Goal: Task Accomplishment & Management: Use online tool/utility

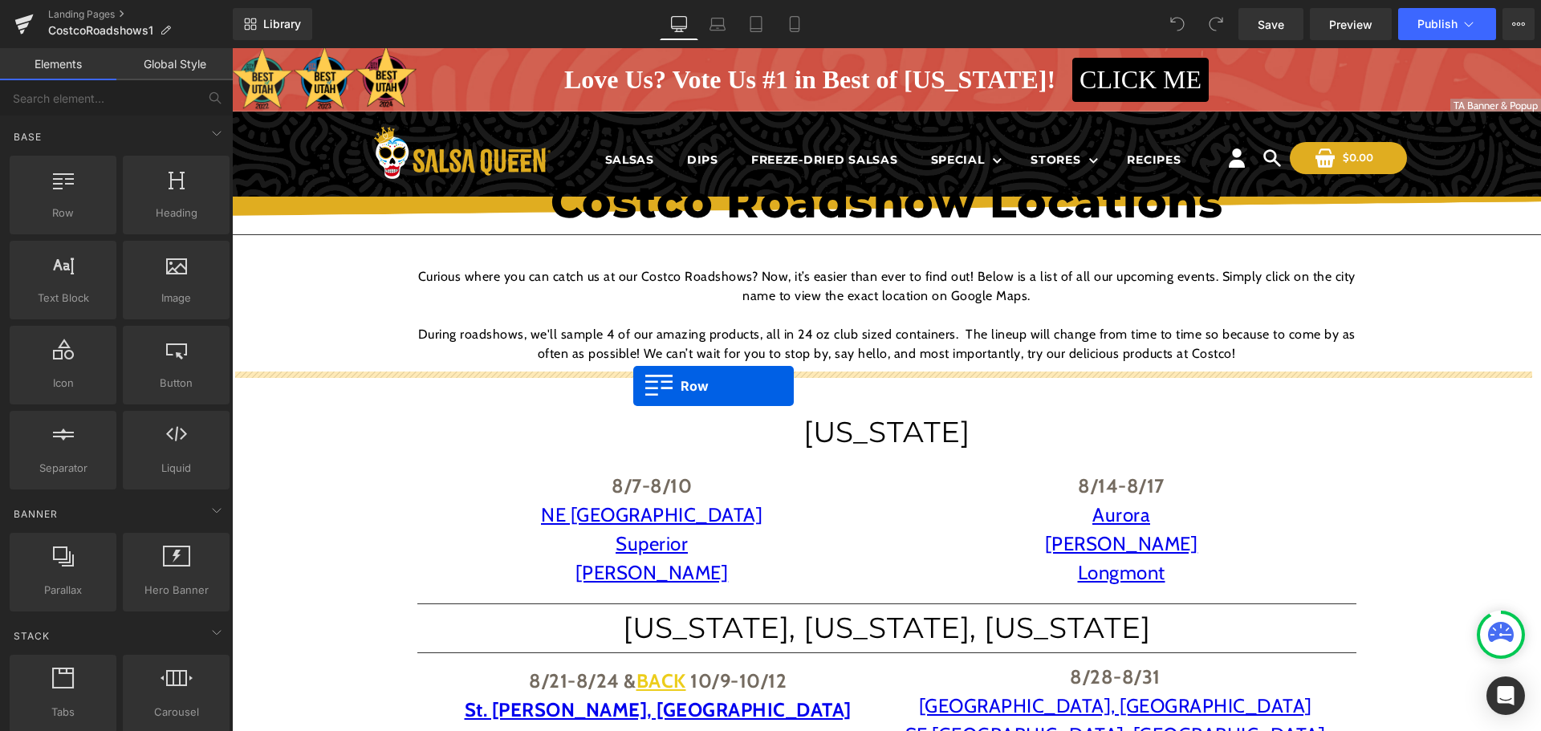
drag, startPoint x: 310, startPoint y: 240, endPoint x: 633, endPoint y: 386, distance: 354.8
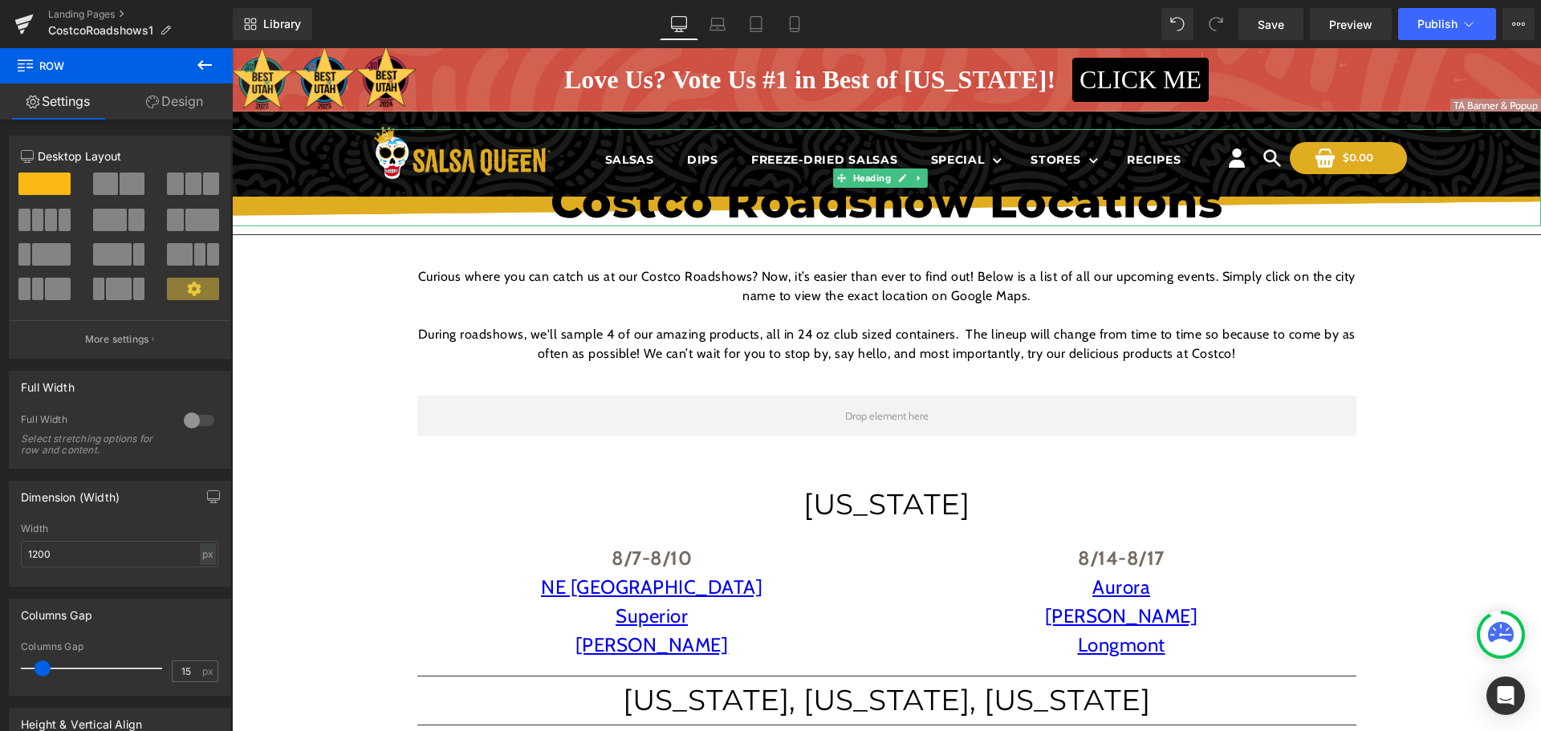
click at [730, 214] on h1 "Costco Roadshow Locations" at bounding box center [886, 202] width 1309 height 49
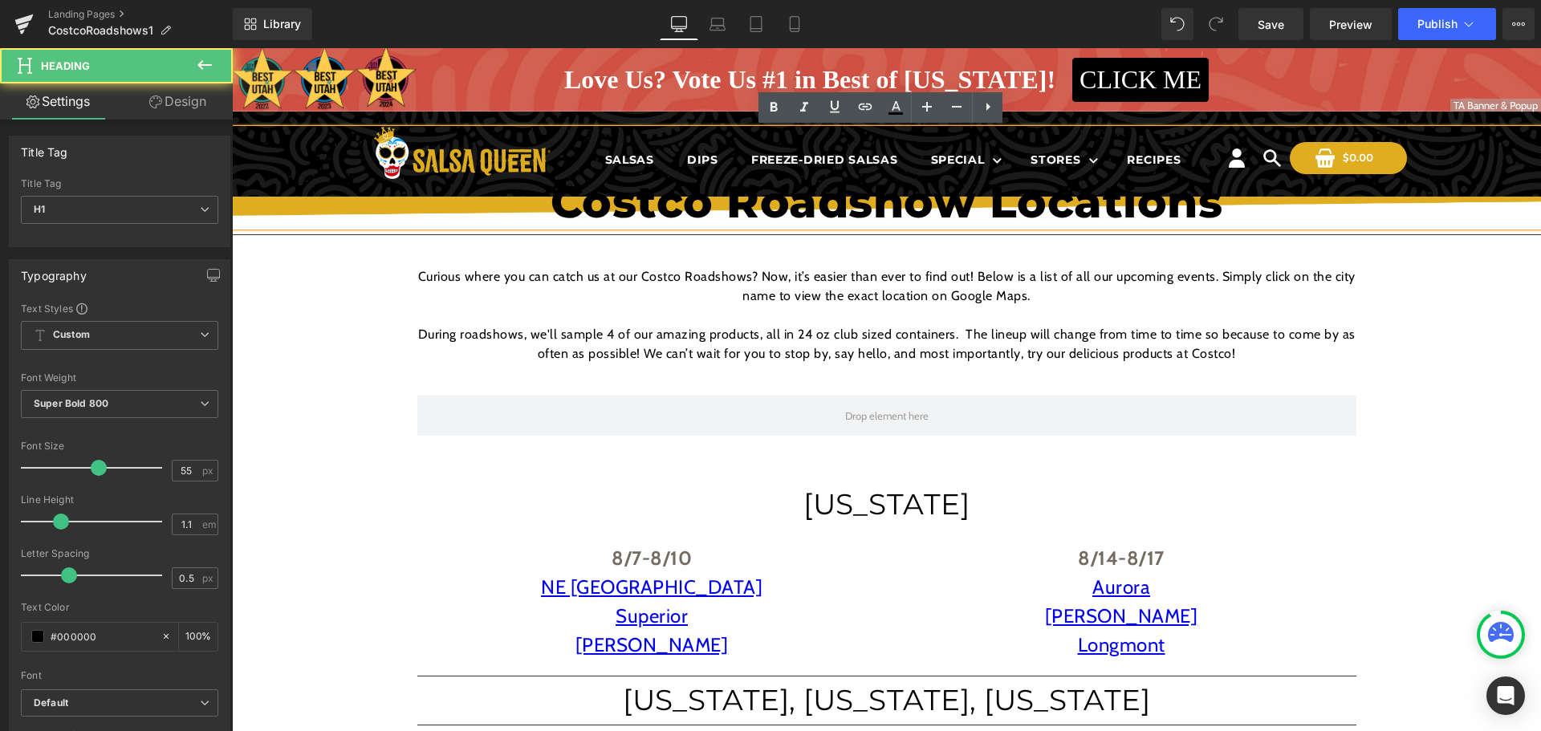
click at [719, 213] on h1 "Costco Roadshow Locations" at bounding box center [886, 202] width 1309 height 49
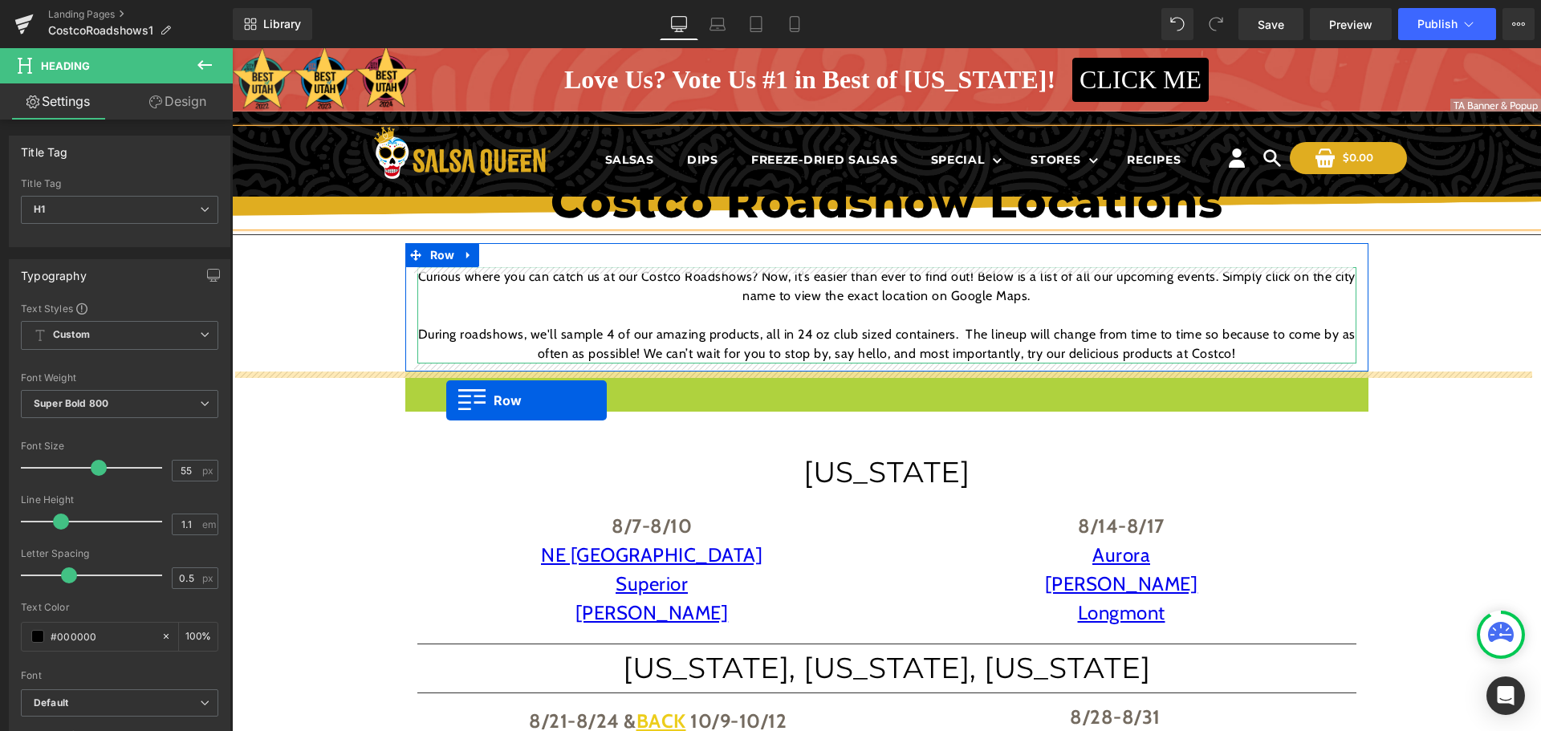
drag, startPoint x: 411, startPoint y: 382, endPoint x: 446, endPoint y: 400, distance: 39.8
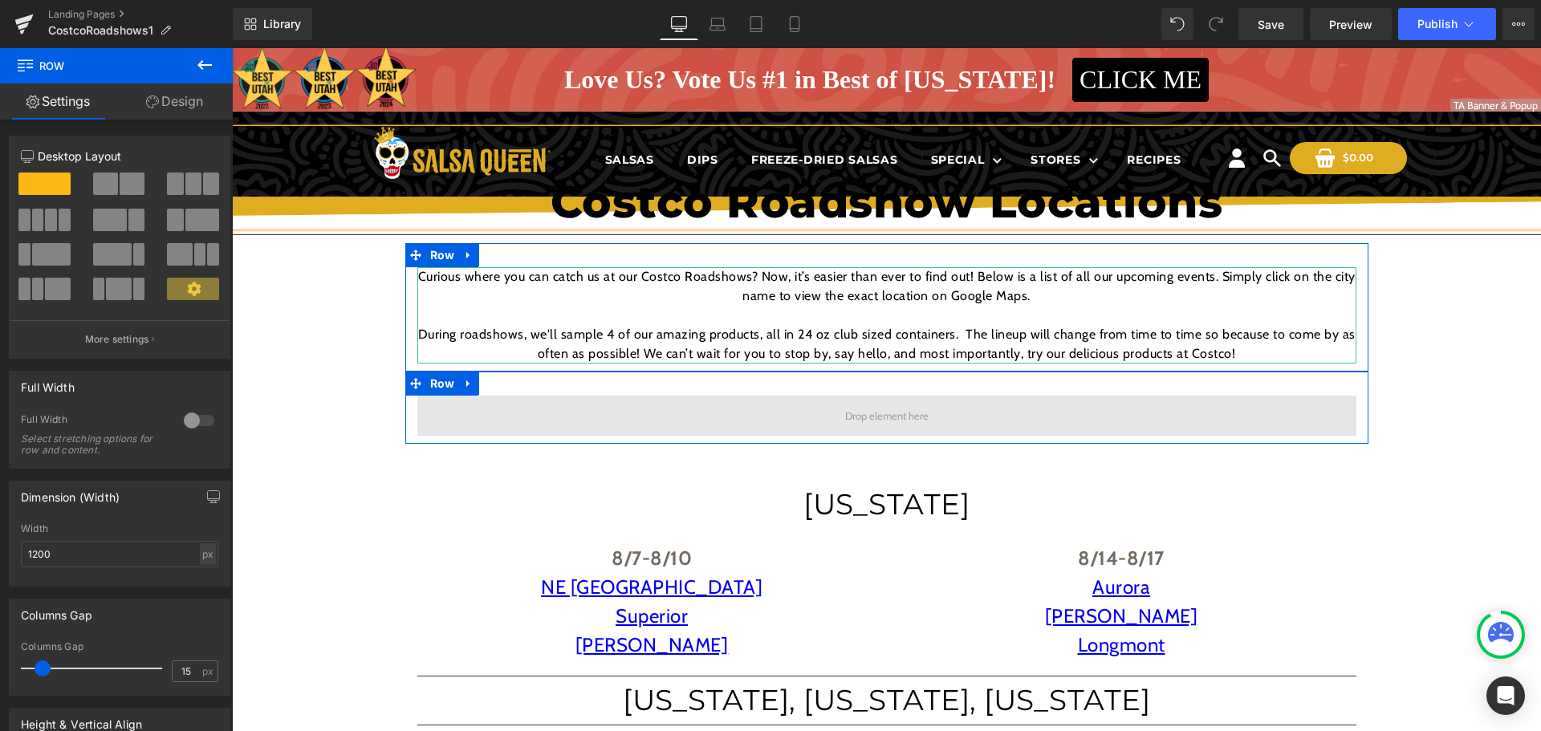
click at [610, 408] on span at bounding box center [886, 416] width 939 height 40
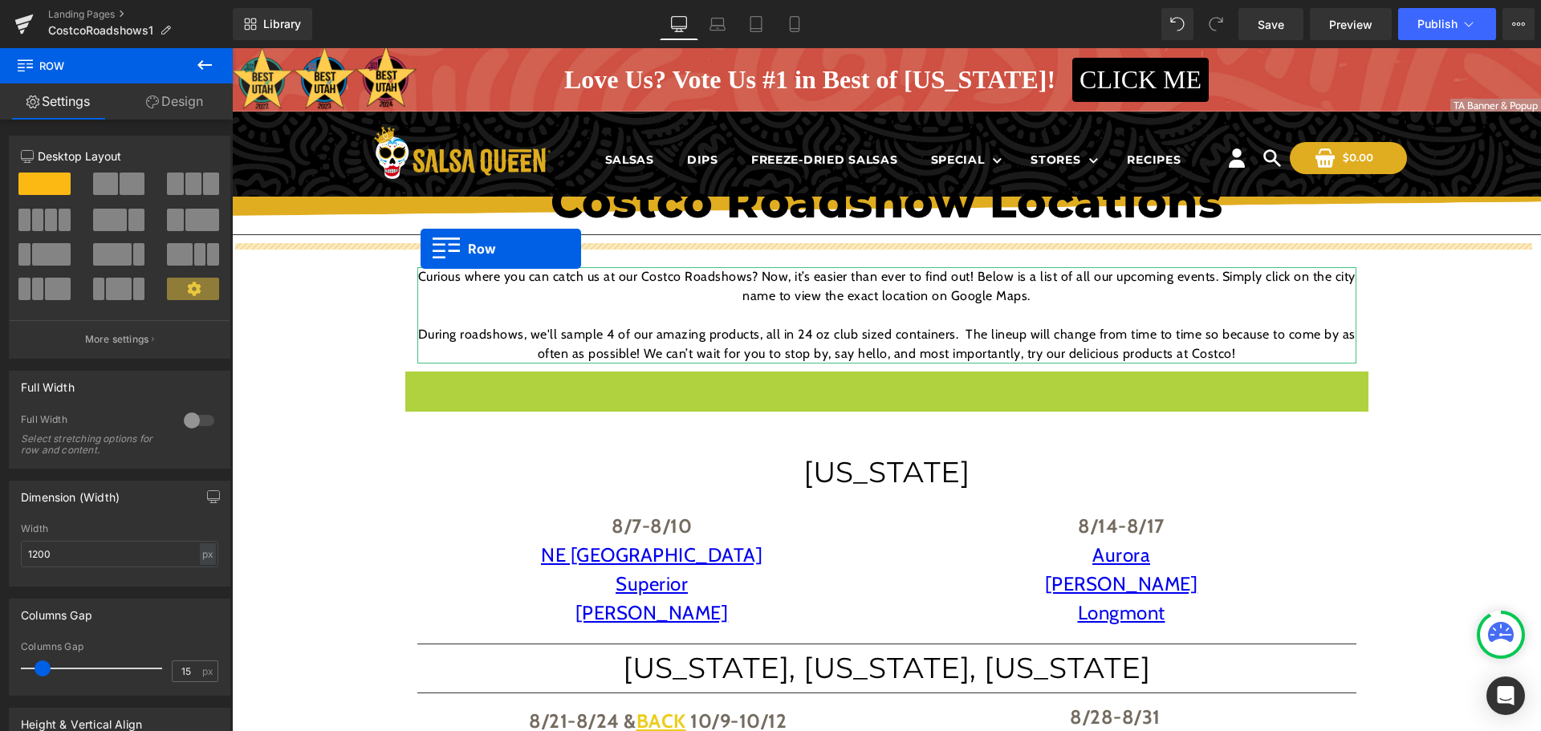
drag, startPoint x: 410, startPoint y: 381, endPoint x: 420, endPoint y: 249, distance: 132.8
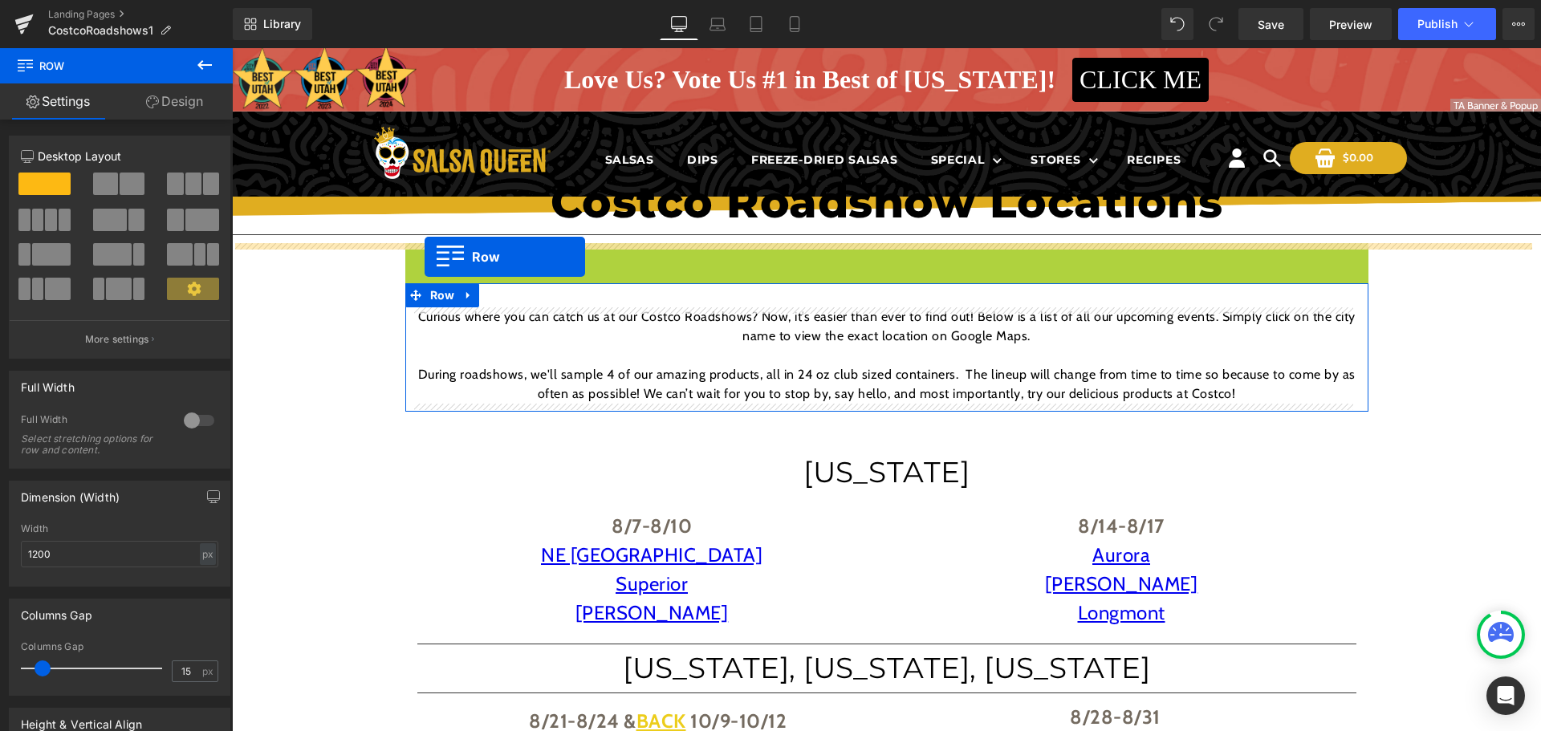
drag, startPoint x: 404, startPoint y: 252, endPoint x: 426, endPoint y: 260, distance: 23.1
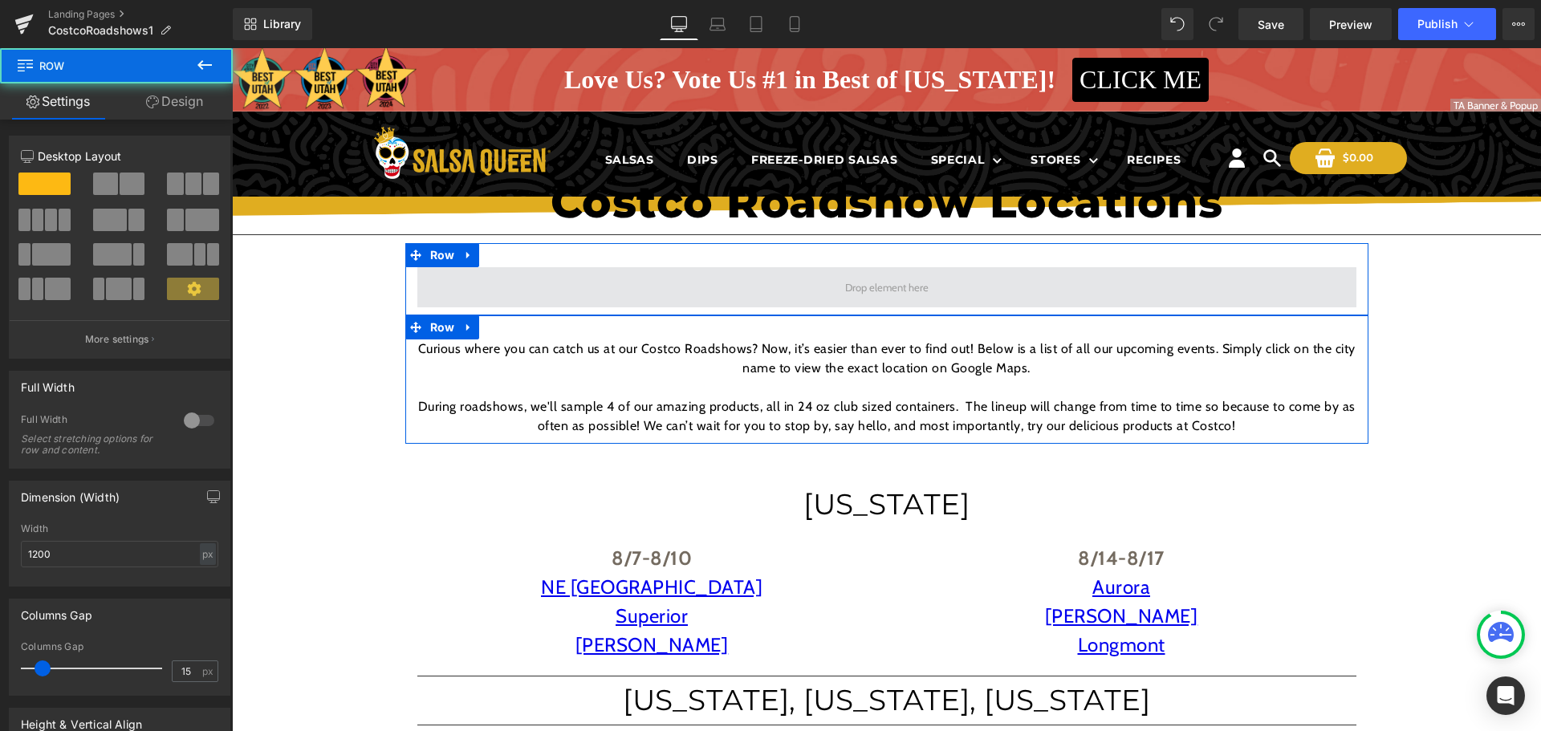
click at [844, 282] on span at bounding box center [886, 288] width 95 height 20
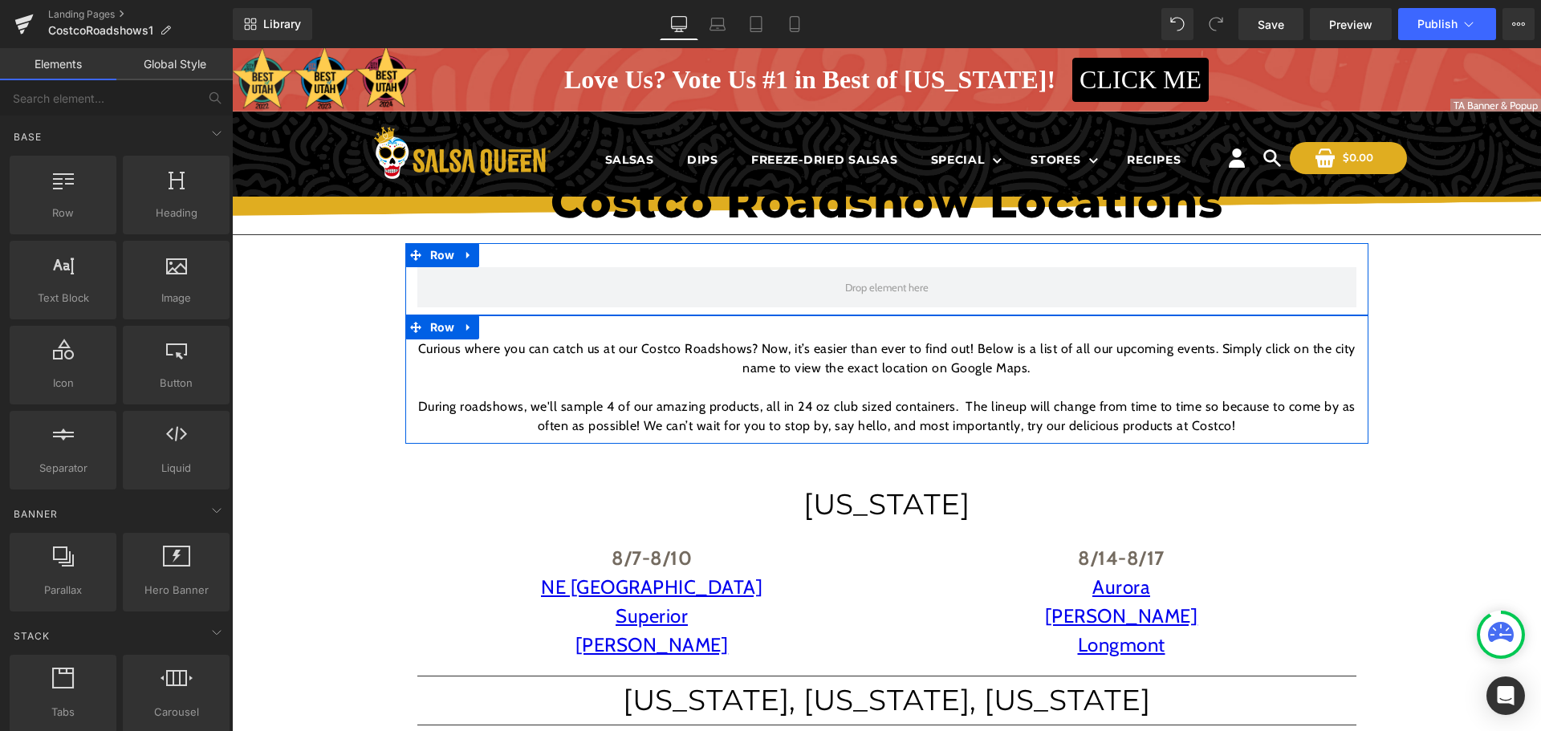
click at [850, 257] on div "Row" at bounding box center [886, 279] width 963 height 72
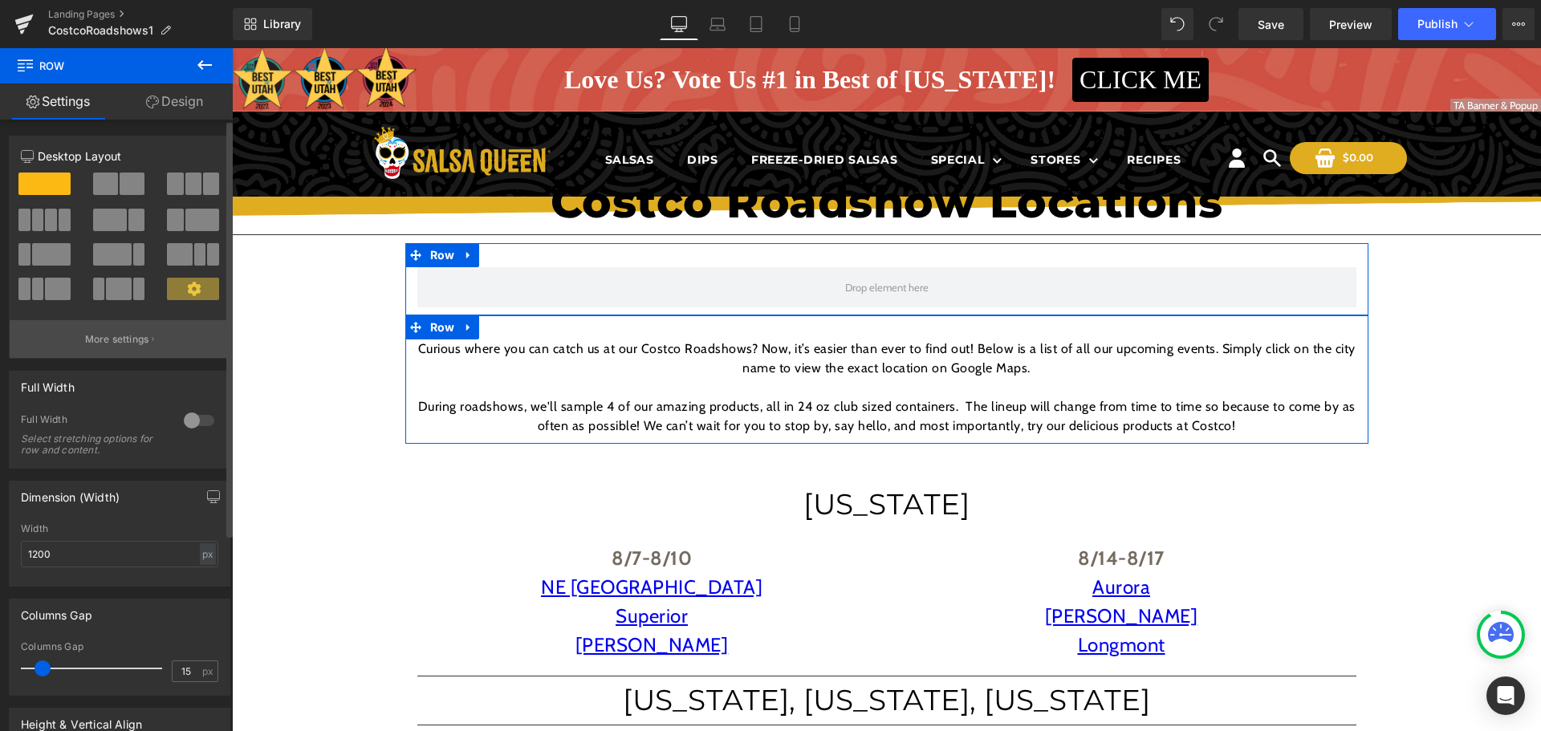
click at [162, 321] on button "More settings" at bounding box center [120, 339] width 220 height 38
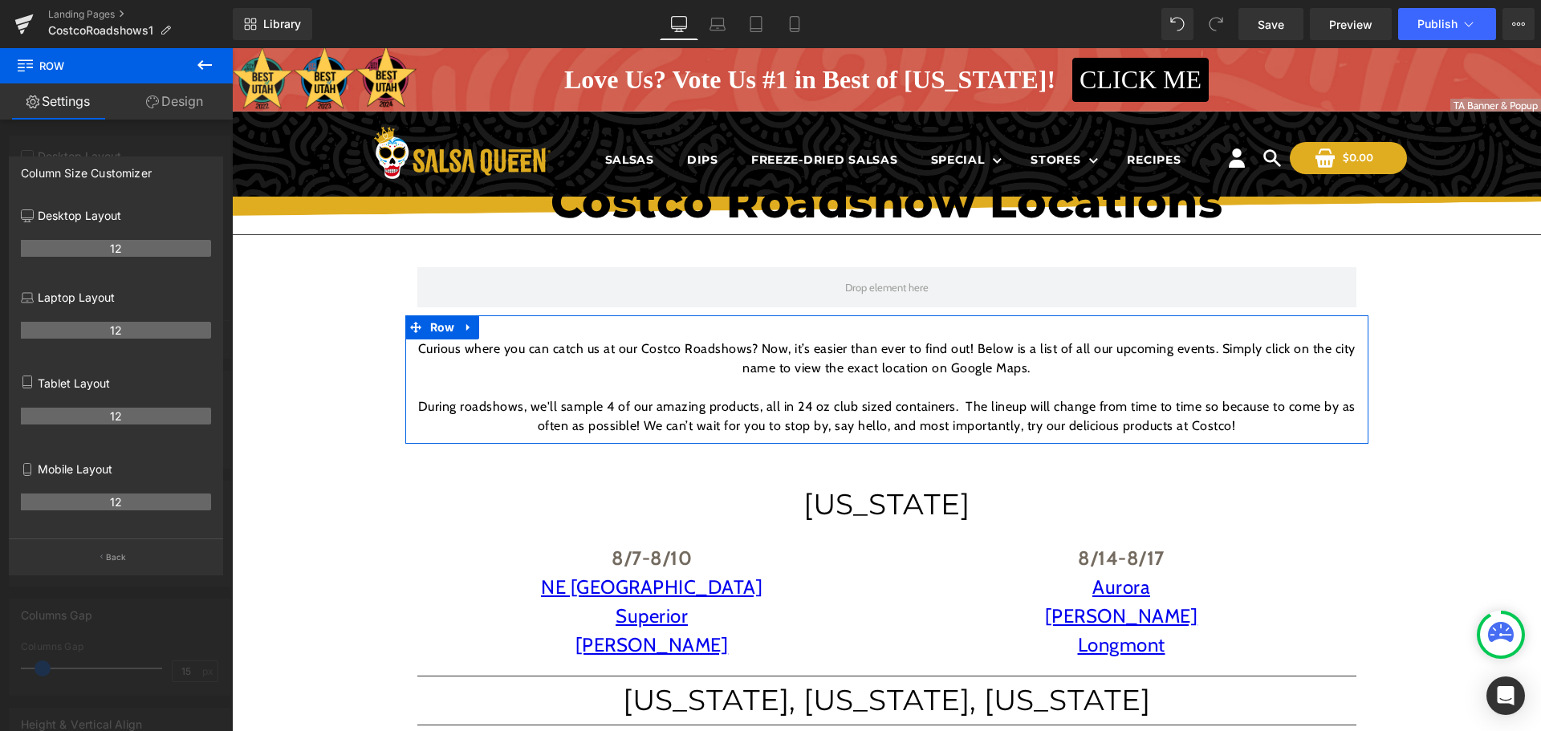
click at [277, 314] on div at bounding box center [886, 389] width 1309 height 683
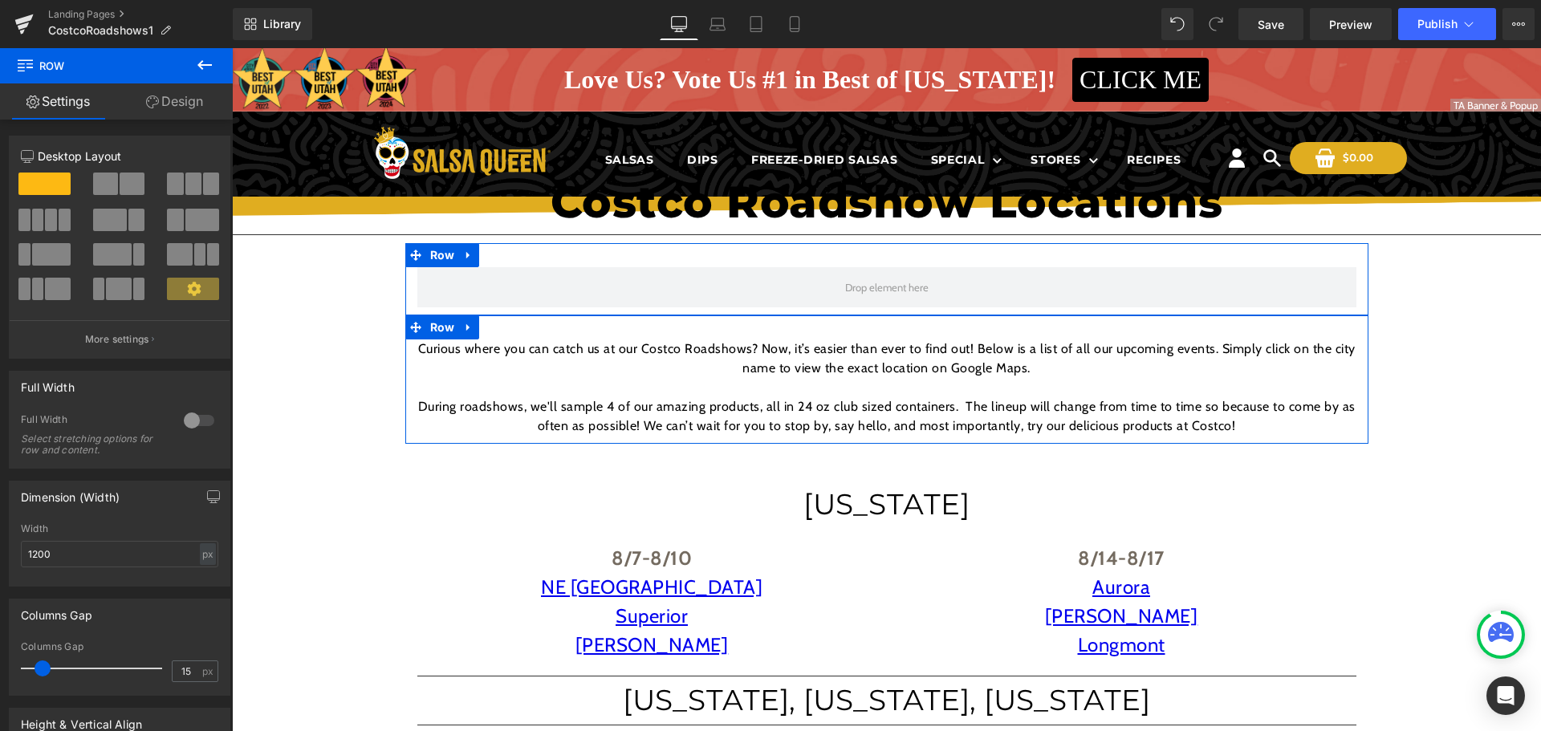
click at [99, 91] on link "Settings" at bounding box center [58, 101] width 116 height 36
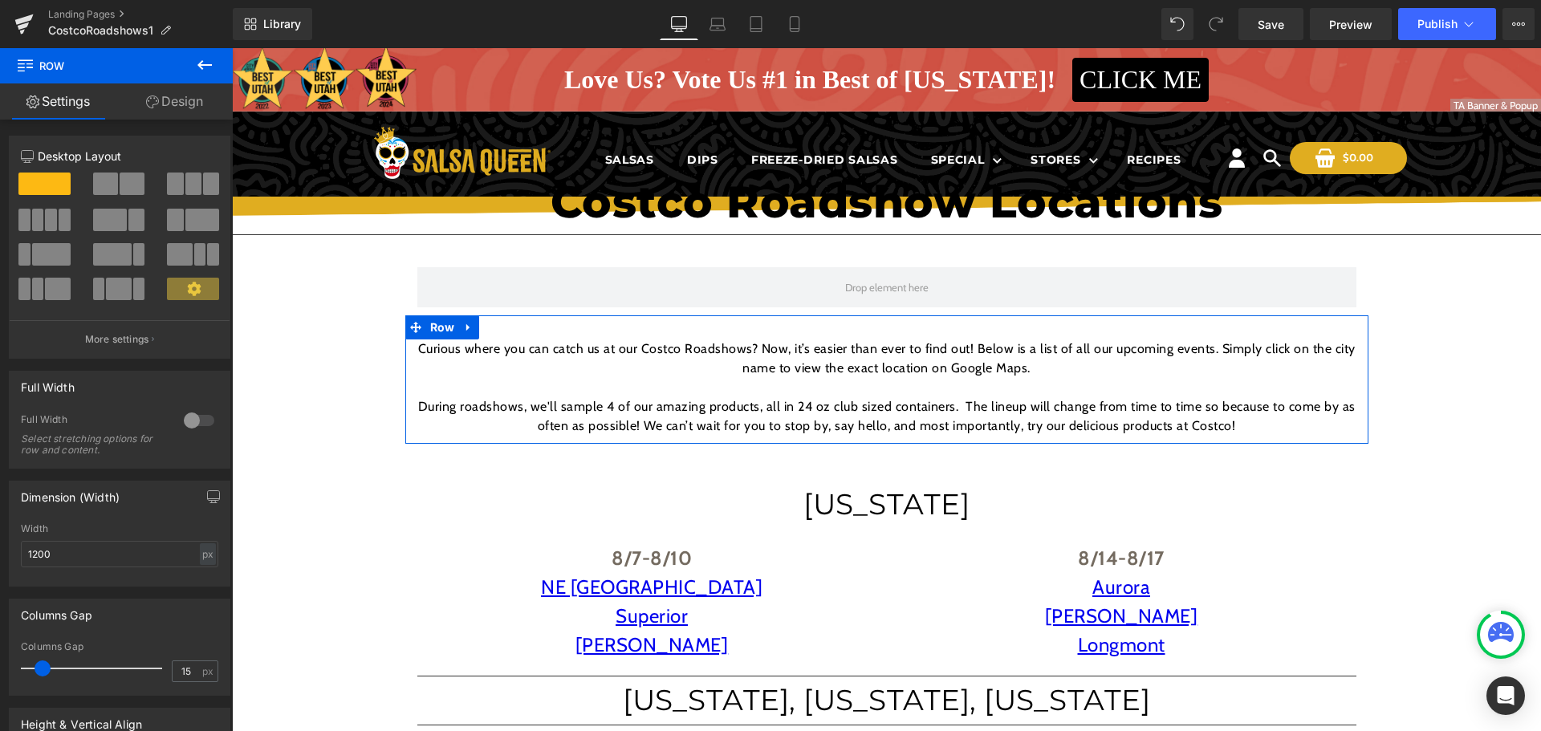
click at [224, 71] on button at bounding box center [205, 65] width 56 height 35
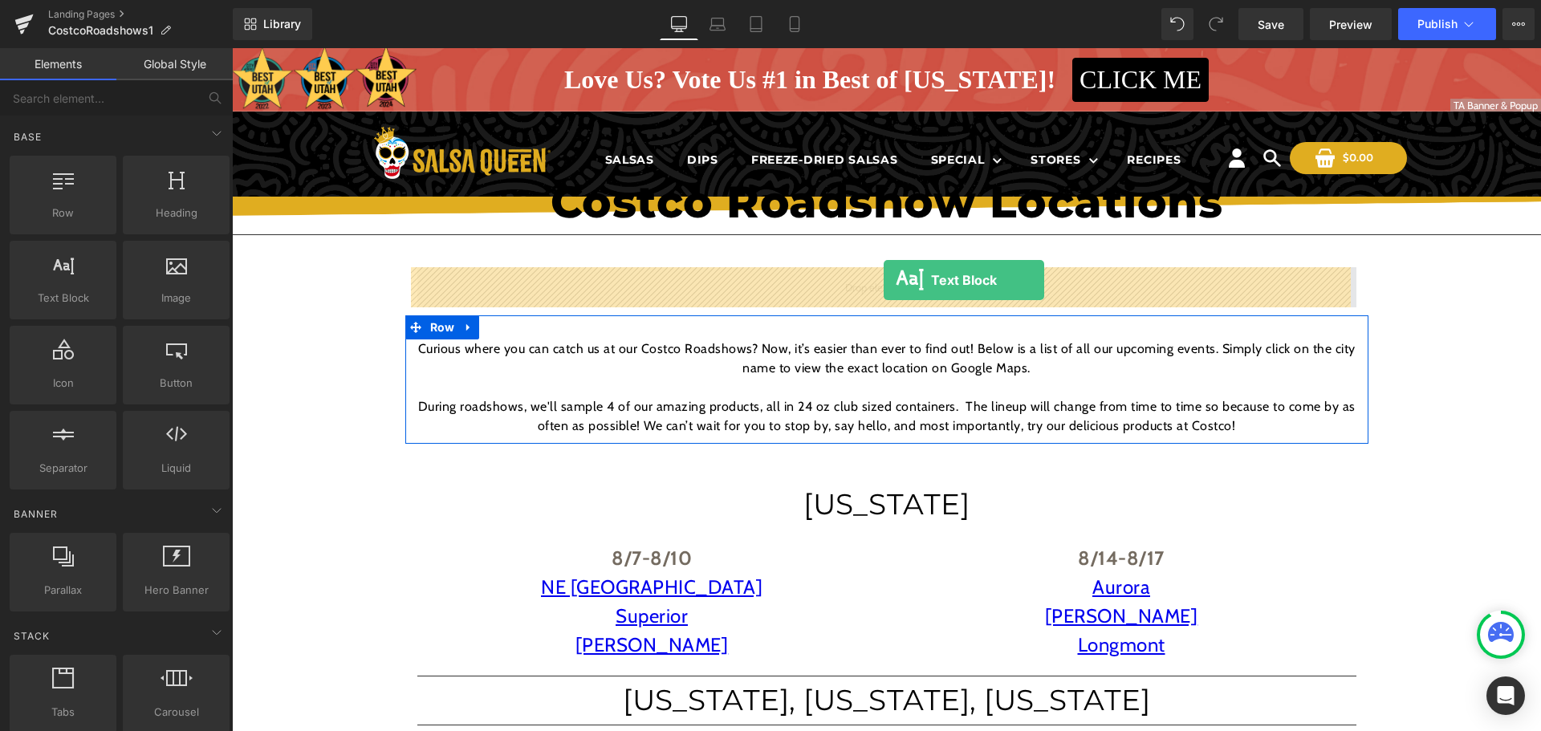
drag, startPoint x: 335, startPoint y: 287, endPoint x: 883, endPoint y: 280, distance: 548.9
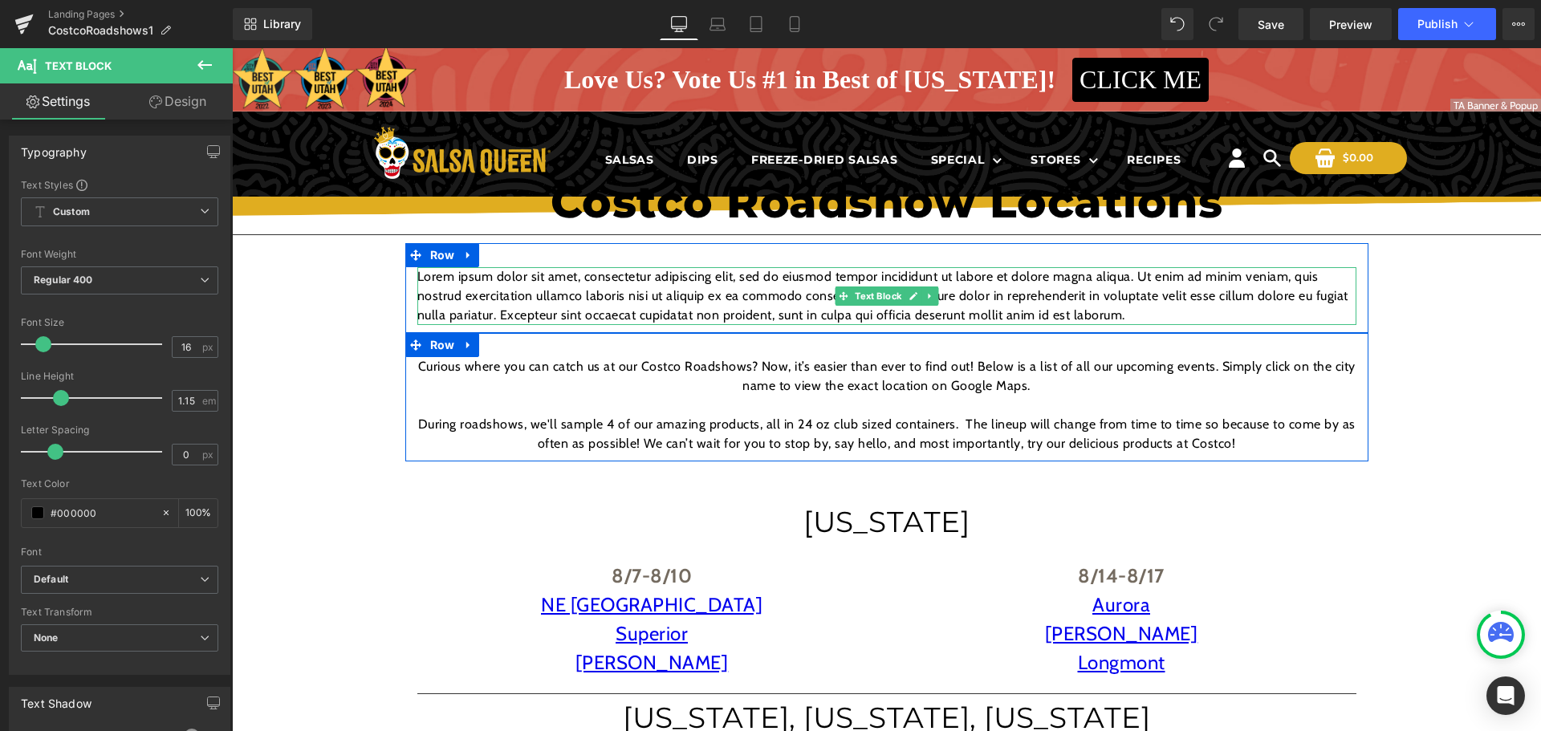
click at [781, 319] on p "Lorem ipsum dolor sit amet, consectetur adipiscing elit, sed do eiusmod tempor …" at bounding box center [886, 296] width 939 height 58
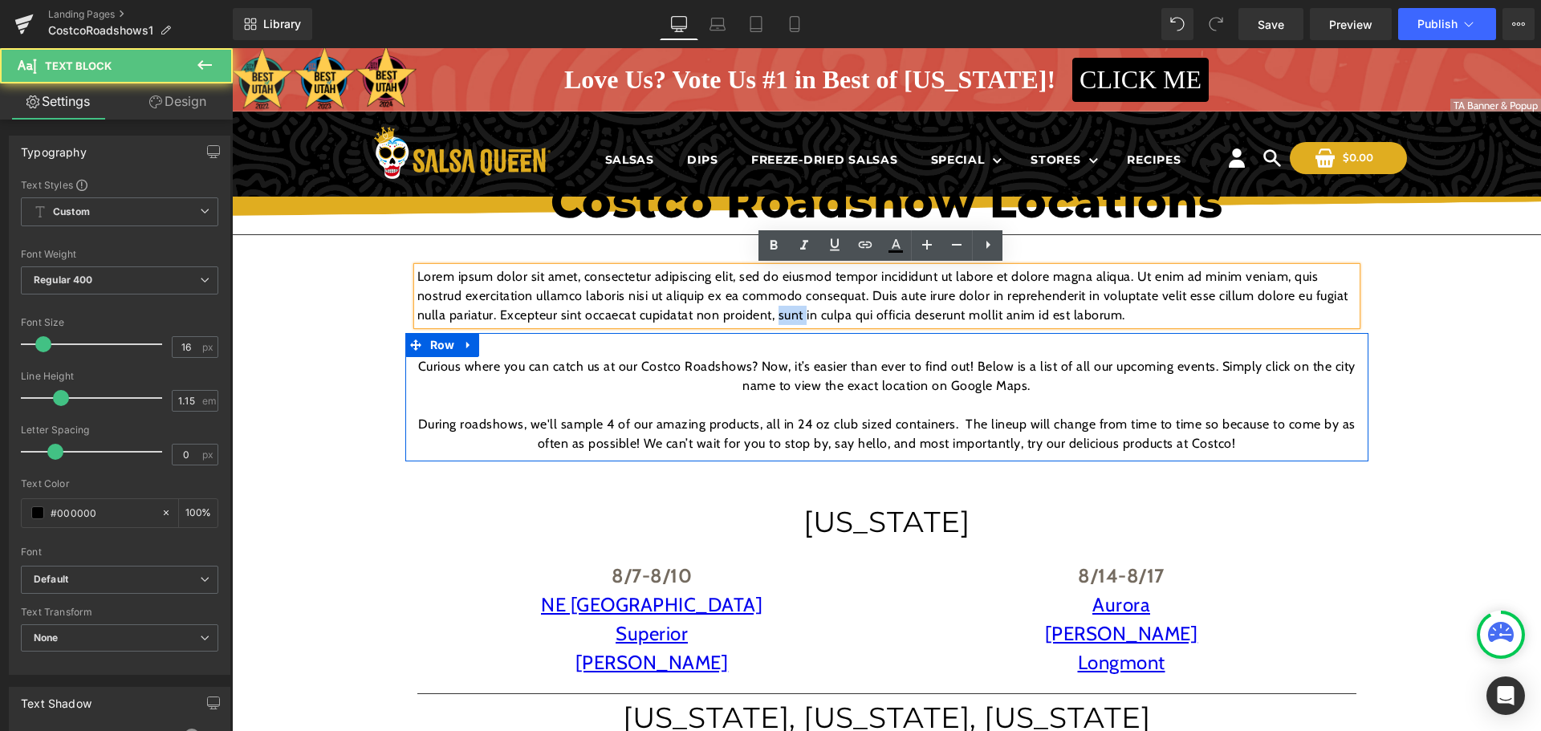
click at [781, 319] on p "Lorem ipsum dolor sit amet, consectetur adipiscing elit, sed do eiusmod tempor …" at bounding box center [886, 296] width 939 height 58
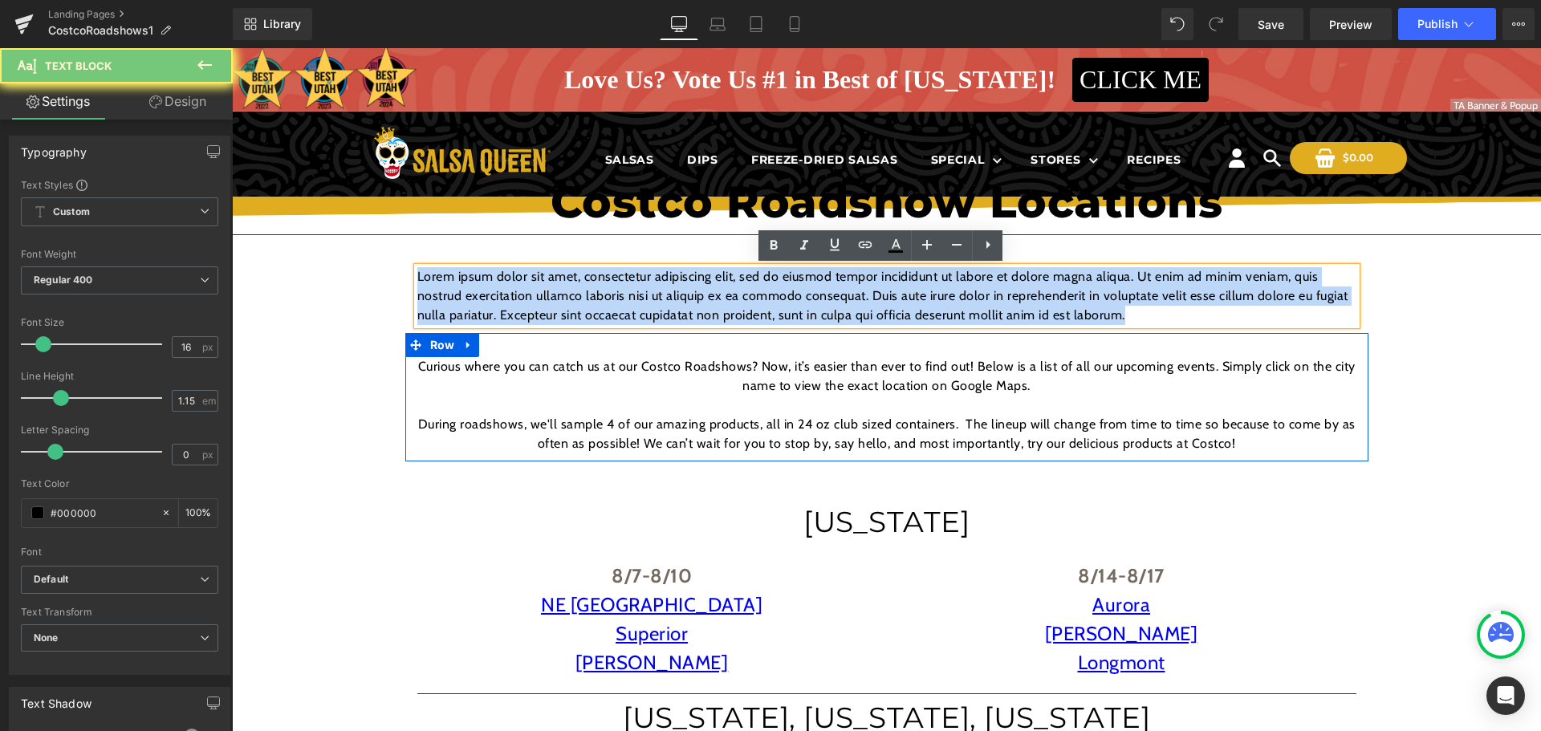
click at [781, 319] on p "Lorem ipsum dolor sit amet, consectetur adipiscing elit, sed do eiusmod tempor …" at bounding box center [886, 296] width 939 height 58
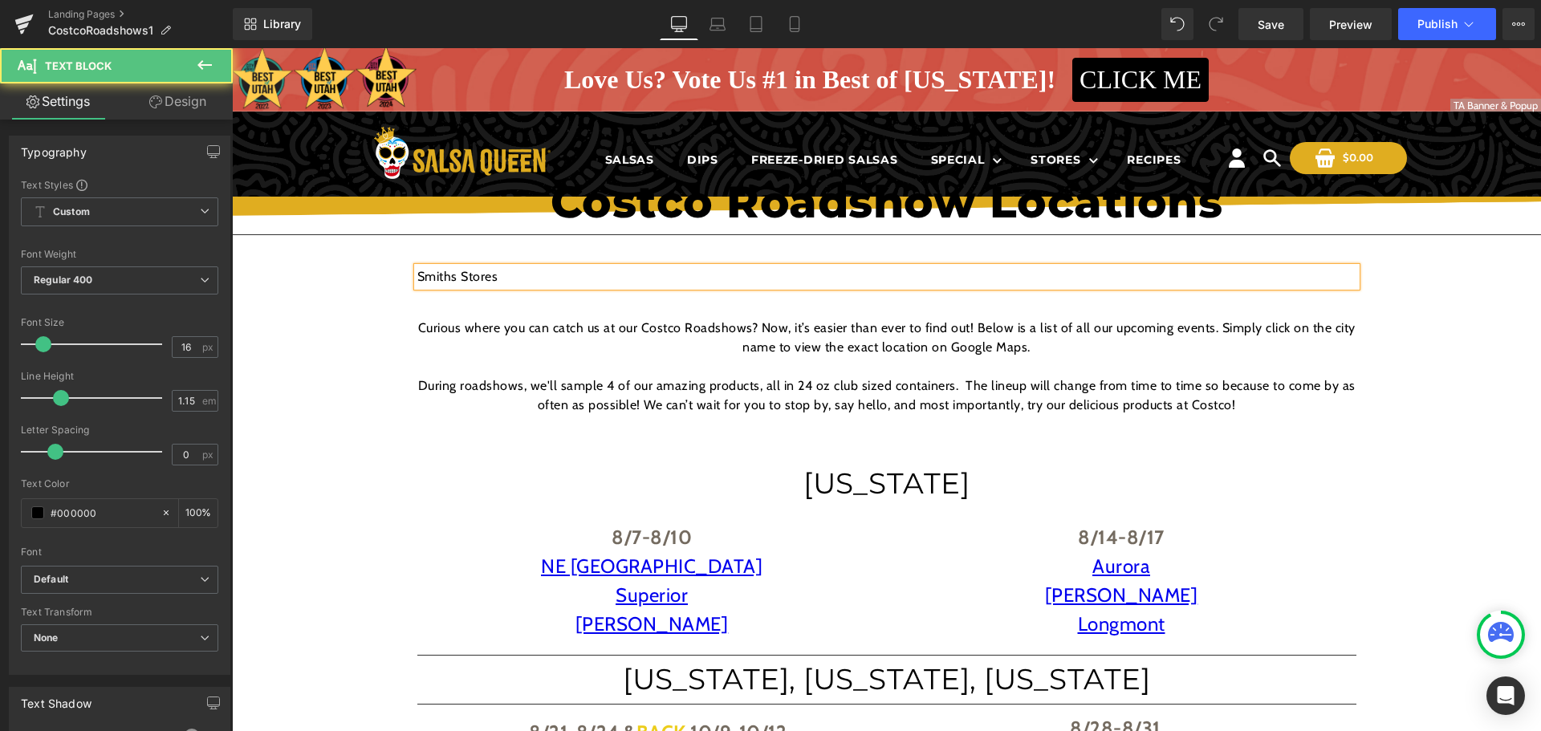
click at [651, 277] on p "Smiths Stores" at bounding box center [886, 276] width 939 height 19
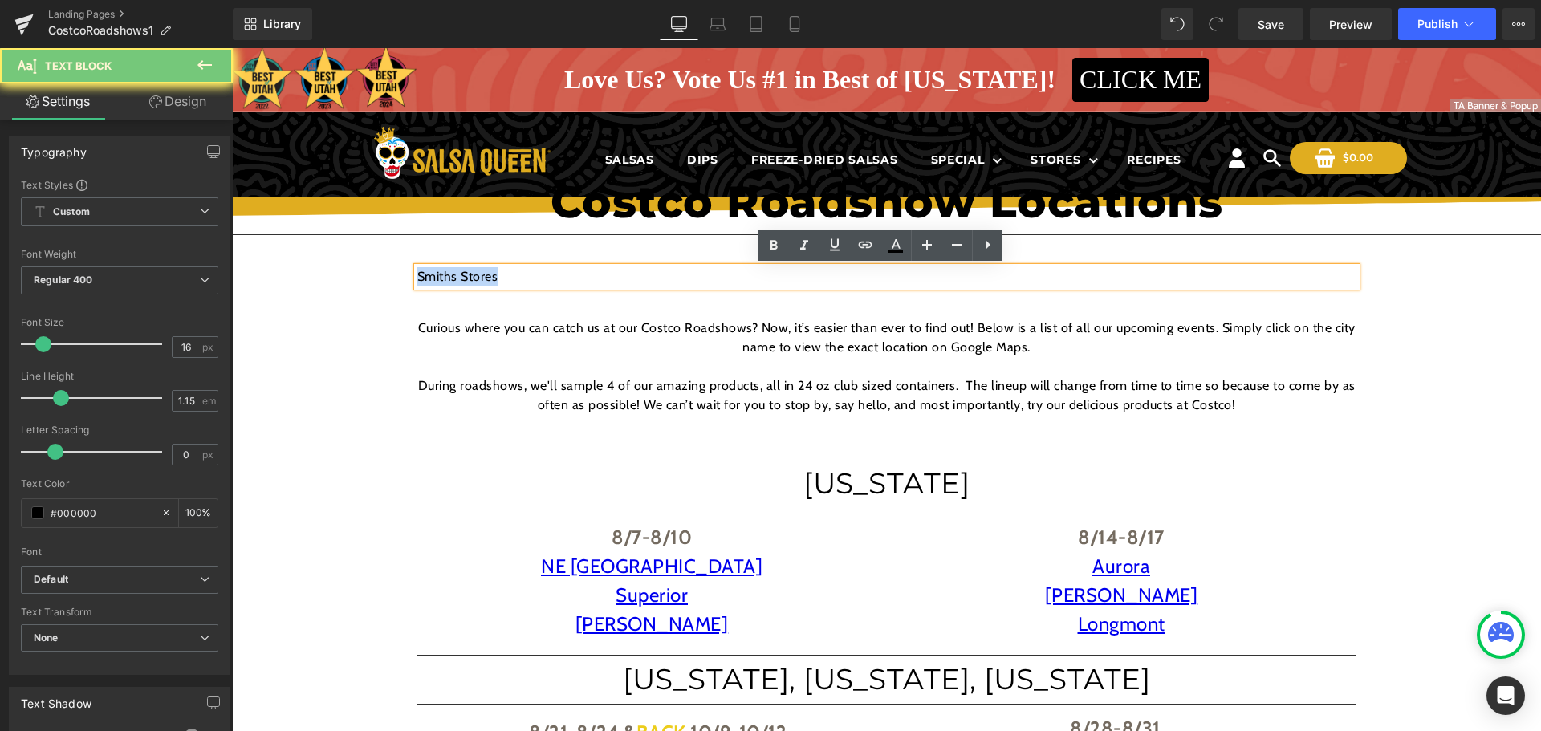
click at [651, 277] on p "Smiths Stores" at bounding box center [886, 276] width 939 height 19
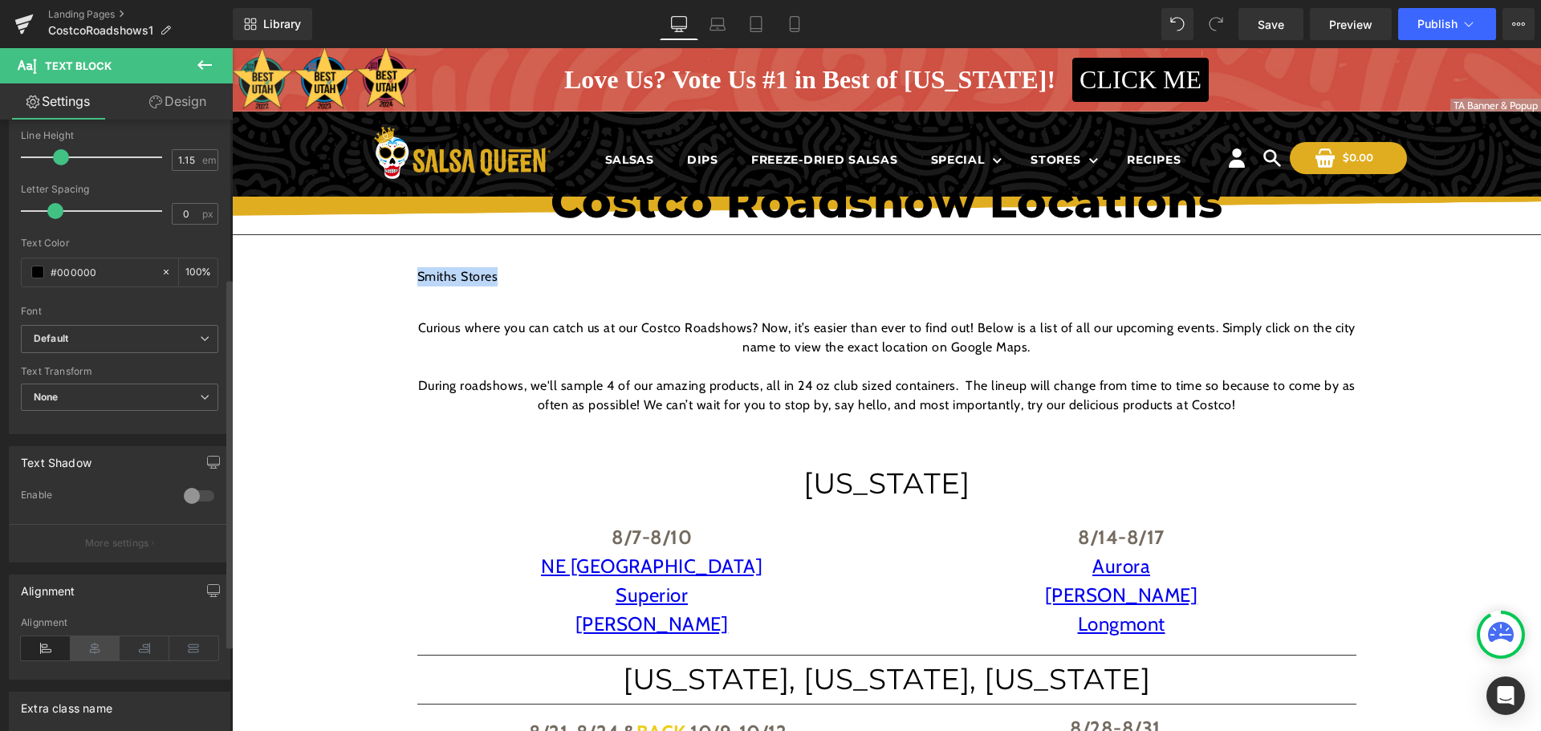
scroll to position [321, 0]
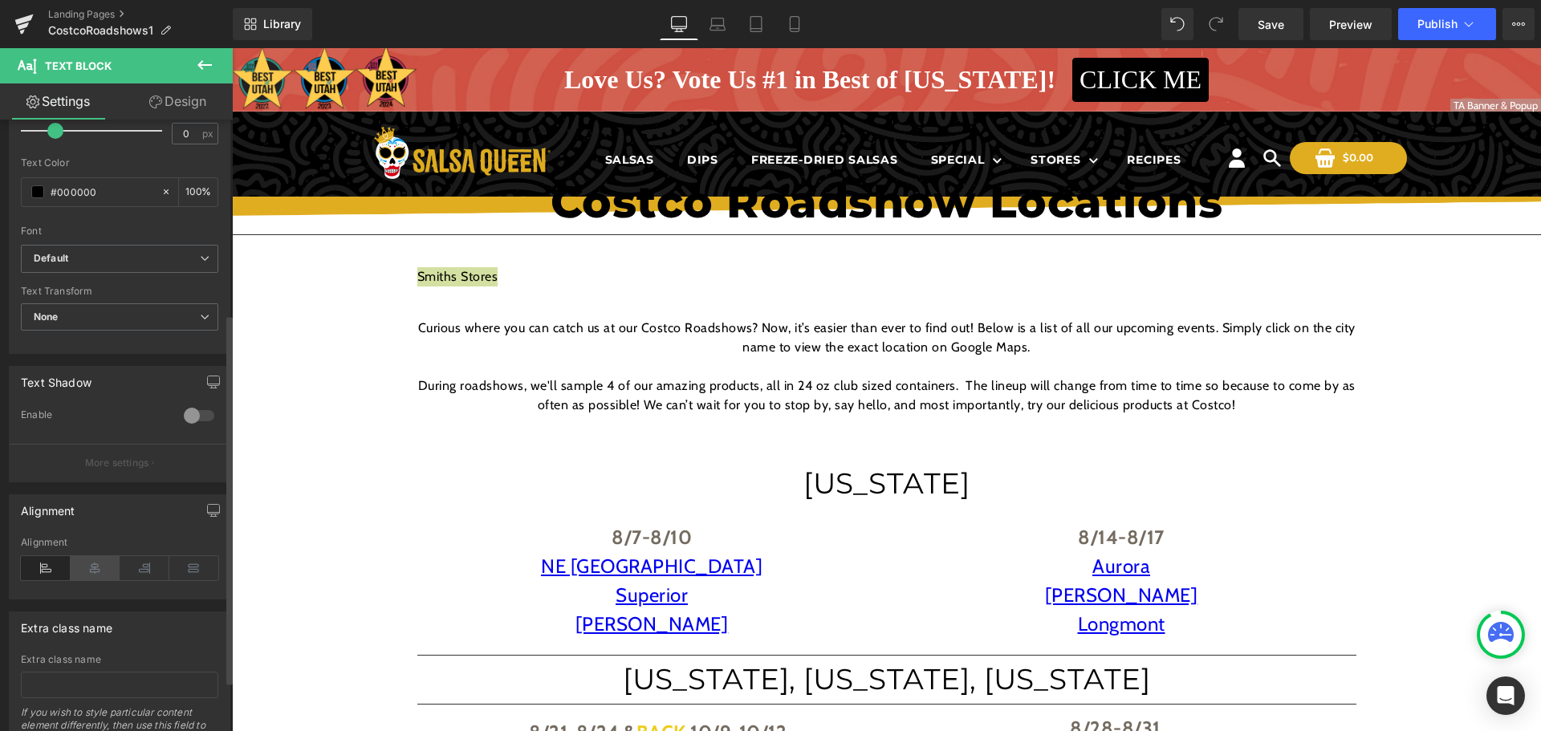
click at [83, 560] on icon at bounding box center [96, 568] width 50 height 24
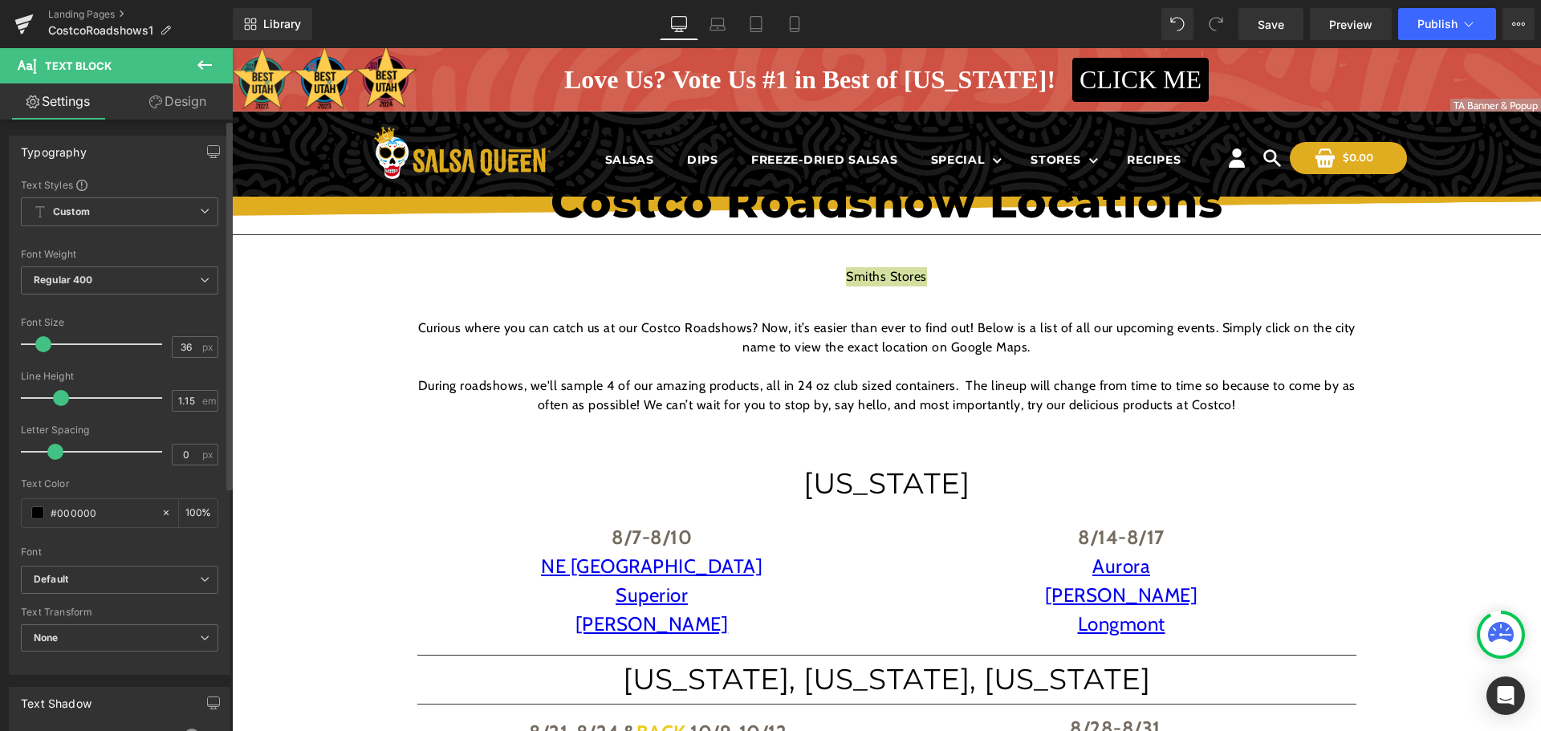
click at [70, 341] on div at bounding box center [95, 344] width 133 height 32
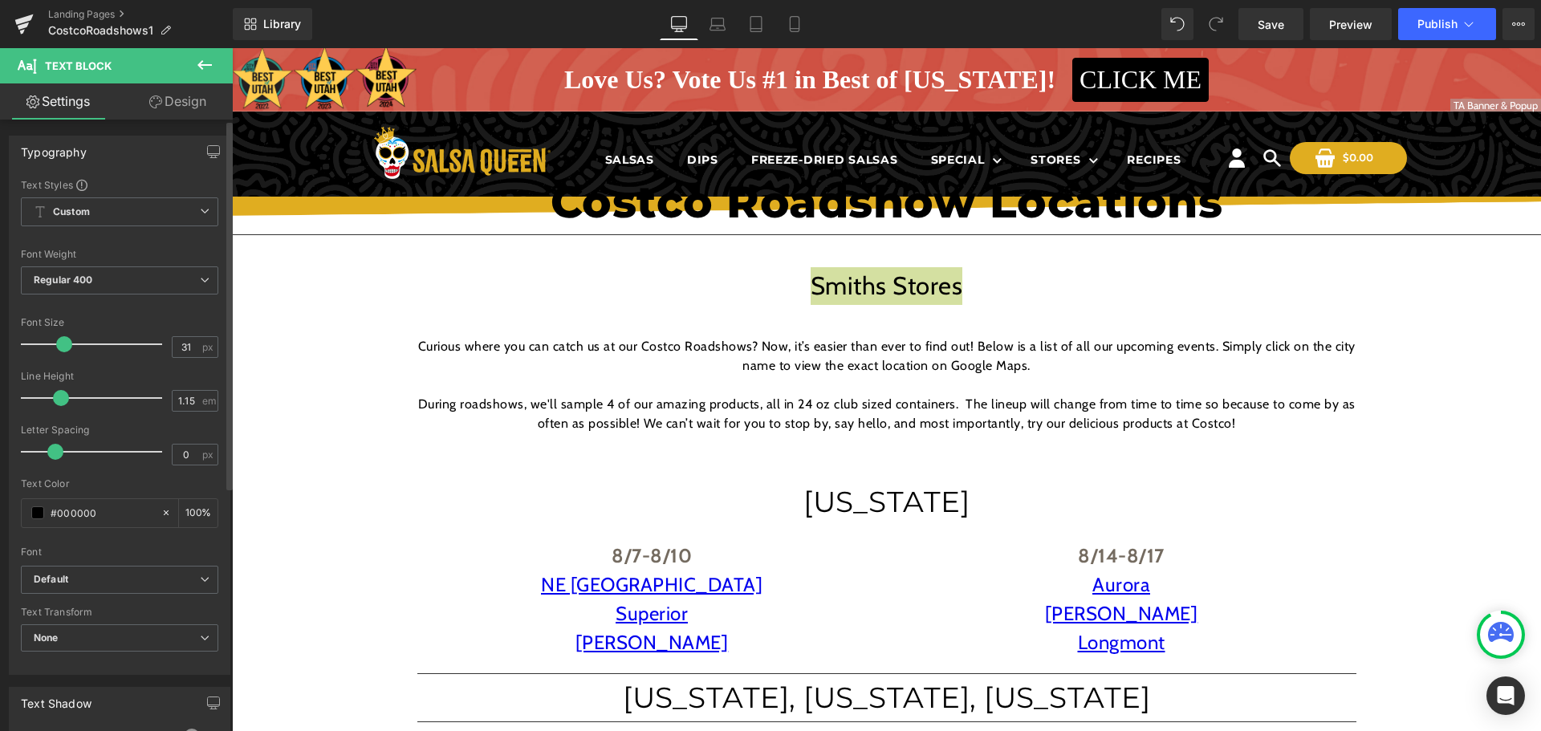
click at [63, 341] on span at bounding box center [64, 344] width 16 height 16
type input "23"
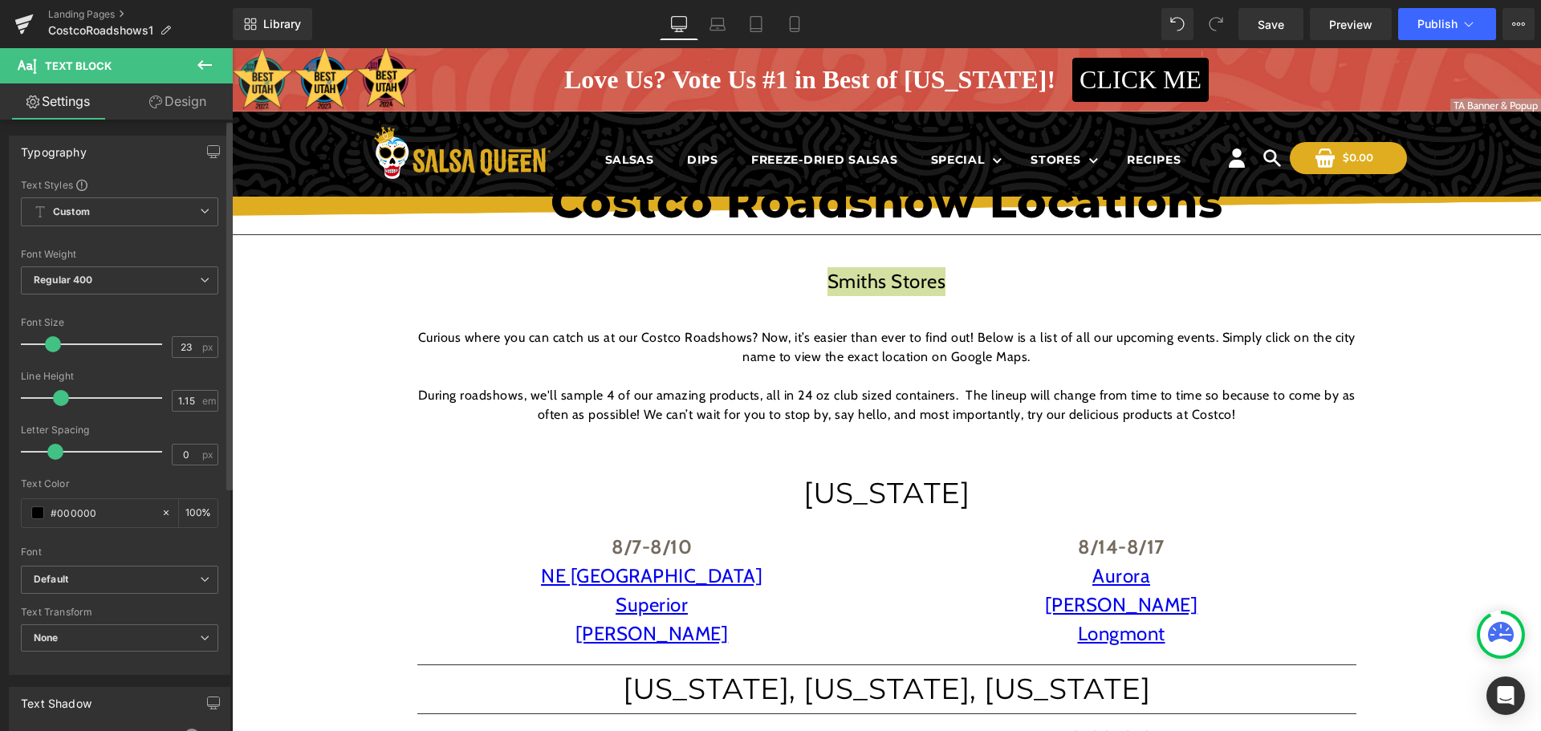
drag, startPoint x: 63, startPoint y: 344, endPoint x: 52, endPoint y: 345, distance: 11.3
click at [52, 345] on span at bounding box center [53, 344] width 16 height 16
click at [927, 286] on link at bounding box center [929, 295] width 17 height 19
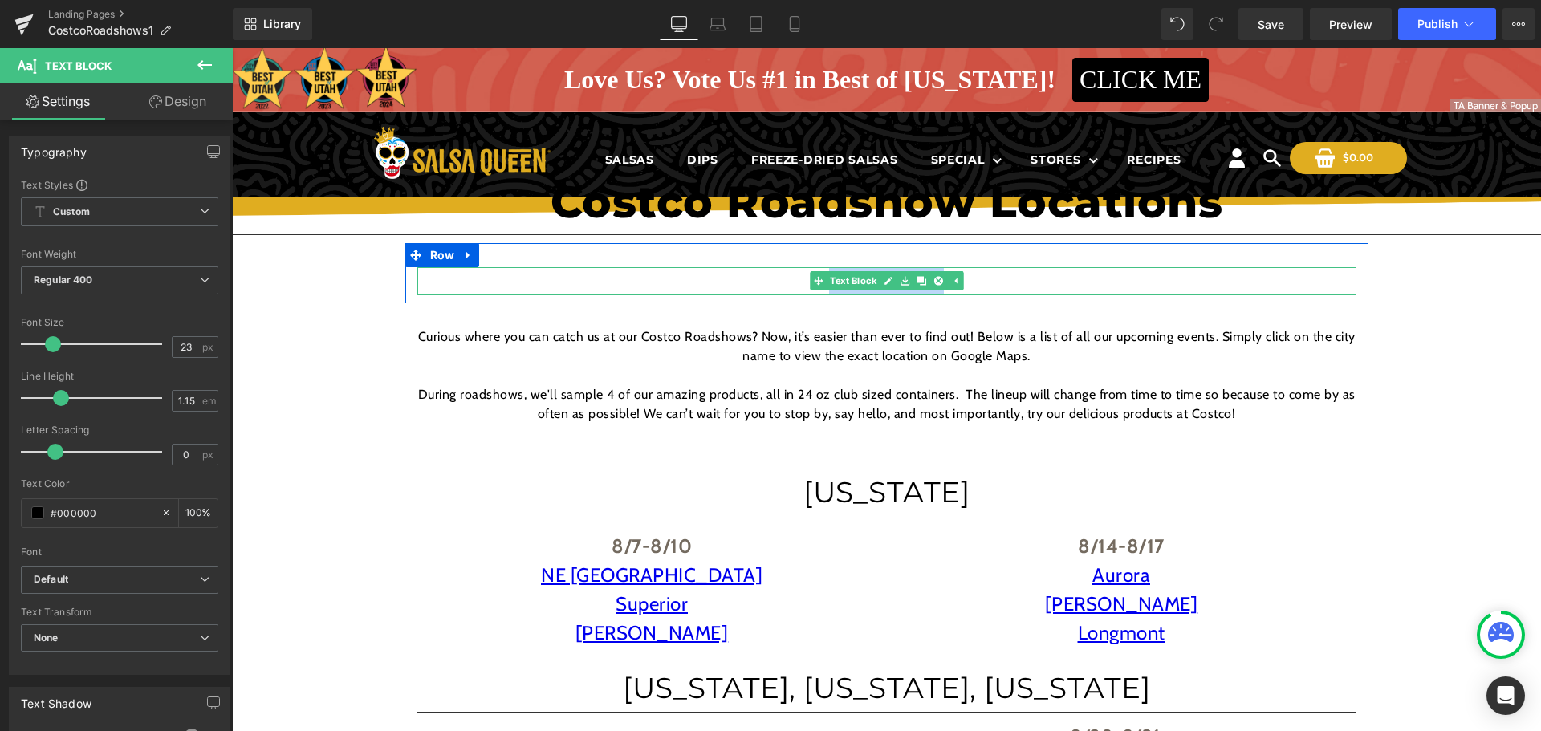
click at [989, 279] on p "Smiths Stores" at bounding box center [886, 281] width 939 height 28
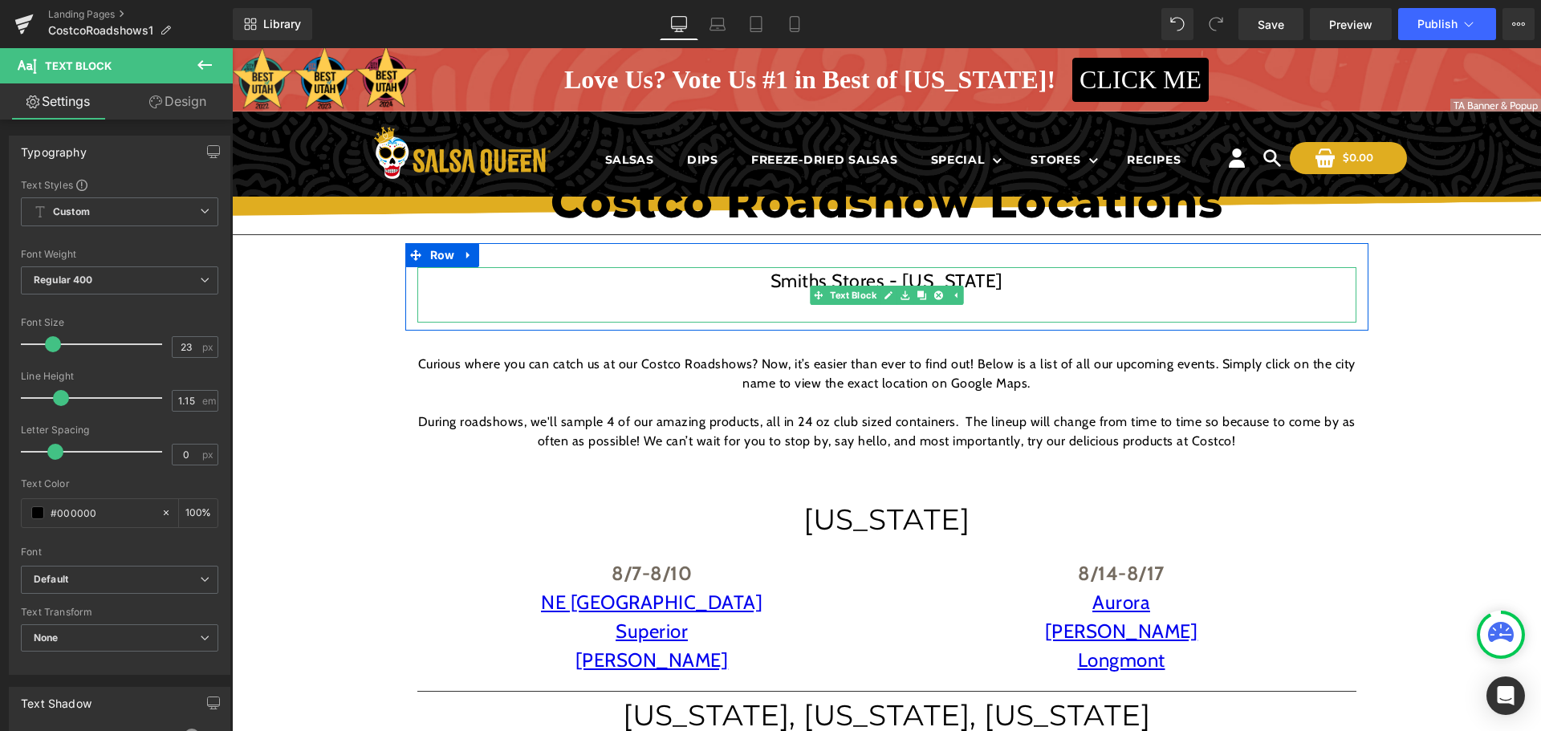
click at [859, 320] on div "Smiths Stores - UTAH Text Block" at bounding box center [886, 294] width 939 height 55
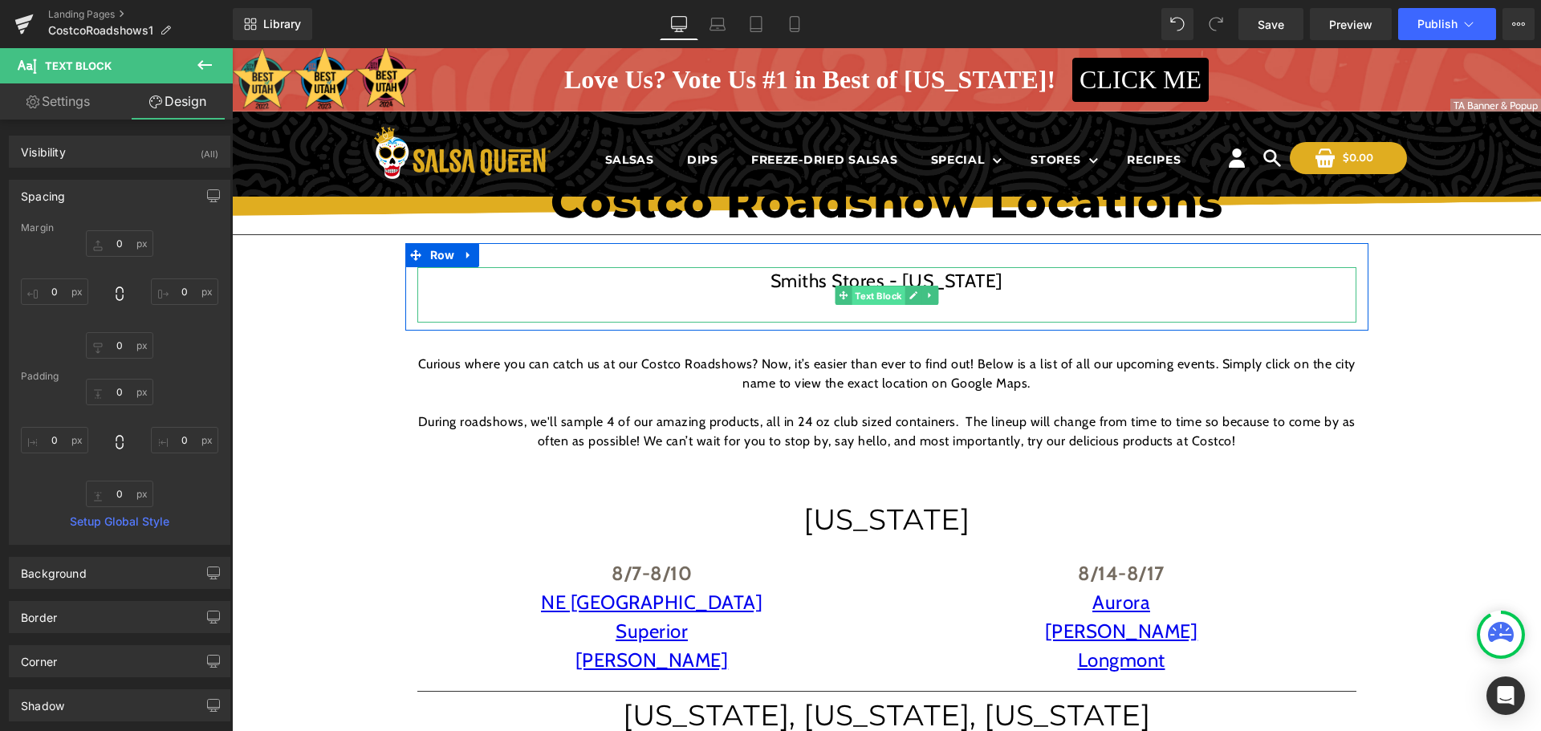
click at [853, 296] on span "Text Block" at bounding box center [877, 295] width 53 height 19
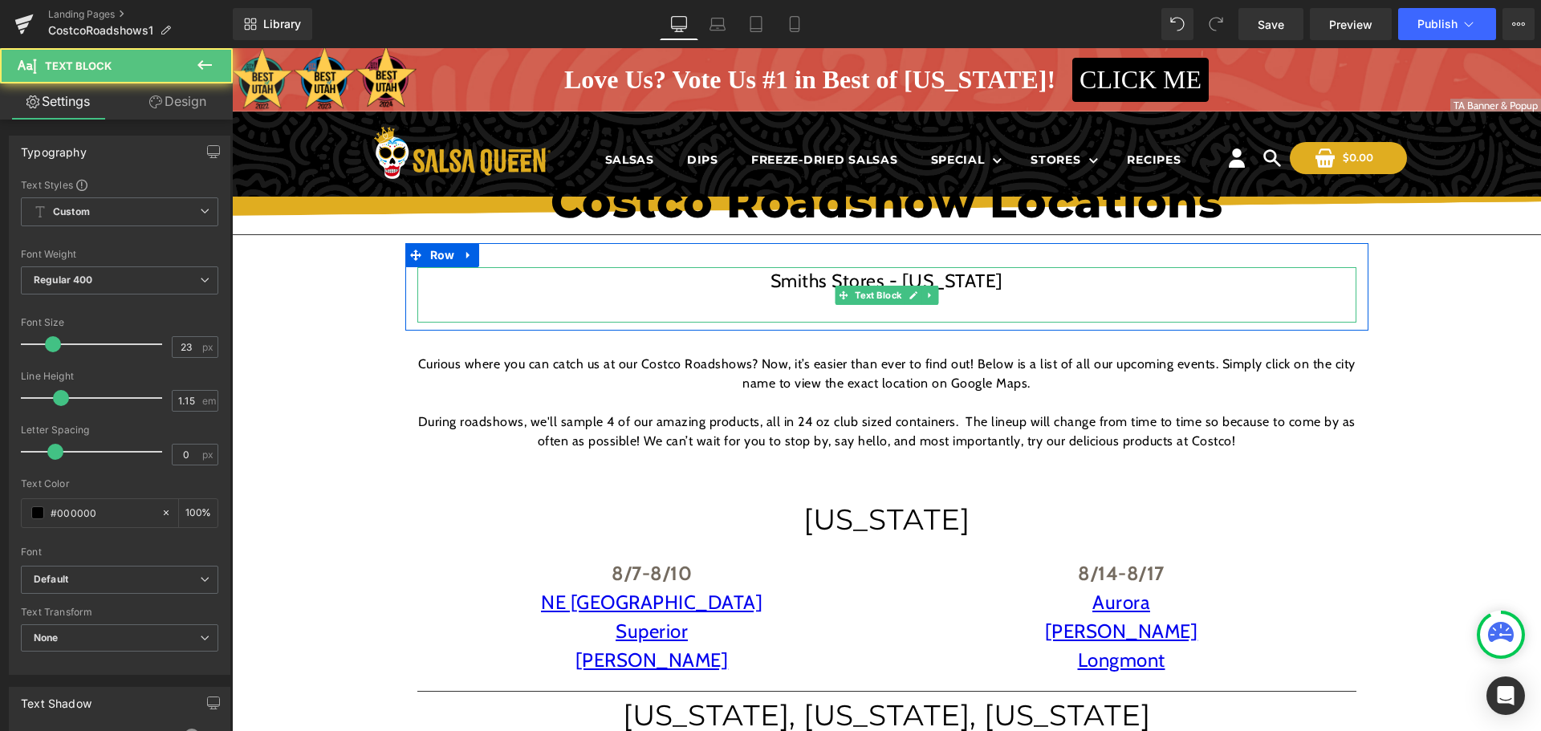
click at [800, 304] on p at bounding box center [886, 309] width 939 height 28
click at [870, 309] on p at bounding box center [886, 309] width 939 height 28
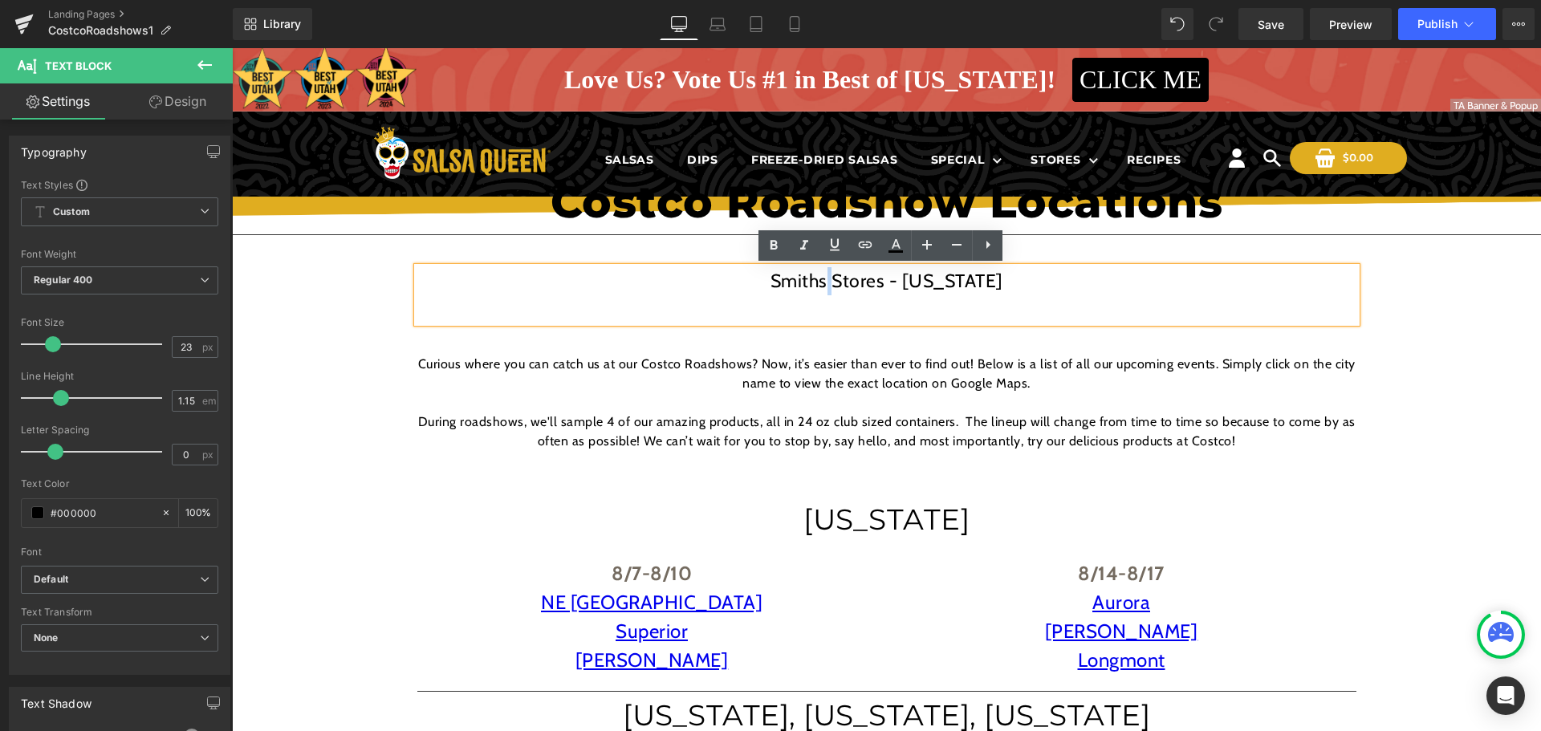
drag, startPoint x: 846, startPoint y: 285, endPoint x: 855, endPoint y: 277, distance: 11.9
click at [855, 277] on p "Smiths Stores - UTAH" at bounding box center [886, 281] width 939 height 28
click at [854, 306] on p at bounding box center [886, 309] width 939 height 28
click at [875, 315] on p "Avenus" at bounding box center [886, 309] width 939 height 28
click at [903, 306] on p "Avenus" at bounding box center [886, 309] width 939 height 28
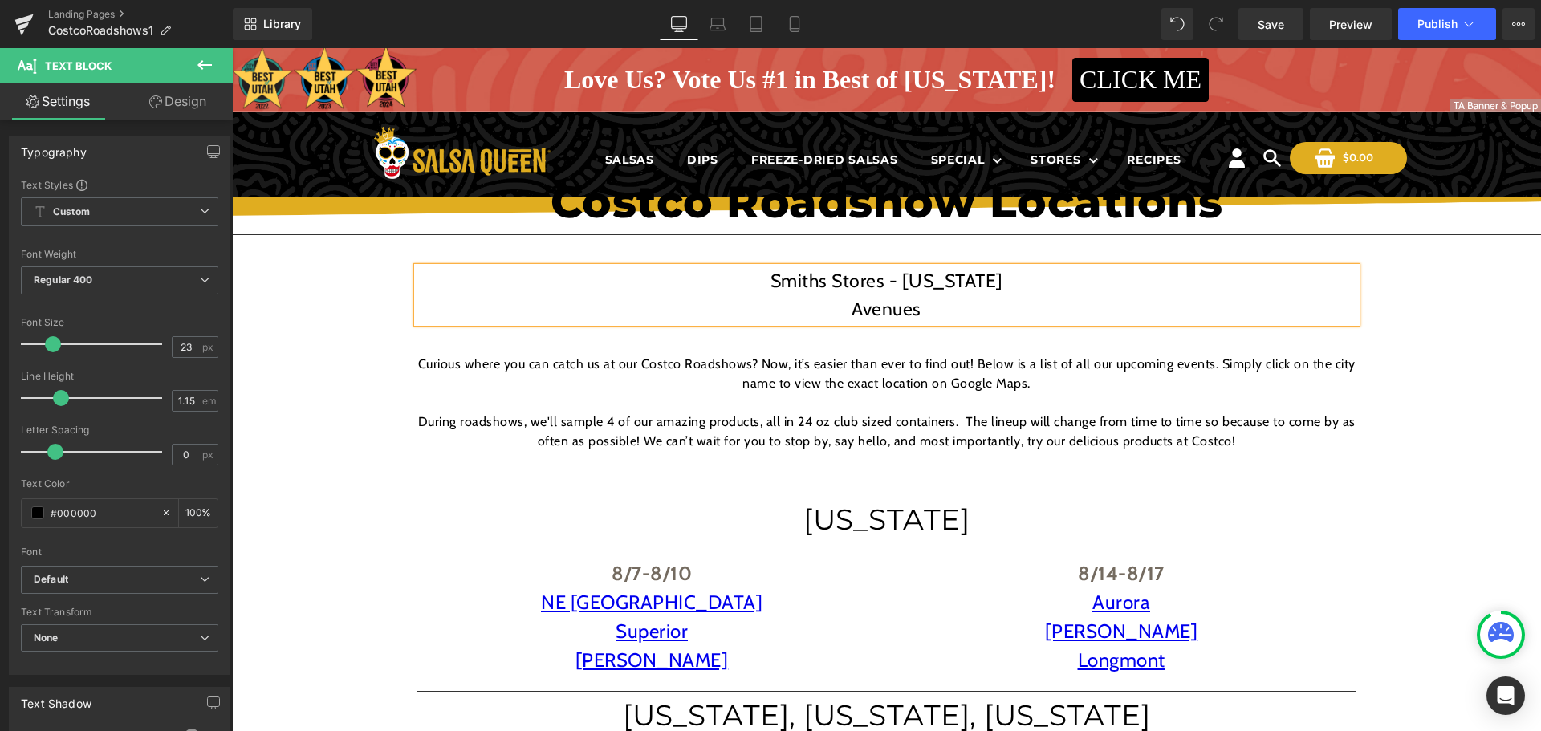
click at [875, 312] on p "Avenues" at bounding box center [886, 309] width 939 height 28
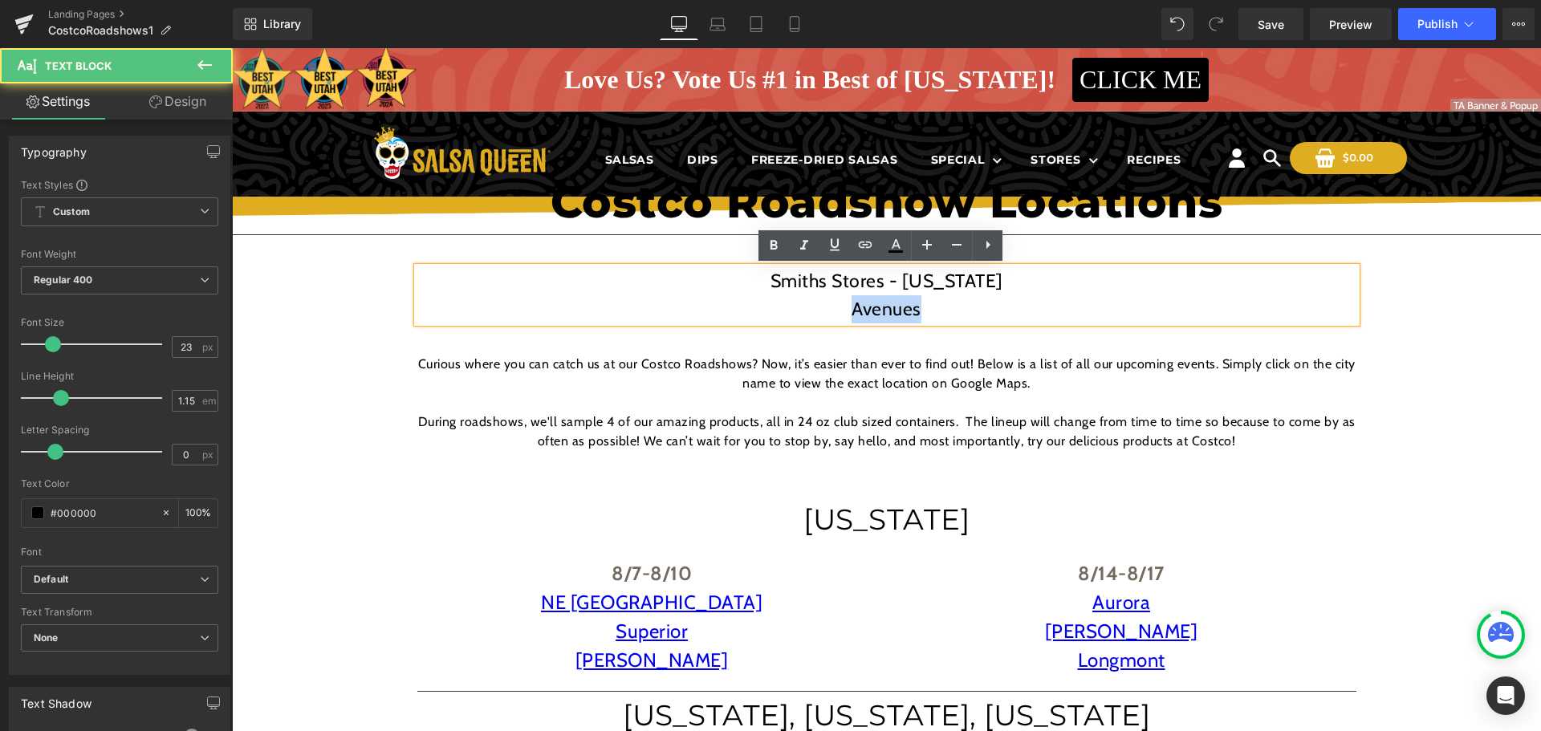
click at [875, 312] on p "Avenues" at bounding box center [886, 309] width 939 height 28
click at [952, 304] on p "Avenues" at bounding box center [886, 309] width 939 height 28
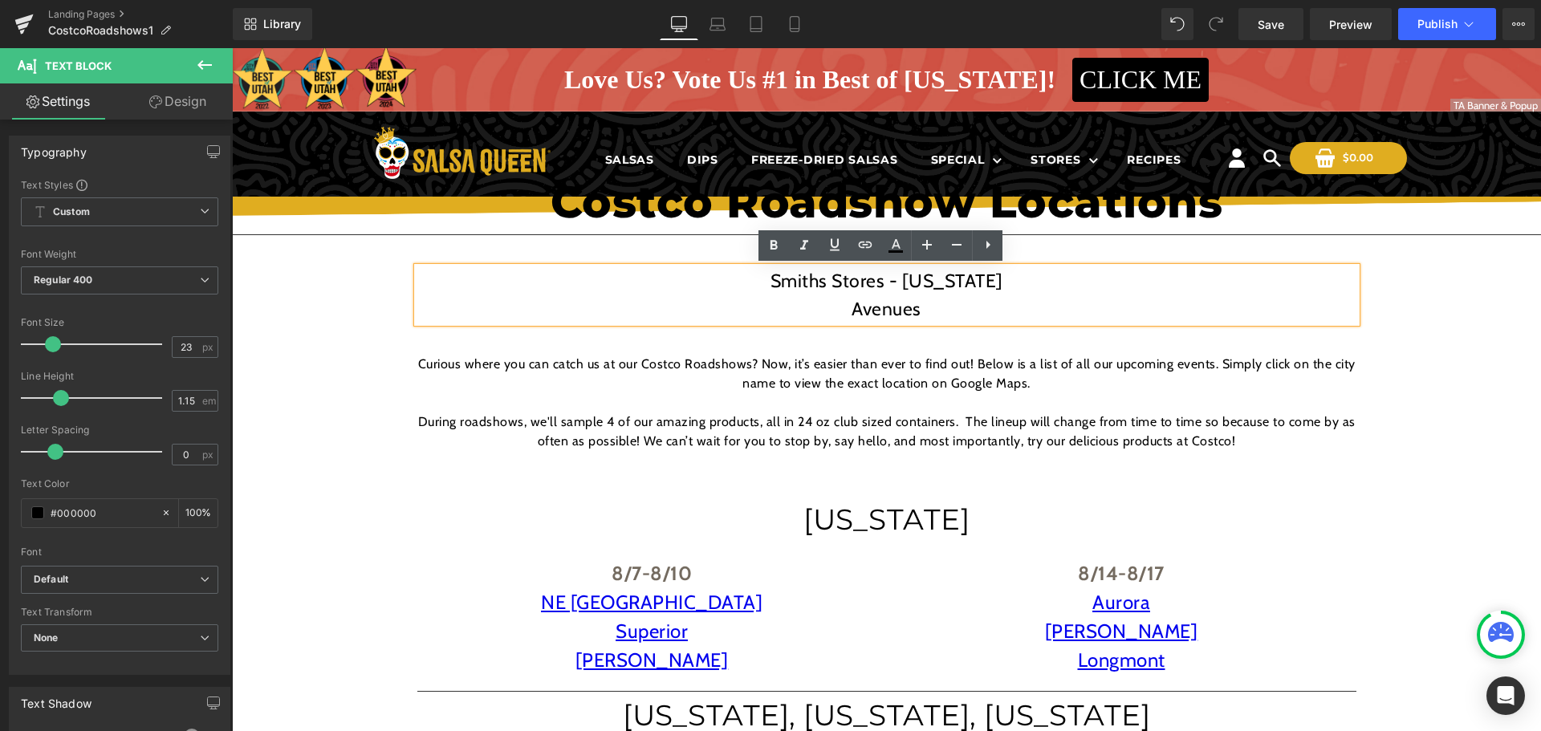
click at [887, 311] on p "Avenues" at bounding box center [886, 309] width 939 height 28
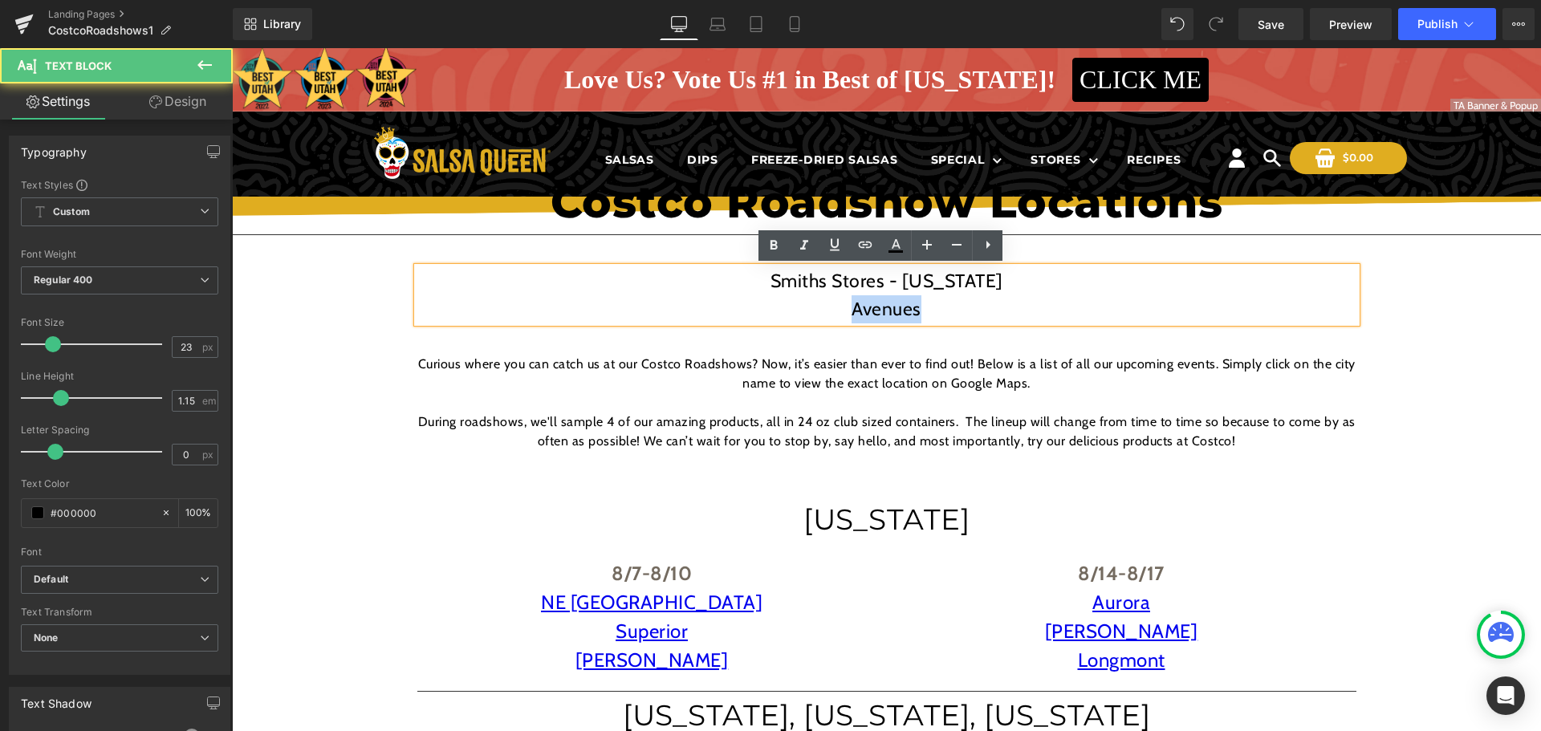
click at [887, 311] on p "Avenues" at bounding box center [886, 309] width 939 height 28
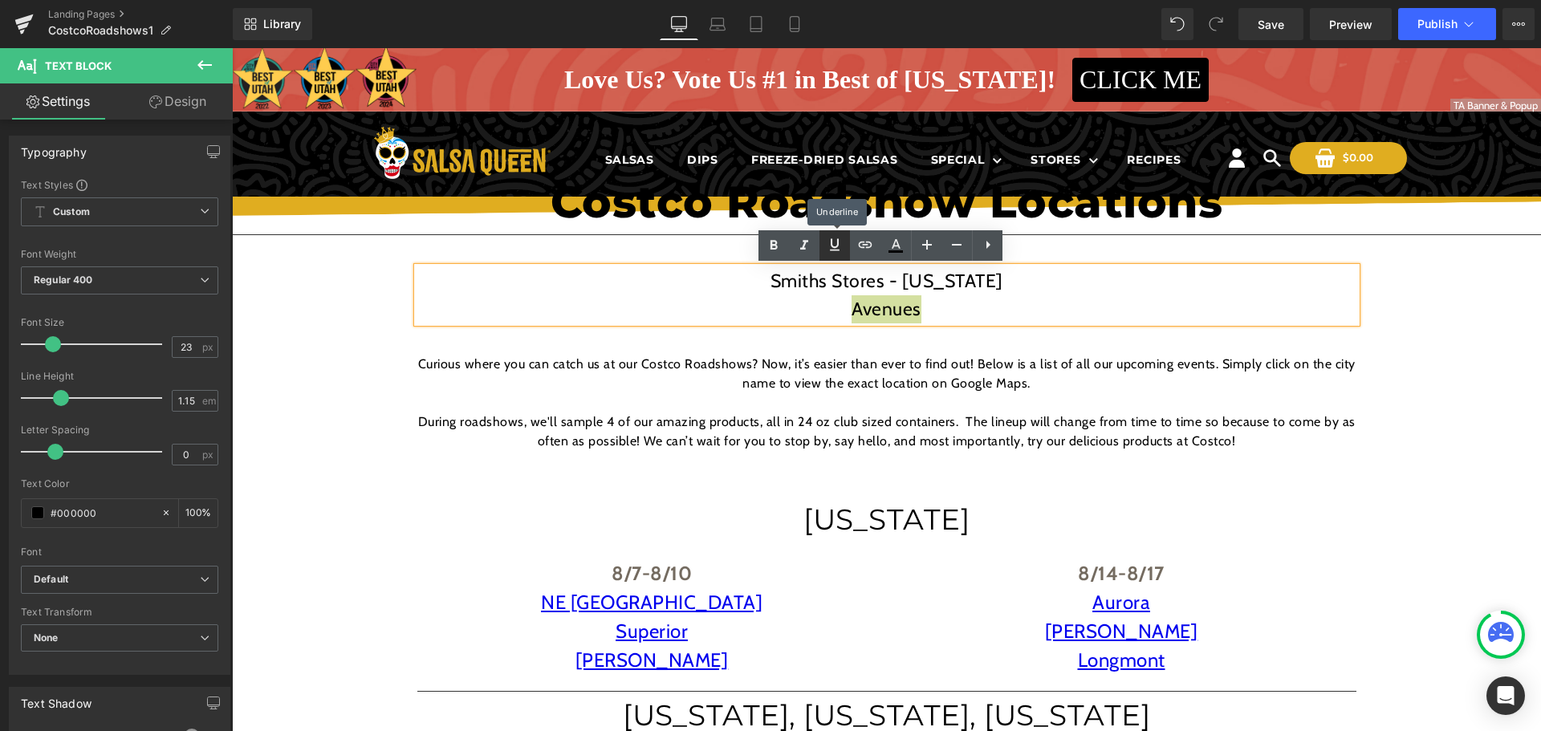
click at [840, 248] on icon at bounding box center [834, 244] width 19 height 19
click at [840, 255] on link at bounding box center [834, 245] width 30 height 30
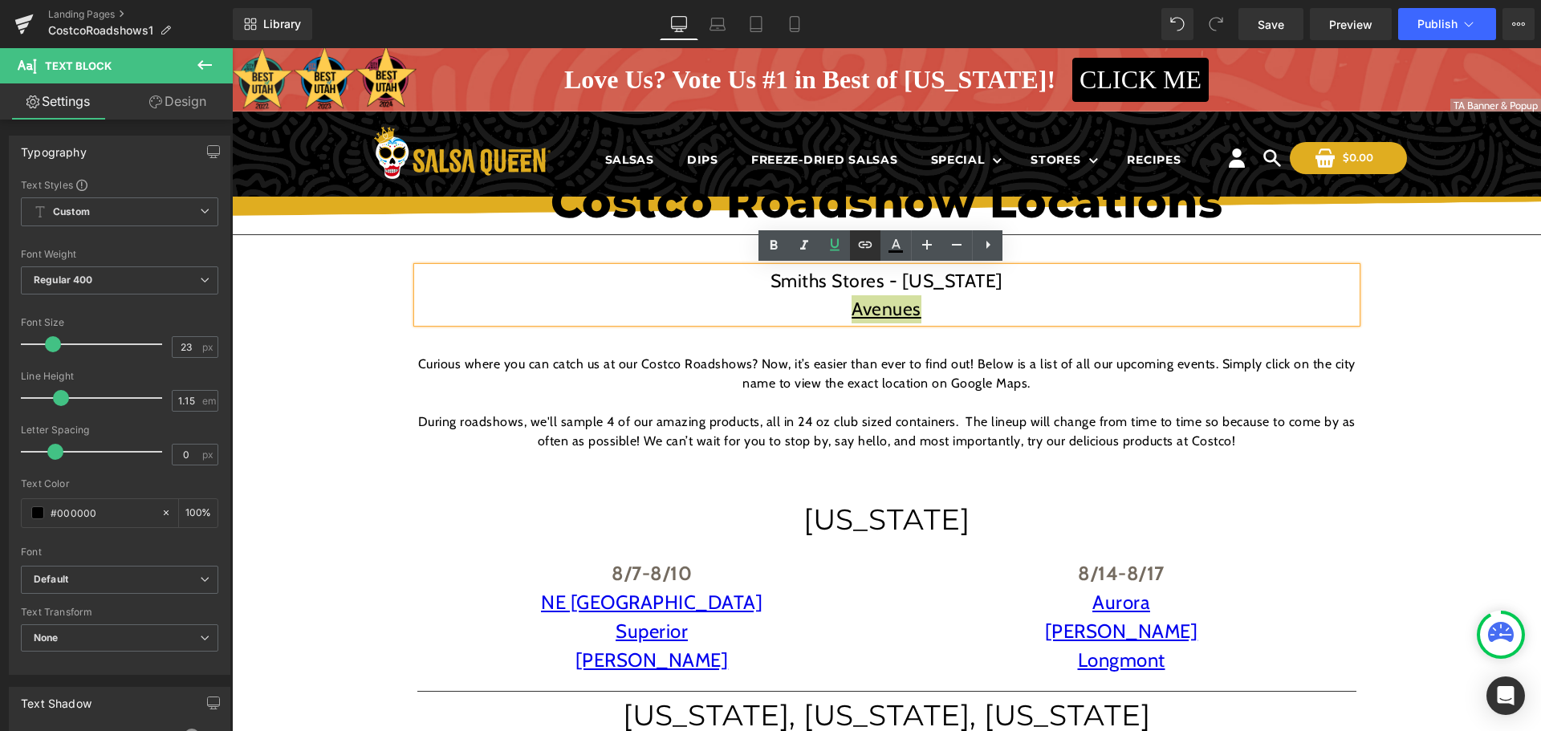
click at [870, 246] on icon at bounding box center [866, 245] width 14 height 6
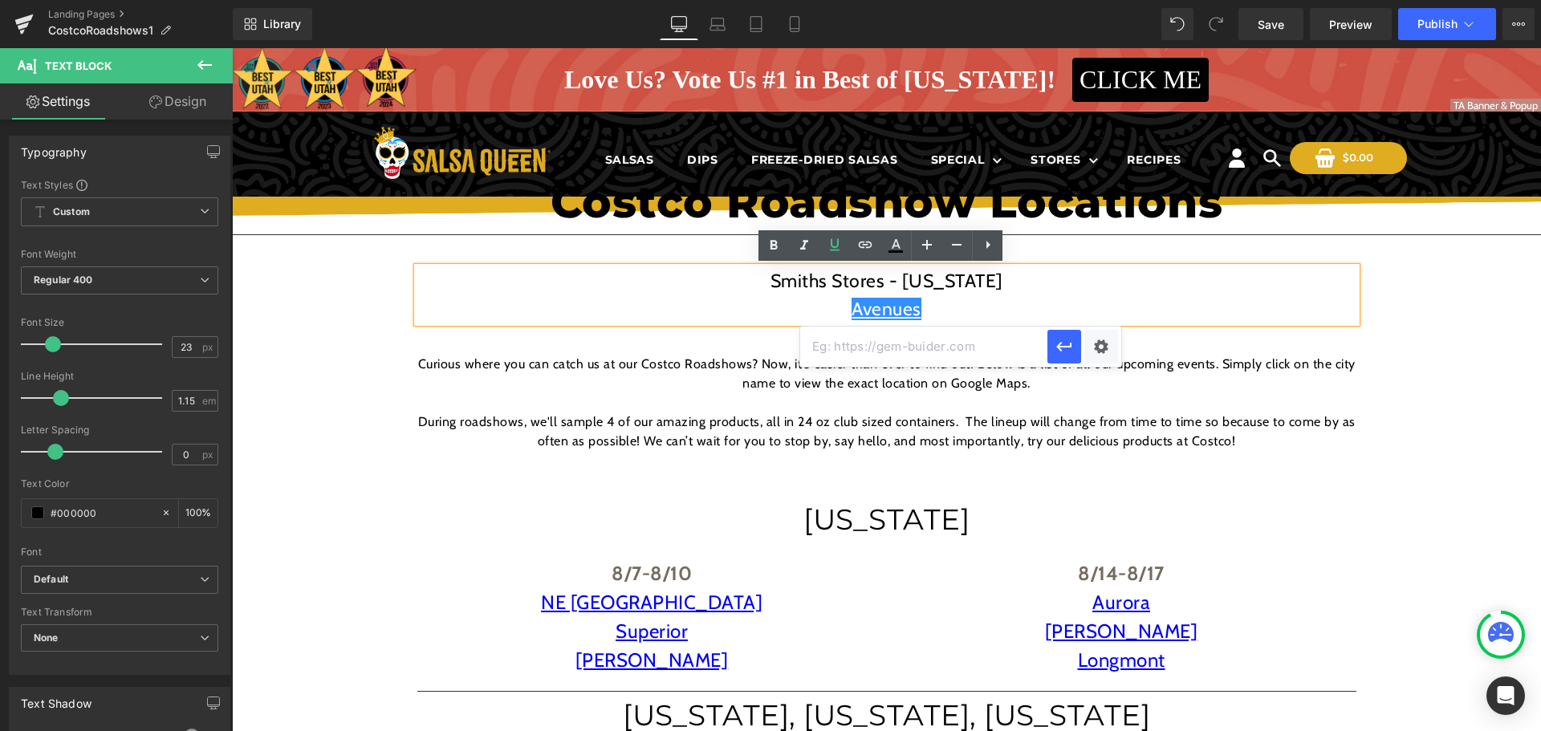
click at [883, 356] on input "text" at bounding box center [923, 347] width 247 height 40
paste input "https://maps.app.goo.gl/2kYxgeS2m34SLqr29"
type input "https://maps.app.goo.gl/2kYxgeS2m34SLqr29"
click at [1101, 0] on div "Text Color Highlight Color #333333 Edit or remove link: Edit - Unlink - Cancel …" at bounding box center [770, 0] width 1541 height 0
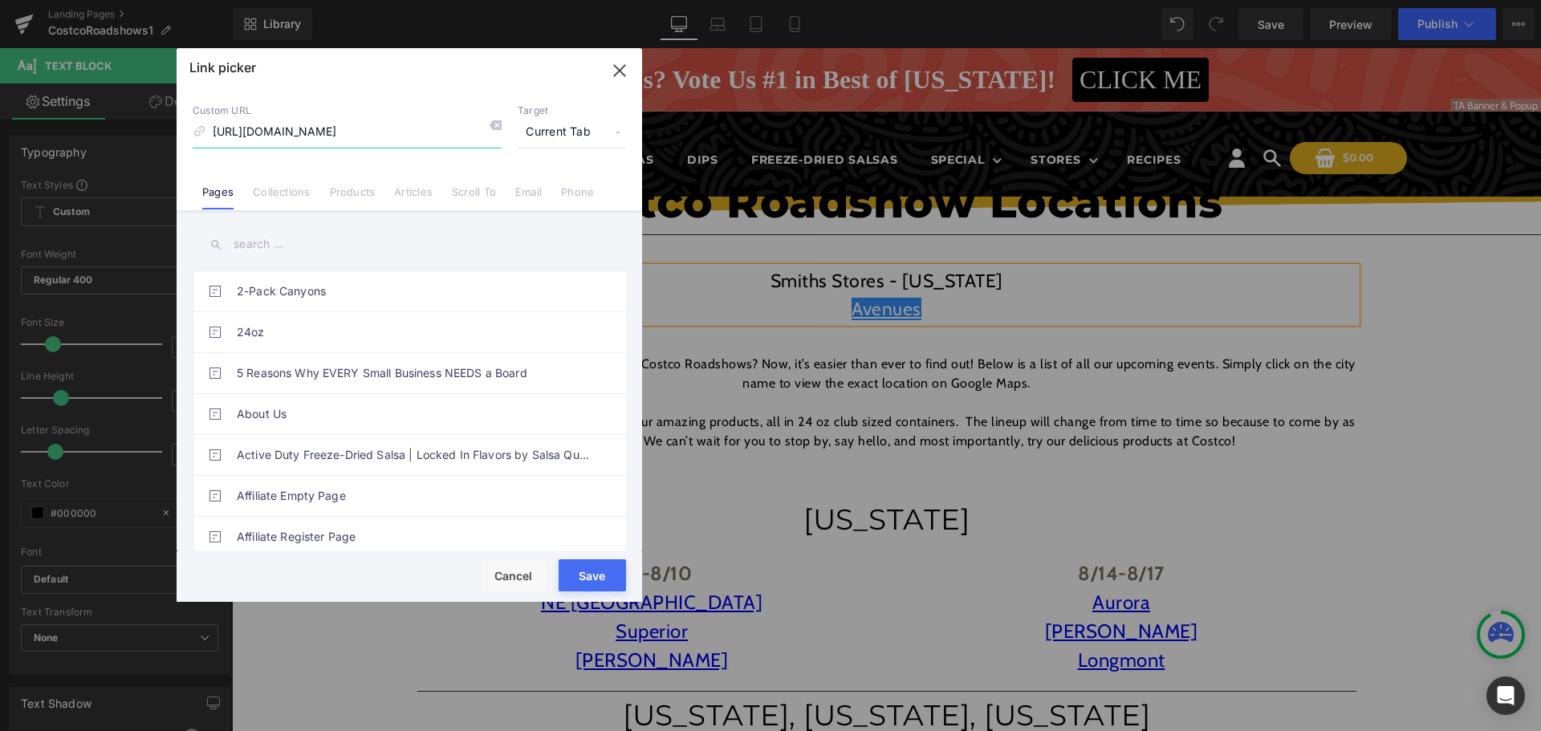
click at [621, 66] on icon "button" at bounding box center [620, 71] width 26 height 26
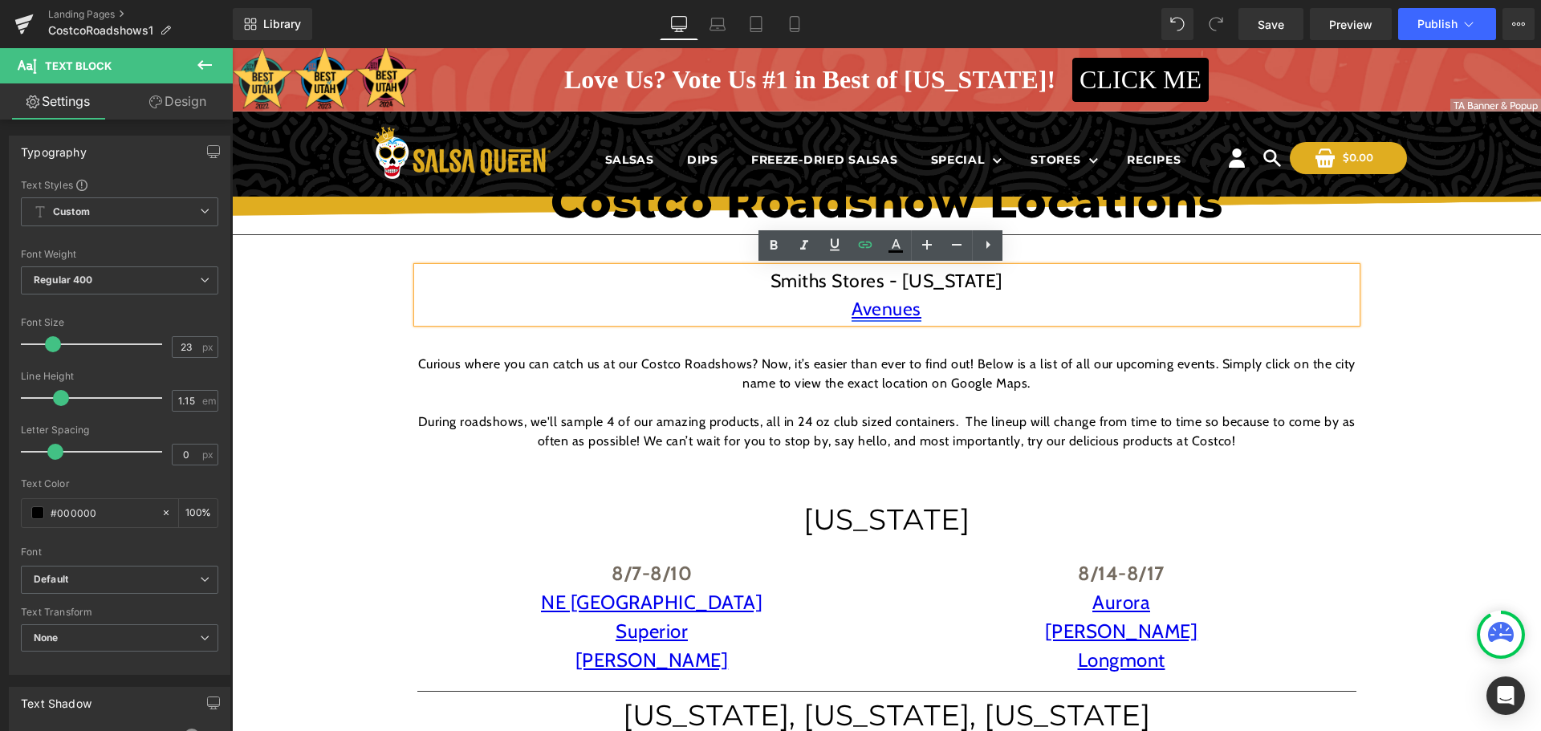
click at [887, 307] on link "Avenues" at bounding box center [886, 309] width 70 height 22
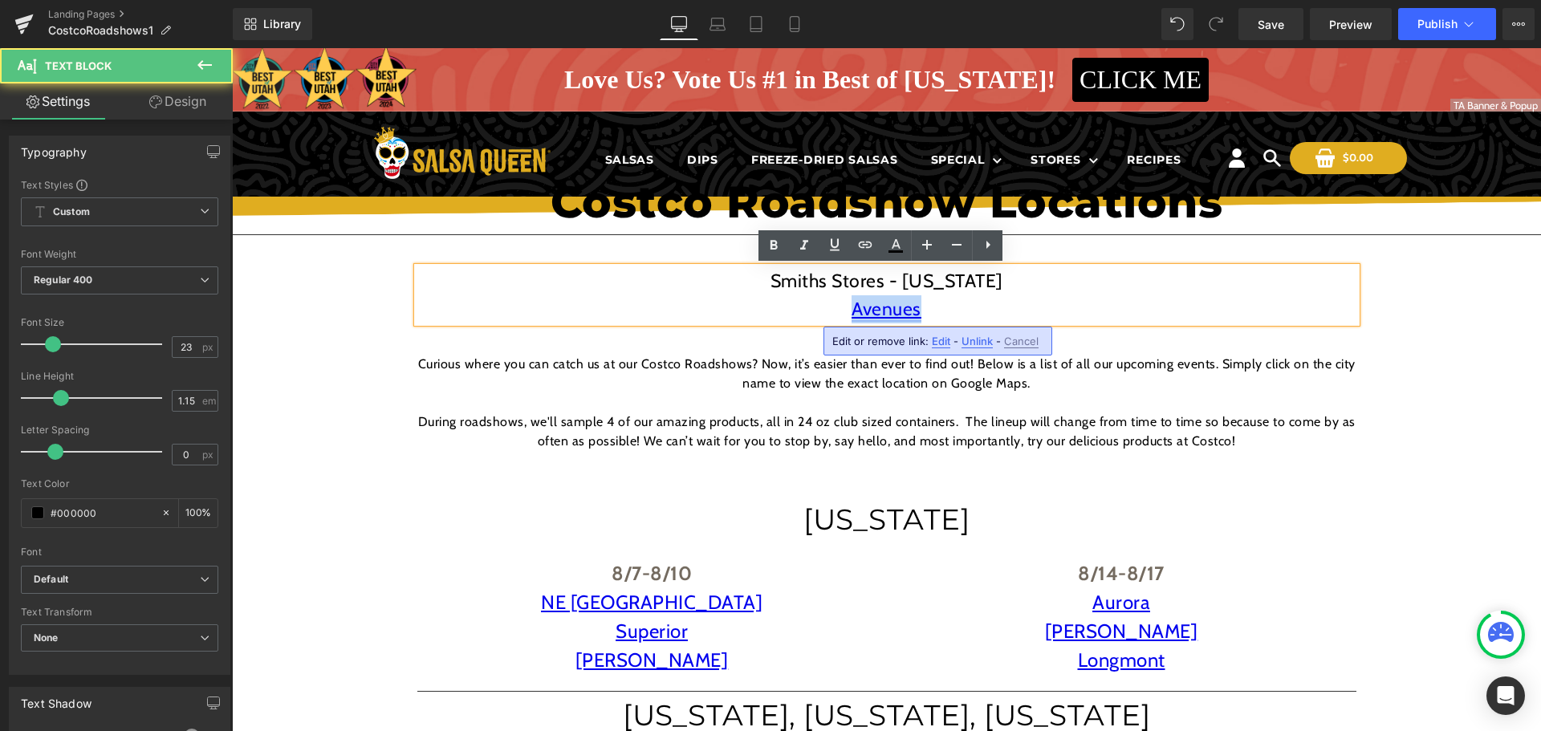
click at [887, 303] on link "Avenues" at bounding box center [886, 309] width 70 height 22
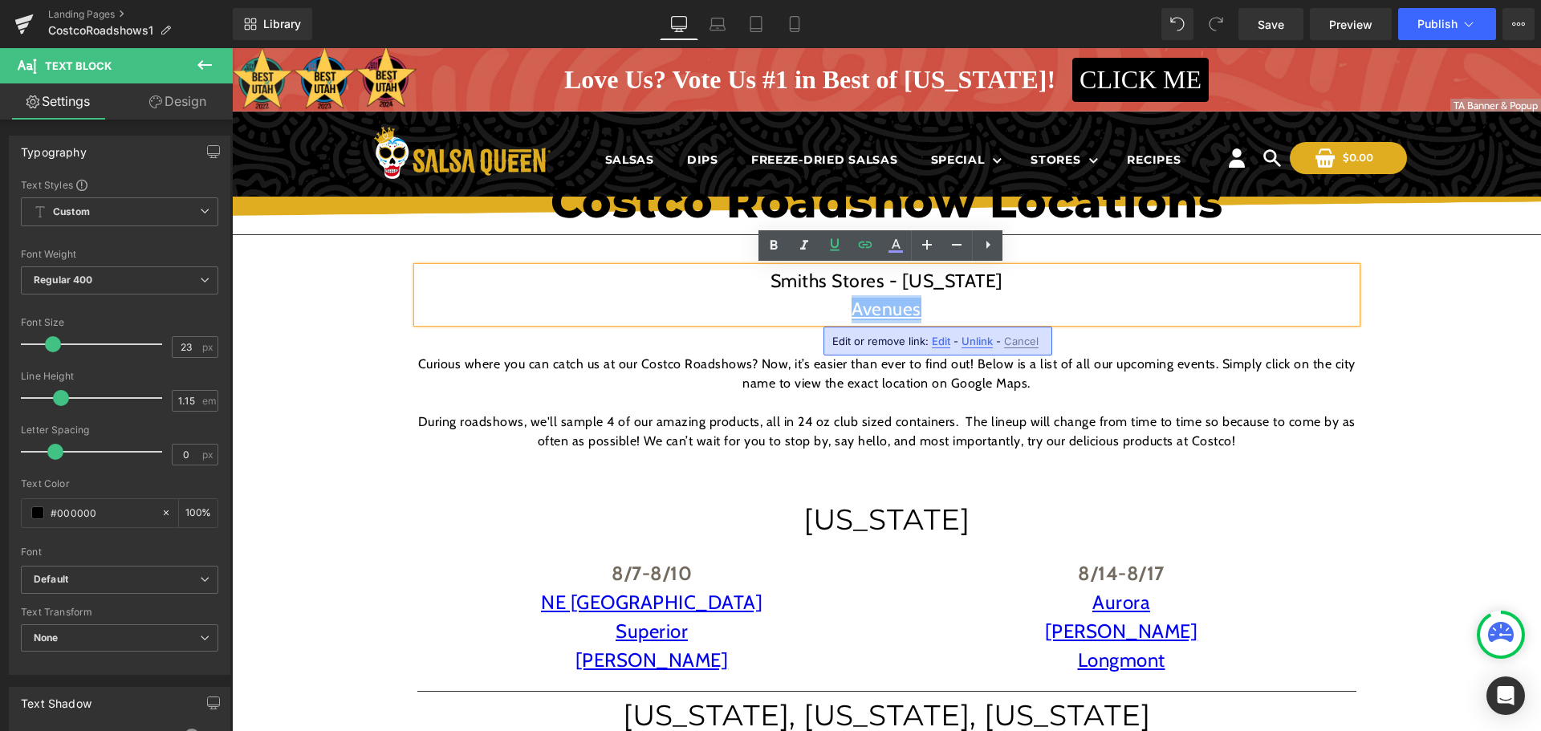
click at [822, 303] on p "Avenues" at bounding box center [886, 309] width 939 height 28
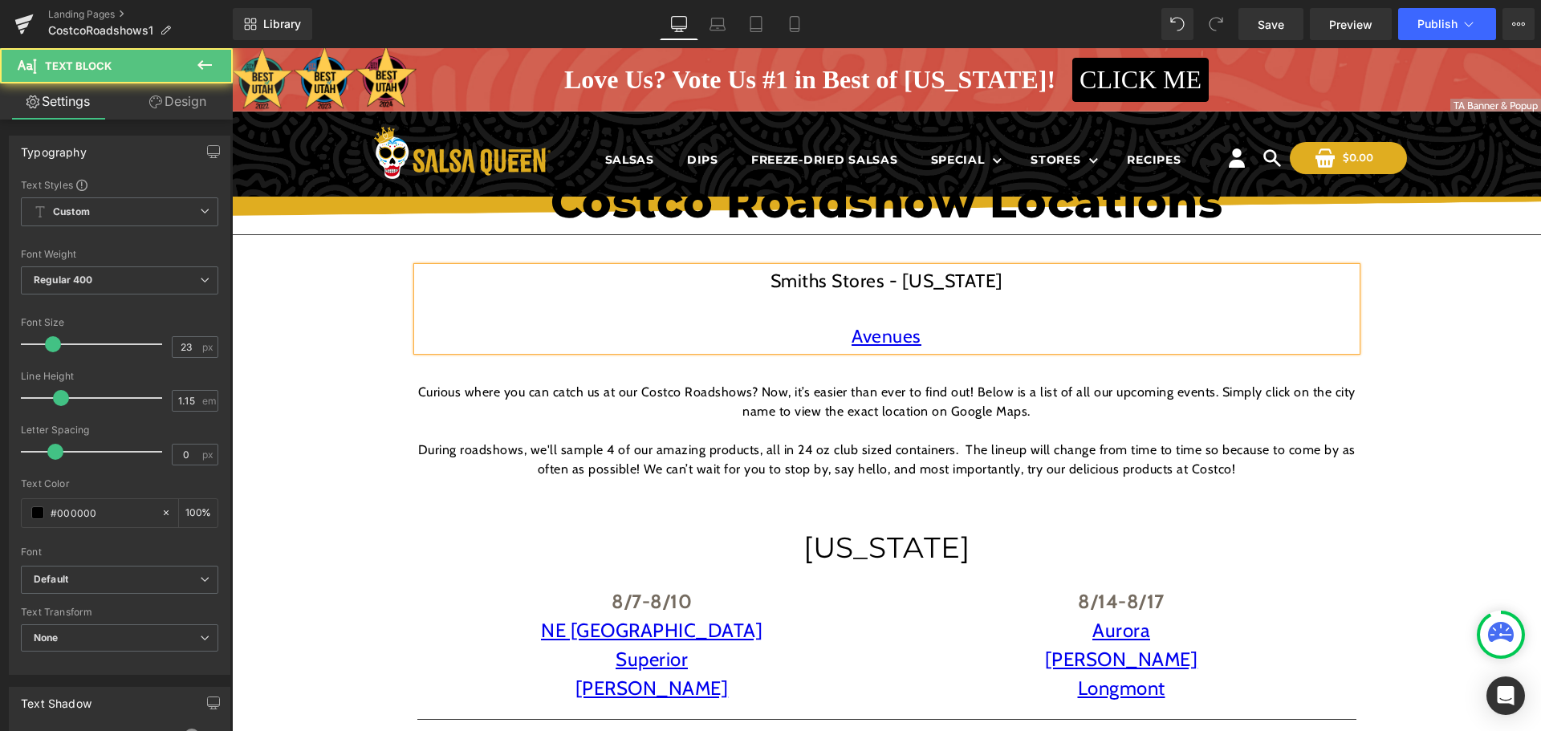
click at [877, 311] on p at bounding box center [886, 309] width 939 height 28
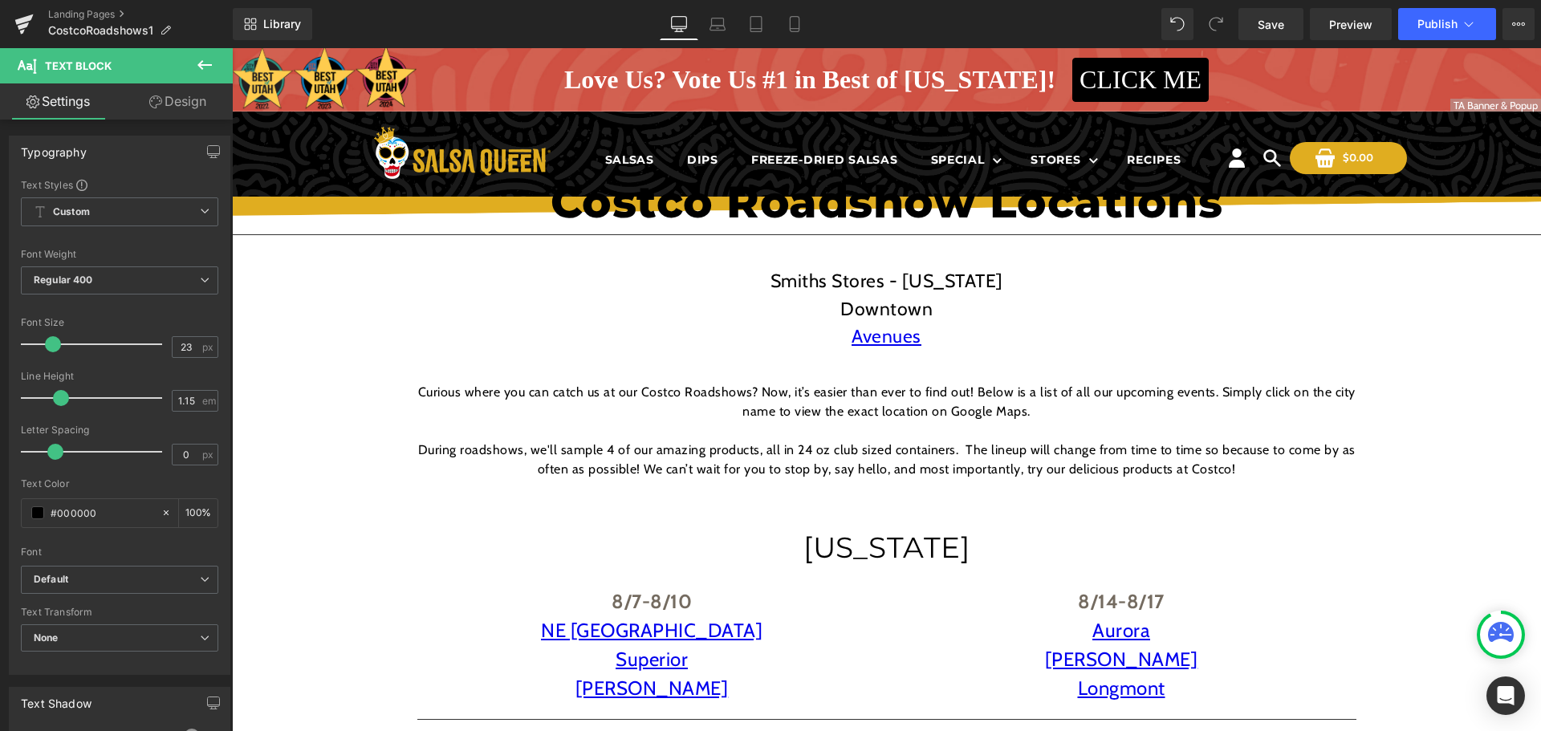
click at [177, 106] on link "Design" at bounding box center [178, 101] width 116 height 36
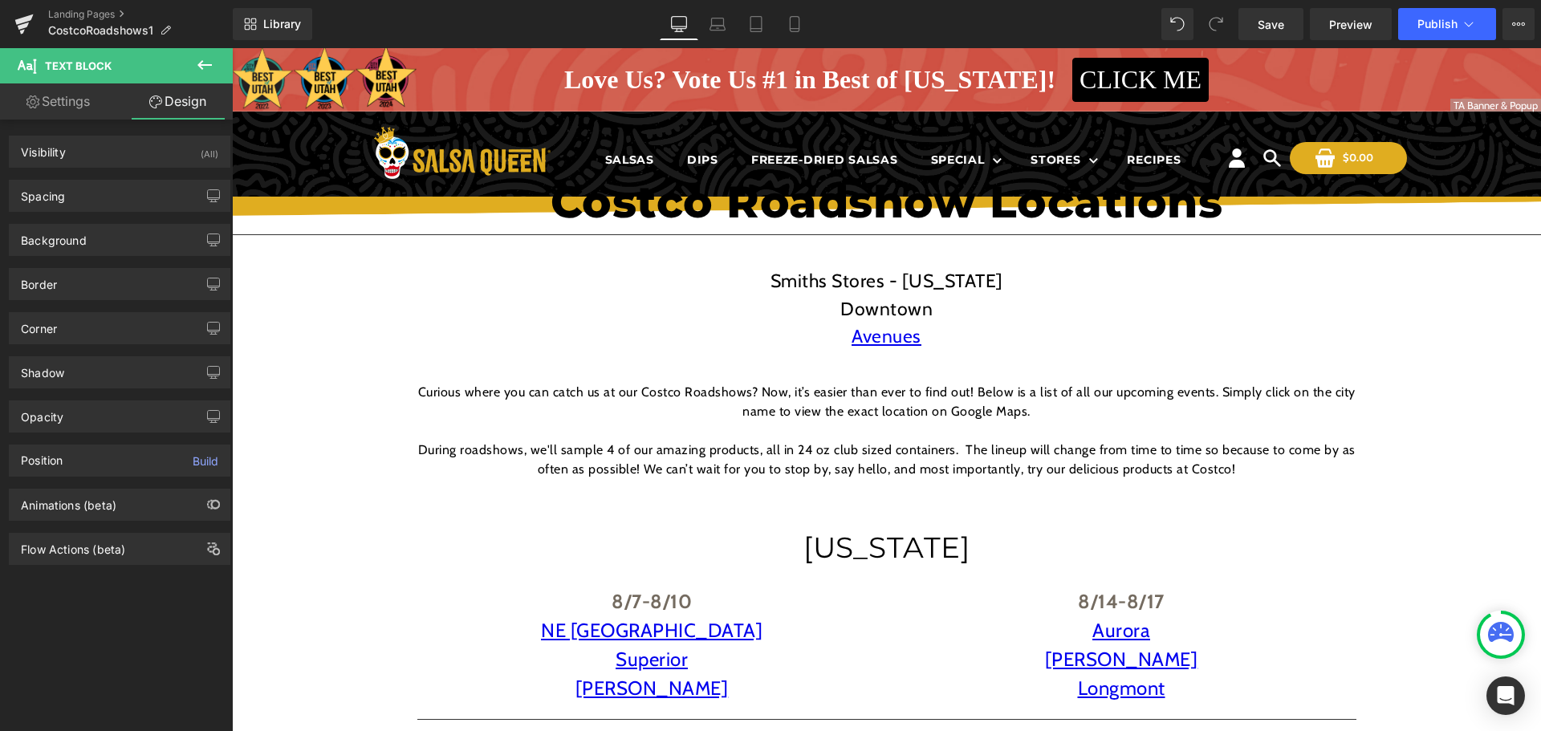
click at [202, 55] on icon at bounding box center [204, 64] width 19 height 19
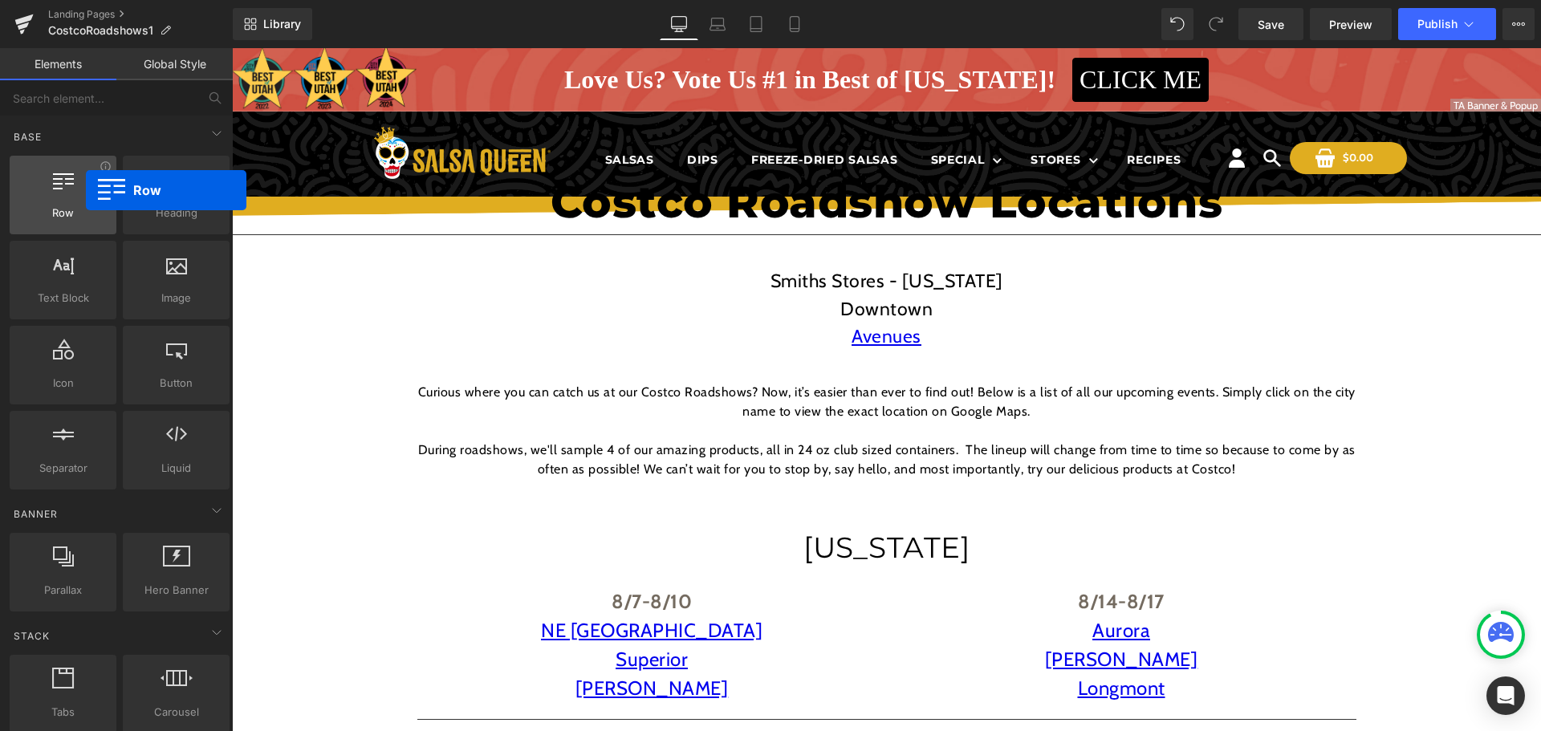
click at [86, 190] on div at bounding box center [62, 186] width 97 height 36
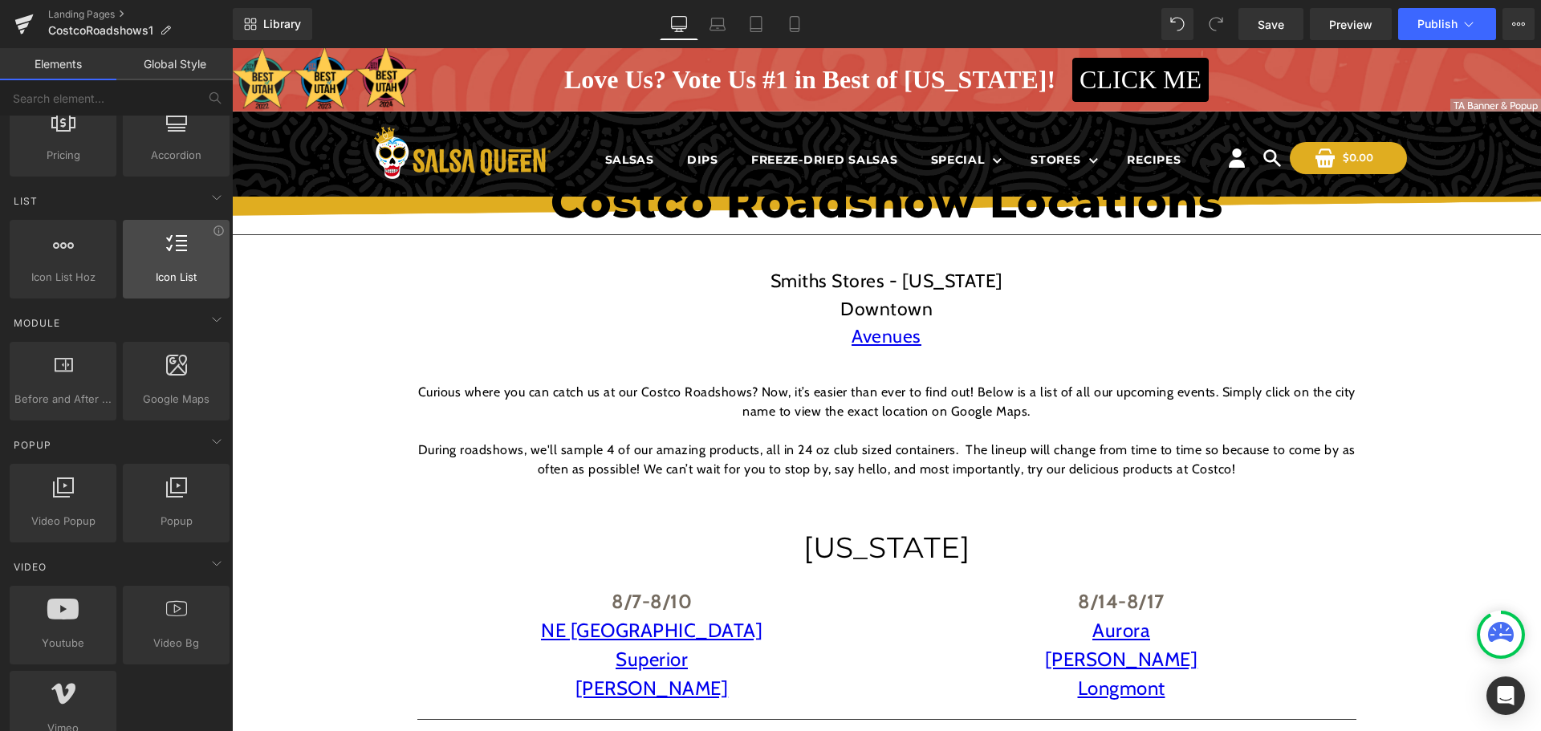
scroll to position [883, 0]
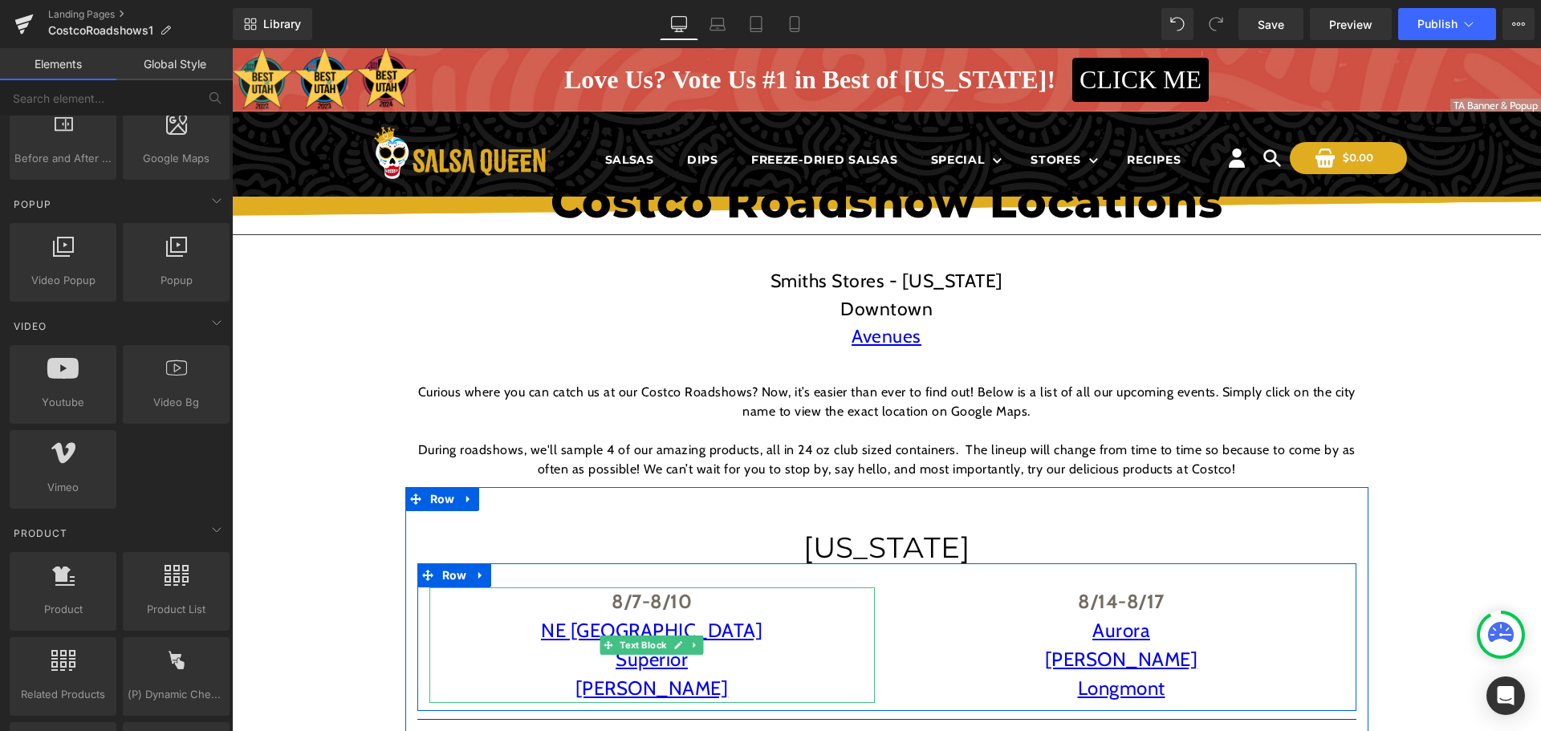
click at [558, 643] on p "NE Denver" at bounding box center [651, 630] width 445 height 29
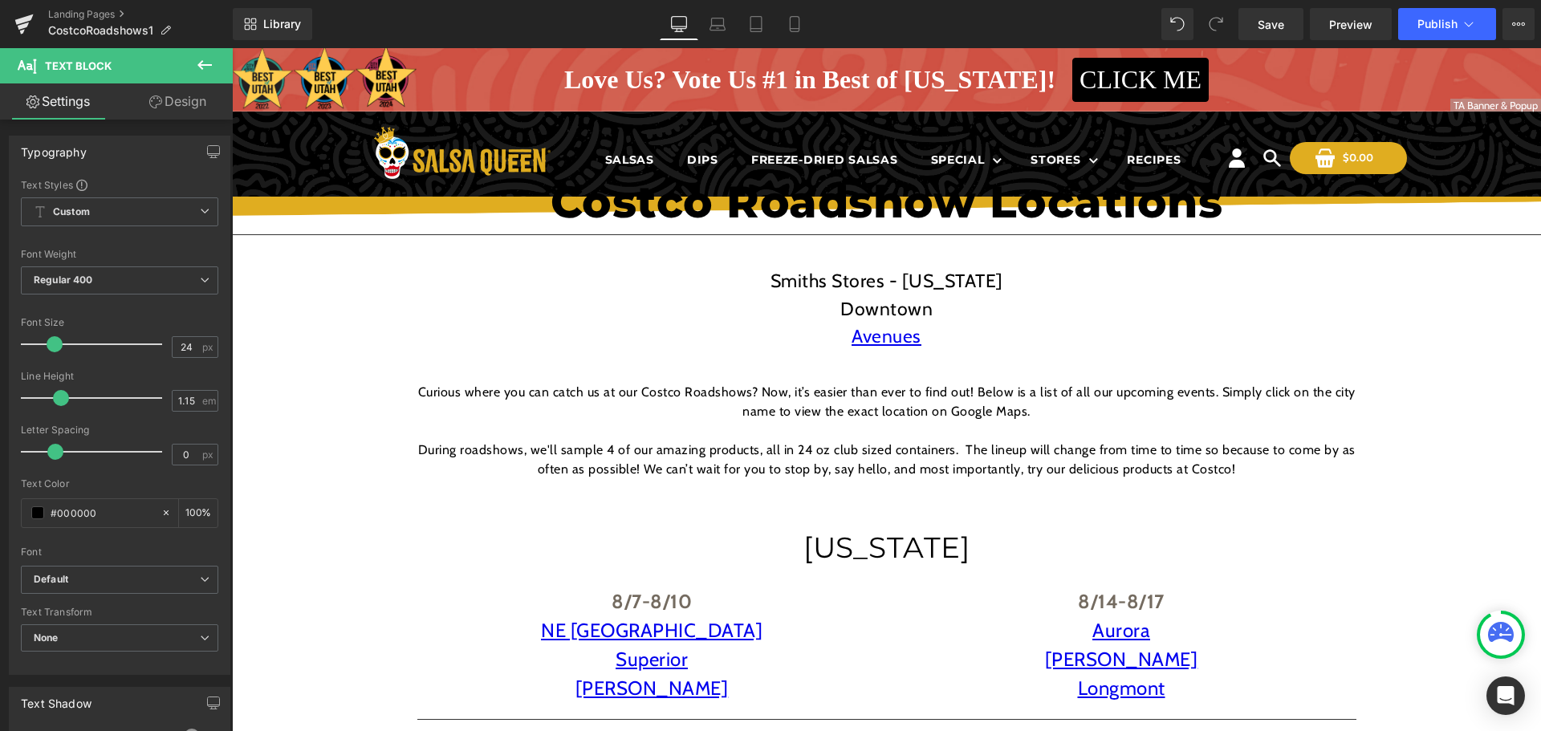
click at [197, 76] on button at bounding box center [205, 65] width 56 height 35
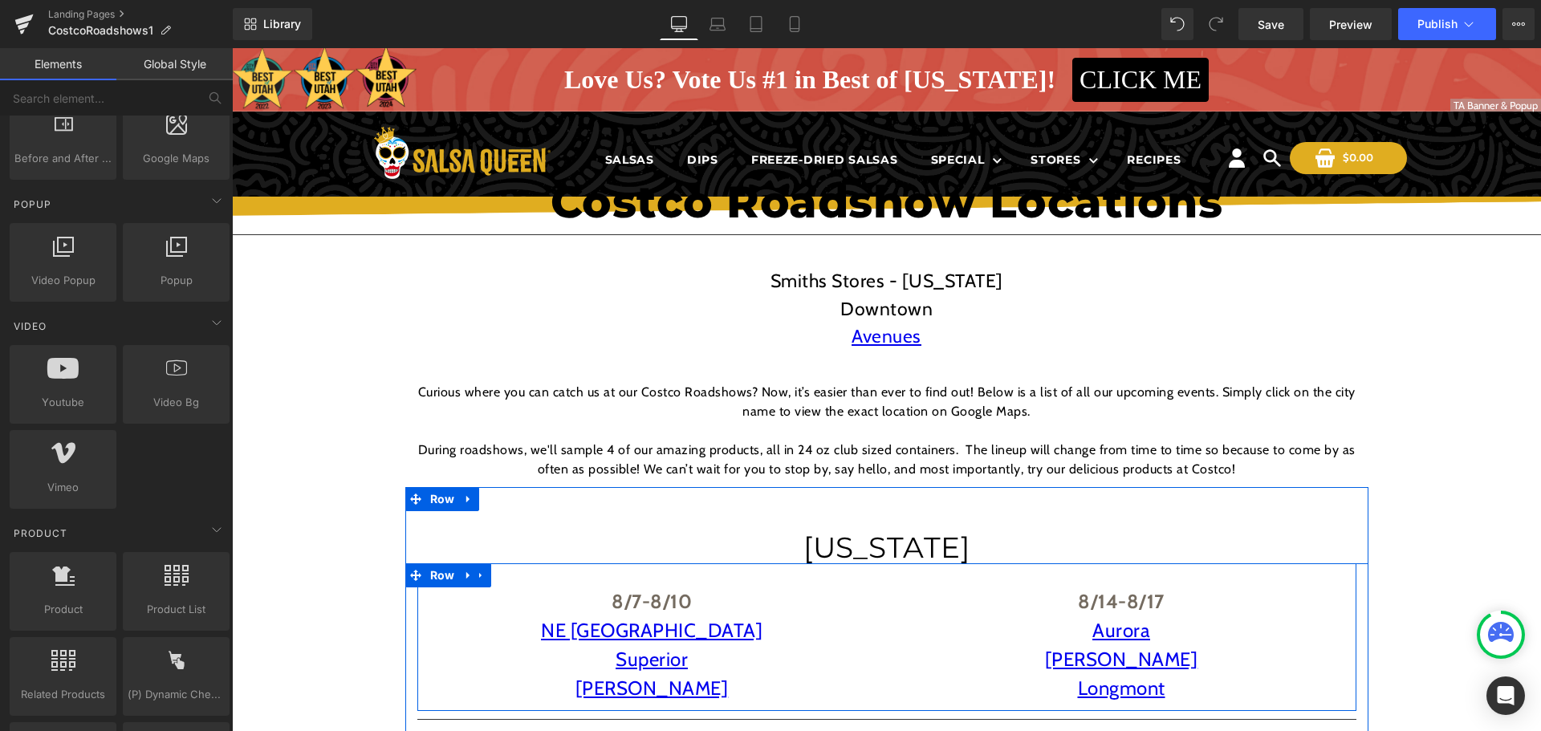
click at [626, 570] on div "8/7-8/10 NE Denver Superior Thornton Text Block 8/14-8/17 Aurora Parker Longmon…" at bounding box center [886, 637] width 939 height 148
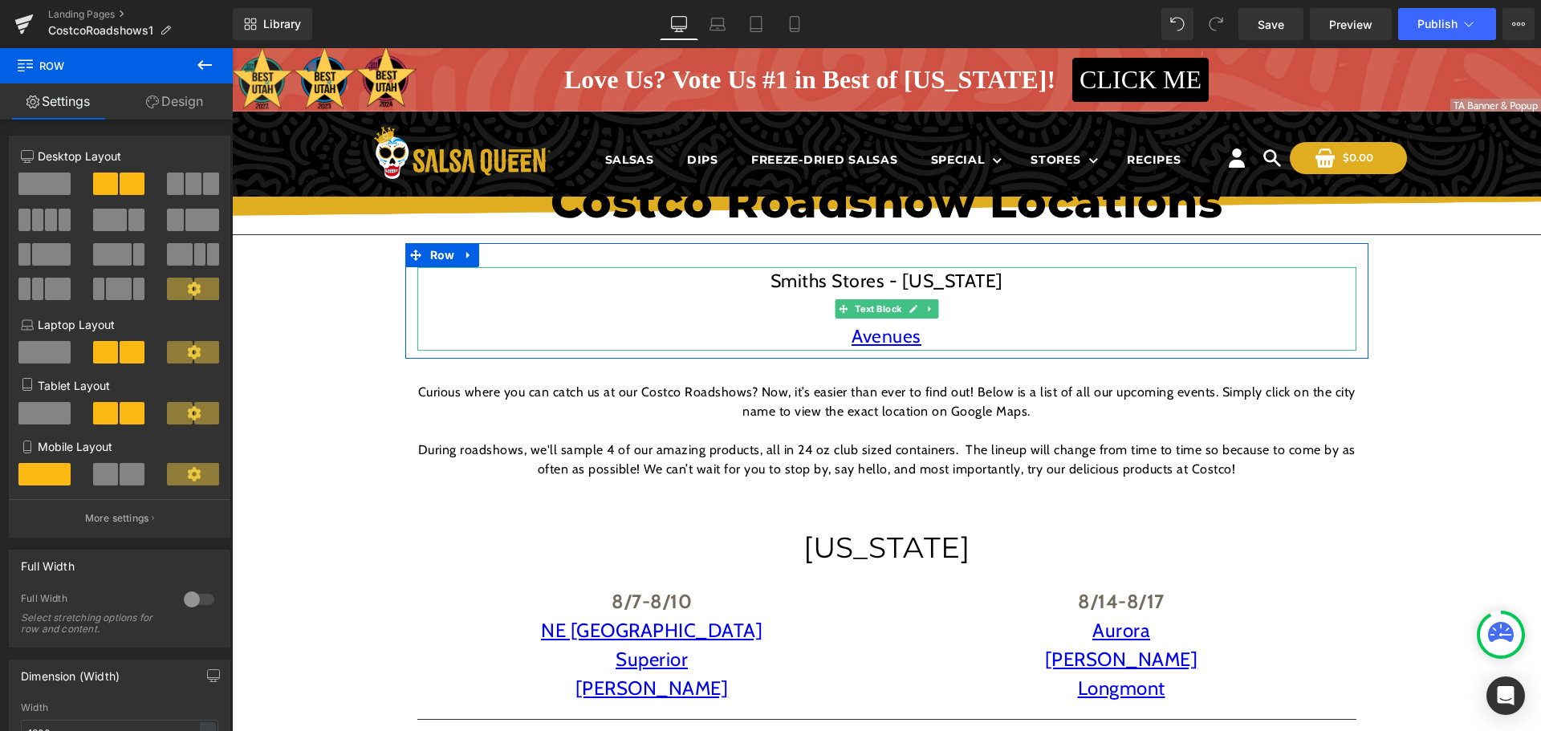
click at [797, 333] on p "Avenues" at bounding box center [886, 337] width 939 height 28
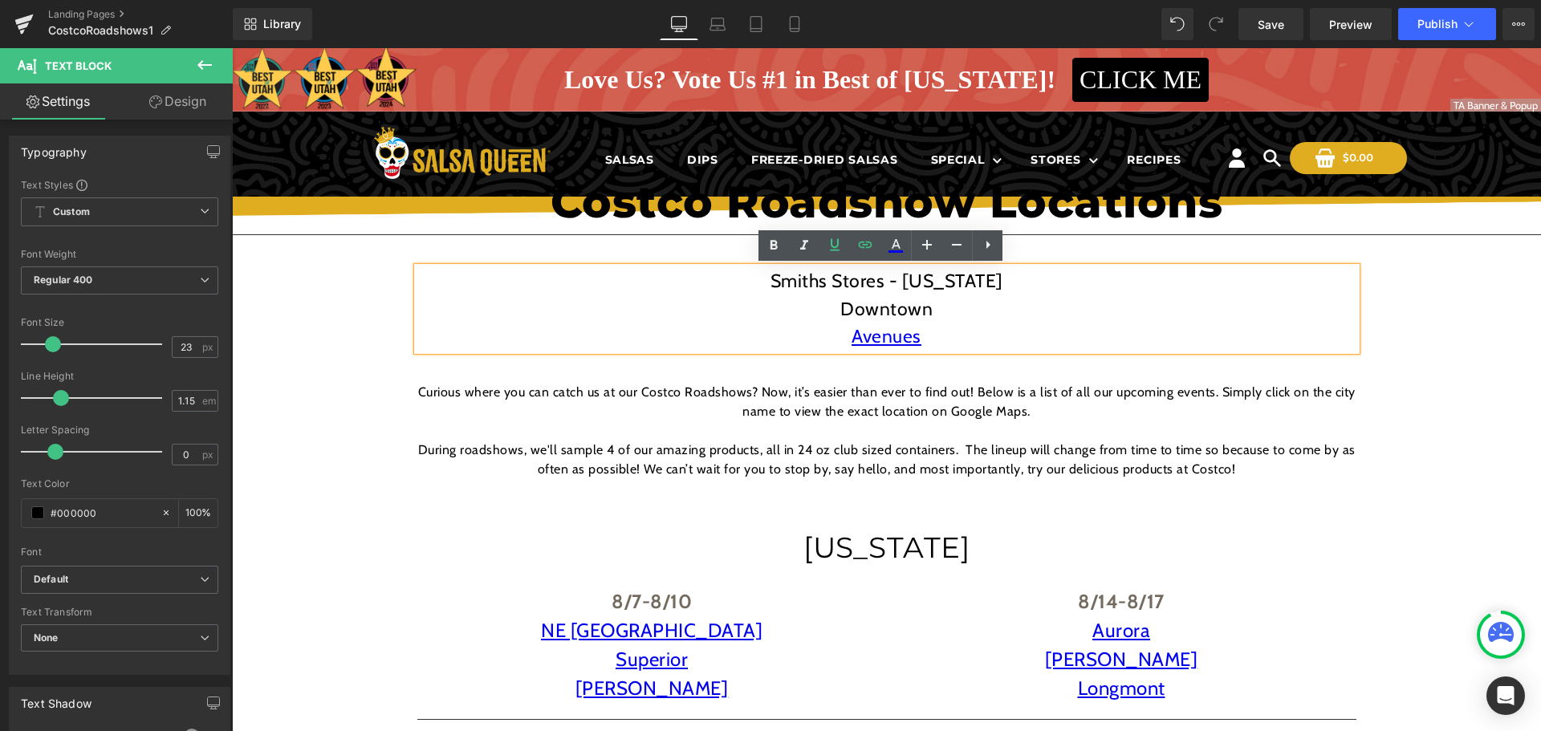
click at [615, 290] on p "Smiths Stores - UTAH" at bounding box center [886, 281] width 939 height 28
click at [522, 323] on p "Avenues" at bounding box center [886, 337] width 939 height 28
click at [522, 343] on p "Avenues" at bounding box center [886, 337] width 939 height 28
drag, startPoint x: 530, startPoint y: 359, endPoint x: 469, endPoint y: 293, distance: 90.8
click at [232, 48] on div at bounding box center [232, 48] width 0 height 0
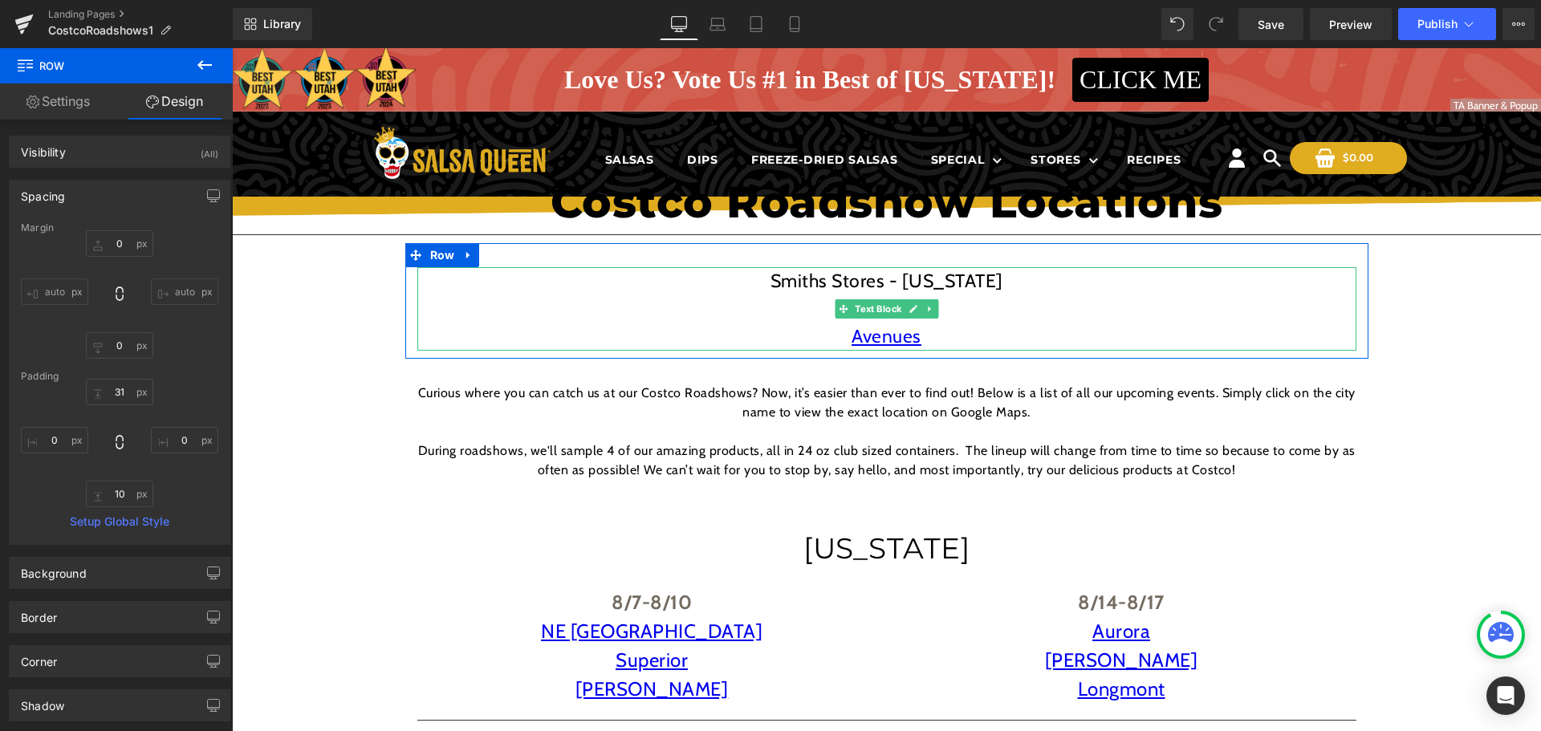
click at [711, 332] on p "Avenues" at bounding box center [886, 337] width 939 height 28
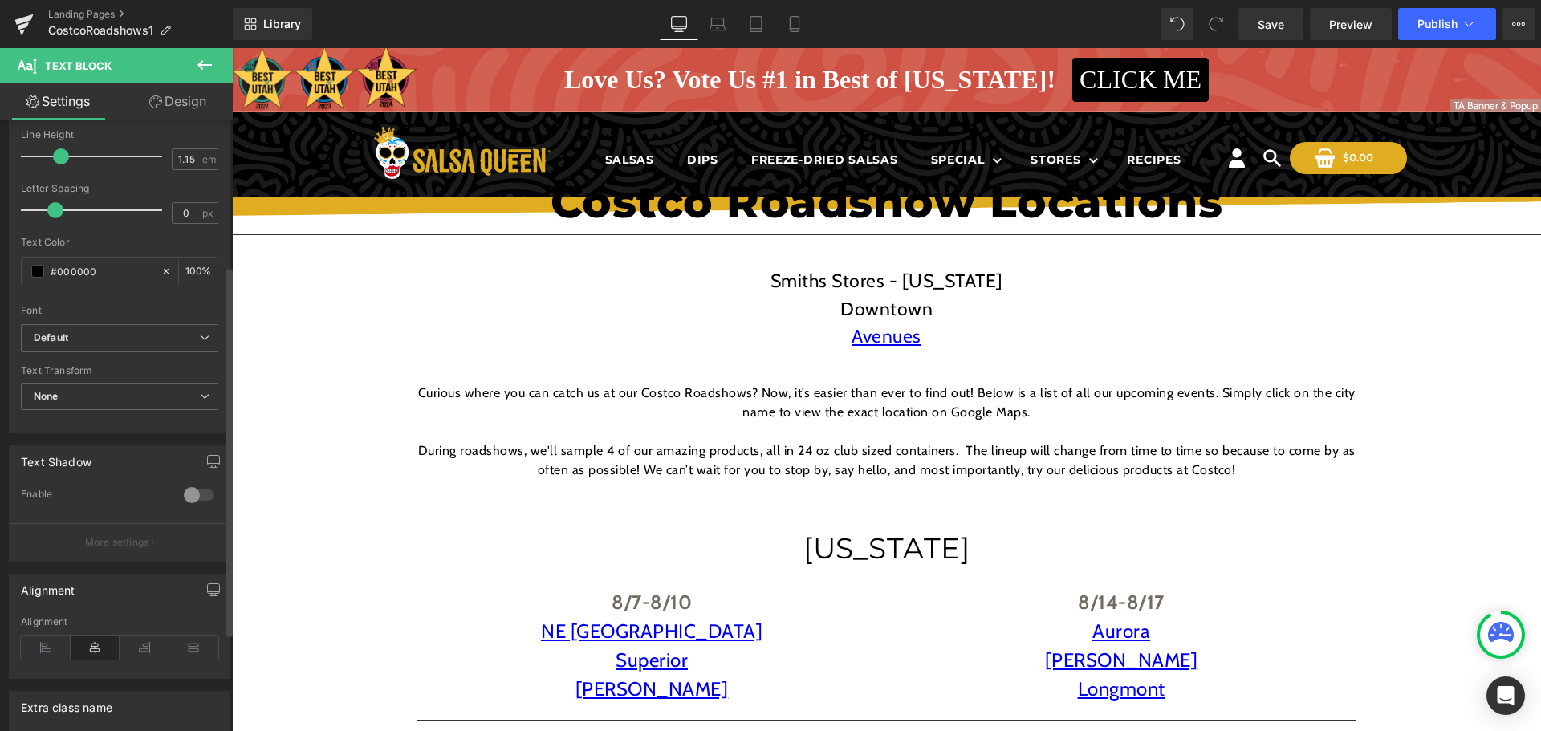
scroll to position [0, 0]
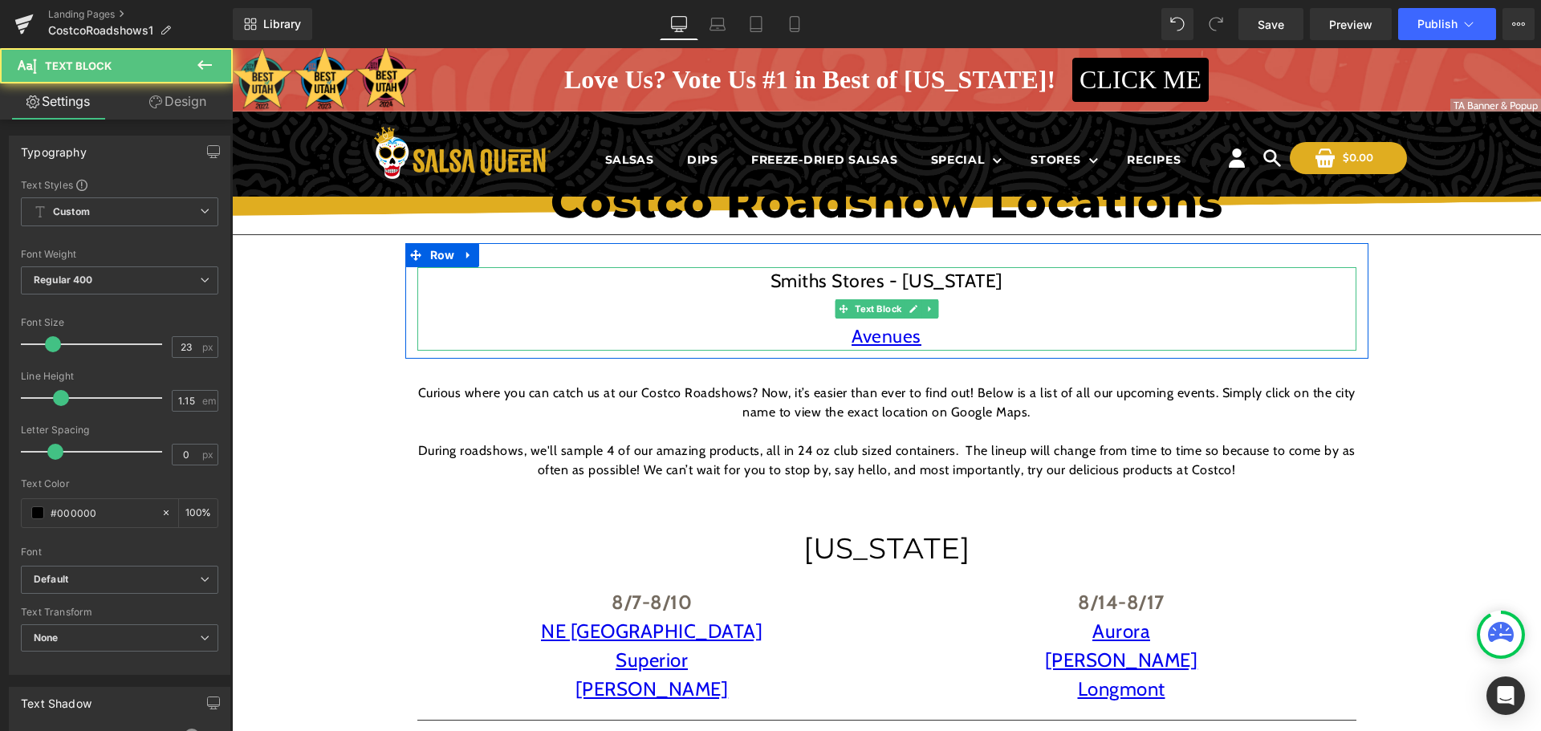
click at [599, 273] on p "Smiths Stores - UTAH" at bounding box center [886, 281] width 939 height 28
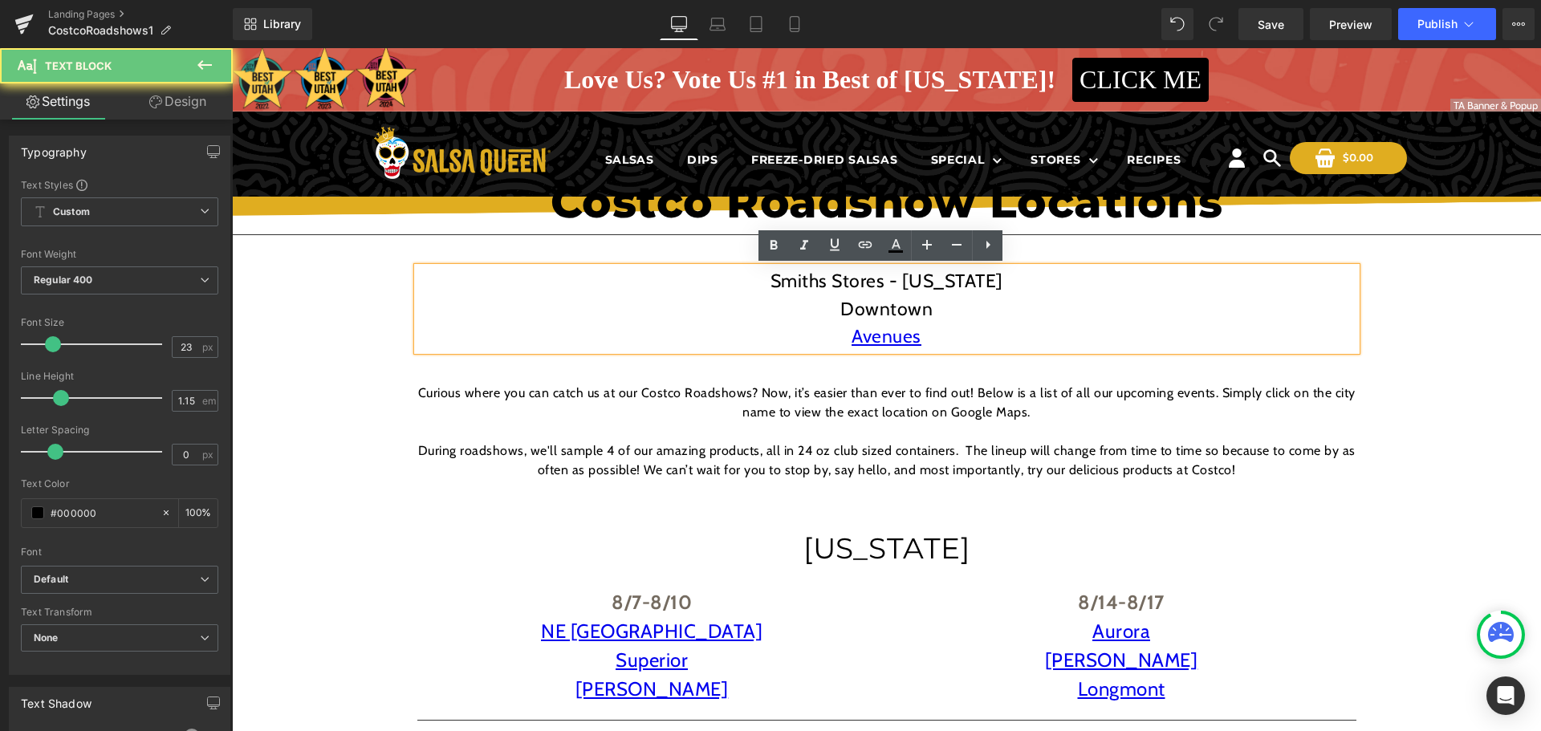
click at [598, 267] on div "Smiths Stores - UTAH Downtown Avenues" at bounding box center [886, 308] width 939 height 83
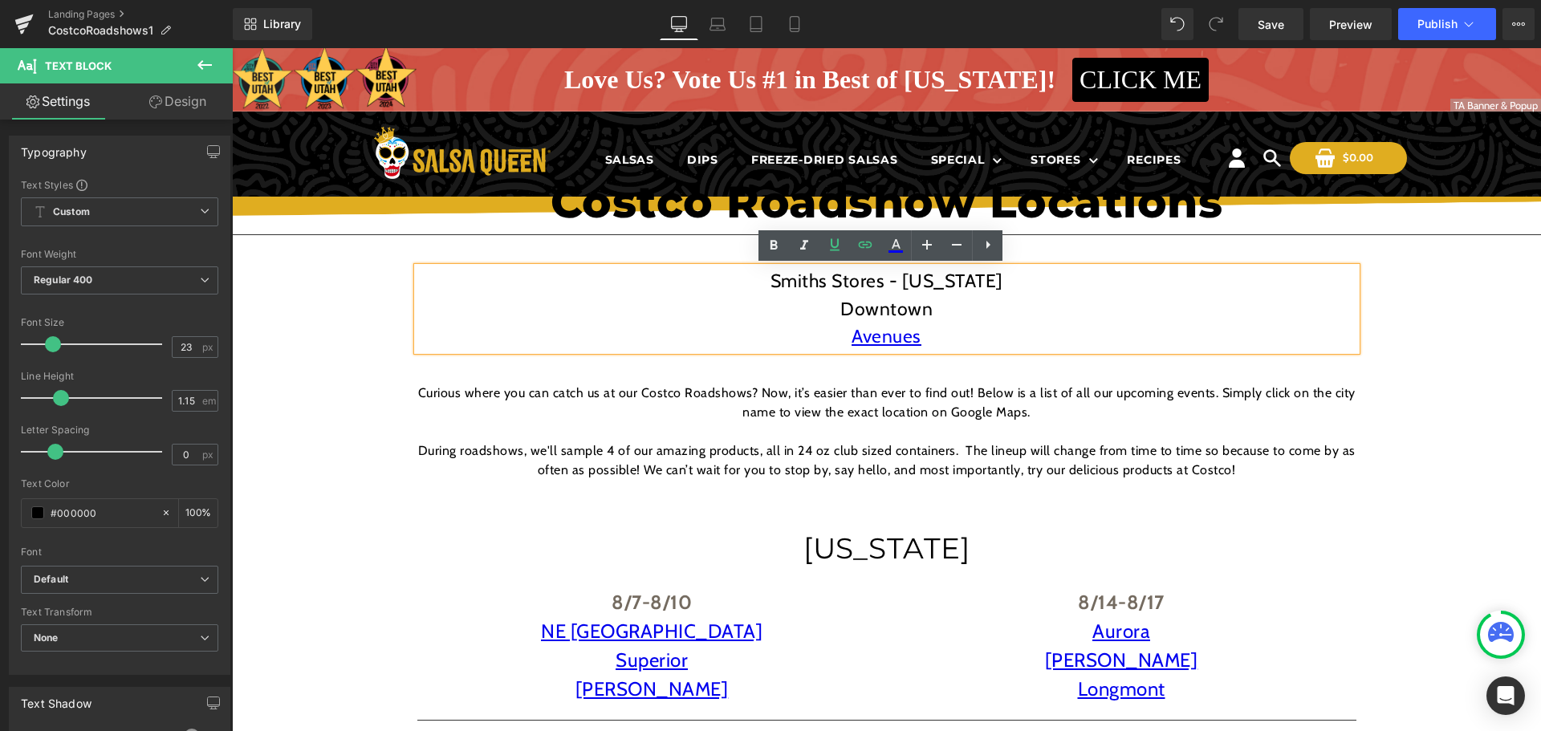
click at [599, 267] on p "Smiths Stores - UTAH" at bounding box center [886, 281] width 939 height 28
click at [405, 264] on div "Smiths Stores - UTAH Downtown Avenues Text Block Row" at bounding box center [886, 301] width 963 height 116
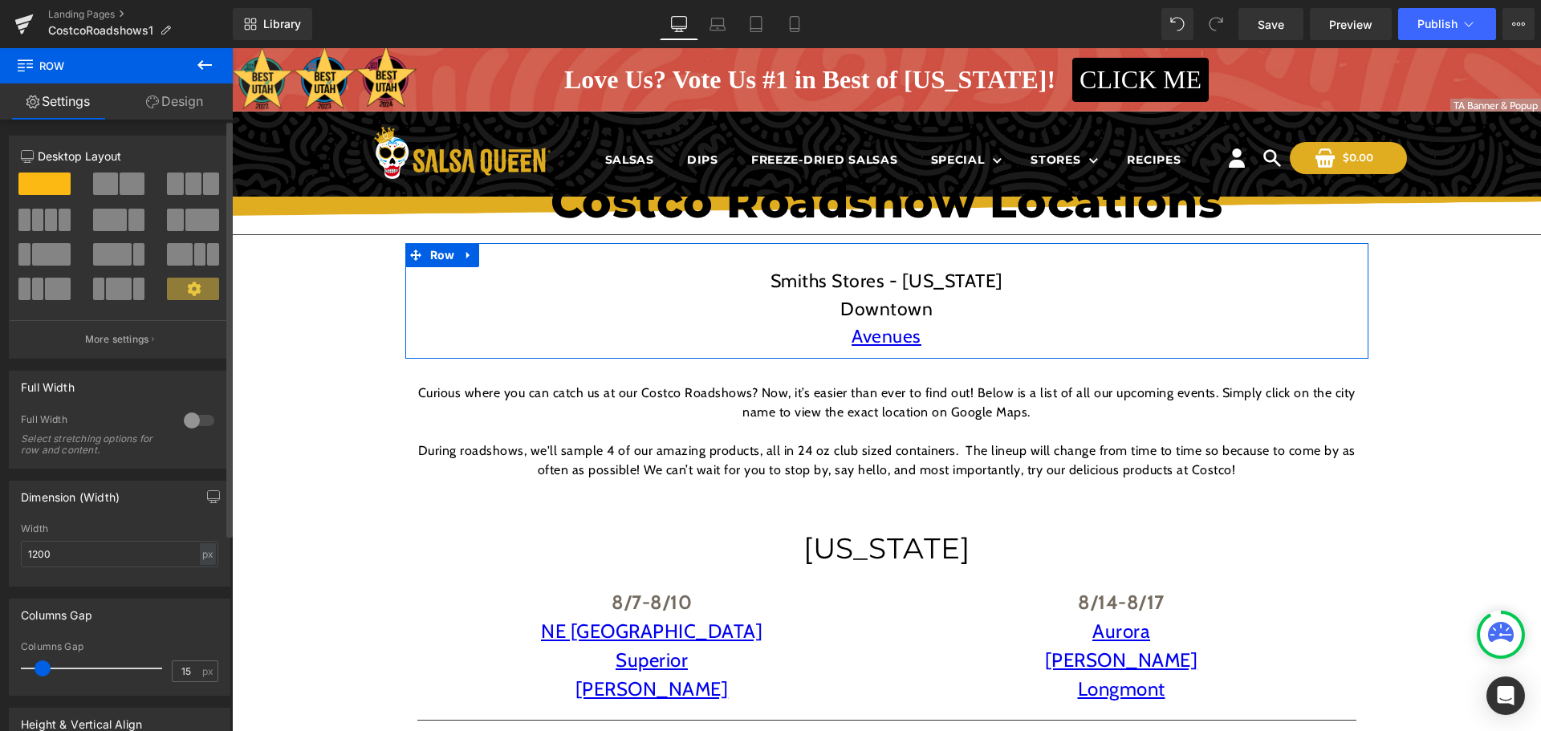
click at [133, 189] on span at bounding box center [132, 184] width 25 height 22
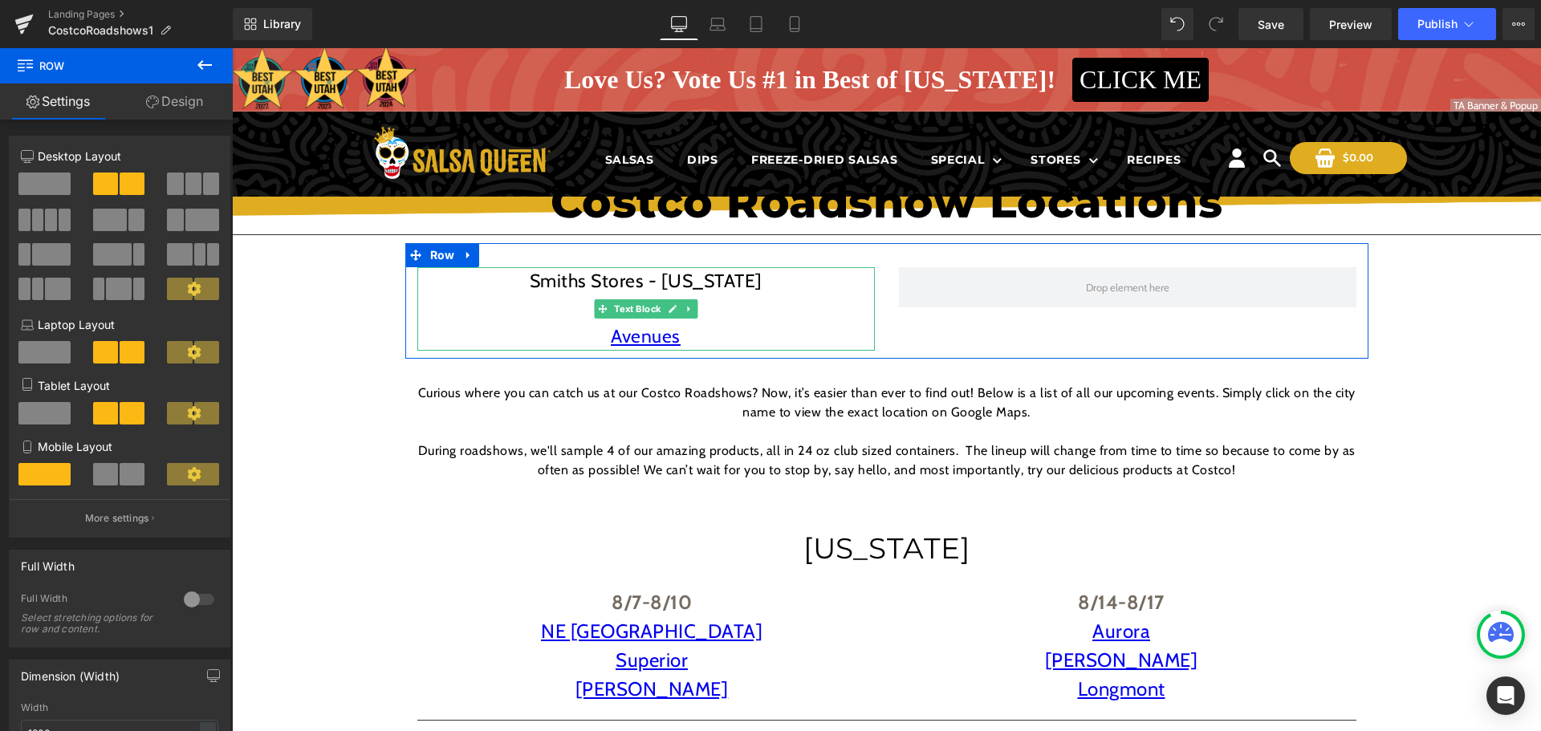
click at [731, 275] on p "Smiths Stores - UTAH" at bounding box center [645, 281] width 457 height 28
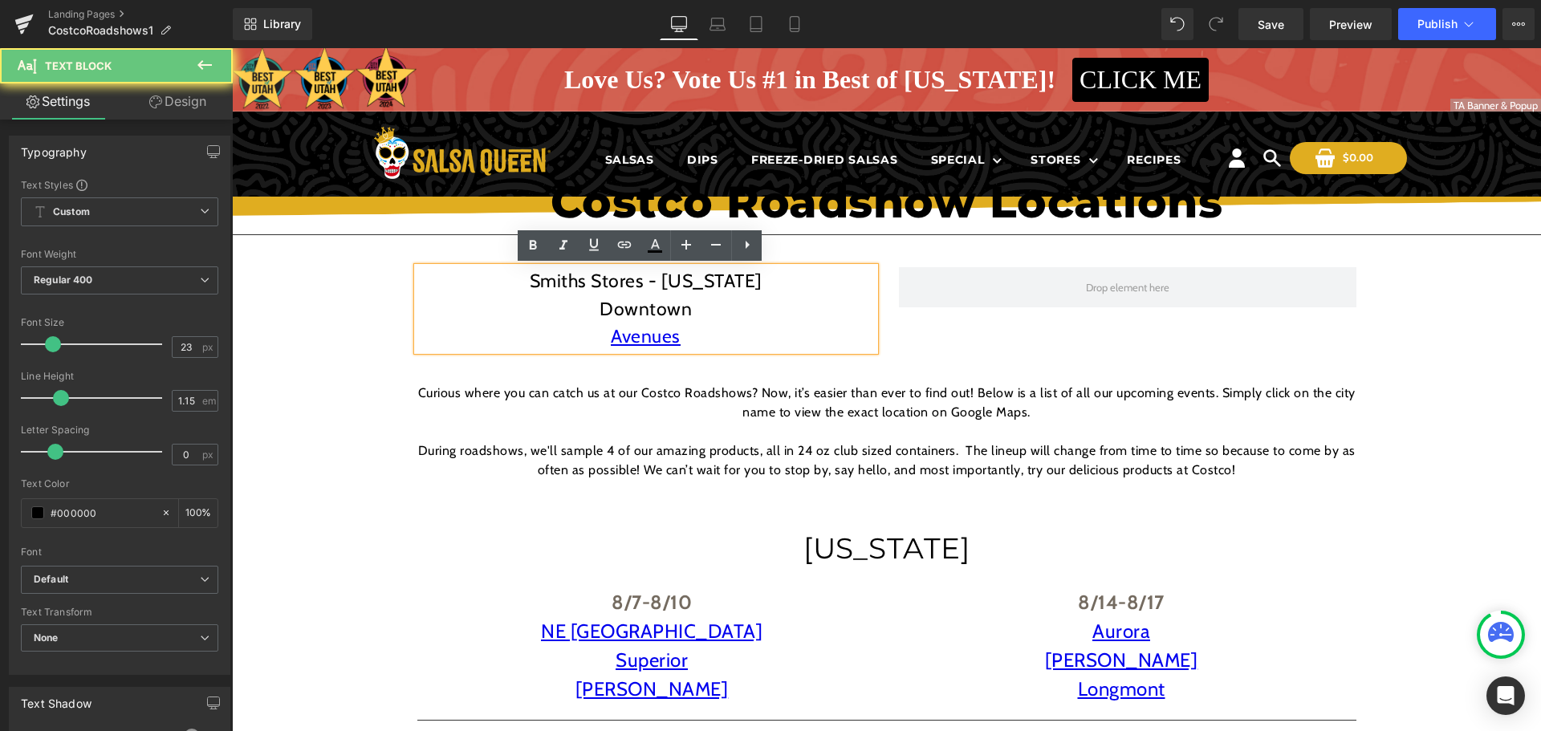
click at [731, 276] on p "Smiths Stores - UTAH" at bounding box center [645, 281] width 457 height 28
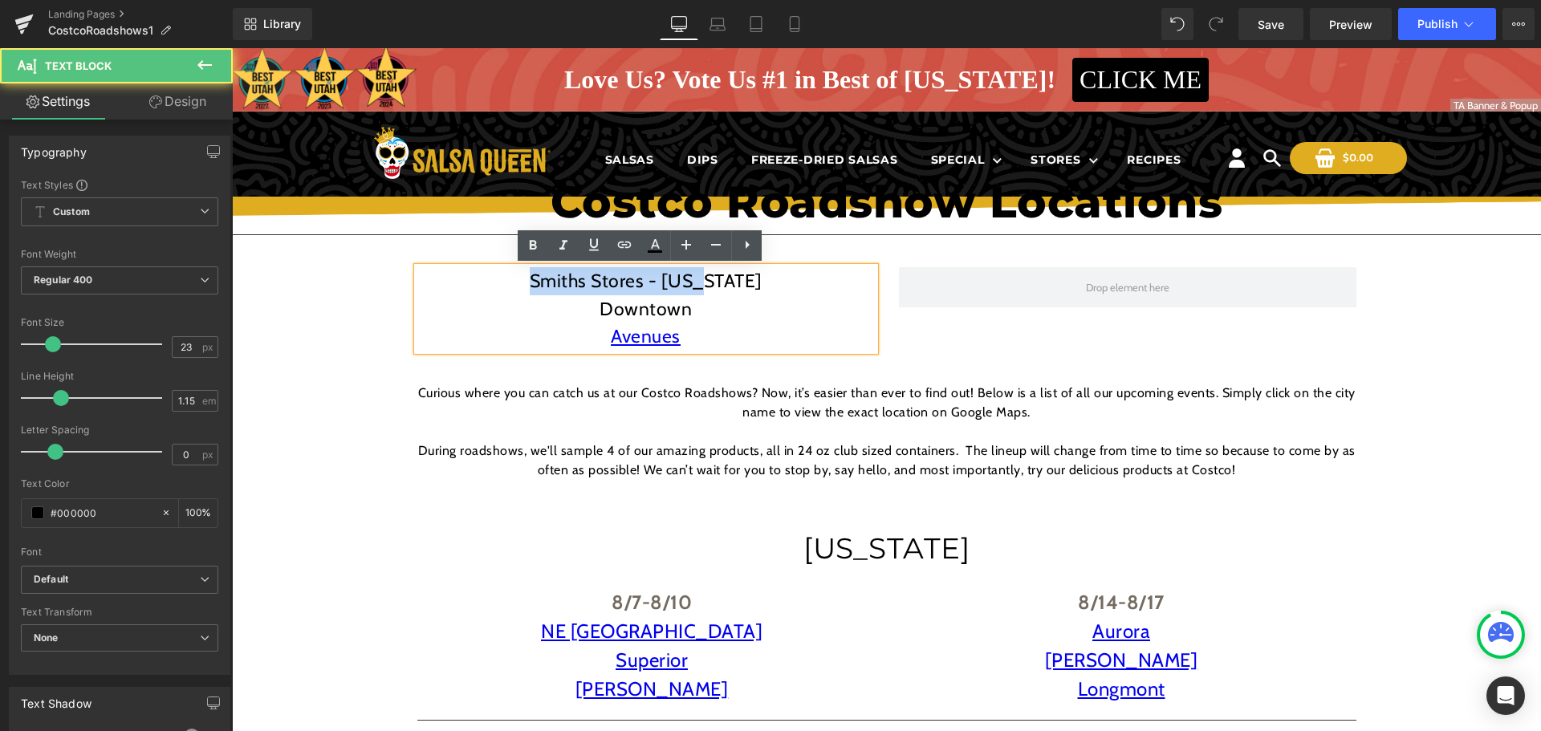
drag, startPoint x: 768, startPoint y: 290, endPoint x: 518, endPoint y: 283, distance: 250.4
click at [518, 283] on p "Smiths Stores - UTAH" at bounding box center [645, 281] width 457 height 28
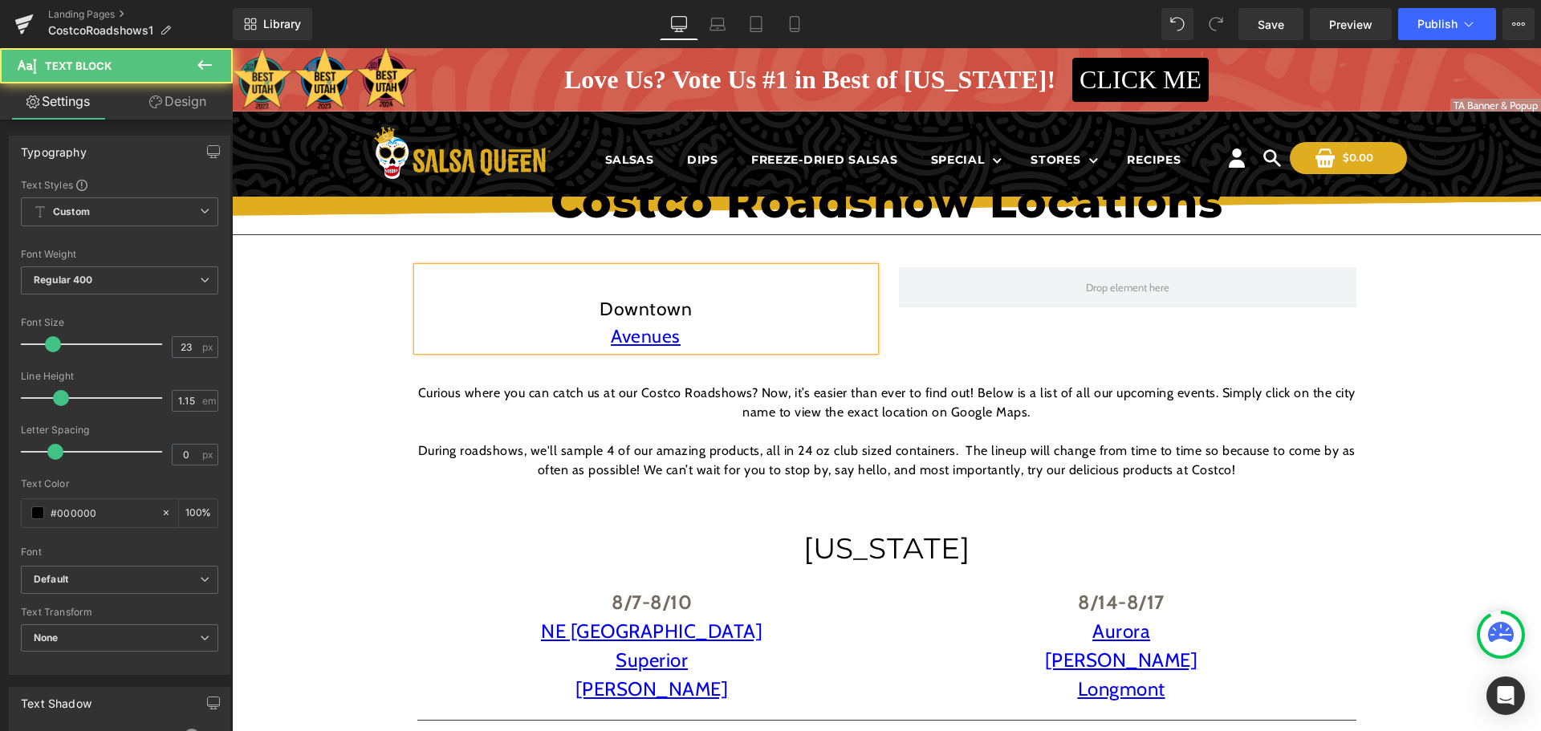
click at [568, 303] on p "Downtown" at bounding box center [645, 309] width 457 height 28
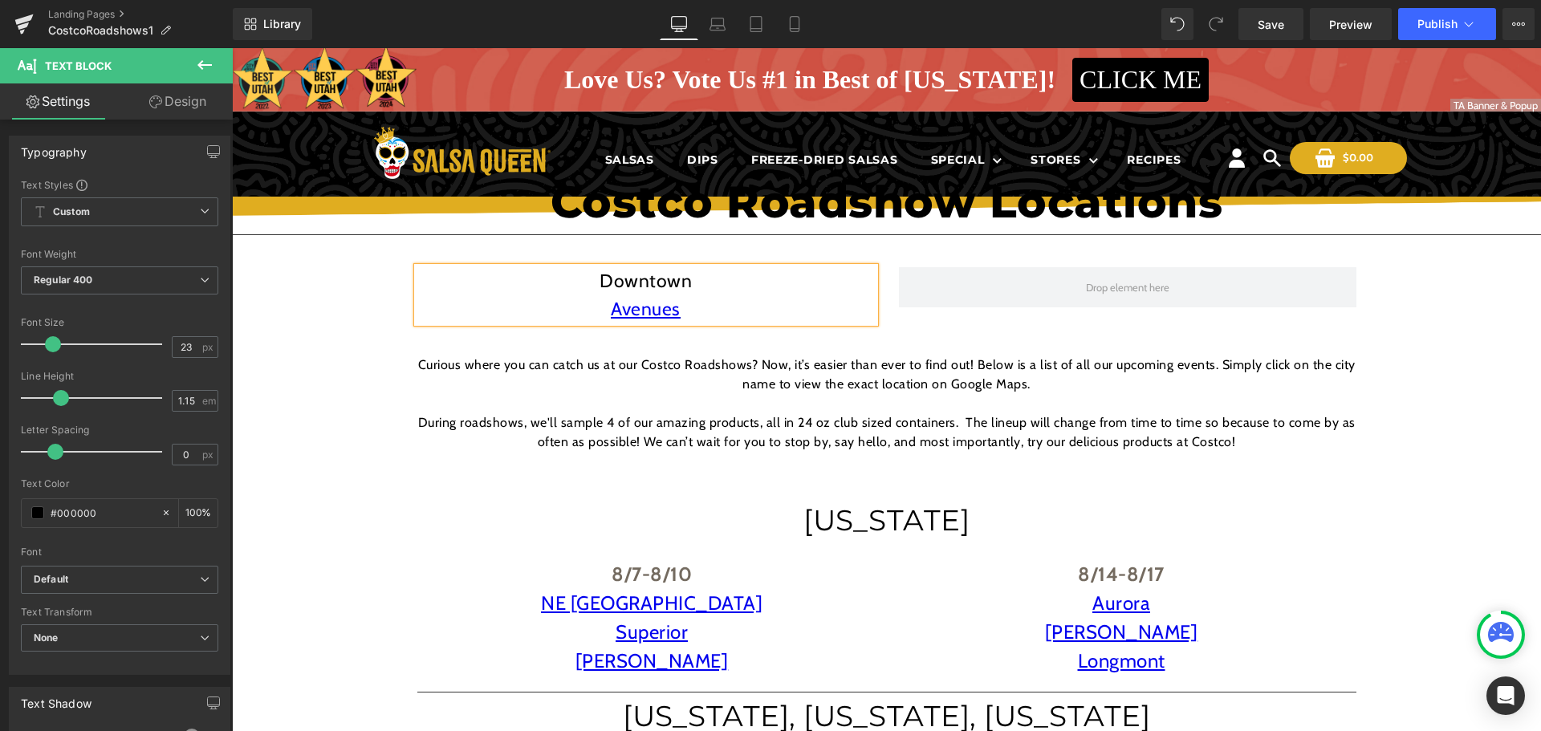
click at [691, 316] on p "Avenues" at bounding box center [645, 309] width 457 height 28
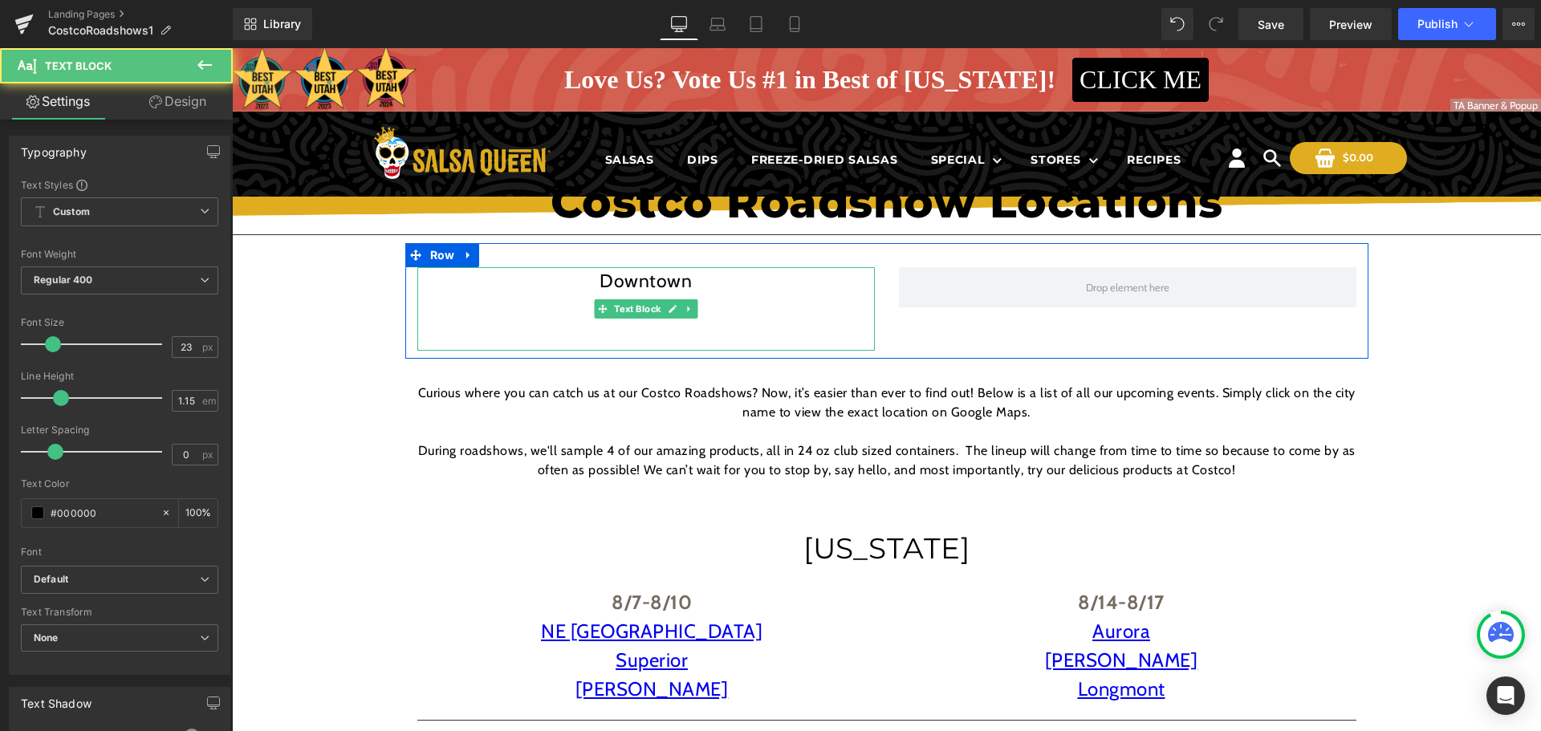
click at [547, 313] on p "Avenues" at bounding box center [645, 309] width 457 height 28
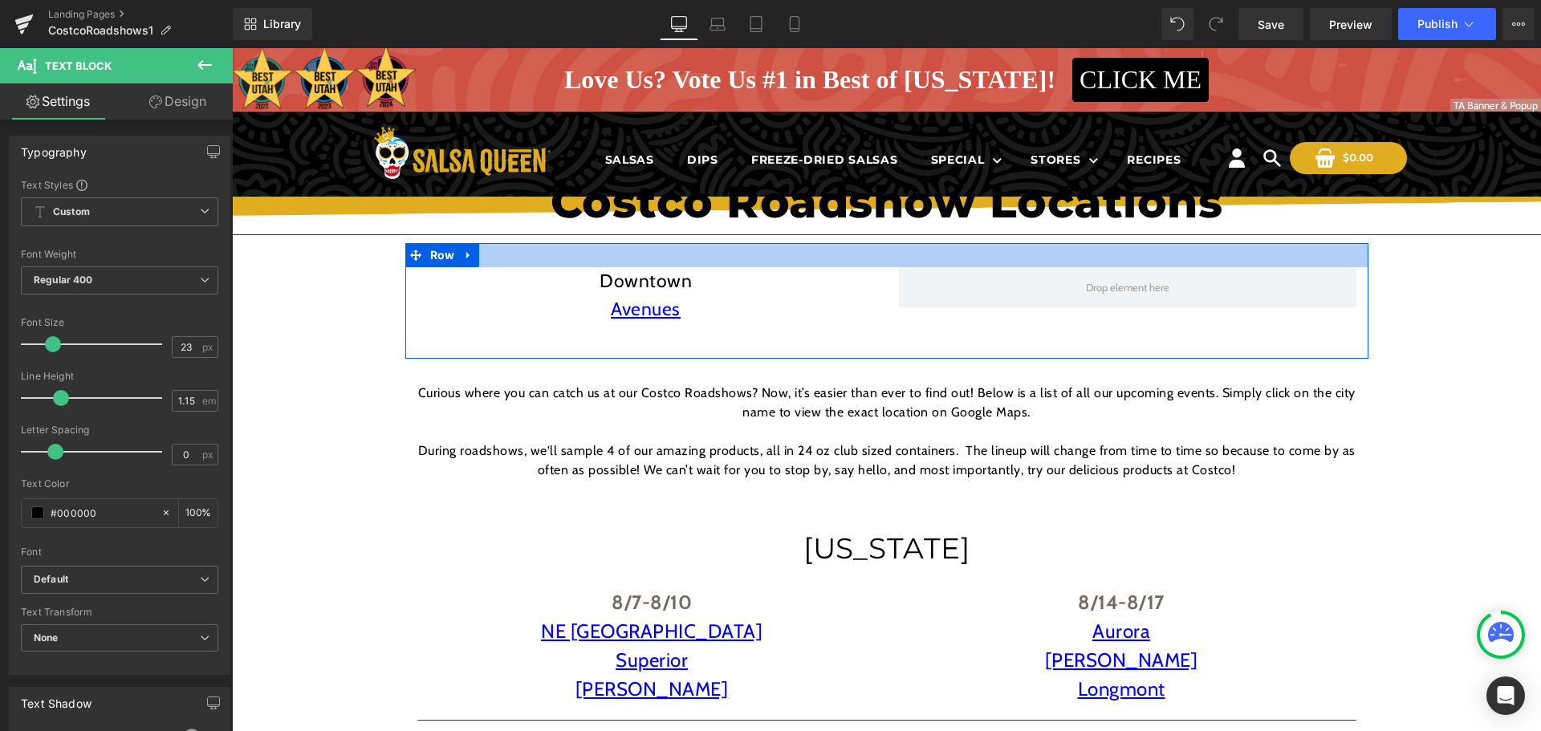
click at [495, 249] on div at bounding box center [886, 255] width 963 height 24
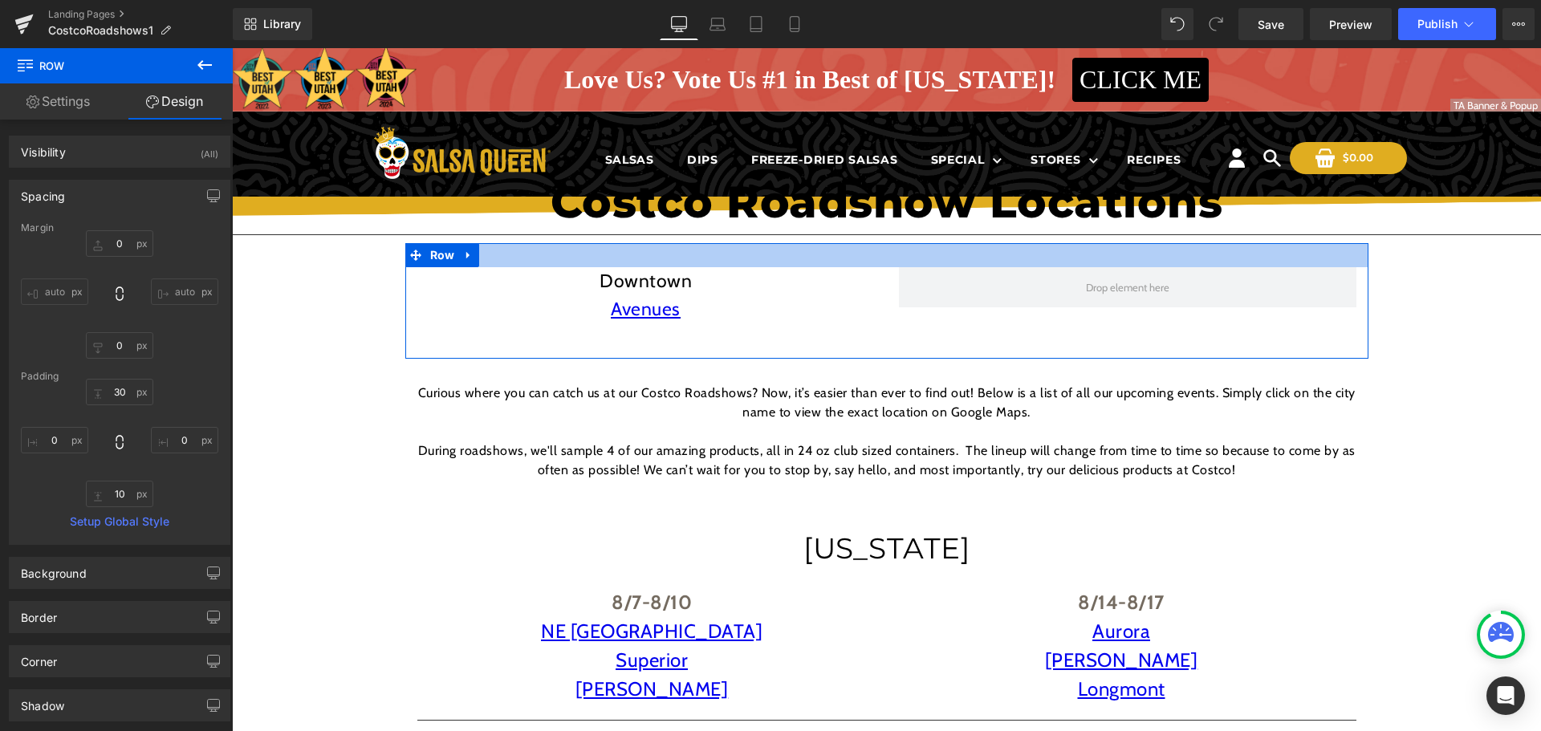
click at [494, 253] on div at bounding box center [886, 255] width 963 height 24
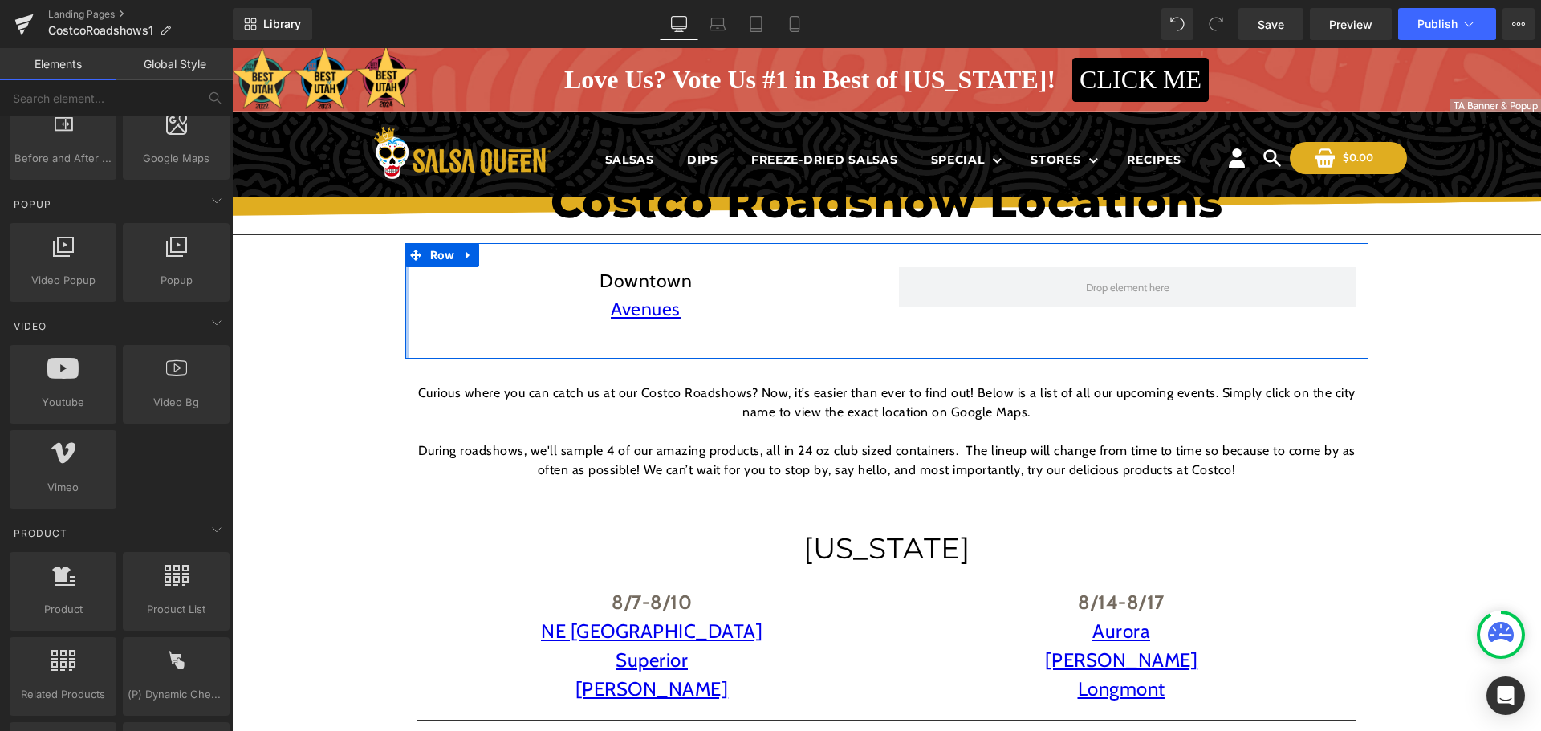
click at [405, 271] on div at bounding box center [407, 301] width 4 height 116
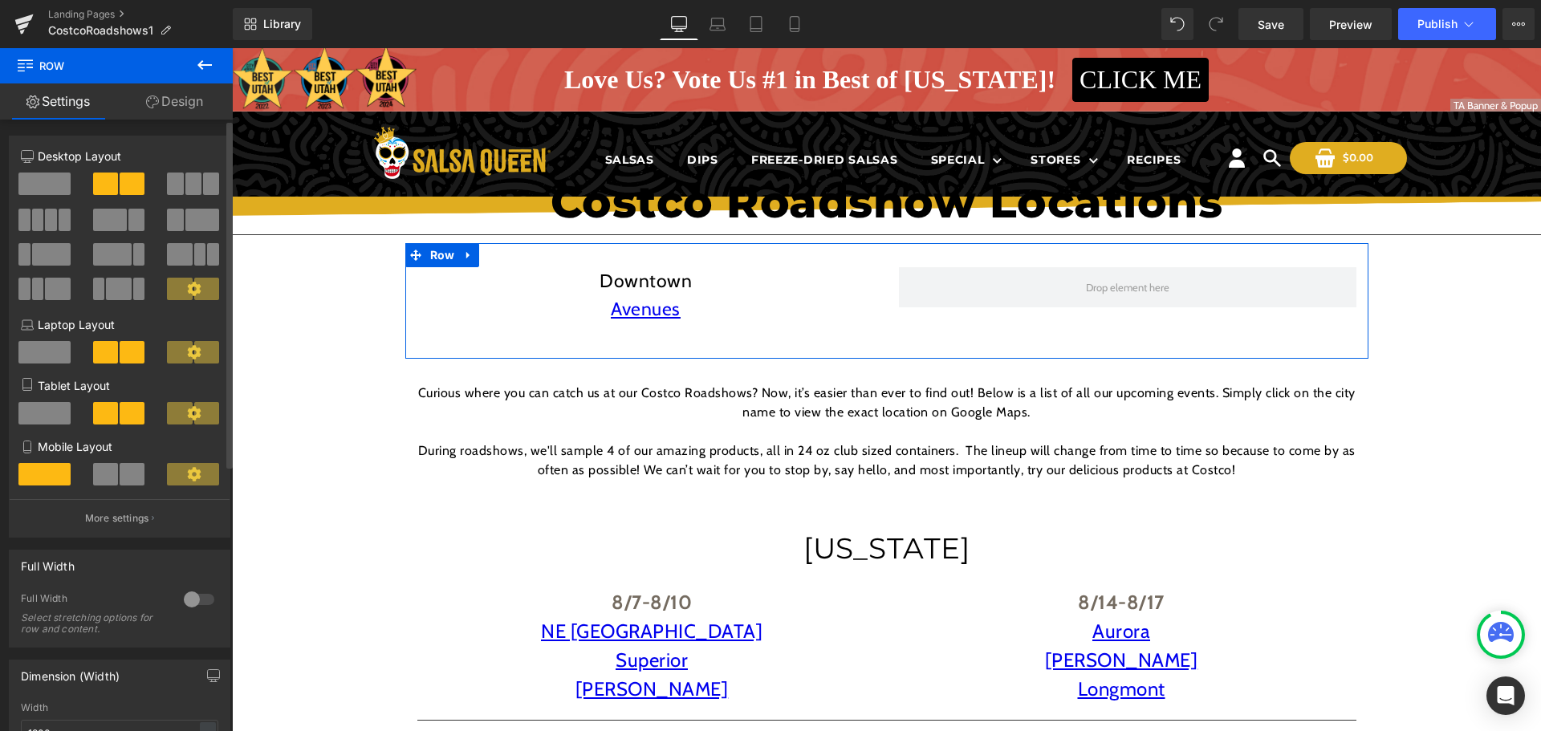
click at [185, 189] on span at bounding box center [193, 184] width 16 height 22
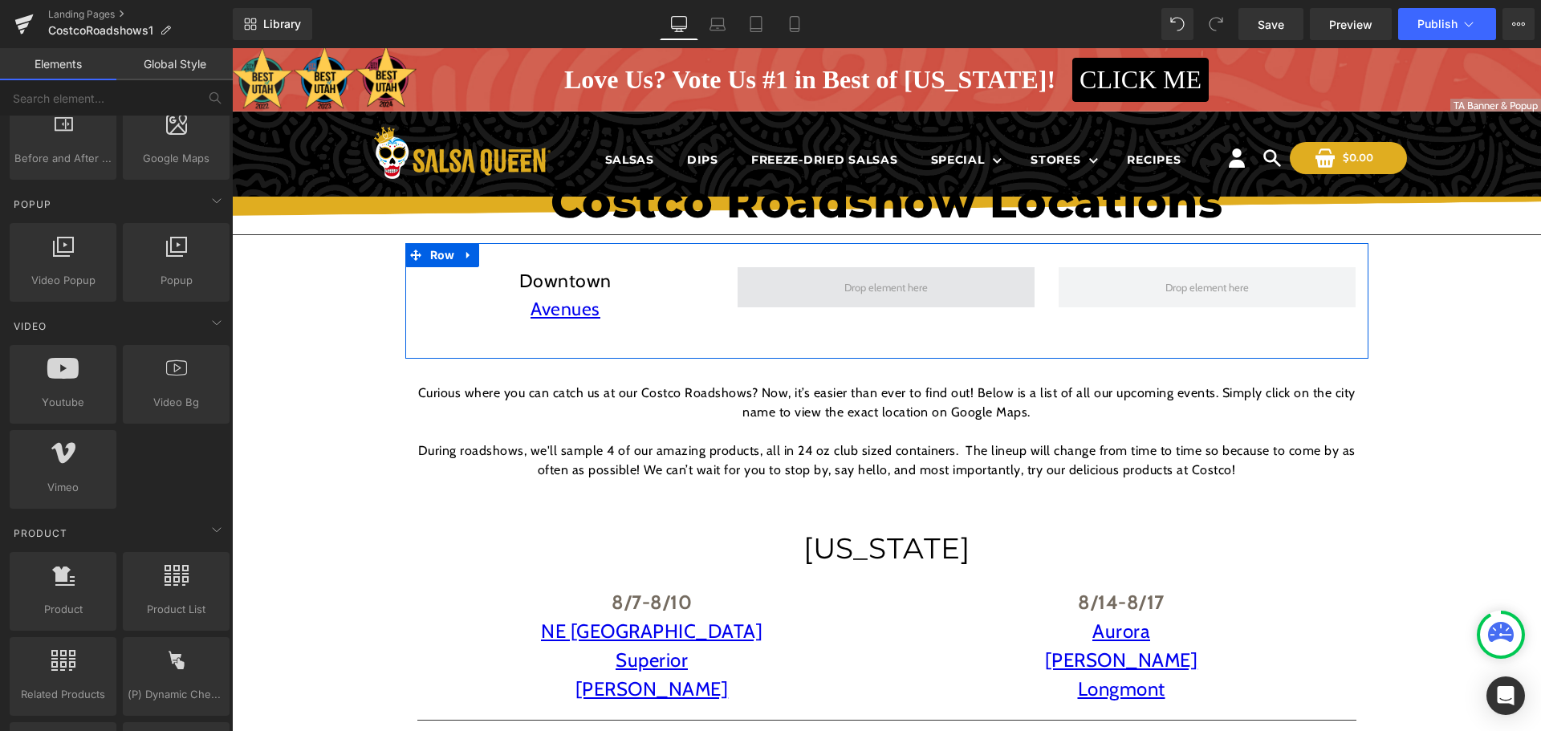
click at [866, 284] on span at bounding box center [885, 288] width 95 height 20
click at [883, 294] on span at bounding box center [885, 288] width 95 height 20
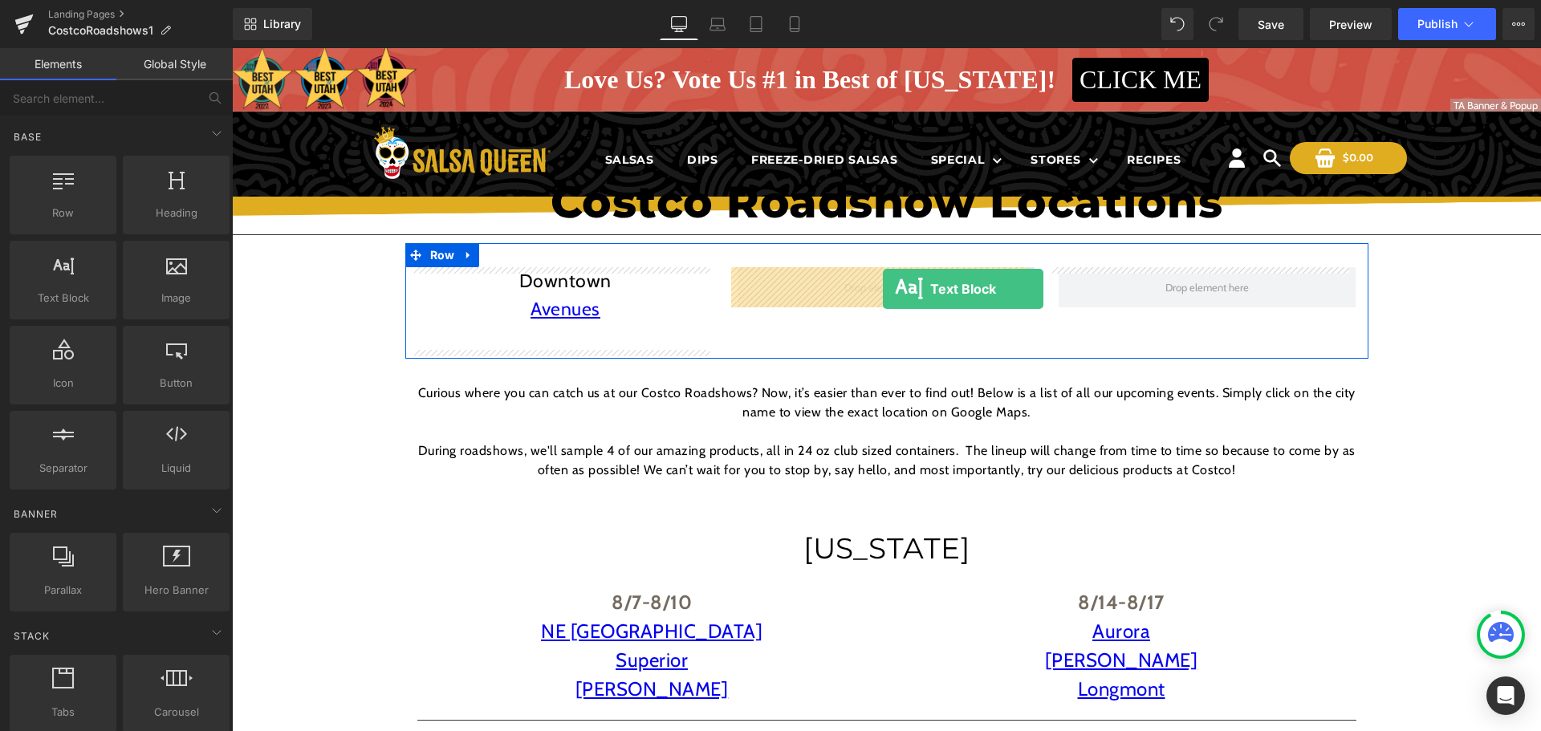
drag, startPoint x: 315, startPoint y: 325, endPoint x: 883, endPoint y: 289, distance: 568.4
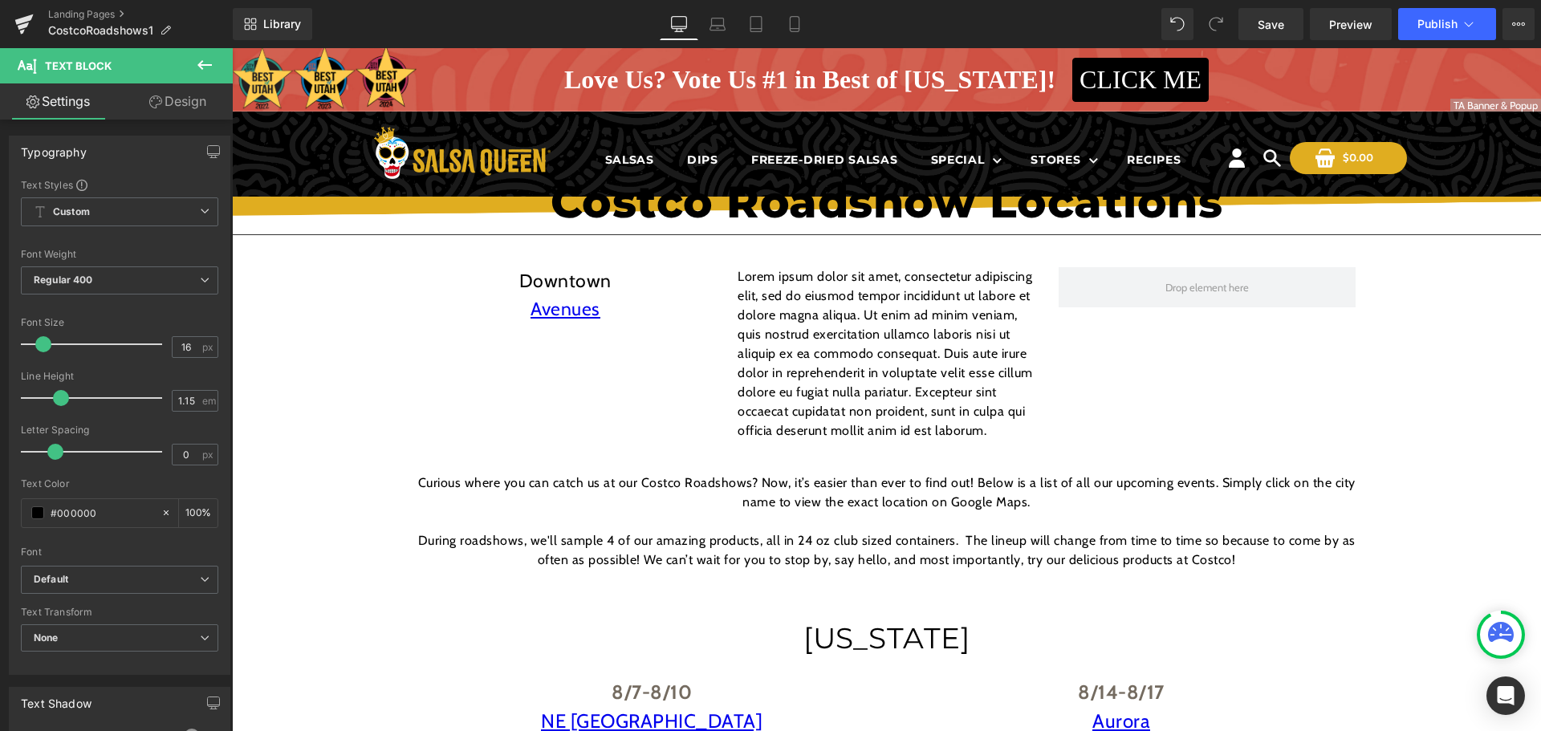
click at [205, 63] on icon at bounding box center [204, 64] width 19 height 19
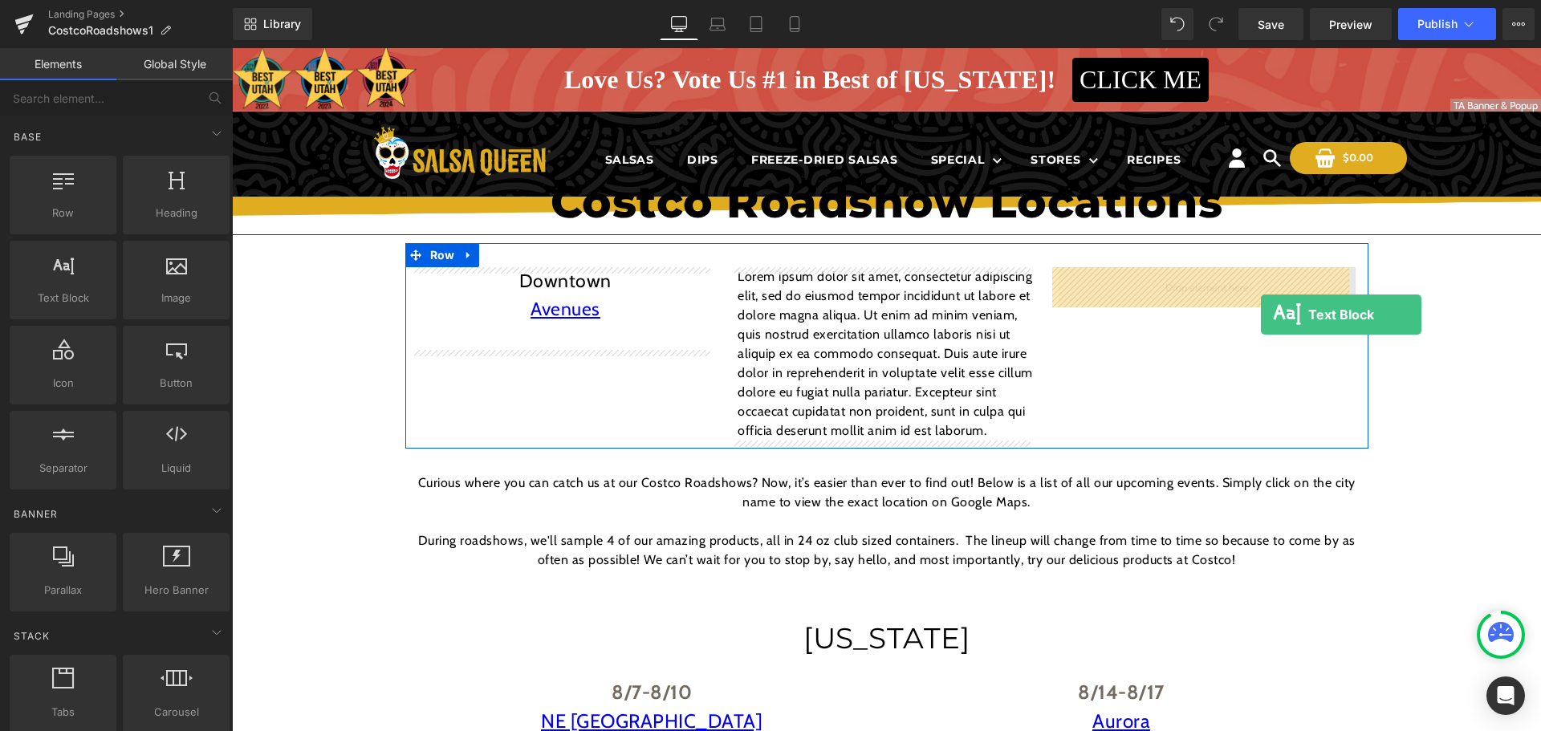
drag, startPoint x: 446, startPoint y: 282, endPoint x: 1216, endPoint y: 295, distance: 770.4
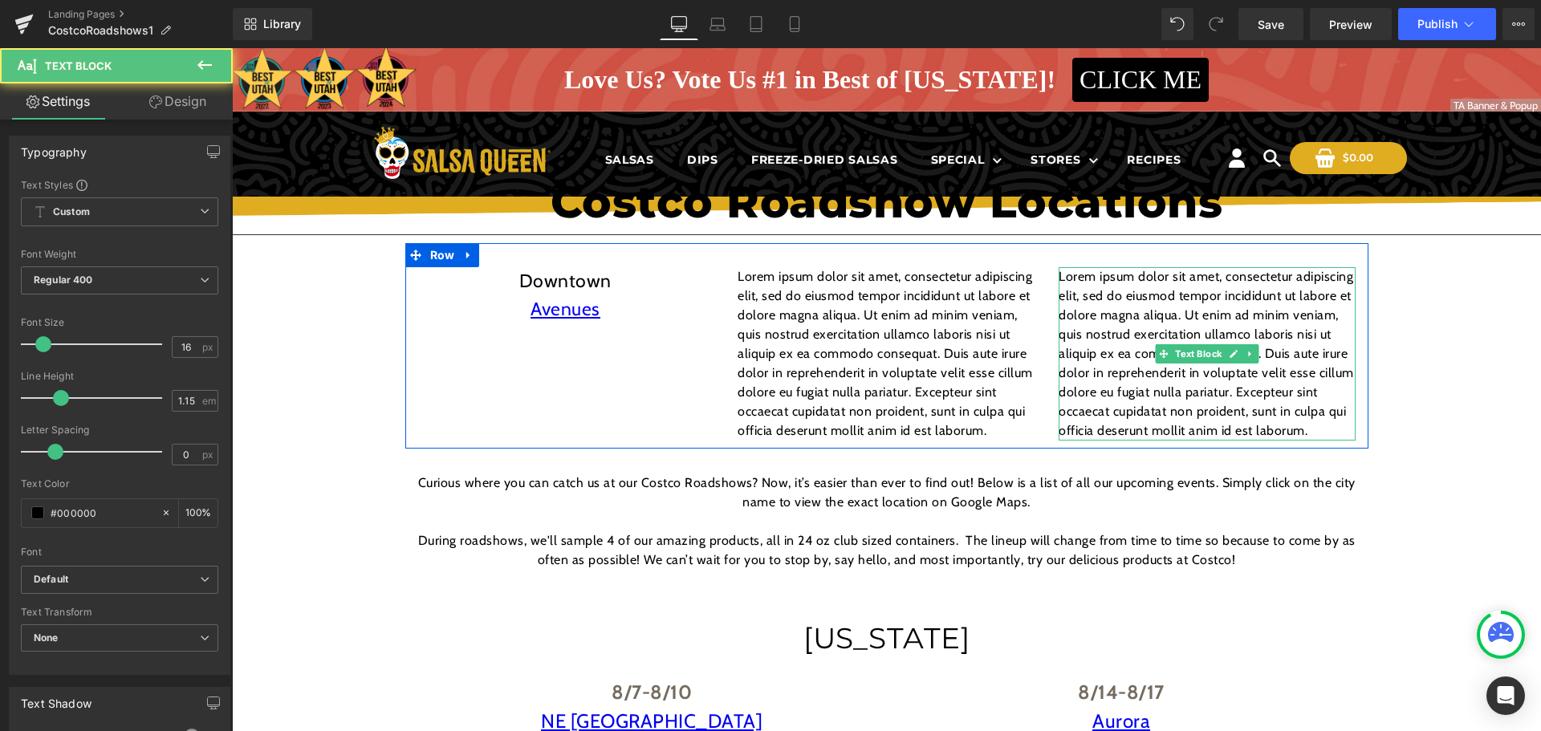
click at [1213, 287] on p "Lorem ipsum dolor sit amet, consectetur adipiscing elit, sed do eiusmod tempor …" at bounding box center [1206, 353] width 297 height 173
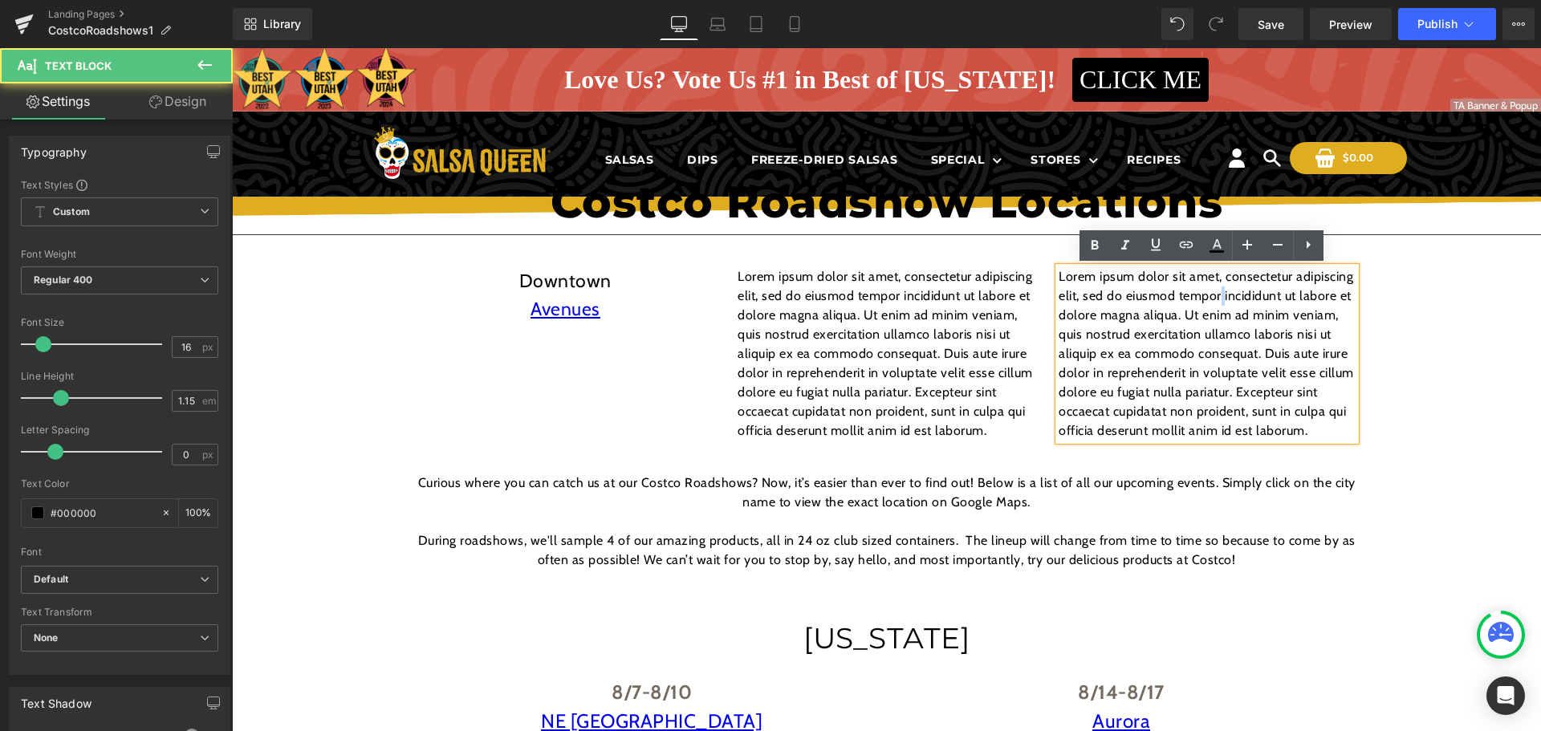
click at [1213, 287] on p "Lorem ipsum dolor sit amet, consectetur adipiscing elit, sed do eiusmod tempor …" at bounding box center [1206, 353] width 297 height 173
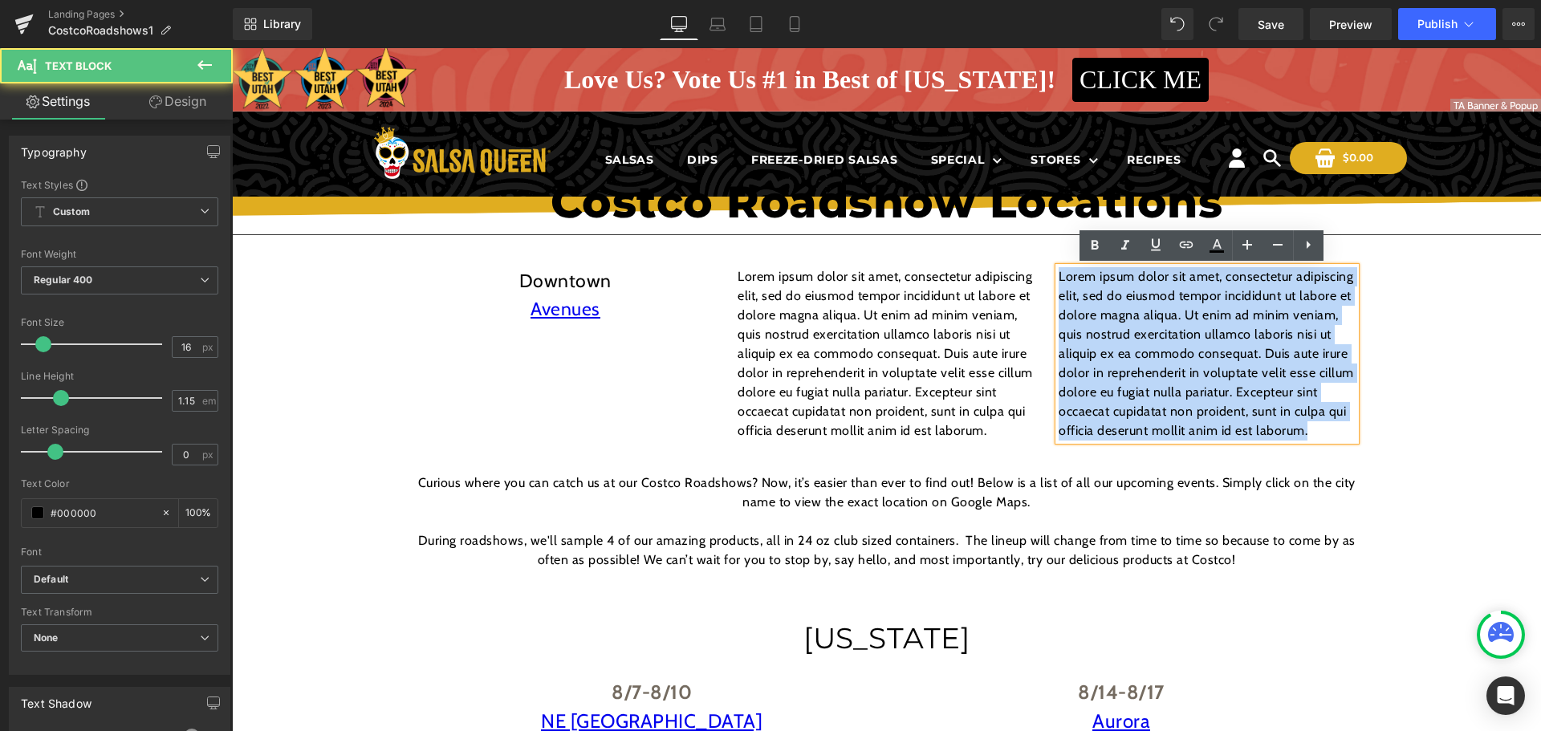
click at [1213, 287] on p "Lorem ipsum dolor sit amet, consectetur adipiscing elit, sed do eiusmod tempor …" at bounding box center [1206, 353] width 297 height 173
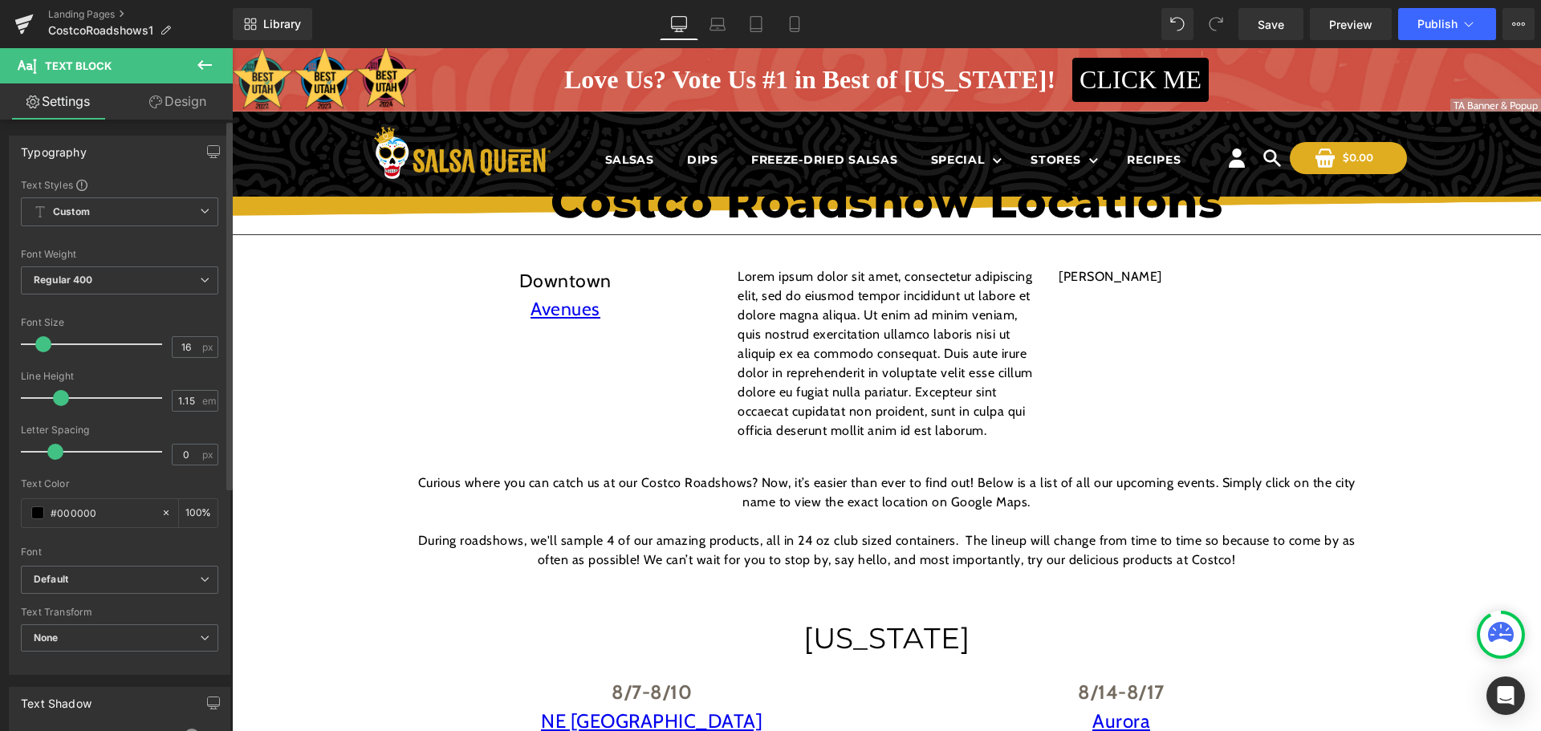
type input "33"
click at [65, 347] on div at bounding box center [95, 344] width 133 height 32
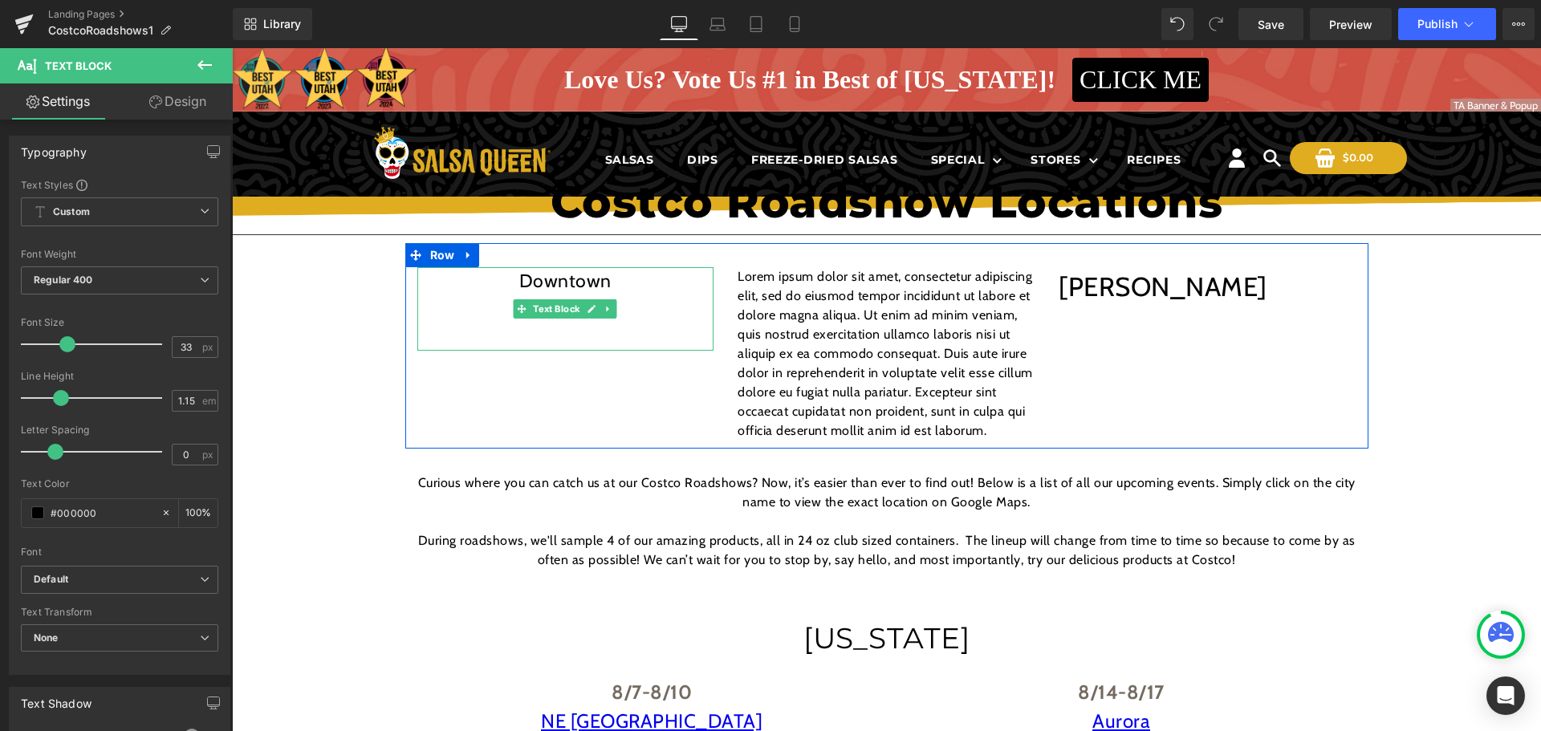
click at [592, 279] on span "Downtown" at bounding box center [565, 281] width 92 height 22
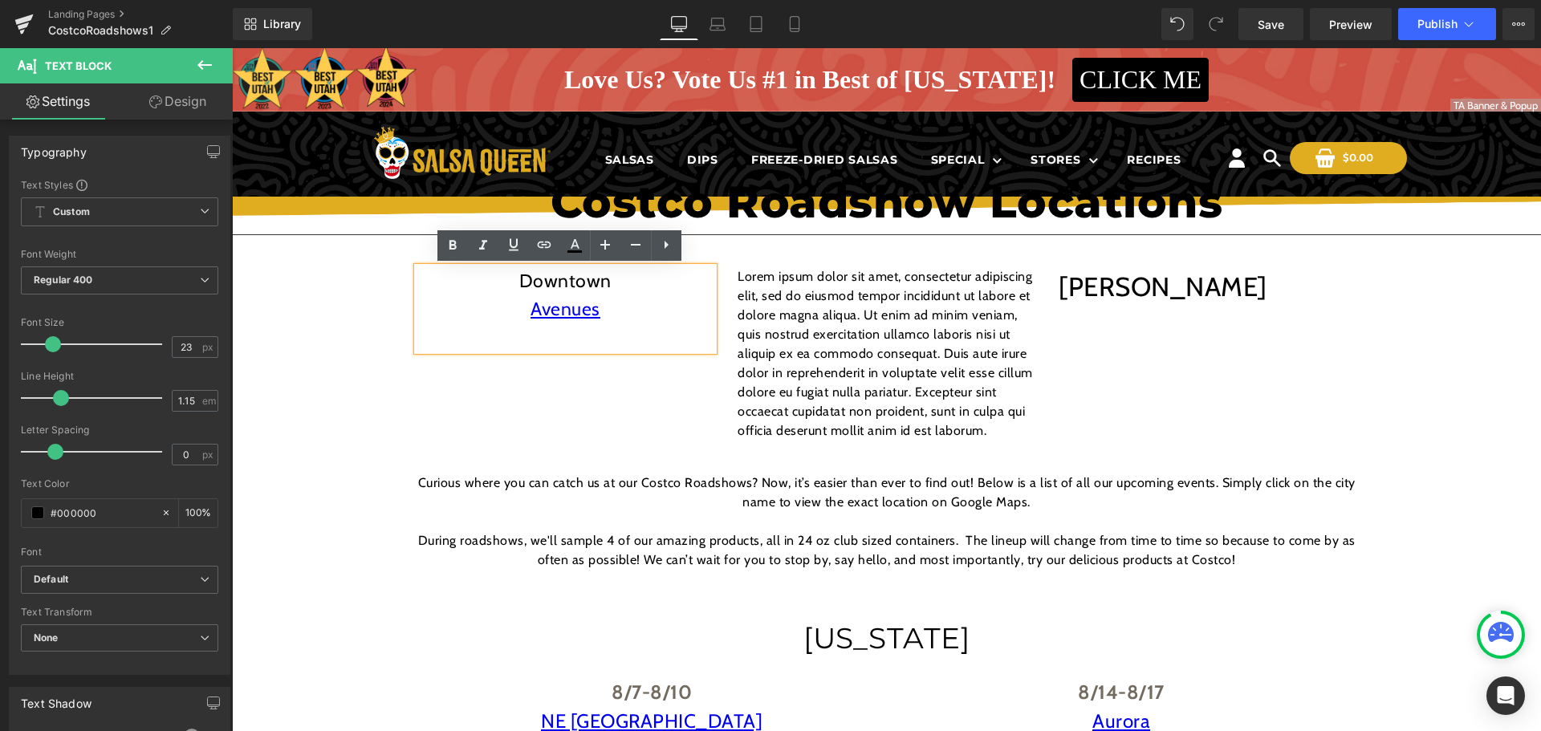
click at [1098, 290] on p "[PERSON_NAME]" at bounding box center [1206, 287] width 297 height 40
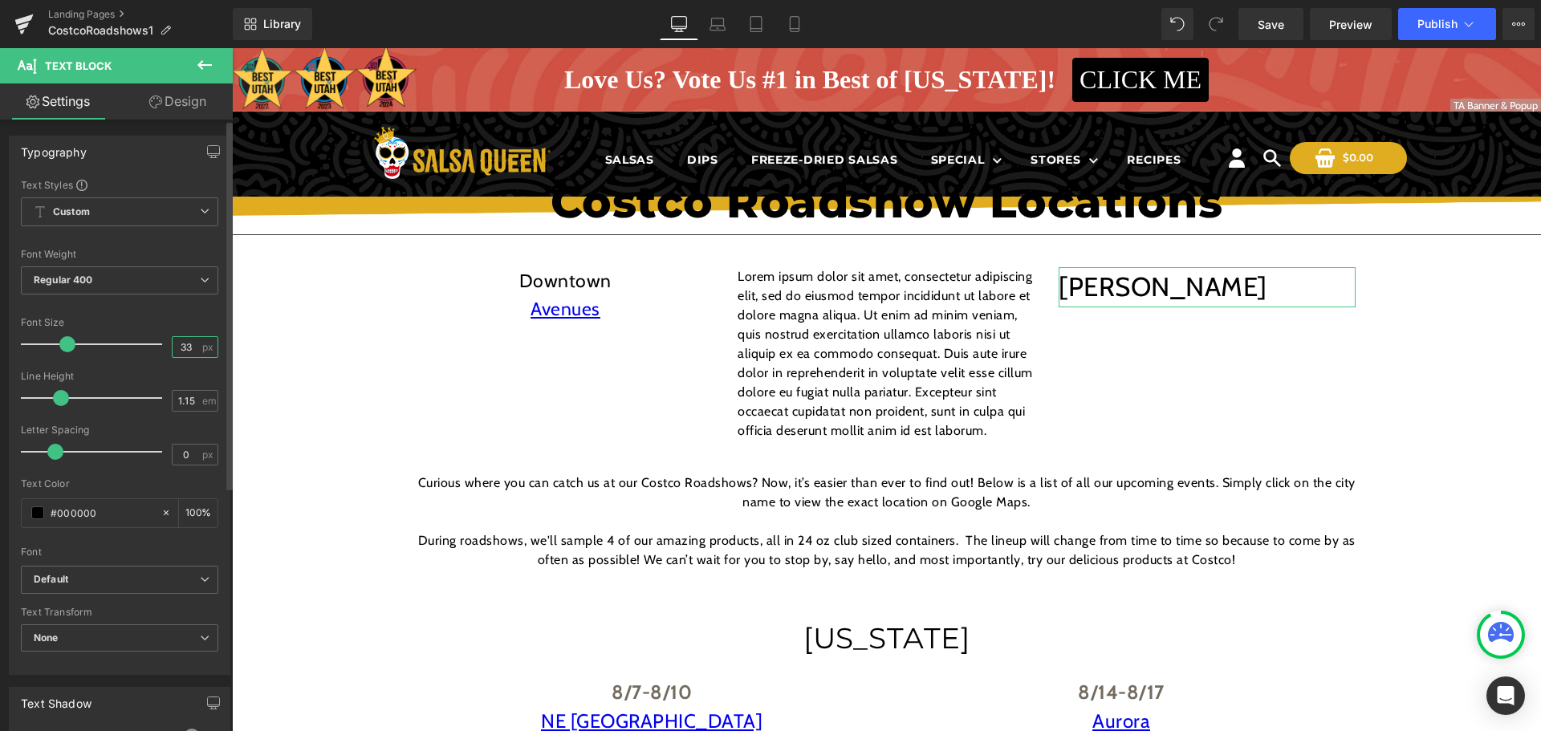
click at [179, 347] on input "33" at bounding box center [187, 347] width 28 height 20
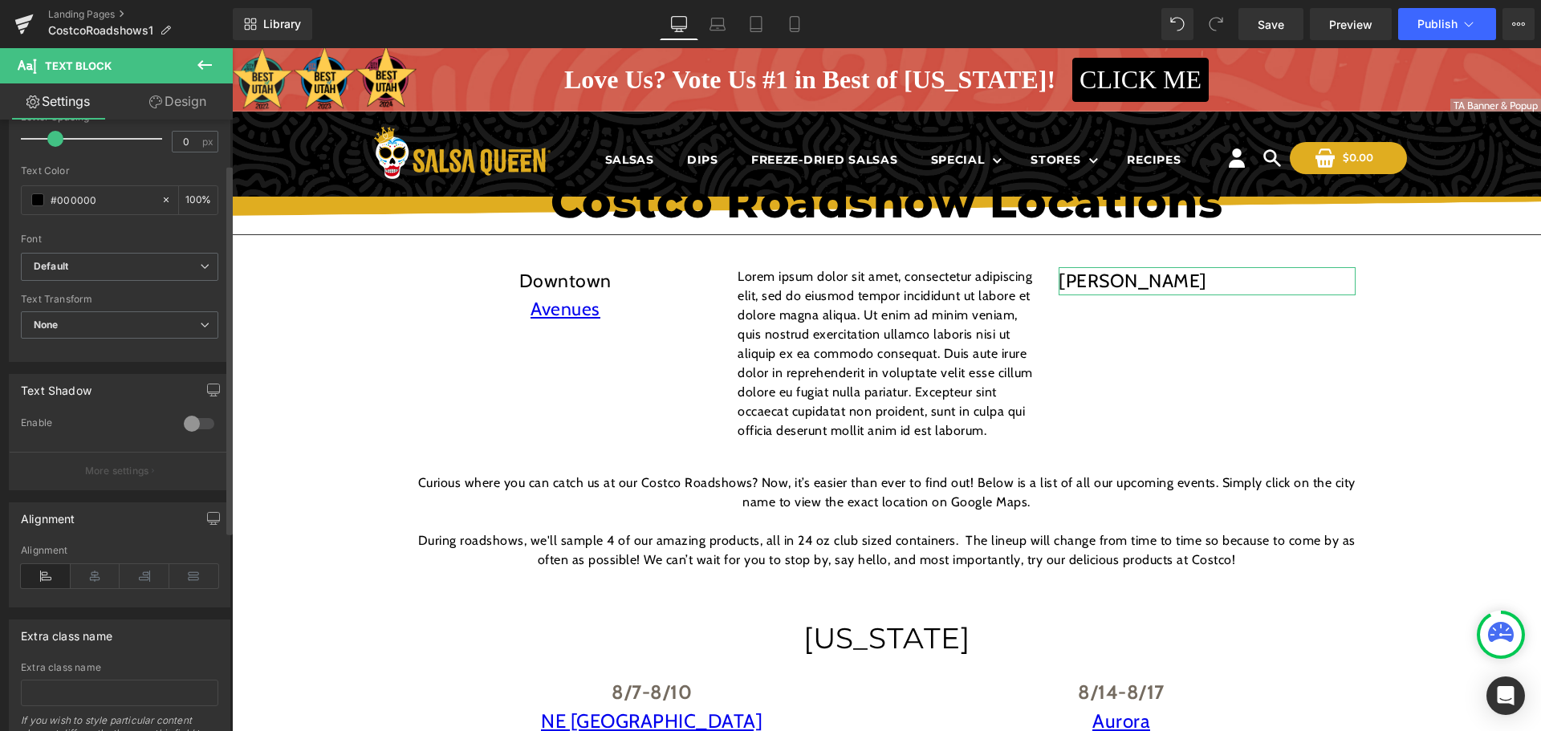
scroll to position [401, 0]
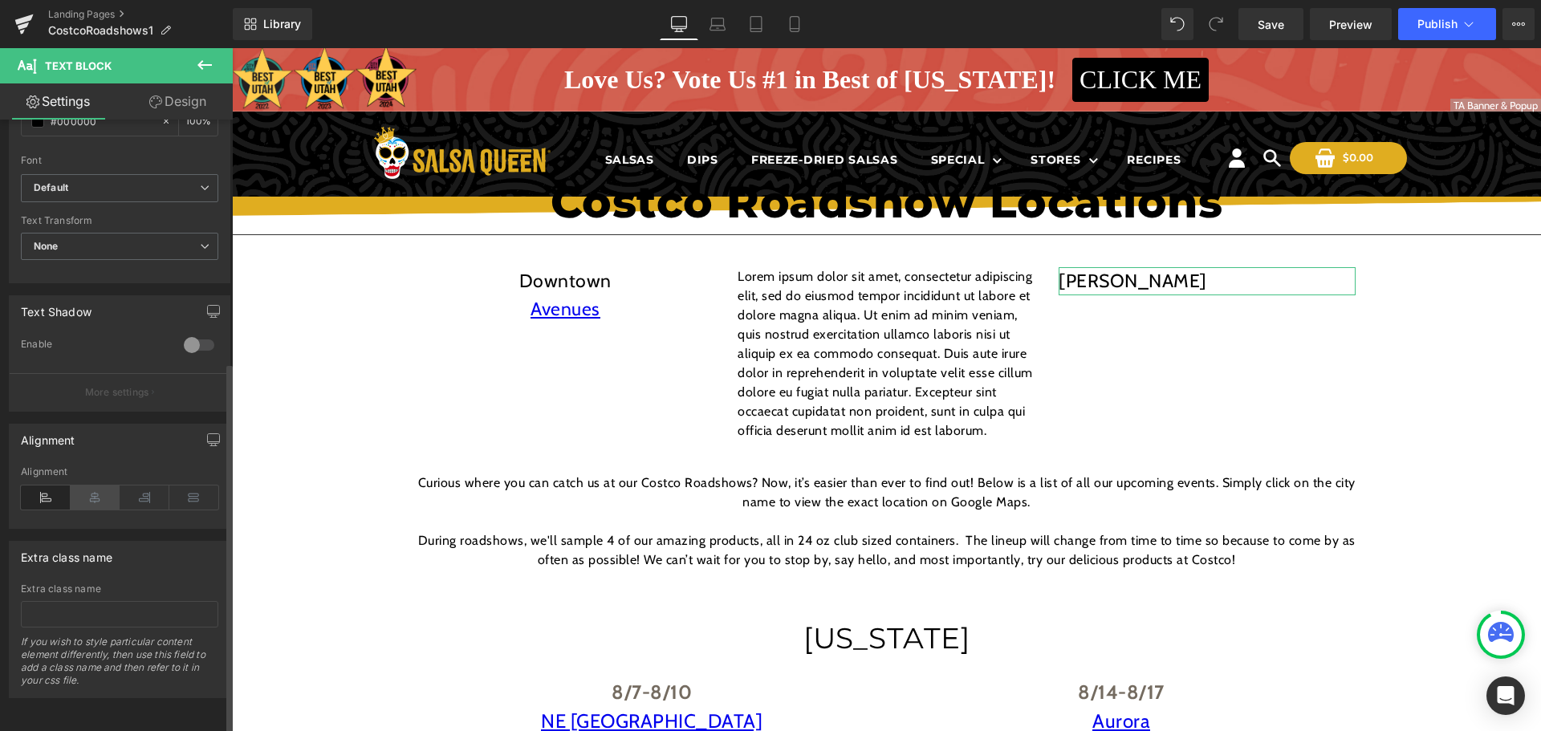
type input "23"
click at [102, 485] on icon at bounding box center [96, 497] width 50 height 24
click at [50, 488] on icon at bounding box center [46, 497] width 50 height 24
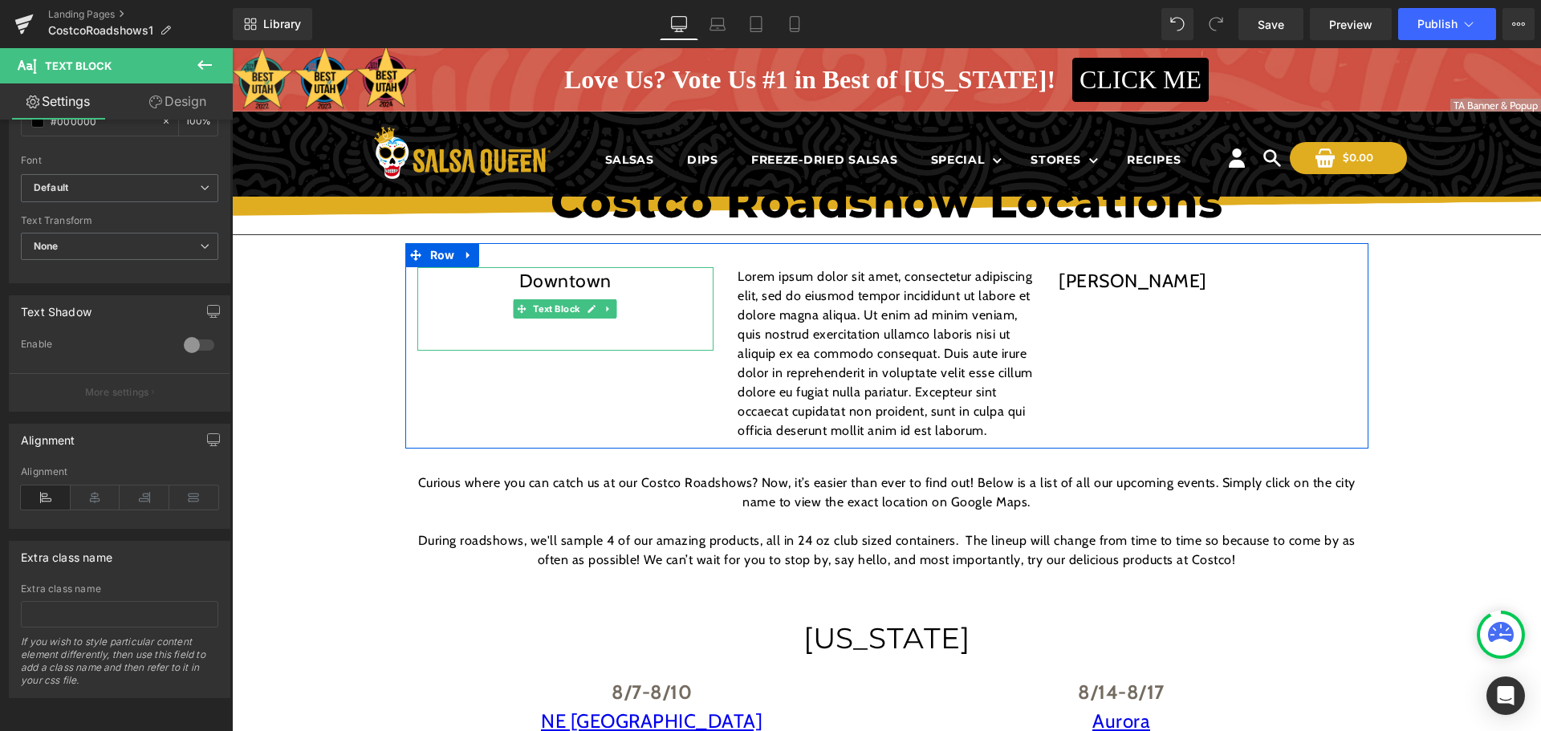
click at [635, 285] on p "Downtown" at bounding box center [565, 281] width 297 height 28
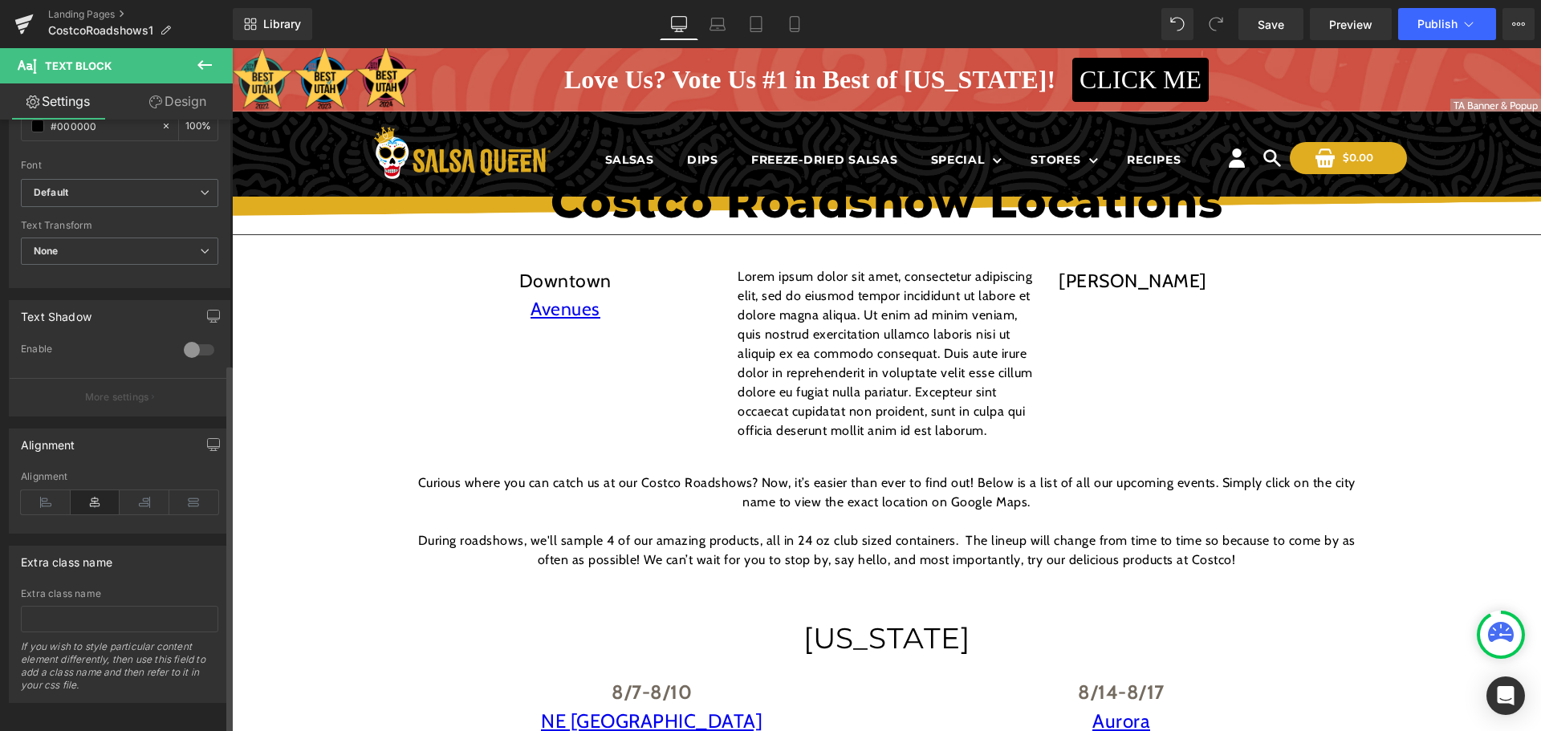
scroll to position [404, 0]
click at [138, 485] on icon at bounding box center [145, 497] width 50 height 24
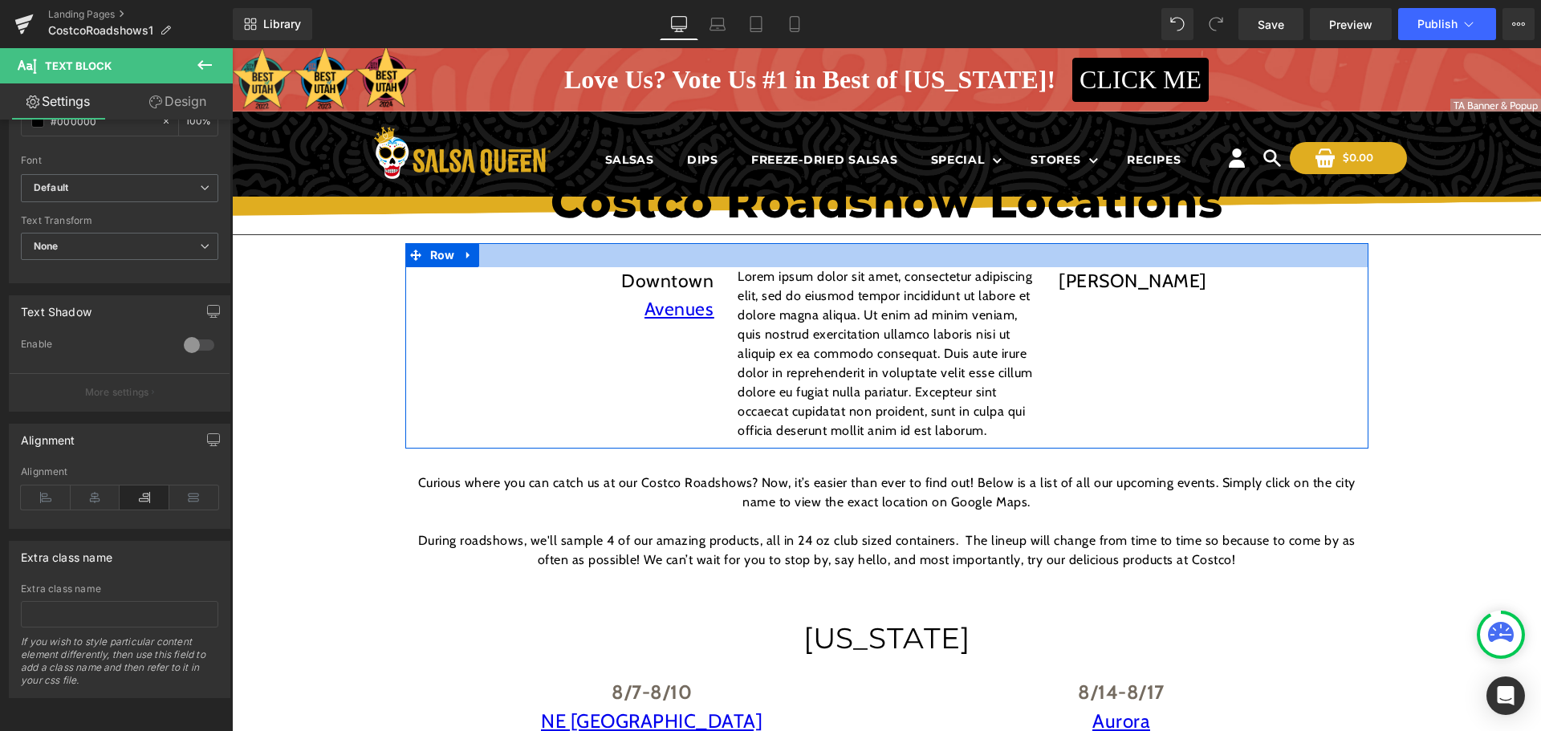
click at [899, 299] on p "Lorem ipsum dolor sit amet, consectetur adipiscing elit, sed do eiusmod tempor …" at bounding box center [885, 353] width 297 height 173
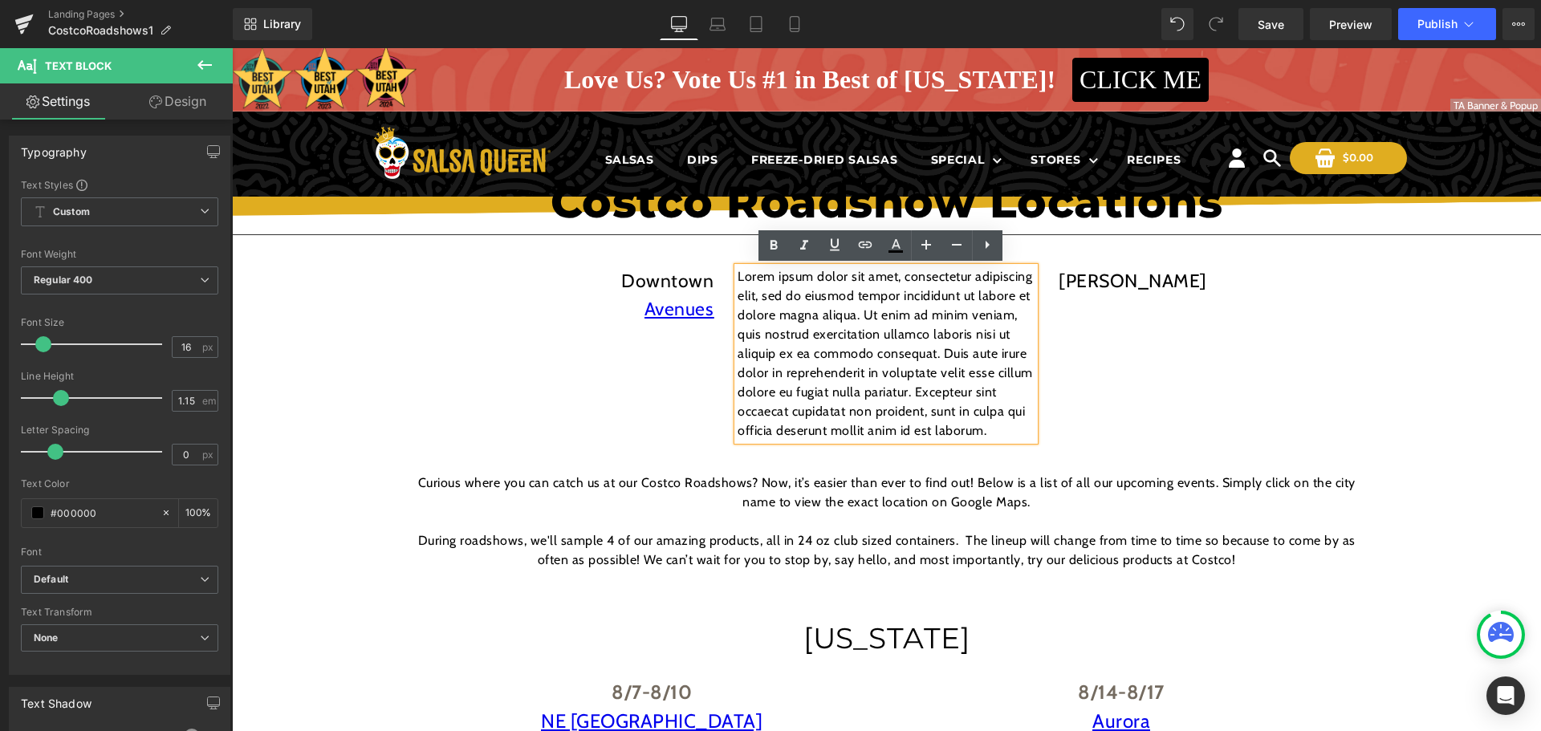
click at [928, 347] on p "Lorem ipsum dolor sit amet, consectetur adipiscing elit, sed do eiusmod tempor …" at bounding box center [885, 353] width 297 height 173
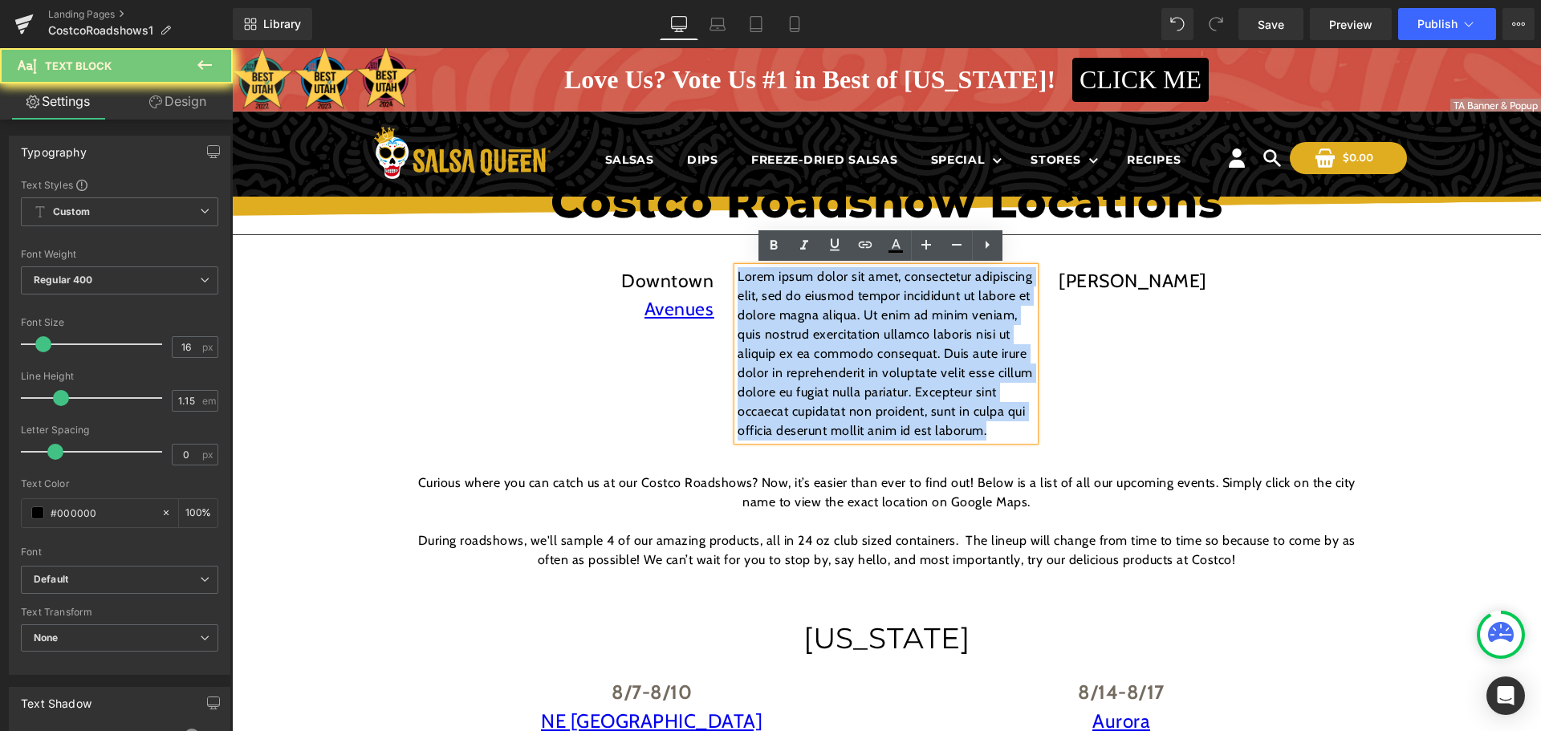
click at [928, 347] on p "Lorem ipsum dolor sit amet, consectetur adipiscing elit, sed do eiusmod tempor …" at bounding box center [885, 353] width 297 height 173
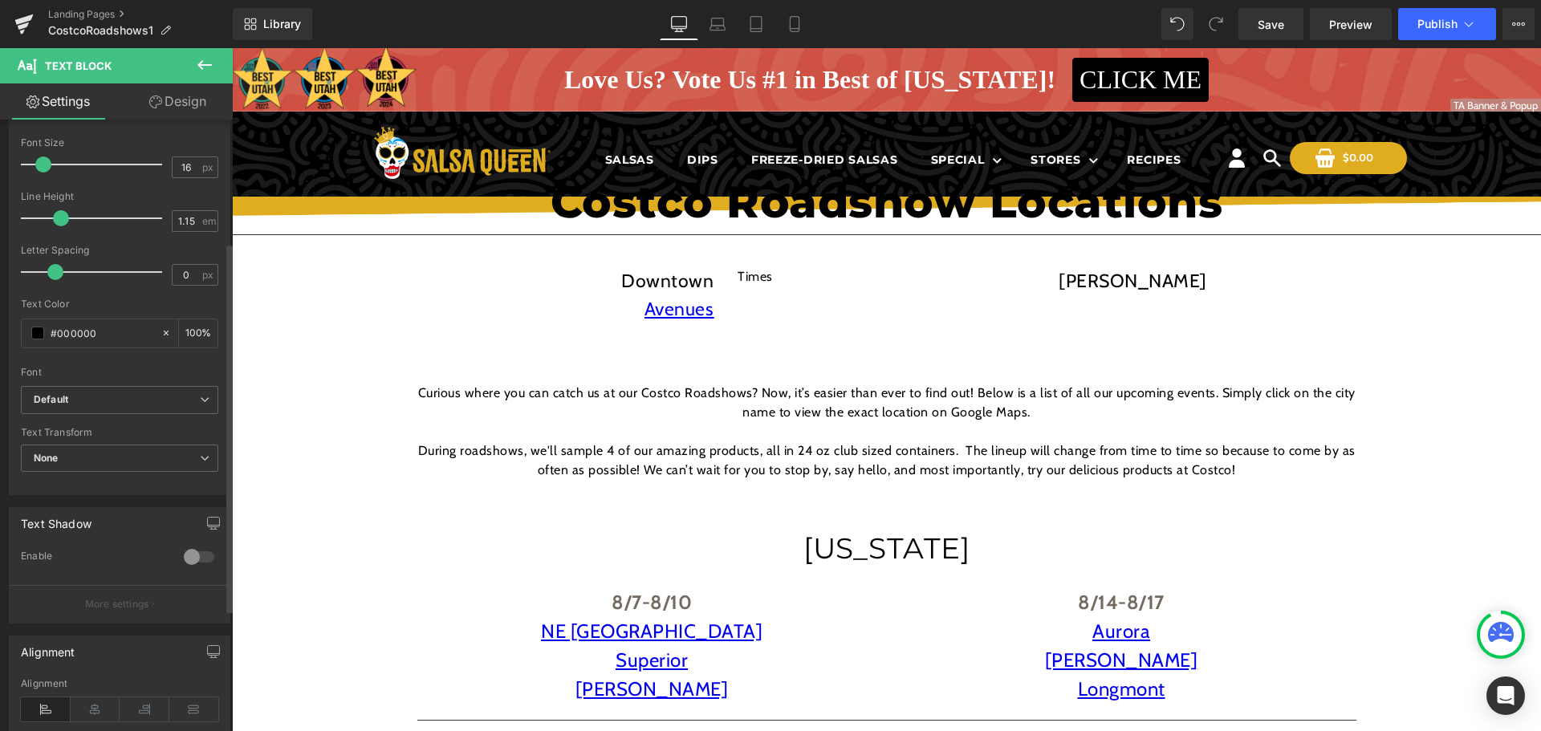
scroll to position [241, 0]
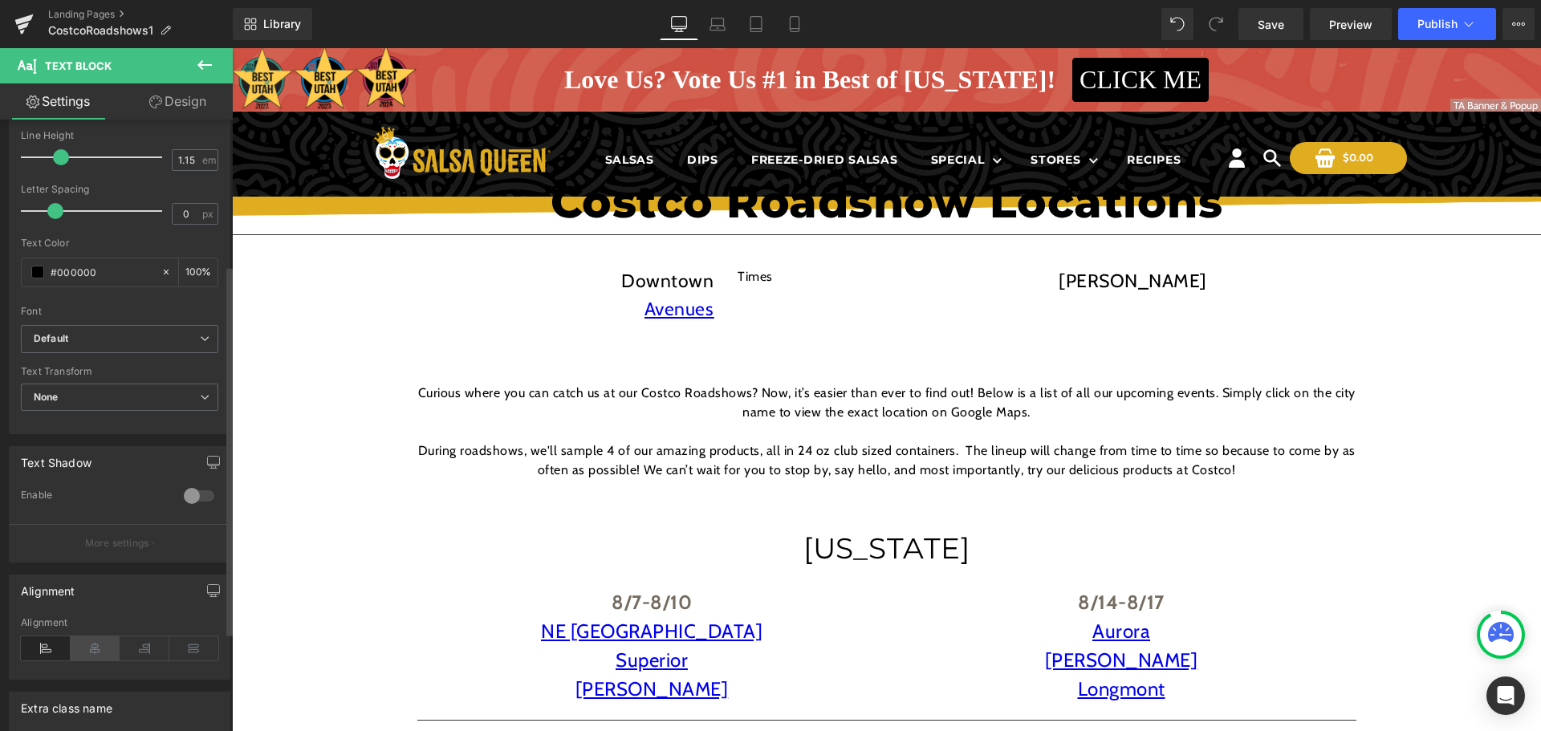
click at [99, 652] on icon at bounding box center [96, 648] width 50 height 24
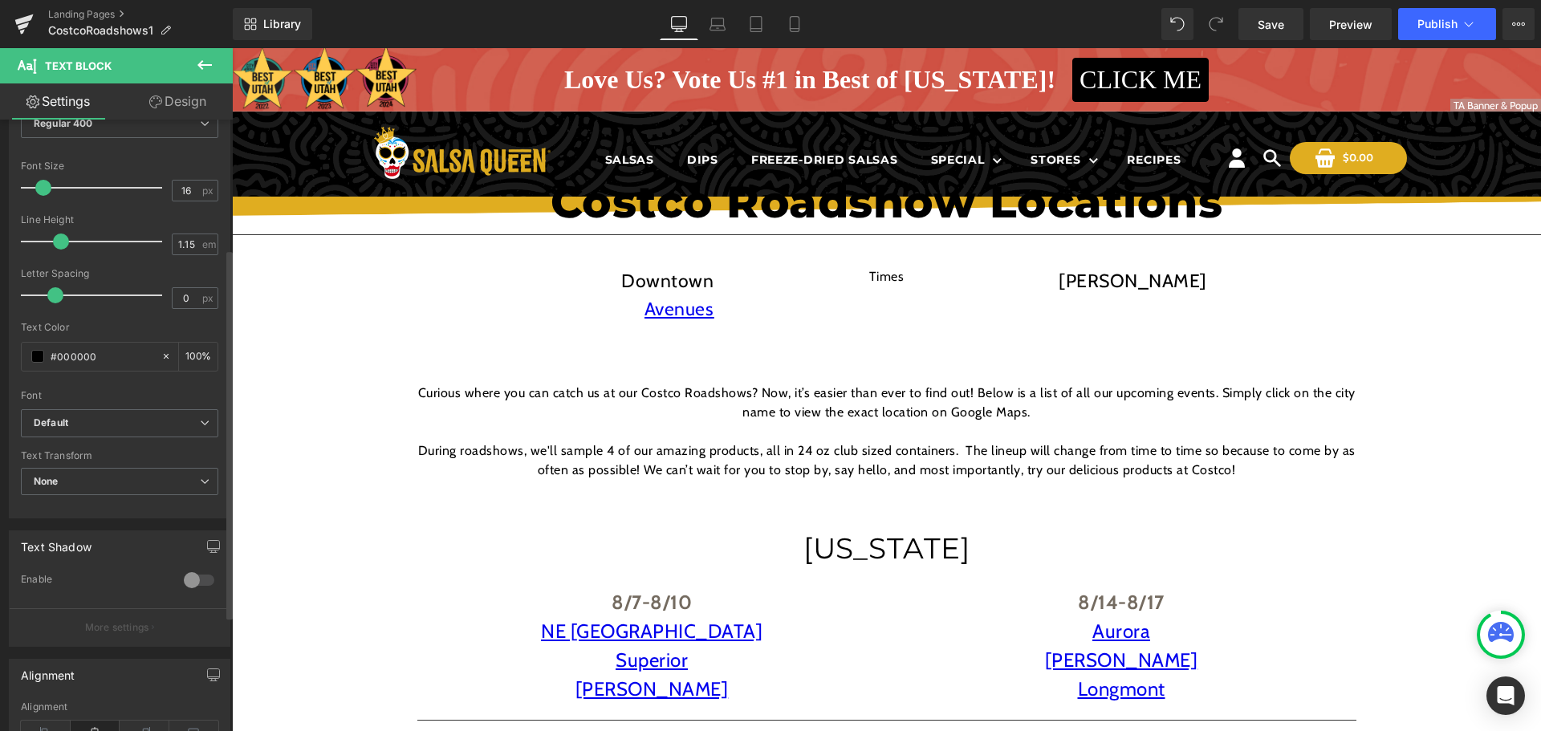
scroll to position [0, 0]
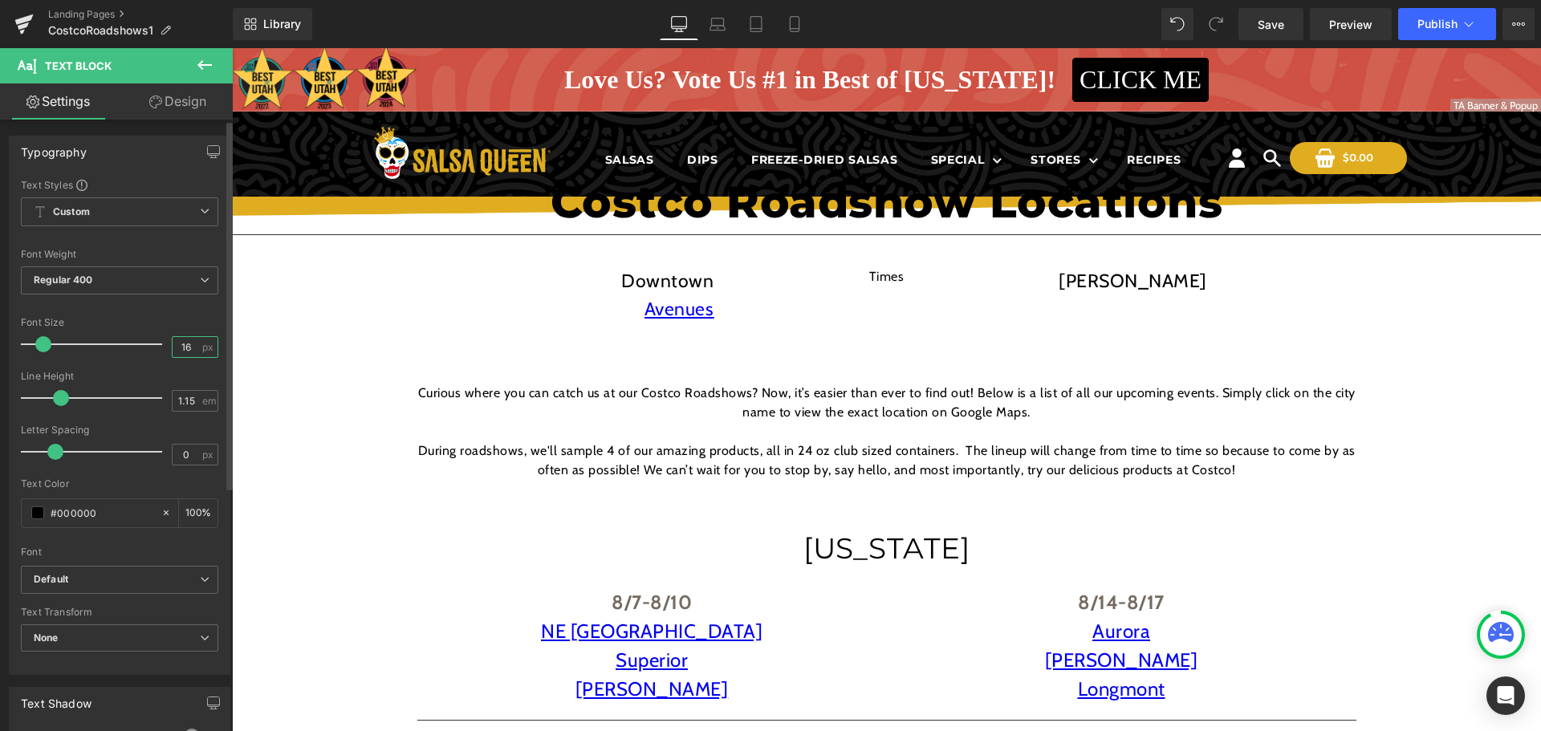
click at [185, 349] on input "16" at bounding box center [187, 347] width 28 height 20
type input "23"
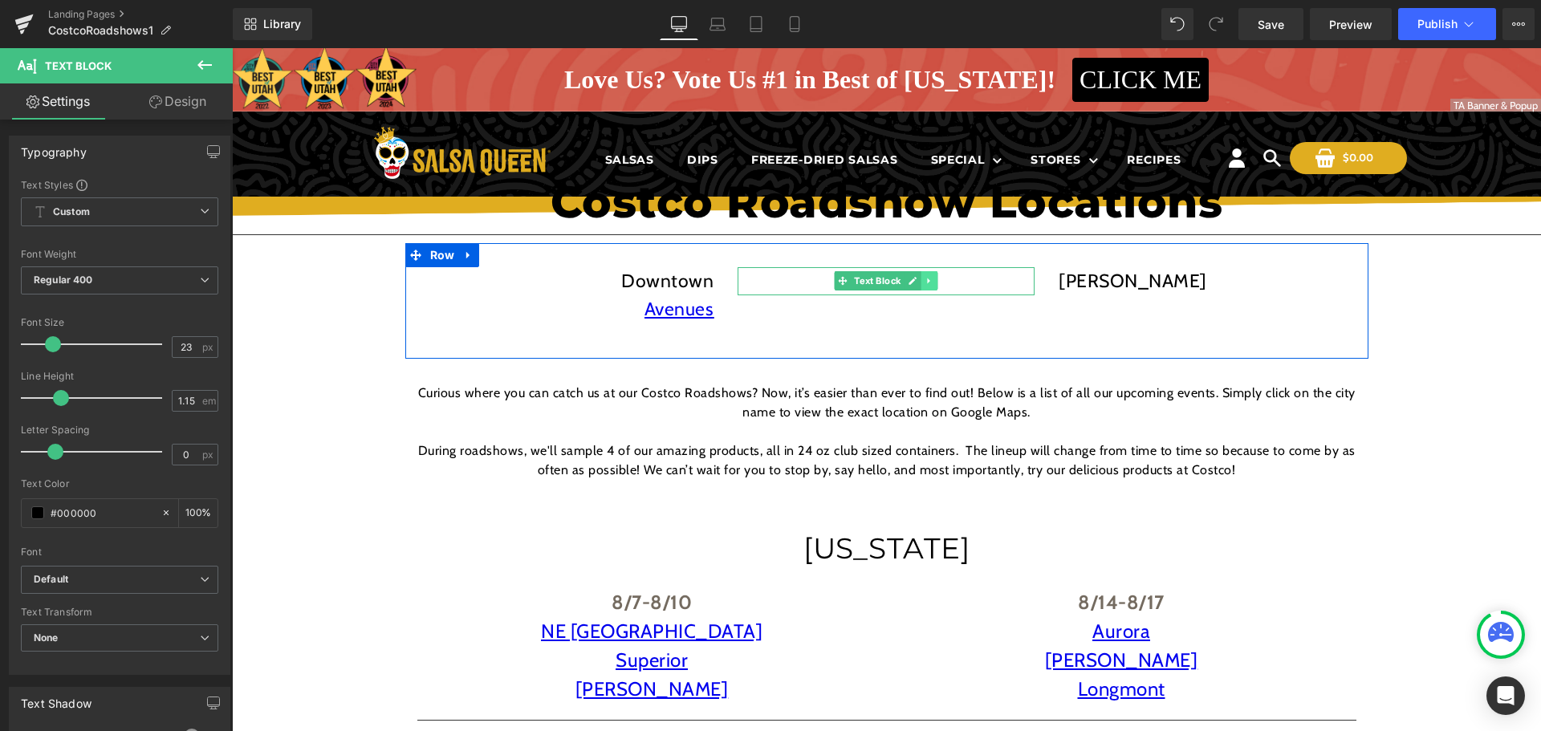
click at [927, 286] on link at bounding box center [929, 280] width 17 height 19
click at [980, 285] on p "Times" at bounding box center [885, 281] width 297 height 28
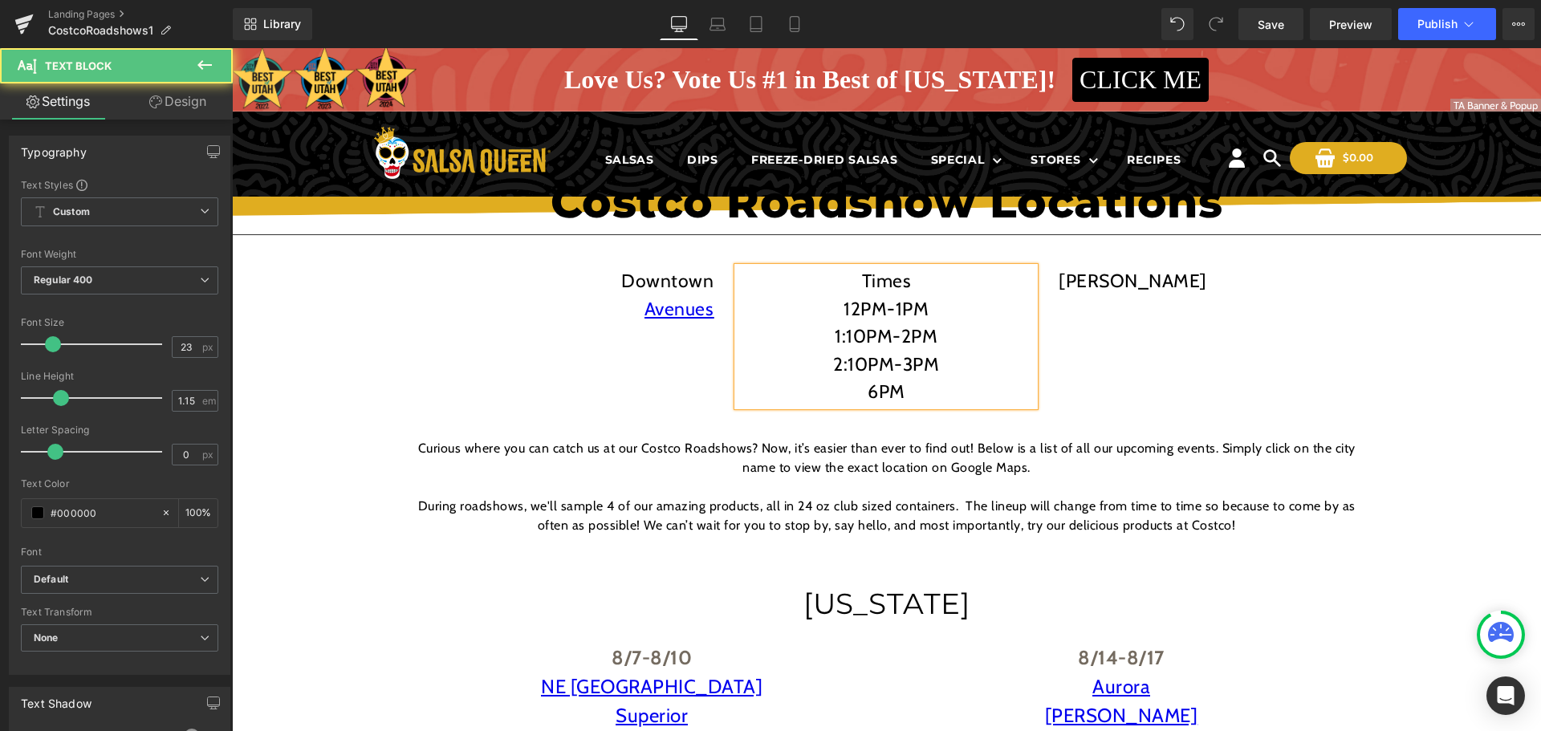
click at [854, 400] on p "6PM" at bounding box center [885, 392] width 297 height 28
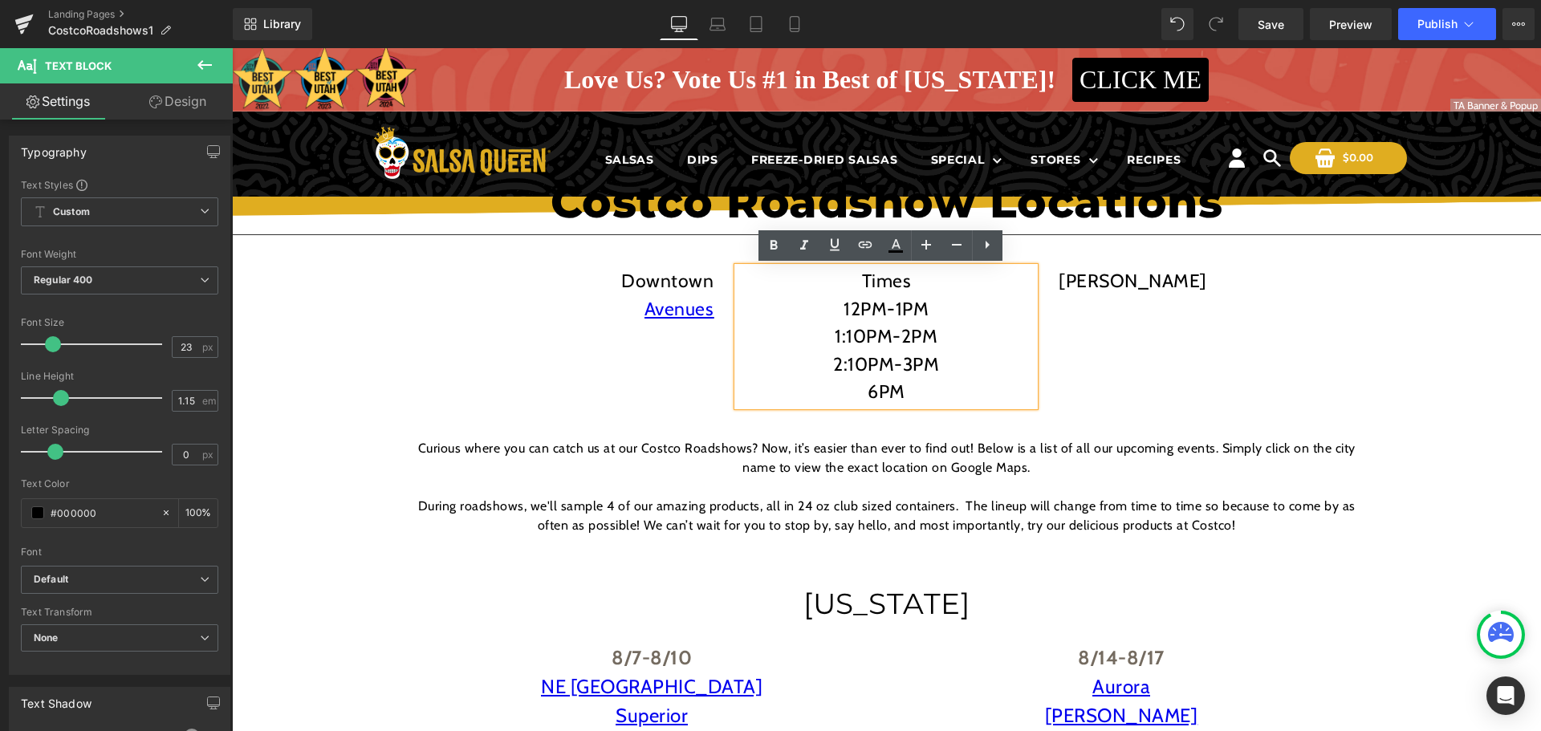
click at [871, 400] on p "6PM" at bounding box center [885, 392] width 297 height 28
click at [891, 309] on p "12PM-1PM" at bounding box center [885, 309] width 297 height 28
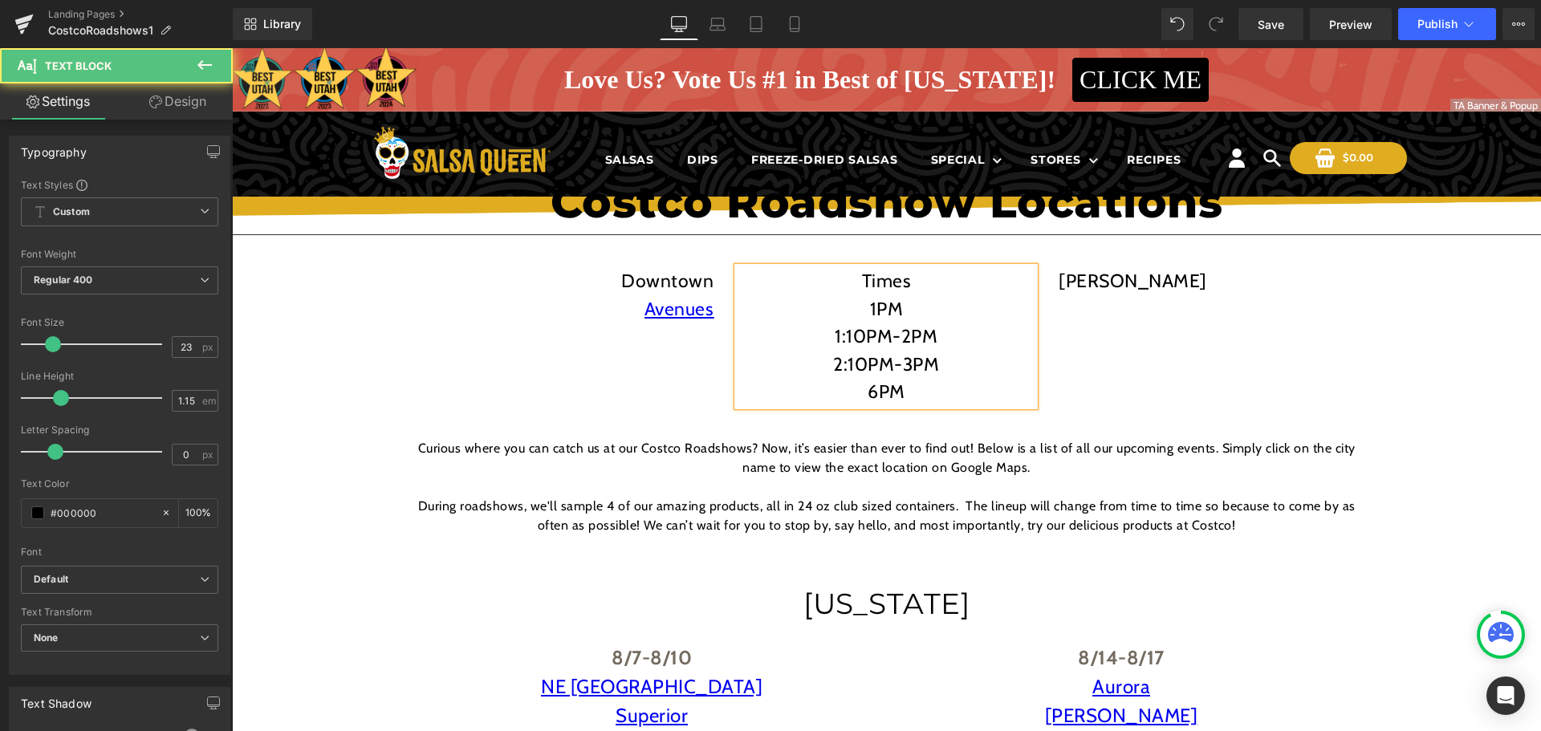
click at [919, 306] on p "1PM" at bounding box center [885, 309] width 297 height 28
click at [899, 342] on p "1:10PM-2PM" at bounding box center [885, 337] width 297 height 28
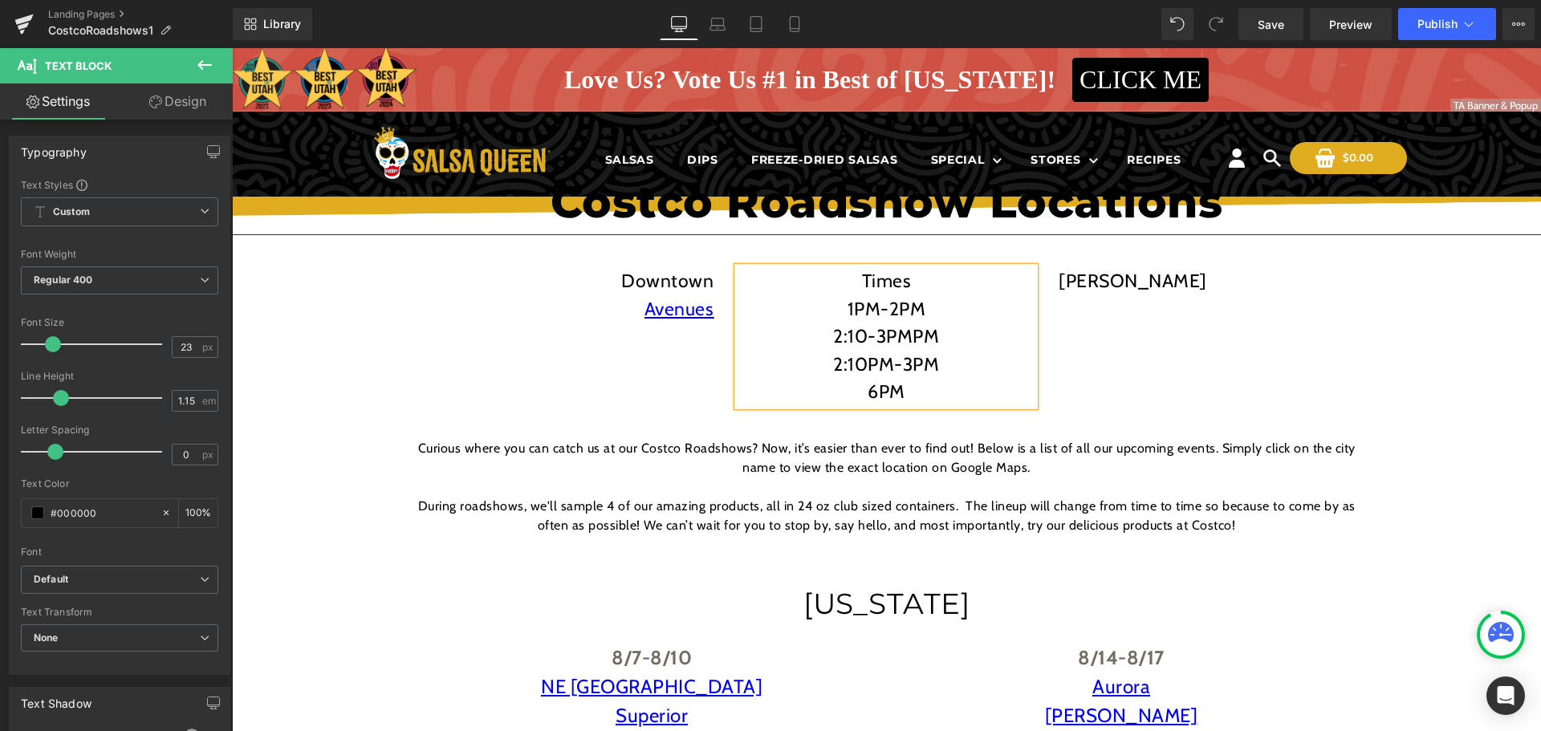
click at [899, 372] on p "2:10PM-3PM" at bounding box center [885, 365] width 297 height 28
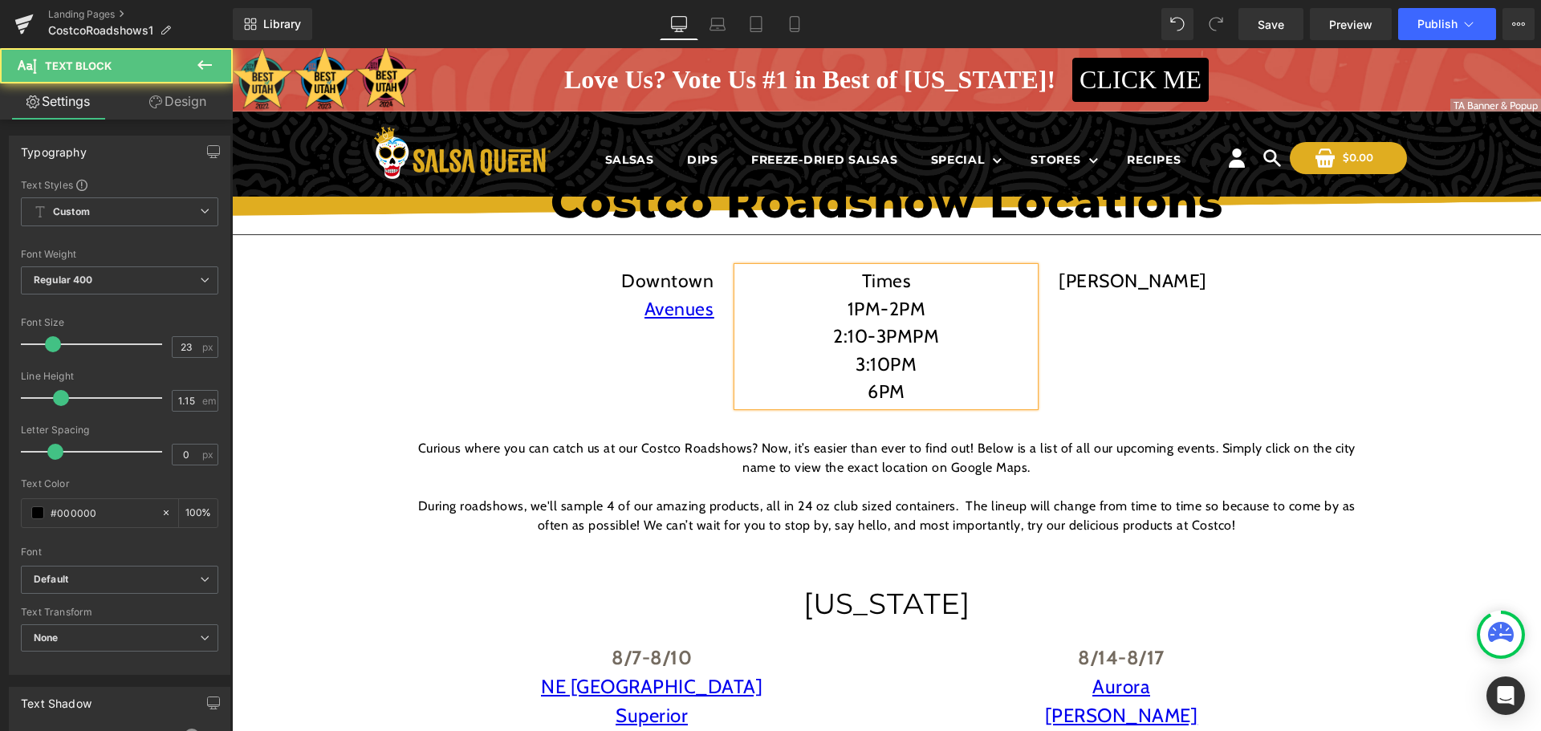
click at [916, 367] on p "3:10PM" at bounding box center [885, 365] width 297 height 28
click at [883, 307] on p "1PM-2PM" at bounding box center [885, 309] width 297 height 28
click at [872, 341] on p "2:10-3PMPM" at bounding box center [885, 337] width 297 height 28
click at [895, 365] on p "3:10PM-4PM" at bounding box center [885, 365] width 297 height 28
click at [887, 342] on p "3PMPM" at bounding box center [885, 337] width 297 height 28
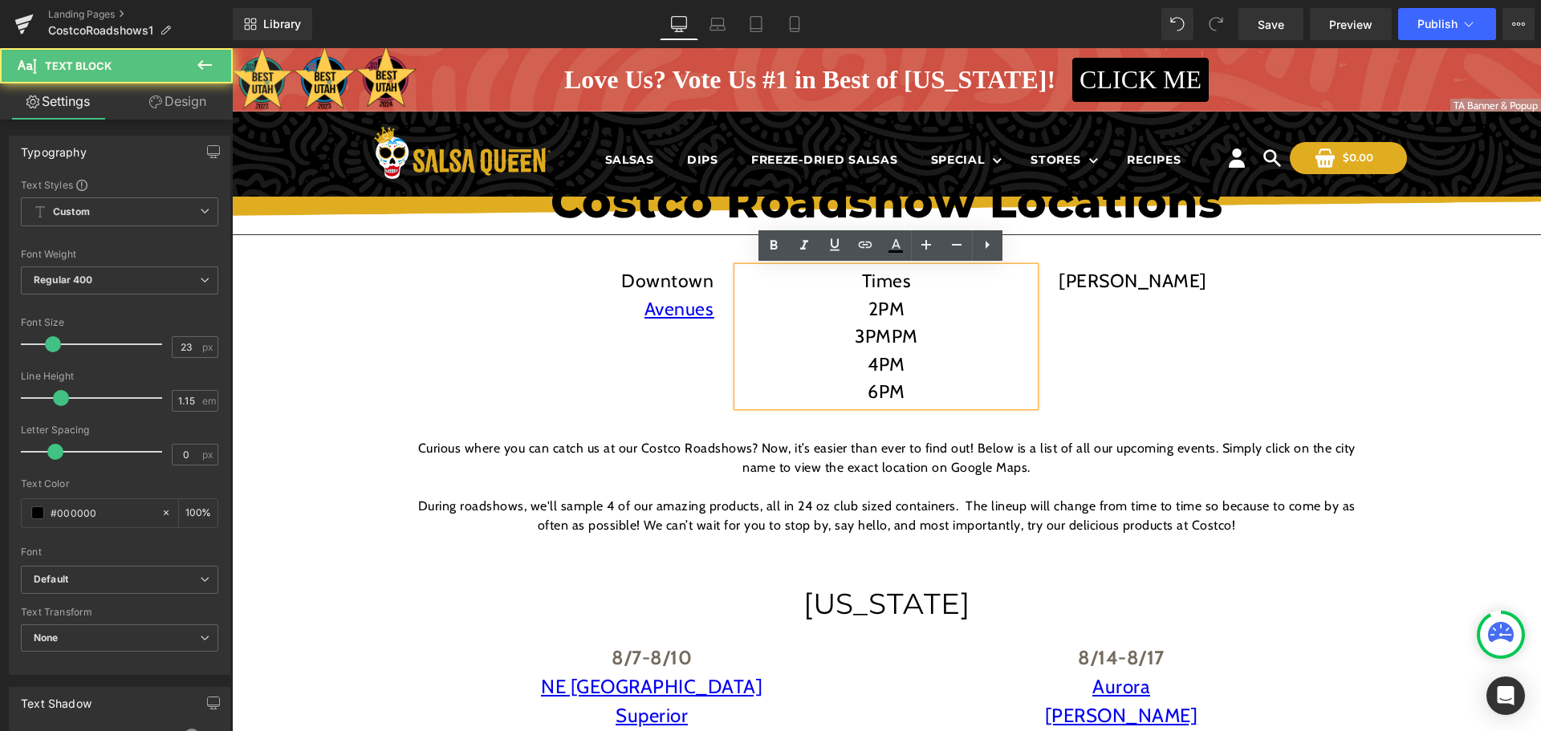
click at [914, 313] on p "2PM" at bounding box center [885, 309] width 297 height 28
click at [915, 341] on p "3PMPM" at bounding box center [885, 337] width 297 height 28
click at [862, 392] on p "6PM" at bounding box center [885, 392] width 297 height 28
click at [861, 363] on p "4PM" at bounding box center [885, 365] width 297 height 28
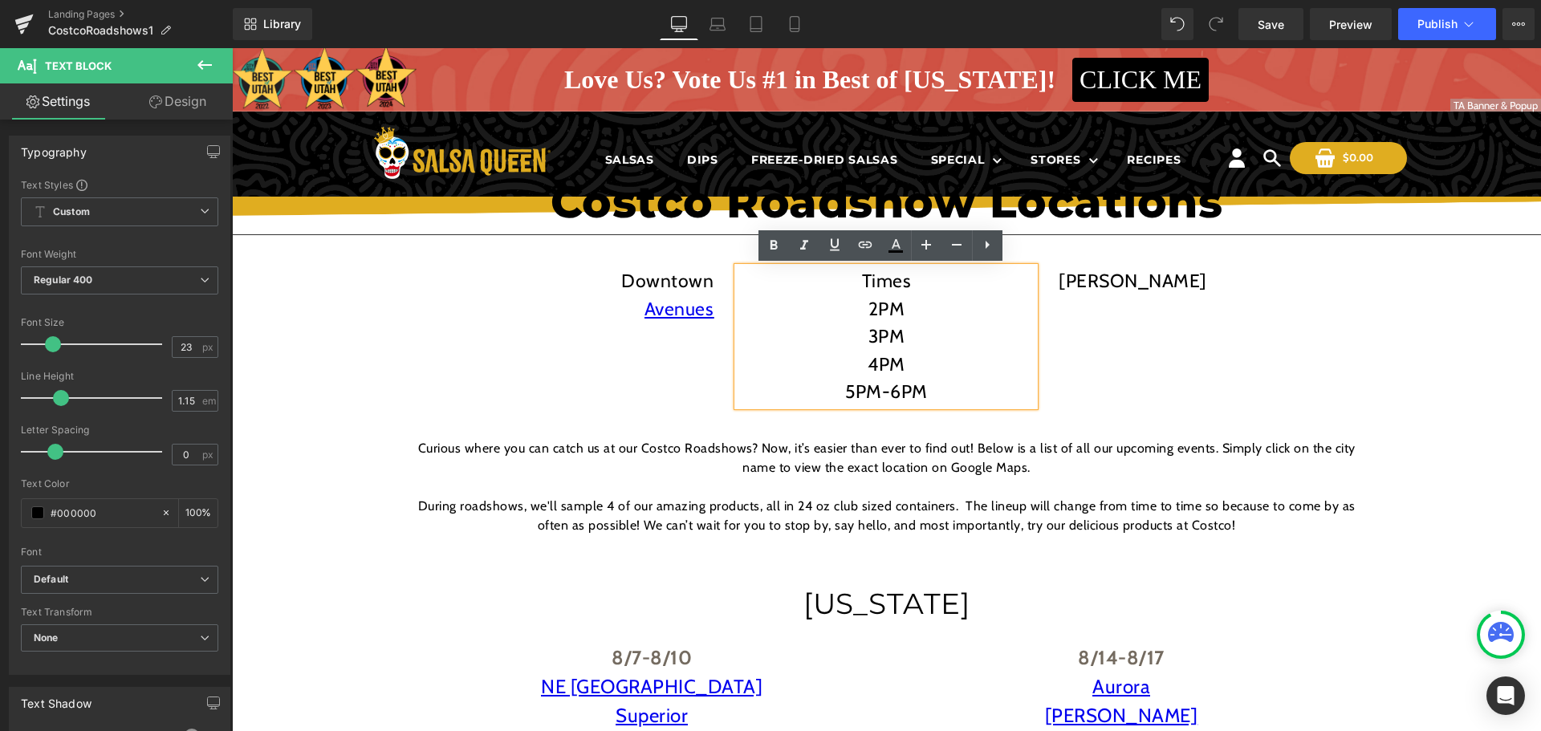
click at [909, 361] on p "4PM" at bounding box center [885, 365] width 297 height 28
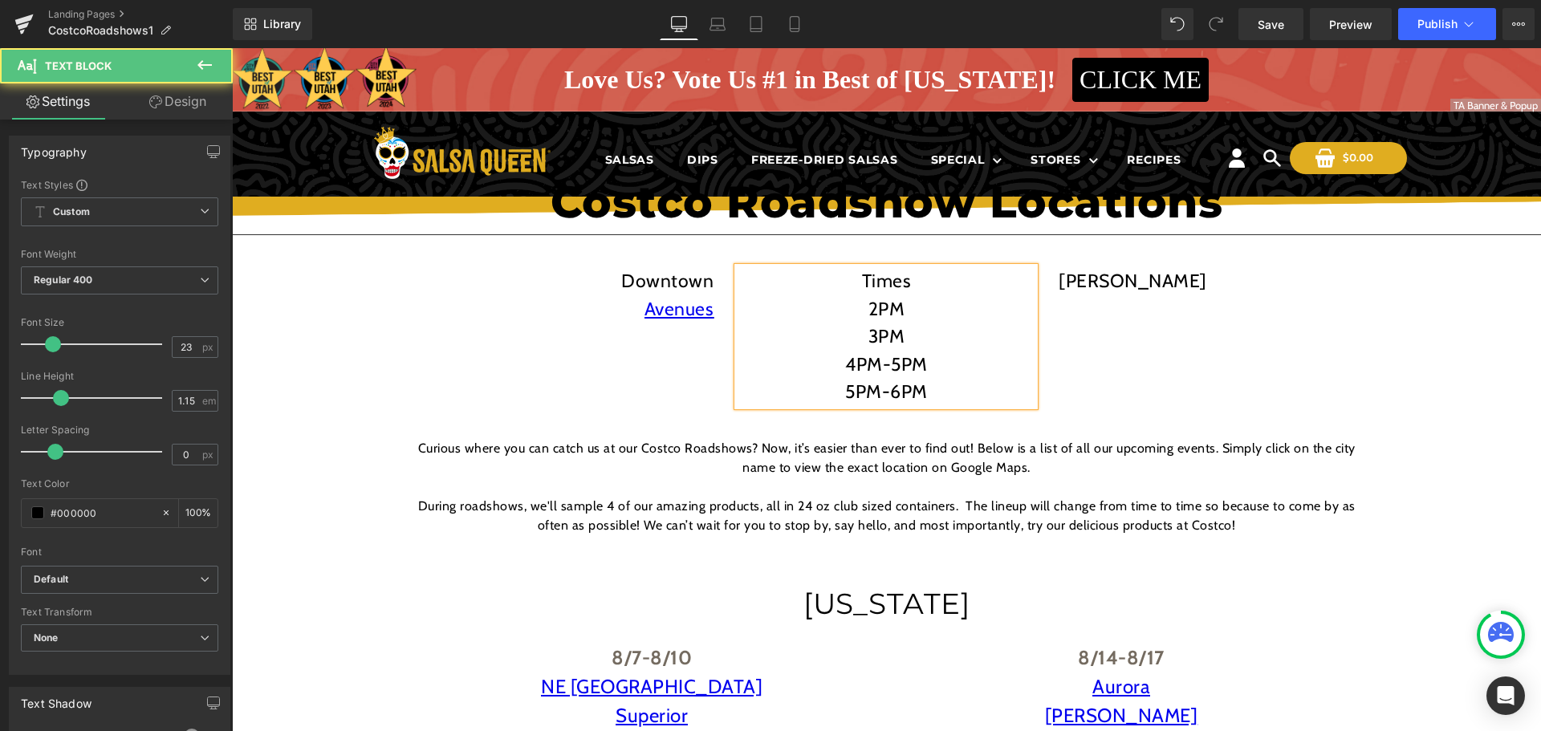
click at [850, 388] on p "5PM-6PM" at bounding box center [885, 392] width 297 height 28
click at [846, 365] on p "4PM-5PM" at bounding box center [885, 365] width 297 height 28
click at [875, 343] on p "3PM" at bounding box center [885, 337] width 297 height 28
click at [915, 336] on p "3:10PM" at bounding box center [885, 337] width 297 height 28
click at [869, 308] on p "2PM" at bounding box center [885, 309] width 297 height 28
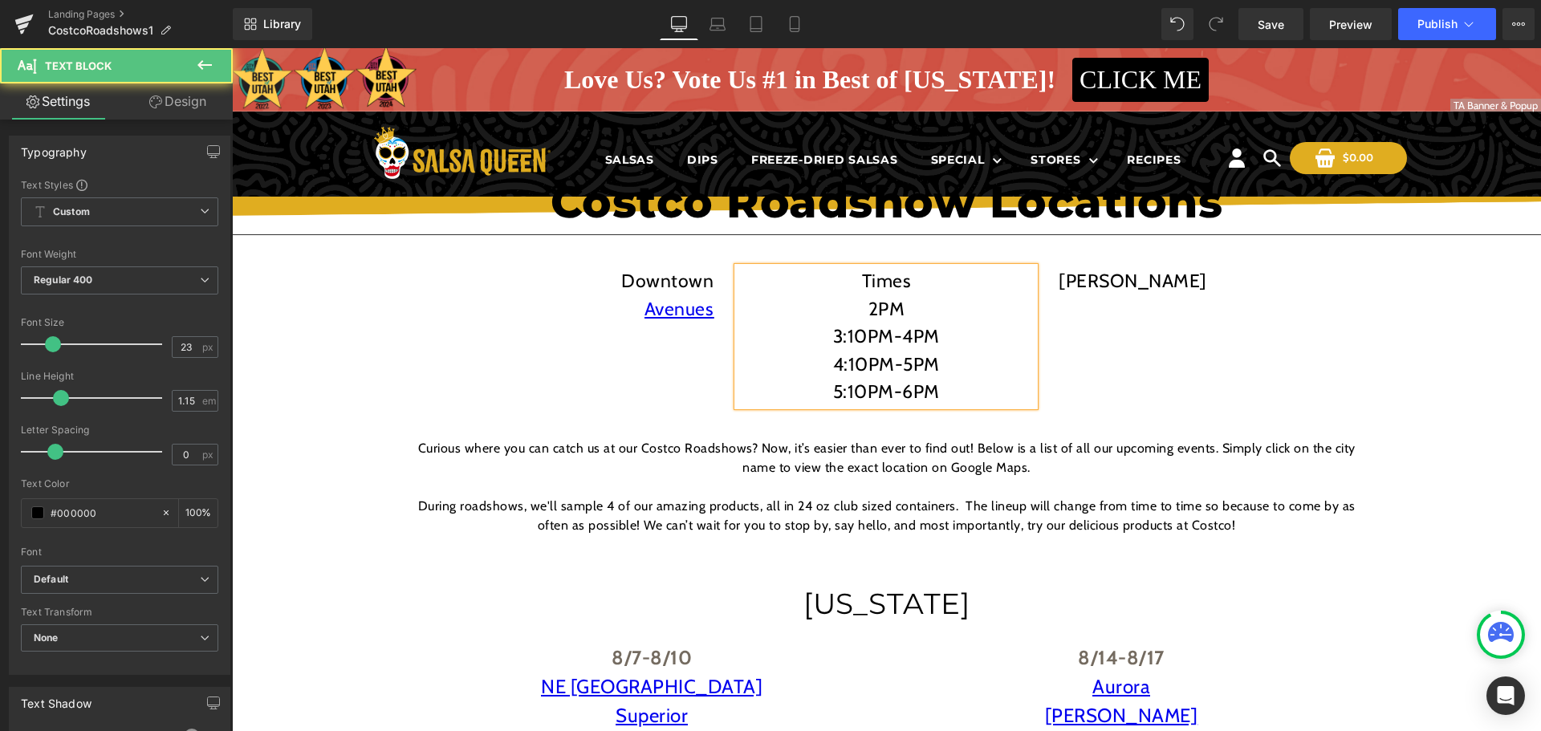
click at [869, 308] on p "2PM" at bounding box center [885, 309] width 297 height 28
click at [913, 308] on p "2:10PM" at bounding box center [885, 309] width 297 height 28
click at [862, 311] on p "2:10PM-3PM" at bounding box center [885, 309] width 297 height 28
click at [863, 335] on p "3:10PM-4PM" at bounding box center [885, 337] width 297 height 28
click at [862, 363] on p "4:10PM-5PM" at bounding box center [885, 365] width 297 height 28
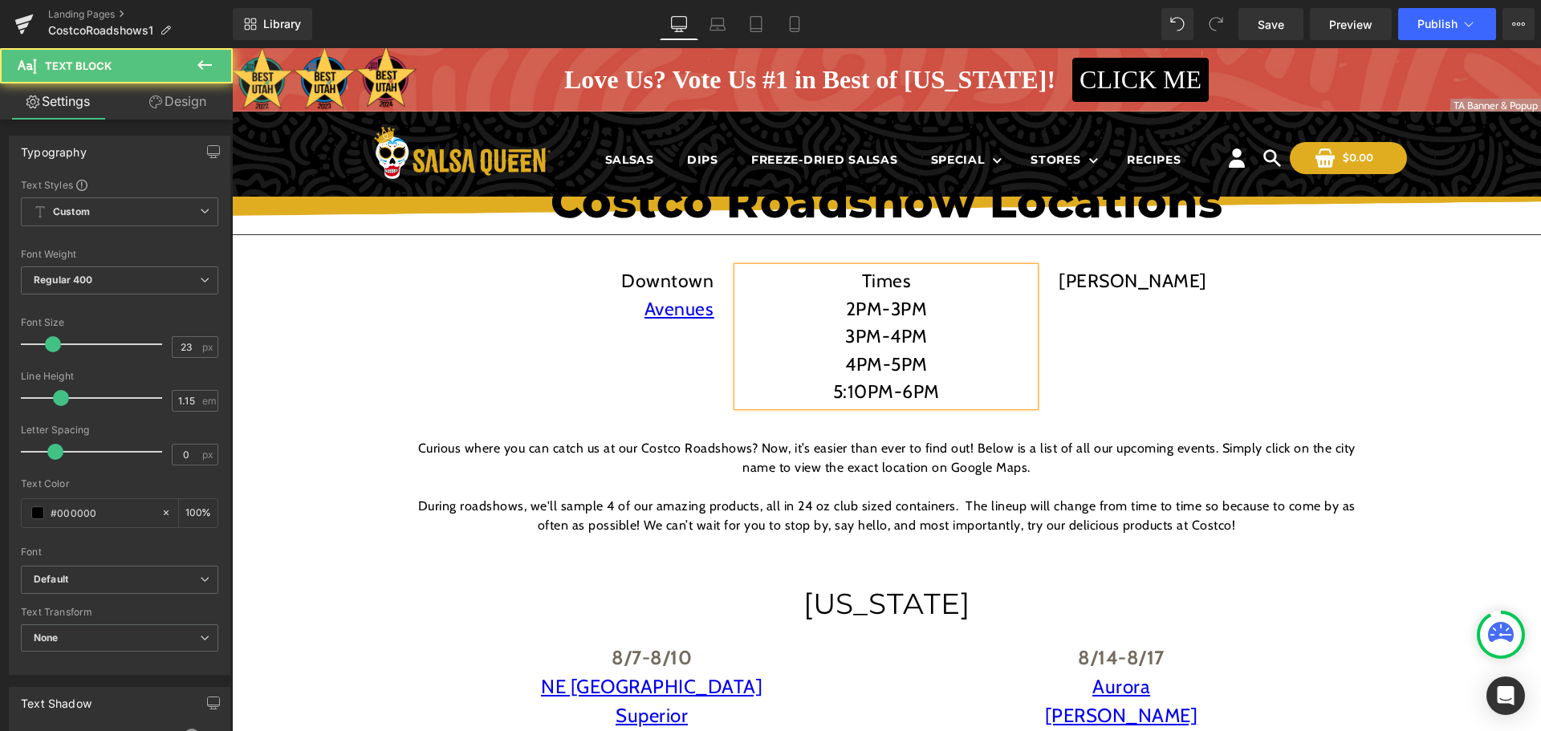
click at [862, 392] on p "5:10PM-6PM" at bounding box center [885, 392] width 297 height 28
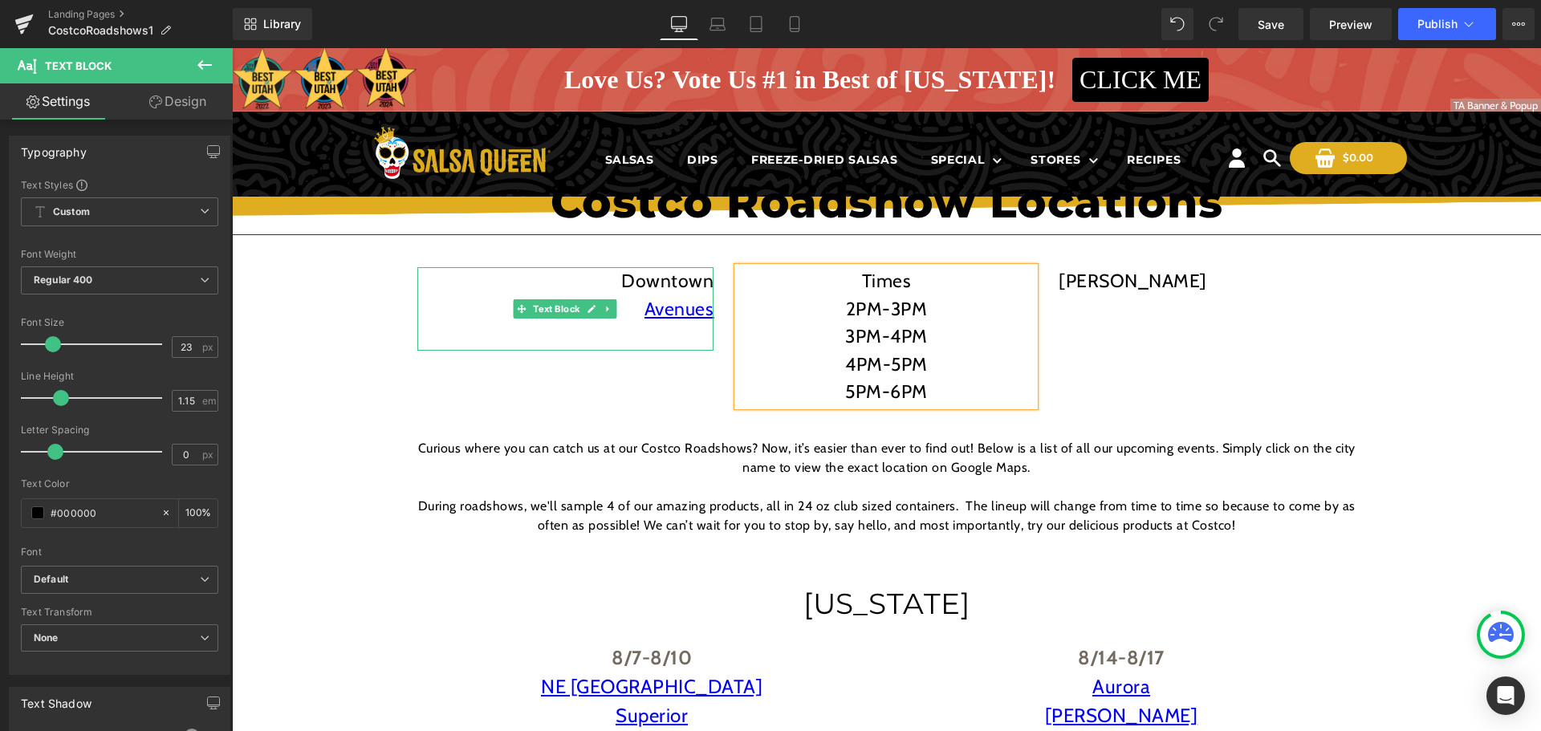
click at [676, 338] on p at bounding box center [565, 337] width 297 height 28
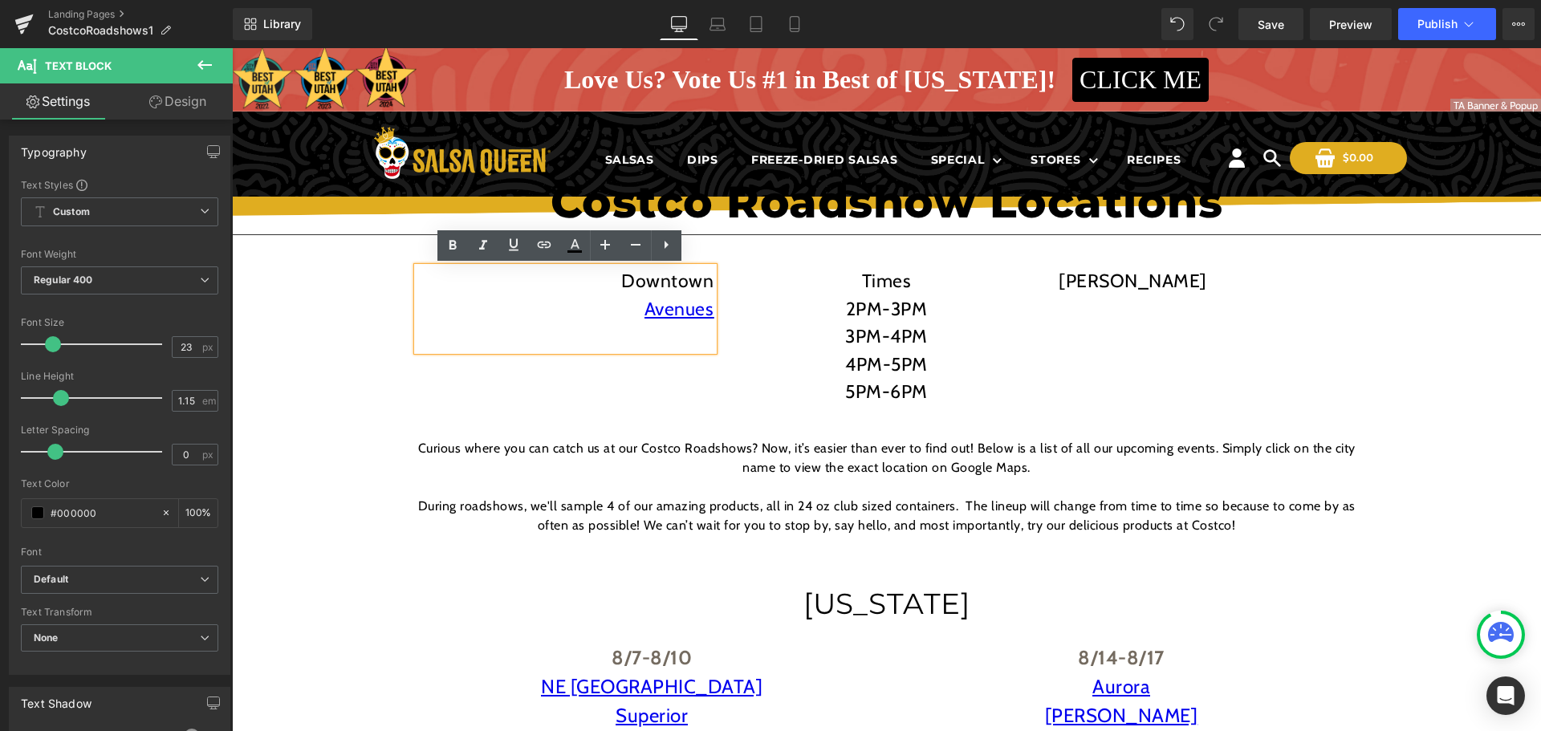
click at [676, 343] on p at bounding box center [565, 337] width 297 height 28
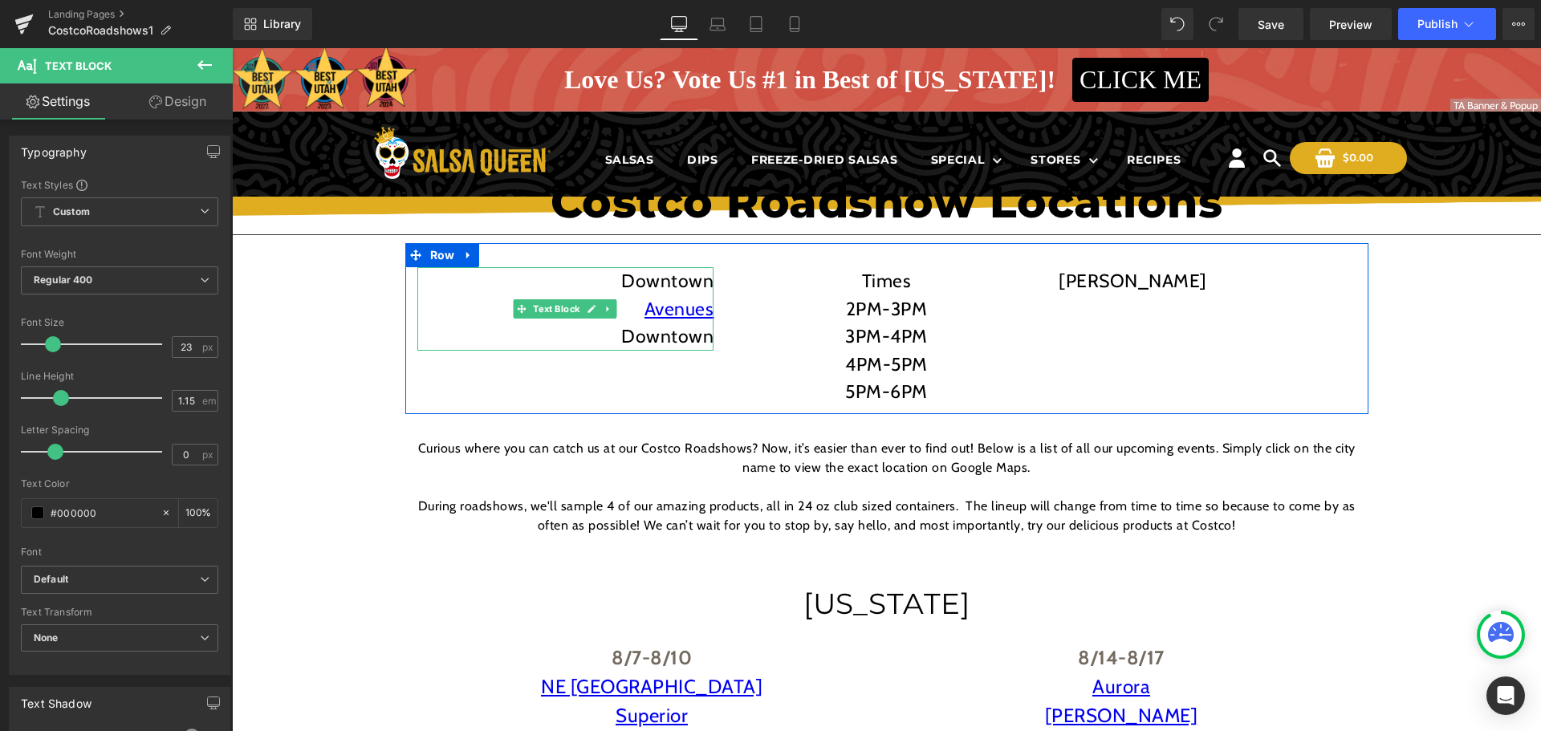
click at [672, 337] on p "Downtown" at bounding box center [565, 337] width 297 height 28
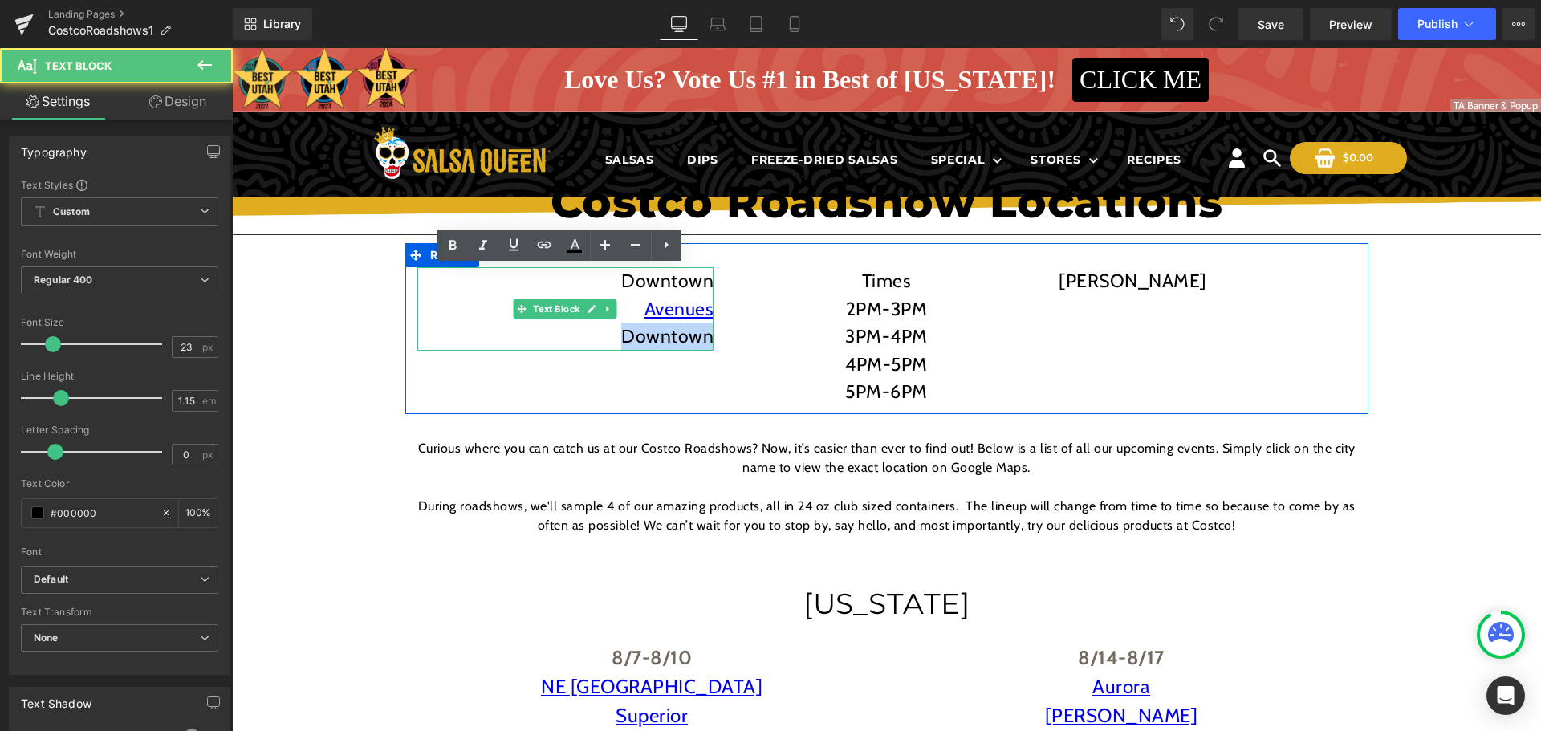
click at [672, 337] on p "Downtown" at bounding box center [565, 337] width 297 height 28
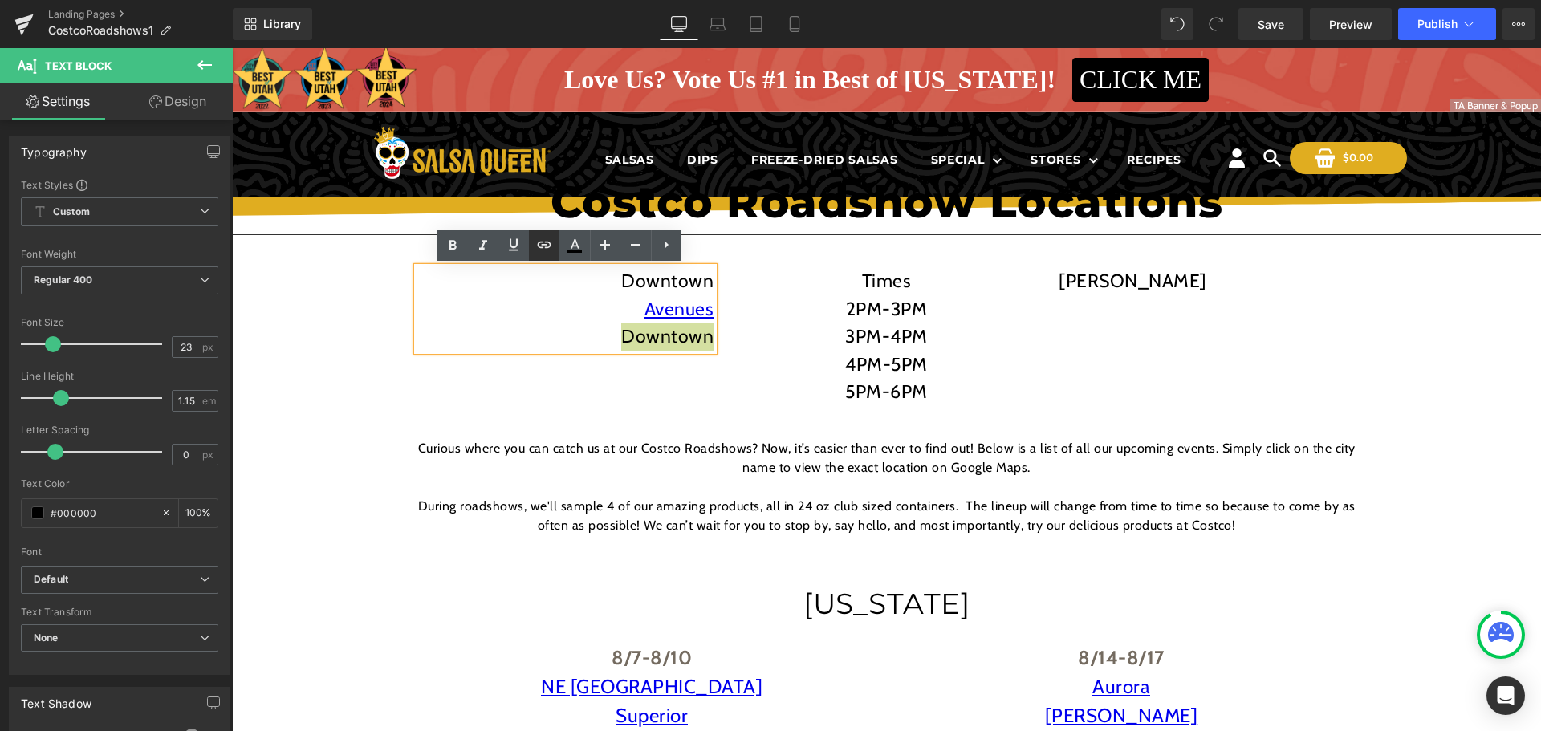
click at [550, 238] on icon at bounding box center [543, 244] width 19 height 19
click at [600, 383] on input "text" at bounding box center [510, 374] width 247 height 40
paste input "https://maps.app.goo.gl/CAEiroJahPXyCJd78"
click at [651, 369] on icon "button" at bounding box center [650, 373] width 19 height 19
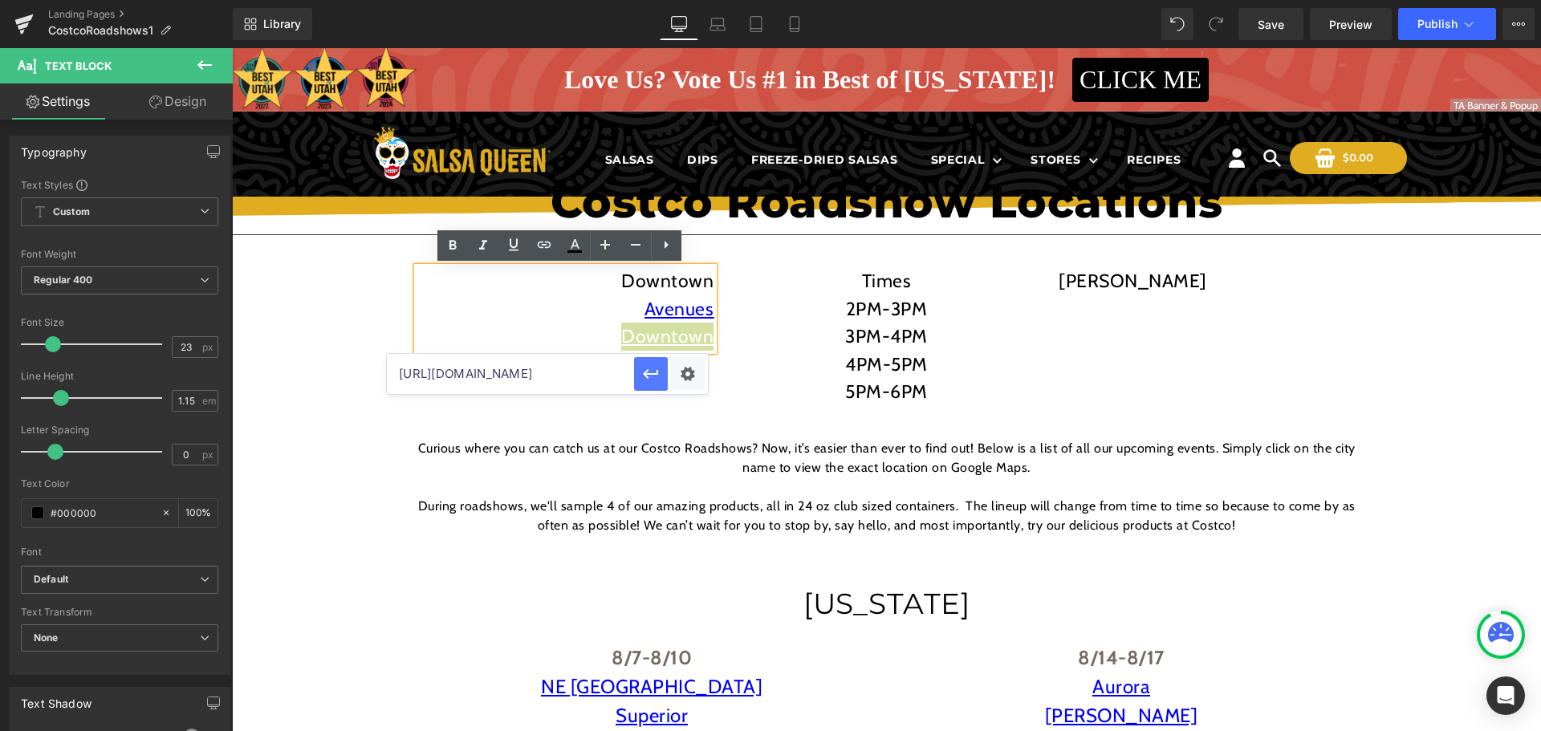
scroll to position [0, 0]
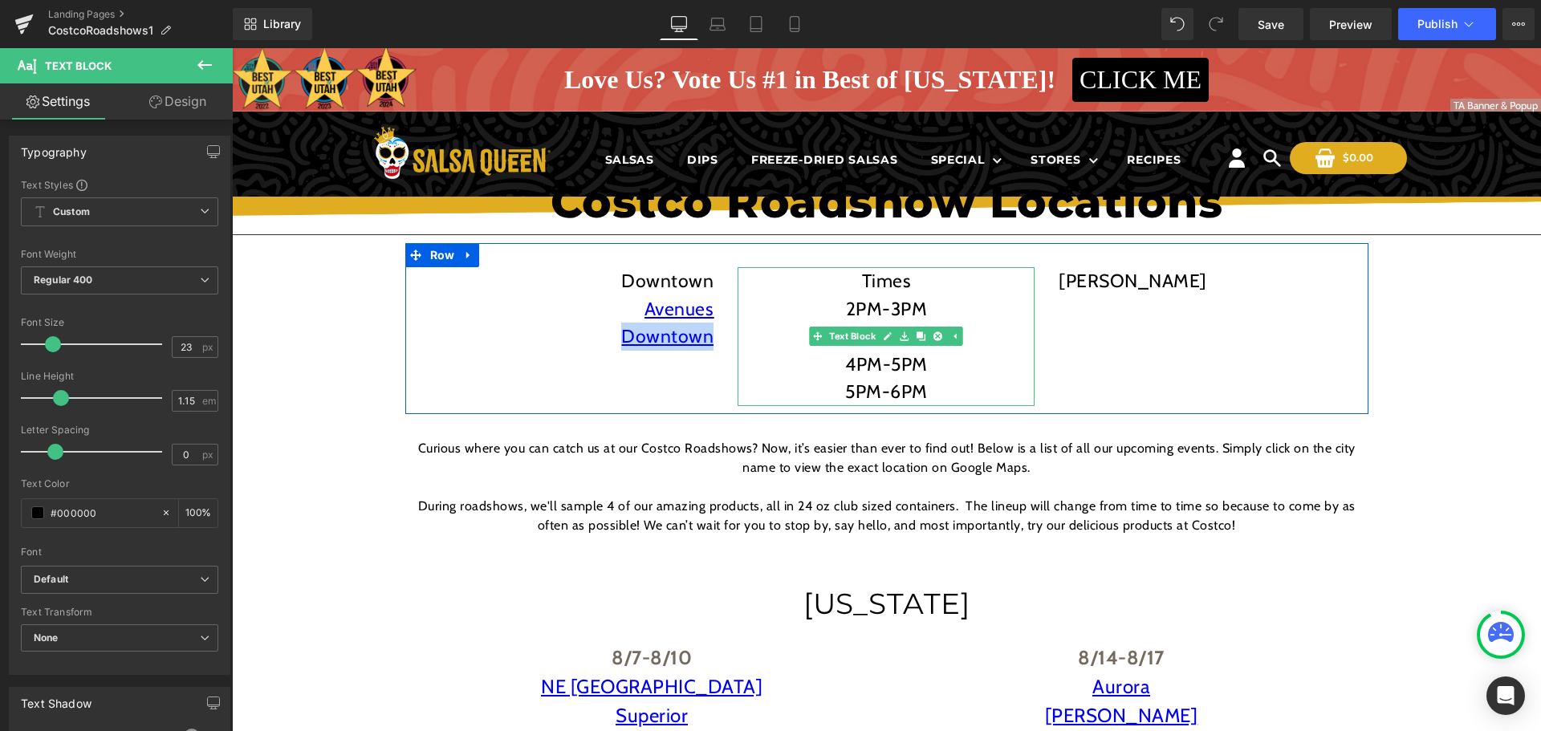
click at [711, 367] on div "Downtown Avenues Downtown Text Block Times 2PM-3PM 3PM-4PM 4PM-5PM 5PM-6PM Text…" at bounding box center [886, 328] width 963 height 171
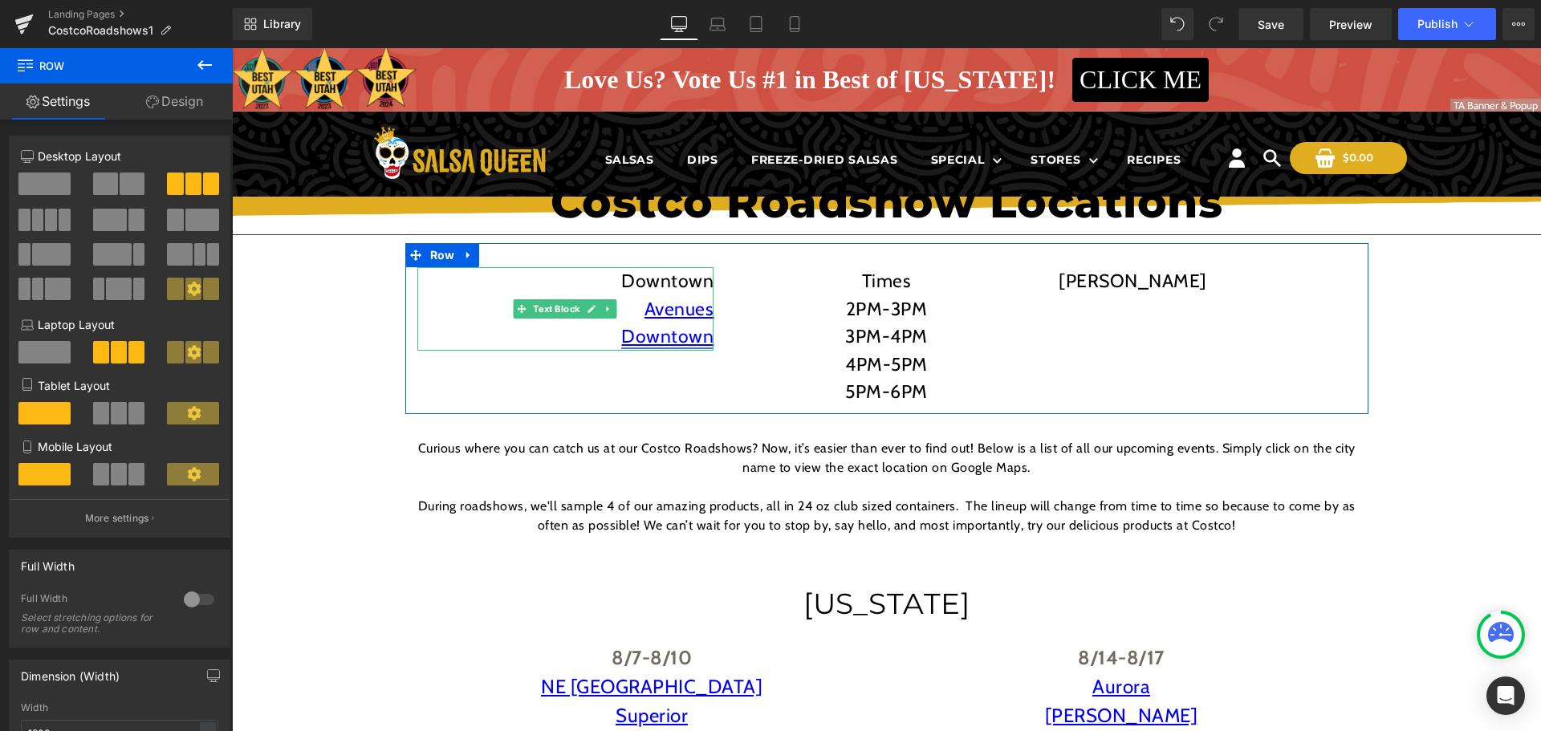
click at [668, 342] on link "Downtown" at bounding box center [667, 336] width 92 height 22
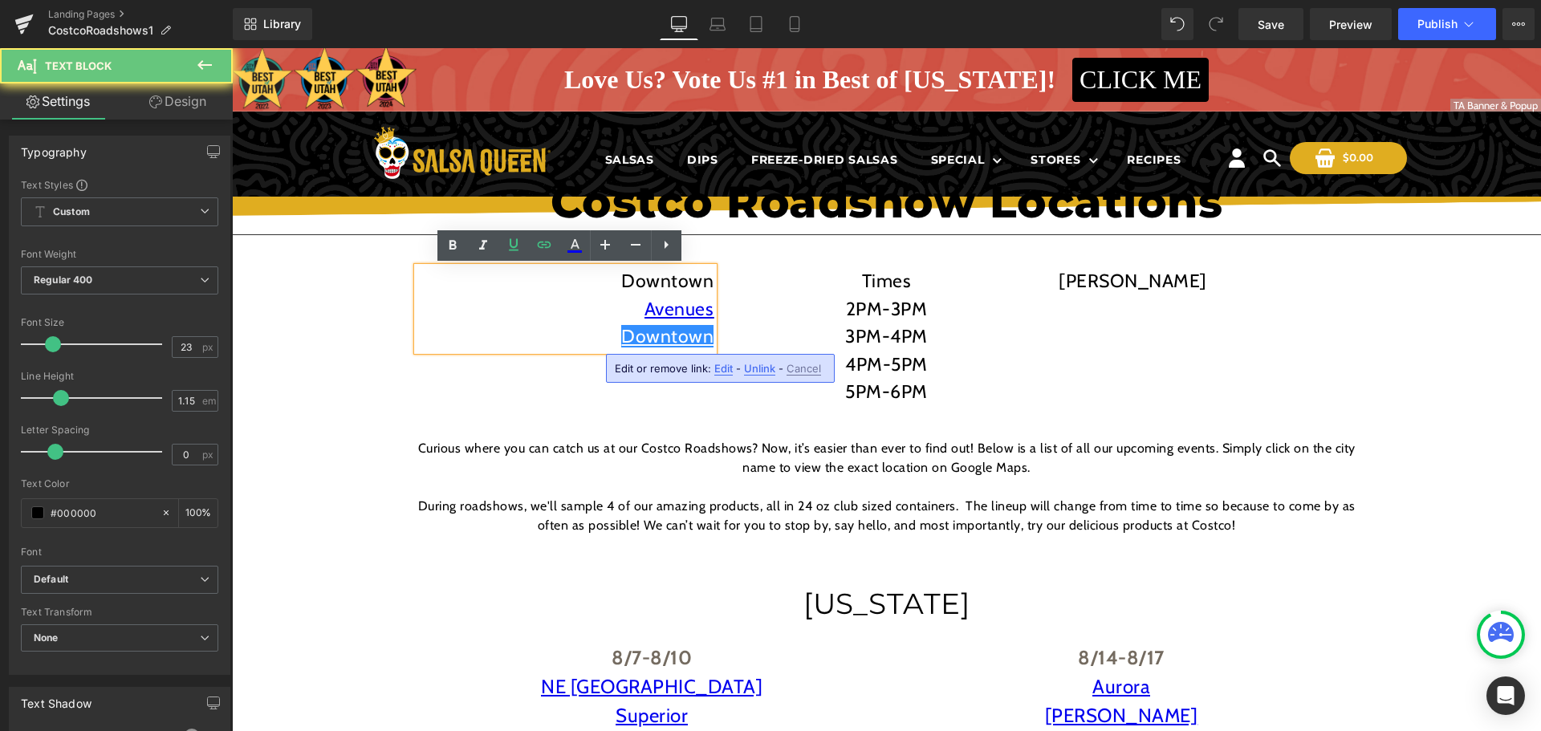
click at [710, 340] on div "[GEOGRAPHIC_DATA]" at bounding box center [565, 308] width 297 height 83
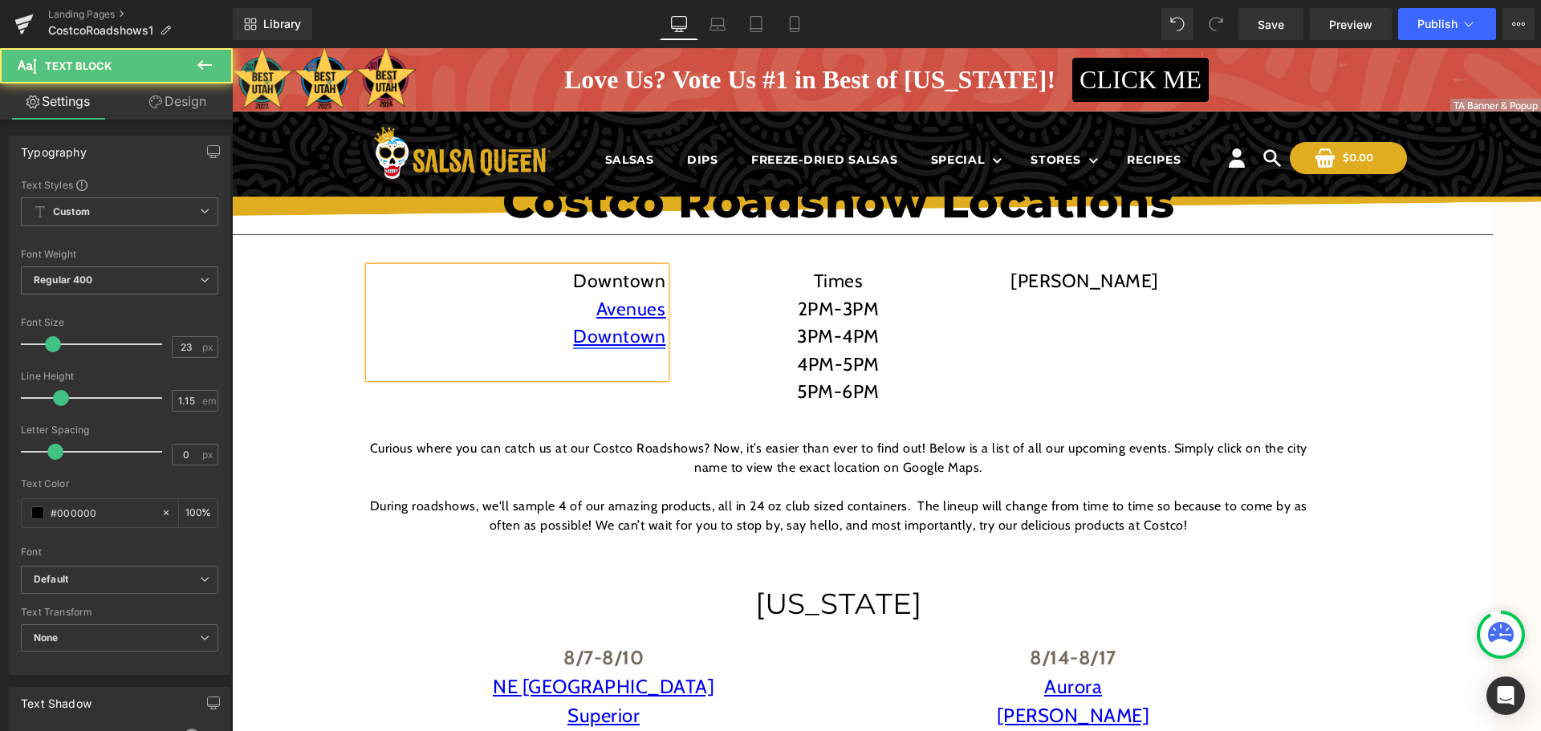
click at [659, 339] on link "Downtown" at bounding box center [619, 336] width 92 height 22
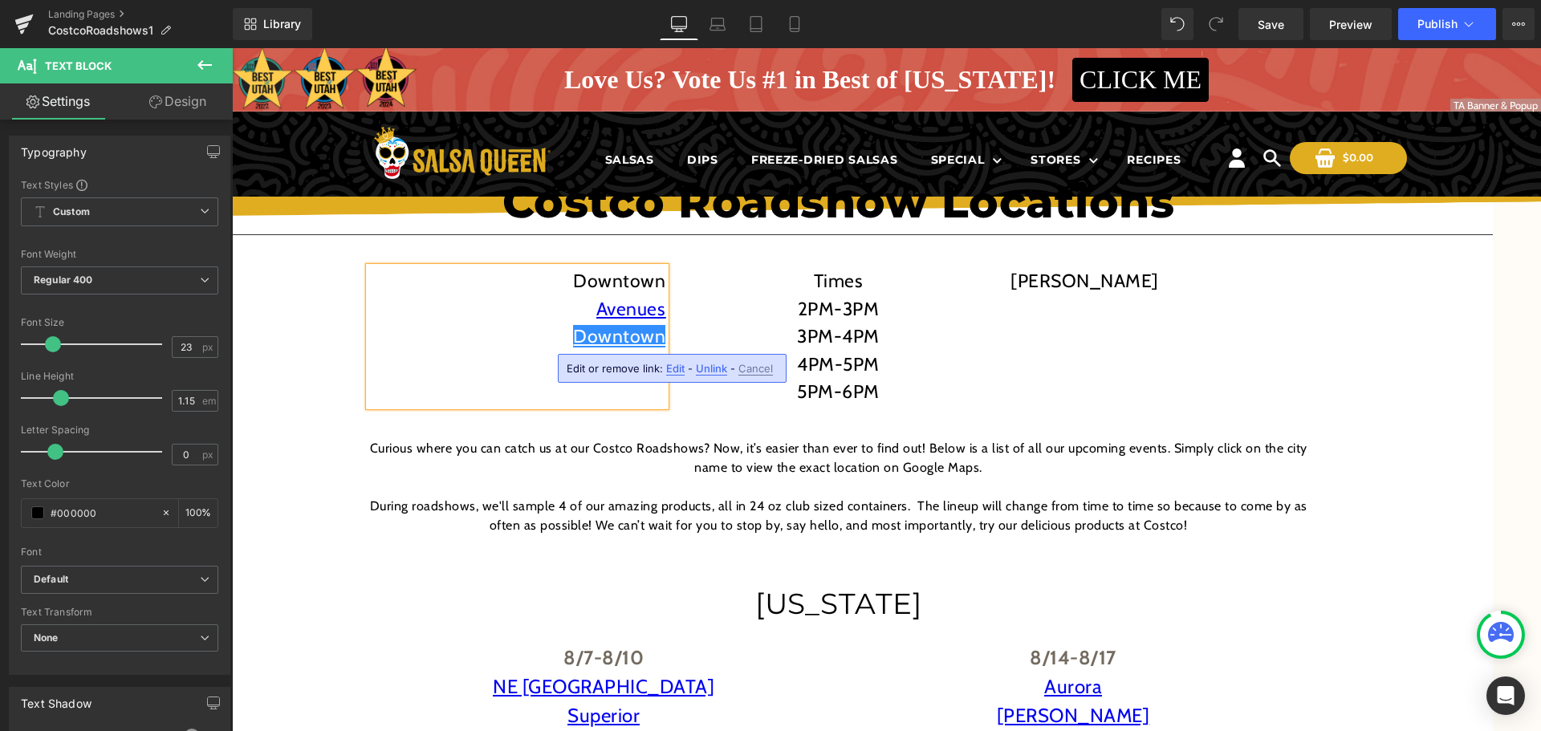
click at [522, 365] on p at bounding box center [517, 365] width 297 height 28
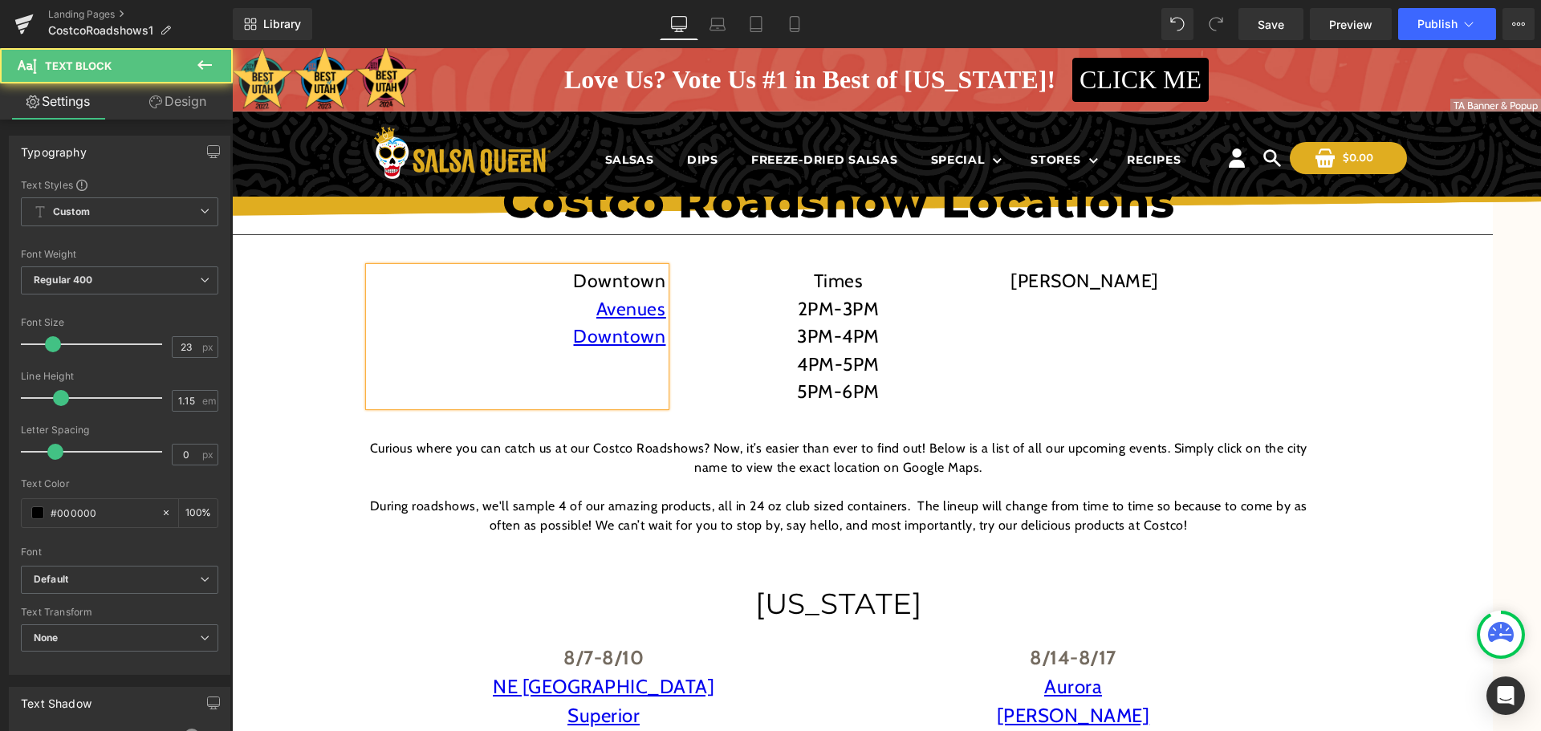
click at [642, 349] on p "Downtown" at bounding box center [517, 337] width 297 height 28
click at [641, 363] on p at bounding box center [517, 365] width 297 height 28
click at [641, 369] on p "9th & 9th" at bounding box center [517, 365] width 297 height 28
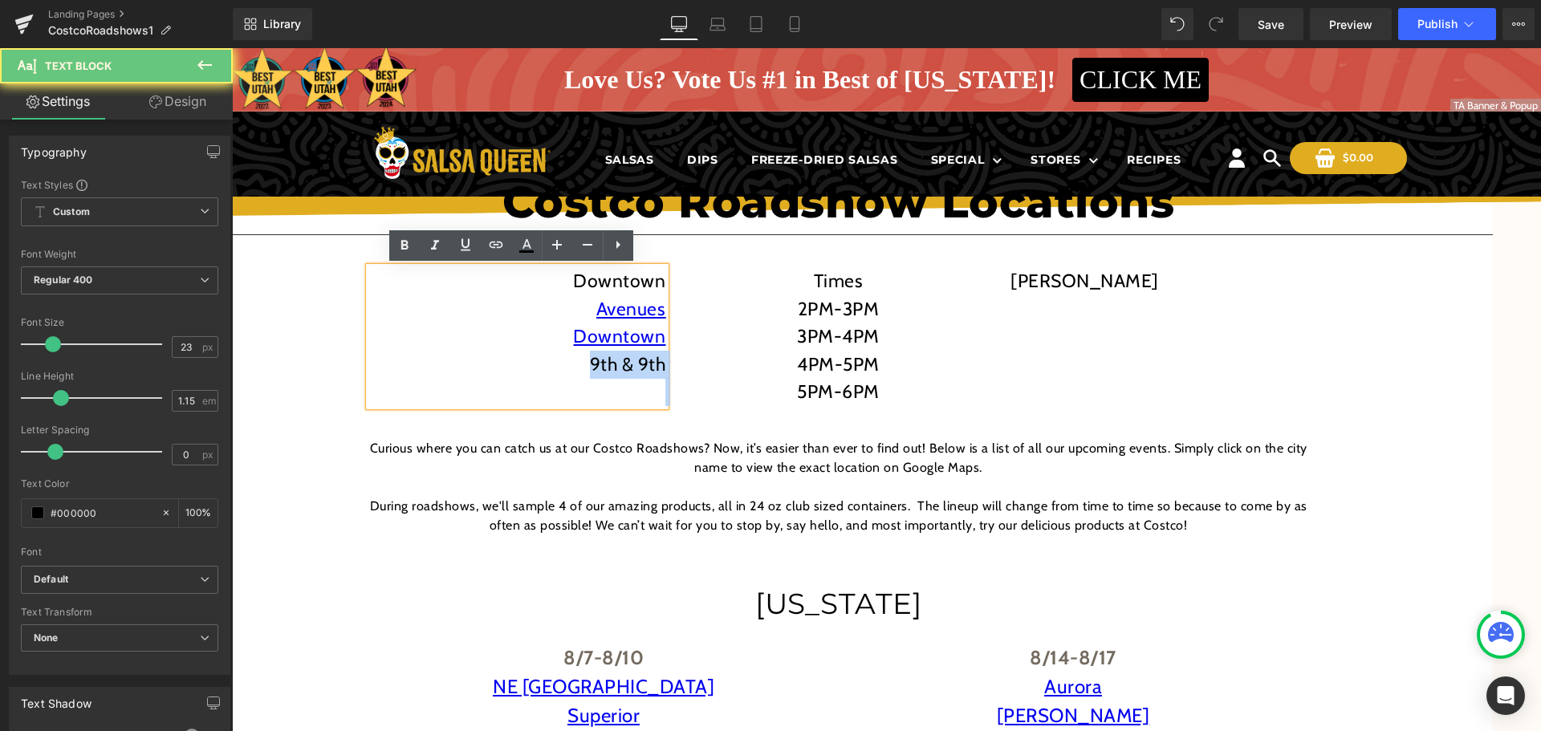
click at [641, 369] on p "9th & 9th" at bounding box center [517, 365] width 297 height 28
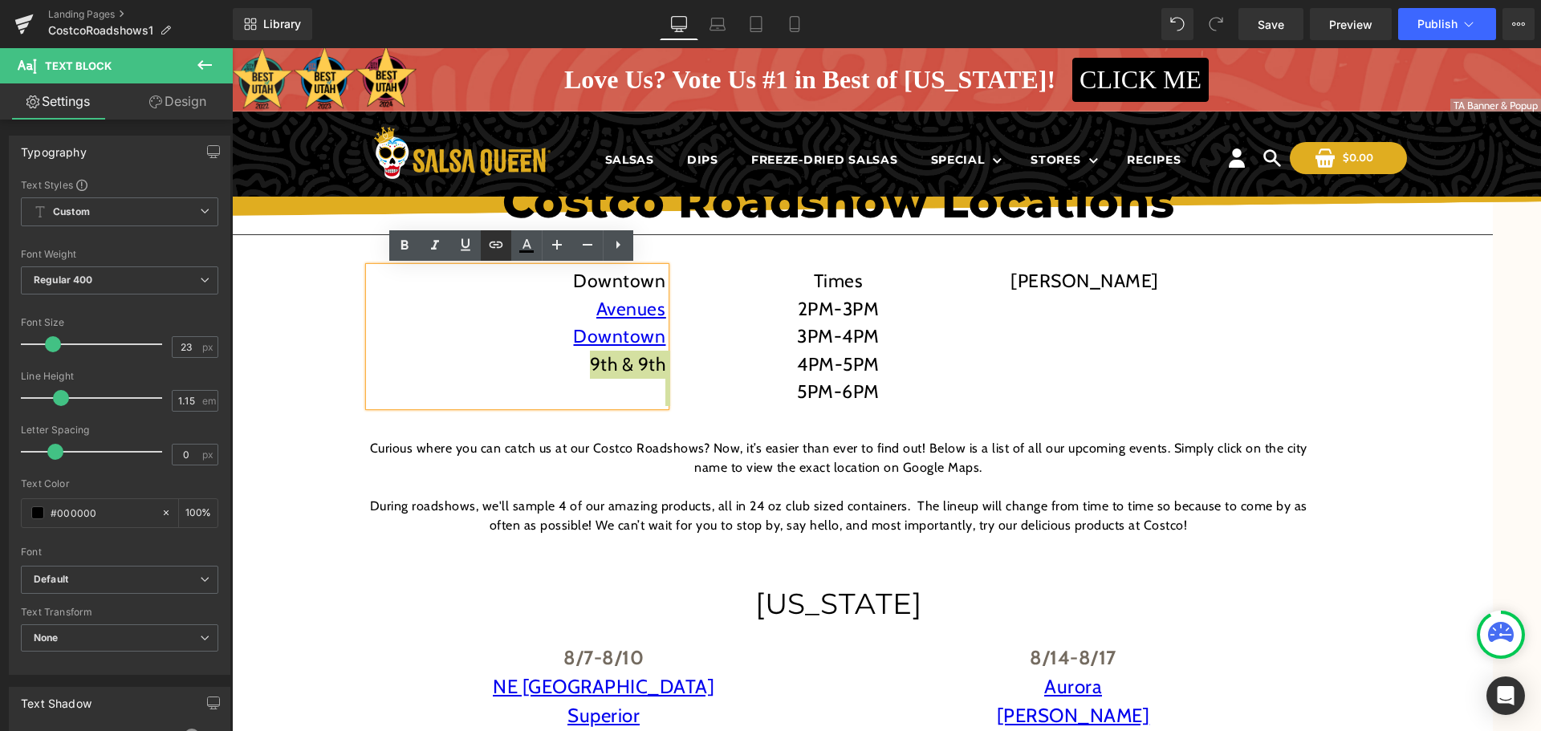
click at [495, 245] on icon at bounding box center [496, 245] width 14 height 6
click at [509, 402] on input "text" at bounding box center [462, 402] width 247 height 40
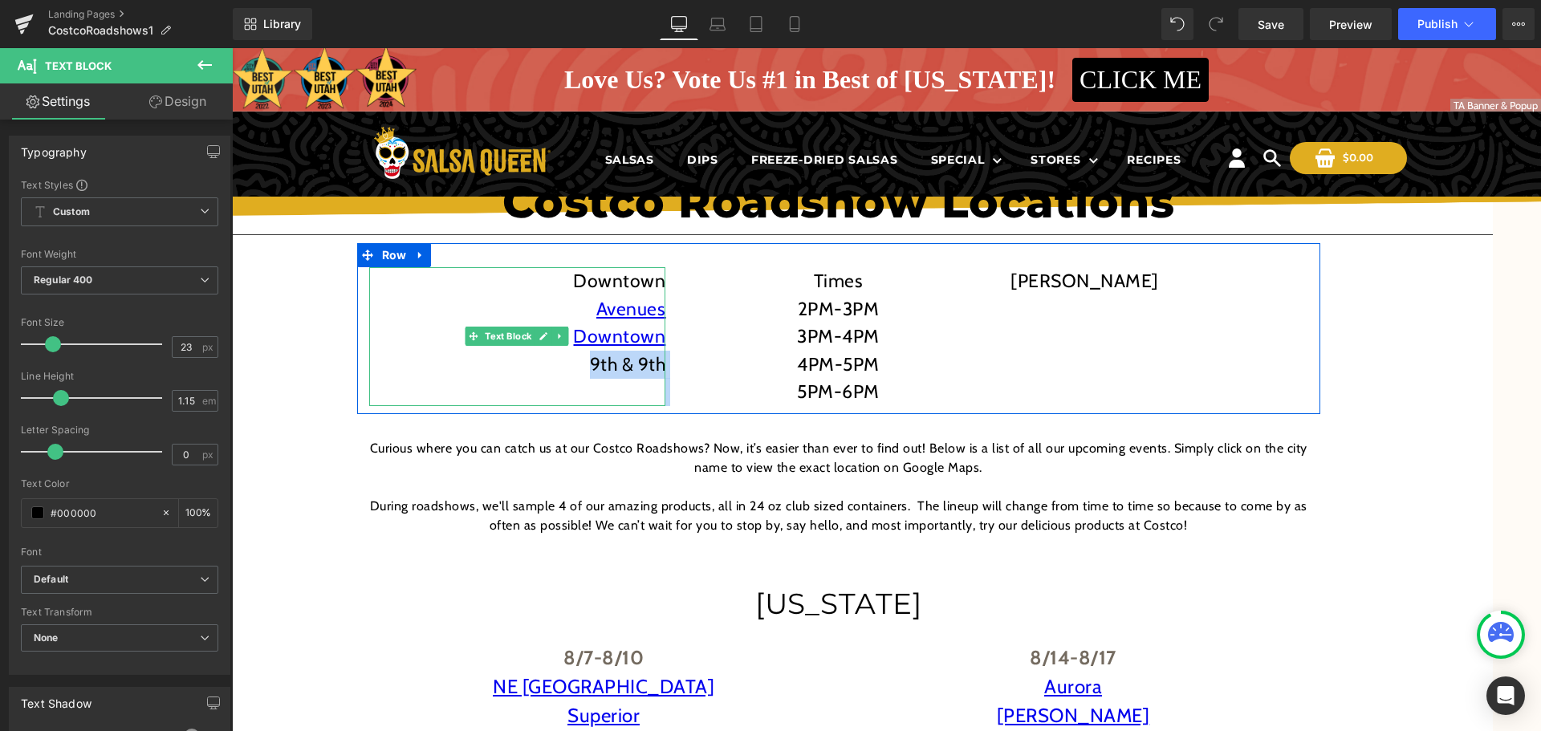
click at [639, 363] on p "9th & 9th" at bounding box center [517, 365] width 297 height 28
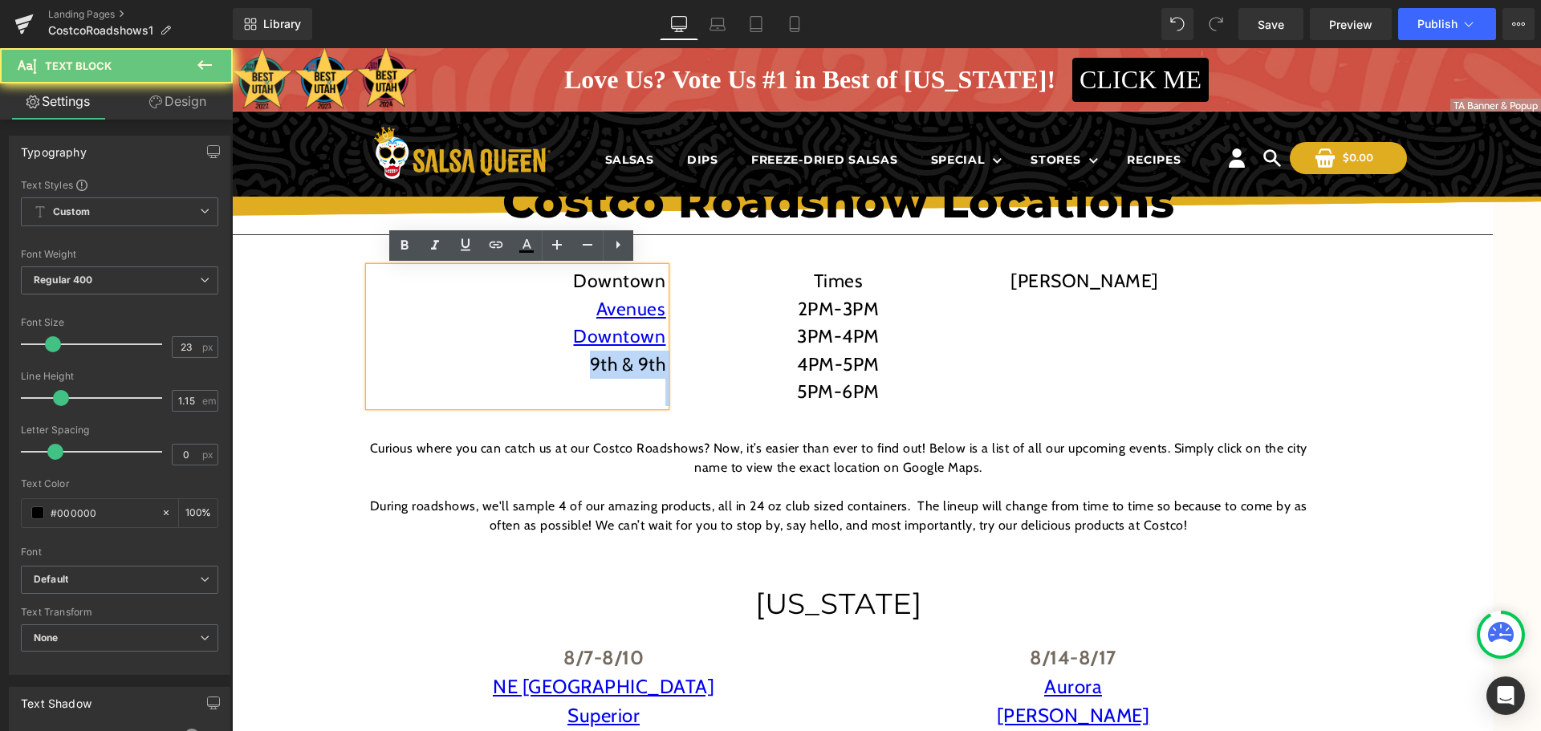
click at [639, 363] on p "9th & 9th" at bounding box center [517, 365] width 297 height 28
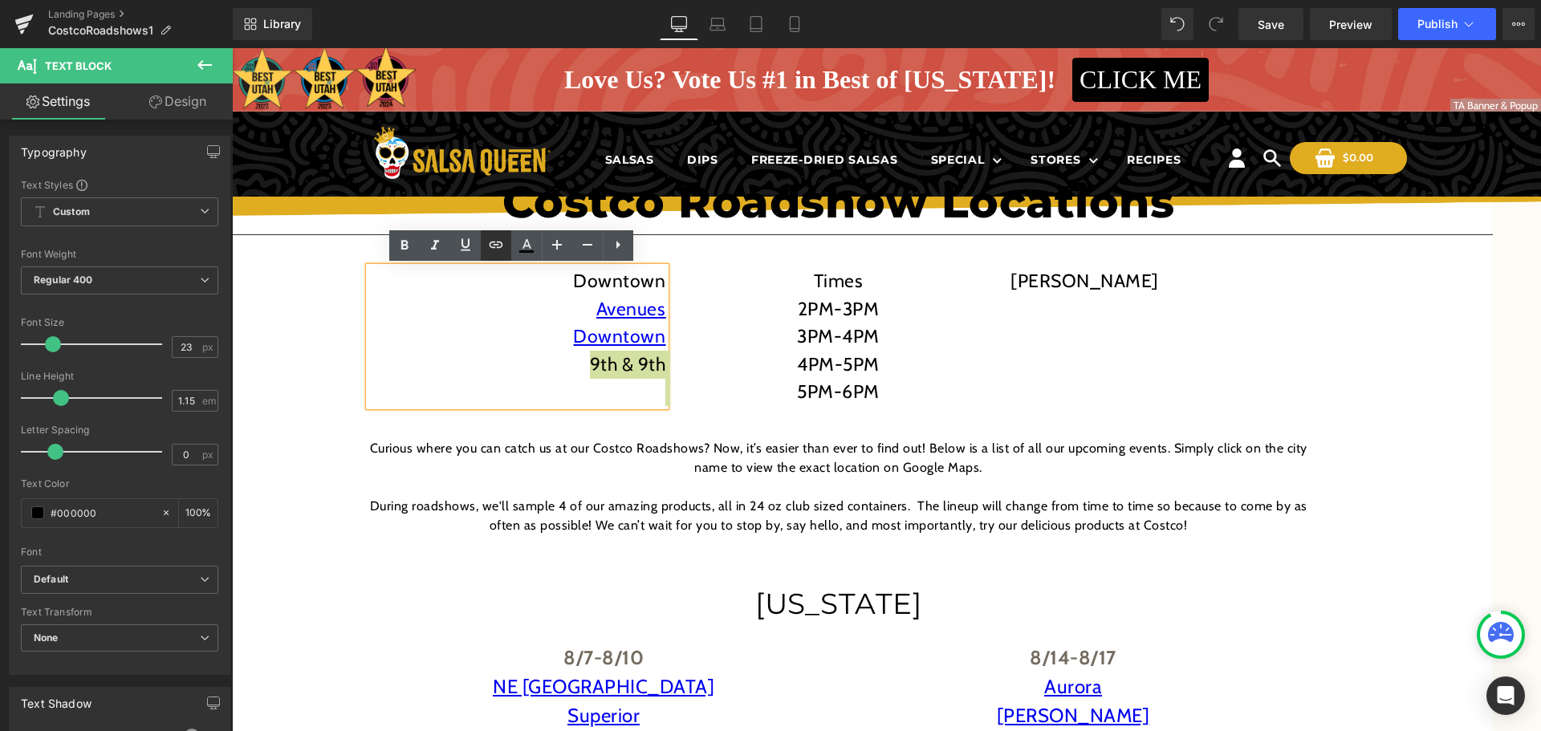
click at [501, 240] on icon at bounding box center [495, 244] width 19 height 19
click at [542, 417] on input "text" at bounding box center [462, 402] width 247 height 40
paste input "https://maps.app.goo.gl/wPEpp6SmVRzC11QA7"
click at [607, 407] on icon "button" at bounding box center [602, 401] width 19 height 19
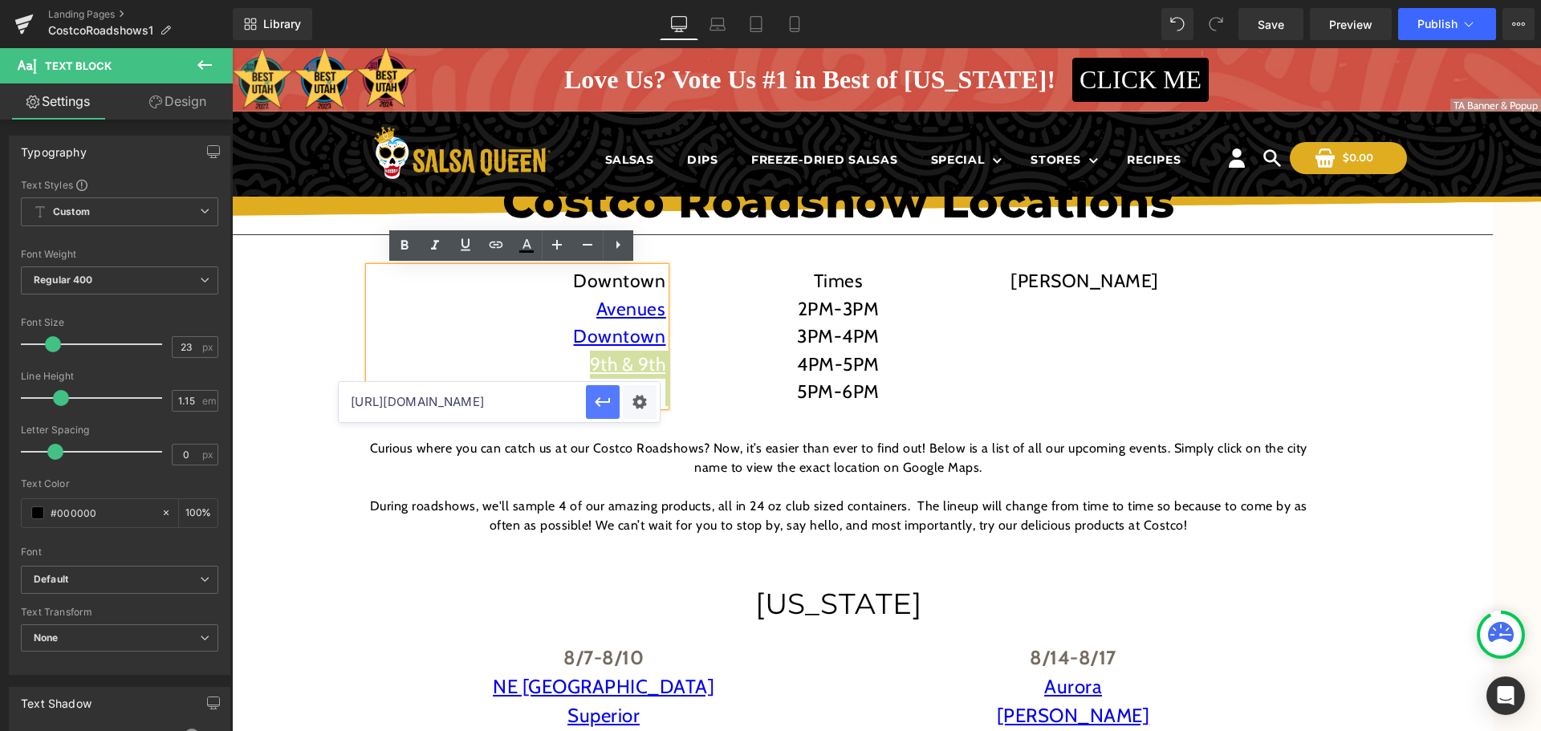
scroll to position [0, 0]
click at [613, 394] on p at bounding box center [517, 392] width 297 height 28
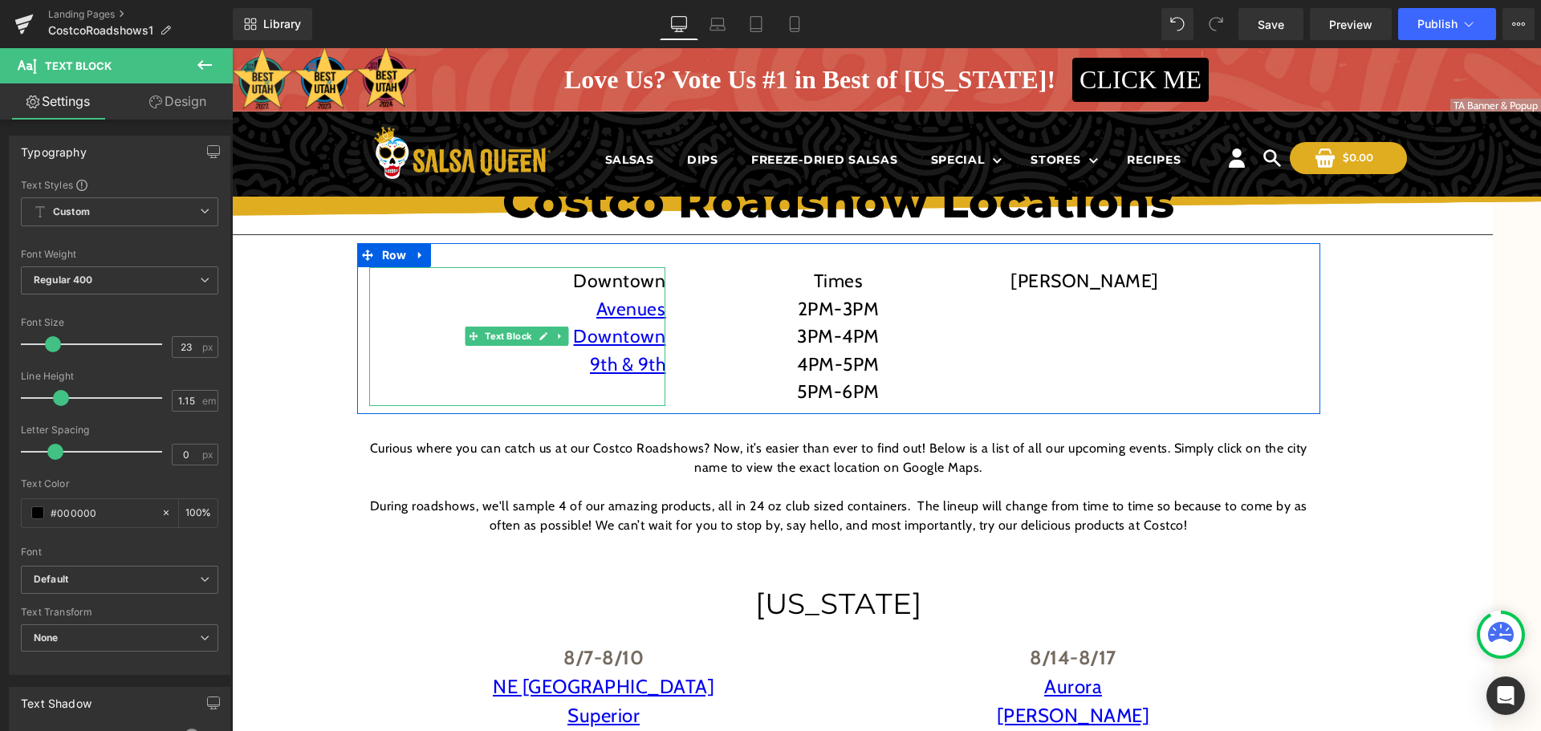
click at [626, 389] on p at bounding box center [517, 392] width 297 height 28
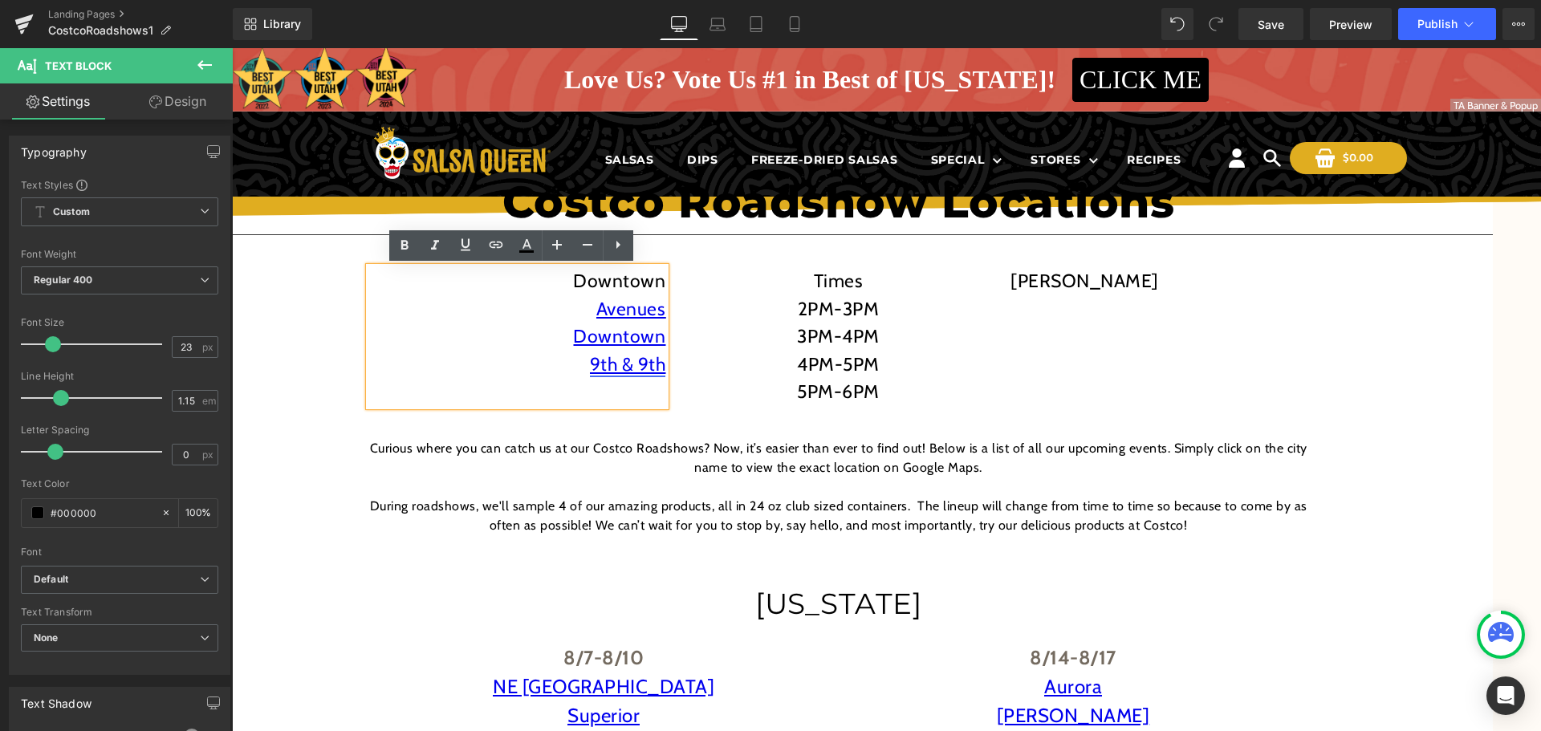
click at [634, 368] on link "9th & 9th" at bounding box center [628, 364] width 76 height 22
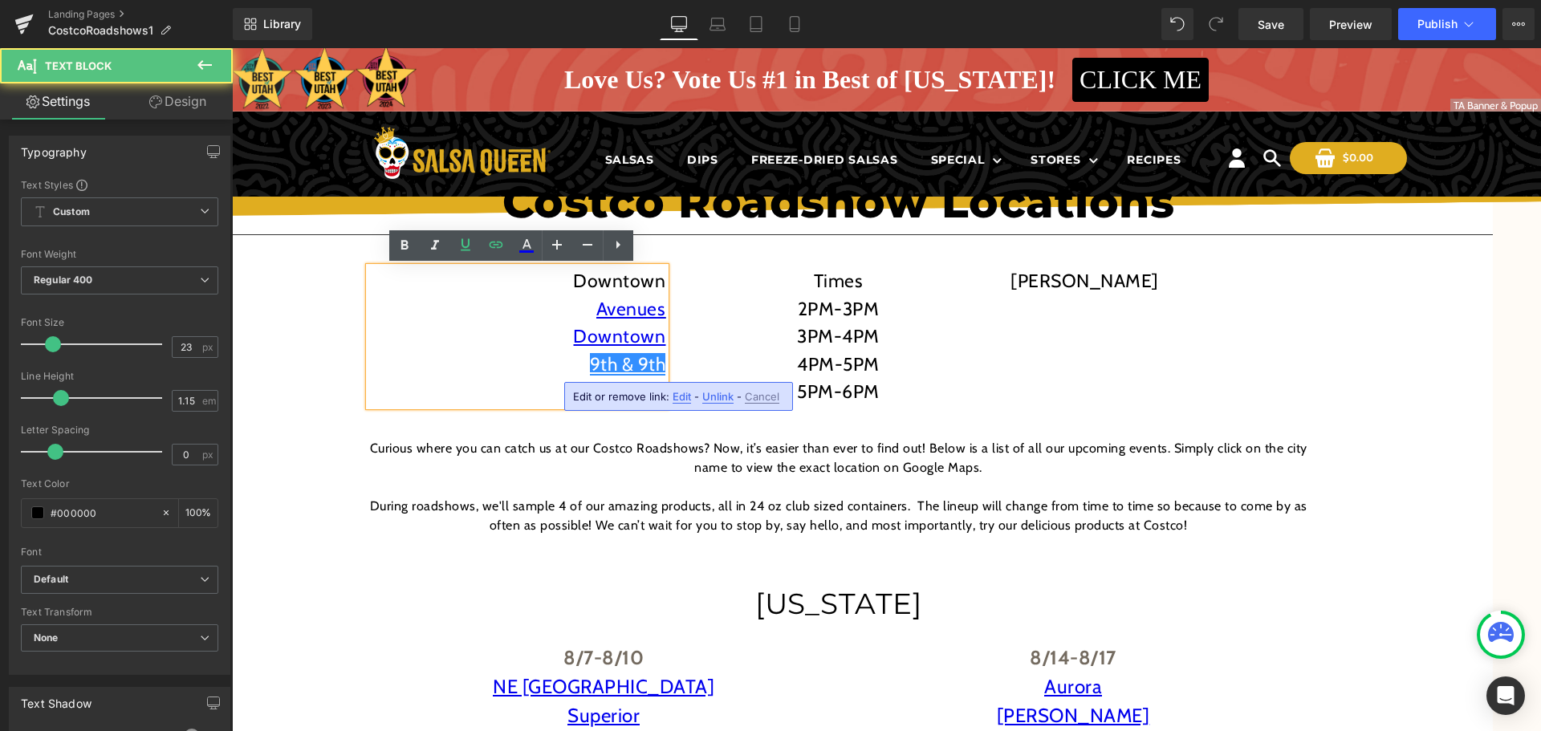
click at [660, 334] on div "Downtown Avenues Downtown 9th & 9th" at bounding box center [517, 336] width 297 height 139
click at [660, 335] on div "Downtown Avenues Downtown 9th & 9th" at bounding box center [517, 336] width 297 height 139
click at [657, 335] on link "Downtown" at bounding box center [619, 336] width 92 height 22
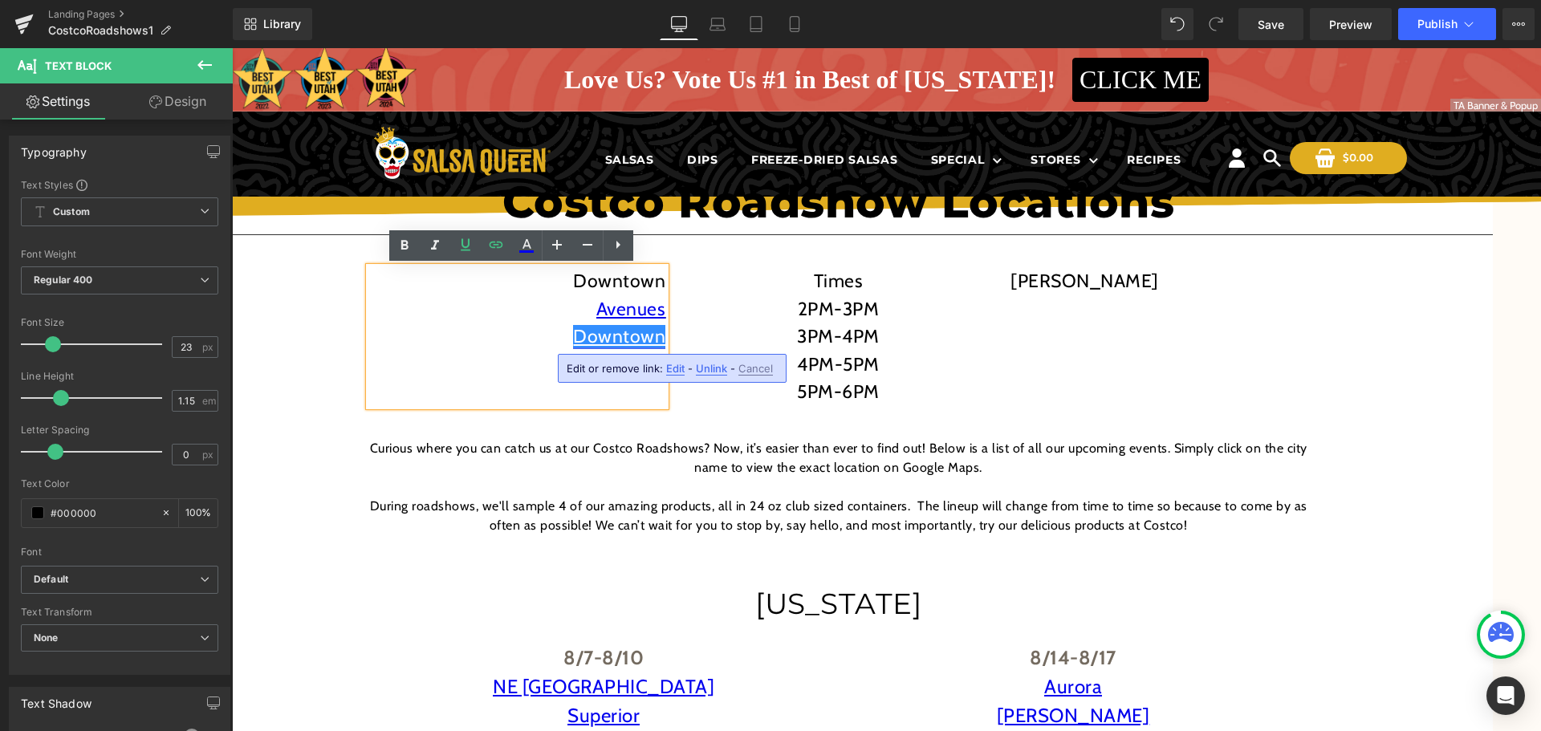
click at [659, 333] on link "Downtown" at bounding box center [619, 336] width 92 height 22
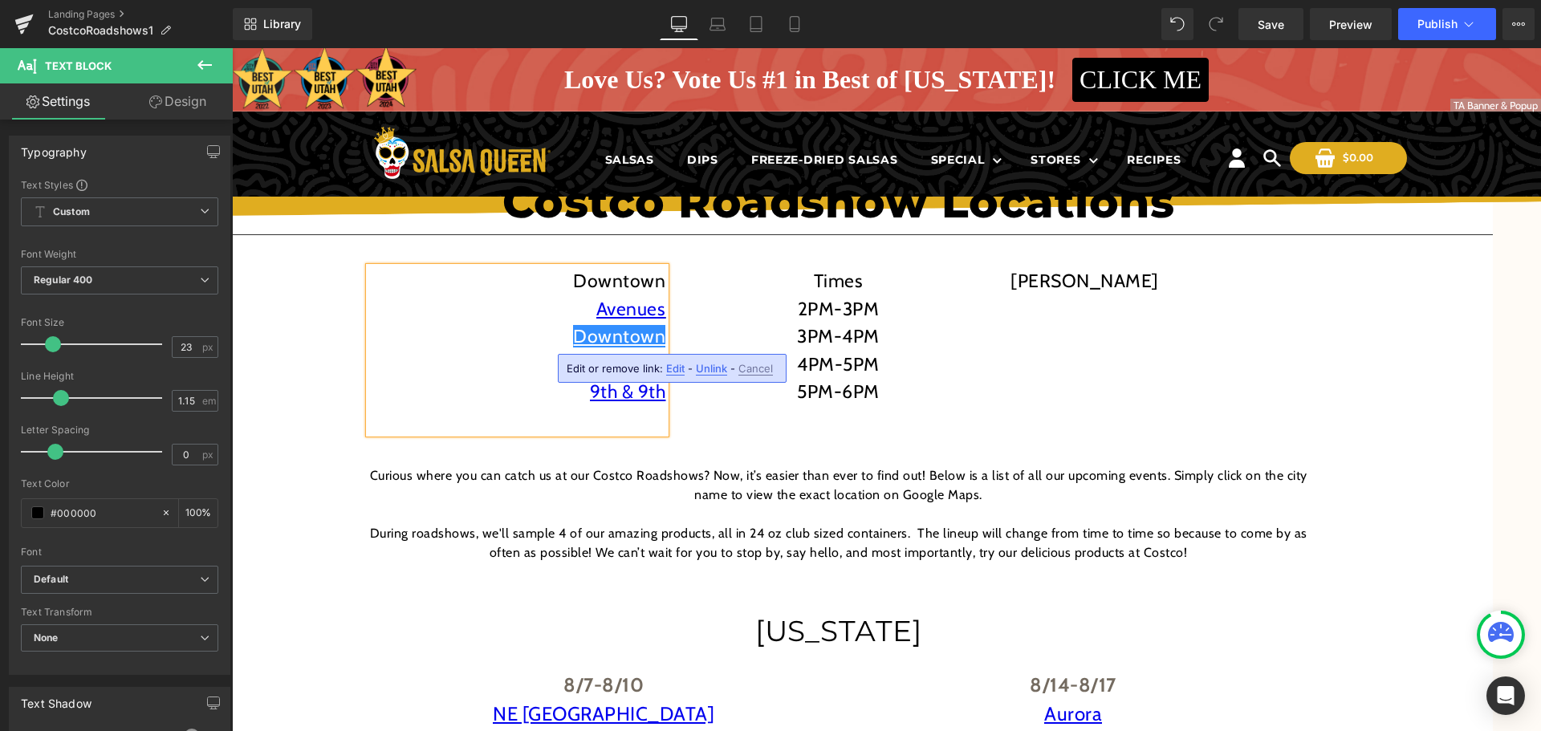
click at [544, 359] on p at bounding box center [517, 365] width 297 height 28
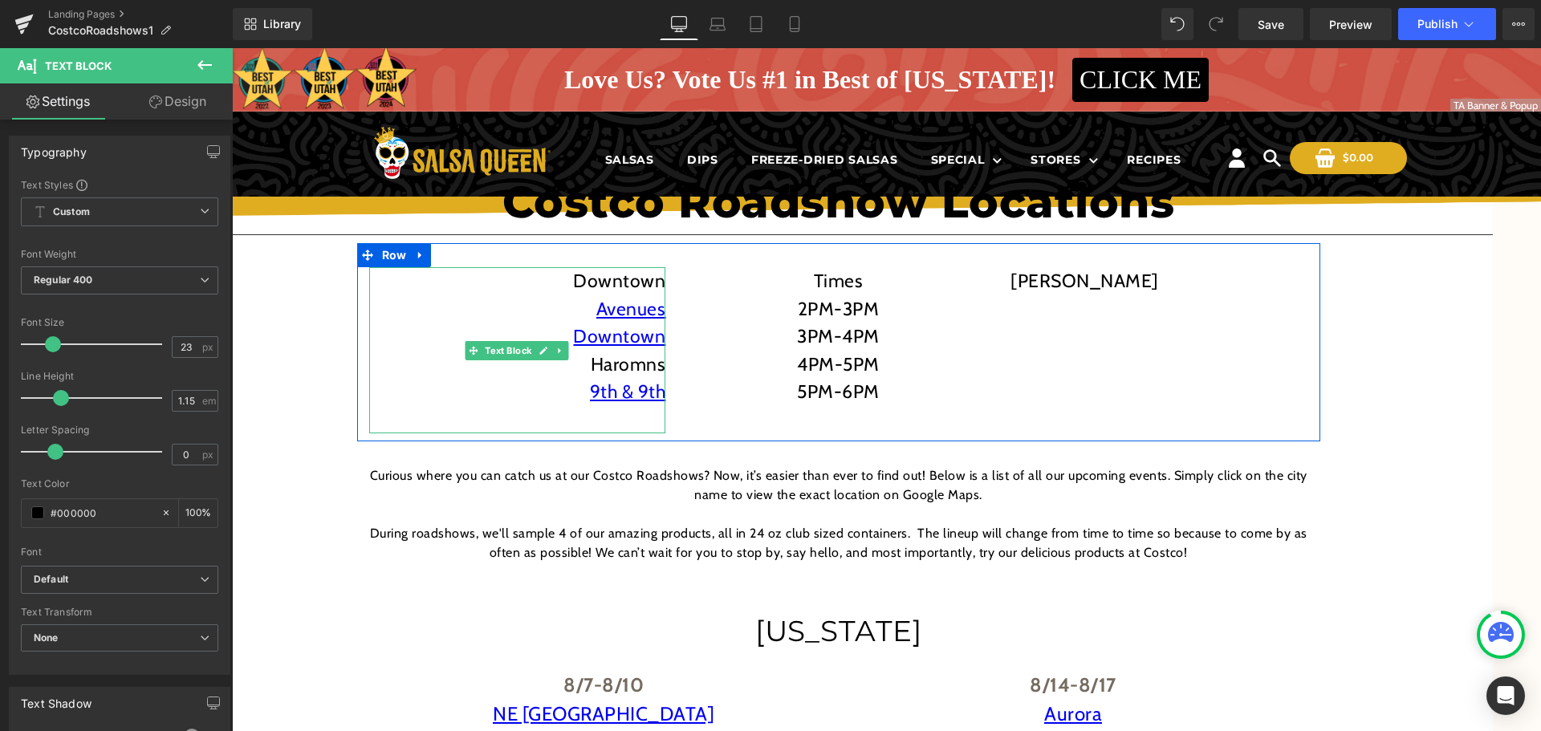
click at [646, 373] on p "Haromns" at bounding box center [517, 365] width 297 height 28
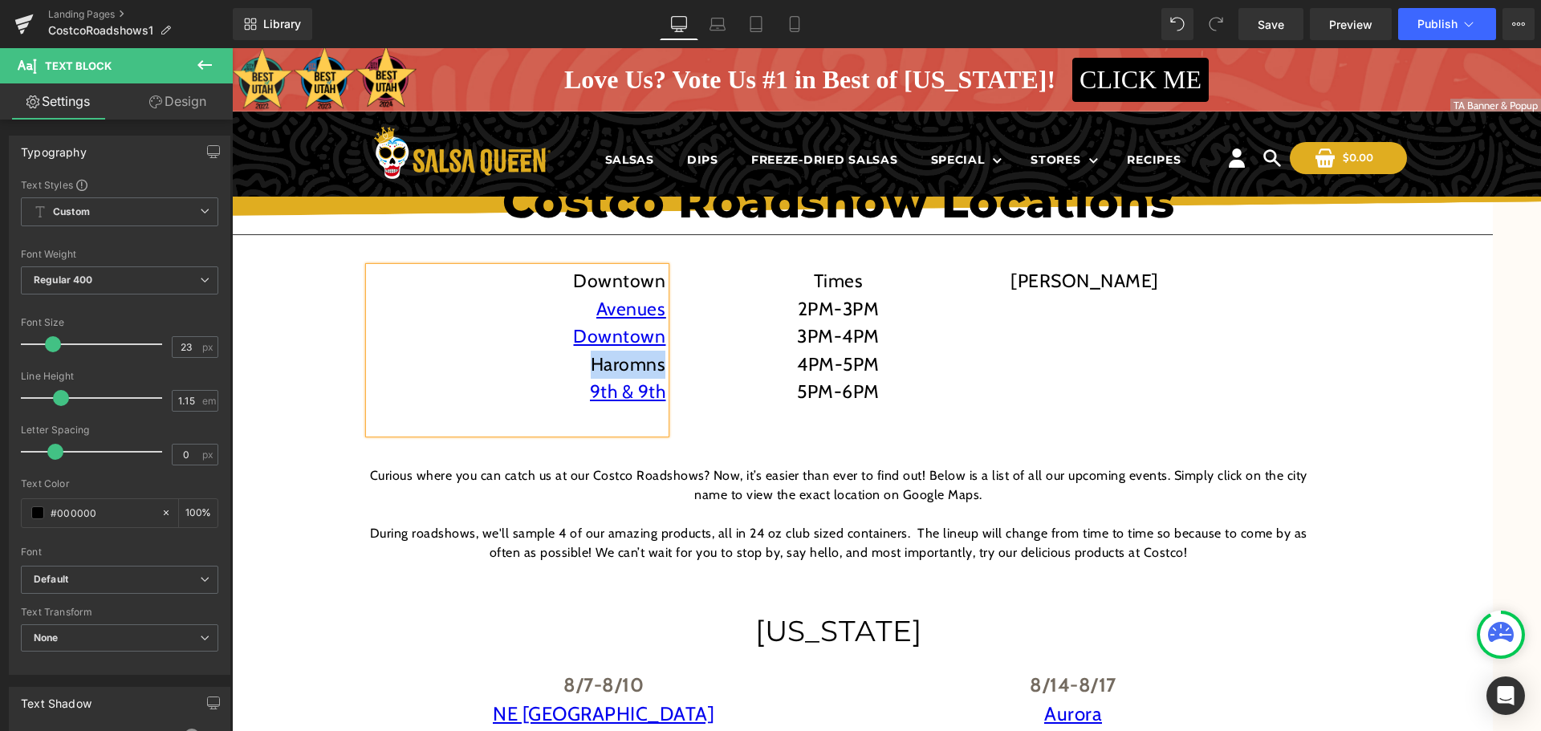
click at [646, 373] on p "Haromns" at bounding box center [517, 365] width 297 height 28
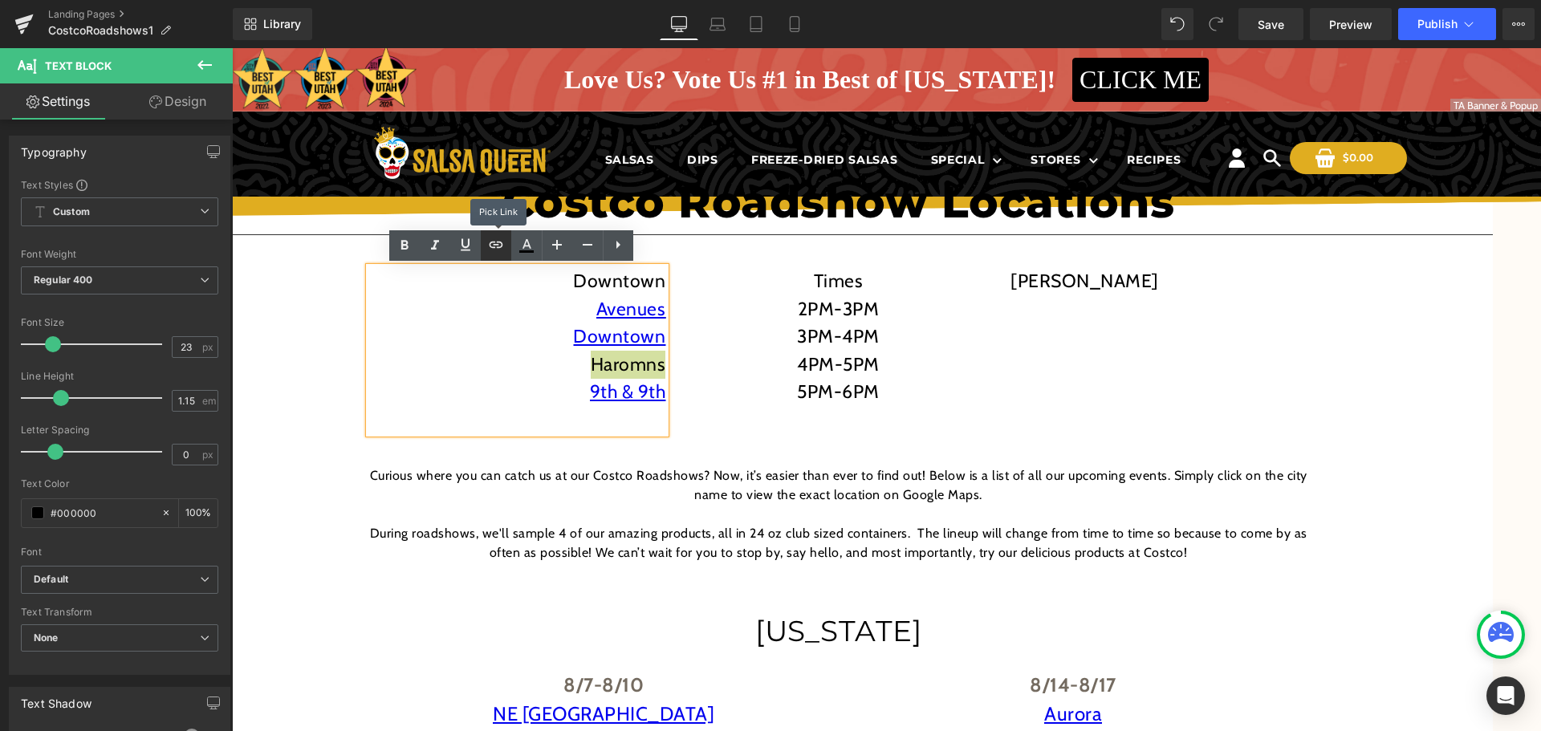
click at [495, 246] on icon at bounding box center [495, 244] width 19 height 19
click at [540, 411] on input "text" at bounding box center [462, 402] width 247 height 40
paste input "https://maps.app.goo.gl/Kd974QZWe6AQkuiF9"
type input "https://maps.app.goo.gl/Kd974QZWe6AQkuiF9"
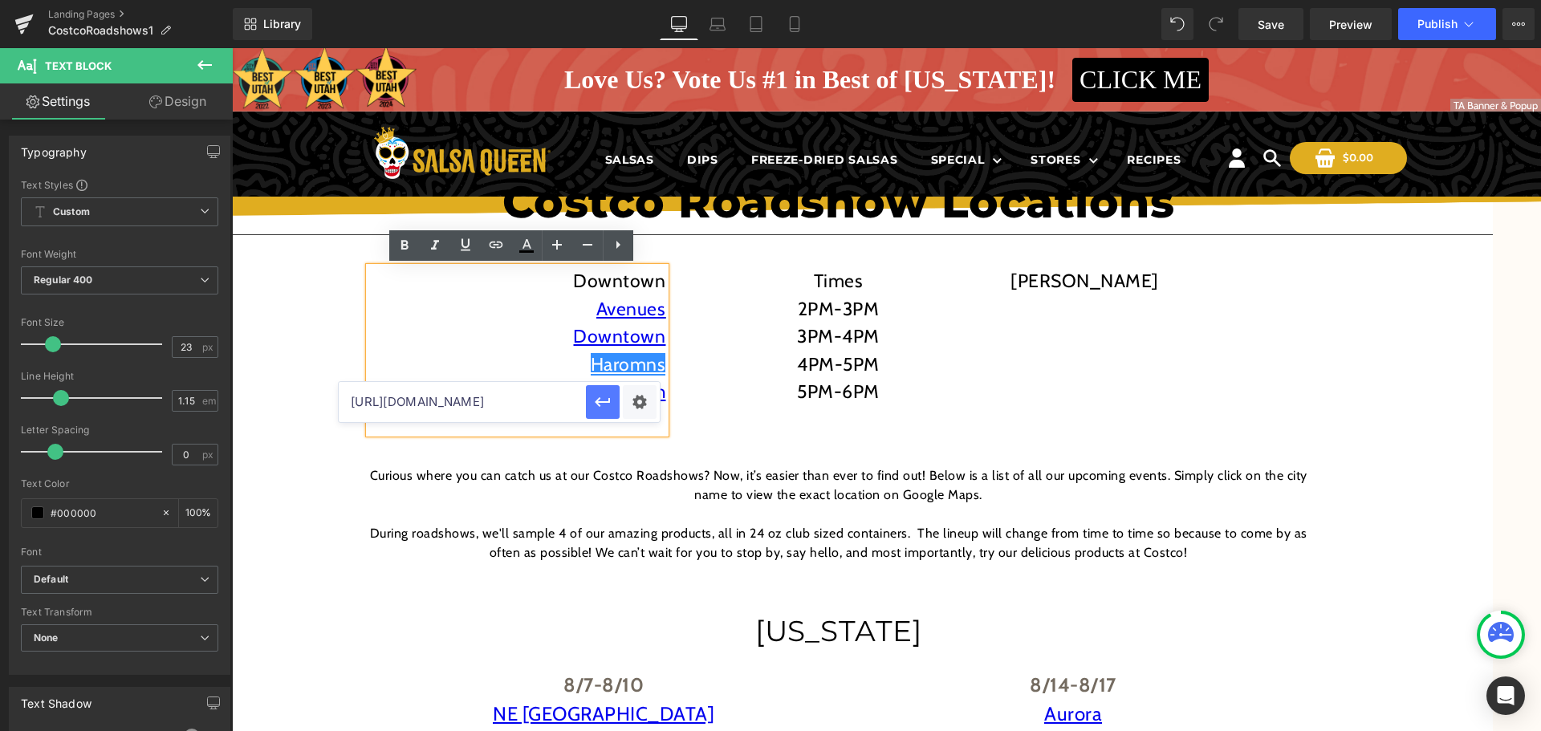
click at [599, 402] on icon "button" at bounding box center [602, 402] width 15 height 10
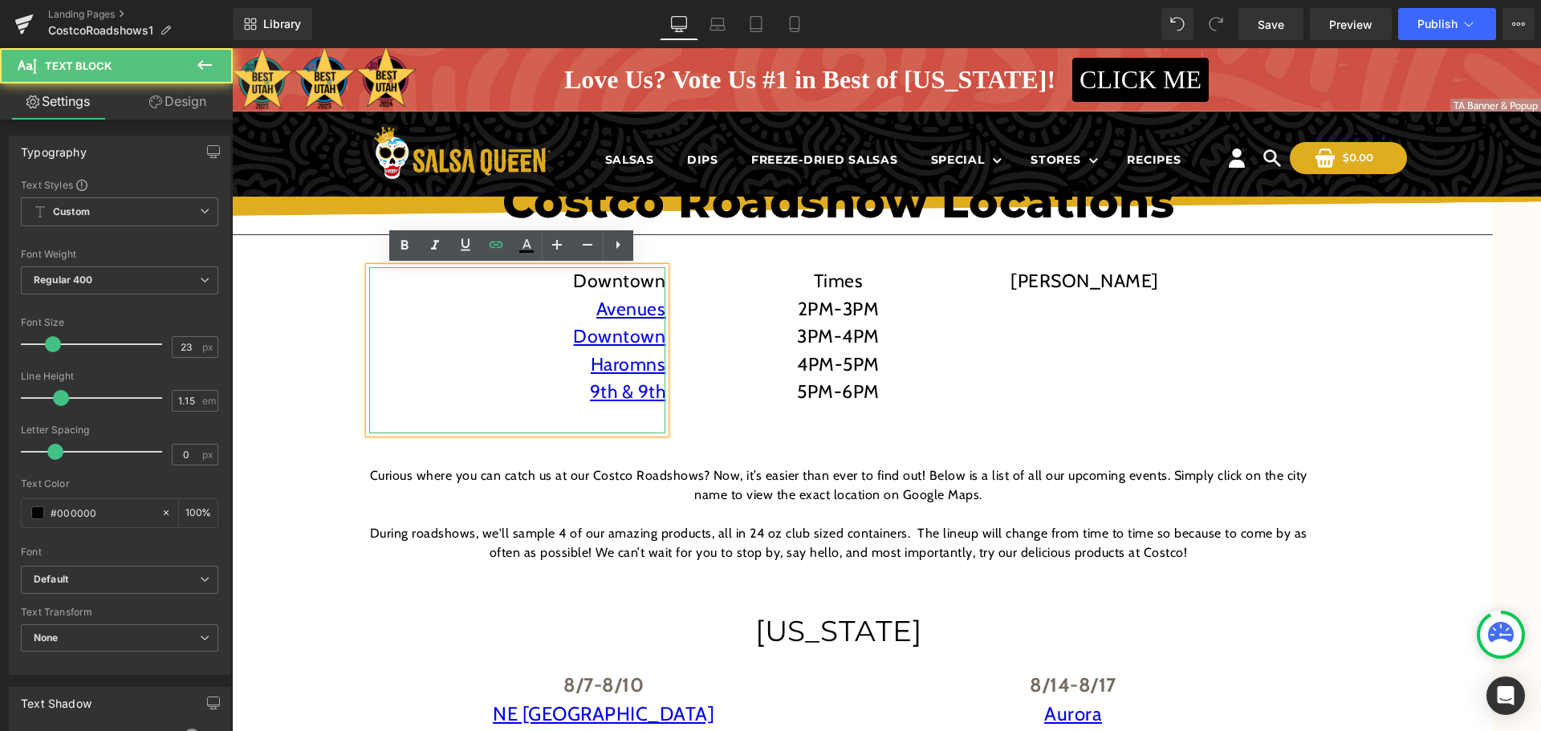
click at [610, 425] on p at bounding box center [517, 420] width 297 height 28
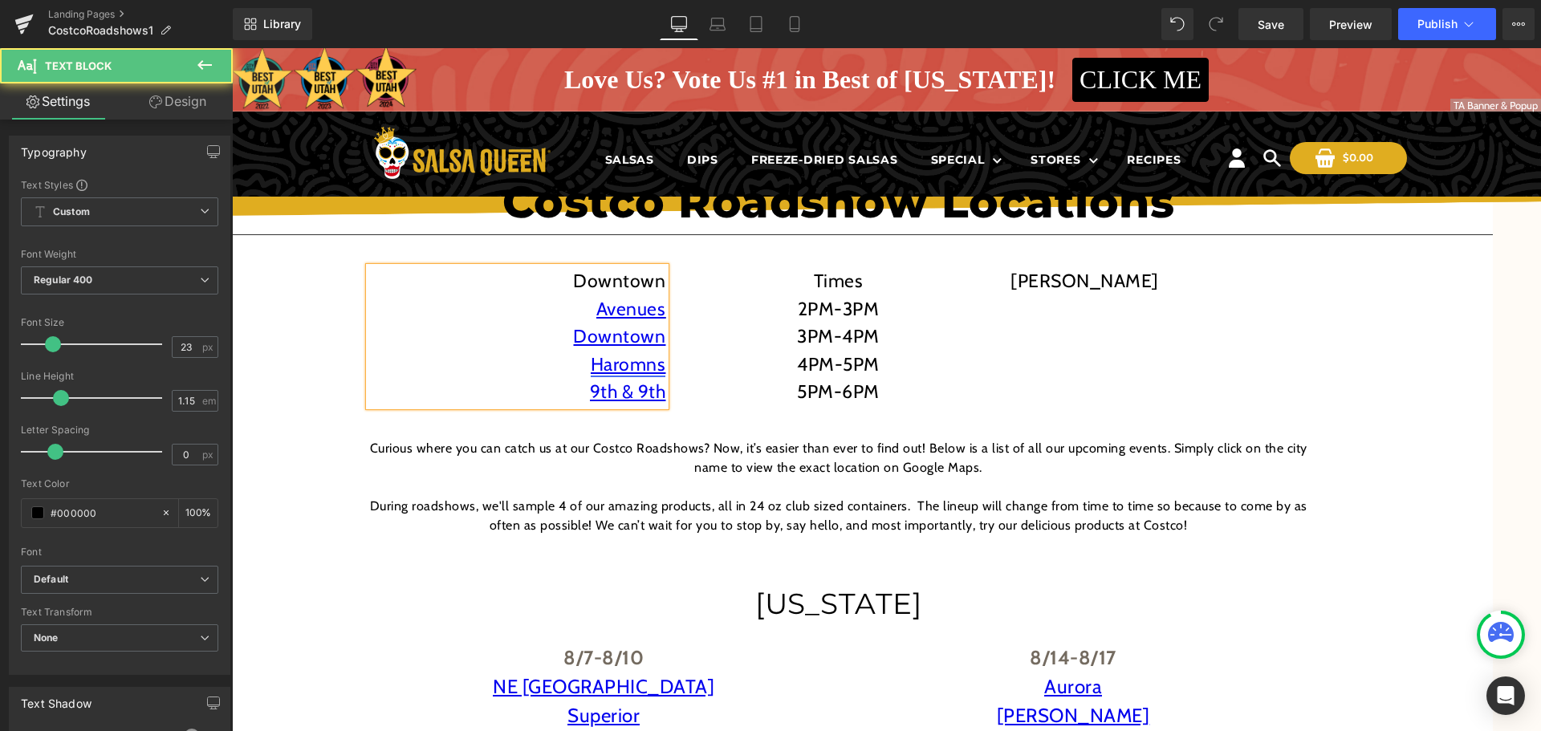
click at [642, 369] on link "Haromns" at bounding box center [628, 364] width 75 height 22
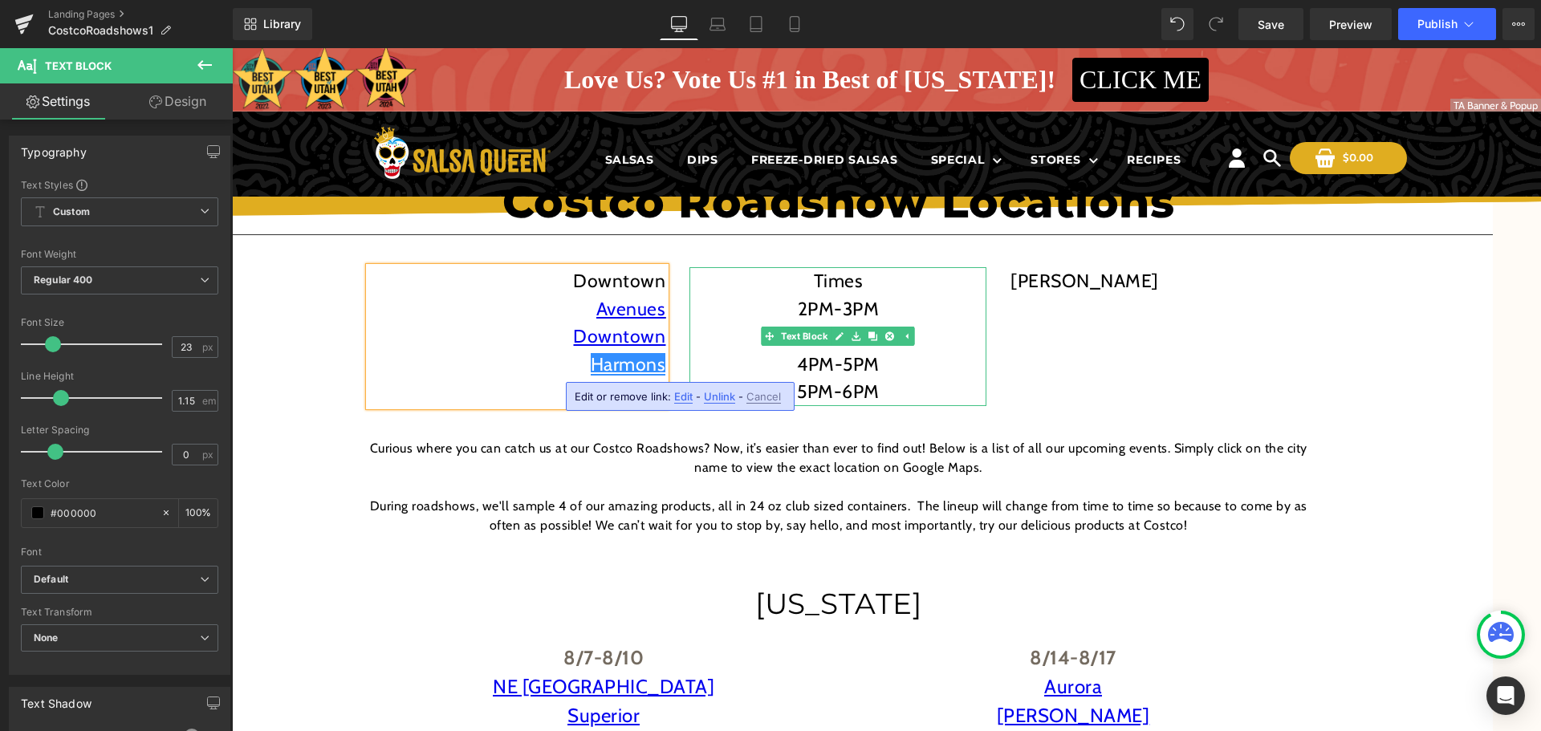
click at [1021, 317] on div "Downtown Avenues Downtown Harmons 9th & 9th Text Block Times 2PM-3PM 3PM-4PM 4P…" at bounding box center [838, 328] width 963 height 171
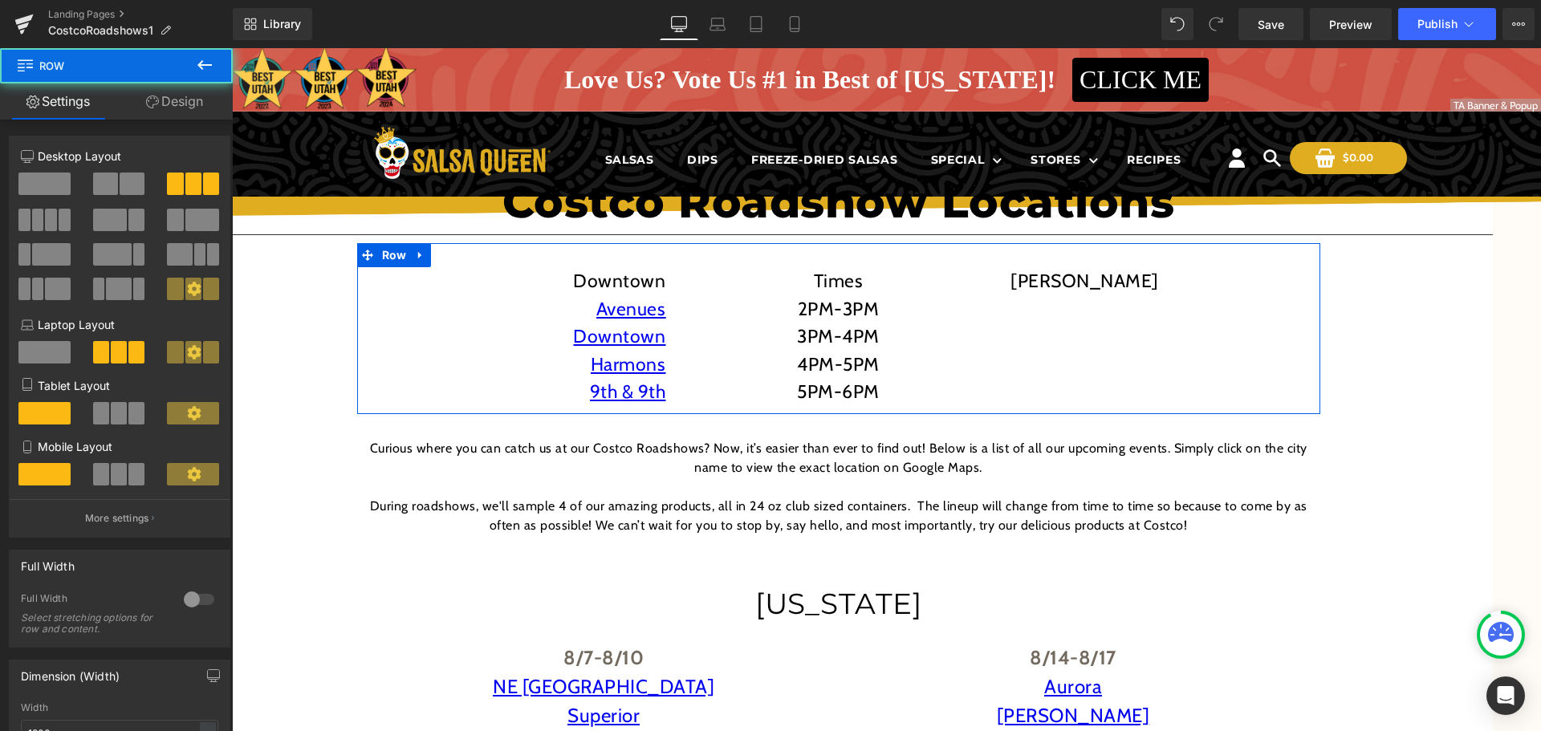
click at [1071, 315] on div "Downtown Avenues Downtown Harmons 9th & 9th Text Block Times 2PM-3PM 3PM-4PM 4P…" at bounding box center [838, 328] width 963 height 171
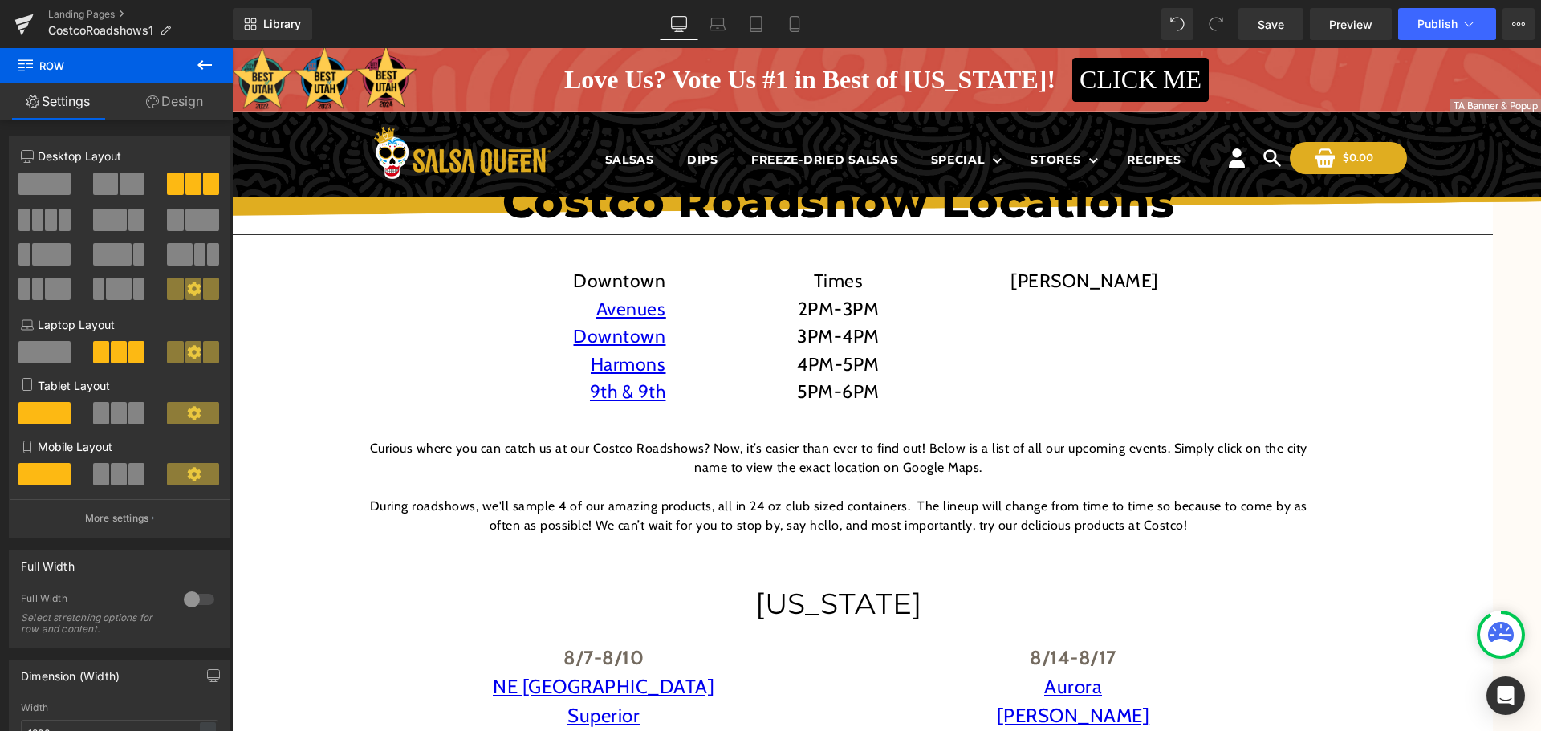
click at [192, 59] on button at bounding box center [205, 65] width 56 height 35
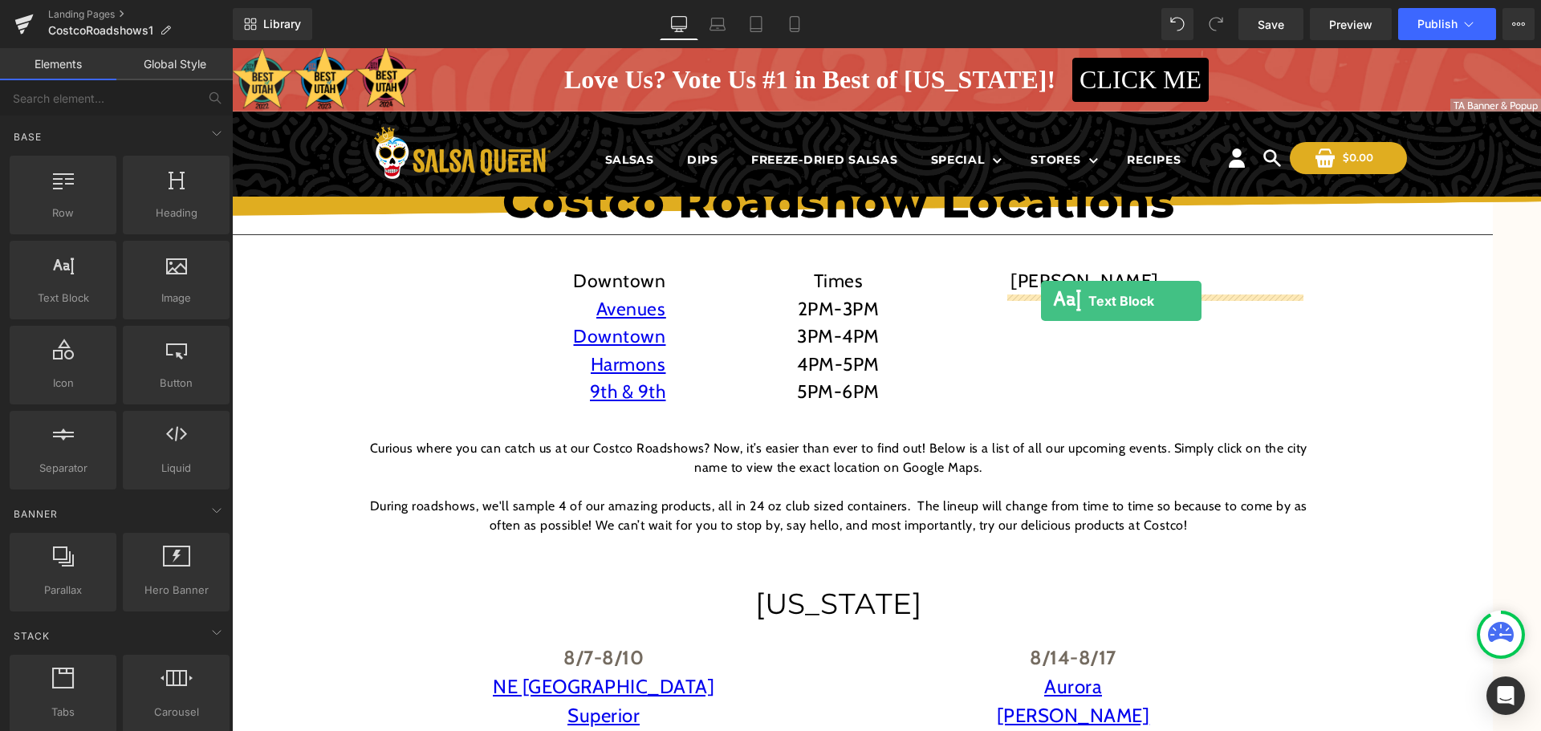
drag, startPoint x: 298, startPoint y: 335, endPoint x: 1041, endPoint y: 301, distance: 743.8
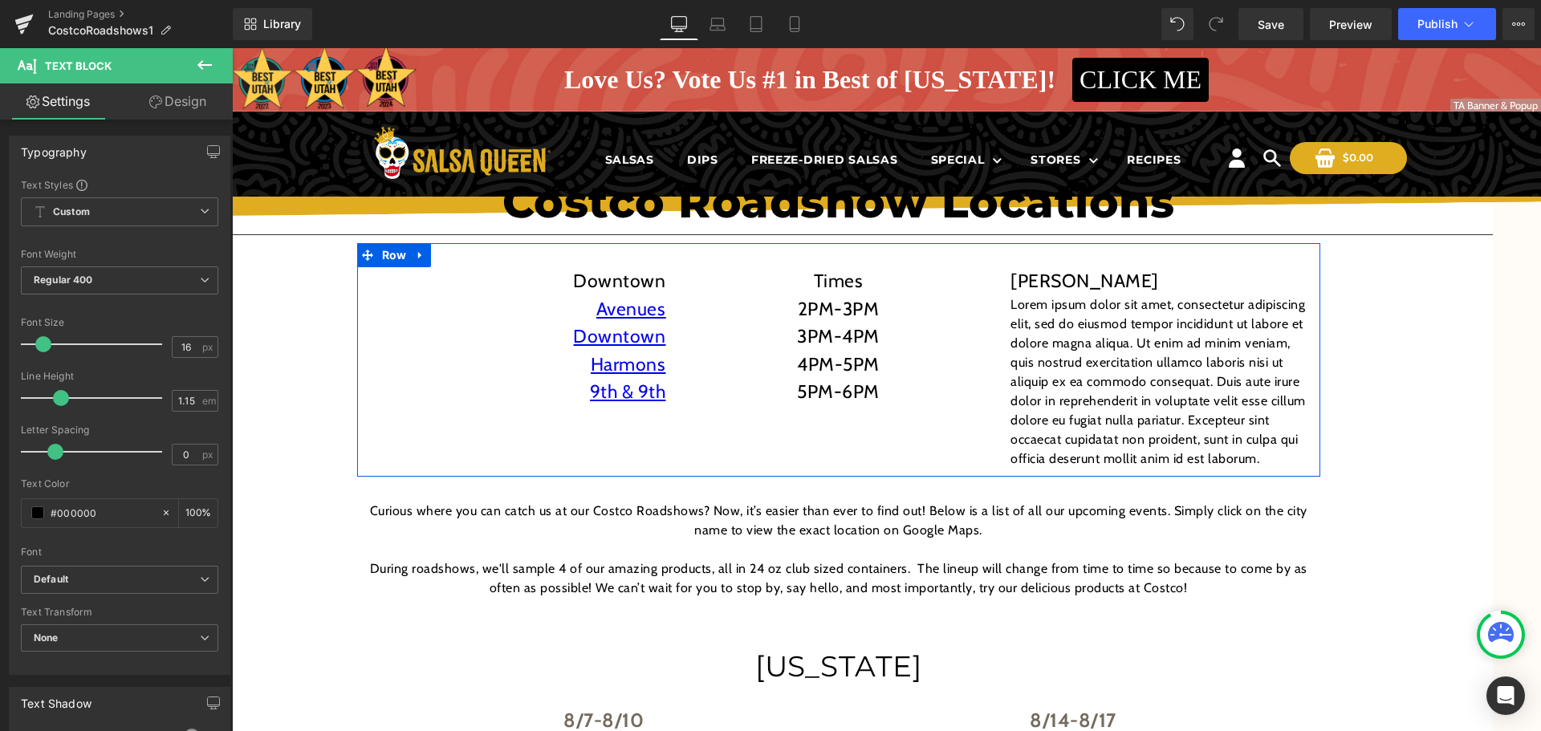
click at [1045, 396] on p "Lorem ipsum dolor sit amet, consectetur adipiscing elit, sed do eiusmod tempor …" at bounding box center [1158, 381] width 297 height 173
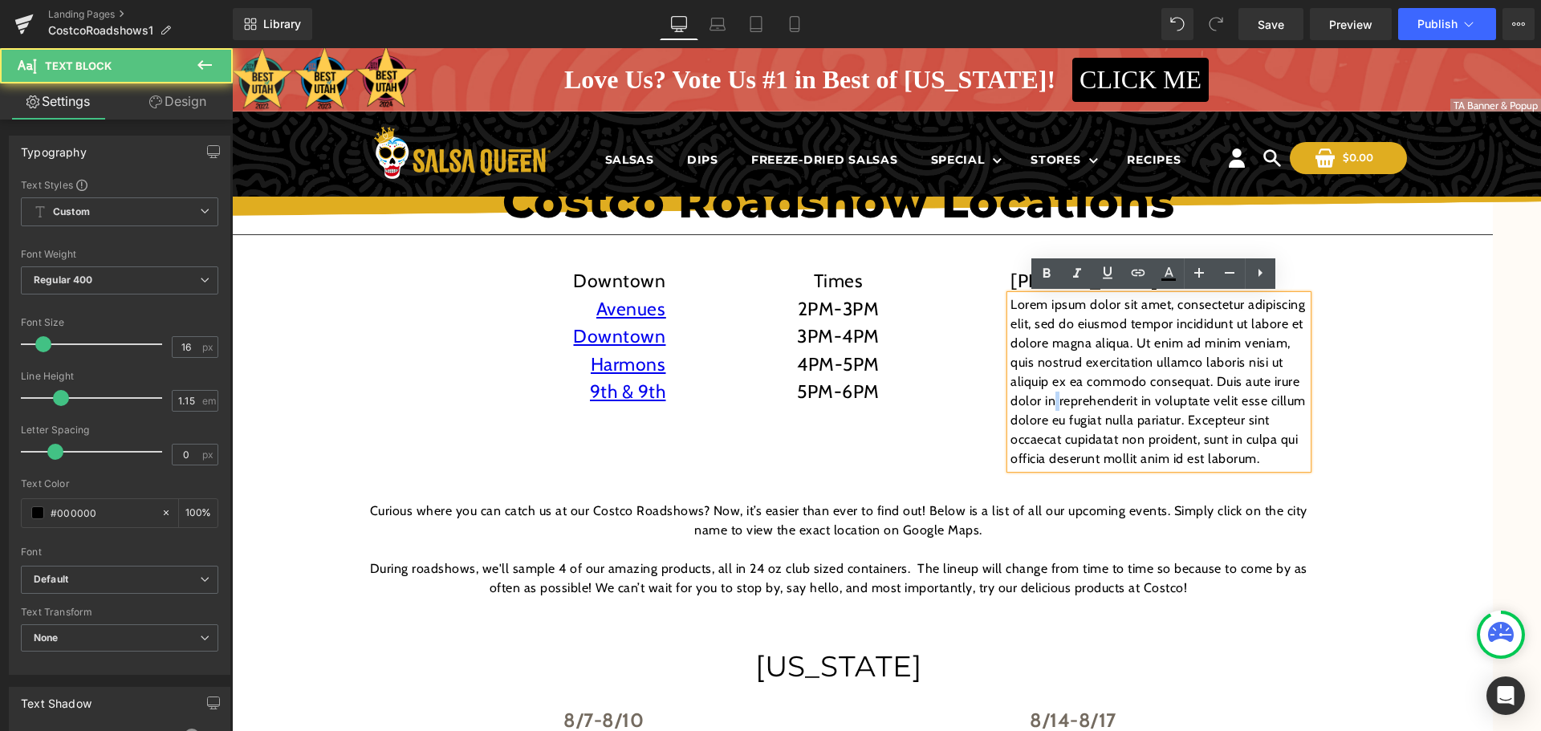
click at [1045, 396] on p "Lorem ipsum dolor sit amet, consectetur adipiscing elit, sed do eiusmod tempor …" at bounding box center [1158, 381] width 297 height 173
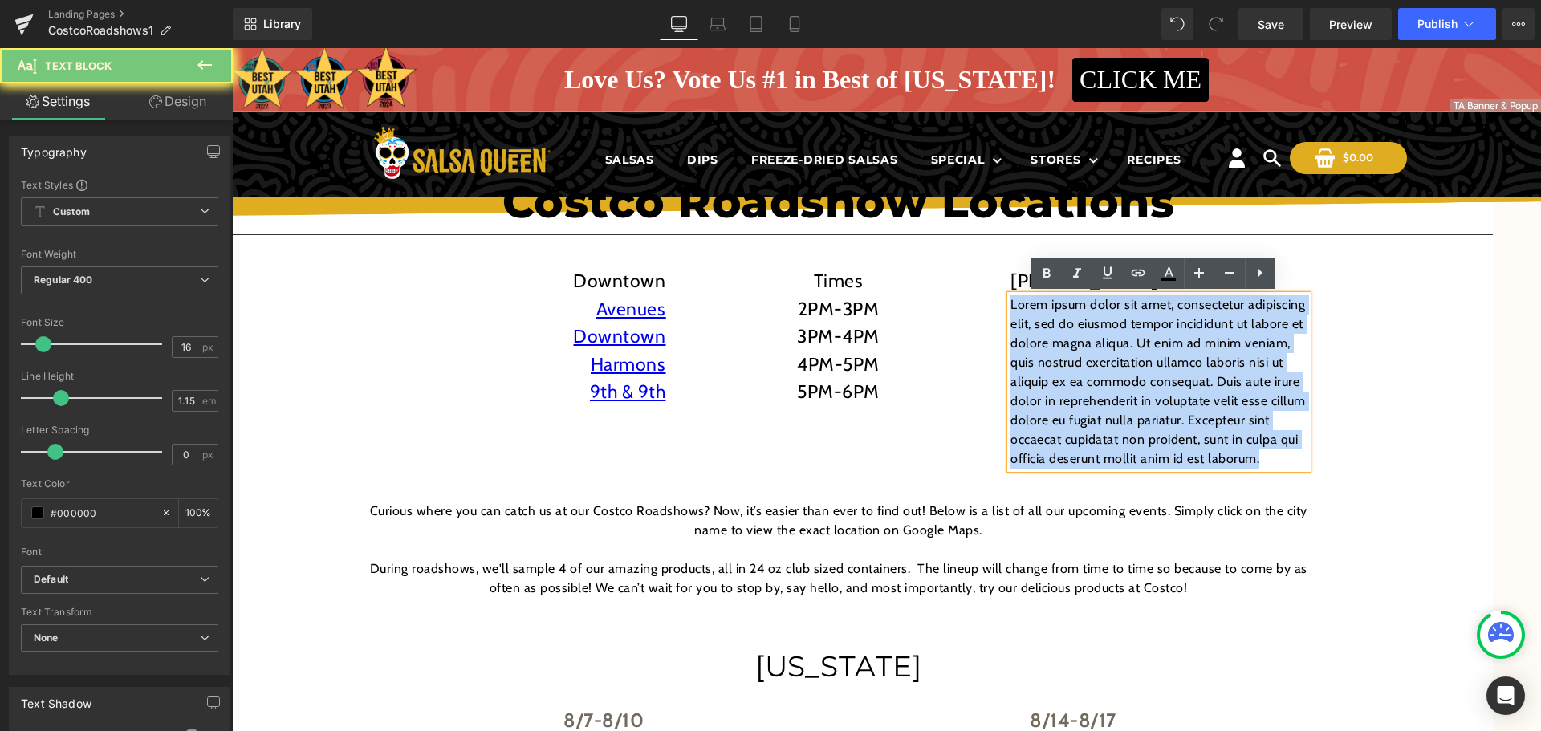
click at [1045, 396] on p "Lorem ipsum dolor sit amet, consectetur adipiscing elit, sed do eiusmod tempor …" at bounding box center [1158, 381] width 297 height 173
click at [1146, 315] on p "Lorem ipsum dolor sit amet, consectetur adipiscing elit, sed do eiusmod tempor …" at bounding box center [1158, 381] width 297 height 173
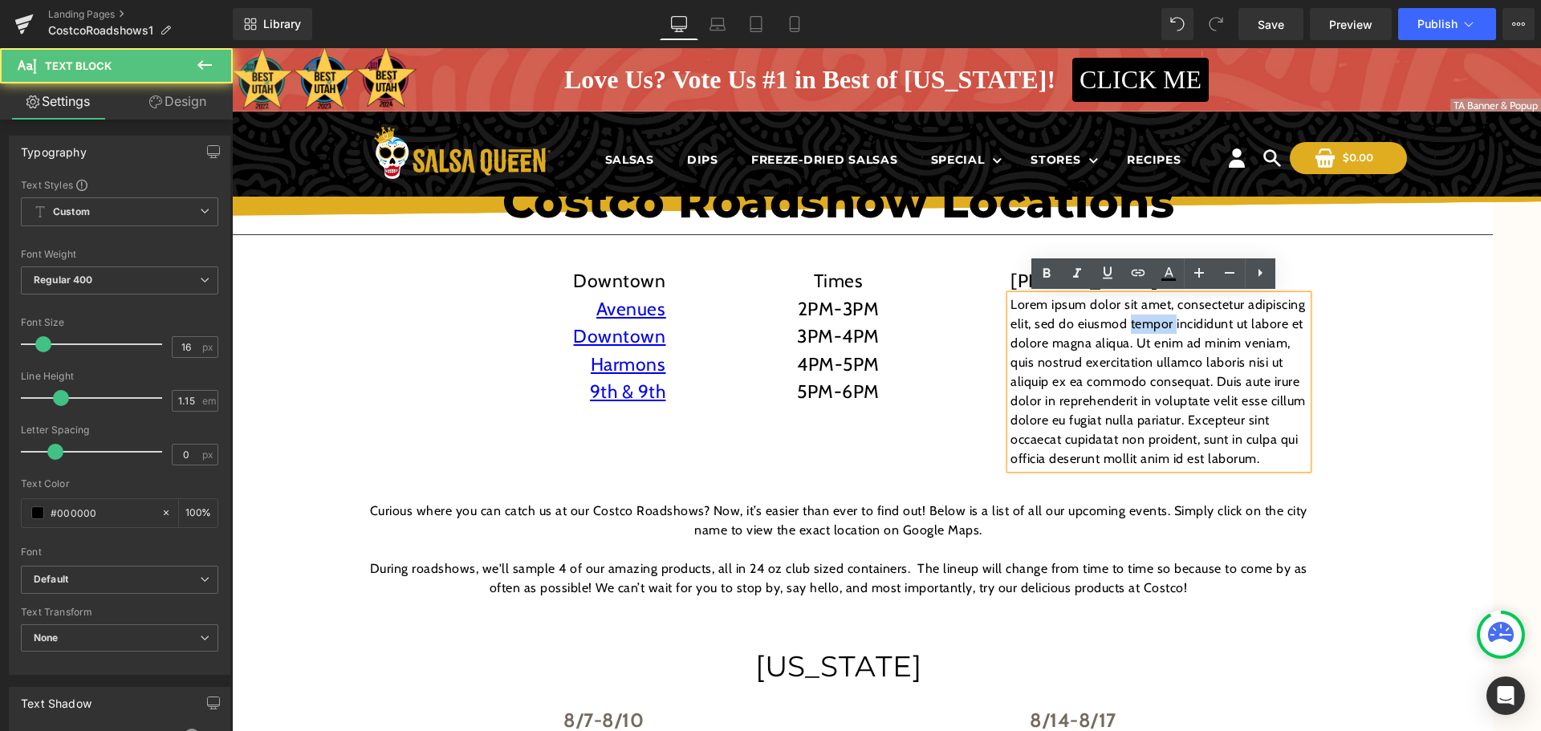
click at [1146, 315] on p "Lorem ipsum dolor sit amet, consectetur adipiscing elit, sed do eiusmod tempor …" at bounding box center [1158, 381] width 297 height 173
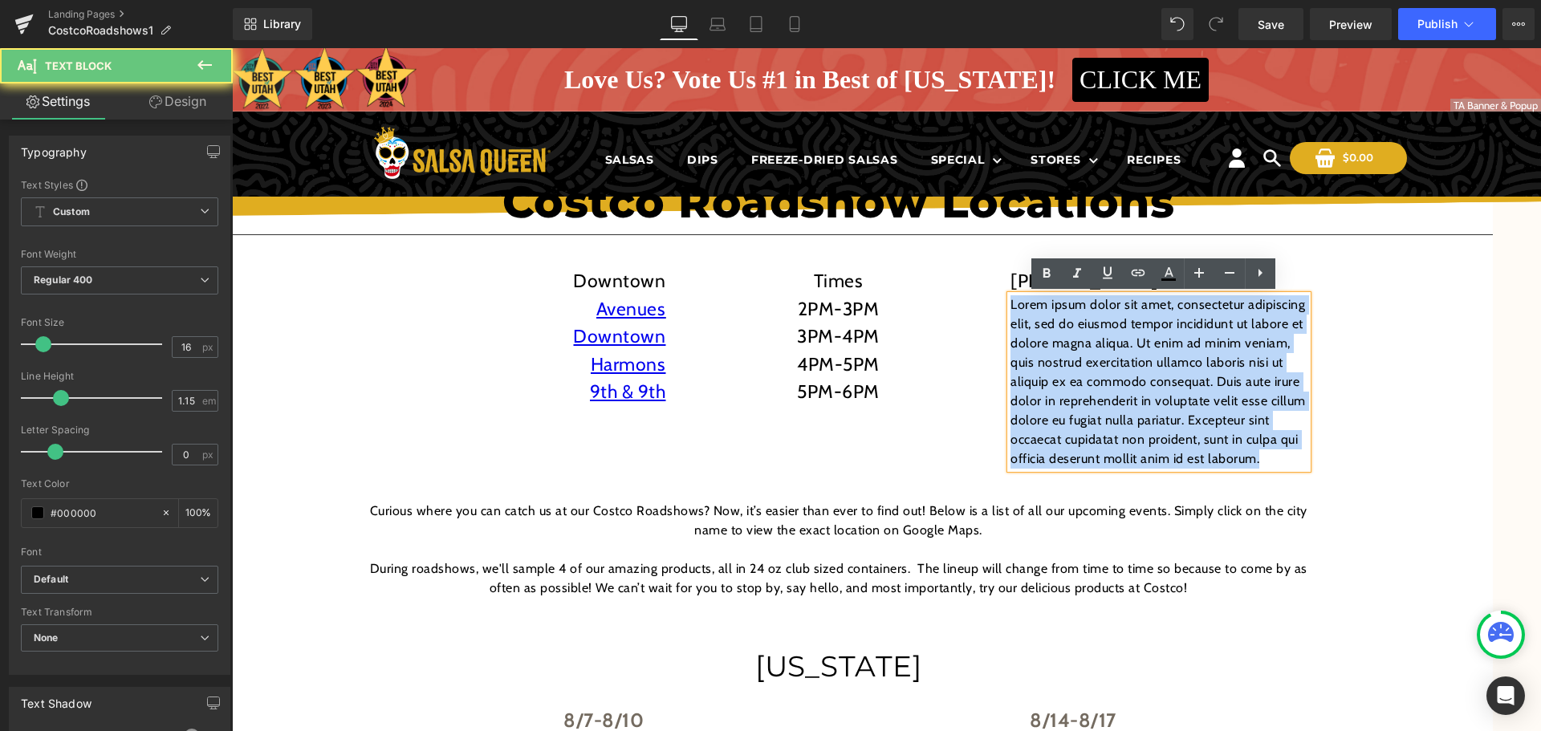
click at [1146, 315] on p "Lorem ipsum dolor sit amet, consectetur adipiscing elit, sed do eiusmod tempor …" at bounding box center [1158, 381] width 297 height 173
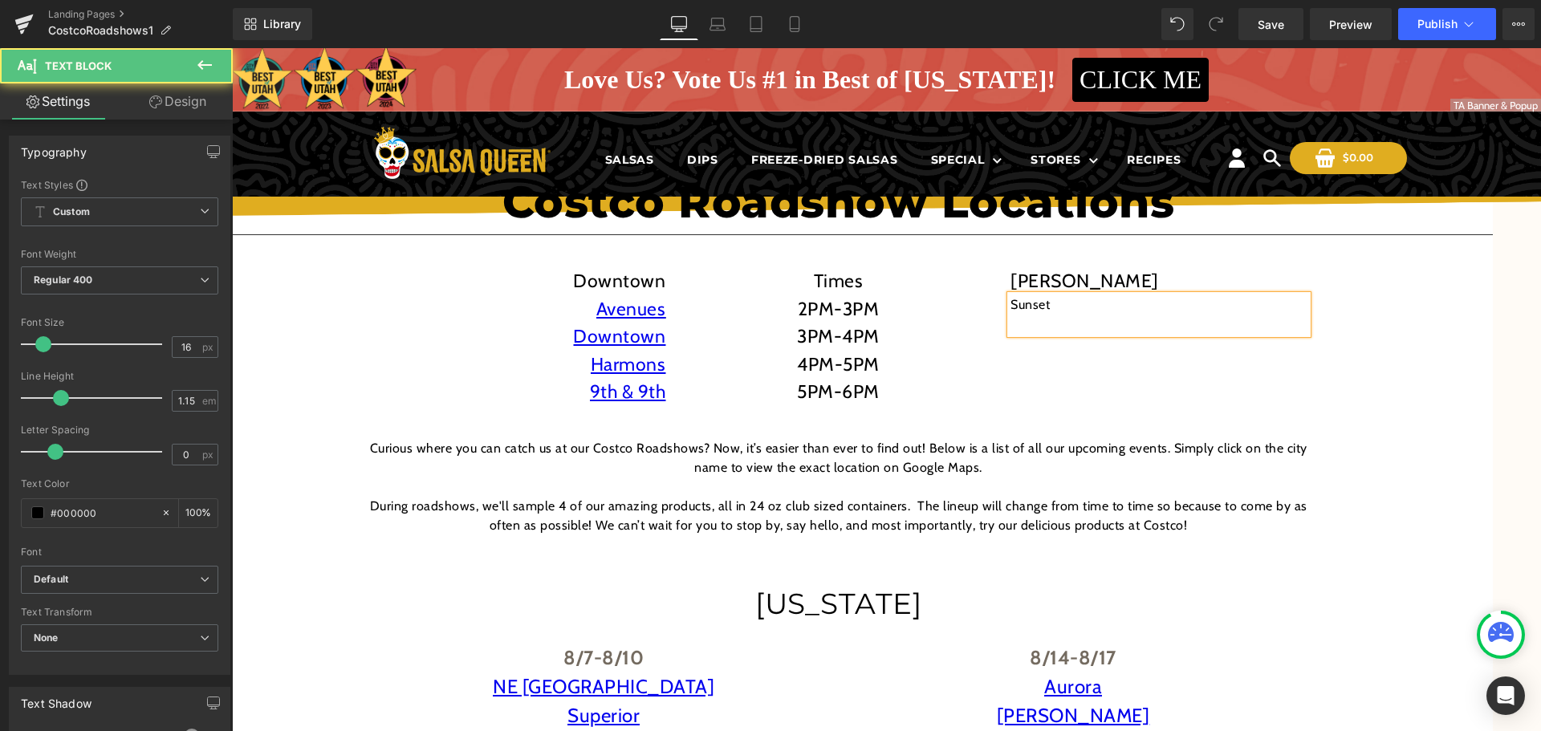
click at [1058, 311] on p "Sunset" at bounding box center [1158, 304] width 297 height 19
click at [1044, 307] on p "Sunset" at bounding box center [1158, 304] width 297 height 19
click at [1043, 306] on p "Sunset" at bounding box center [1158, 304] width 297 height 19
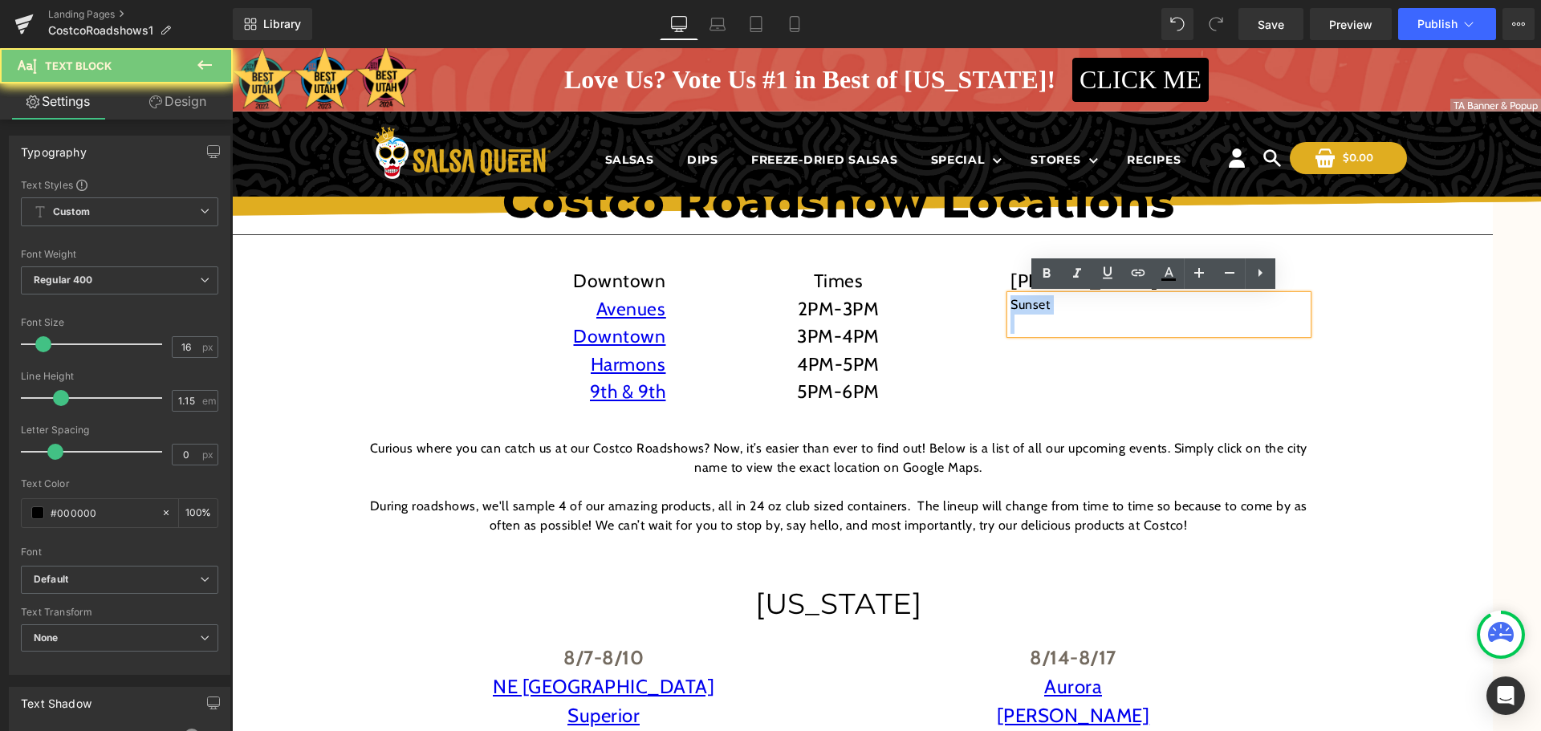
click at [1043, 306] on p "Sunset" at bounding box center [1158, 304] width 297 height 19
click at [1091, 321] on p at bounding box center [1158, 324] width 297 height 19
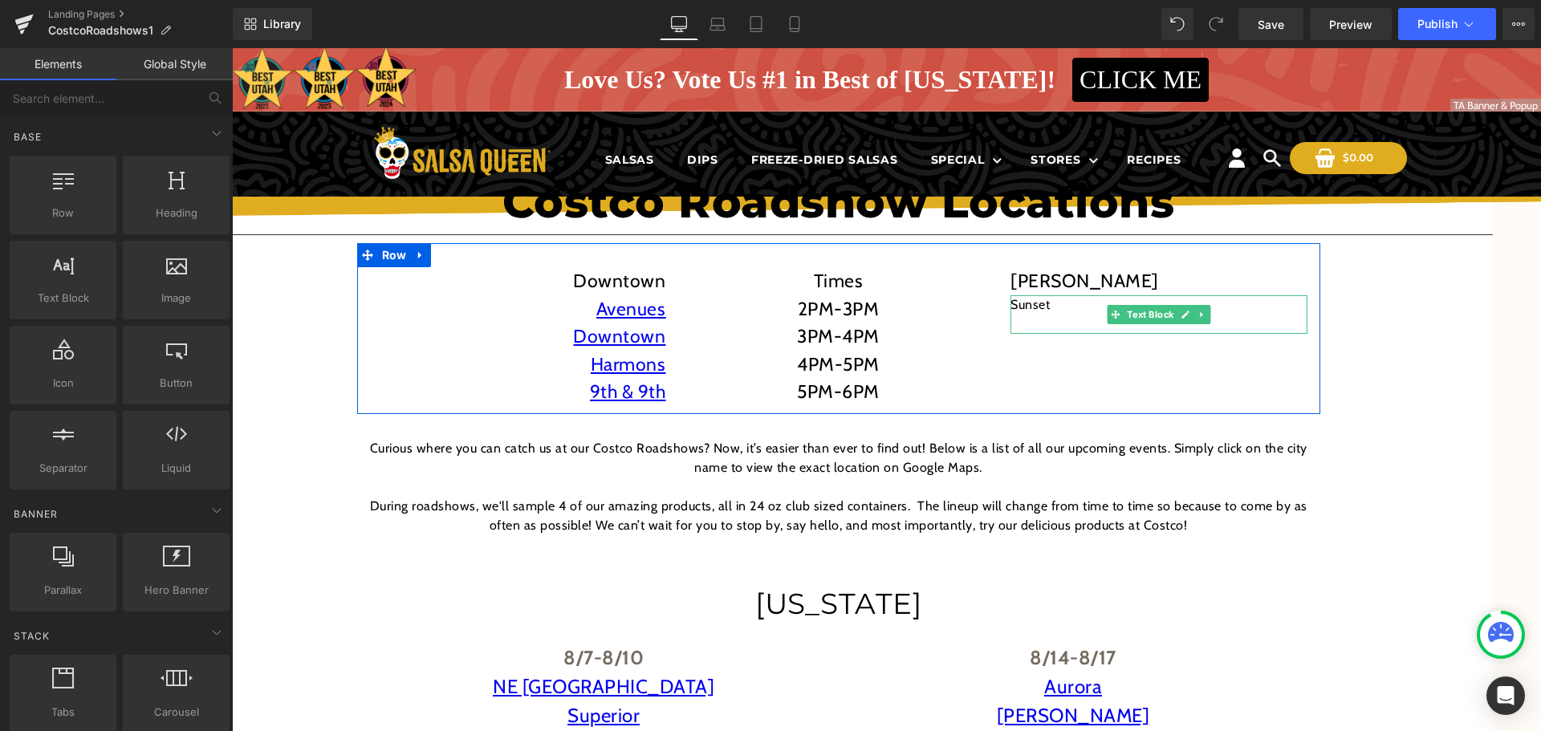
click at [1279, 325] on p at bounding box center [1158, 324] width 297 height 19
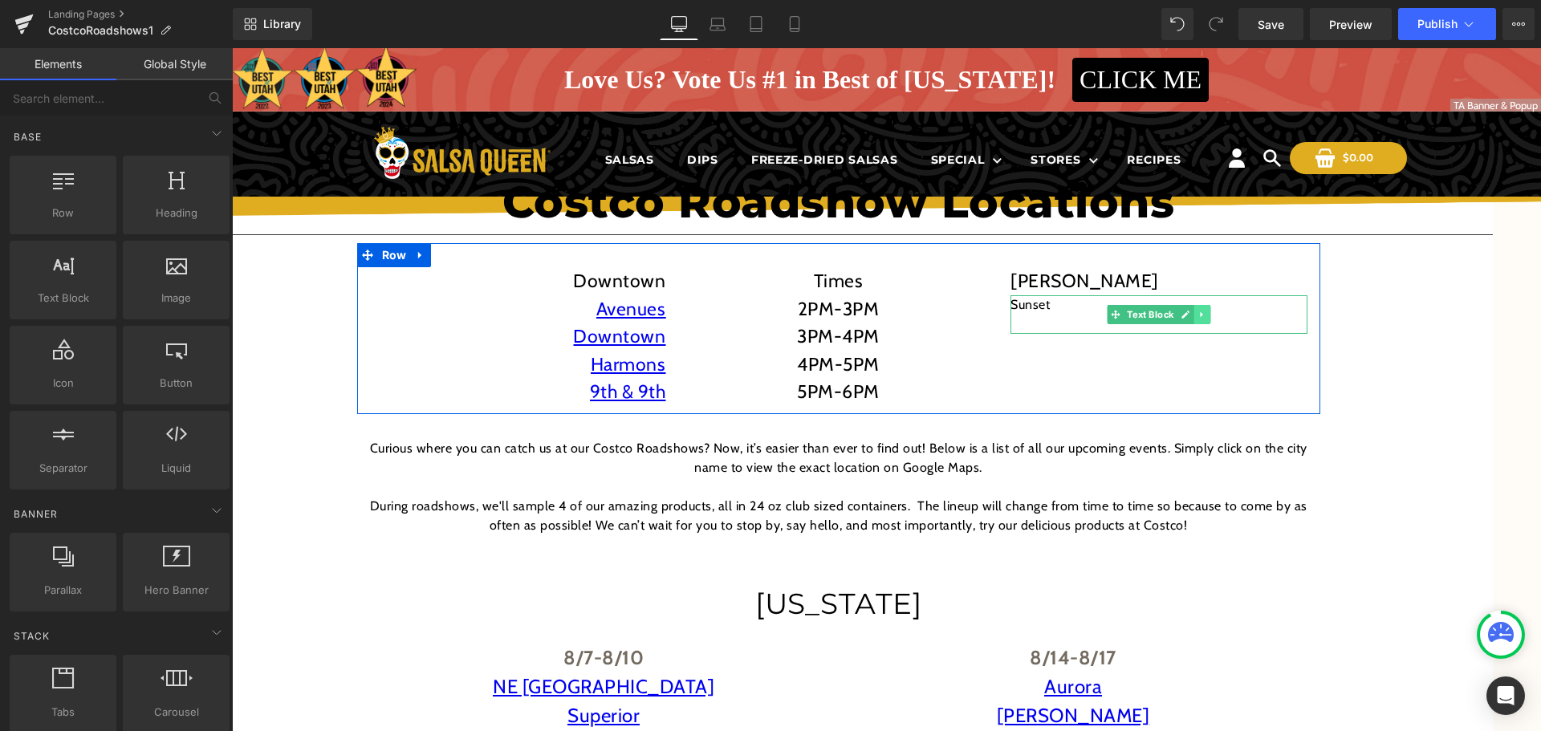
click at [1198, 318] on icon at bounding box center [1202, 315] width 9 height 10
click at [1208, 315] on icon at bounding box center [1210, 314] width 9 height 9
click at [1124, 280] on span "Text Block" at bounding box center [1150, 280] width 53 height 19
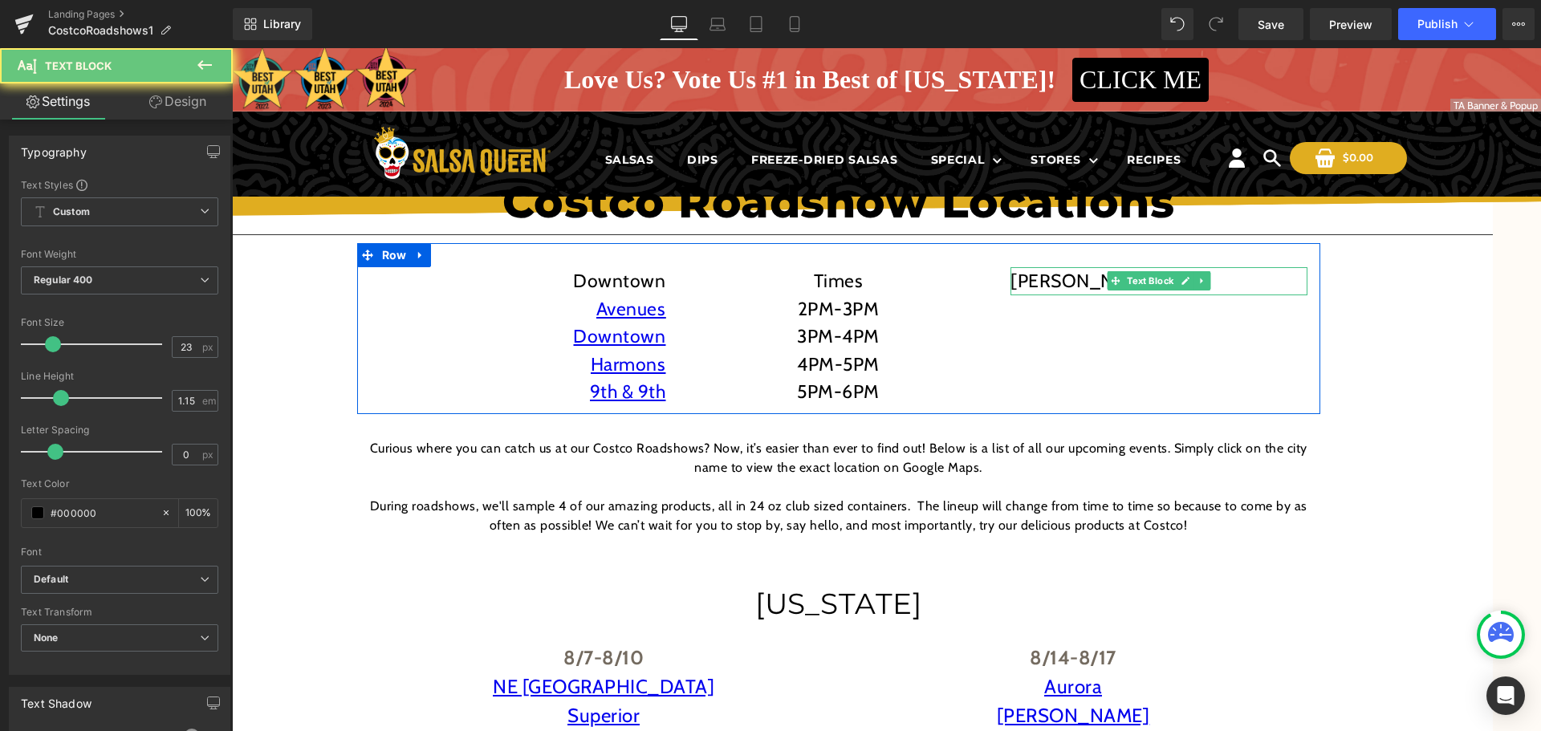
click at [1087, 281] on p "[PERSON_NAME]" at bounding box center [1158, 281] width 297 height 28
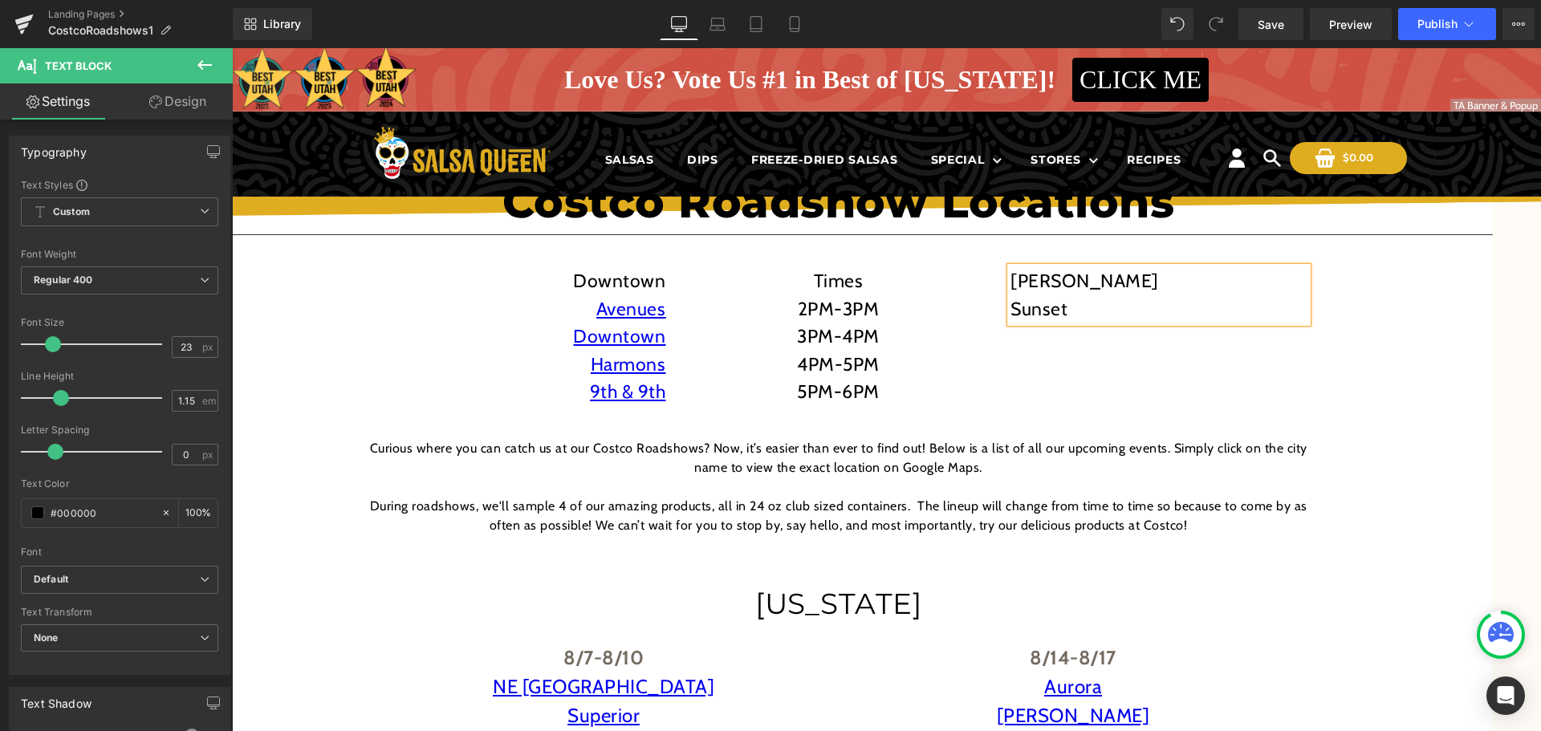
click at [1022, 314] on p "Sunset" at bounding box center [1158, 309] width 297 height 28
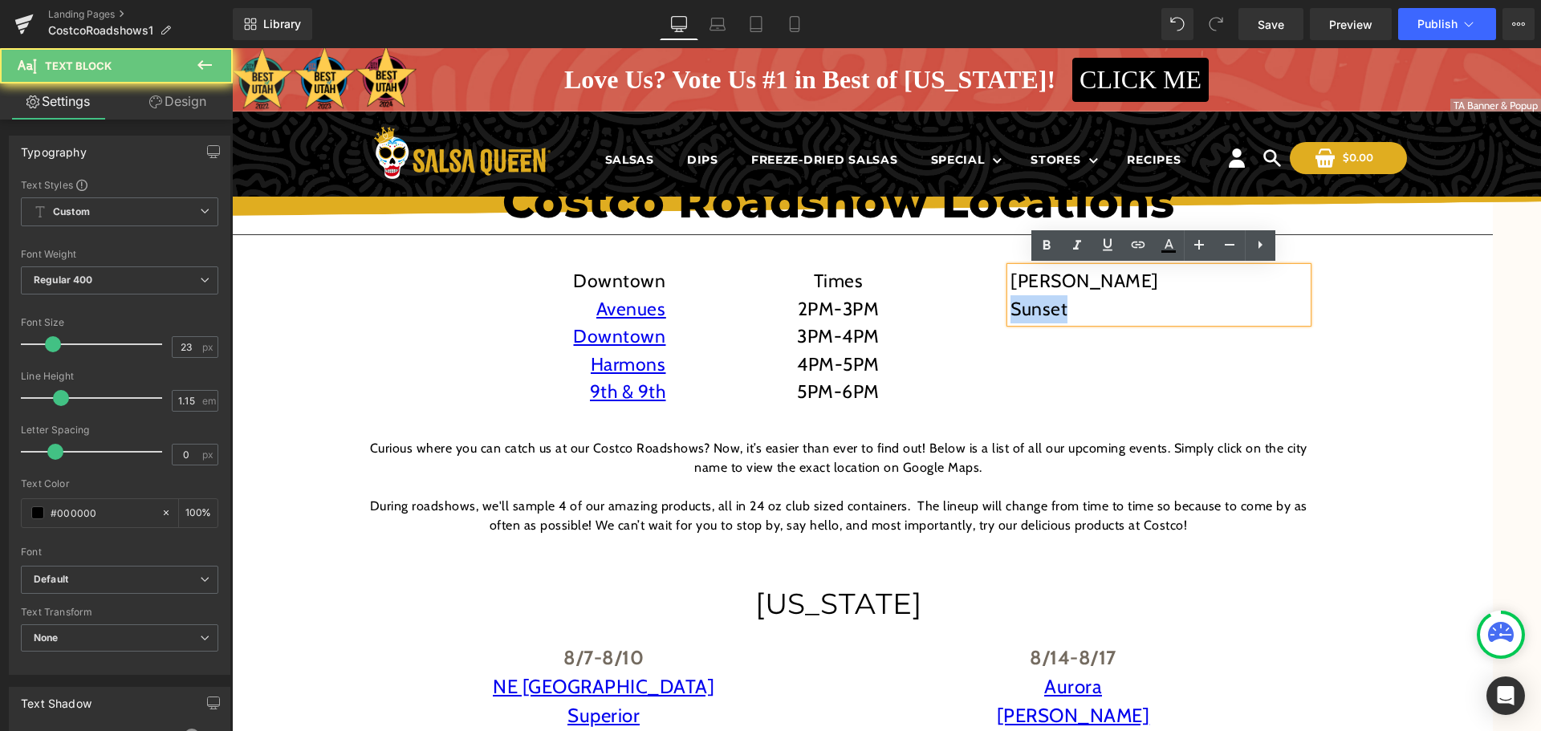
click at [1022, 314] on p "Sunset" at bounding box center [1158, 309] width 297 height 28
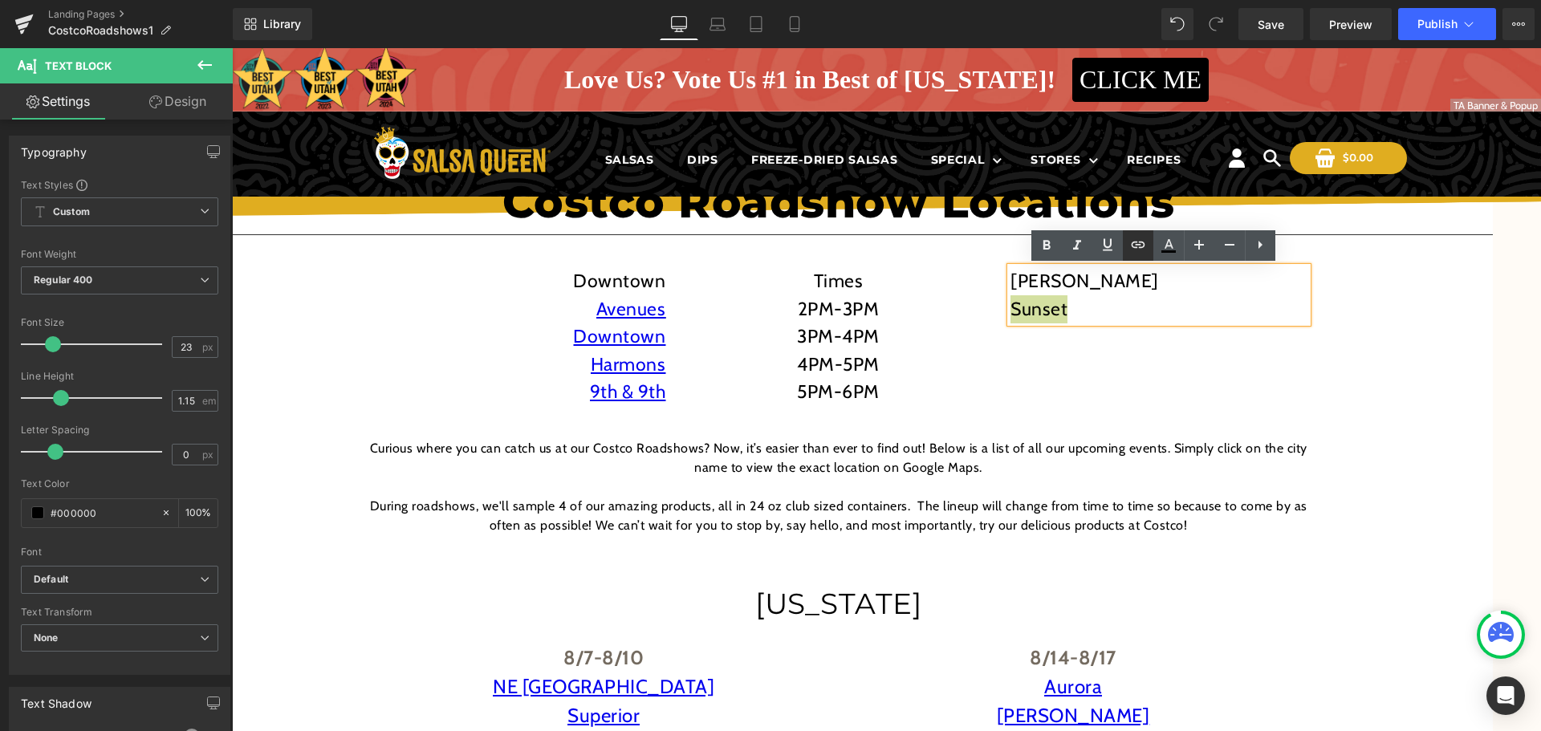
click at [1135, 246] on icon at bounding box center [1137, 244] width 19 height 19
click at [1078, 358] on input "text" at bounding box center [1121, 347] width 247 height 40
paste input "https://maps.app.goo.gl/cd6ncaH3qSwi4fBk6"
click at [1257, 349] on icon "button" at bounding box center [1261, 347] width 15 height 10
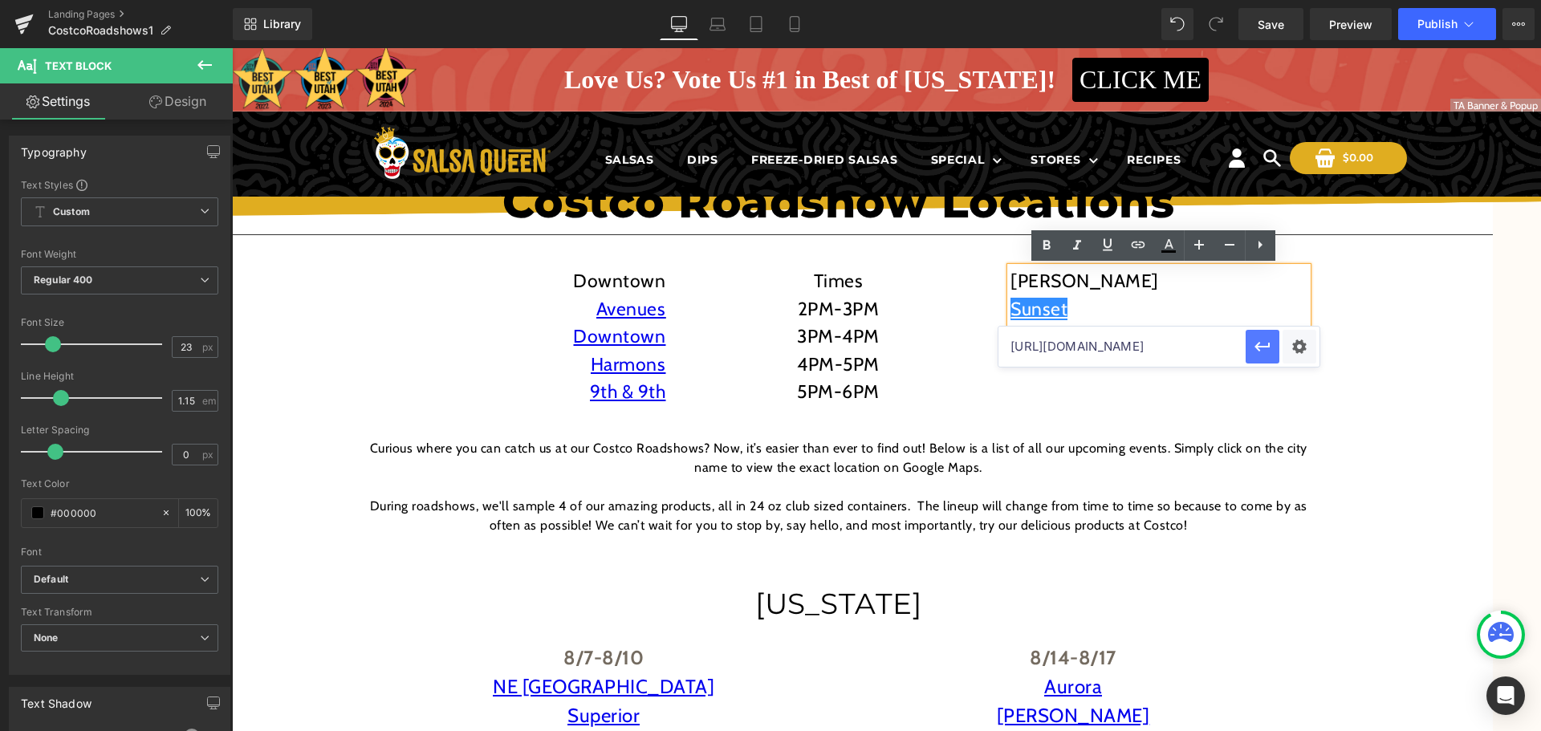
scroll to position [0, 0]
click at [1106, 311] on p "Sunset" at bounding box center [1158, 309] width 297 height 28
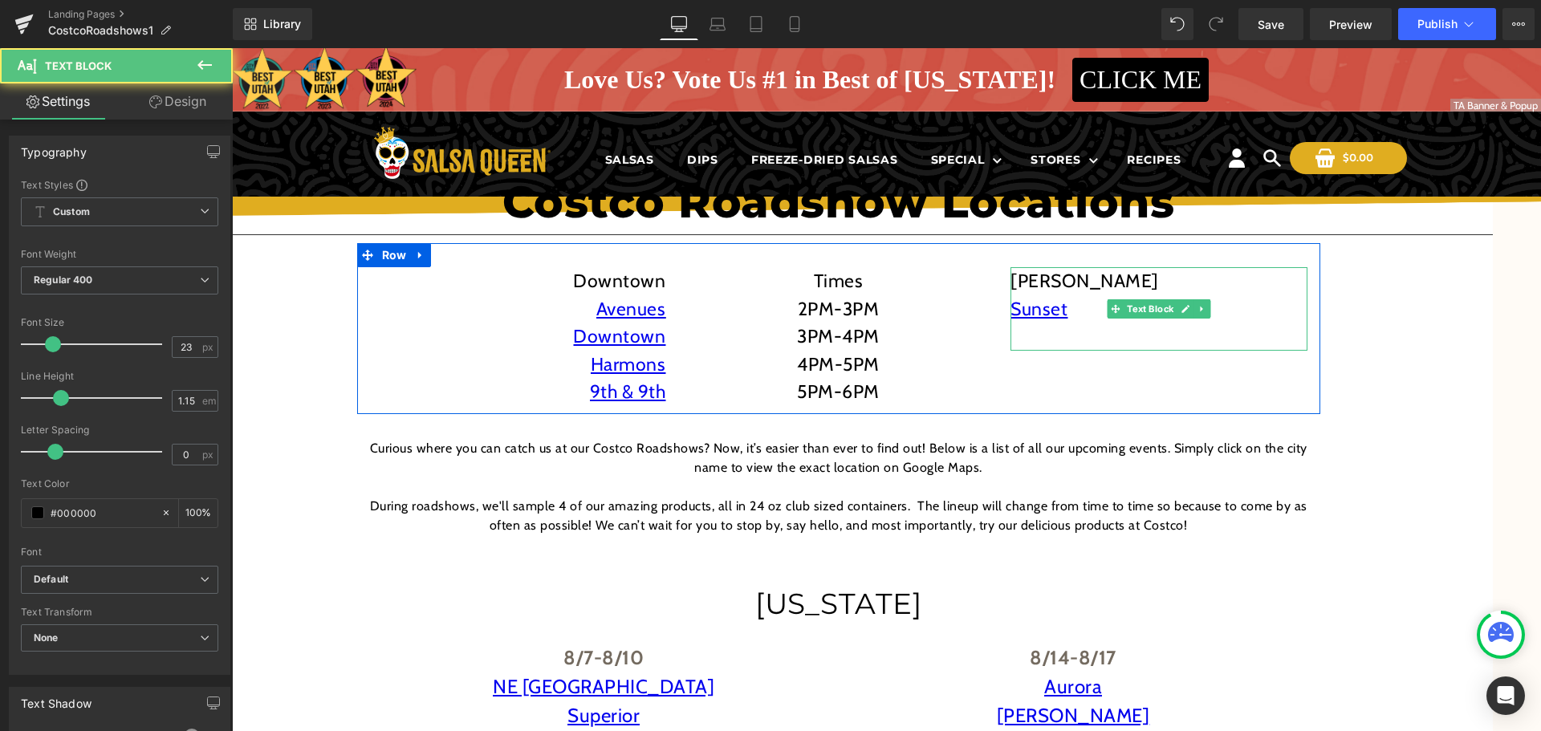
click at [1080, 311] on p "Sunset" at bounding box center [1158, 309] width 297 height 28
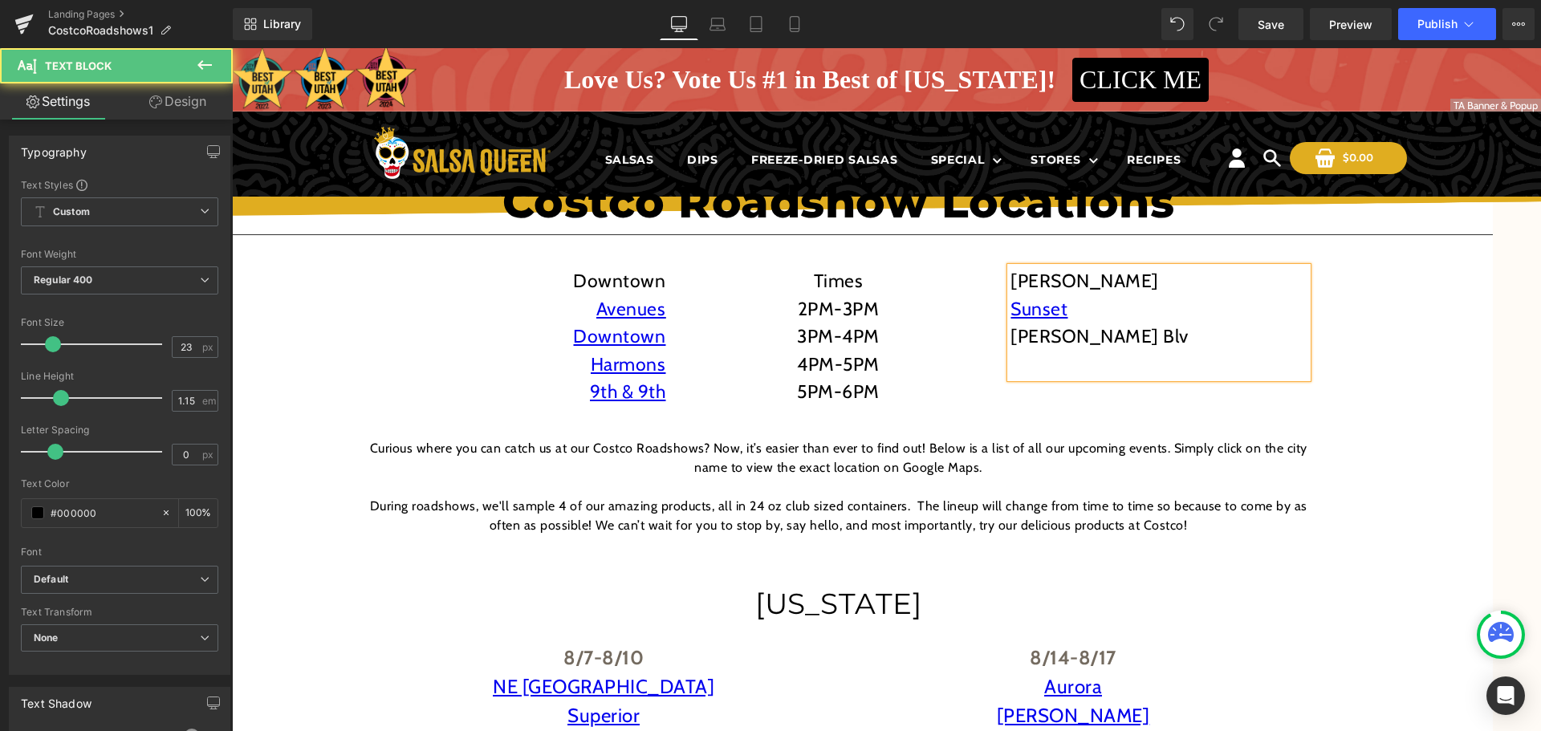
click at [1078, 336] on p "Harrison Blv" at bounding box center [1158, 337] width 297 height 28
click at [1079, 336] on p "Harrison Blv" at bounding box center [1158, 337] width 297 height 28
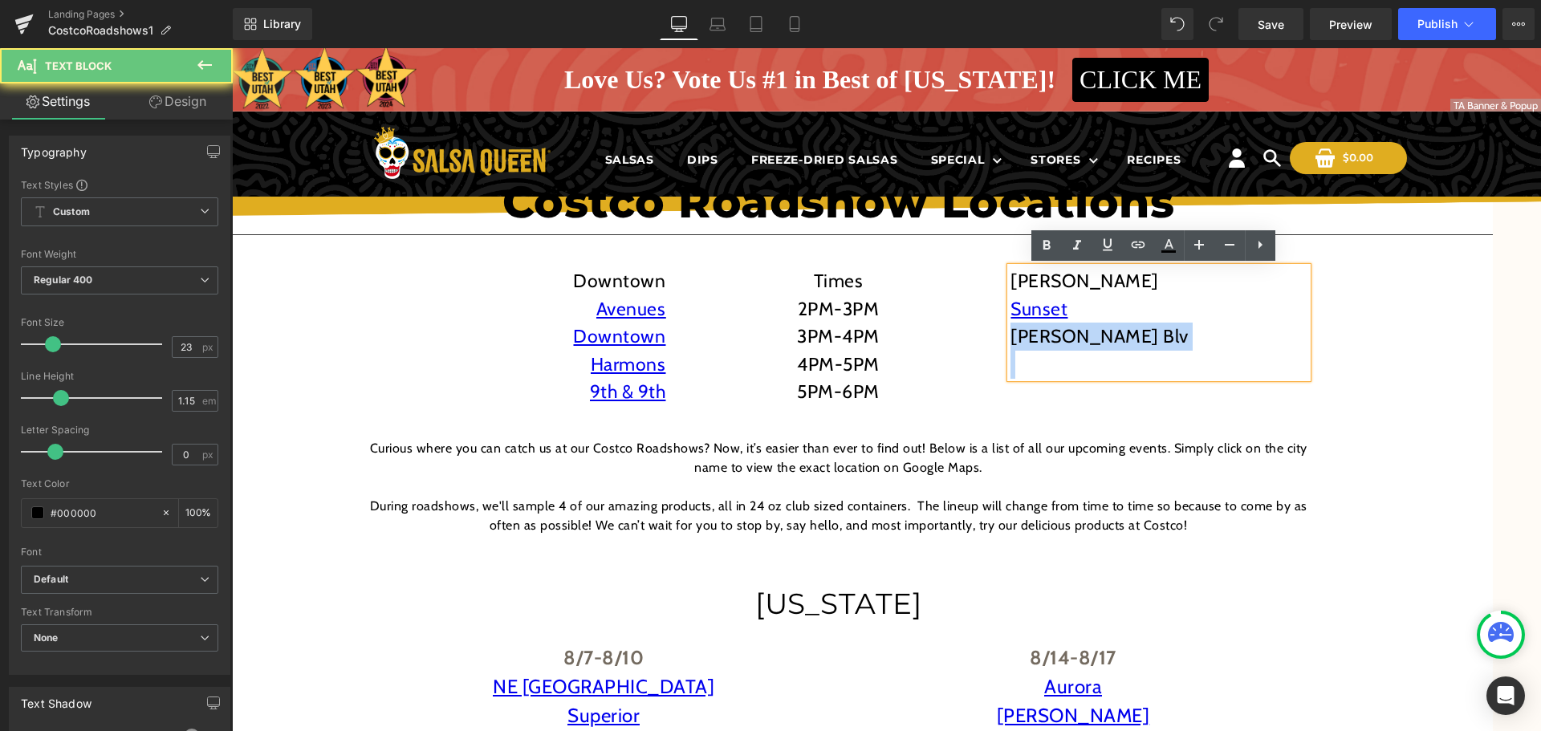
click at [1079, 336] on p "Harrison Blv" at bounding box center [1158, 337] width 297 height 28
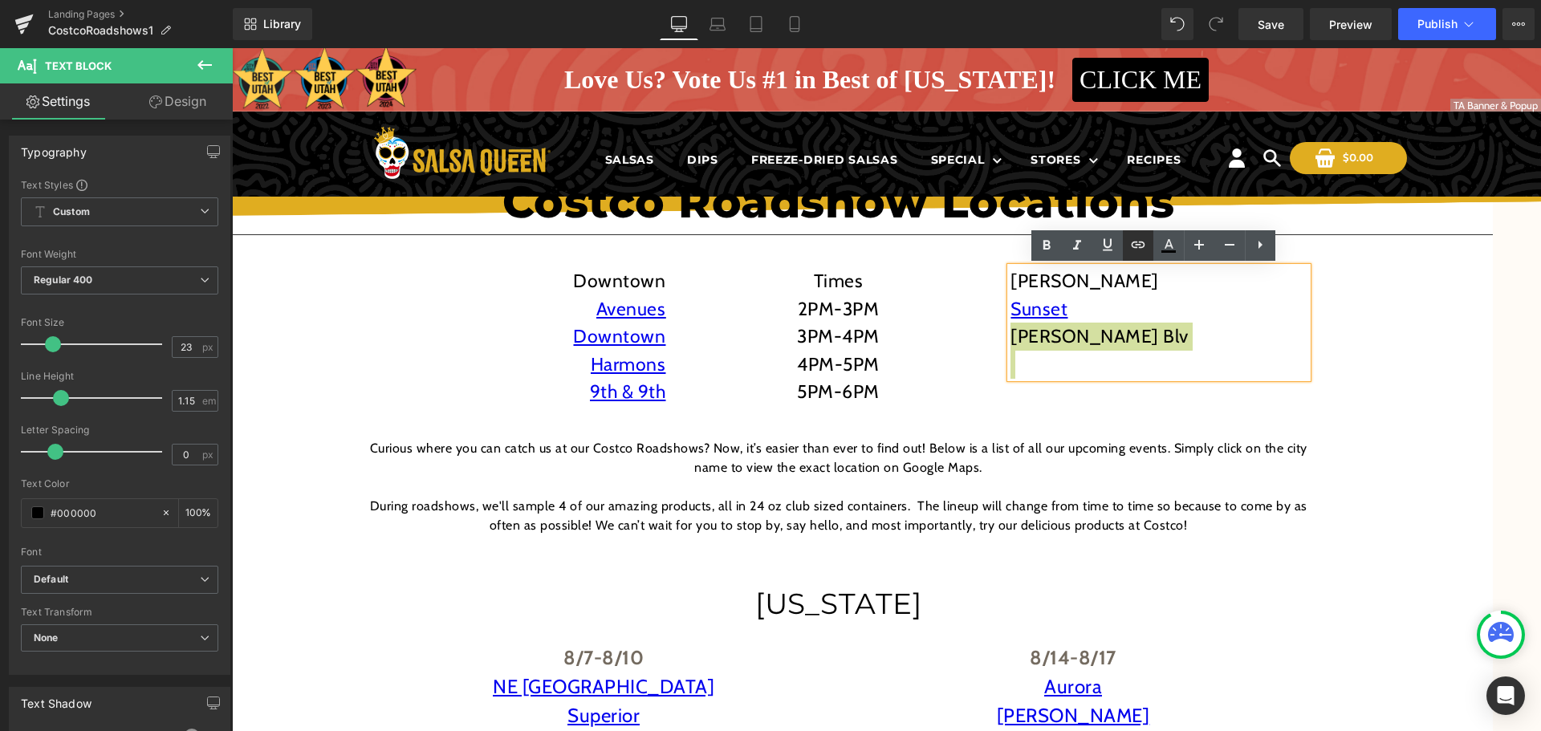
click at [1140, 254] on icon at bounding box center [1137, 244] width 19 height 19
click at [1117, 386] on input "text" at bounding box center [1121, 374] width 247 height 40
paste input "4275 Harrison Blvd, Ogden, UT 84403"
click at [1251, 376] on button "button" at bounding box center [1262, 374] width 34 height 34
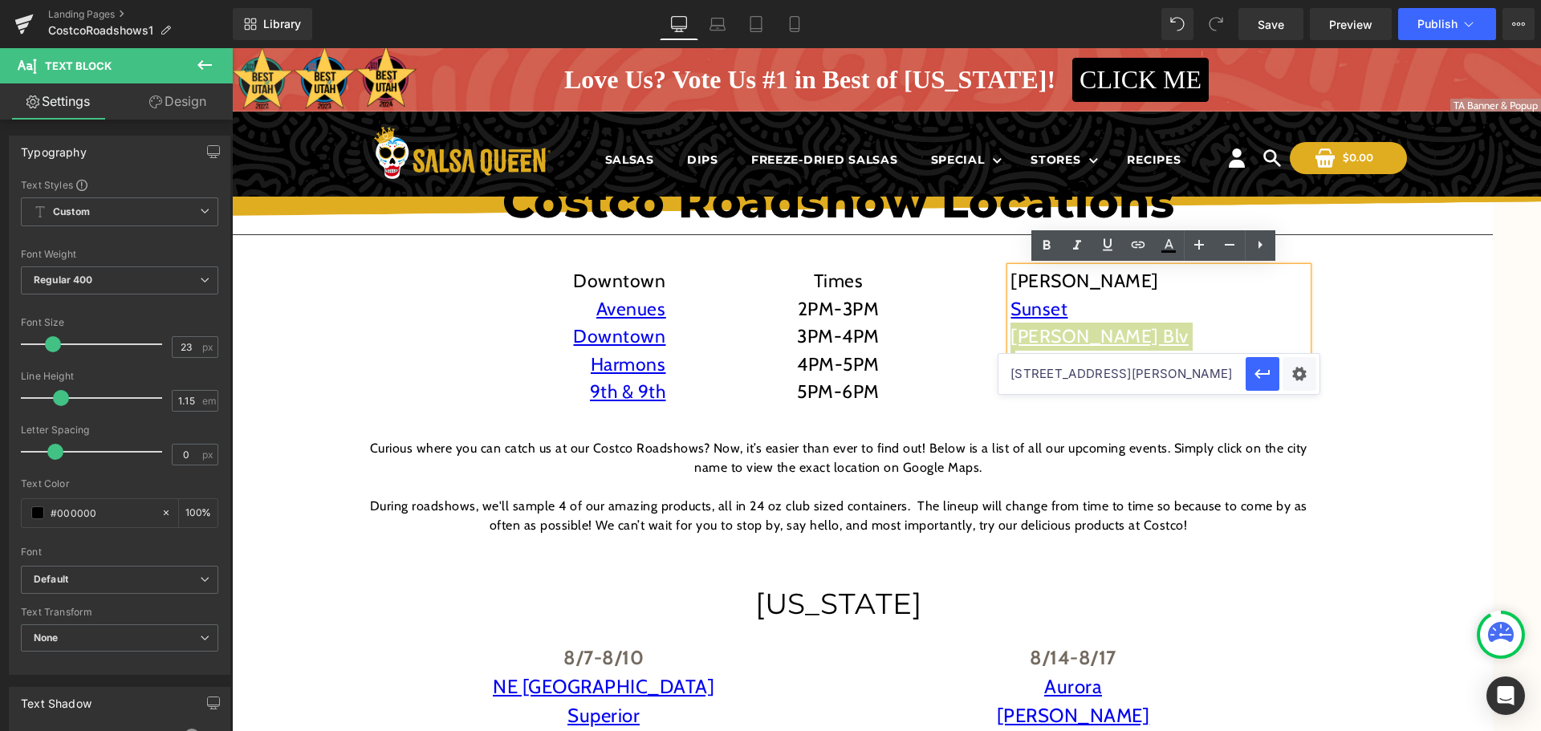
scroll to position [0, 0]
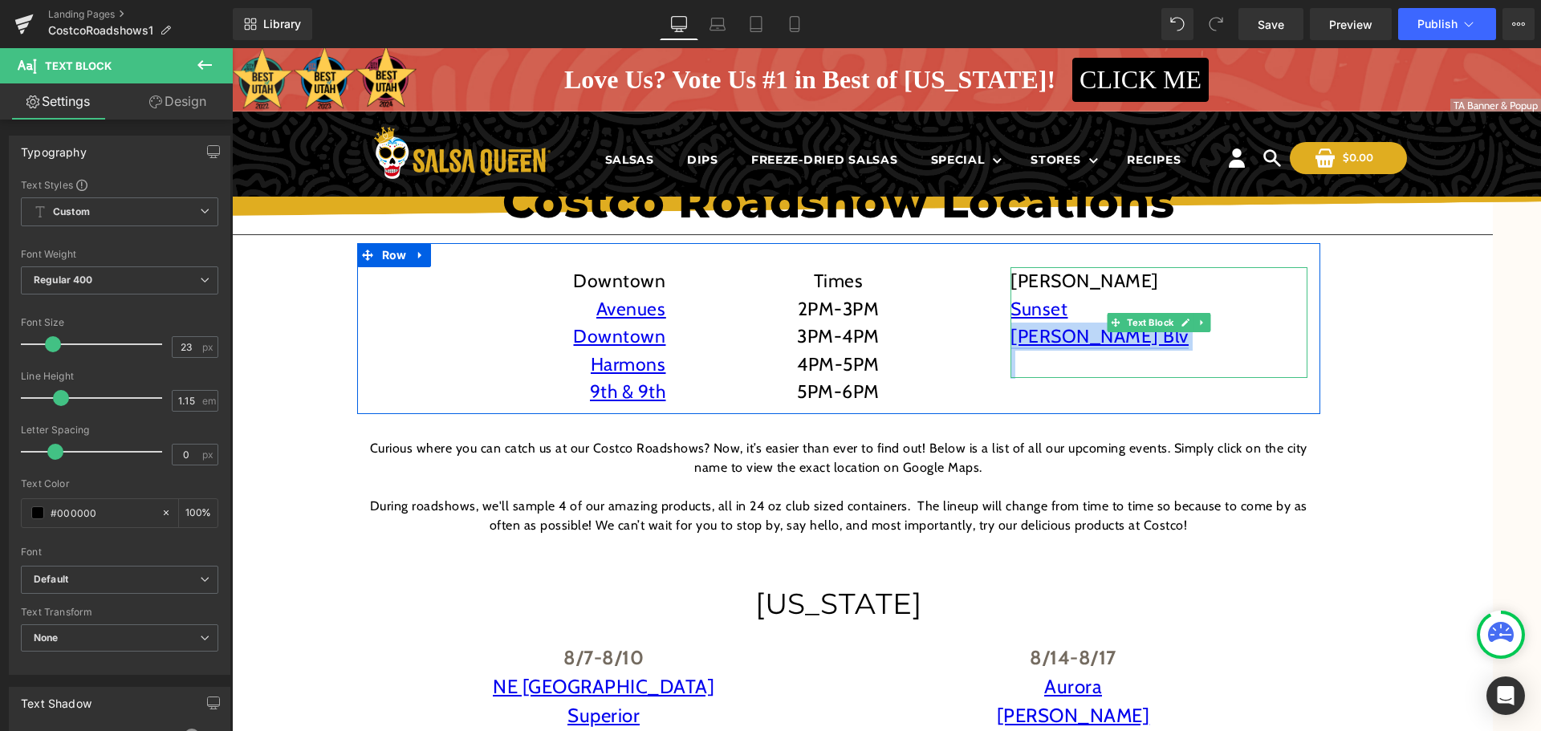
click at [1062, 337] on link "Harrison Blv" at bounding box center [1099, 336] width 178 height 22
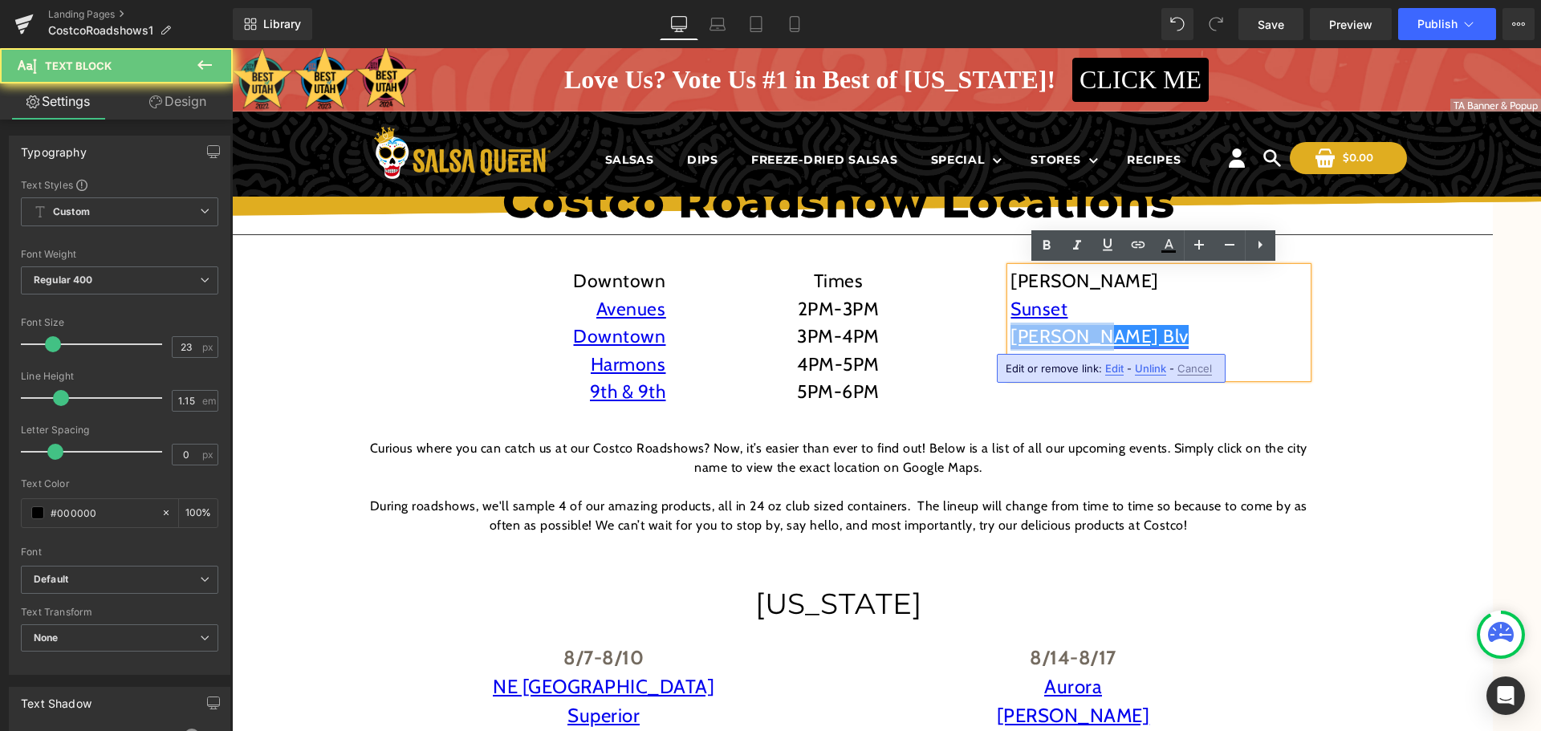
click at [1062, 337] on link "Harrison Blv" at bounding box center [1099, 336] width 178 height 22
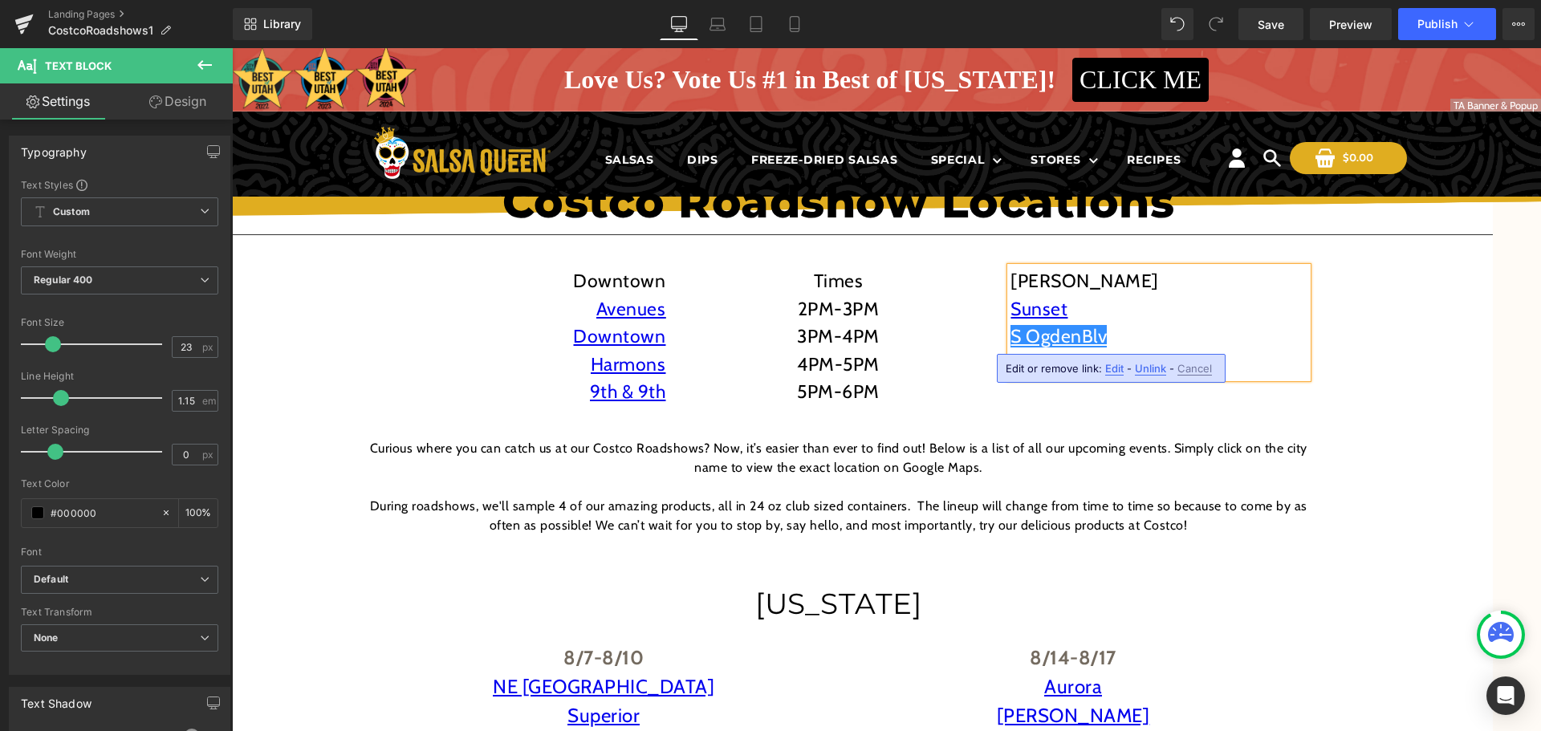
click at [1108, 340] on p "S OgdenBlv" at bounding box center [1158, 337] width 297 height 28
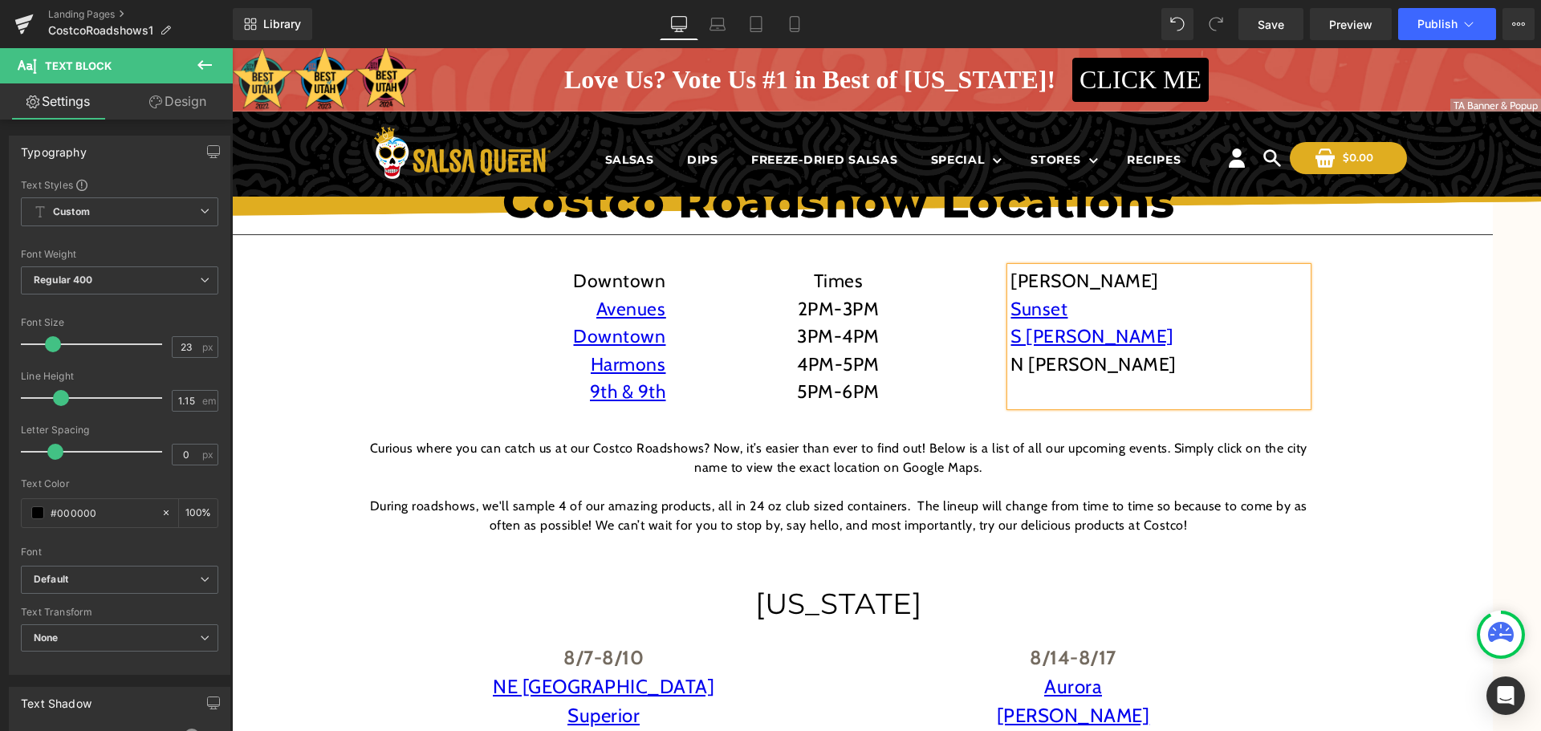
click at [1021, 358] on p "N [PERSON_NAME]" at bounding box center [1158, 365] width 297 height 28
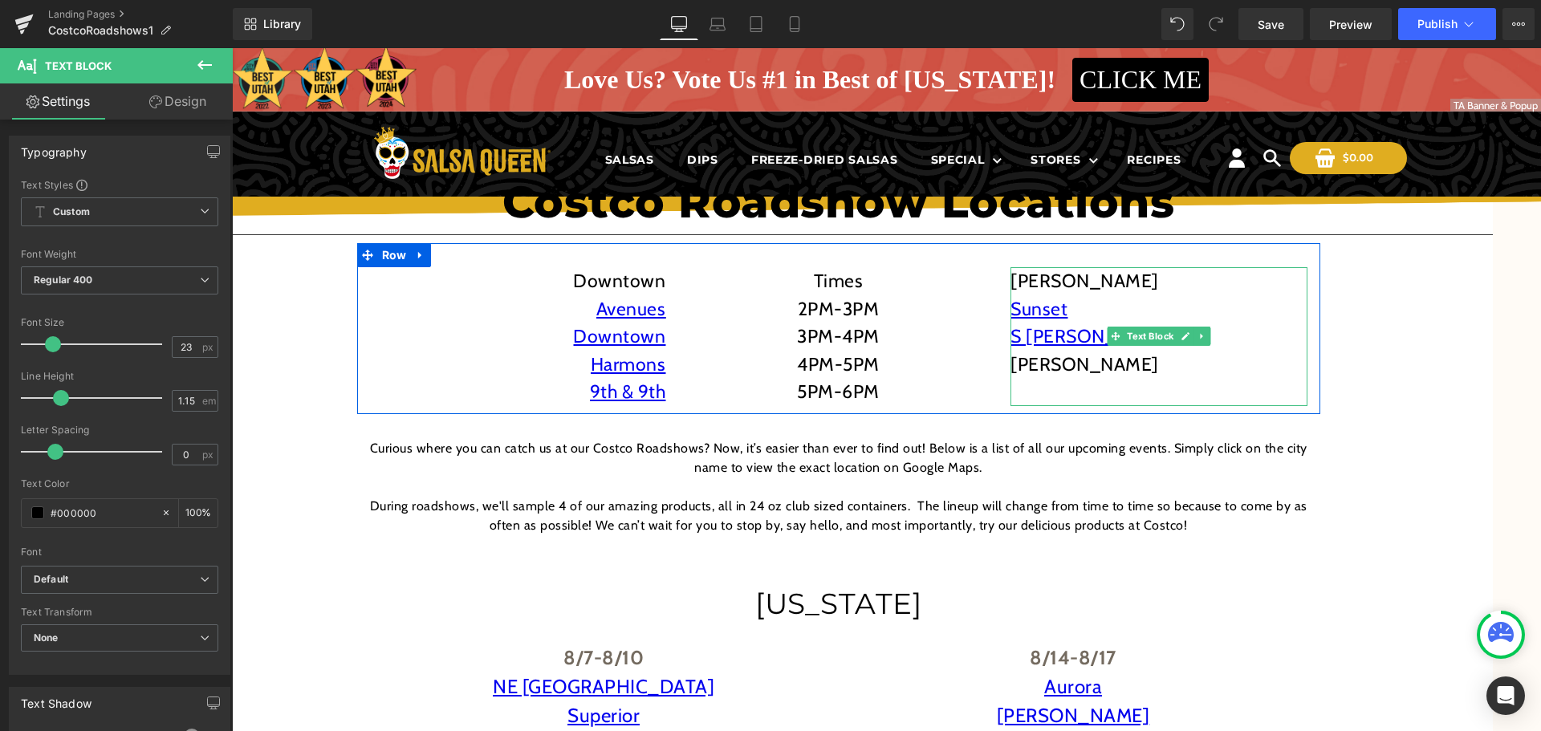
click at [1044, 373] on p "[PERSON_NAME]" at bounding box center [1158, 365] width 297 height 28
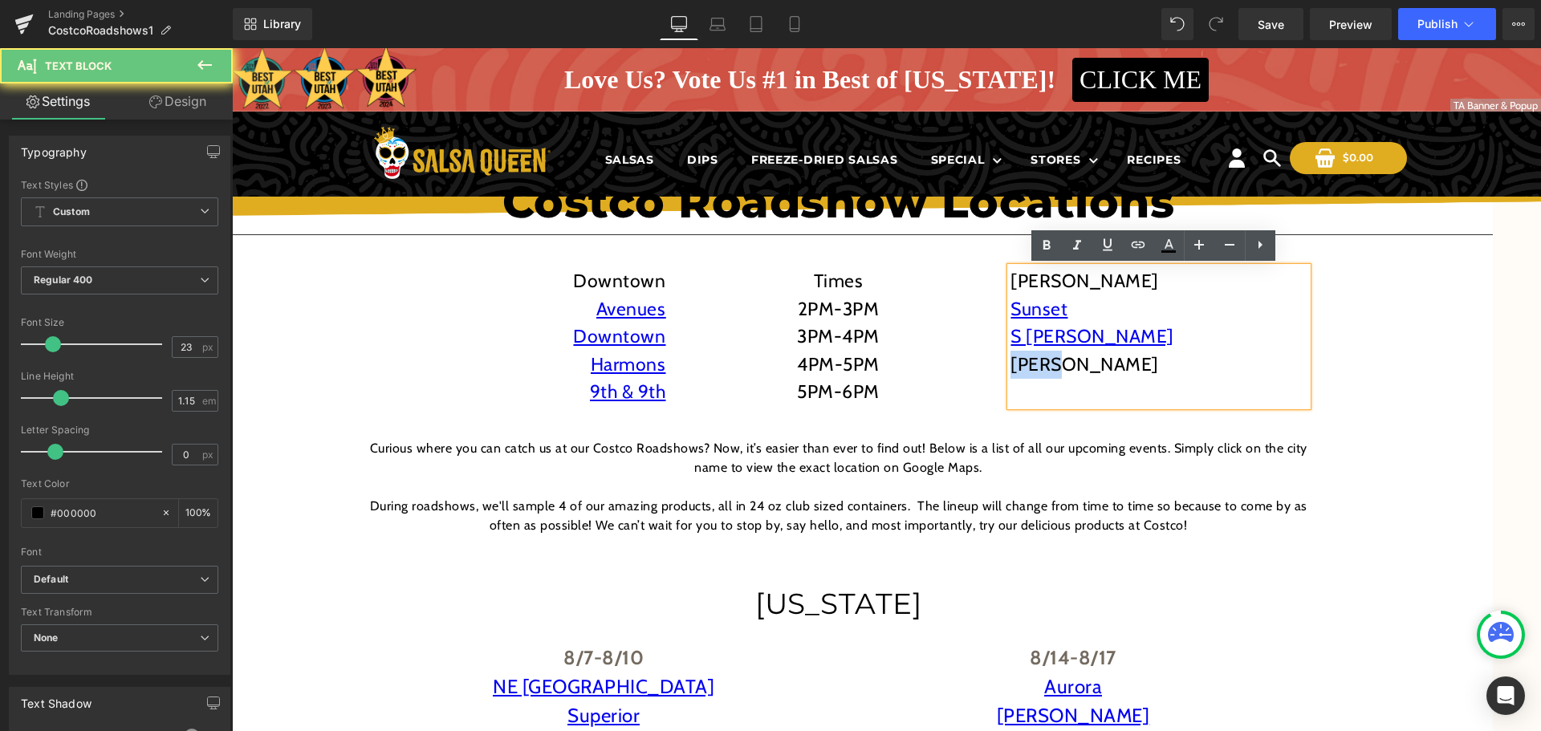
click at [1044, 373] on p "[PERSON_NAME]" at bounding box center [1158, 365] width 297 height 28
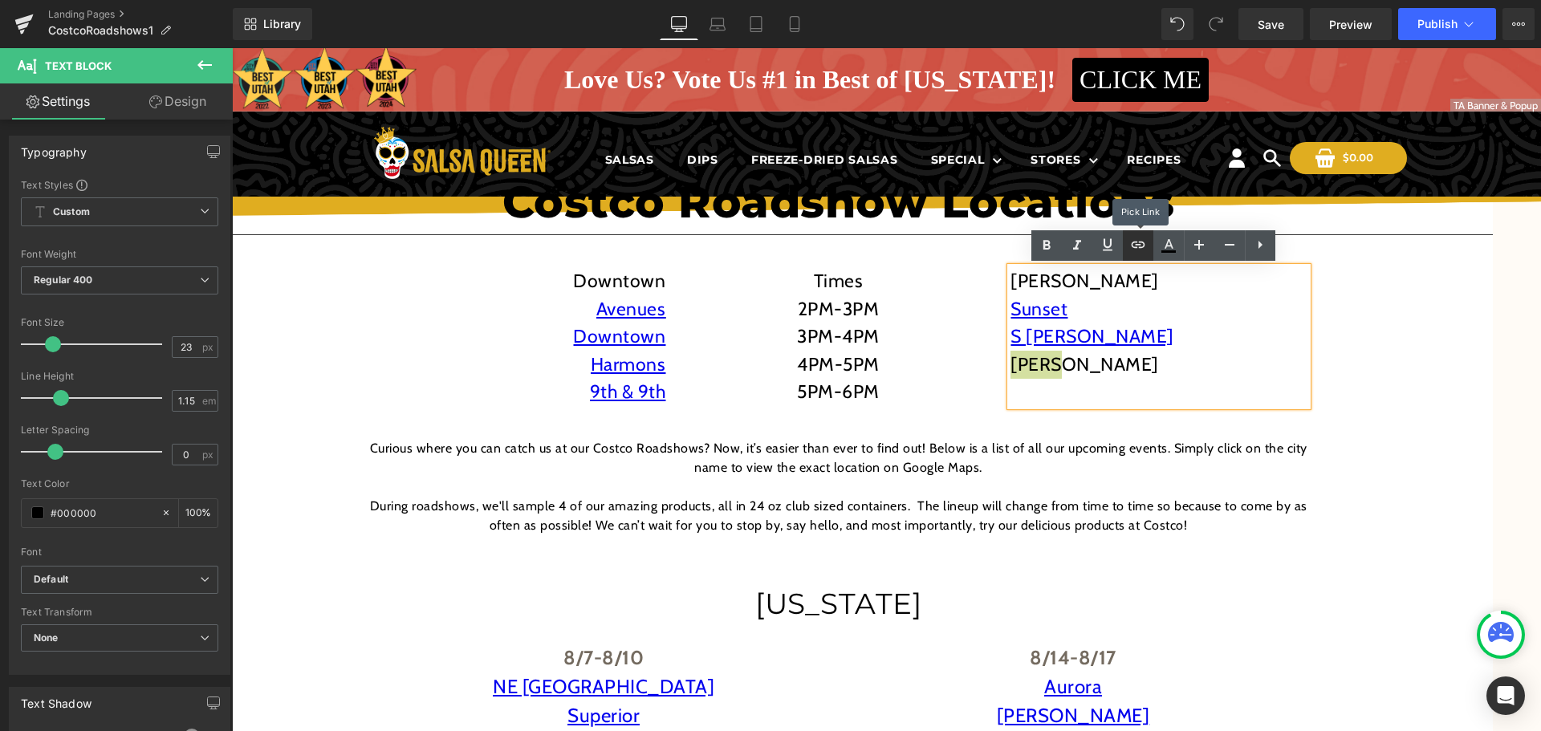
click at [1140, 250] on icon at bounding box center [1137, 244] width 19 height 19
click at [1082, 406] on input "text" at bounding box center [1121, 402] width 247 height 40
paste input "https://maps.app.goo.gl/8rWFLBkEtxgA9E5C6"
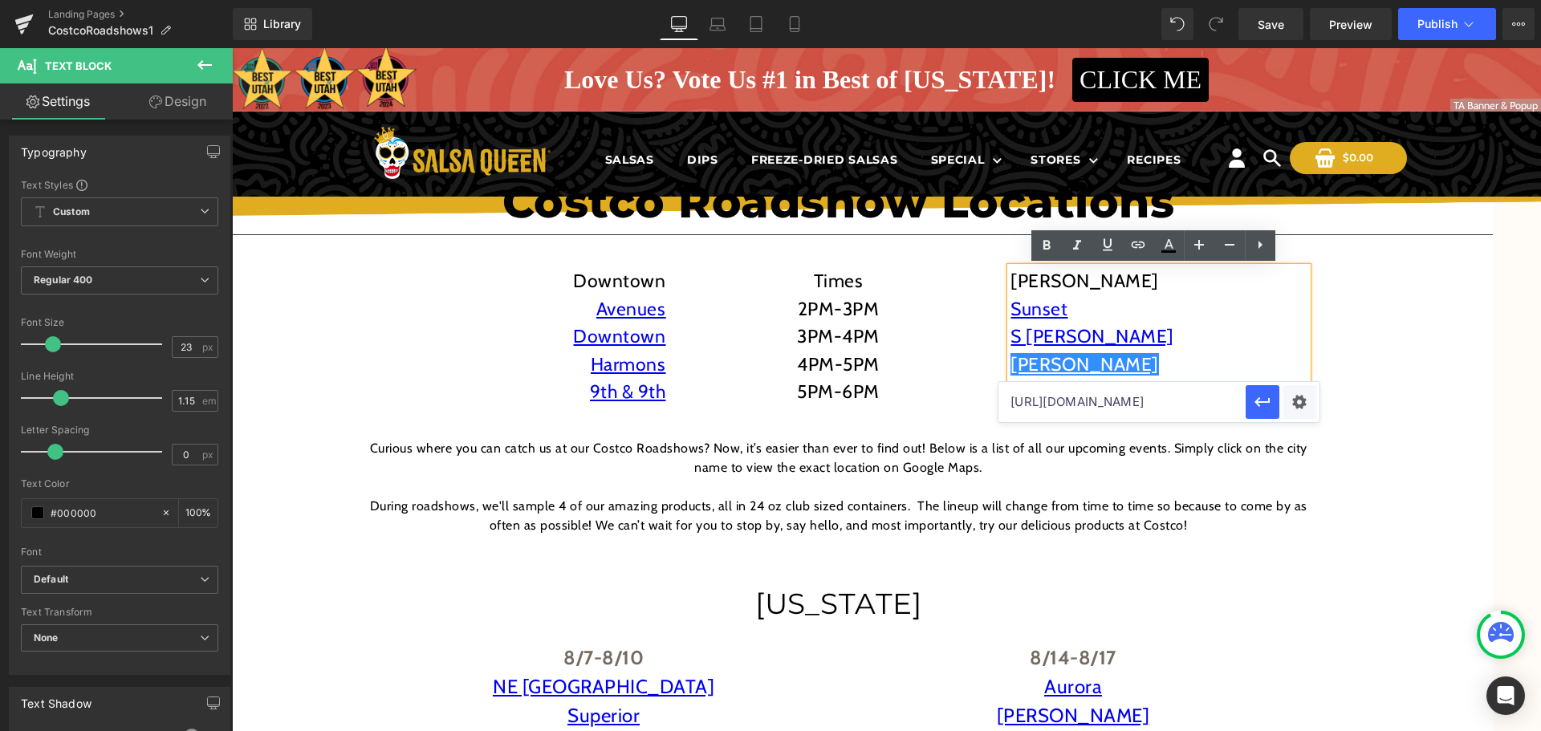
scroll to position [0, 51]
type input "https://maps.app.goo.gl/8rWFLBkEtxgA9E5C6"
click at [1254, 404] on icon "button" at bounding box center [1261, 401] width 19 height 19
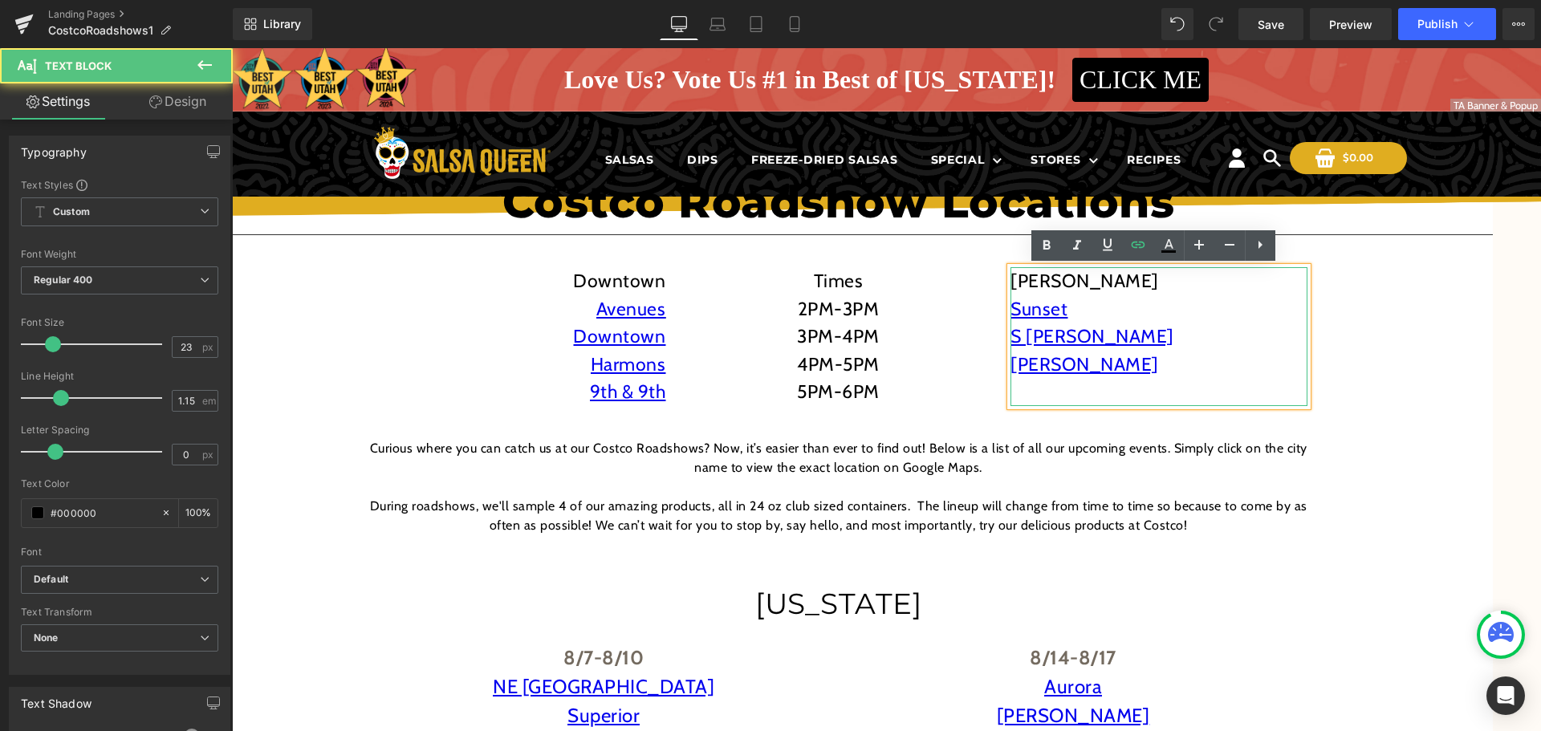
click at [1098, 394] on p at bounding box center [1158, 392] width 297 height 28
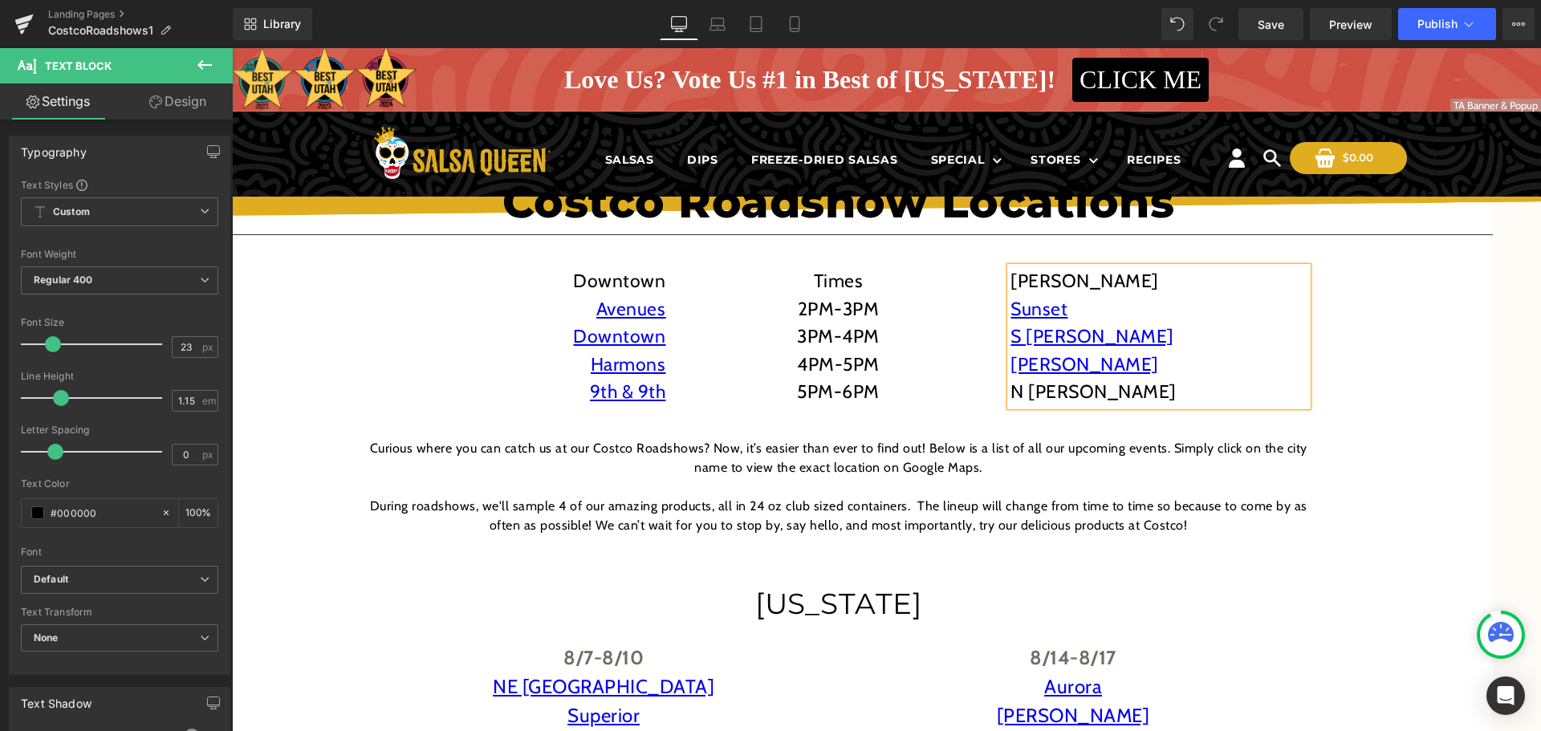
click at [1079, 384] on p "N [PERSON_NAME]" at bounding box center [1158, 392] width 297 height 28
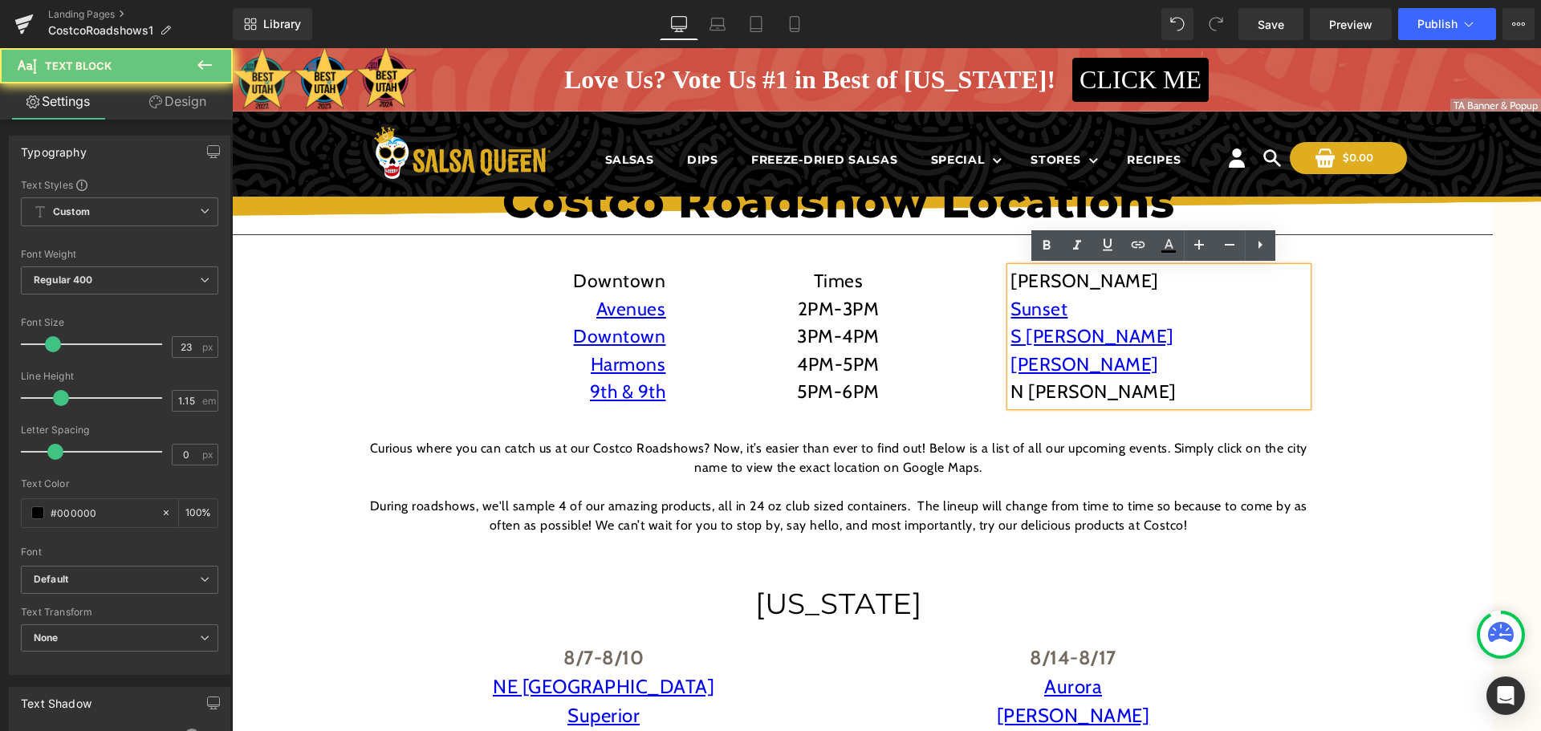
click at [1079, 384] on p "N [PERSON_NAME]" at bounding box center [1158, 392] width 297 height 28
click at [1065, 392] on p "N [PERSON_NAME]" at bounding box center [1158, 392] width 297 height 28
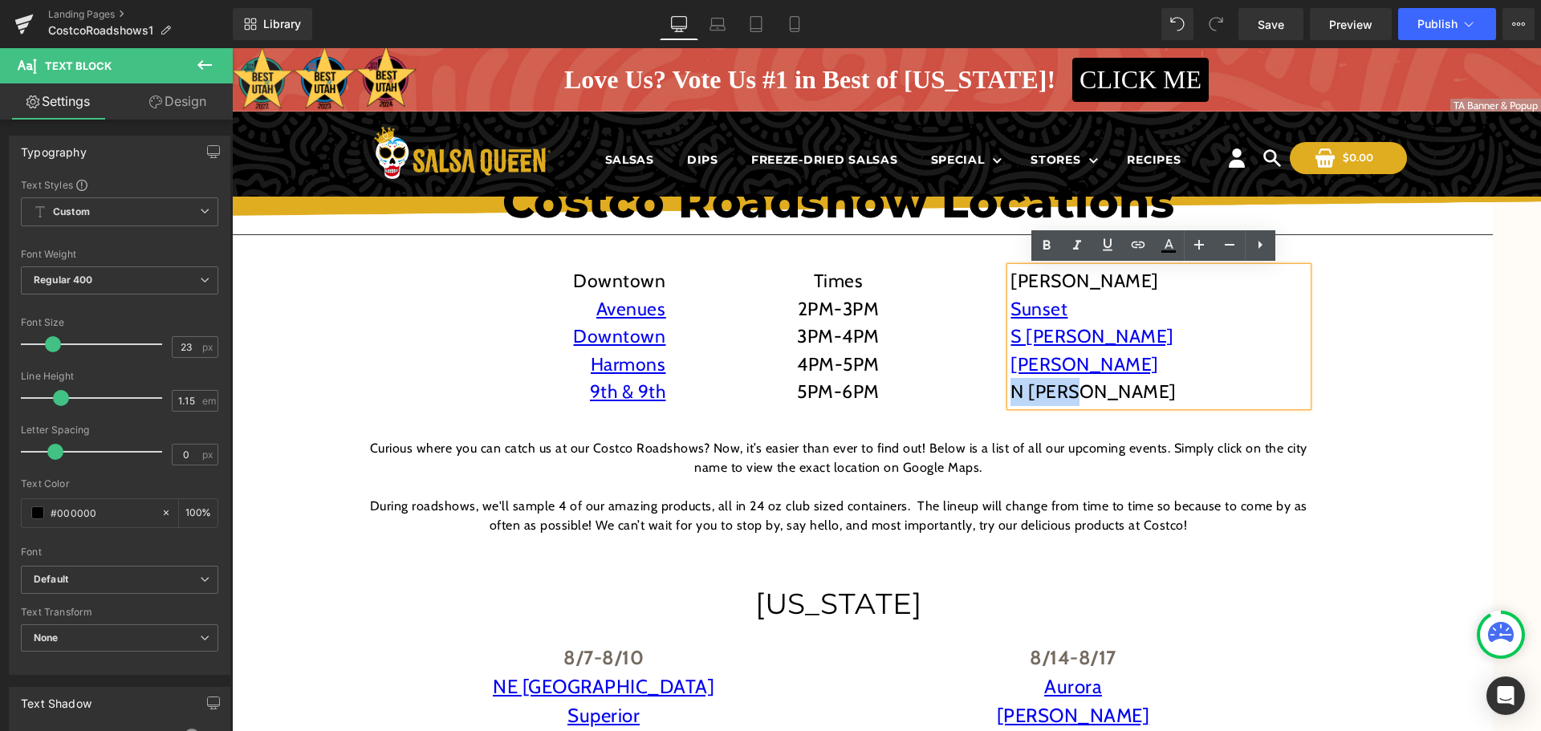
click at [1065, 392] on p "N [PERSON_NAME]" at bounding box center [1158, 392] width 297 height 28
click at [1143, 245] on icon at bounding box center [1138, 245] width 14 height 6
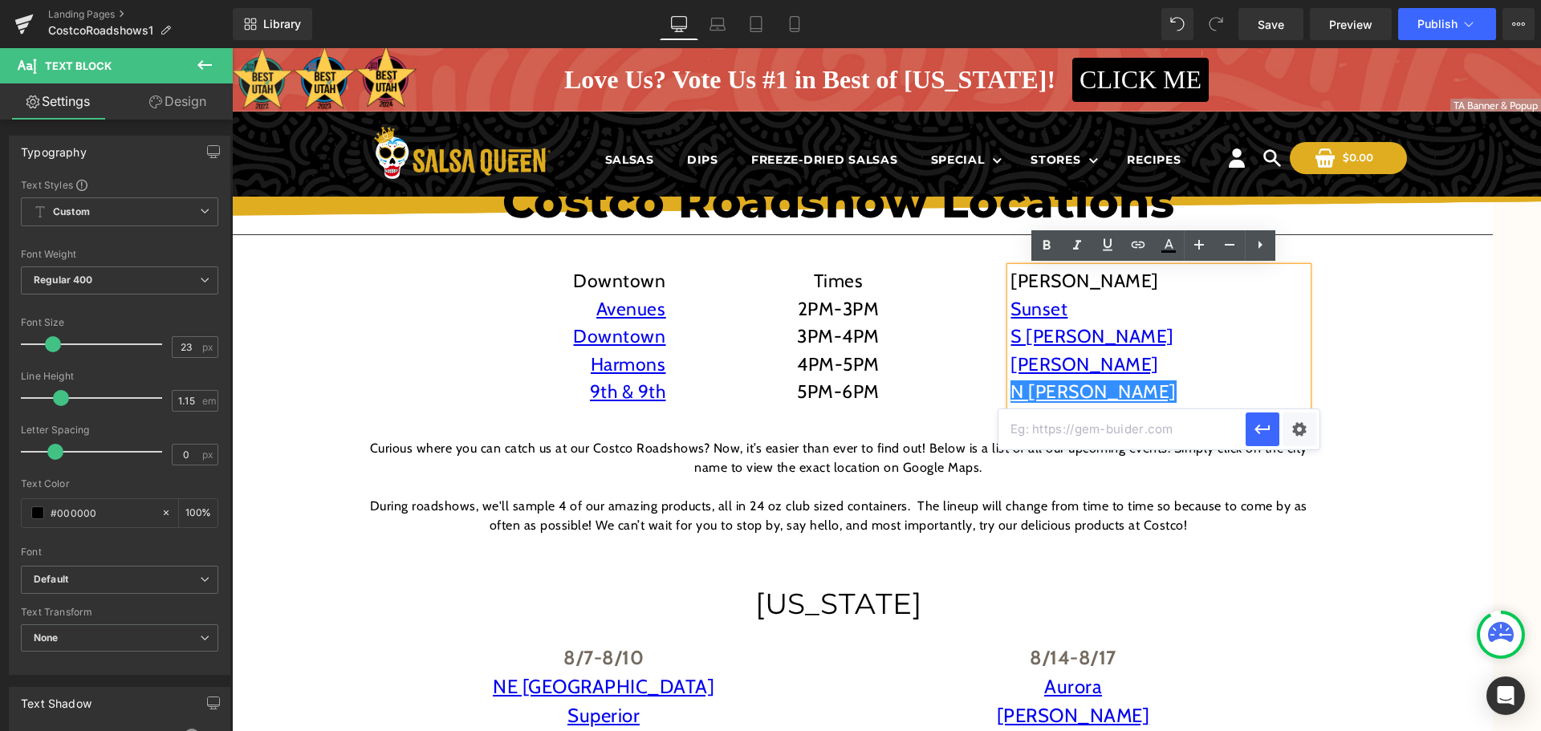
click at [1137, 429] on input "text" at bounding box center [1121, 429] width 247 height 40
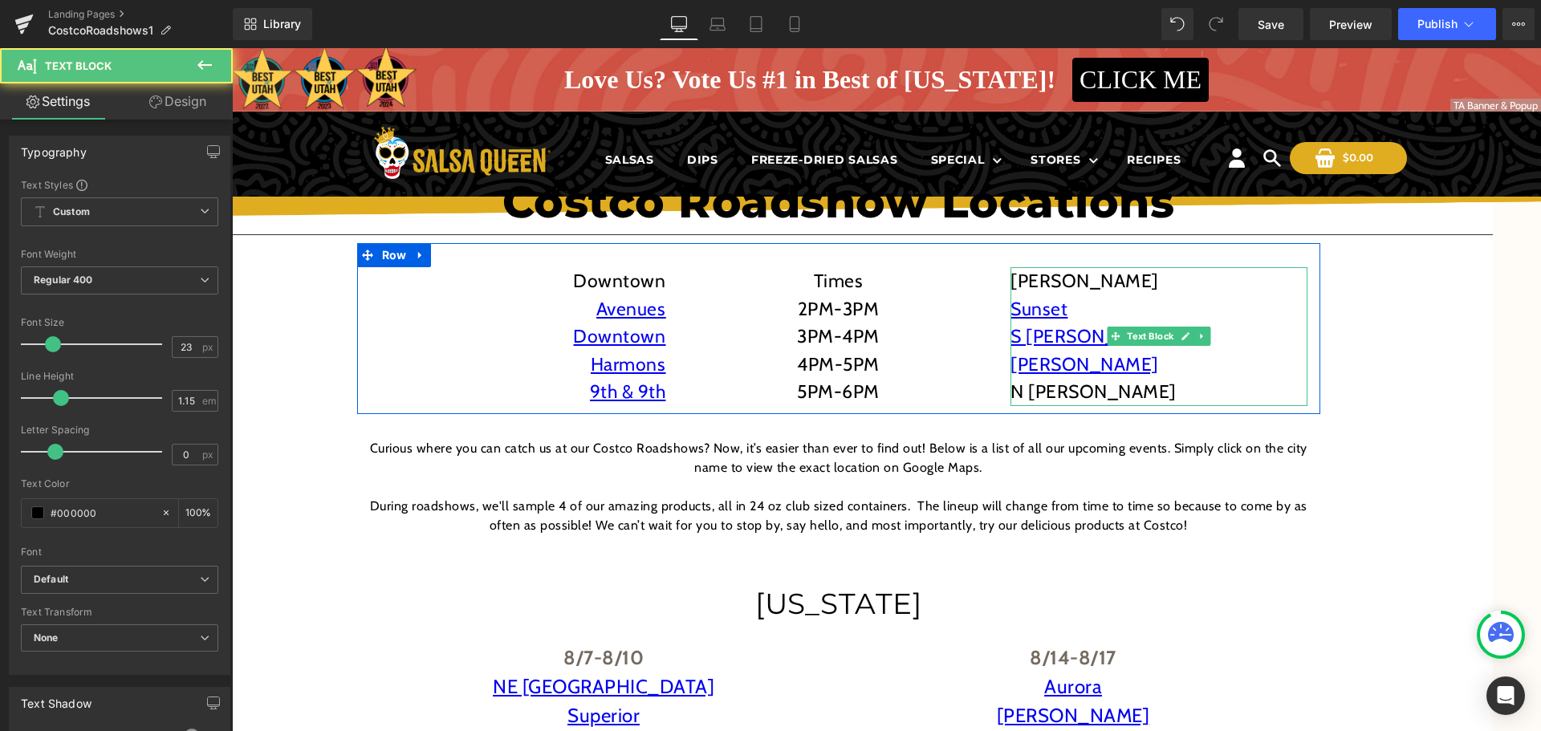
click at [1044, 391] on p "N [PERSON_NAME]" at bounding box center [1158, 392] width 297 height 28
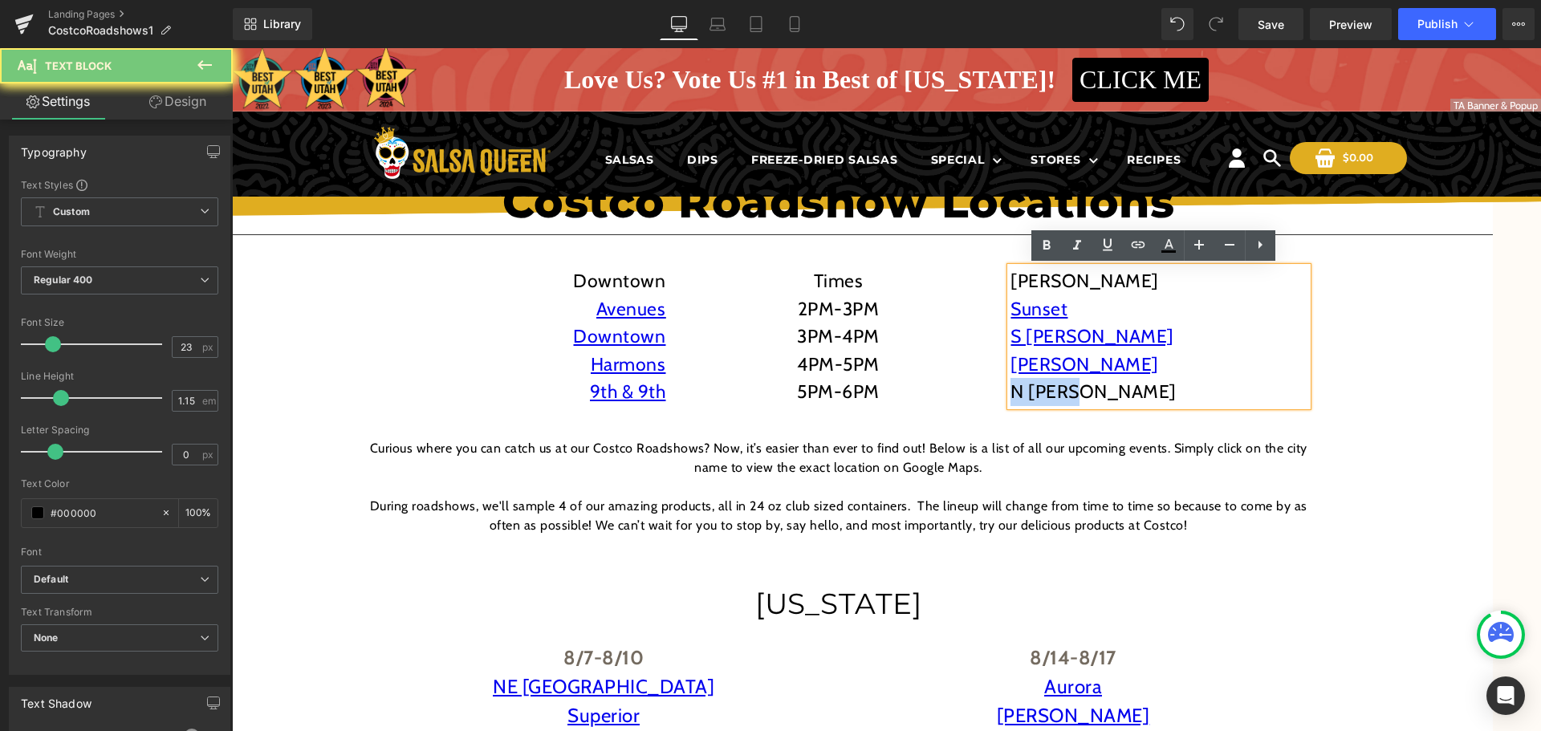
click at [1044, 391] on p "N [PERSON_NAME]" at bounding box center [1158, 392] width 297 height 28
drag, startPoint x: 1136, startPoint y: 262, endPoint x: 1157, endPoint y: 252, distance: 23.3
click at [1136, 262] on div "Downtown Avenues Downtown Harmons 9th & 9th Text Block Times 2PM-3PM 3PM-4PM 4P…" at bounding box center [838, 328] width 963 height 171
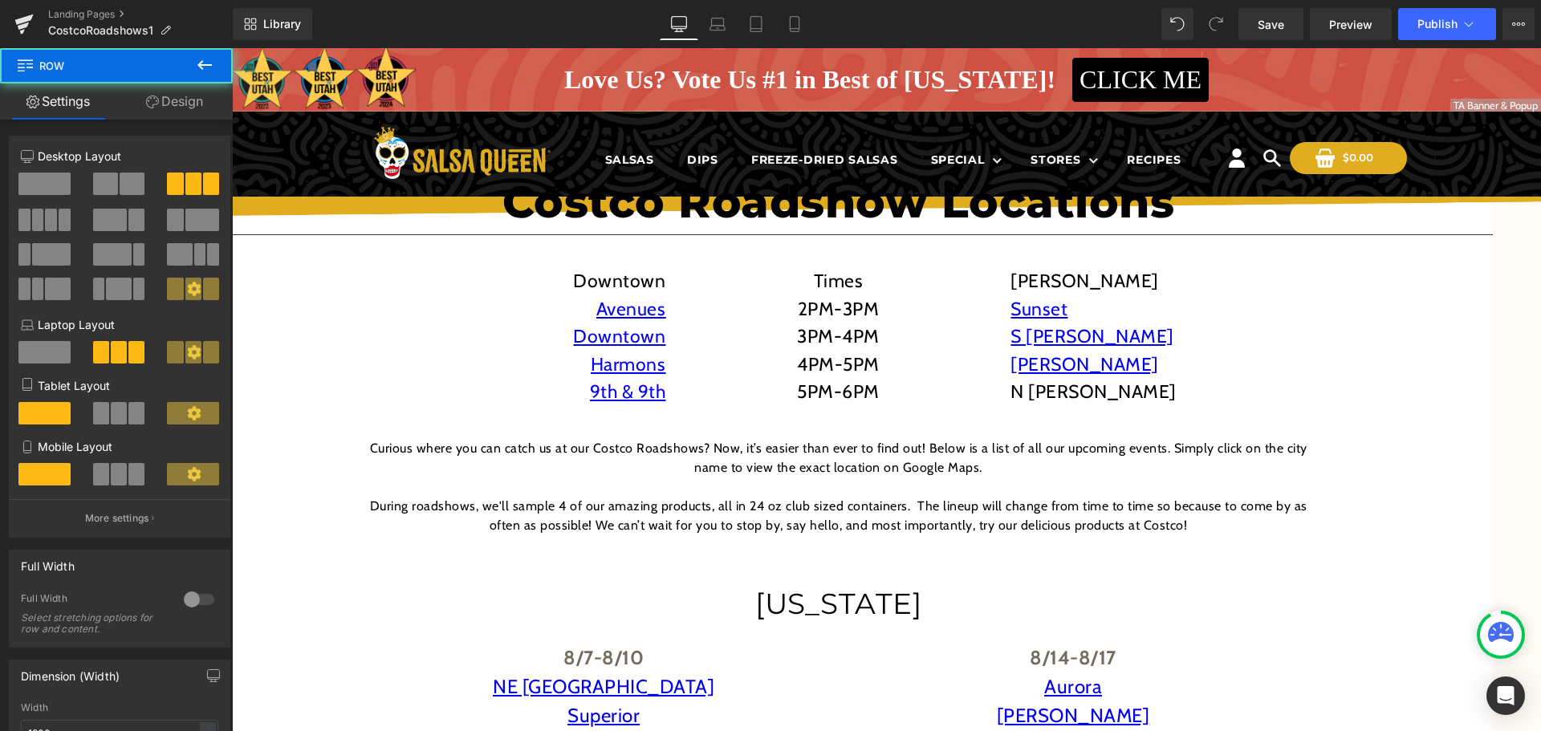
click at [1157, 252] on div "Downtown Avenues Downtown Harmons 9th & 9th Text Block Times 2PM-3PM 3PM-4PM 4P…" at bounding box center [838, 328] width 963 height 171
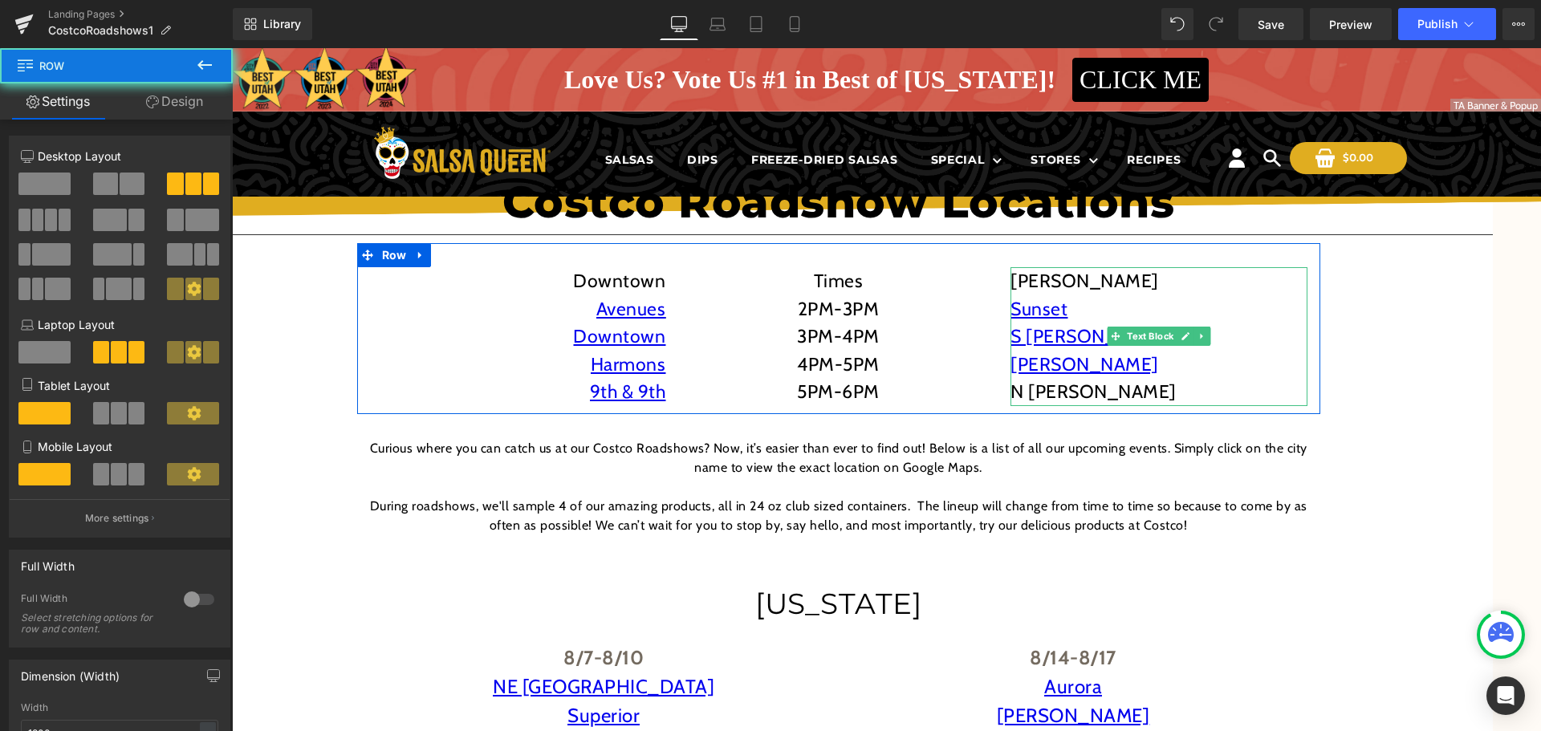
click at [1054, 392] on p "N [PERSON_NAME]" at bounding box center [1158, 392] width 297 height 28
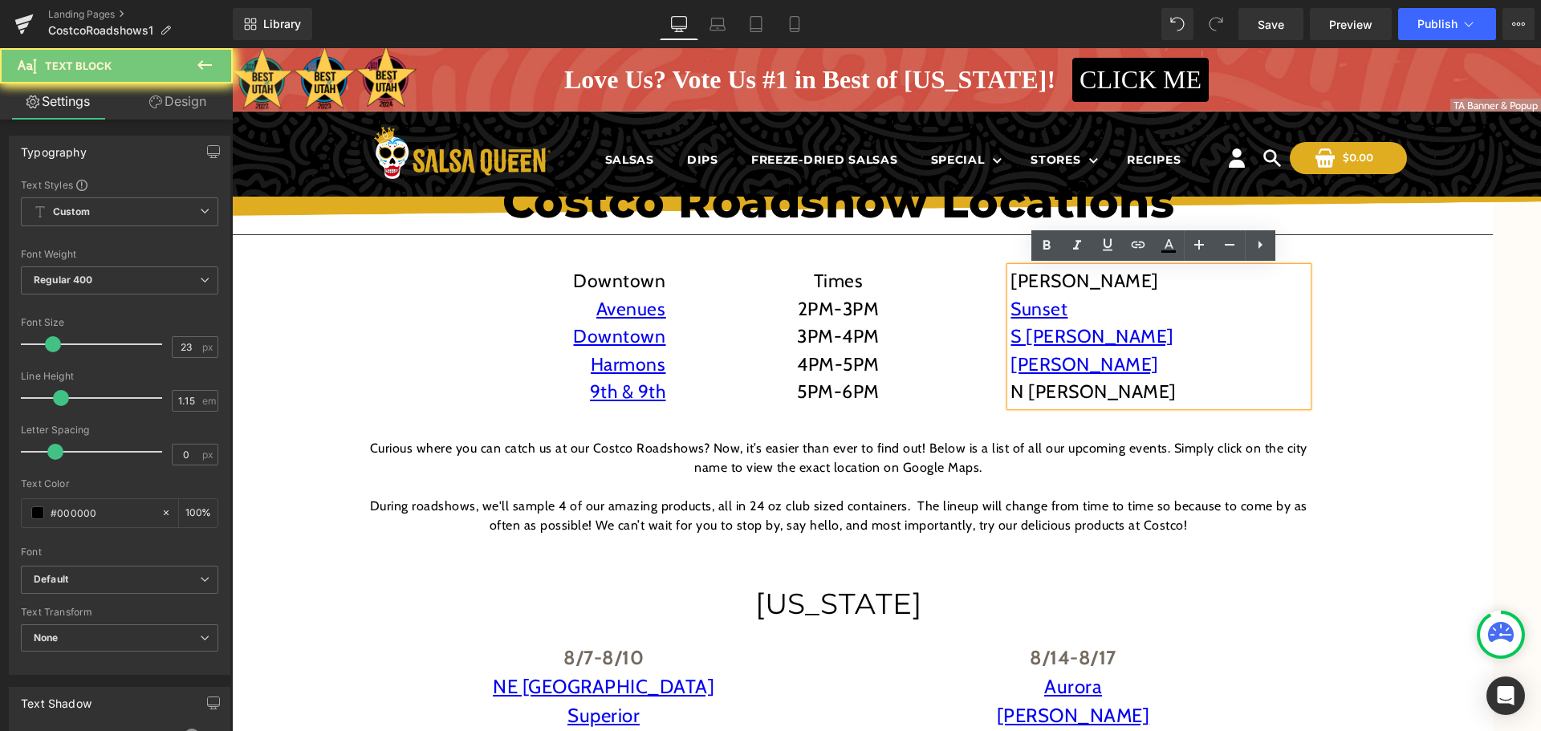
click at [1054, 392] on p "N [PERSON_NAME]" at bounding box center [1158, 392] width 297 height 28
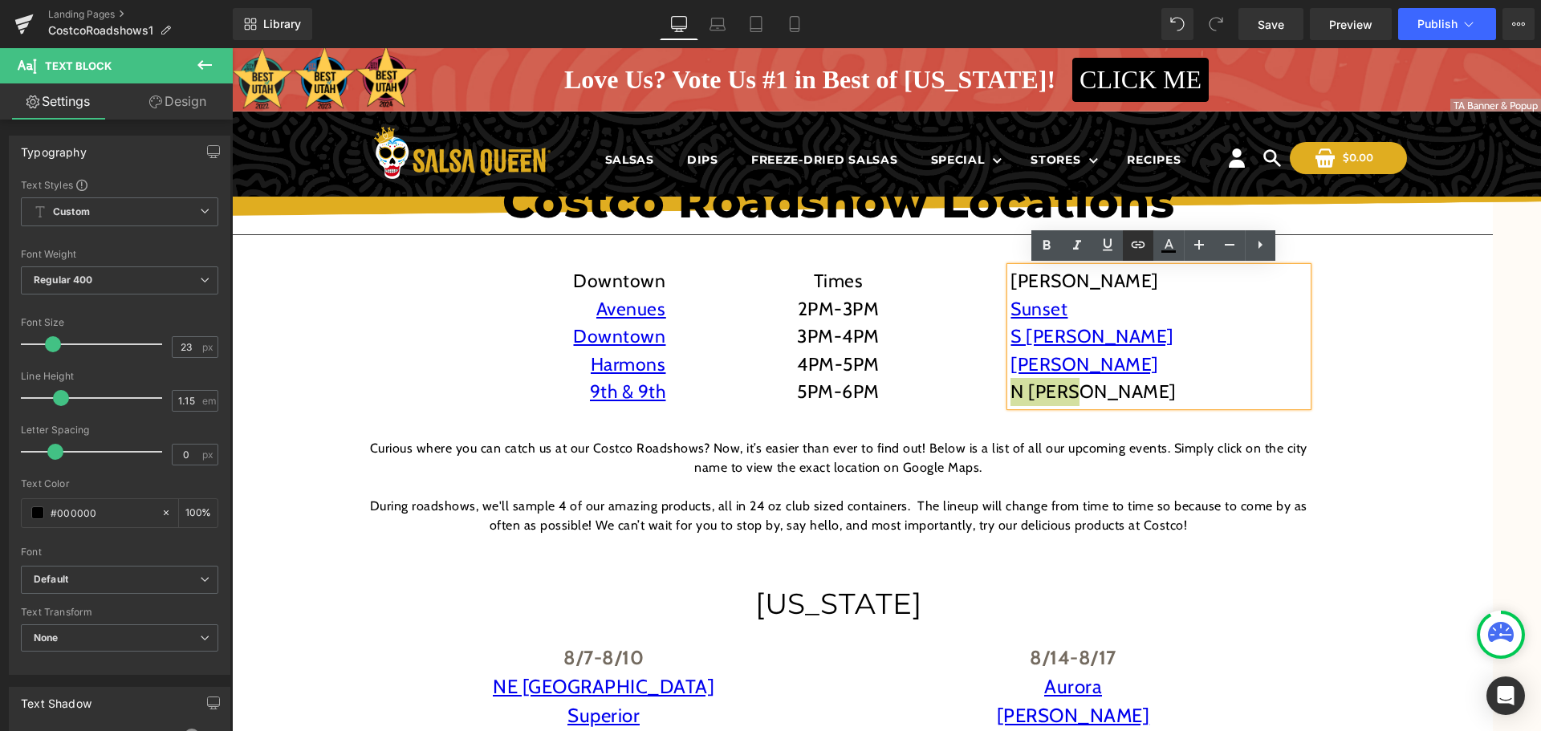
click at [1130, 237] on icon at bounding box center [1137, 244] width 19 height 19
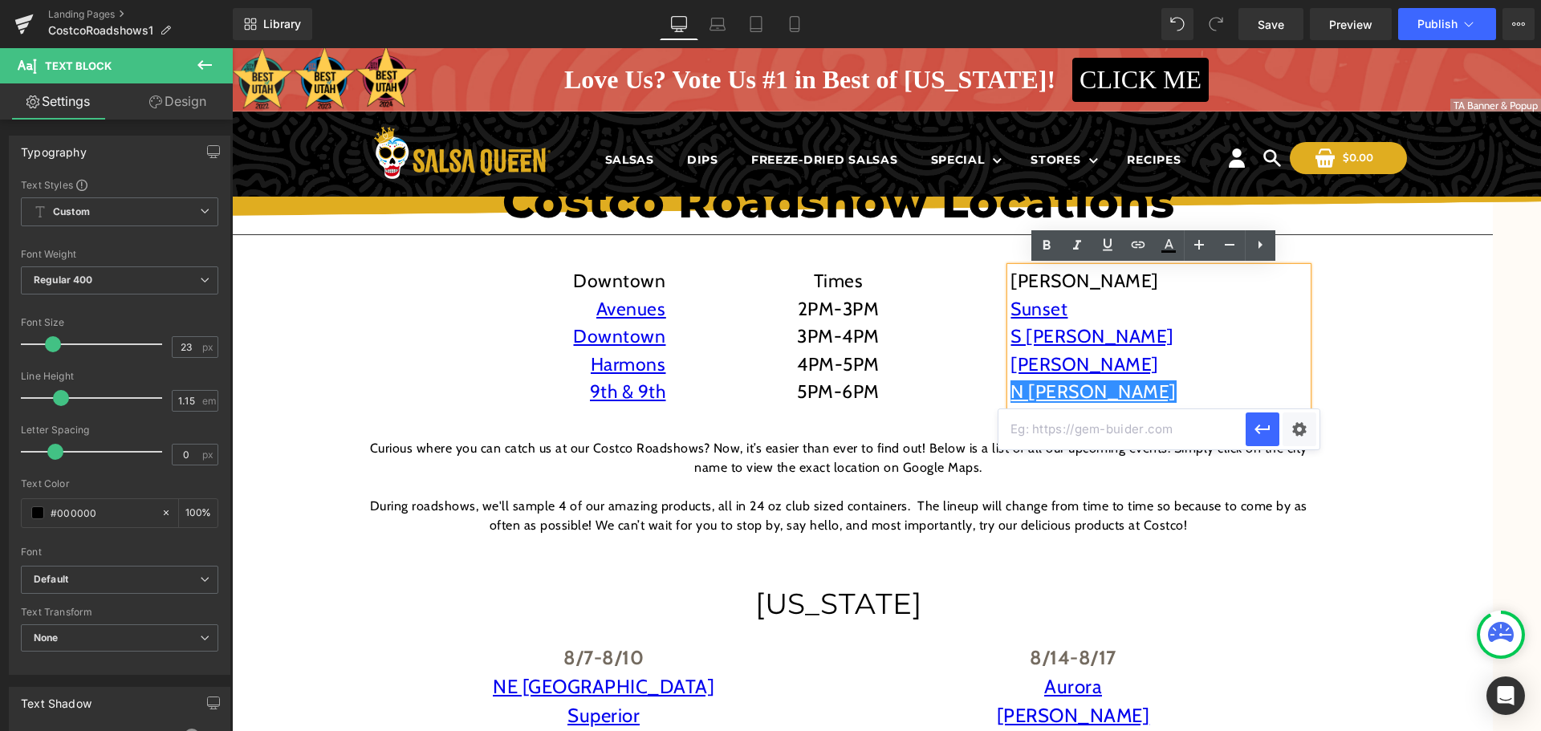
click at [1107, 425] on input "text" at bounding box center [1121, 429] width 247 height 40
paste input "https://maps.app.goo.gl/WnzcN9iaR4crtj4Z9"
type input "https://maps.app.goo.gl/WnzcN9iaR4crtj4Z9"
click at [1256, 443] on button "button" at bounding box center [1262, 429] width 34 height 34
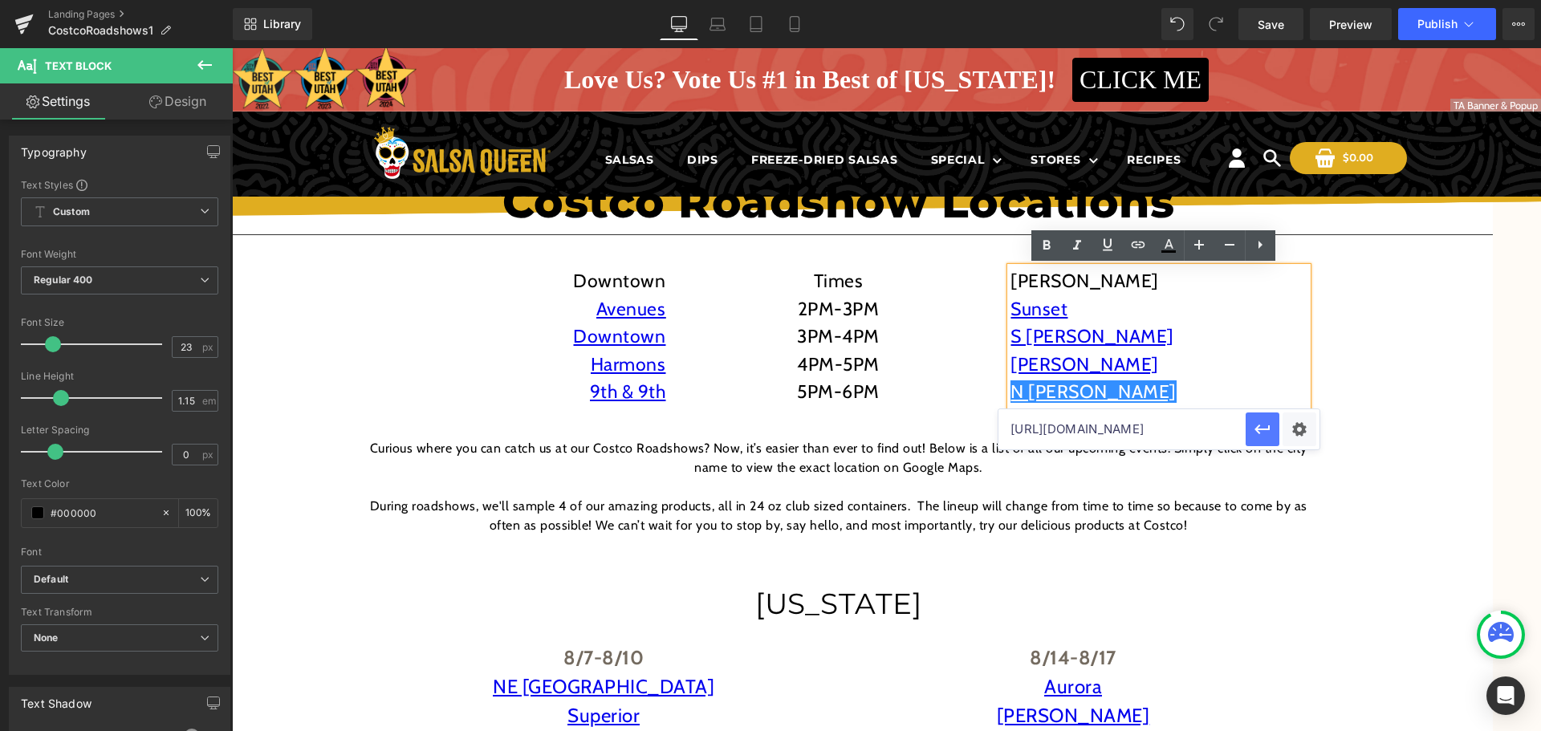
scroll to position [0, 0]
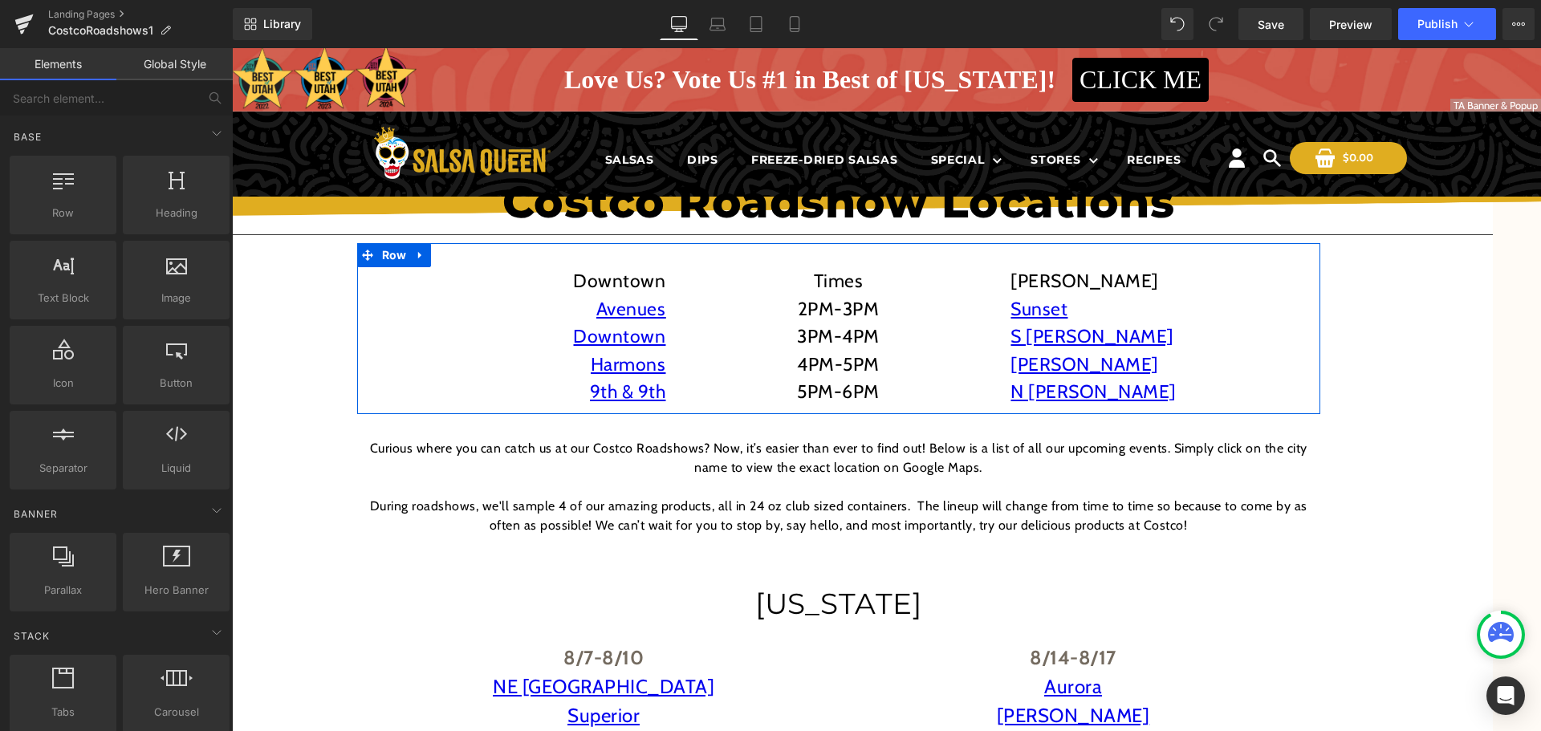
click at [635, 278] on span "Downtown" at bounding box center [619, 281] width 92 height 22
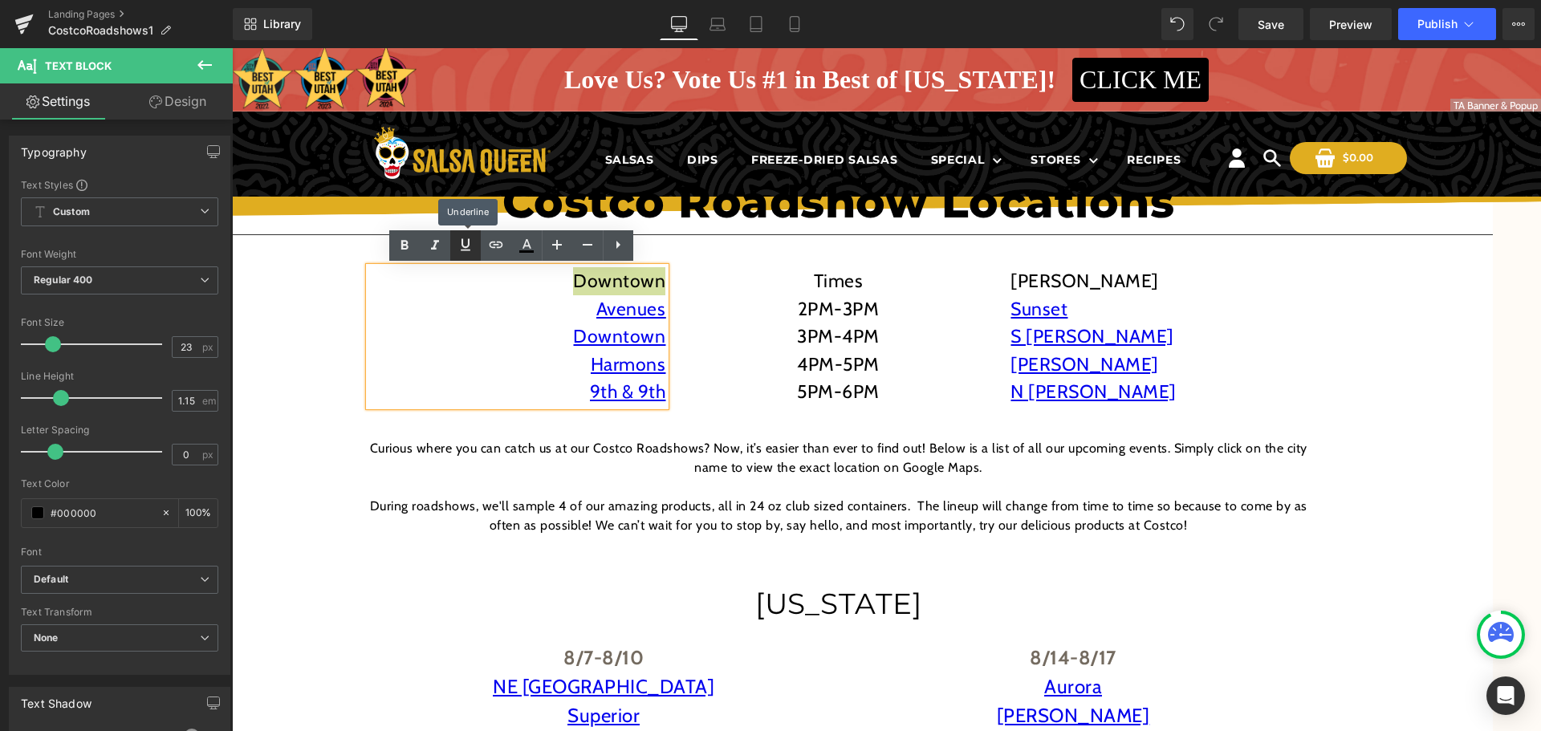
click at [456, 243] on icon at bounding box center [465, 244] width 19 height 19
click at [416, 242] on link at bounding box center [404, 245] width 30 height 30
click at [461, 247] on icon at bounding box center [465, 244] width 19 height 19
click at [615, 286] on strong "Downtown" at bounding box center [619, 281] width 92 height 22
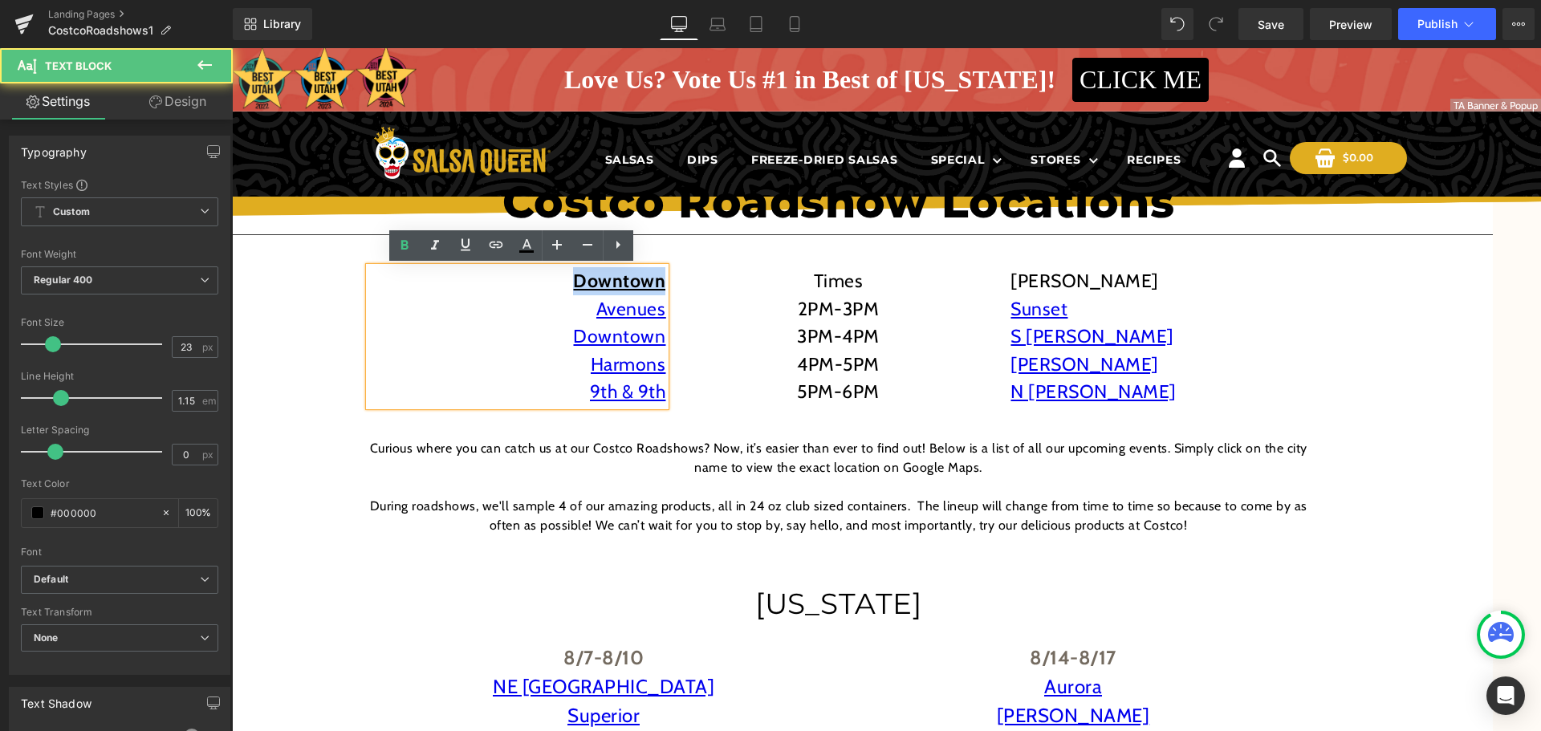
click at [615, 286] on strong "Downtown" at bounding box center [619, 281] width 92 height 22
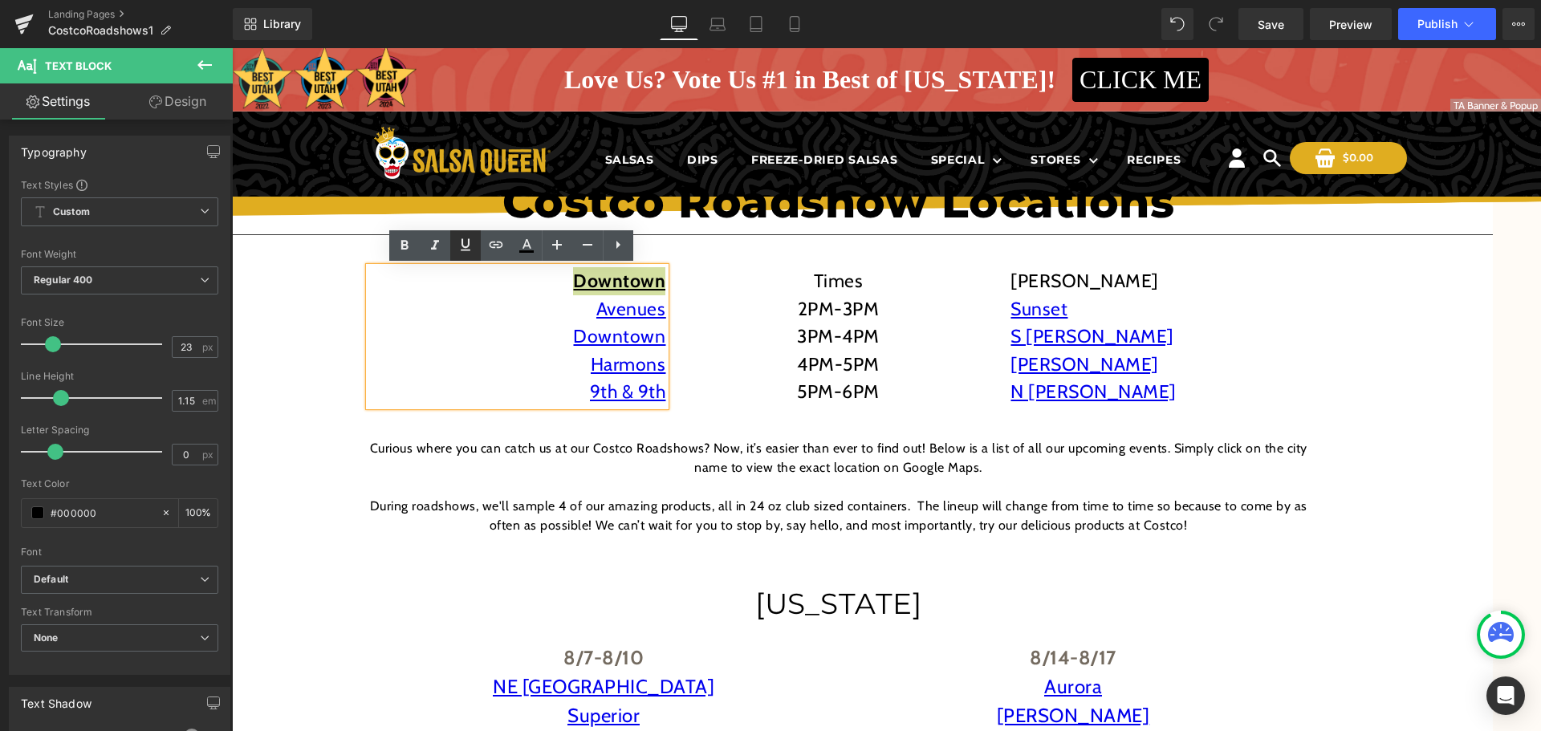
click at [456, 238] on icon at bounding box center [465, 244] width 19 height 19
click at [838, 272] on p "Times" at bounding box center [837, 281] width 297 height 28
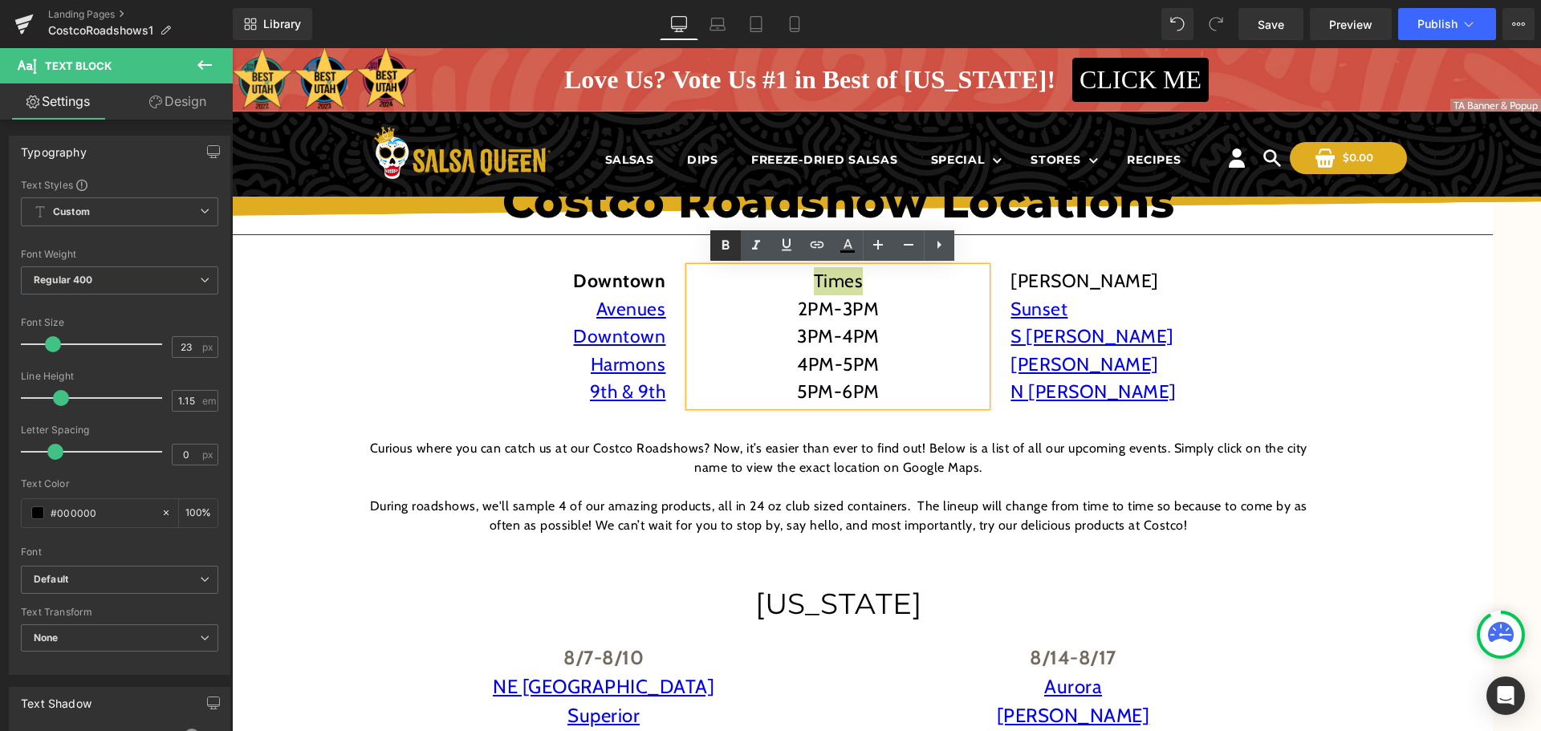
click at [716, 248] on icon at bounding box center [725, 245] width 19 height 19
click at [1042, 281] on p "[PERSON_NAME]" at bounding box center [1158, 281] width 297 height 28
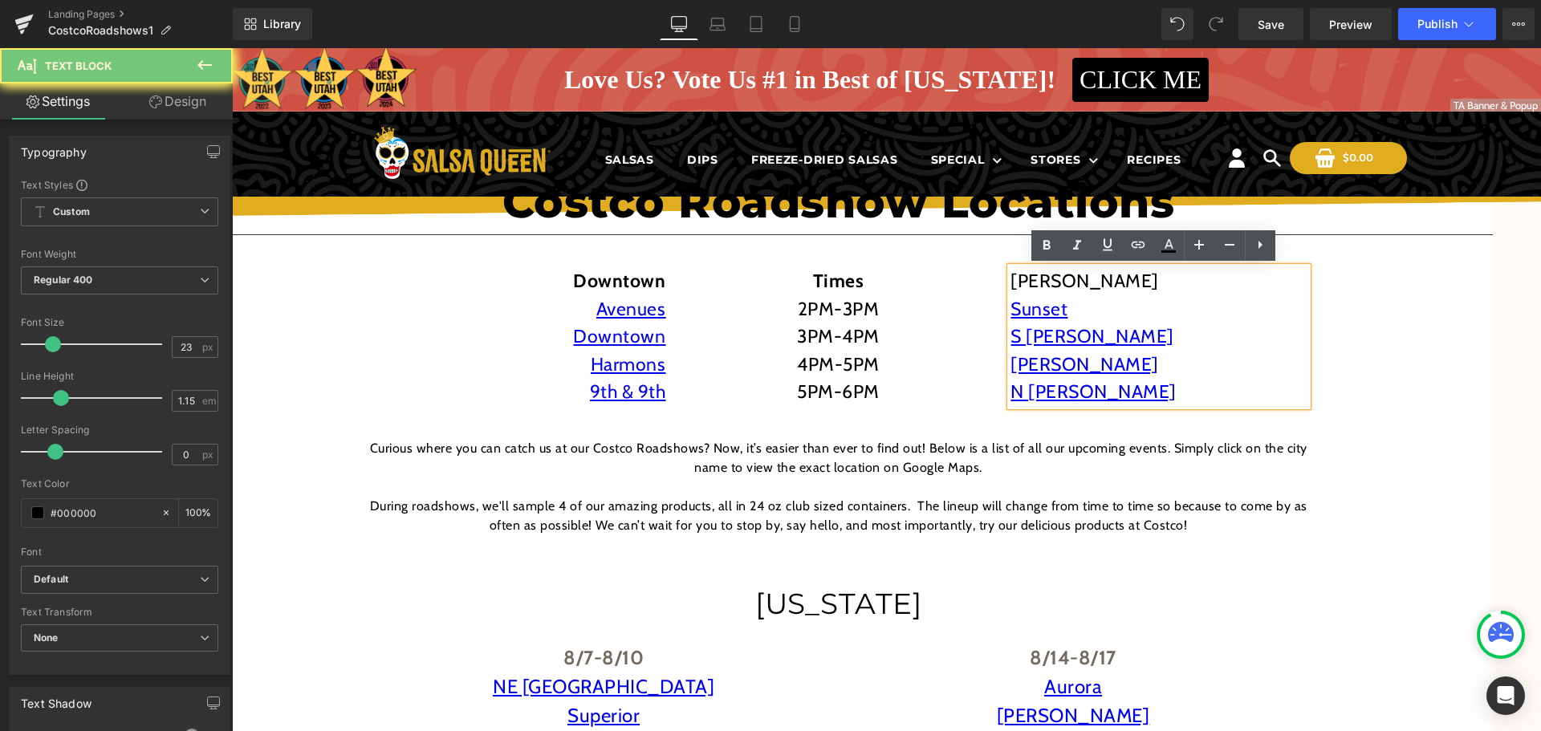
click at [1042, 281] on p "[PERSON_NAME]" at bounding box center [1158, 281] width 297 height 28
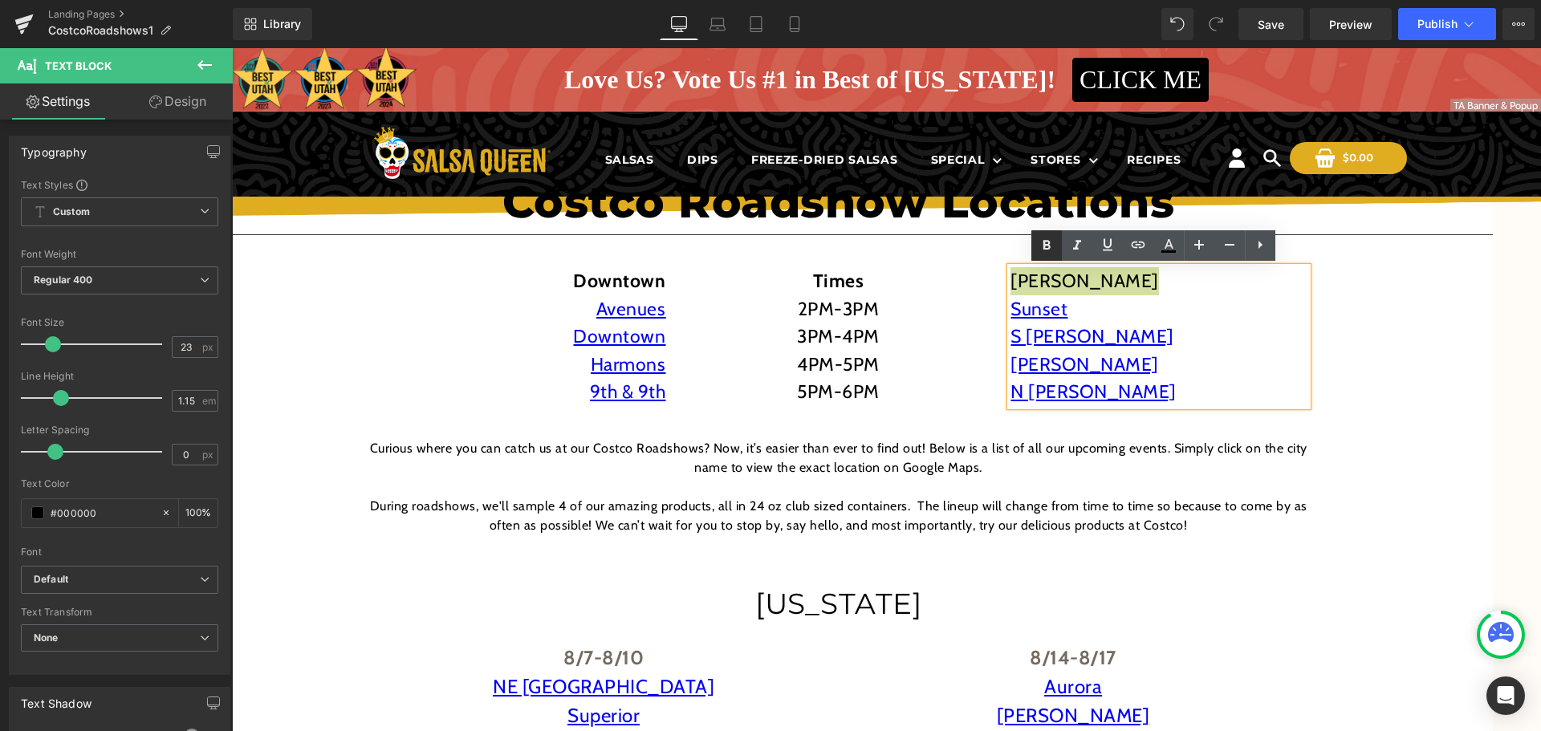
click at [1050, 249] on icon at bounding box center [1046, 245] width 19 height 19
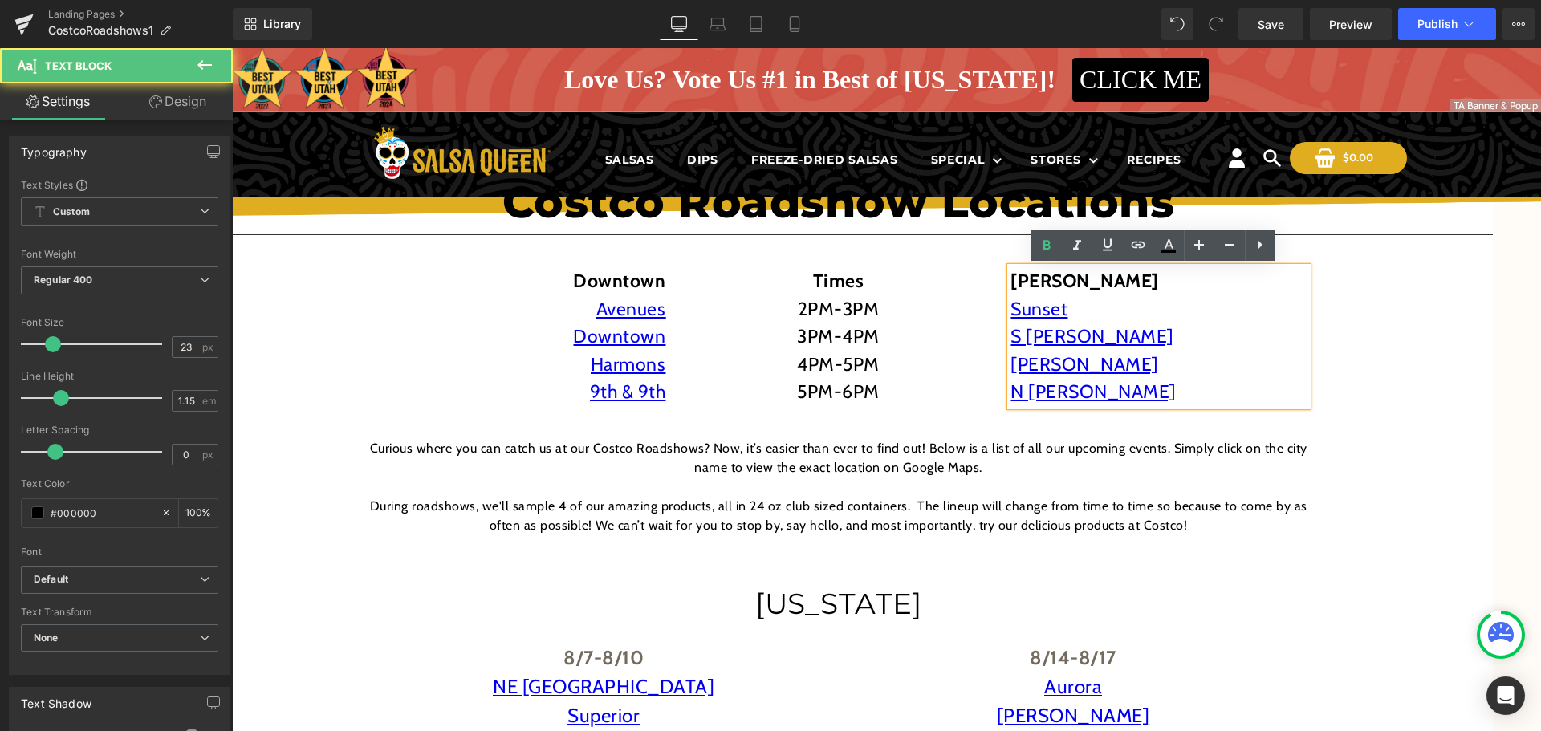
click at [1150, 379] on p "N [PERSON_NAME]" at bounding box center [1158, 392] width 297 height 28
click at [1036, 281] on strong "[PERSON_NAME]" at bounding box center [1084, 281] width 148 height 22
click at [1032, 285] on strong "[PERSON_NAME]" at bounding box center [1084, 281] width 148 height 22
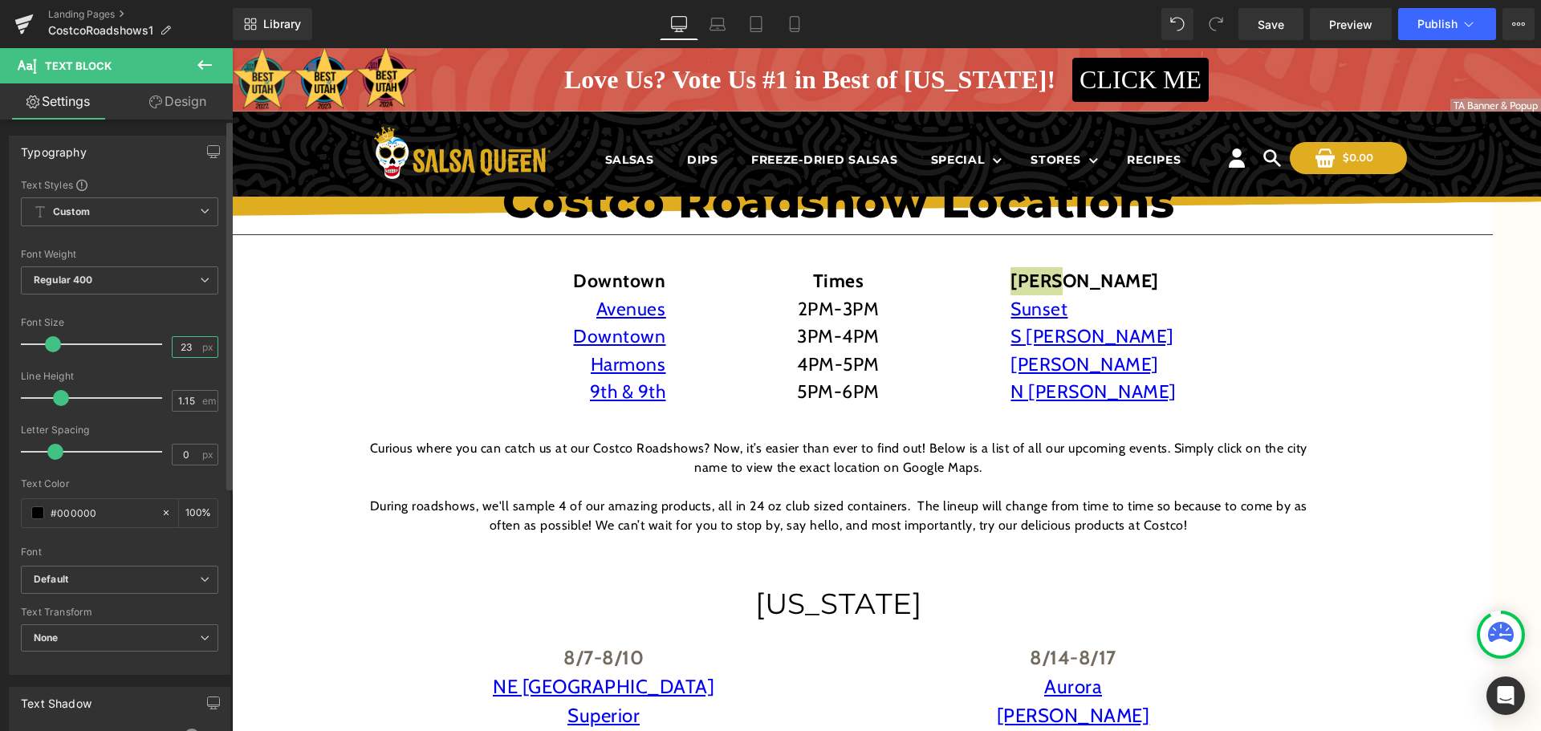
click at [188, 342] on input "23" at bounding box center [187, 347] width 28 height 20
type input "25"
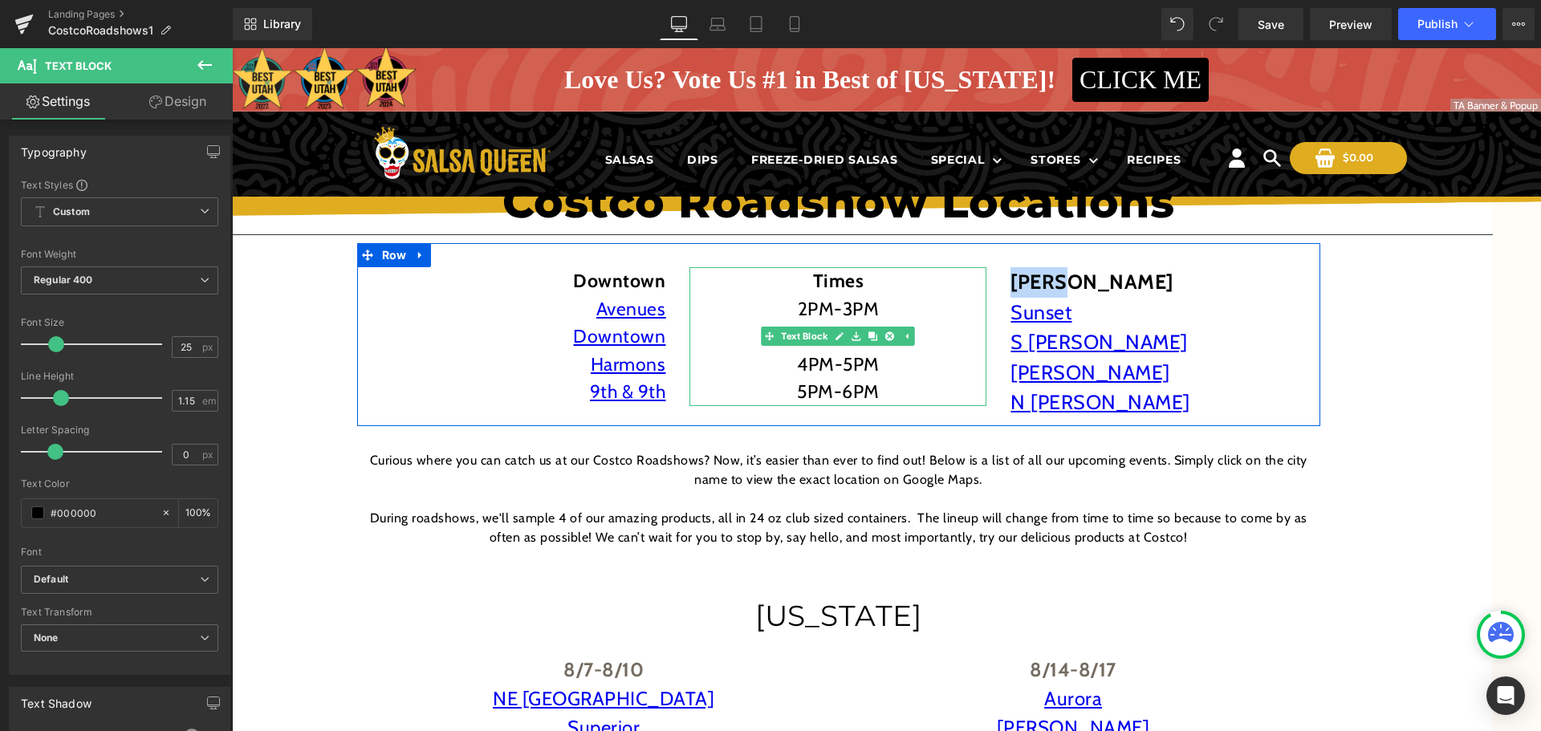
click at [833, 278] on strong "Times" at bounding box center [838, 281] width 51 height 22
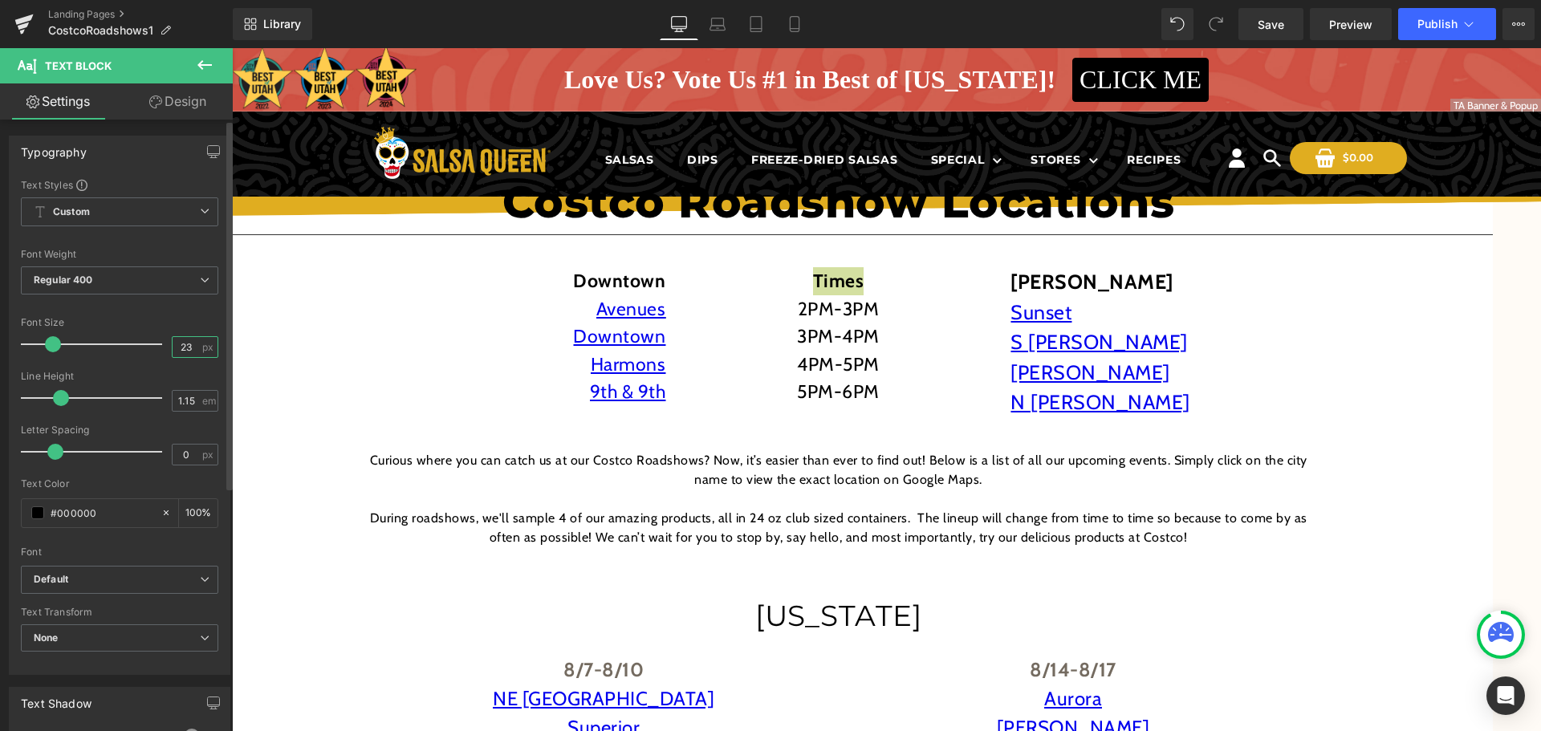
click at [189, 347] on input "23" at bounding box center [187, 347] width 28 height 20
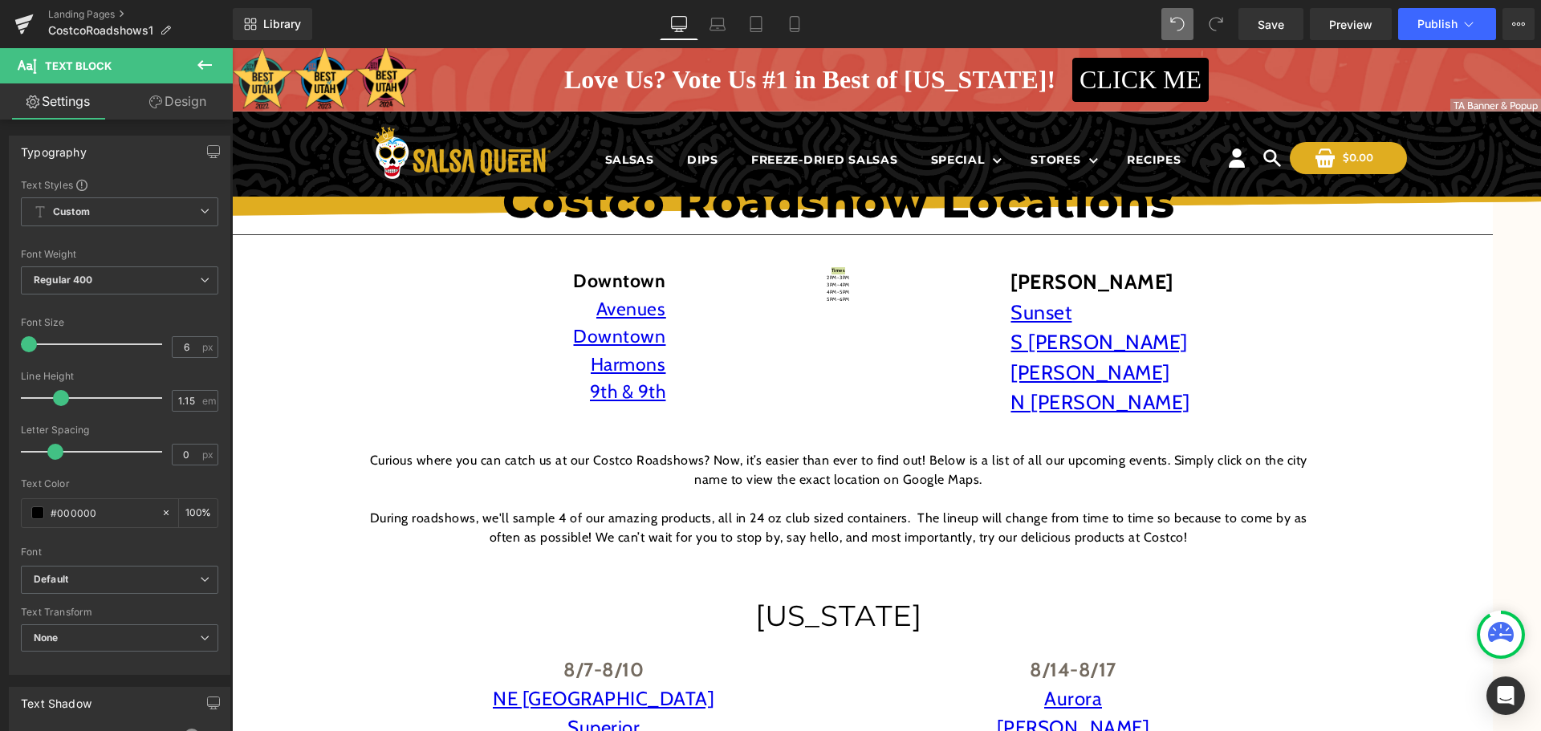
click at [1183, 22] on icon at bounding box center [1177, 24] width 14 height 14
click at [1195, 21] on div at bounding box center [1196, 24] width 71 height 32
type input "23"
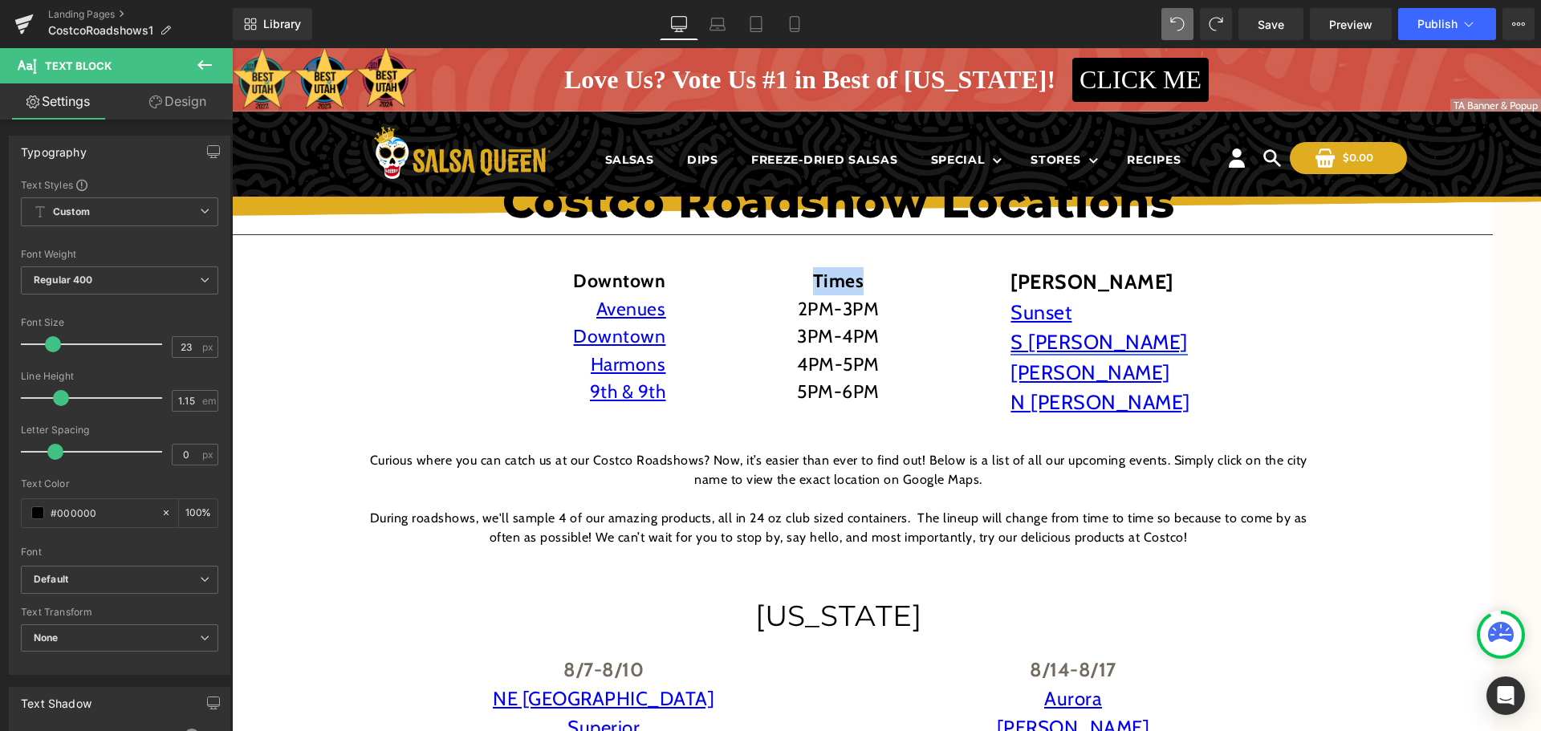
click at [1041, 351] on link "S [PERSON_NAME]" at bounding box center [1098, 342] width 177 height 24
click at [185, 347] on input "25" at bounding box center [187, 347] width 28 height 20
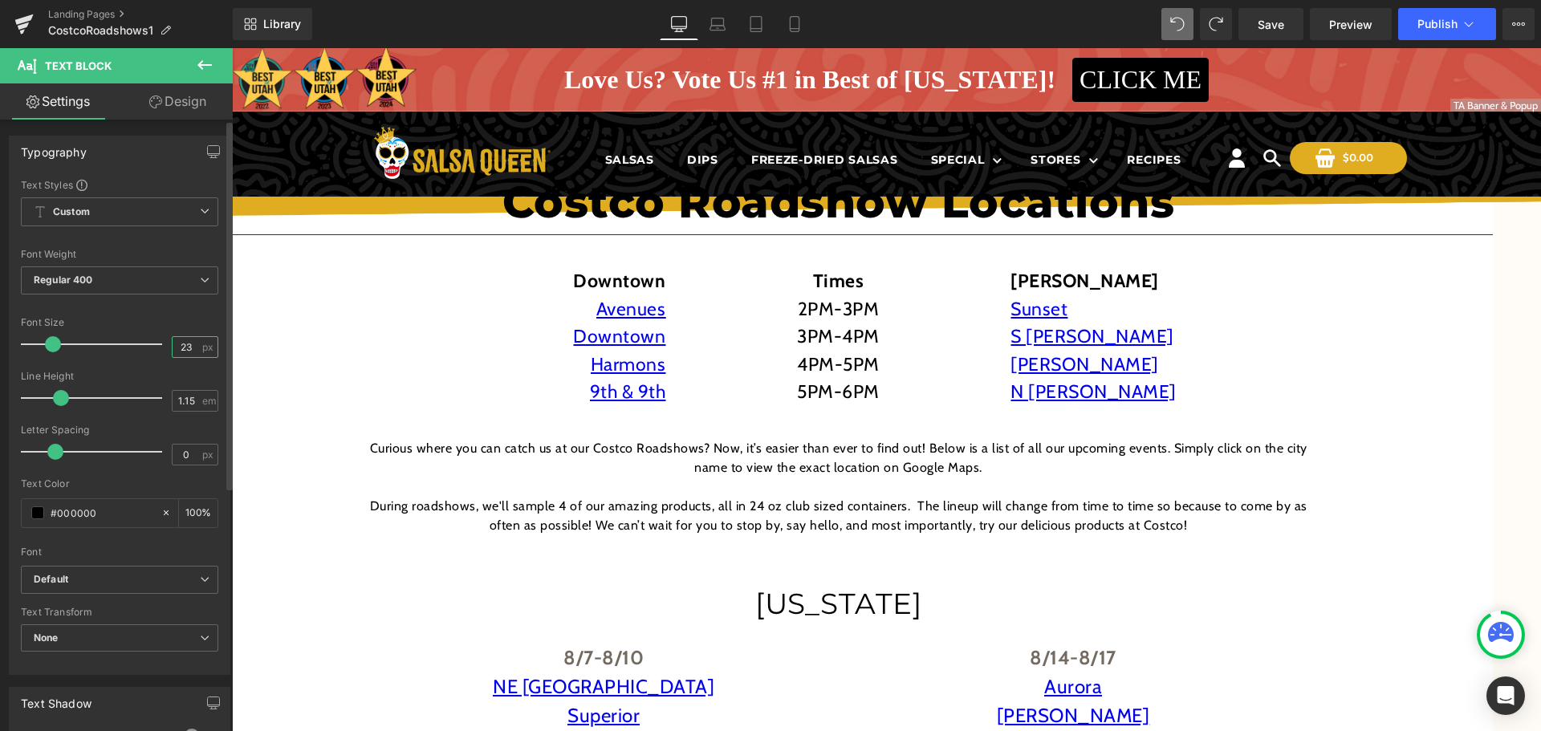
type input "23"
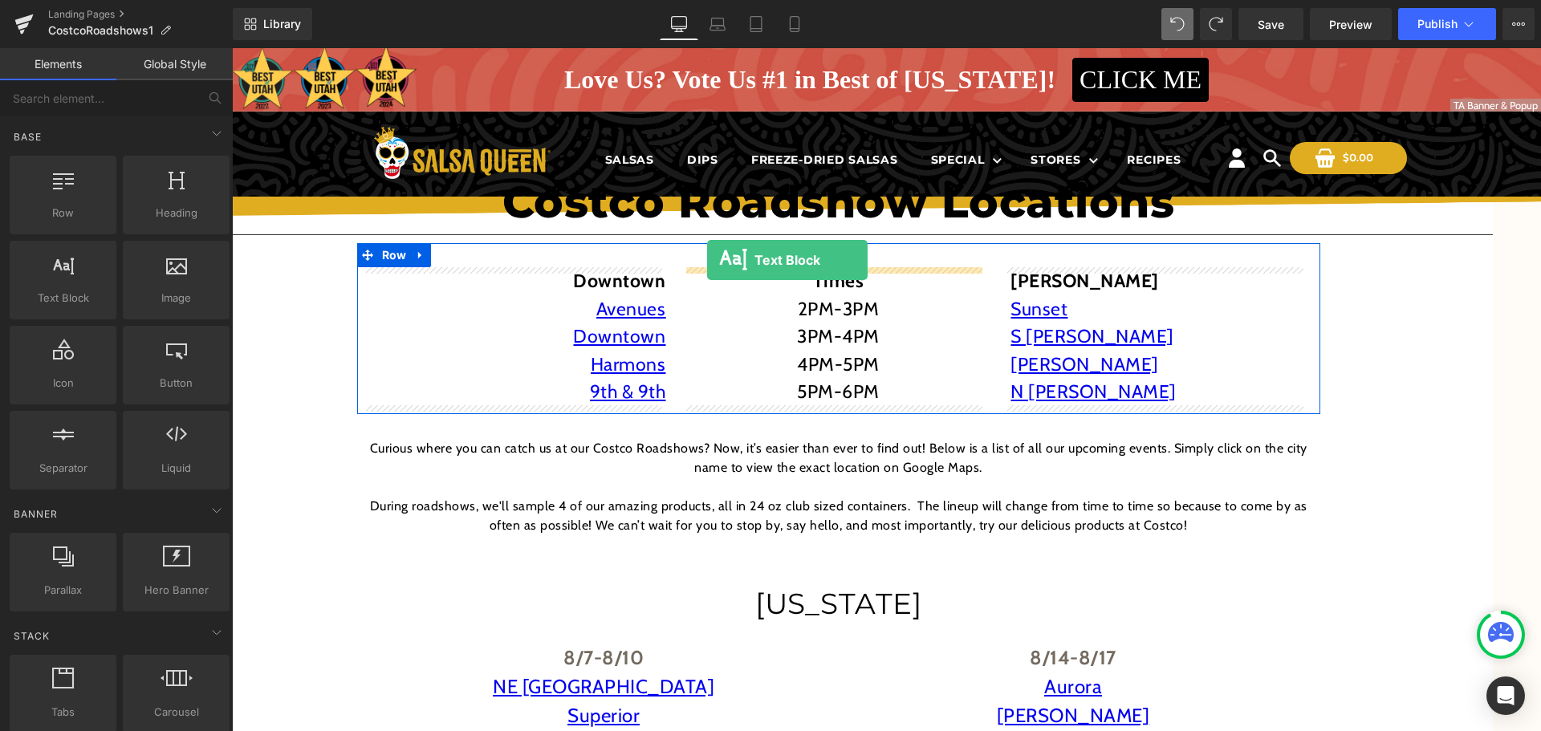
drag, startPoint x: 310, startPoint y: 323, endPoint x: 707, endPoint y: 260, distance: 402.1
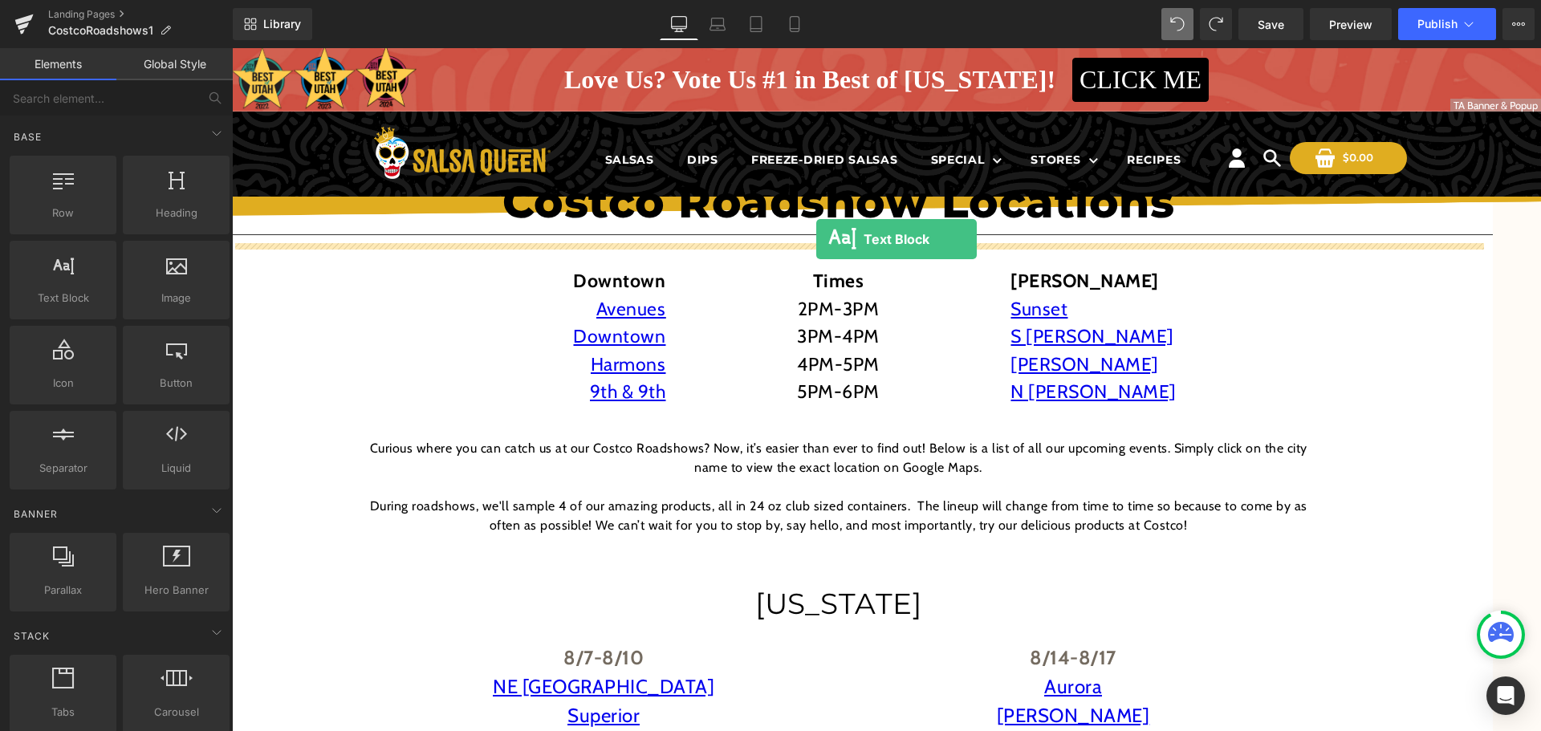
drag, startPoint x: 364, startPoint y: 231, endPoint x: 795, endPoint y: 246, distance: 431.1
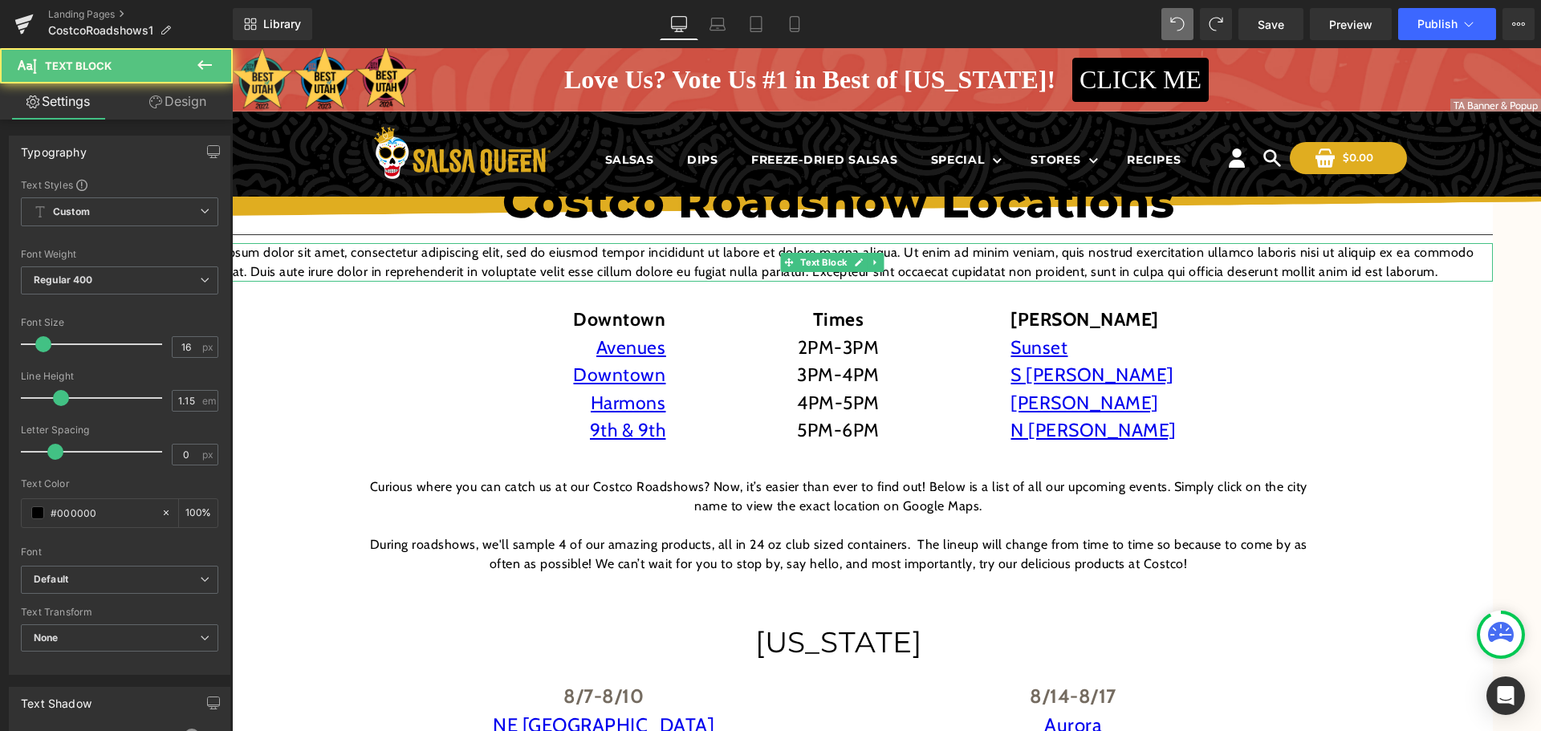
click at [696, 262] on p "Lorem ipsum dolor sit amet, consectetur adipiscing elit, sed do eiusmod tempor …" at bounding box center [838, 262] width 1309 height 39
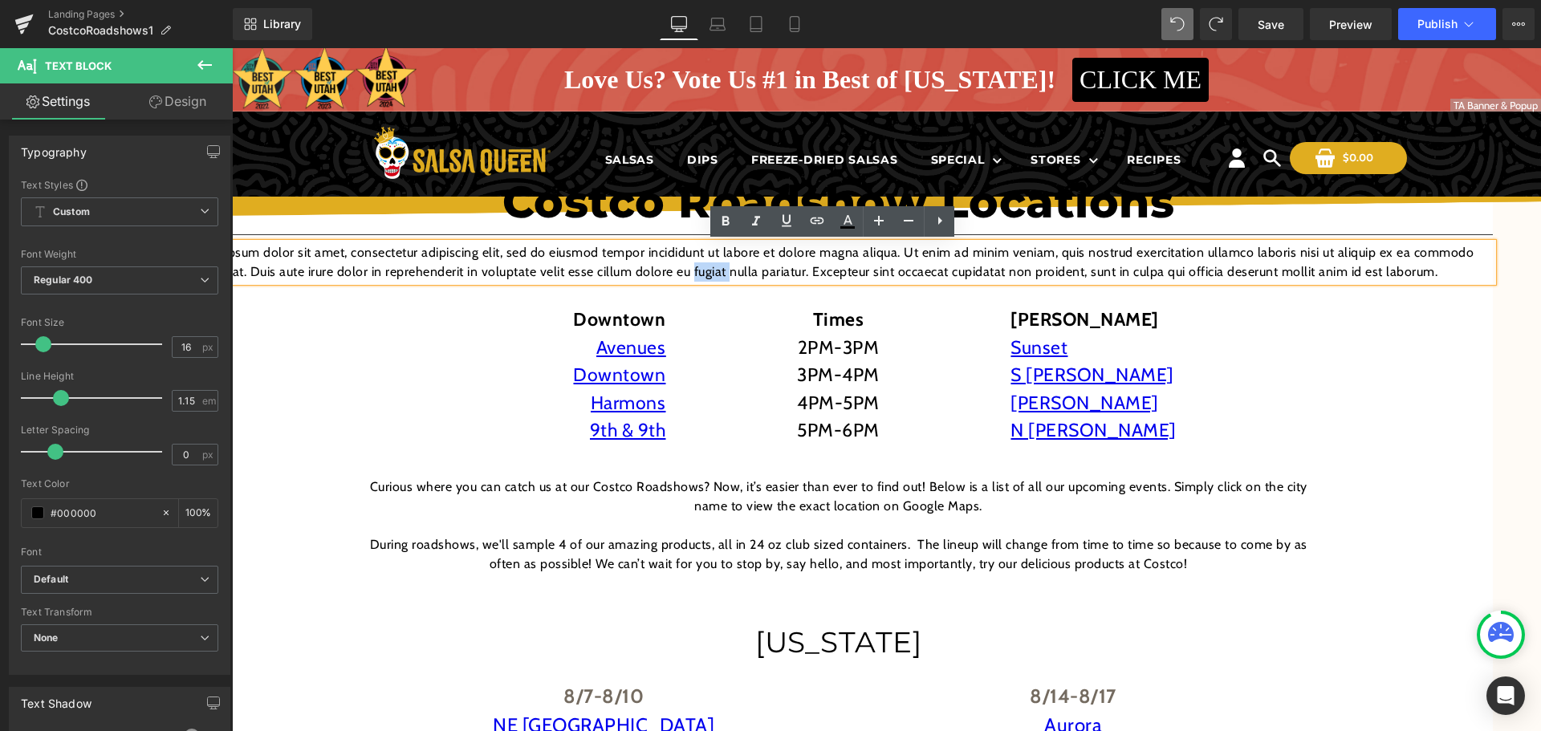
click at [696, 262] on p "Lorem ipsum dolor sit amet, consectetur adipiscing elit, sed do eiusmod tempor …" at bounding box center [838, 262] width 1309 height 39
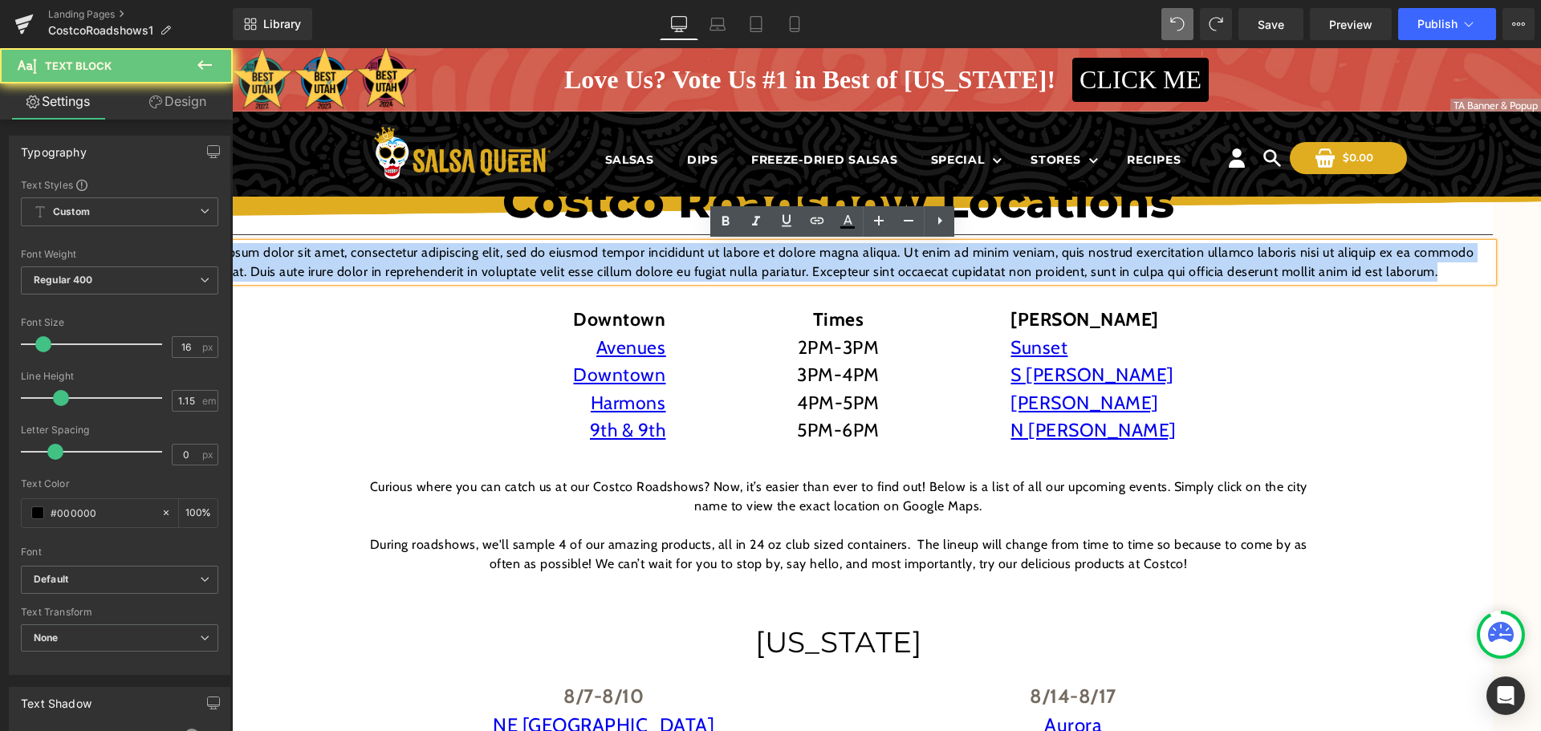
click at [696, 262] on p "Lorem ipsum dolor sit amet, consectetur adipiscing elit, sed do eiusmod tempor …" at bounding box center [838, 262] width 1309 height 39
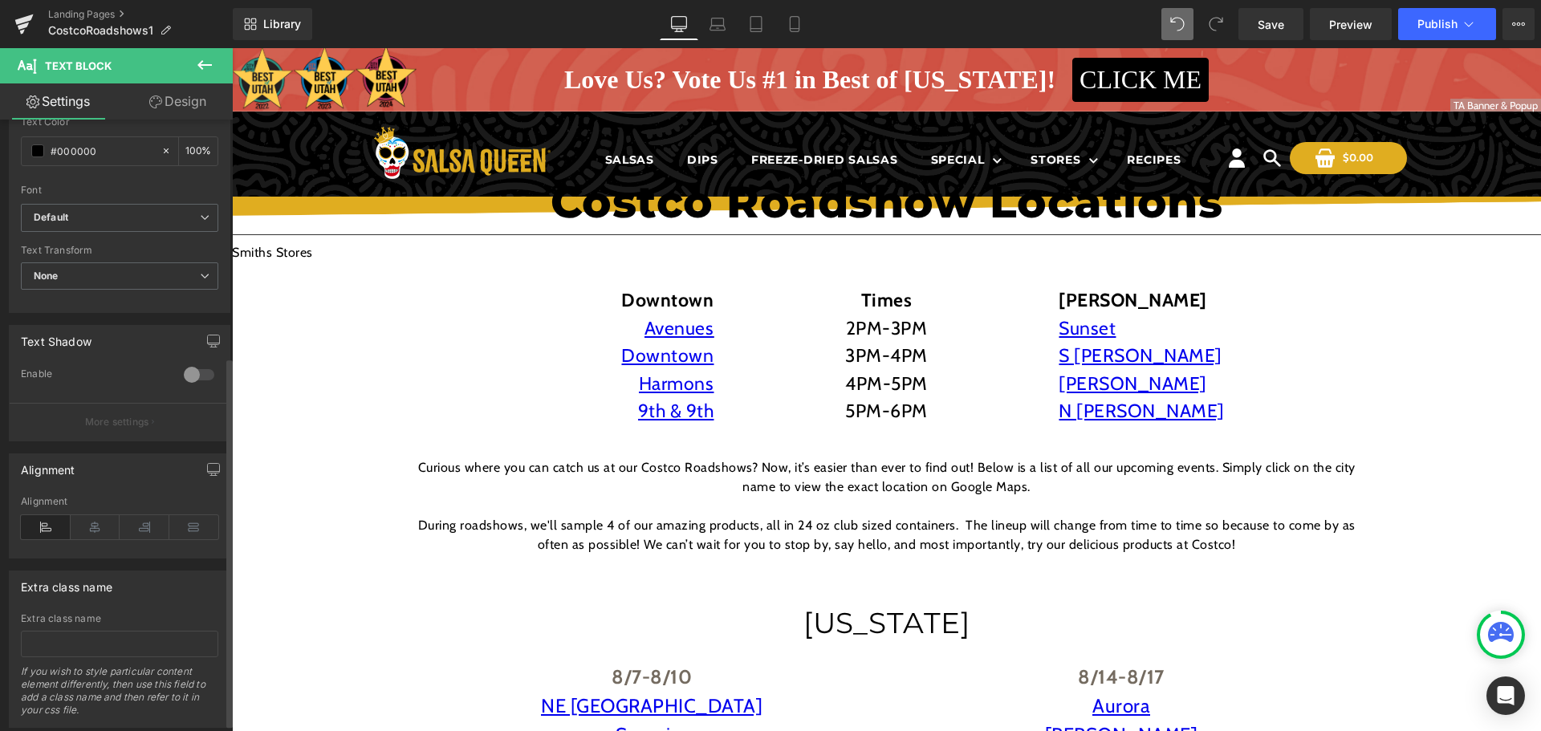
scroll to position [401, 0]
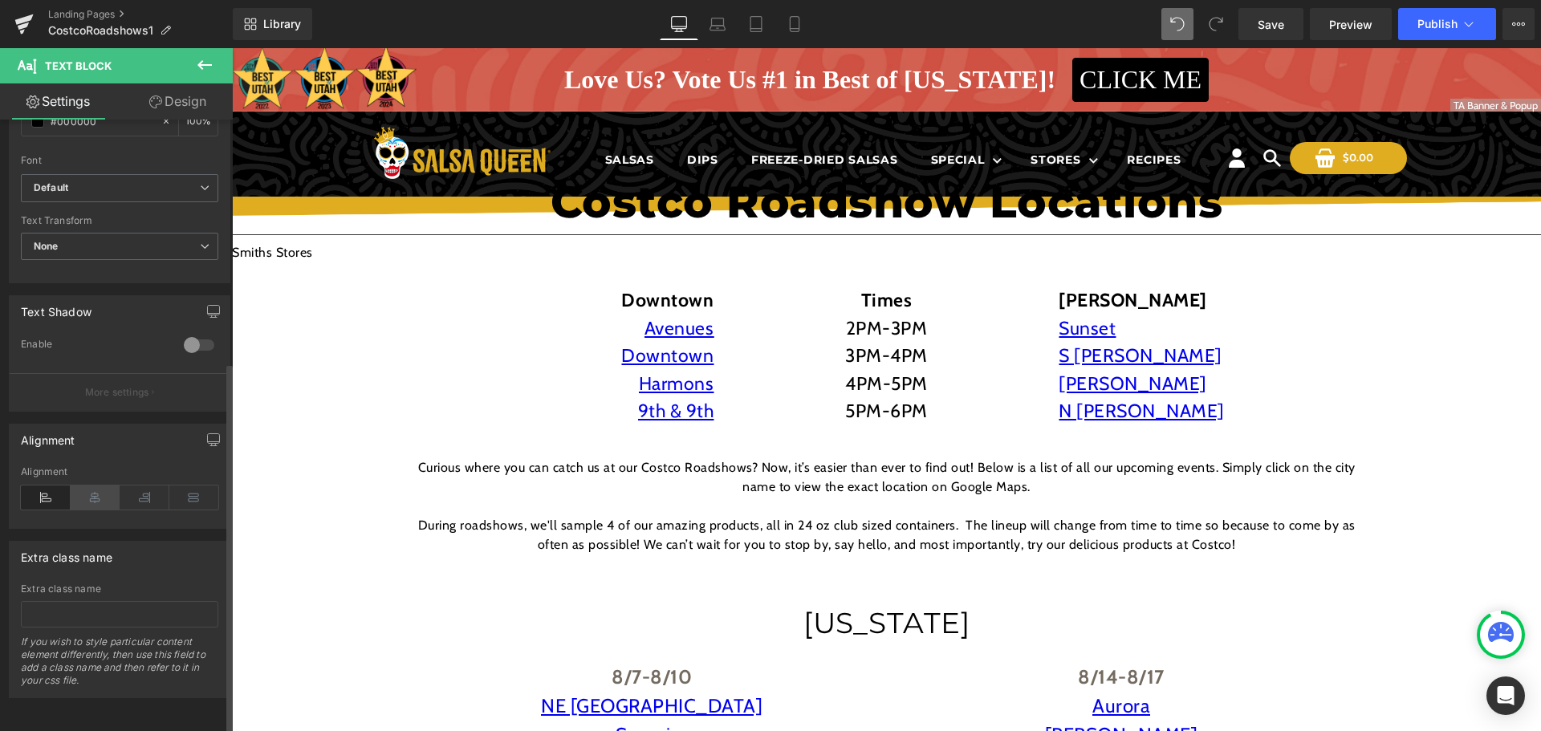
click at [108, 493] on icon at bounding box center [96, 497] width 50 height 24
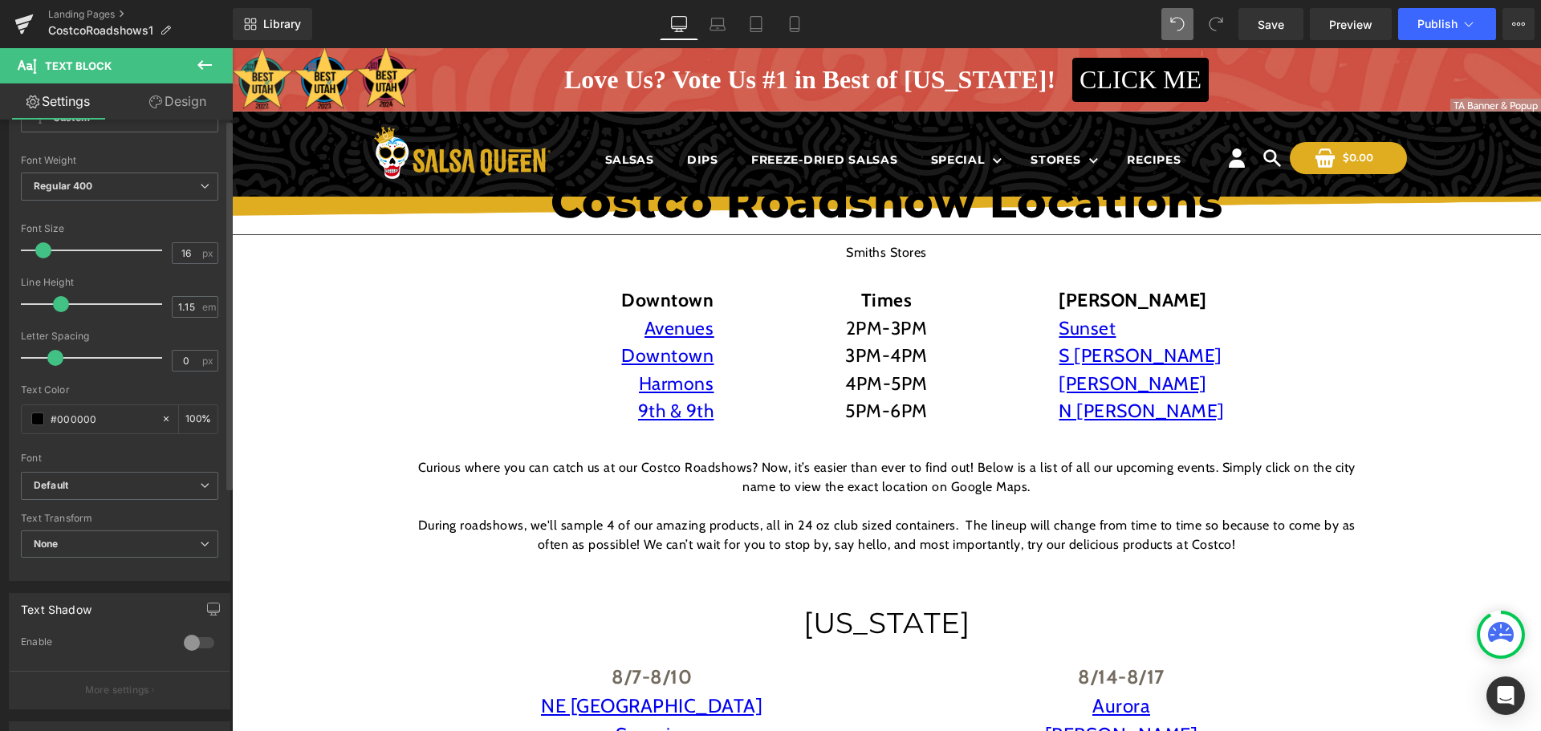
scroll to position [0, 0]
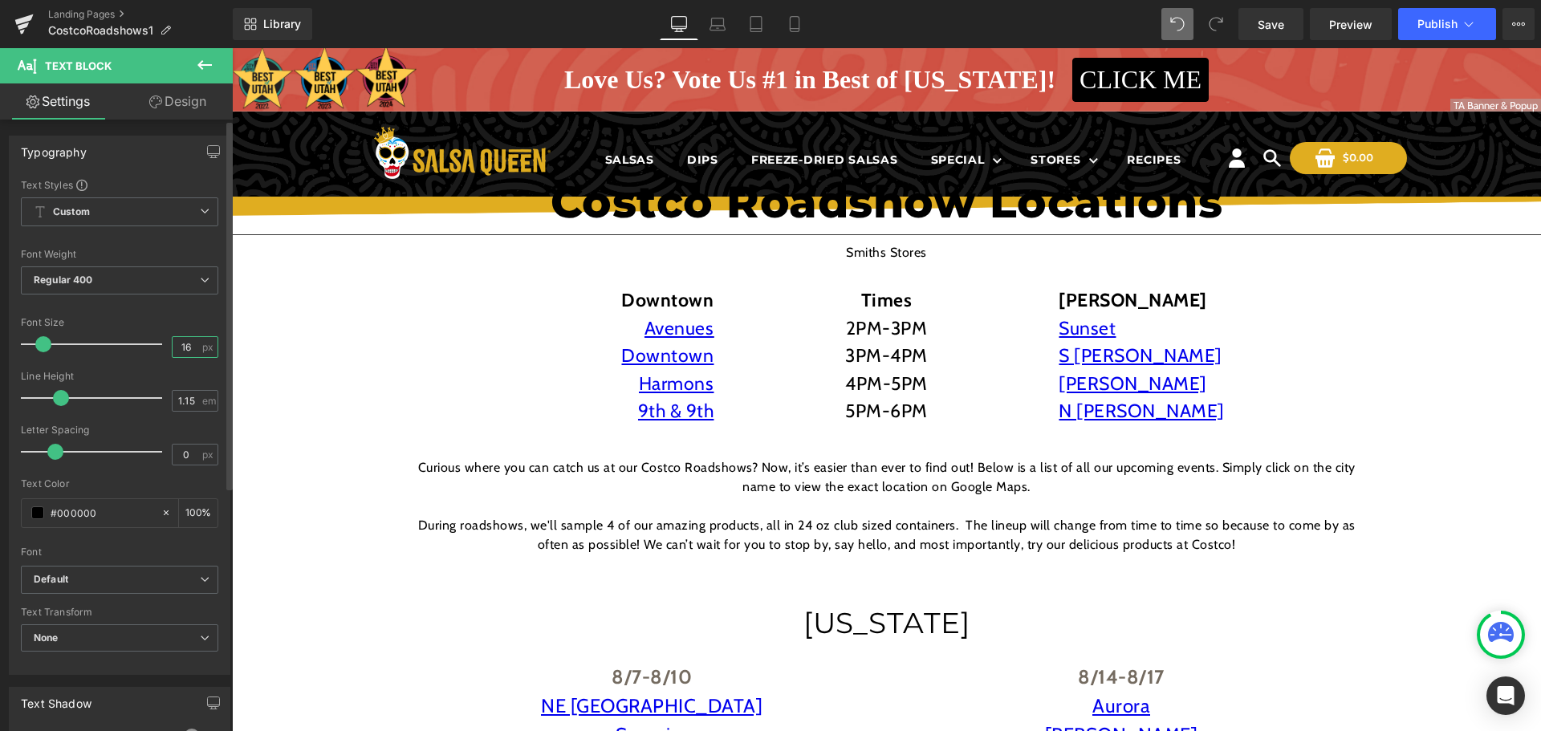
click at [187, 354] on input "16" at bounding box center [187, 347] width 28 height 20
type input "36"
click at [70, 344] on div at bounding box center [95, 344] width 133 height 32
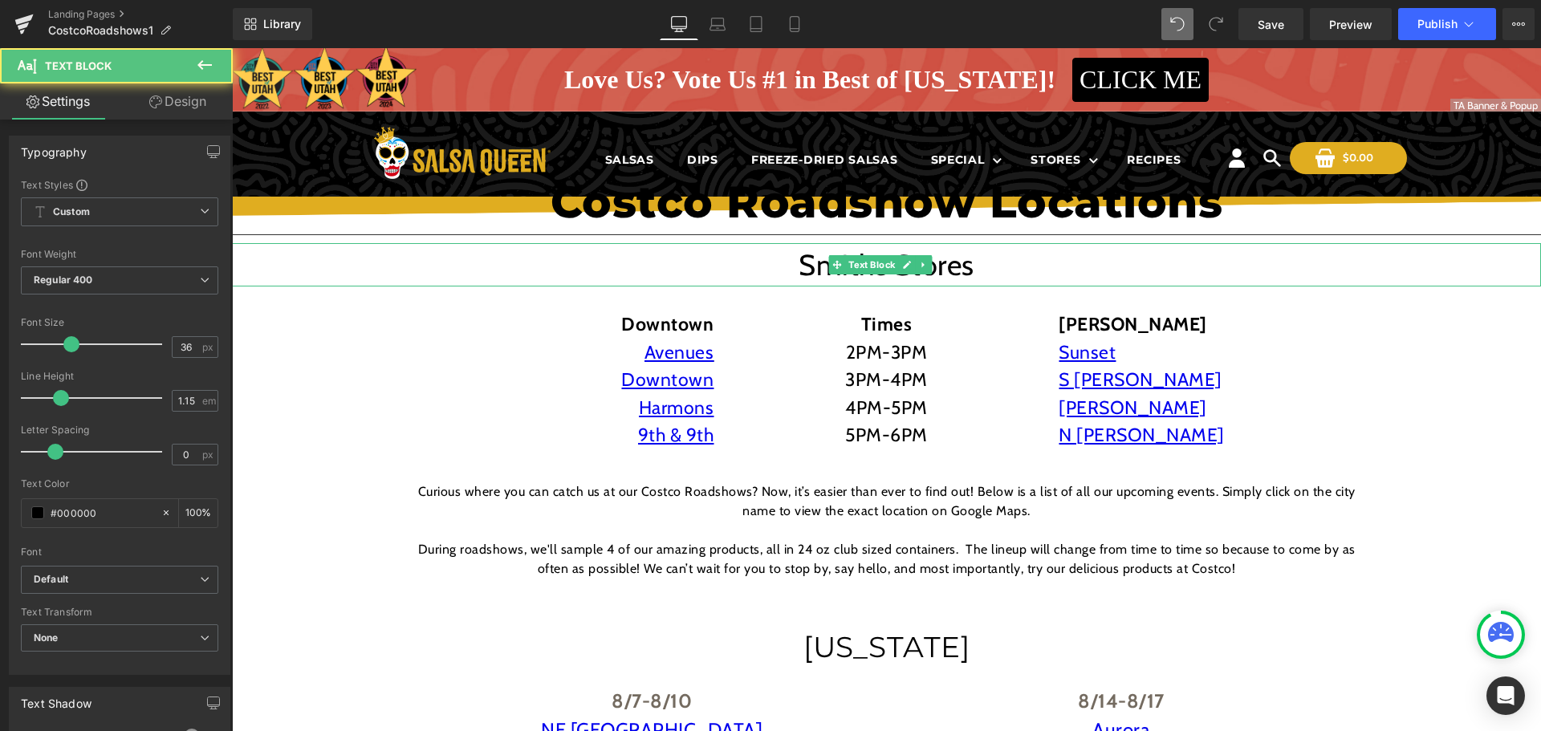
click at [826, 264] on p "Smiths Stores" at bounding box center [886, 264] width 1309 height 43
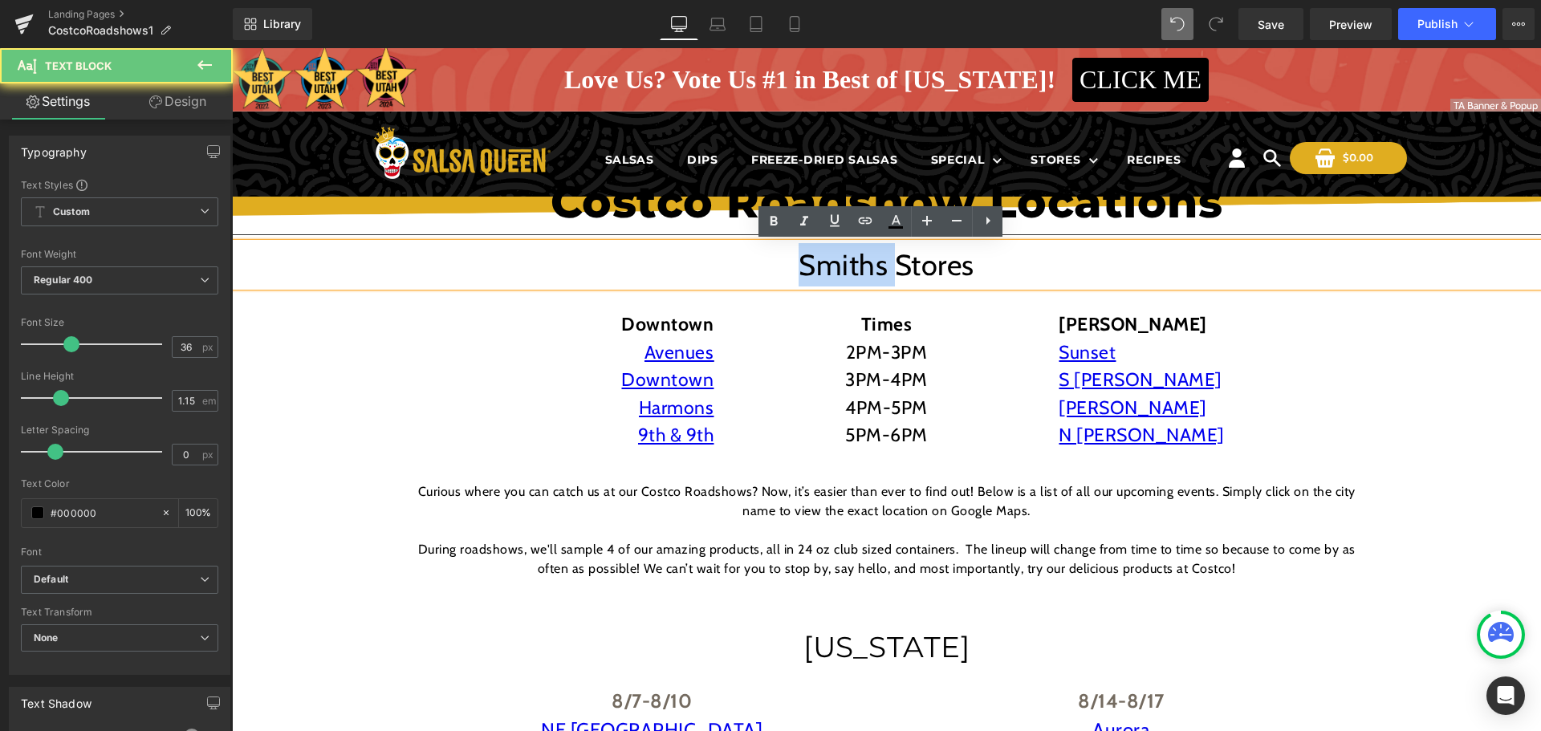
click at [826, 264] on p "Smiths Stores" at bounding box center [886, 264] width 1309 height 43
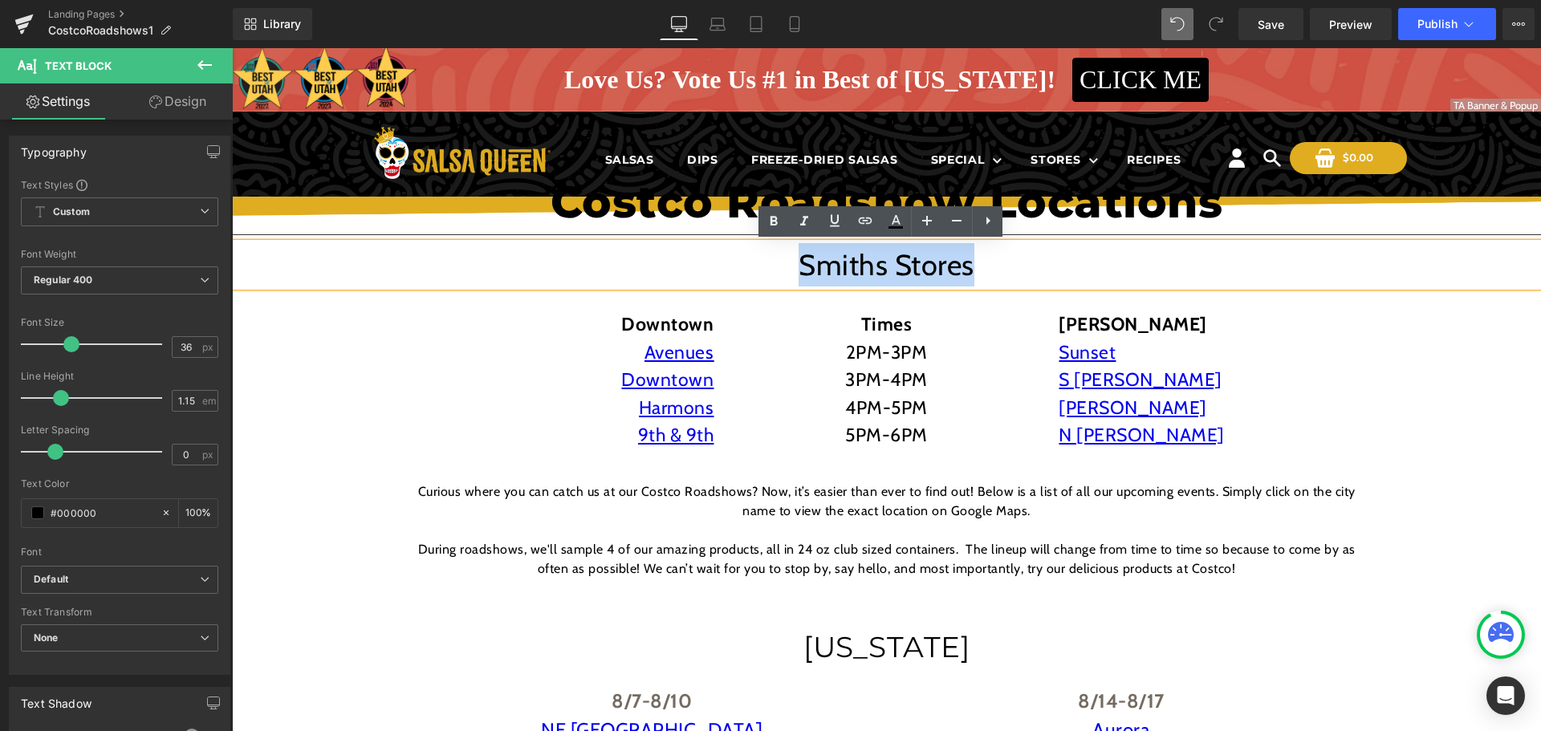
click at [826, 264] on p "Smiths Stores" at bounding box center [886, 264] width 1309 height 43
click at [773, 225] on icon at bounding box center [773, 221] width 7 height 10
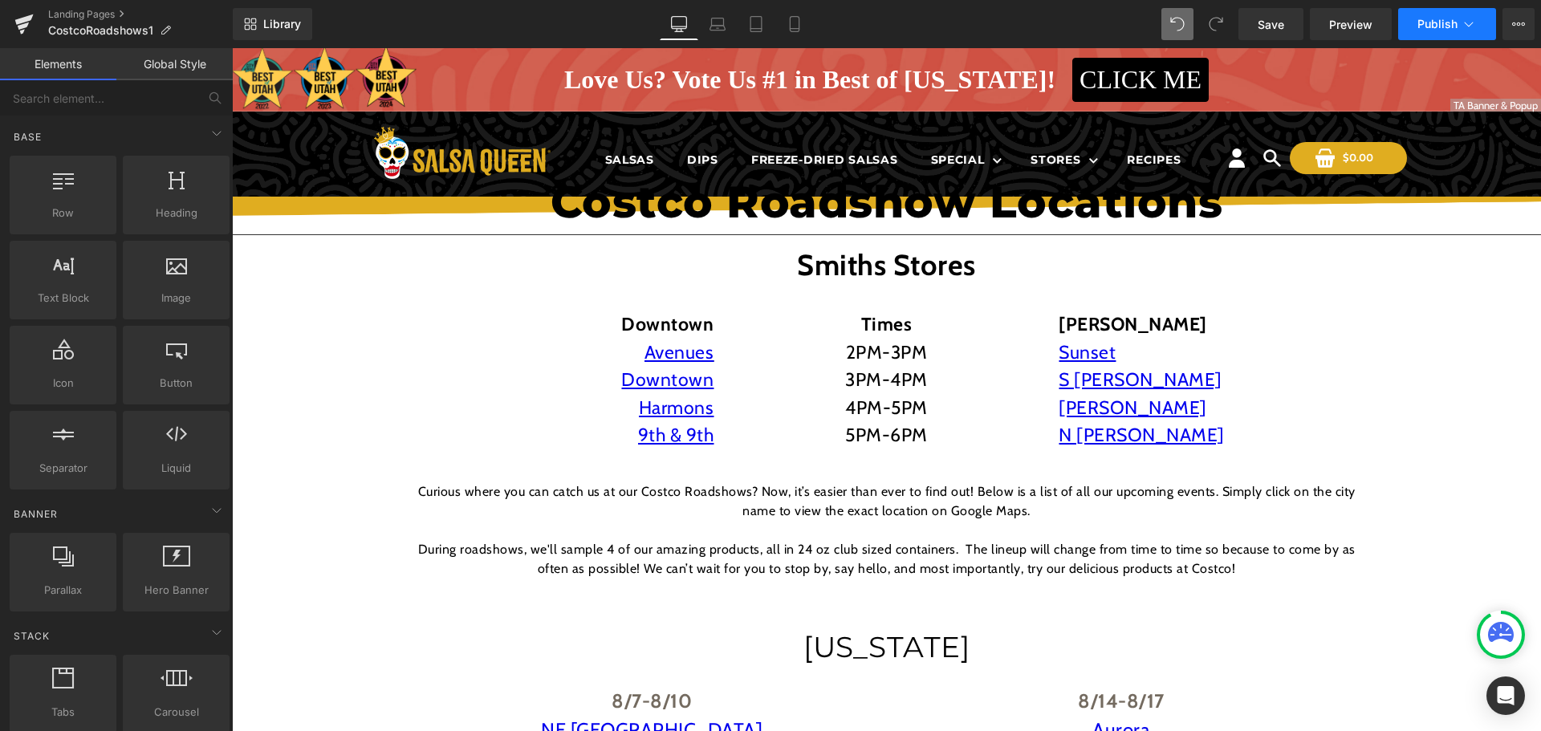
click at [1459, 23] on button "Publish" at bounding box center [1447, 24] width 98 height 32
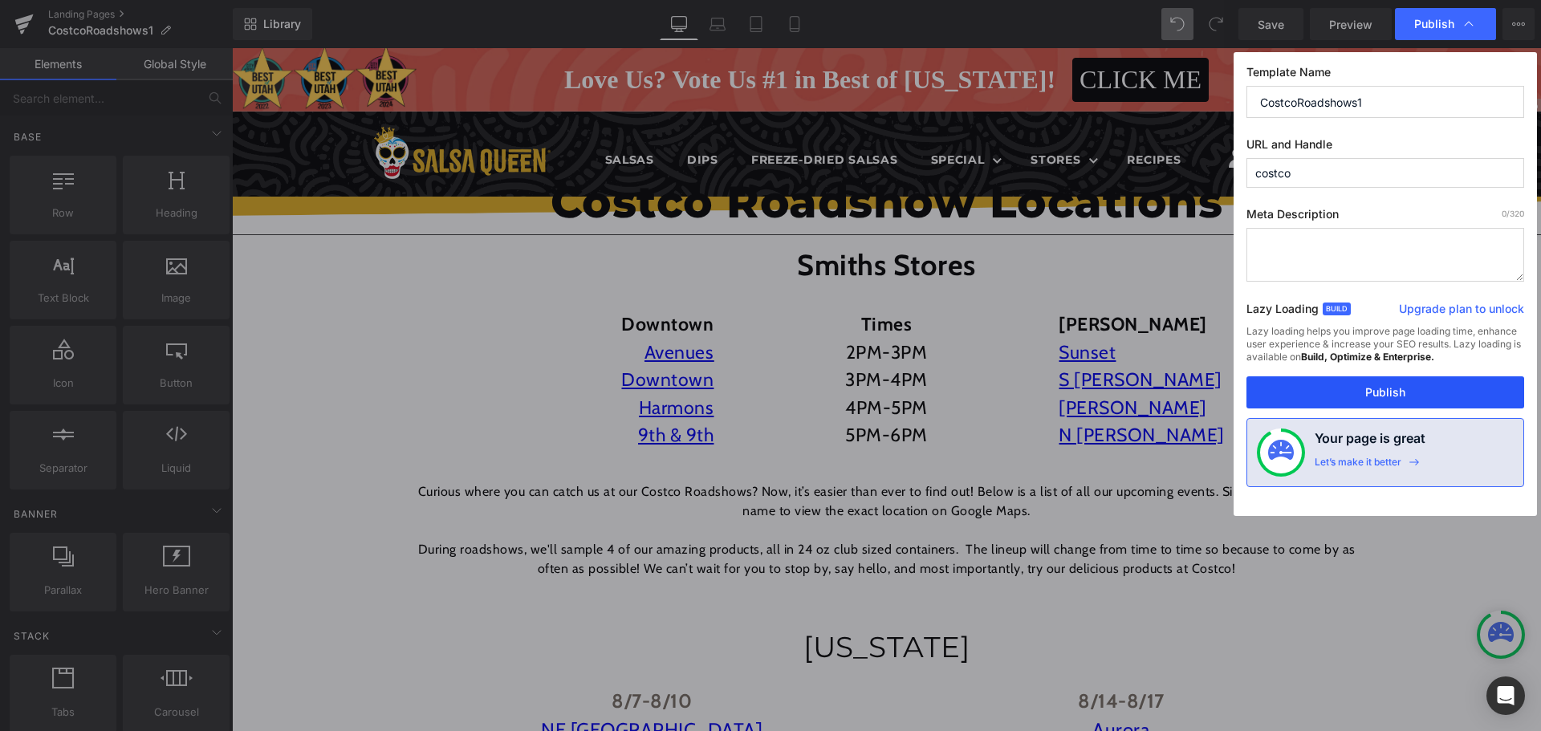
click at [1427, 391] on button "Publish" at bounding box center [1385, 392] width 278 height 32
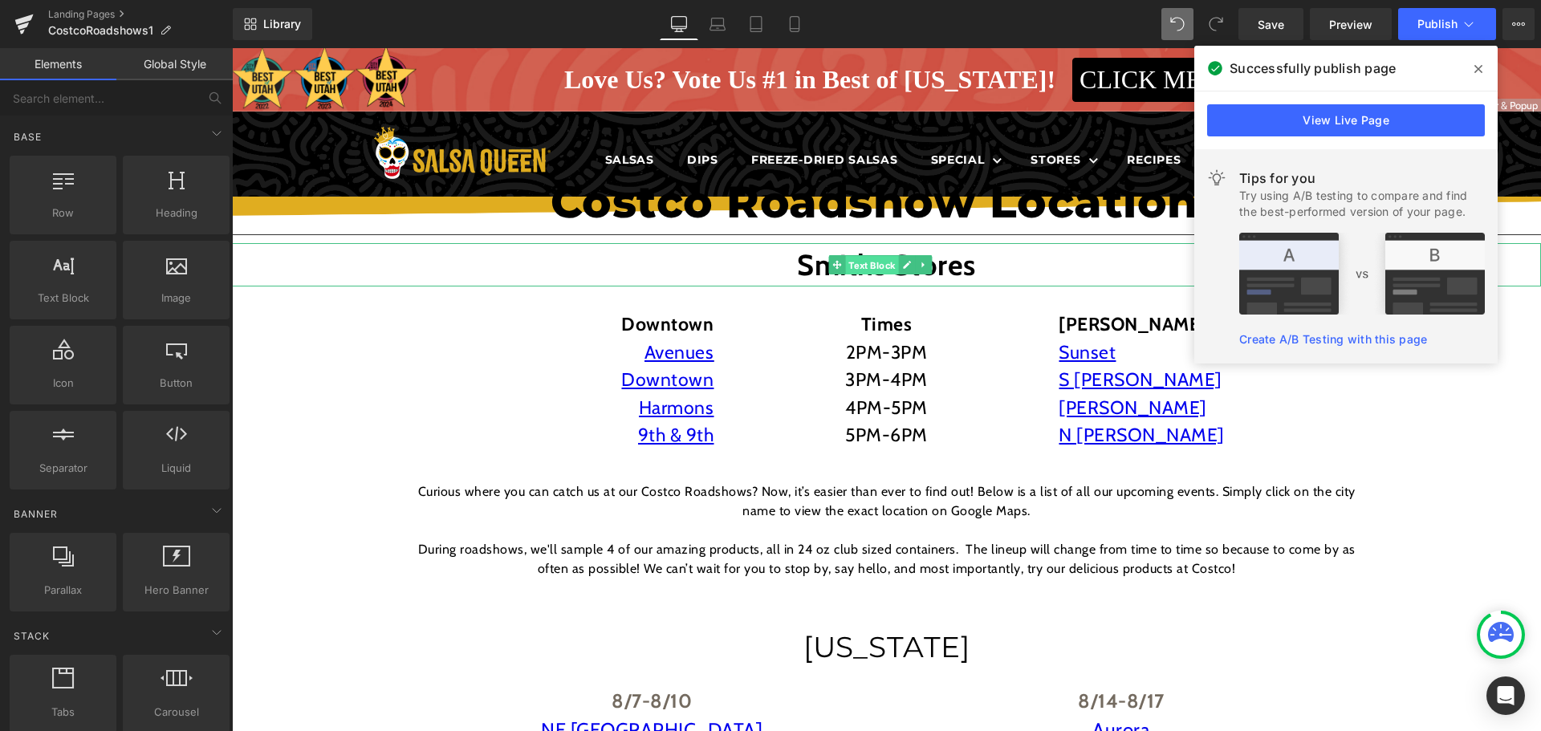
click at [881, 266] on span "Text Block" at bounding box center [871, 265] width 53 height 19
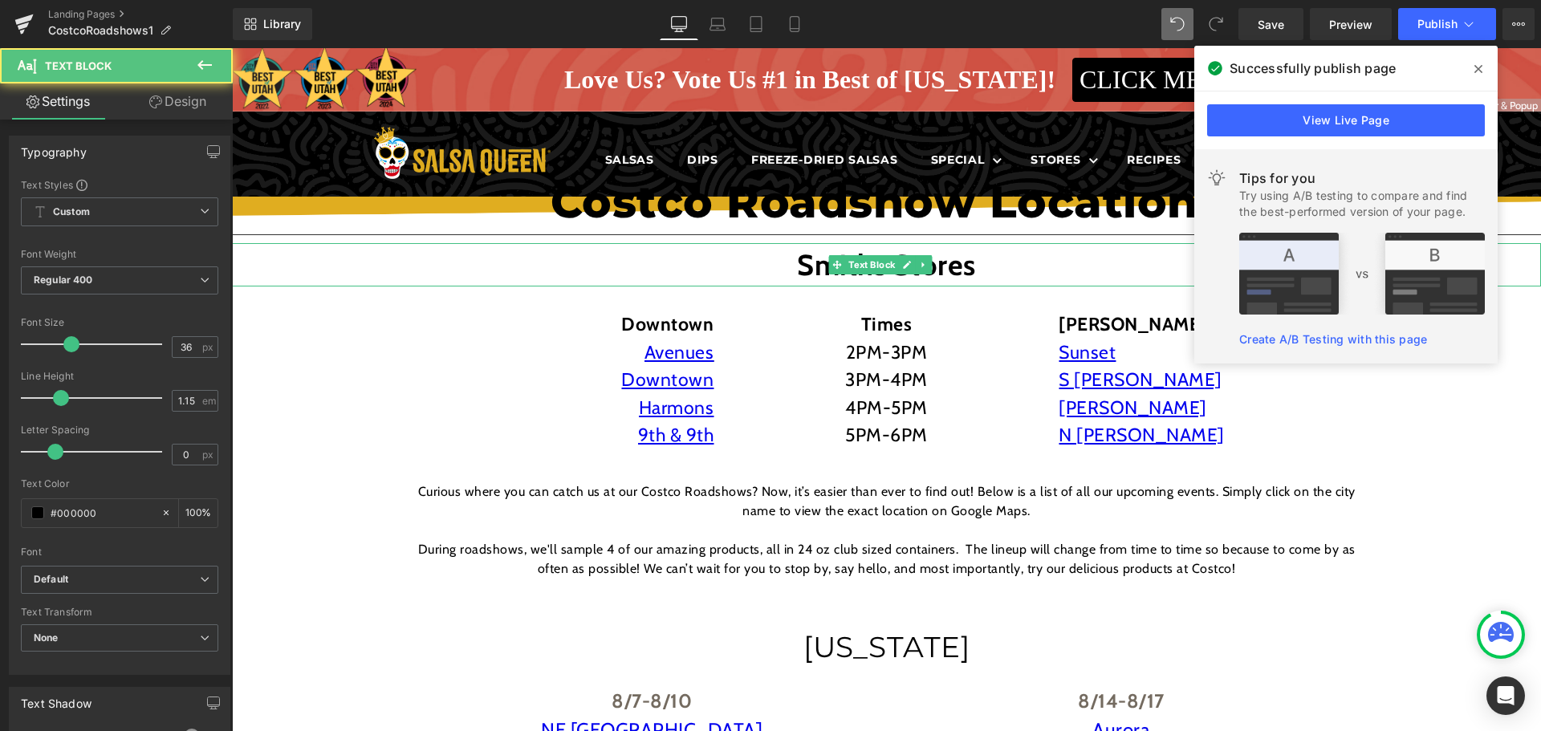
click at [993, 262] on p "Smiths Stores" at bounding box center [886, 264] width 1309 height 43
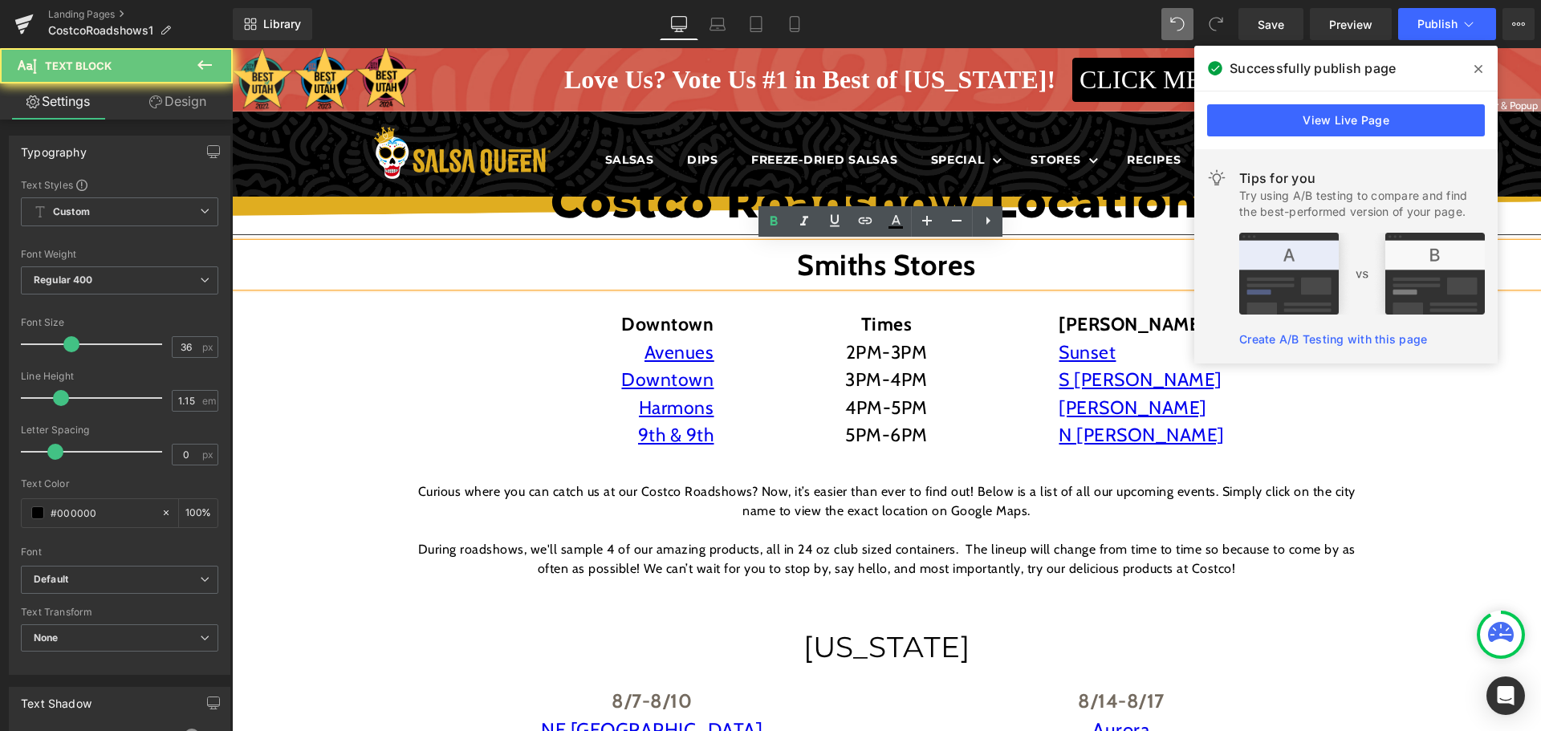
click at [891, 275] on strong "Smiths Stores" at bounding box center [886, 264] width 179 height 35
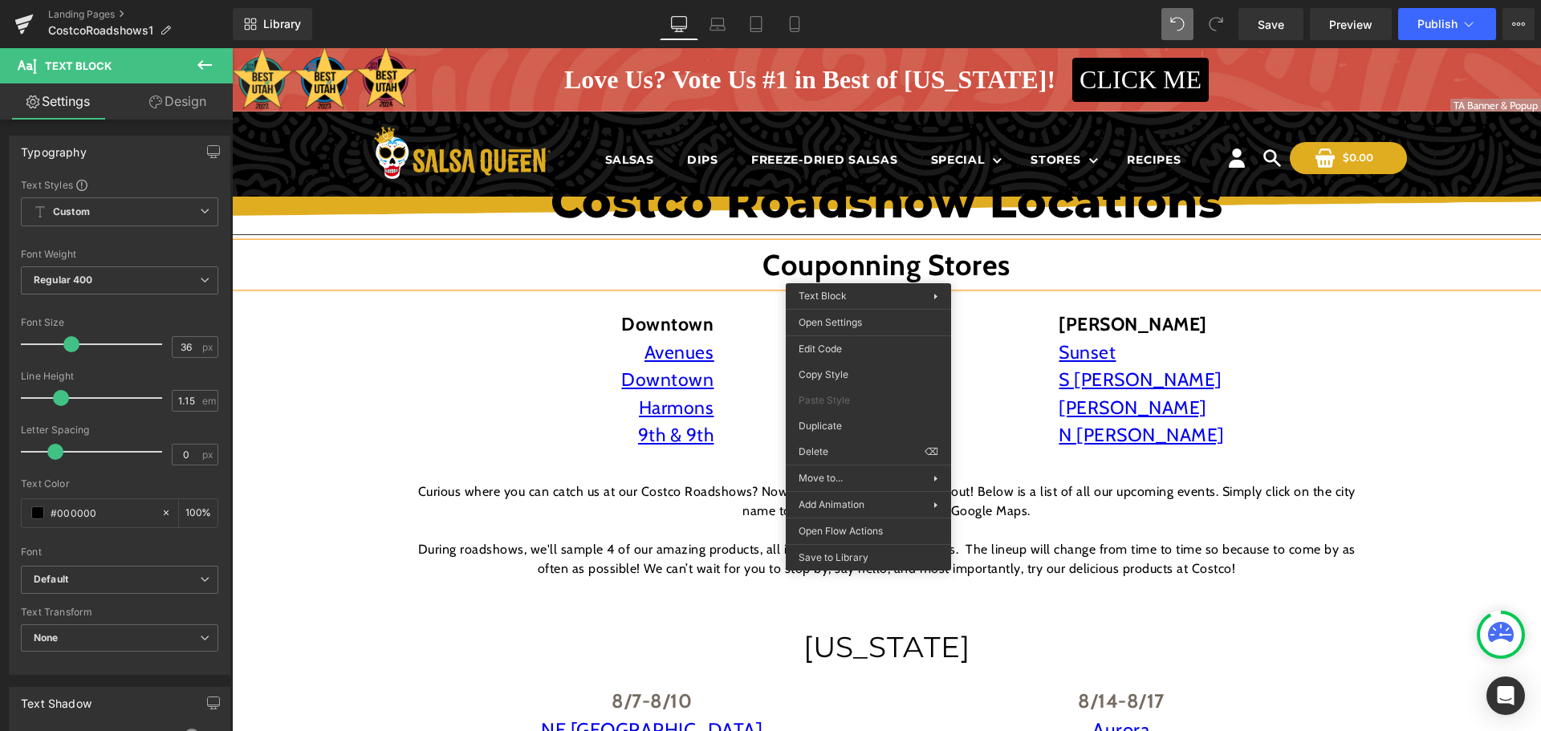
click at [872, 268] on strong "Couponning Stores" at bounding box center [886, 264] width 248 height 35
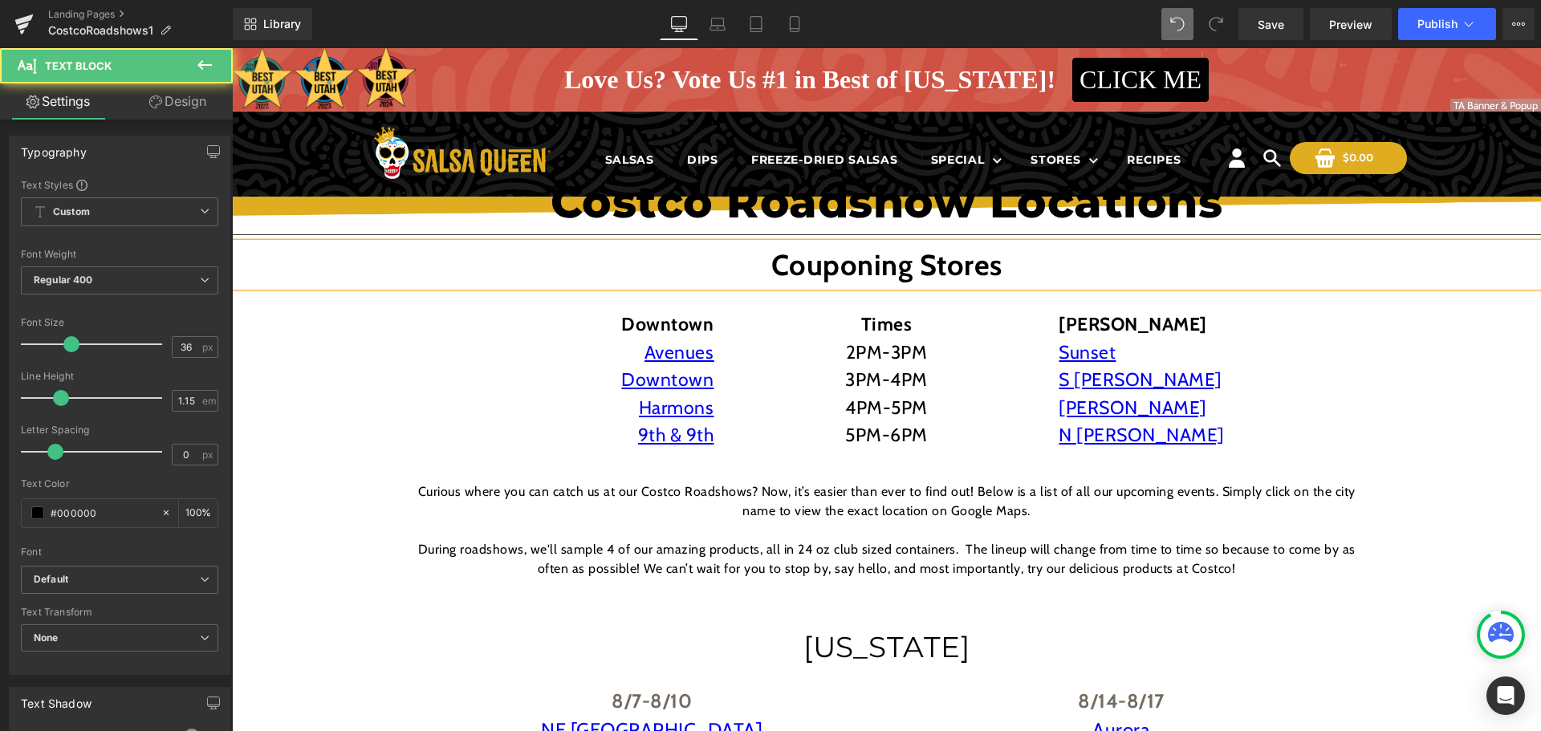
click at [1059, 267] on p "Couponing Stores" at bounding box center [886, 264] width 1309 height 43
click at [900, 276] on strong "Couponing Stores" at bounding box center [886, 264] width 231 height 35
click at [989, 272] on p "Coupon Stores" at bounding box center [886, 264] width 1309 height 43
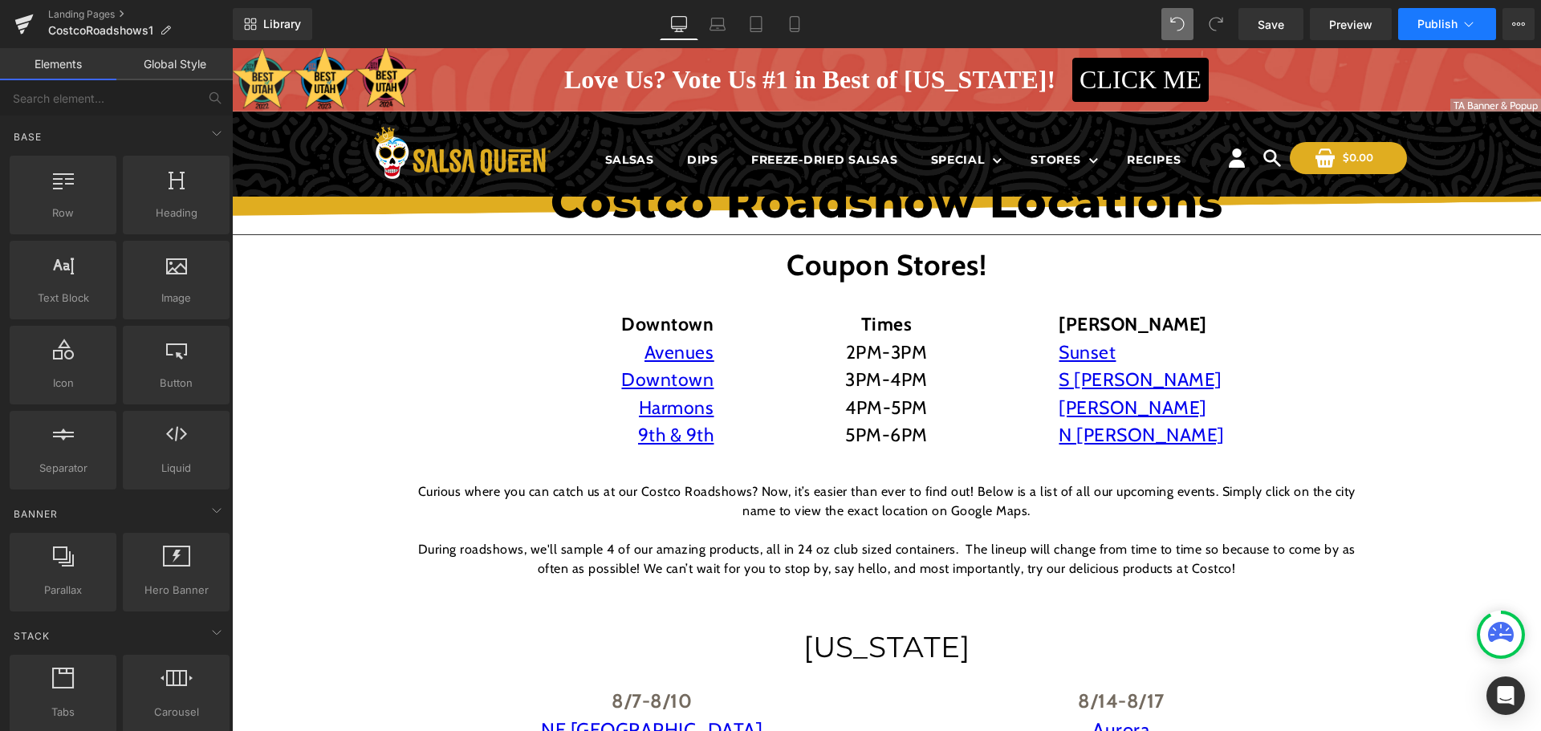
click at [1476, 32] on button "Publish" at bounding box center [1447, 24] width 98 height 32
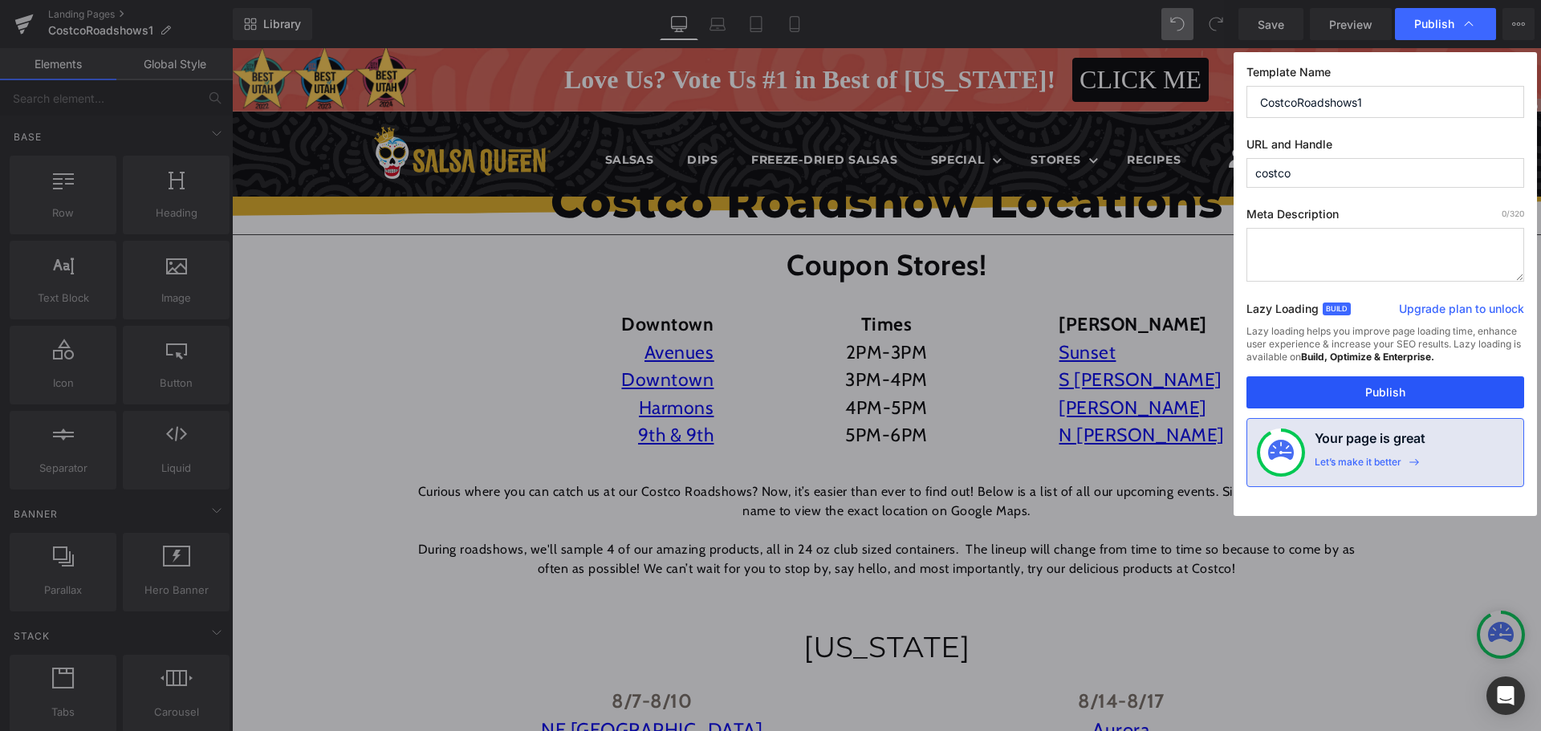
click at [1404, 396] on button "Publish" at bounding box center [1385, 392] width 278 height 32
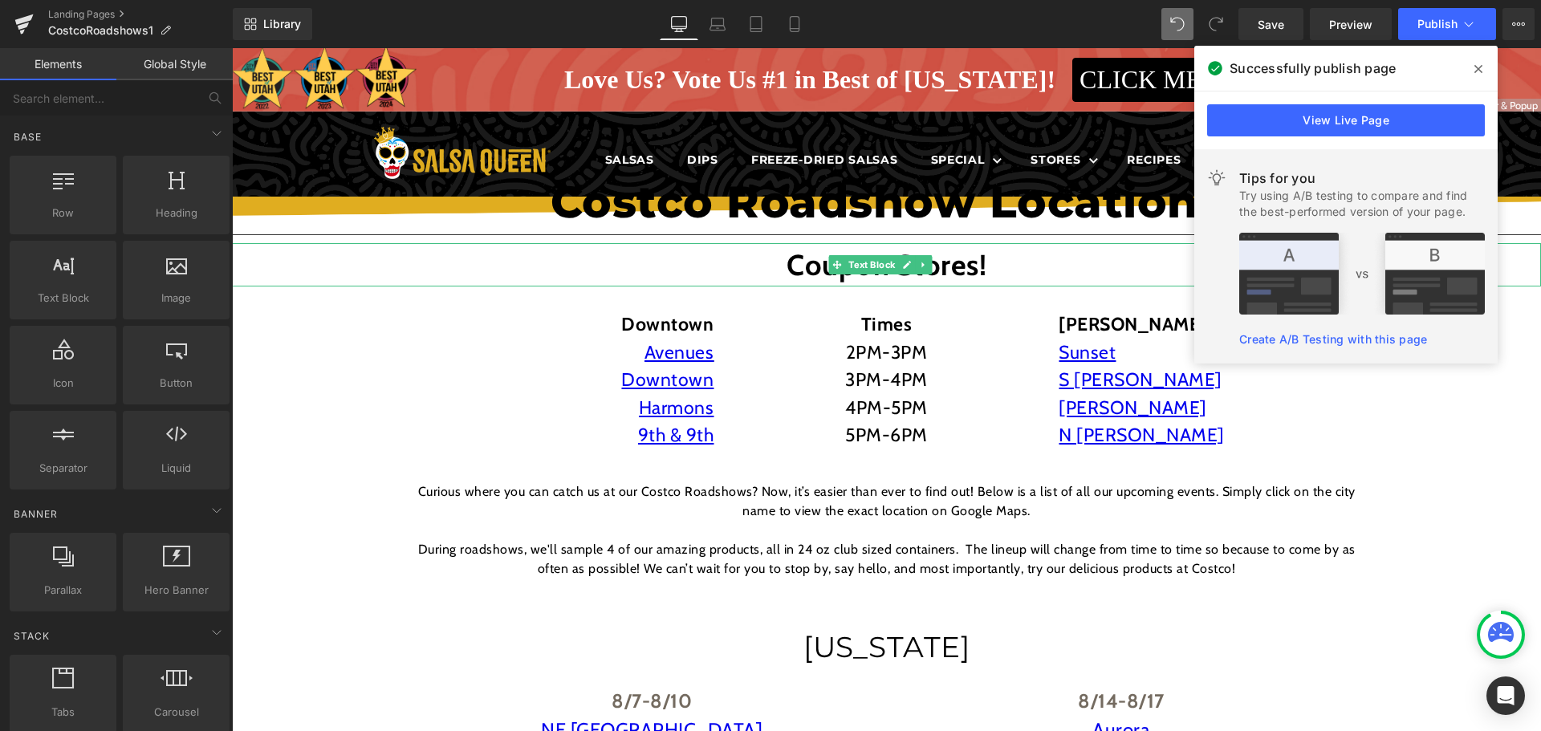
click at [404, 270] on p "Coupon Stores!" at bounding box center [886, 264] width 1309 height 43
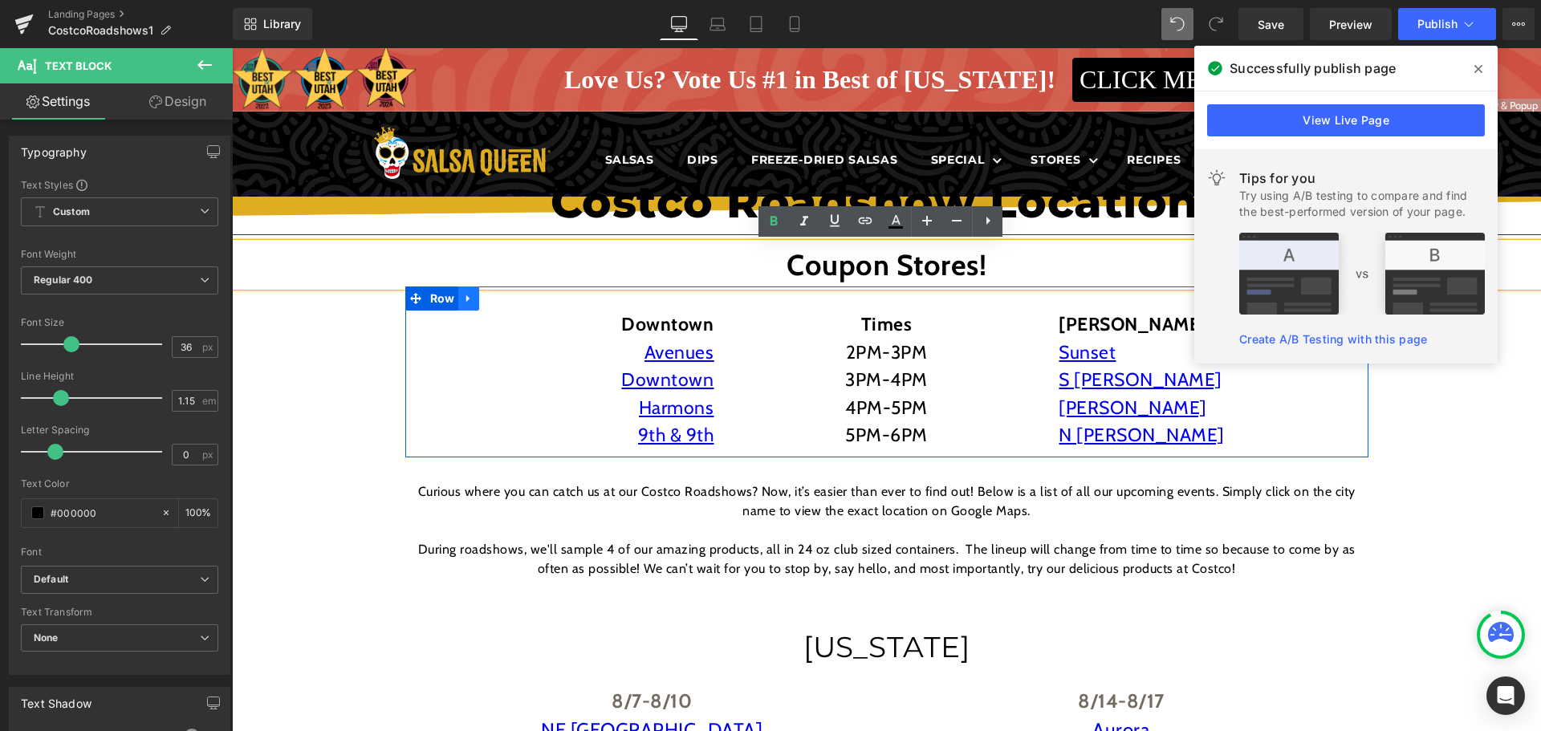
click at [463, 300] on icon at bounding box center [468, 299] width 11 height 12
click at [472, 333] on p "Downtown" at bounding box center [565, 325] width 297 height 28
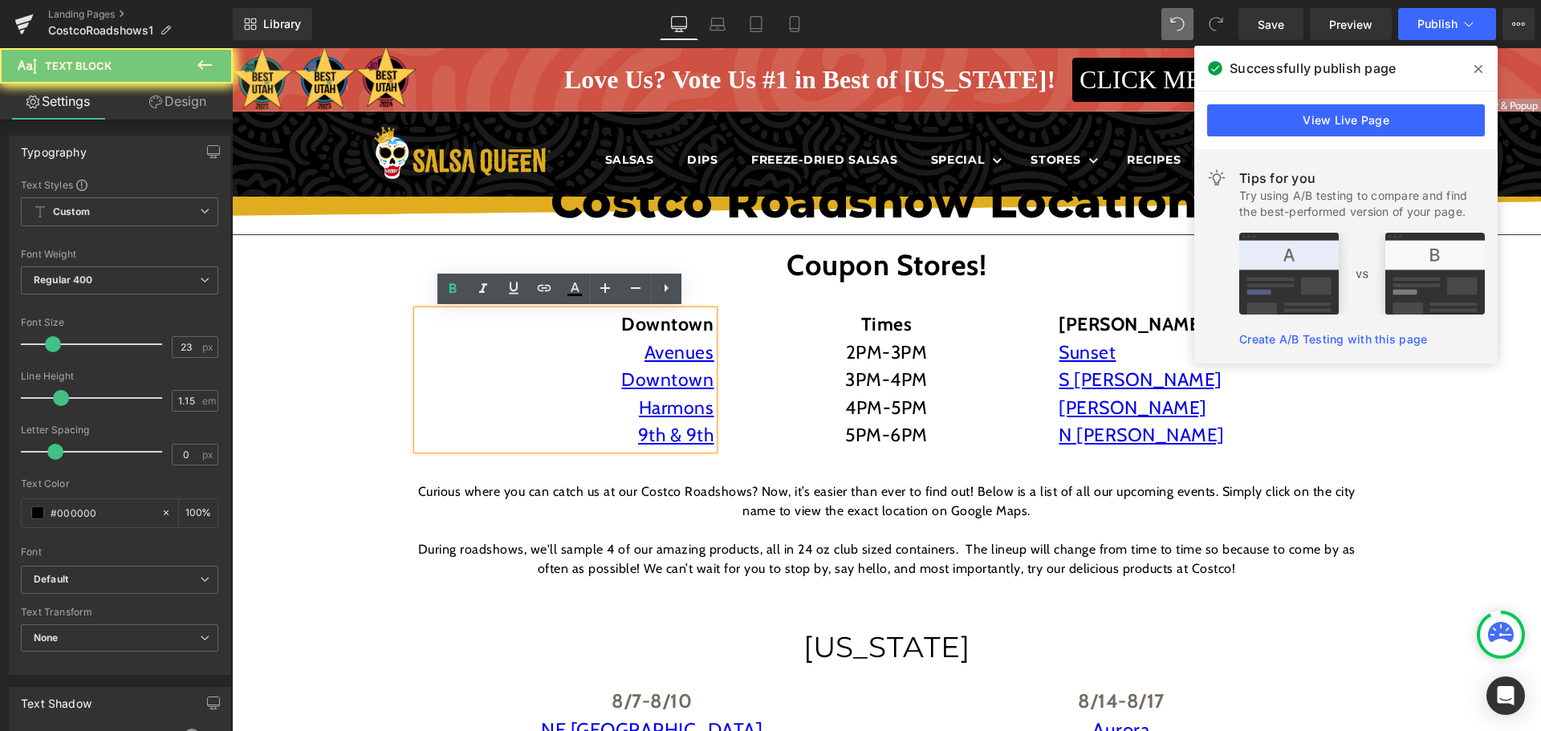
click at [472, 333] on p "Downtown" at bounding box center [565, 325] width 297 height 28
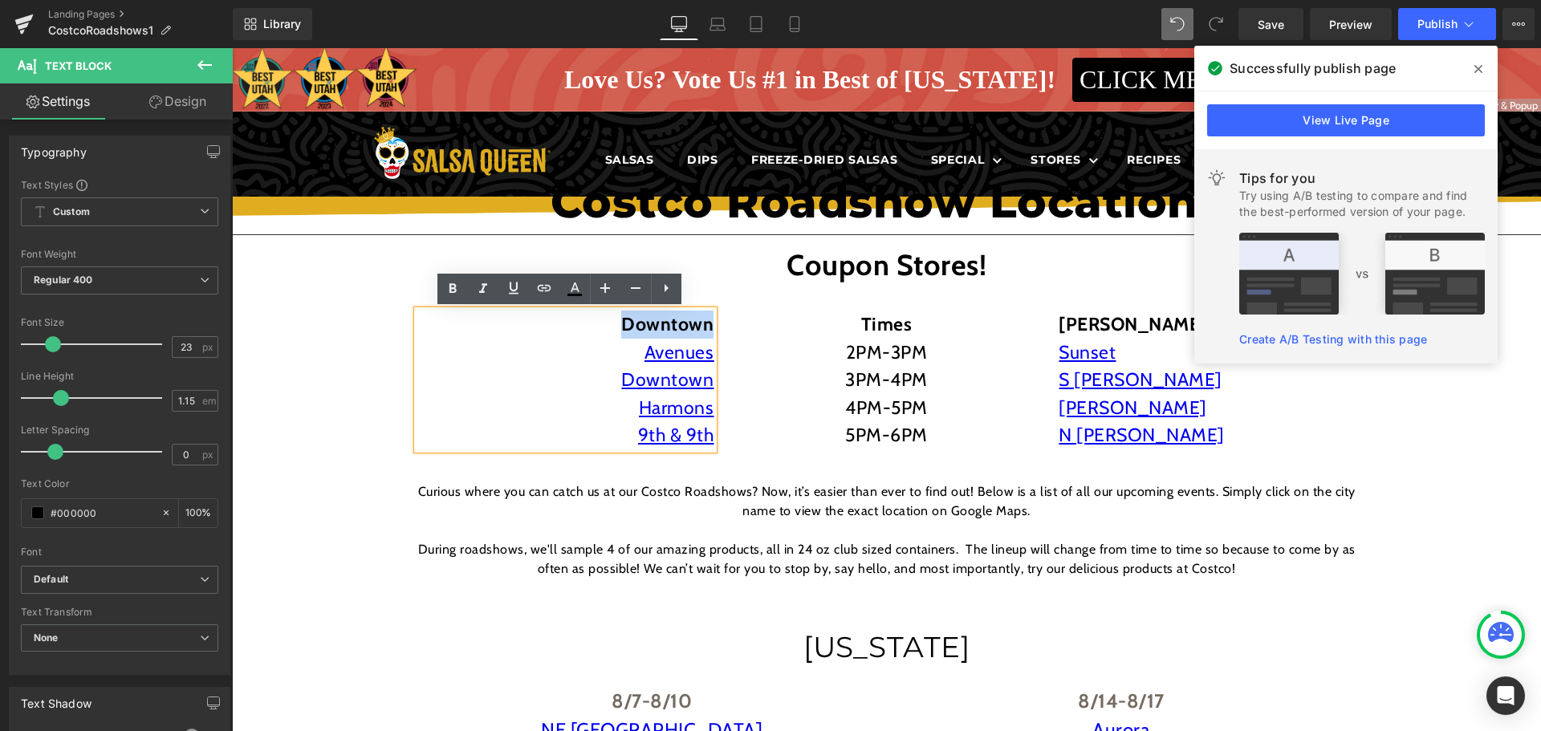
click at [472, 333] on p "Downtown" at bounding box center [565, 325] width 297 height 28
drag, startPoint x: 472, startPoint y: 333, endPoint x: 701, endPoint y: 441, distance: 253.8
click at [701, 441] on div "[GEOGRAPHIC_DATA] [GEOGRAPHIC_DATA] 9th & 9th" at bounding box center [565, 380] width 297 height 139
copy div "[GEOGRAPHIC_DATA] [GEOGRAPHIC_DATA] 9th & 9th"
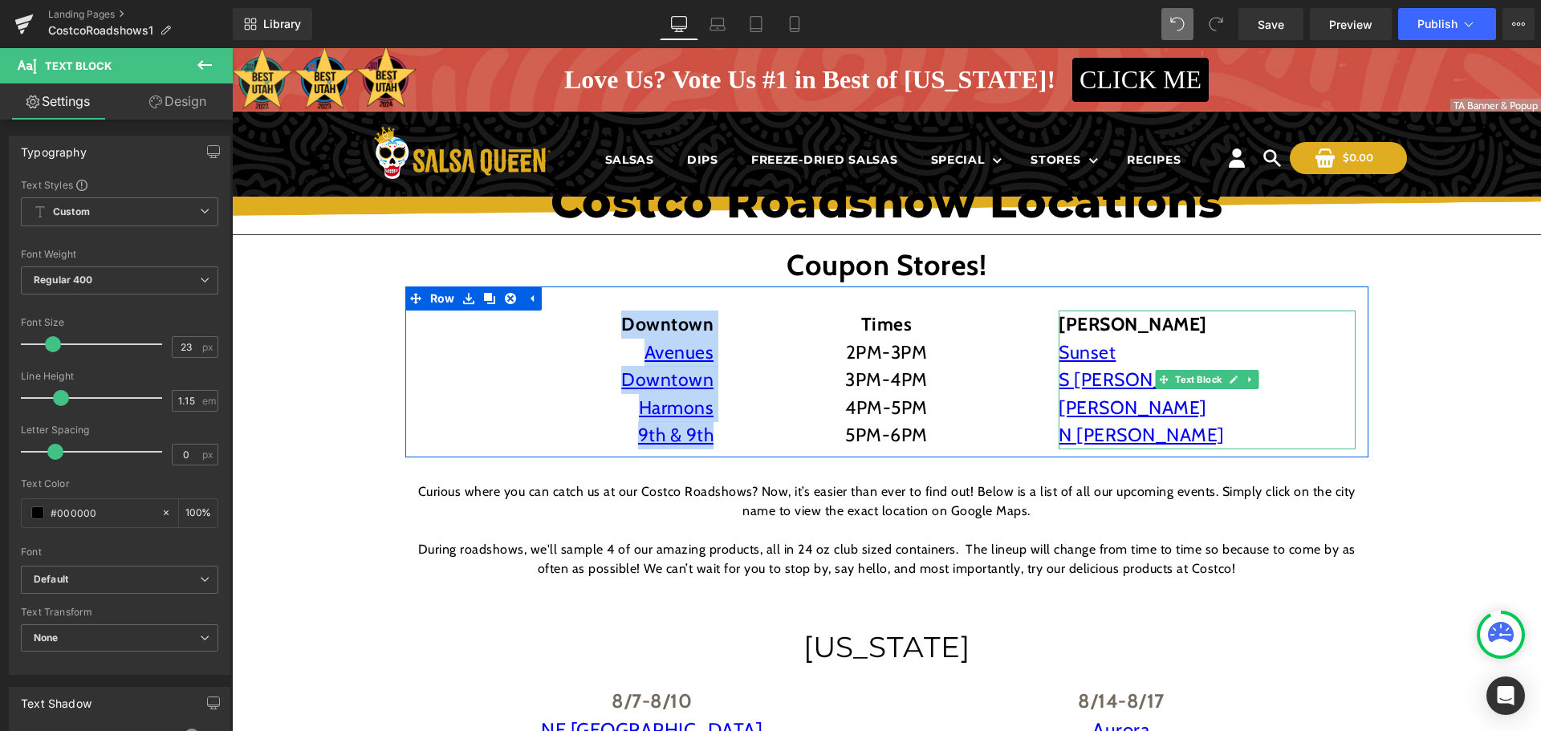
click at [1058, 330] on strong "[PERSON_NAME]" at bounding box center [1132, 324] width 148 height 22
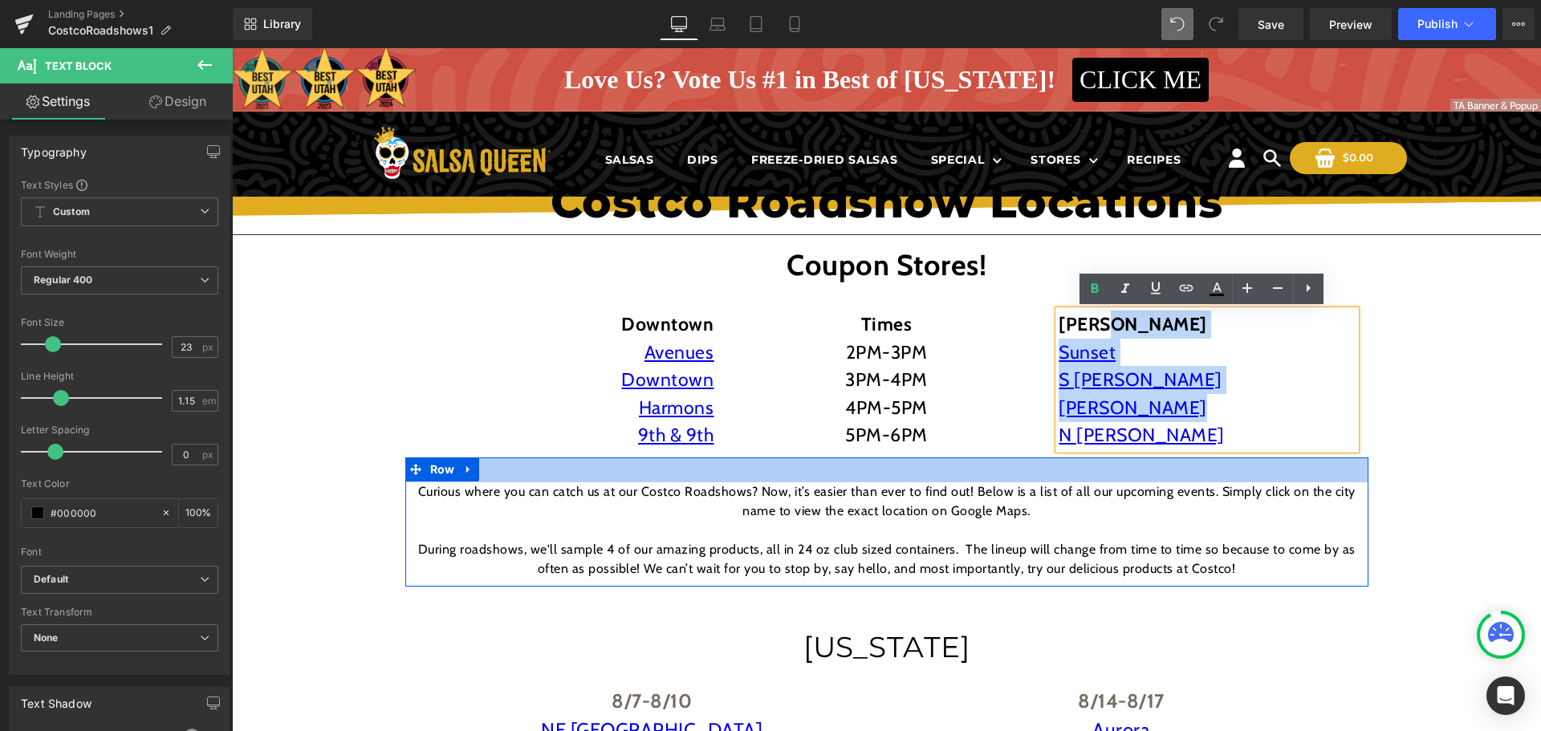
drag, startPoint x: 1151, startPoint y: 327, endPoint x: 994, endPoint y: 474, distance: 214.6
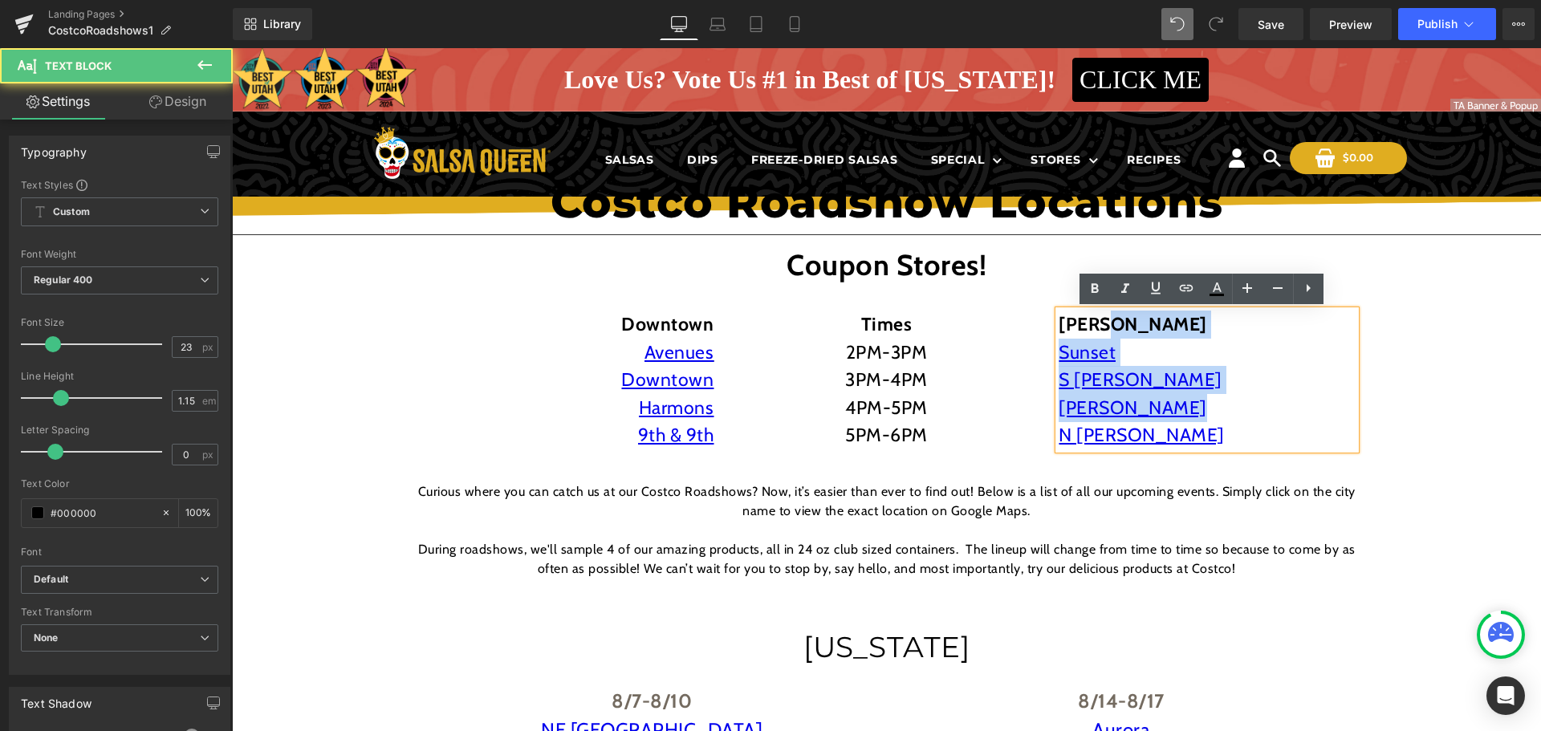
click at [1132, 377] on p "S [PERSON_NAME]" at bounding box center [1206, 380] width 297 height 28
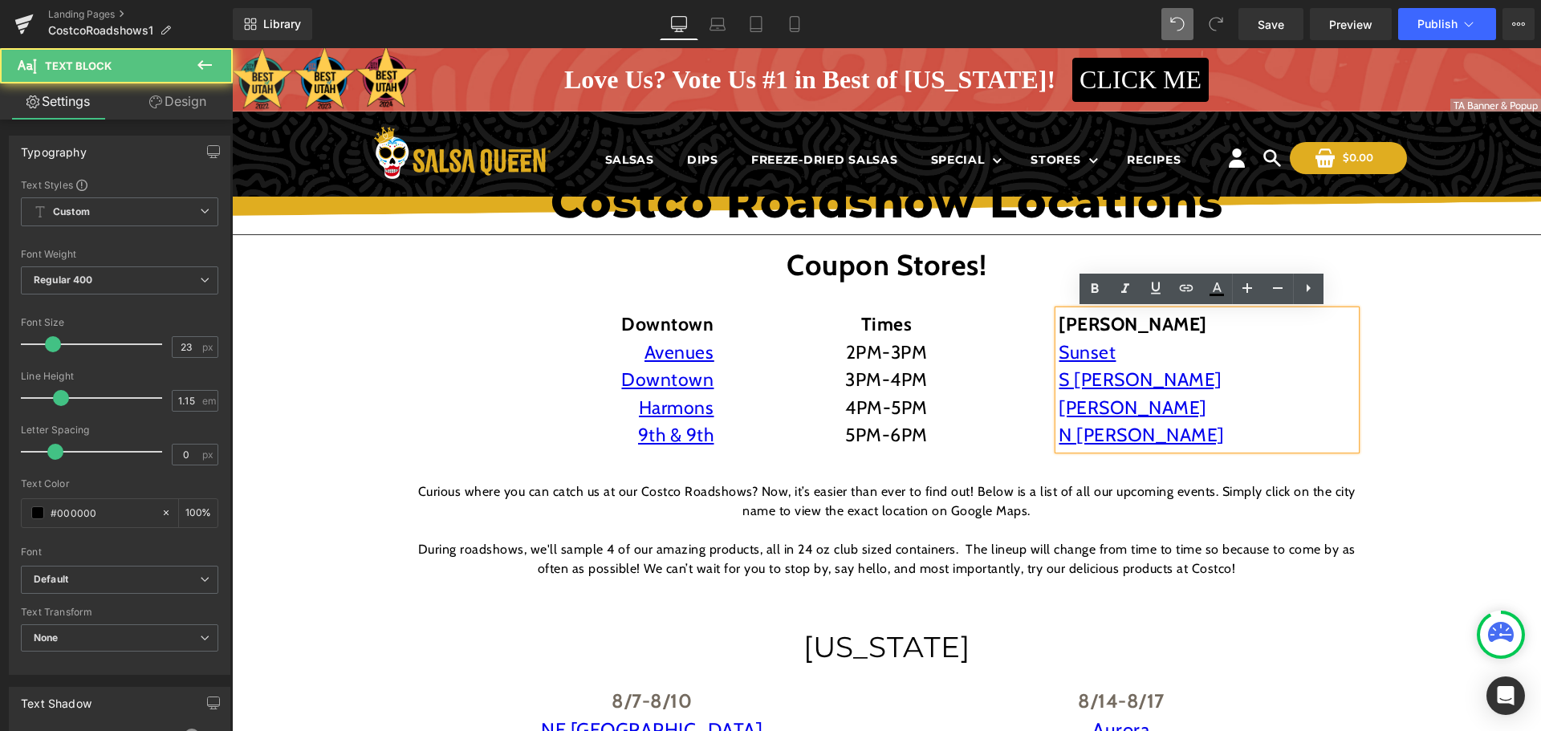
click at [1058, 327] on strong "[PERSON_NAME]" at bounding box center [1132, 324] width 148 height 22
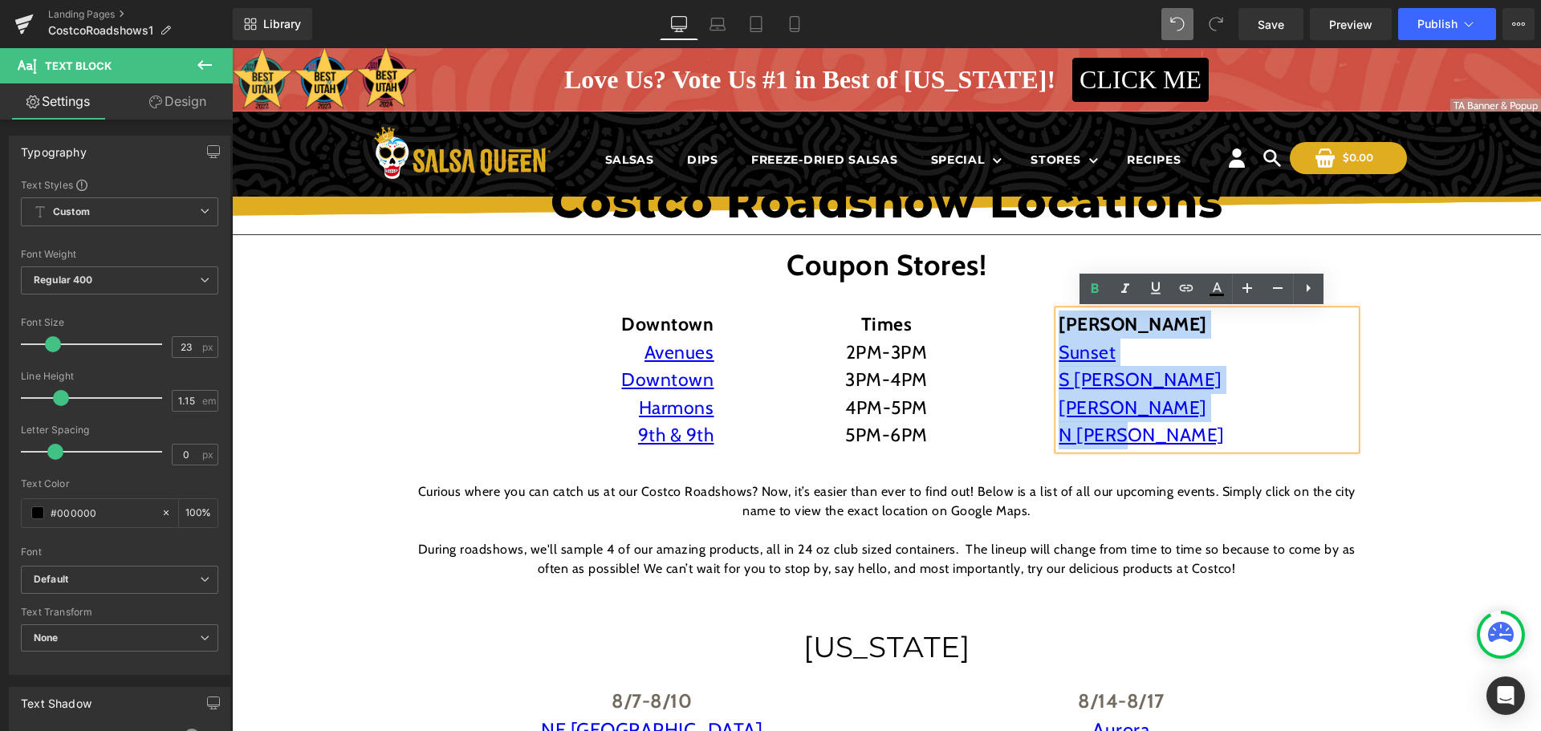
drag, startPoint x: 1053, startPoint y: 327, endPoint x: 1159, endPoint y: 451, distance: 162.2
click at [1159, 449] on div "[PERSON_NAME] Sunset S [PERSON_NAME] N [PERSON_NAME]" at bounding box center [1206, 380] width 297 height 139
copy div "[PERSON_NAME] Sunset S [PERSON_NAME] N [PERSON_NAME]"
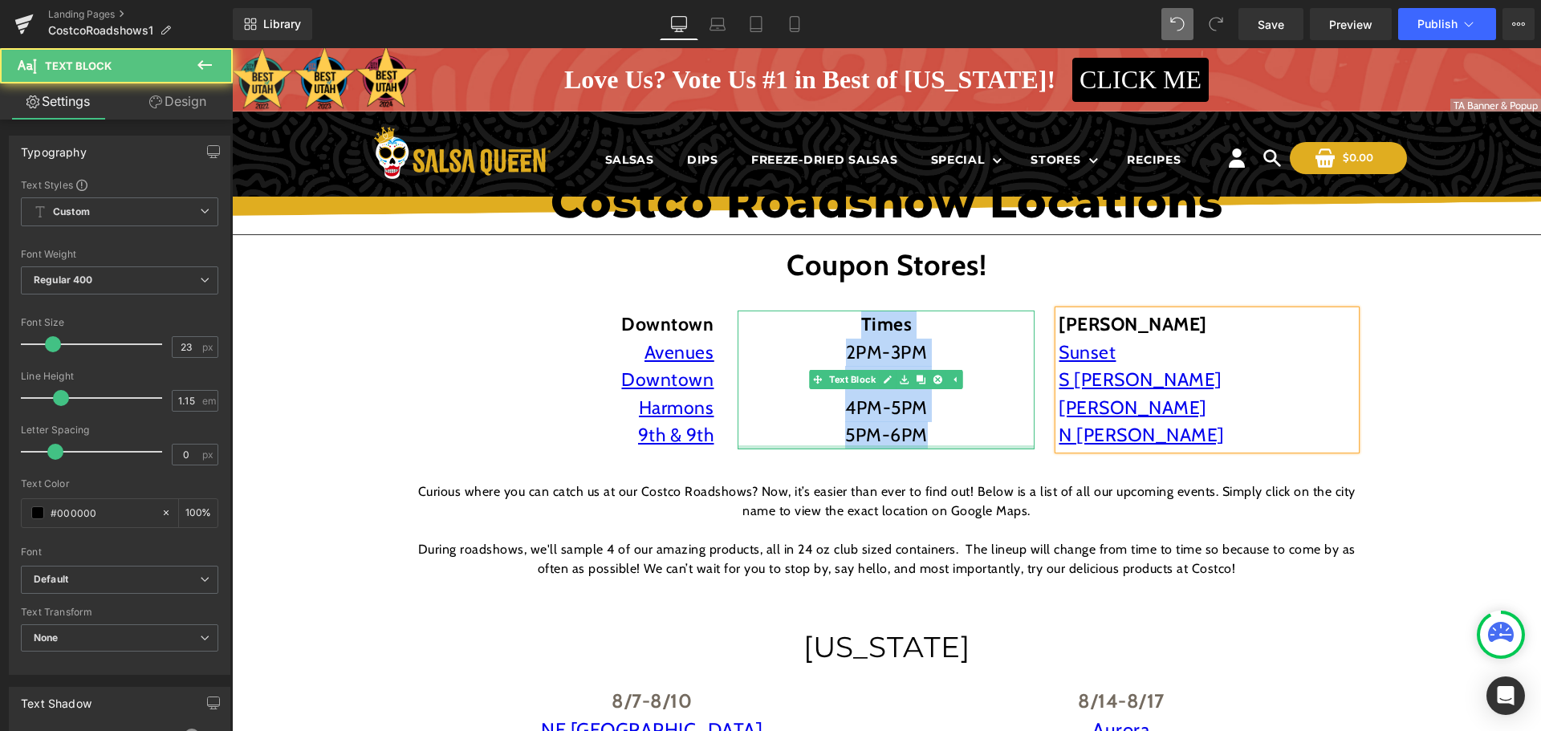
drag, startPoint x: 843, startPoint y: 329, endPoint x: 974, endPoint y: 445, distance: 174.5
click at [974, 445] on div "Times 2PM-3PM 3PM-4PM 4PM-5PM 5PM-6PM Text Block" at bounding box center [885, 380] width 297 height 139
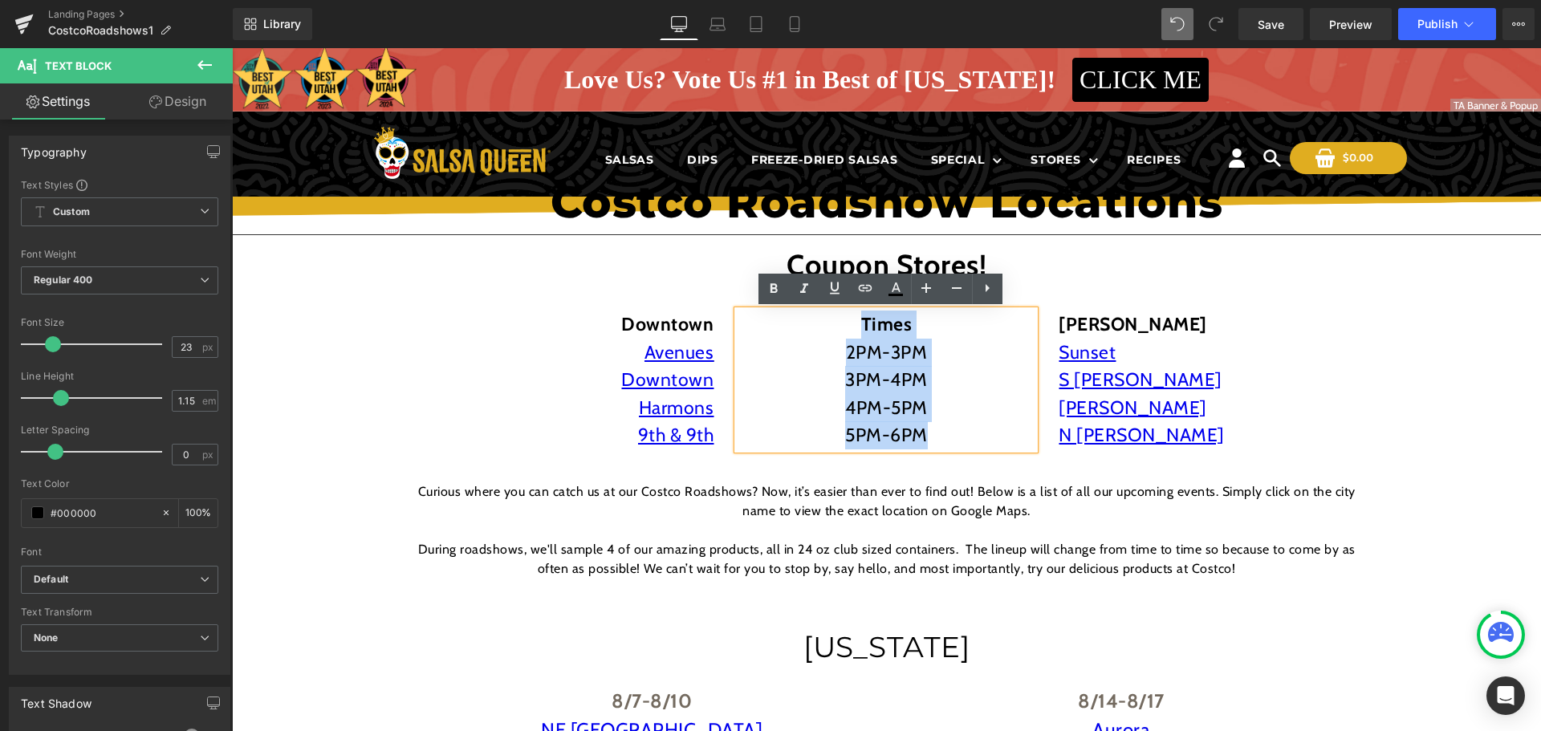
copy div "Times 2PM-3PM 3PM-4PM 4PM-5PM 5PM-6PM"
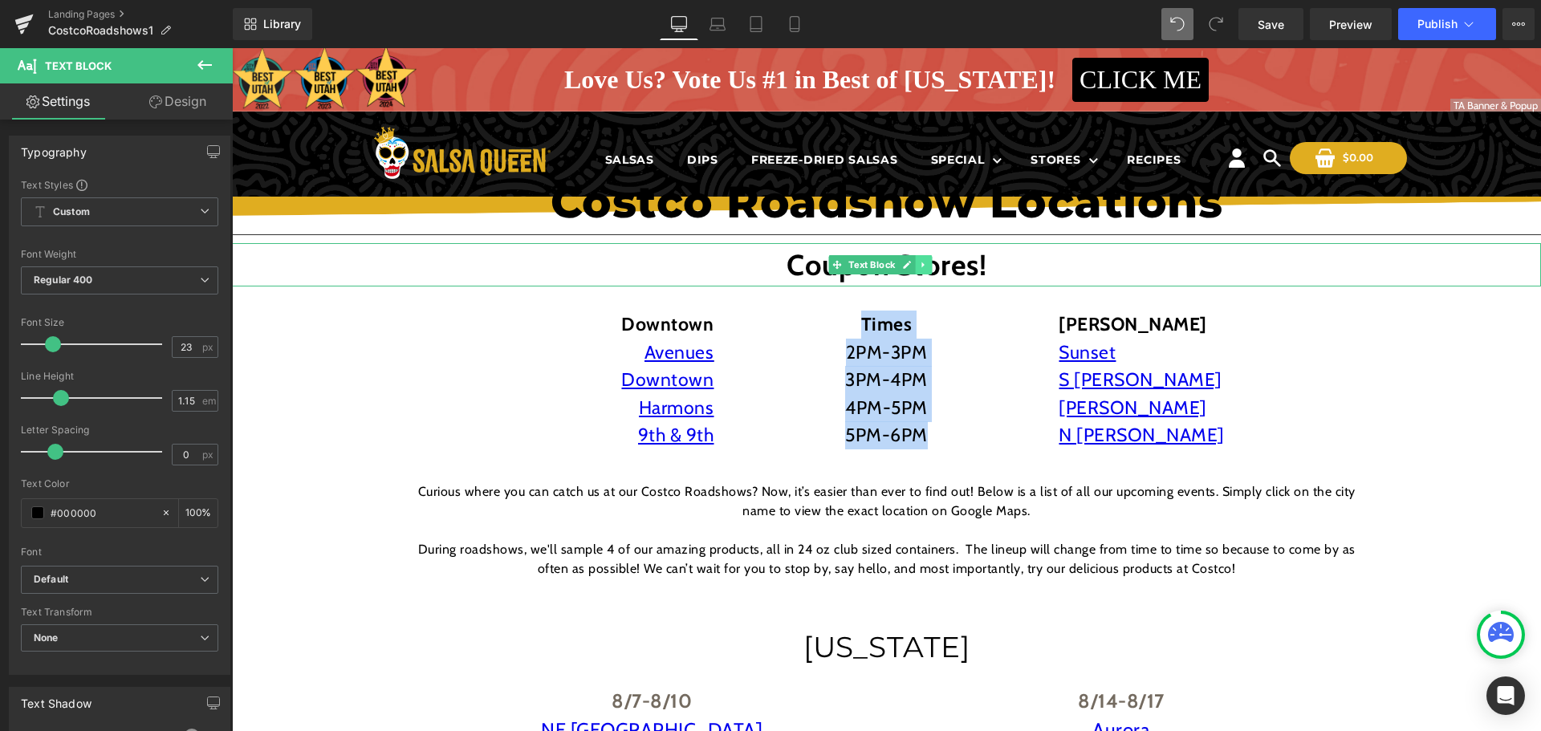
click at [921, 265] on icon at bounding box center [923, 265] width 9 height 10
click at [929, 266] on icon at bounding box center [932, 264] width 9 height 9
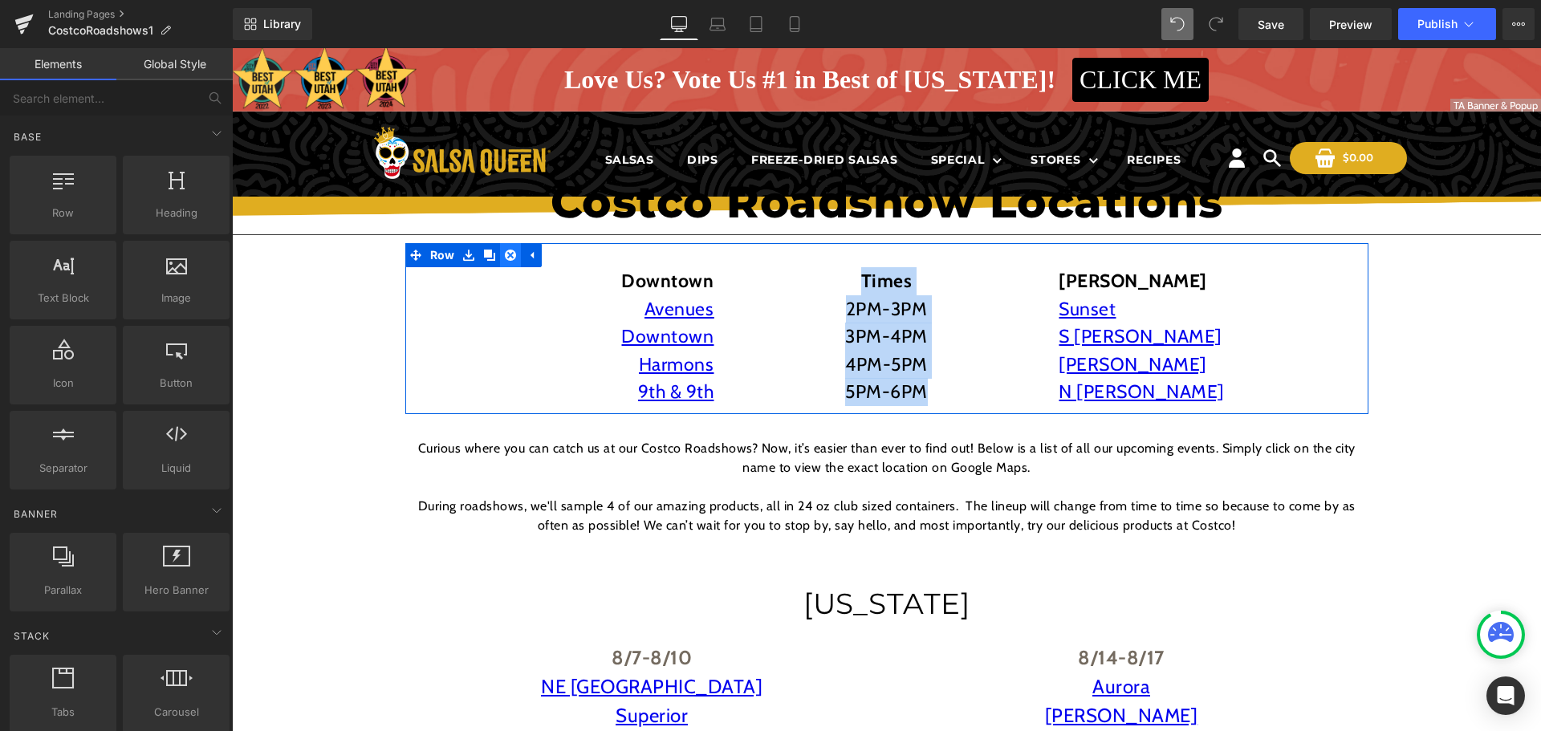
click at [505, 256] on icon at bounding box center [510, 255] width 11 height 11
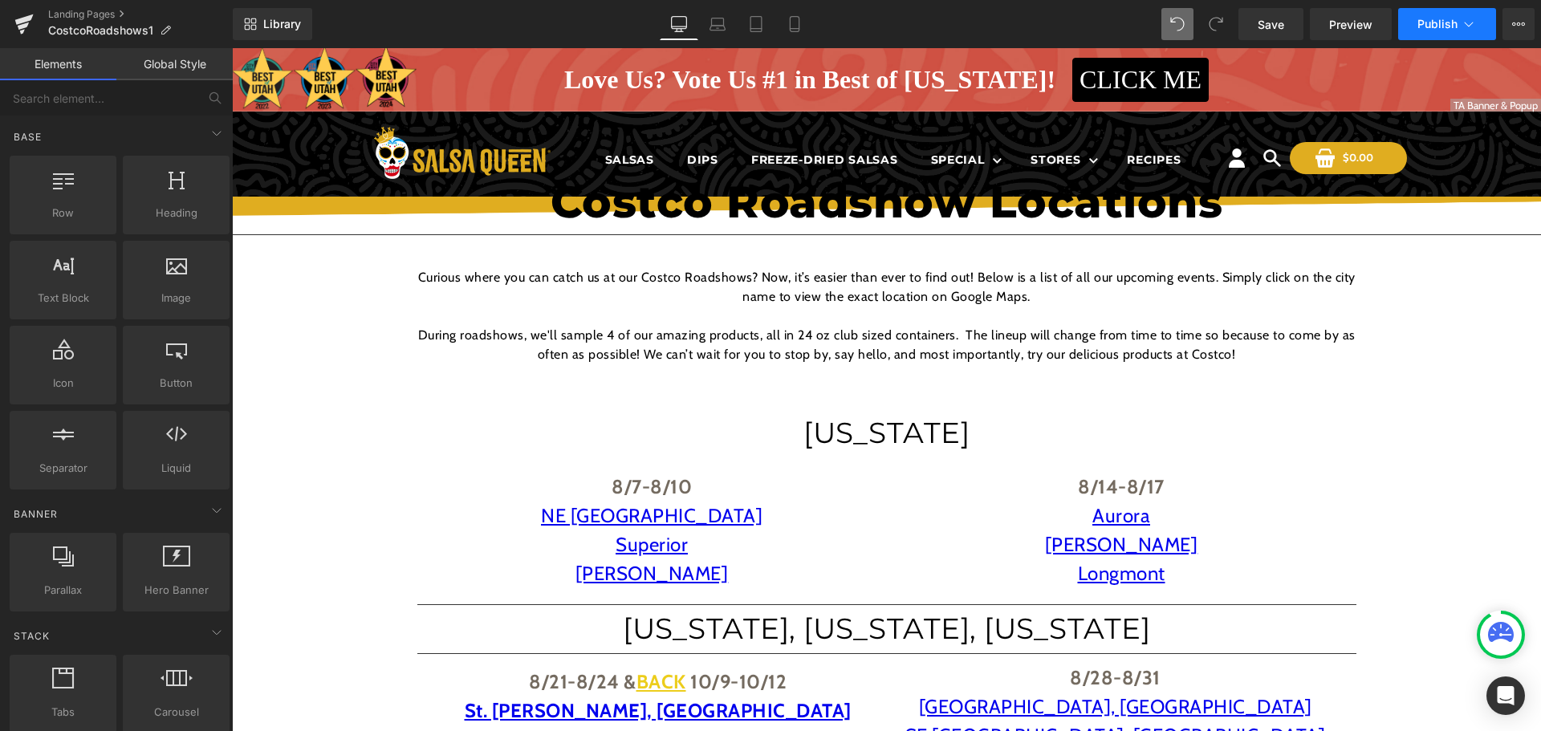
click at [1464, 24] on icon at bounding box center [1468, 24] width 16 height 16
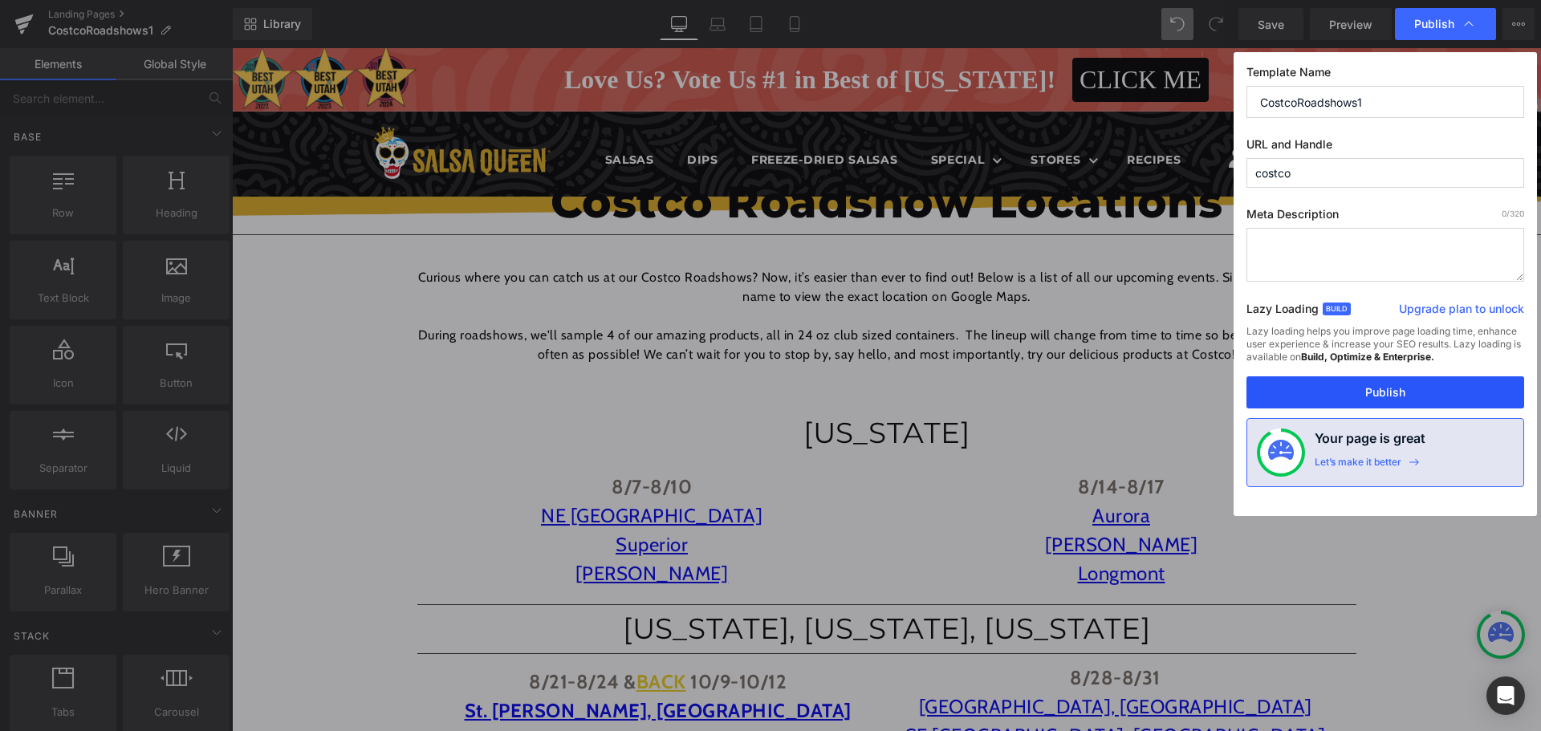
click at [1347, 388] on button "Publish" at bounding box center [1385, 392] width 278 height 32
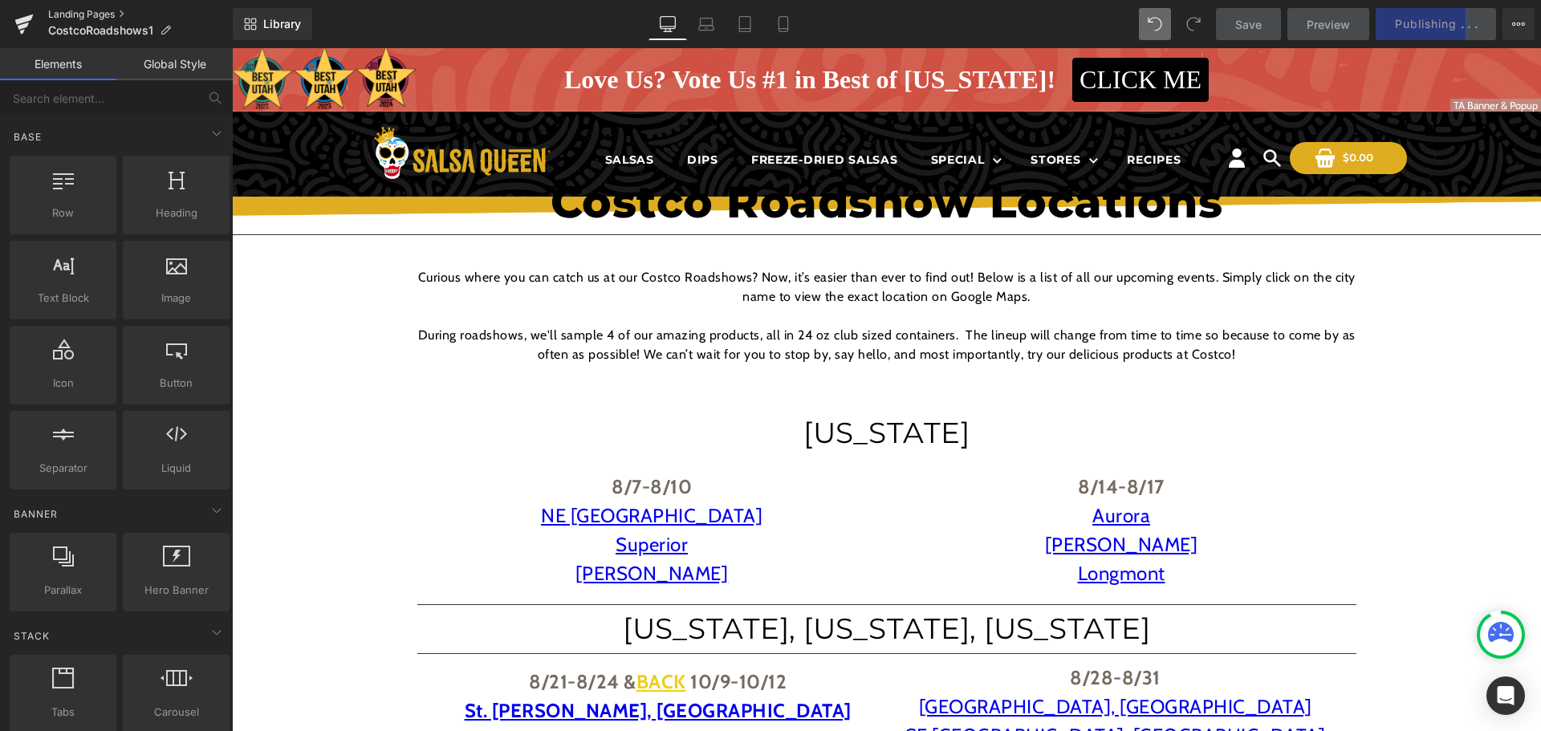
drag, startPoint x: 121, startPoint y: 15, endPoint x: 671, endPoint y: 1, distance: 549.8
click at [121, 15] on link "Landing Pages" at bounding box center [140, 14] width 185 height 13
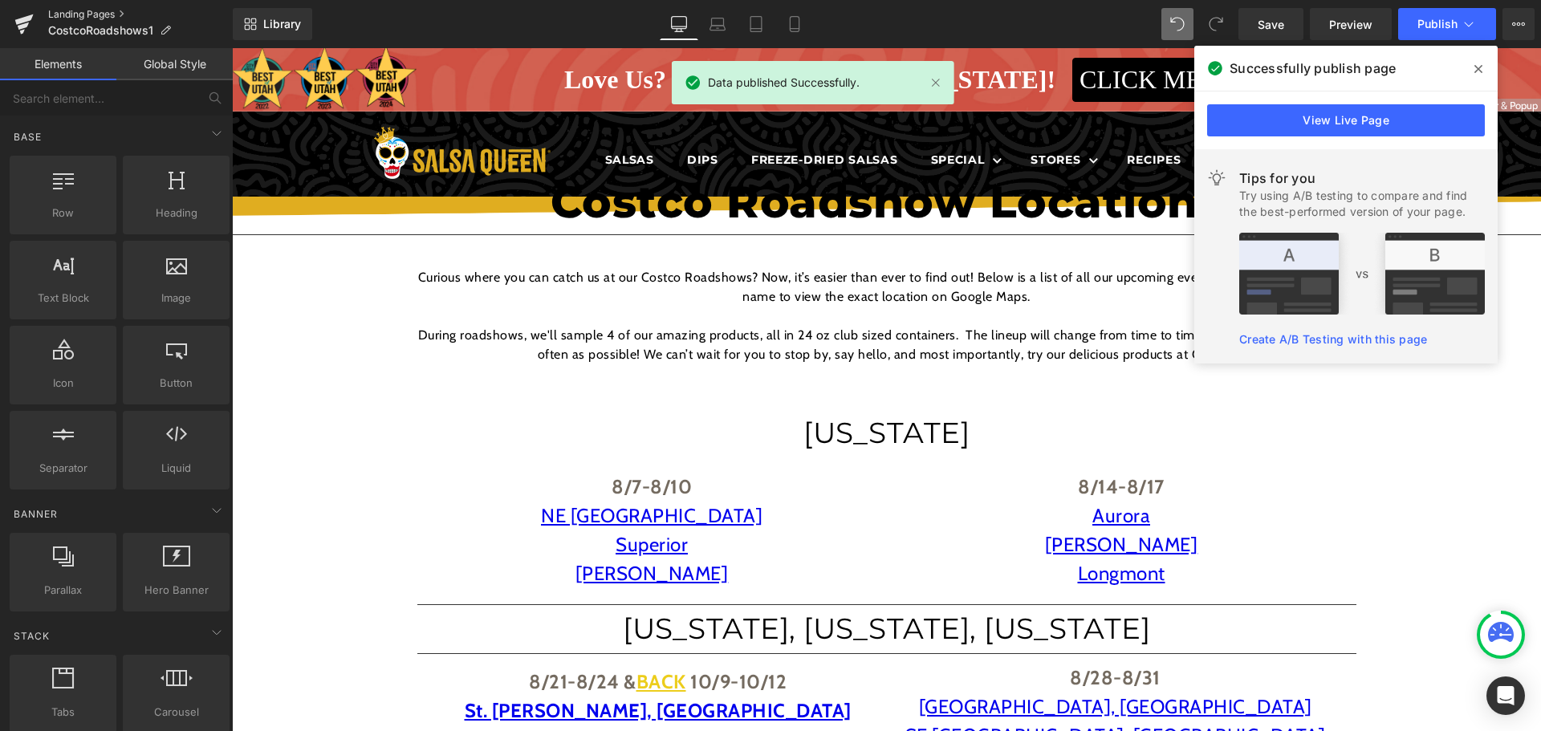
click at [127, 13] on link "Landing Pages" at bounding box center [140, 14] width 185 height 13
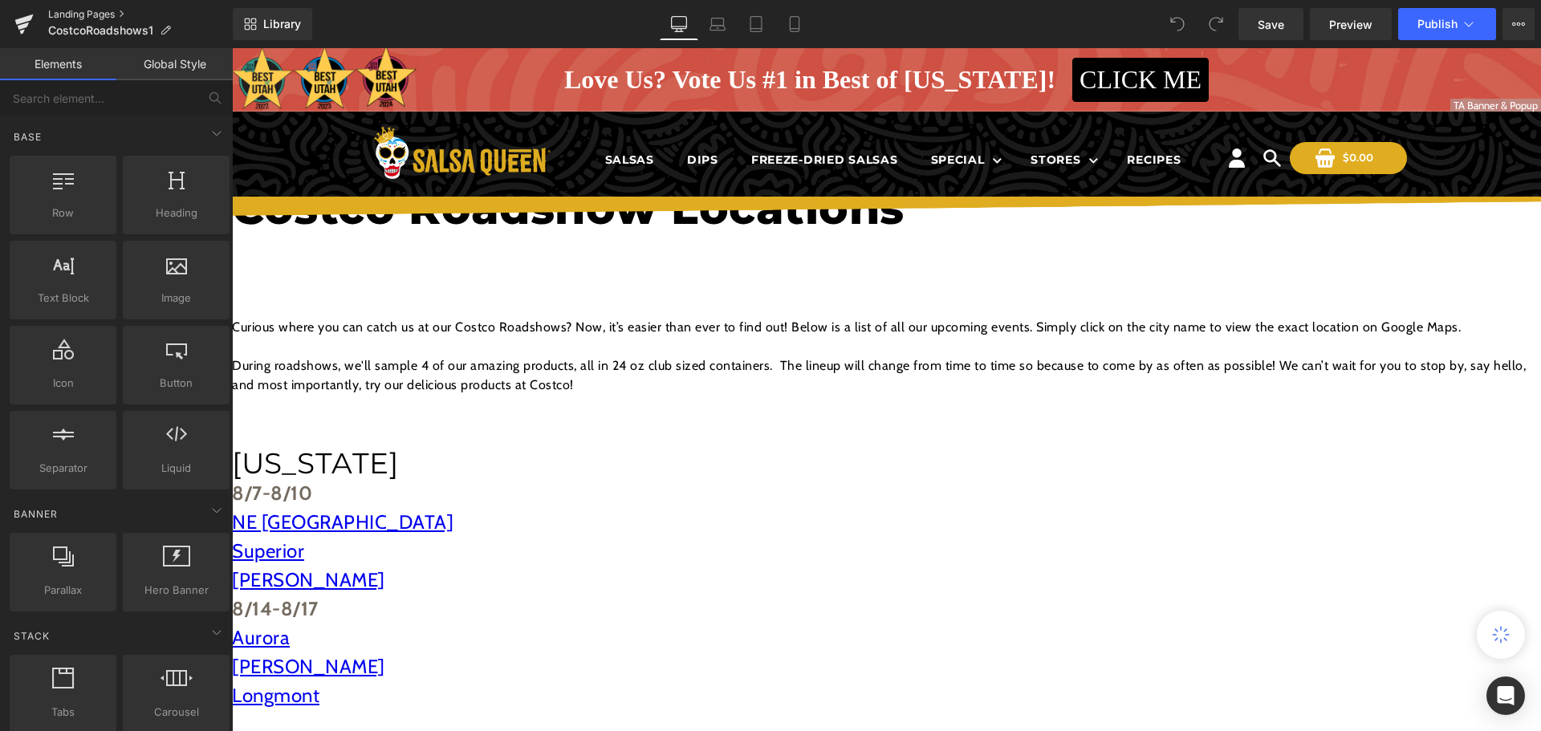
click at [113, 18] on link "Landing Pages" at bounding box center [140, 14] width 185 height 13
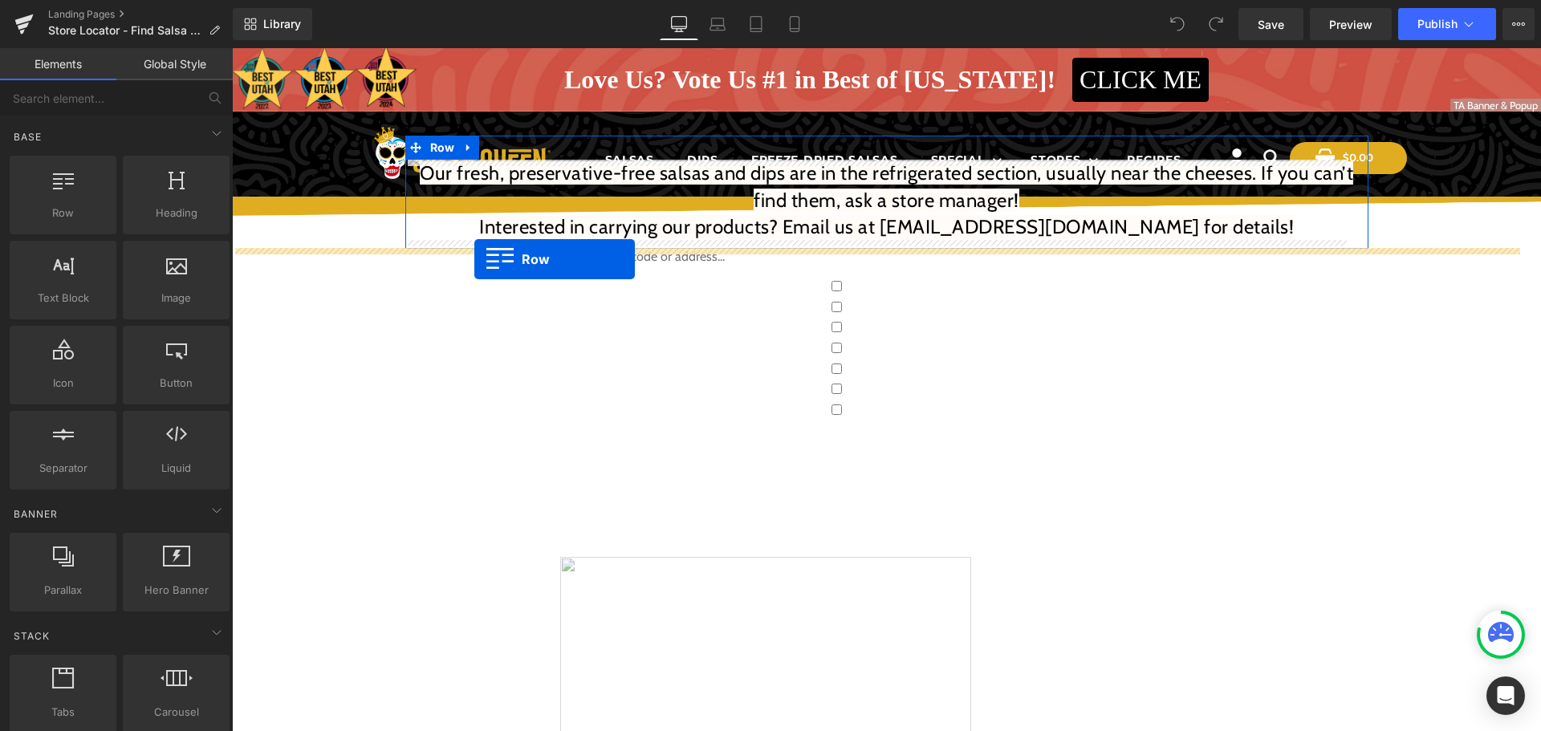
drag, startPoint x: 332, startPoint y: 271, endPoint x: 474, endPoint y: 259, distance: 142.5
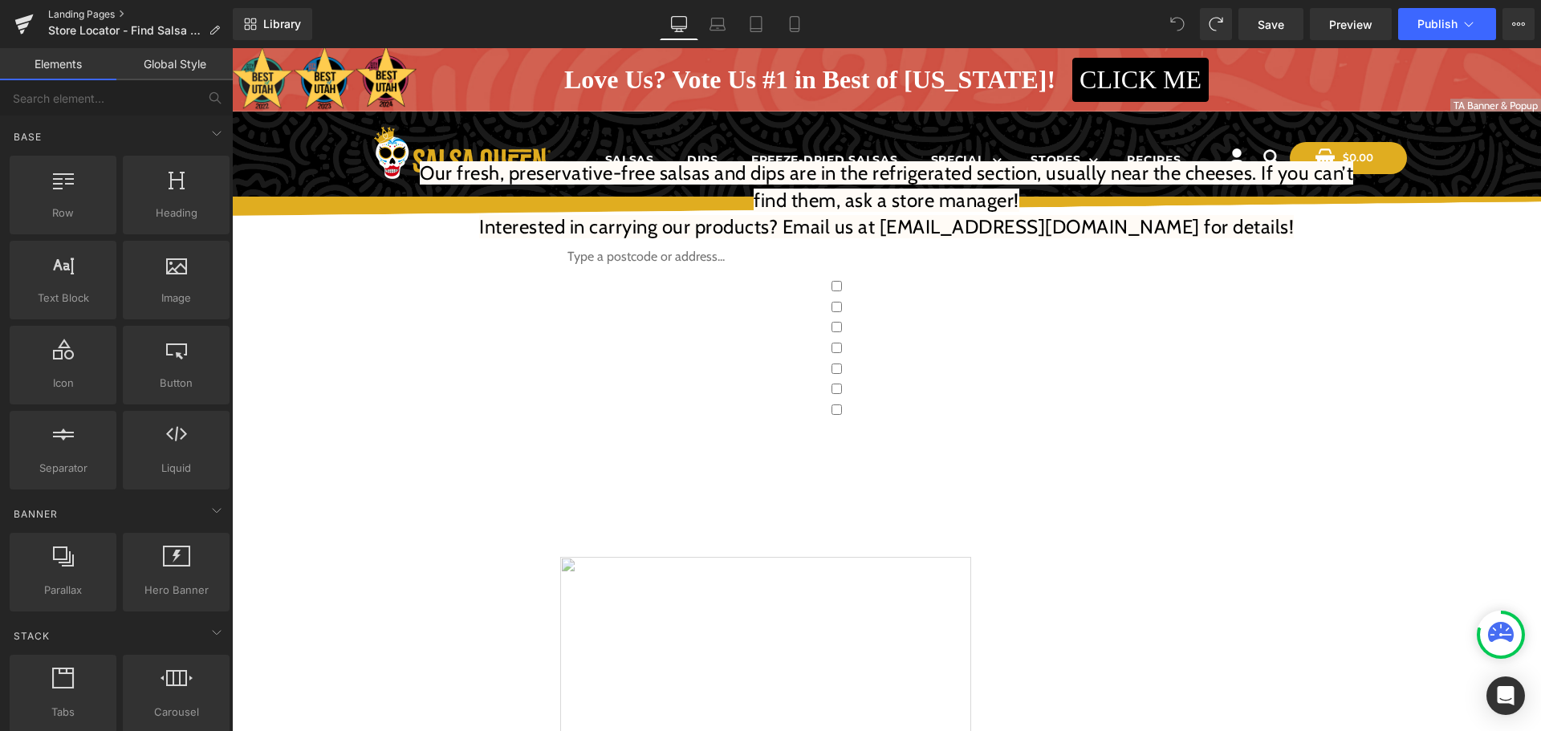
click at [91, 9] on link "Landing Pages" at bounding box center [140, 14] width 185 height 13
click at [102, 15] on link "Landing Pages" at bounding box center [140, 14] width 185 height 13
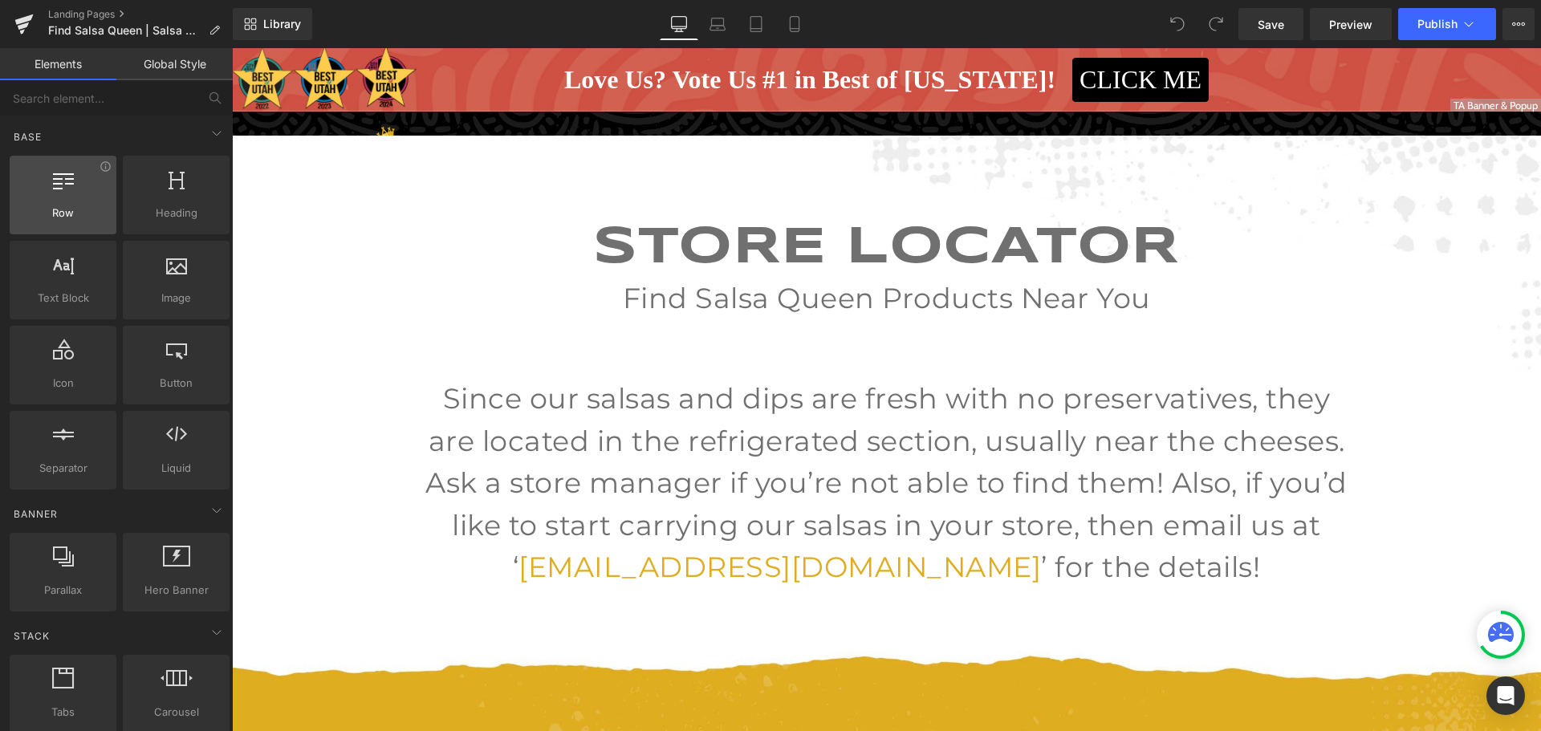
click at [79, 204] on div at bounding box center [62, 186] width 97 height 36
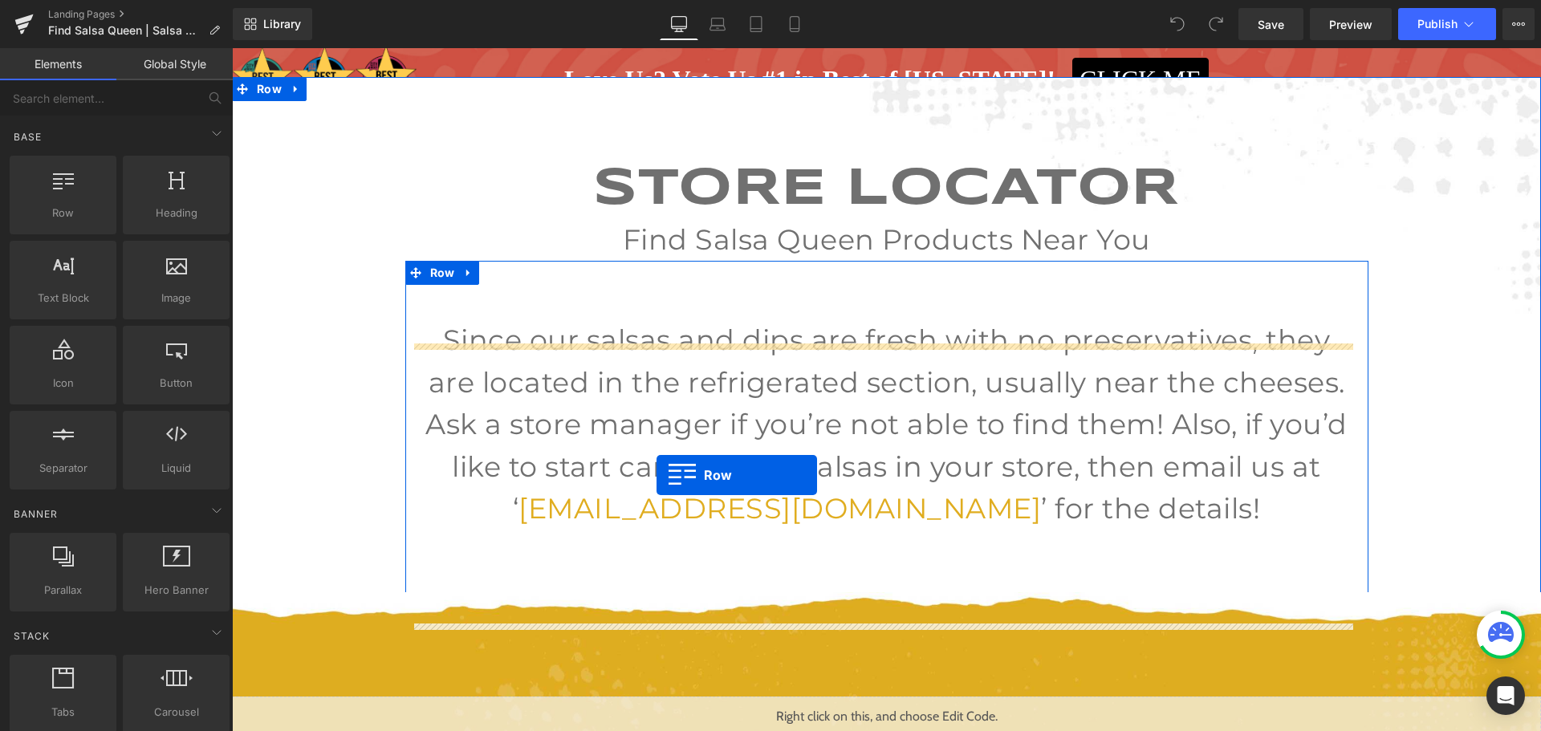
scroll to position [80, 0]
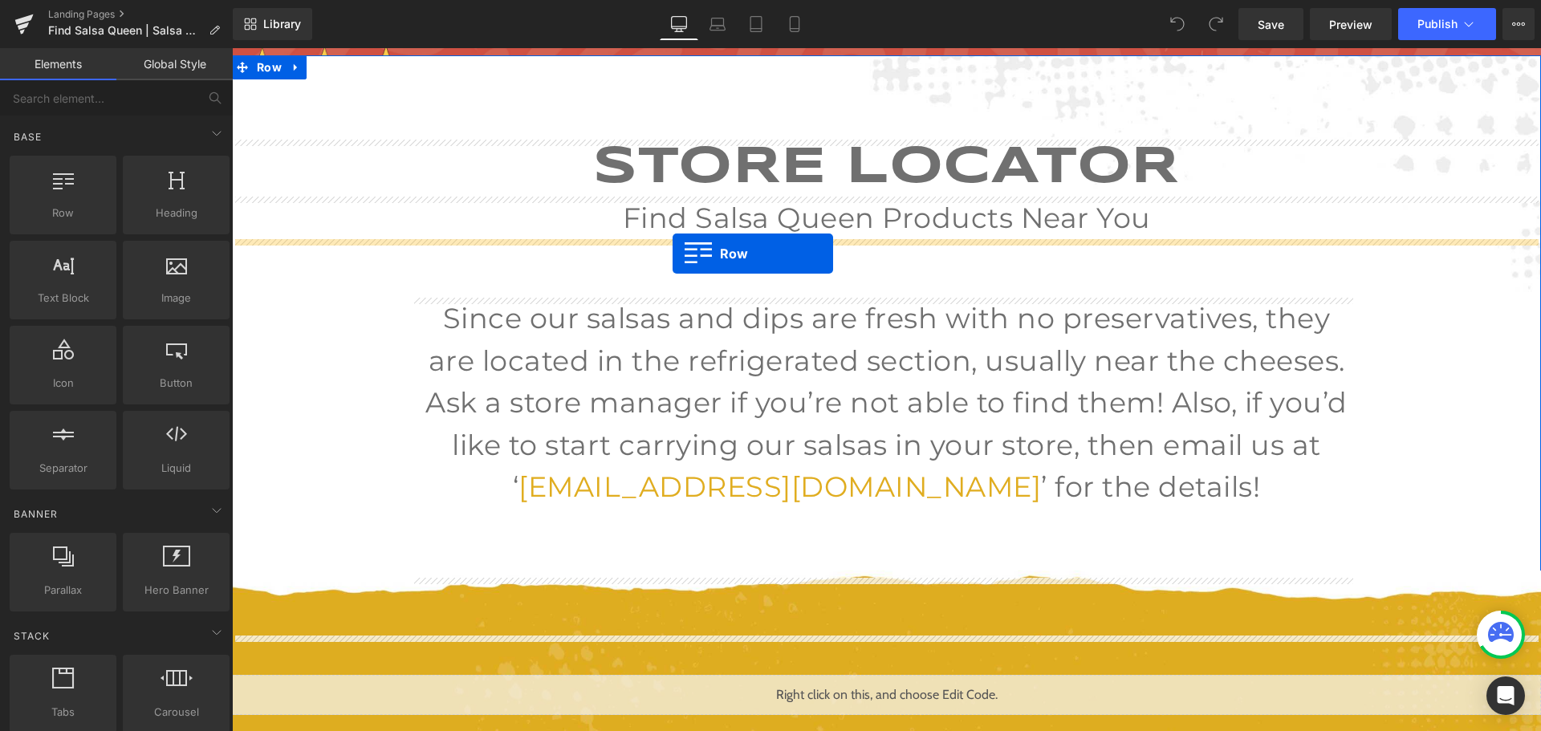
drag, startPoint x: 311, startPoint y: 252, endPoint x: 672, endPoint y: 254, distance: 361.9
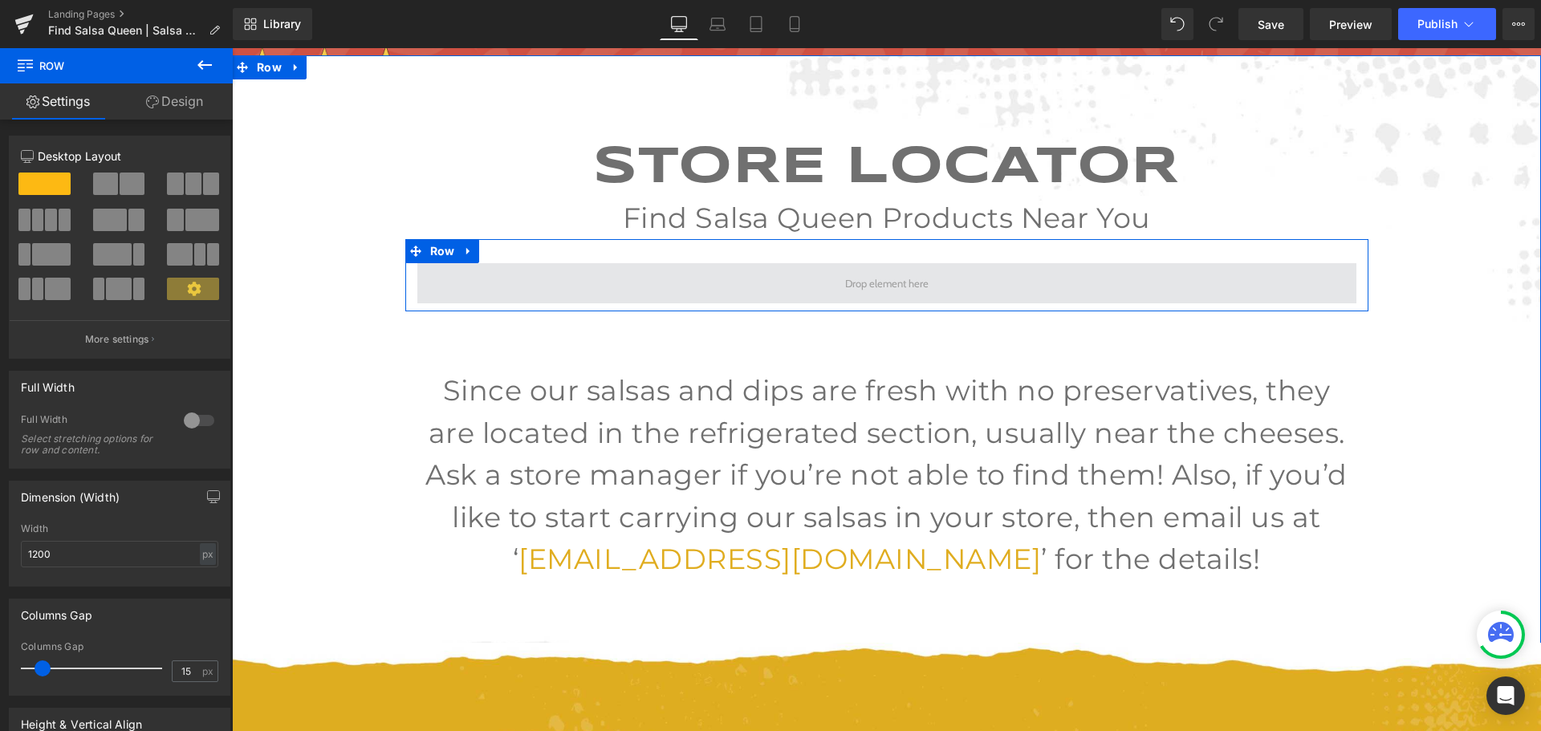
drag, startPoint x: 415, startPoint y: 223, endPoint x: 779, endPoint y: 288, distance: 370.0
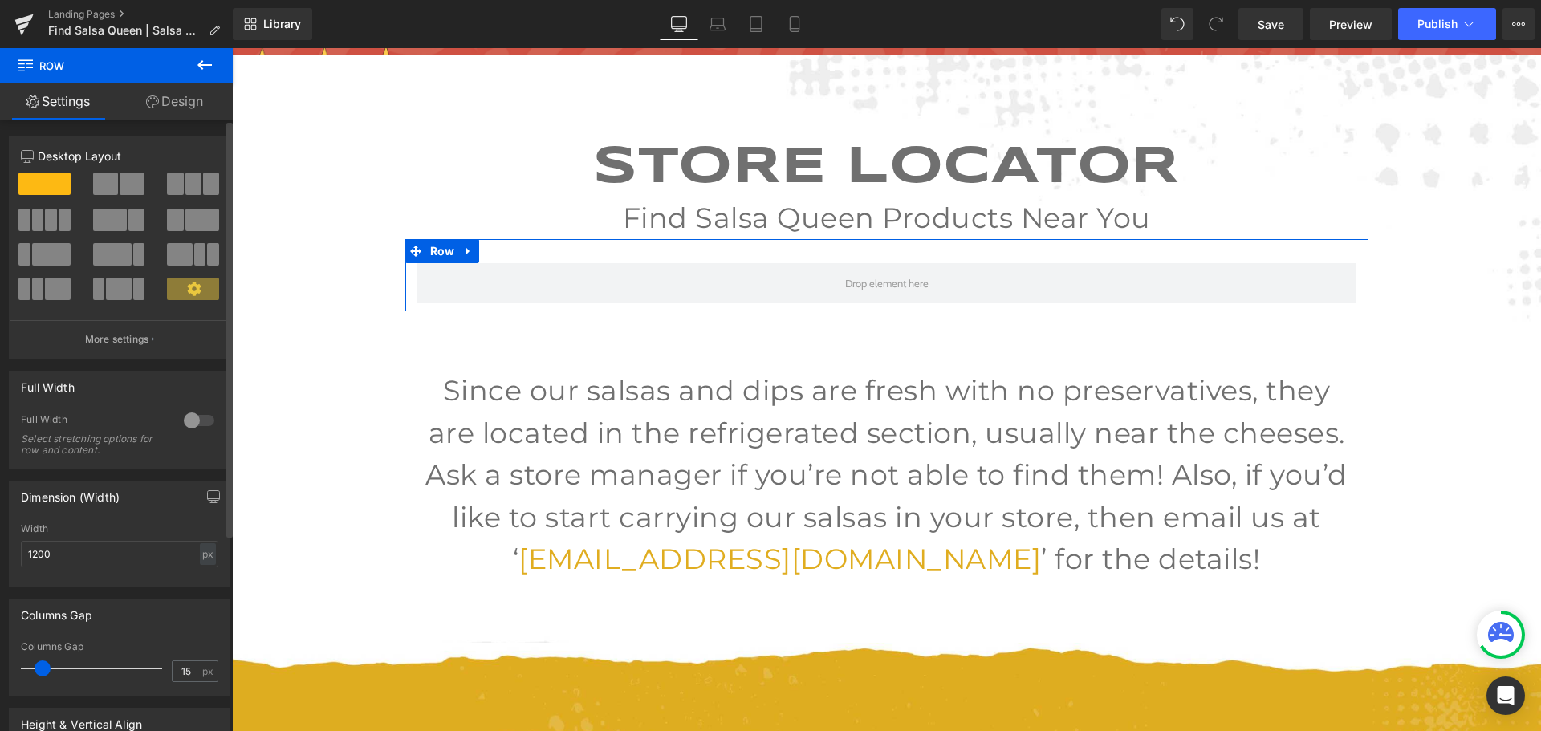
click at [193, 196] on div at bounding box center [193, 190] width 75 height 35
click at [193, 180] on span at bounding box center [193, 184] width 16 height 22
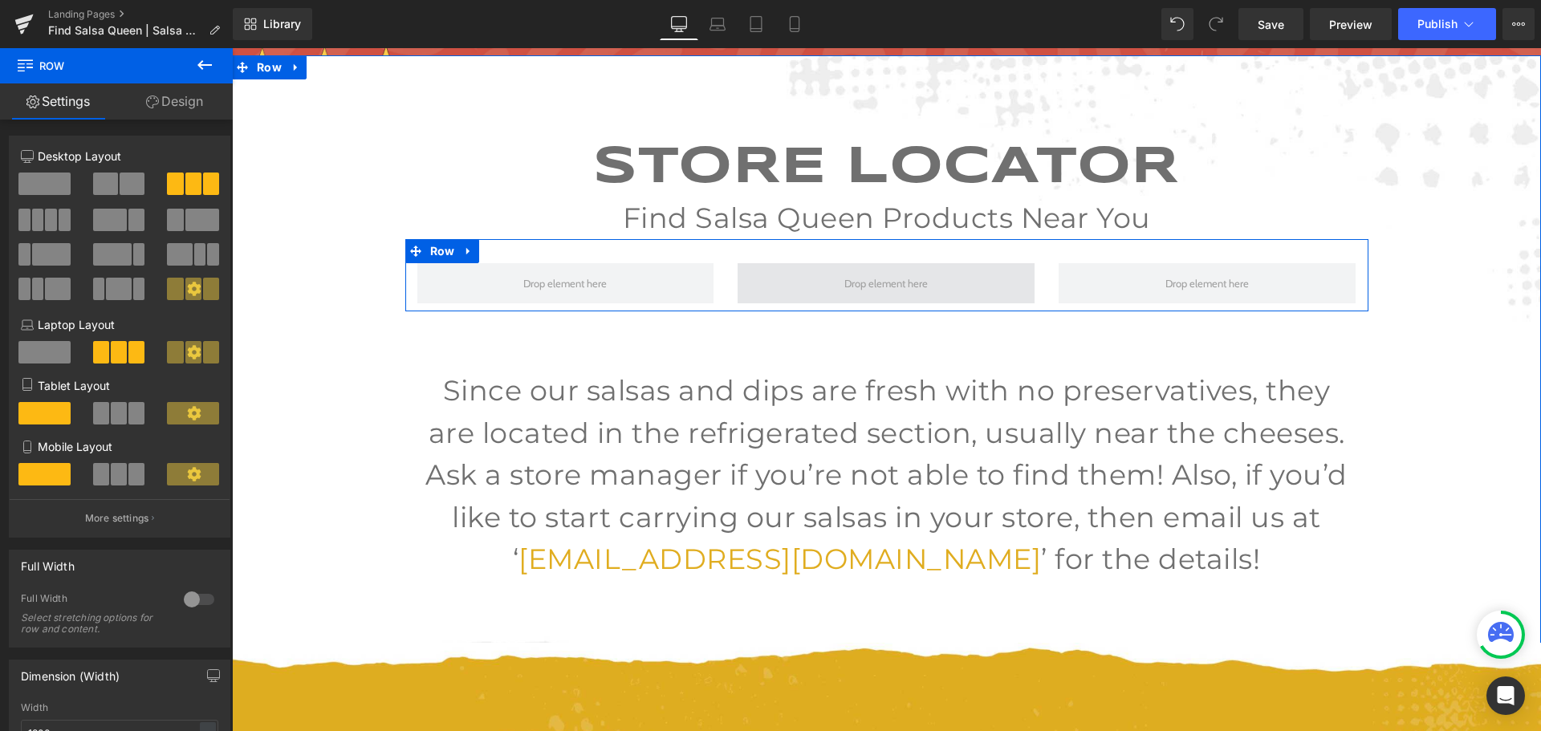
click at [815, 277] on span at bounding box center [885, 283] width 297 height 40
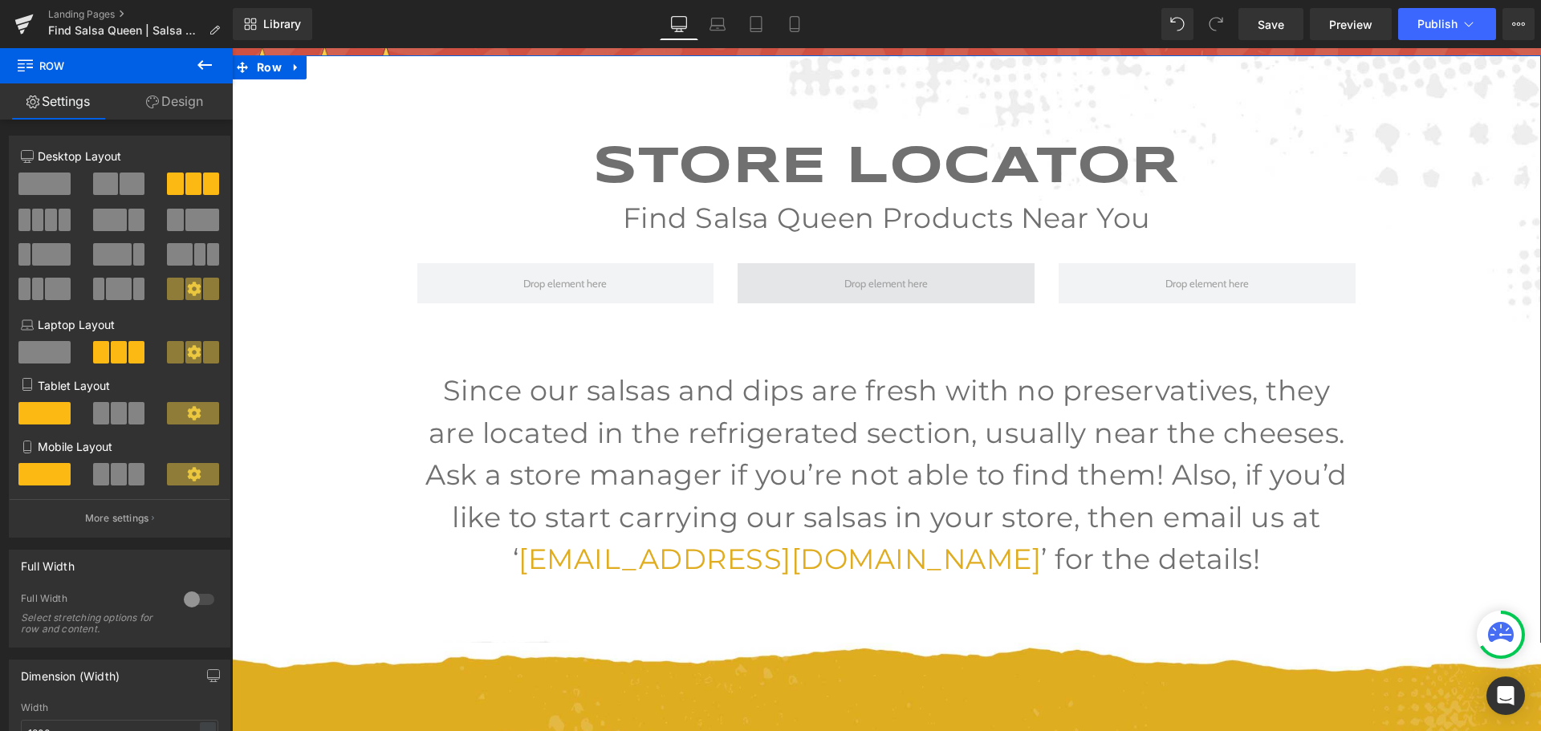
click at [926, 280] on span at bounding box center [885, 284] width 95 height 20
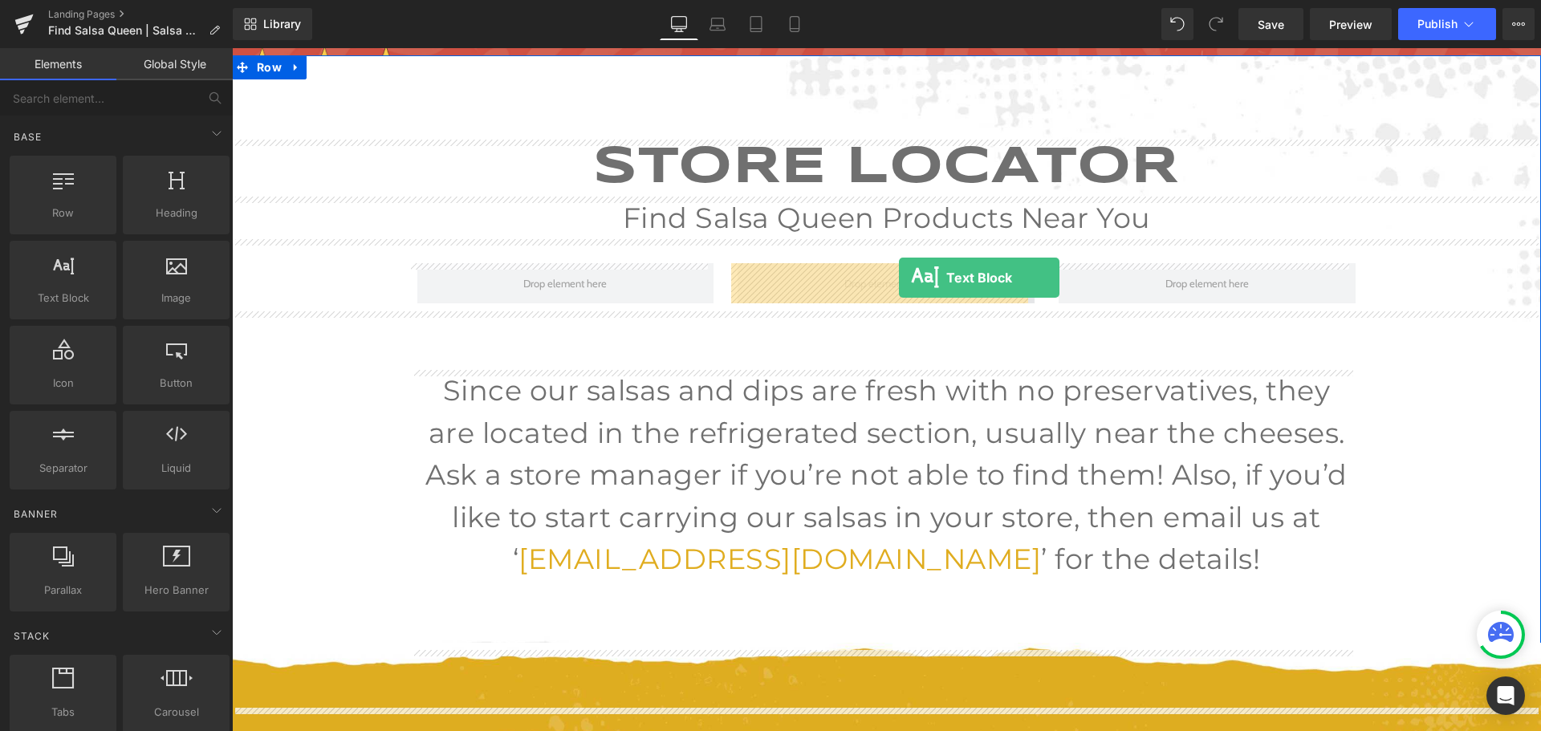
drag, startPoint x: 316, startPoint y: 329, endPoint x: 899, endPoint y: 278, distance: 584.8
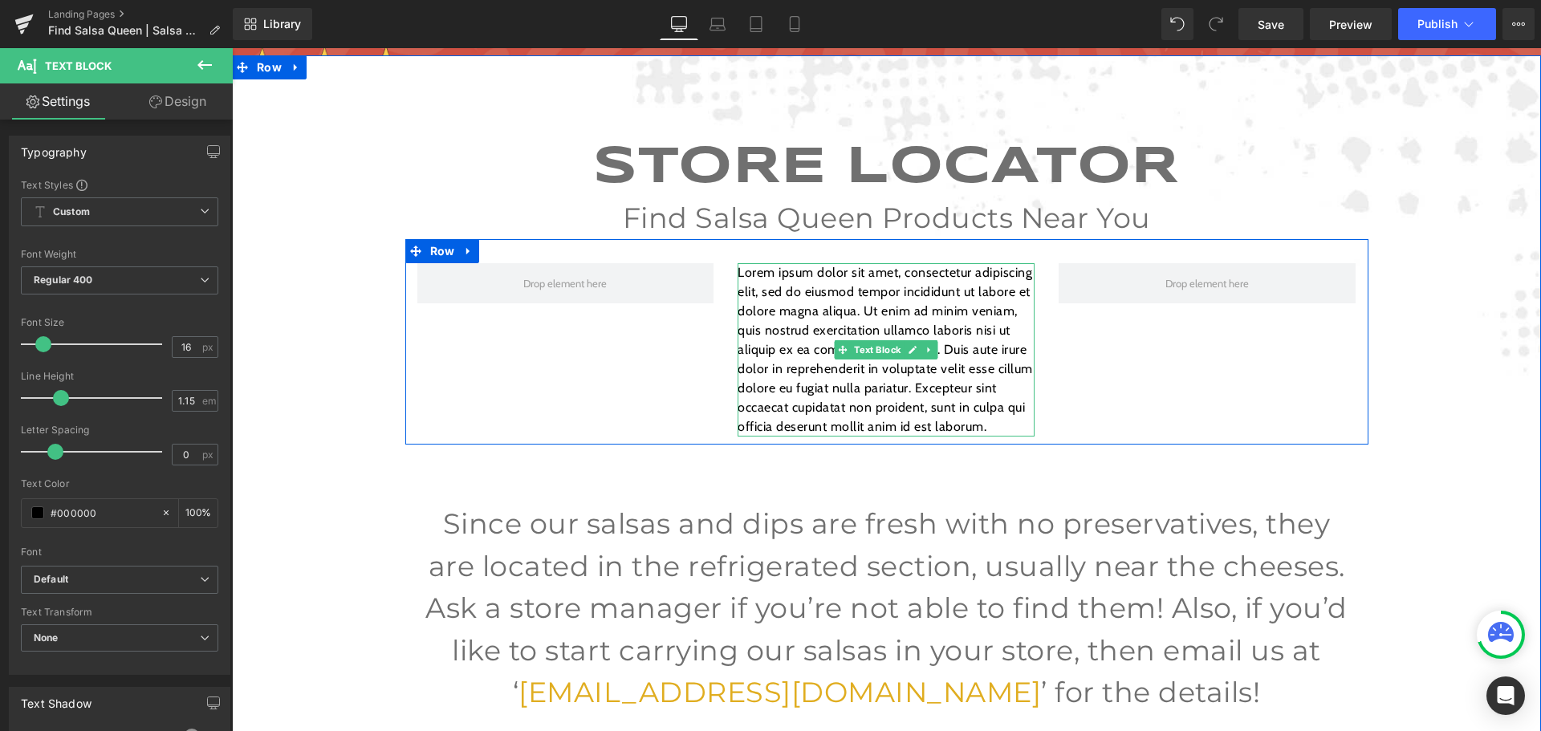
click at [771, 309] on p "Lorem ipsum dolor sit amet, consectetur adipiscing elit, sed do eiusmod tempor …" at bounding box center [885, 349] width 297 height 173
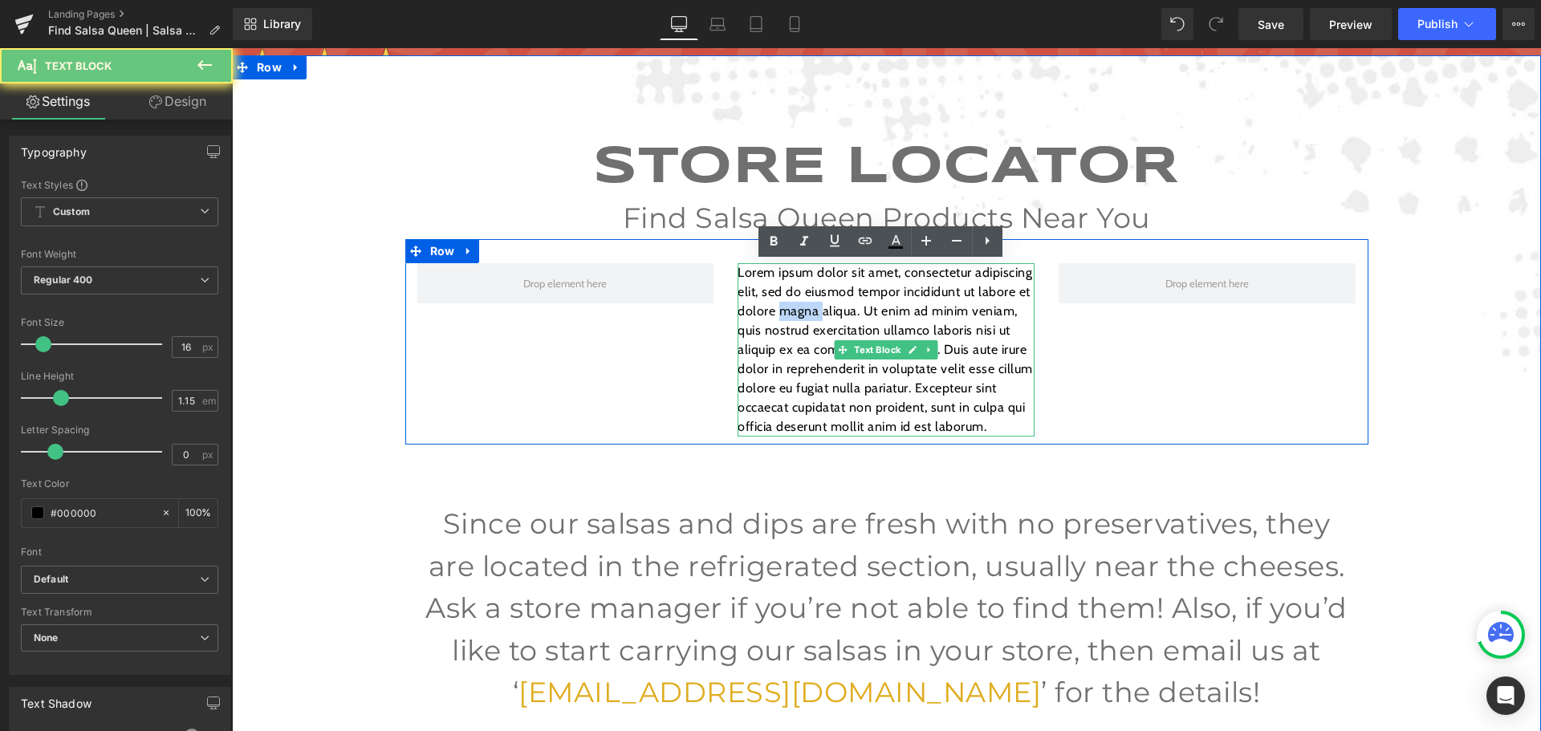
click at [771, 309] on p "Lorem ipsum dolor sit amet, consectetur adipiscing elit, sed do eiusmod tempor …" at bounding box center [885, 349] width 297 height 173
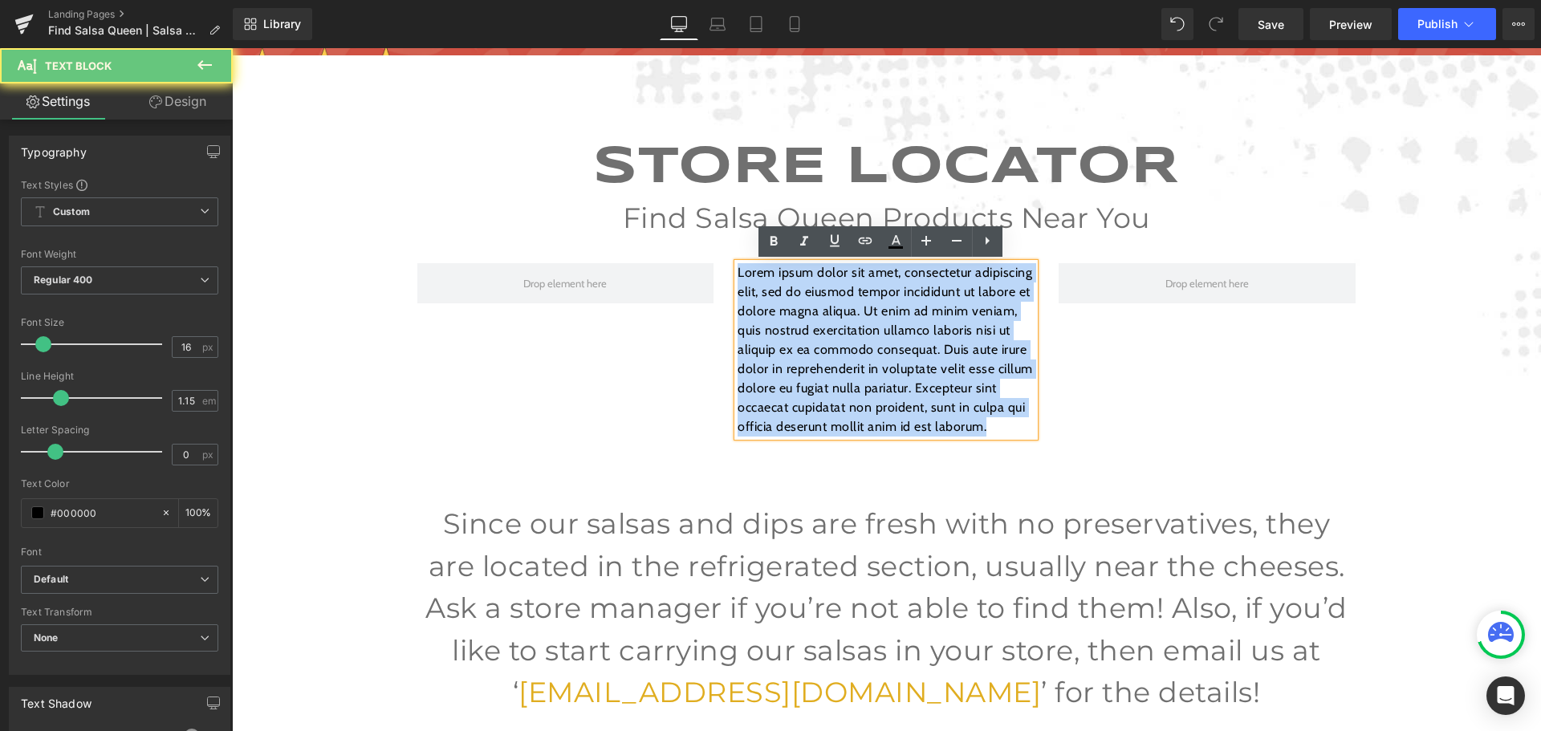
click at [771, 309] on p "Lorem ipsum dolor sit amet, consectetur adipiscing elit, sed do eiusmod tempor …" at bounding box center [885, 349] width 297 height 173
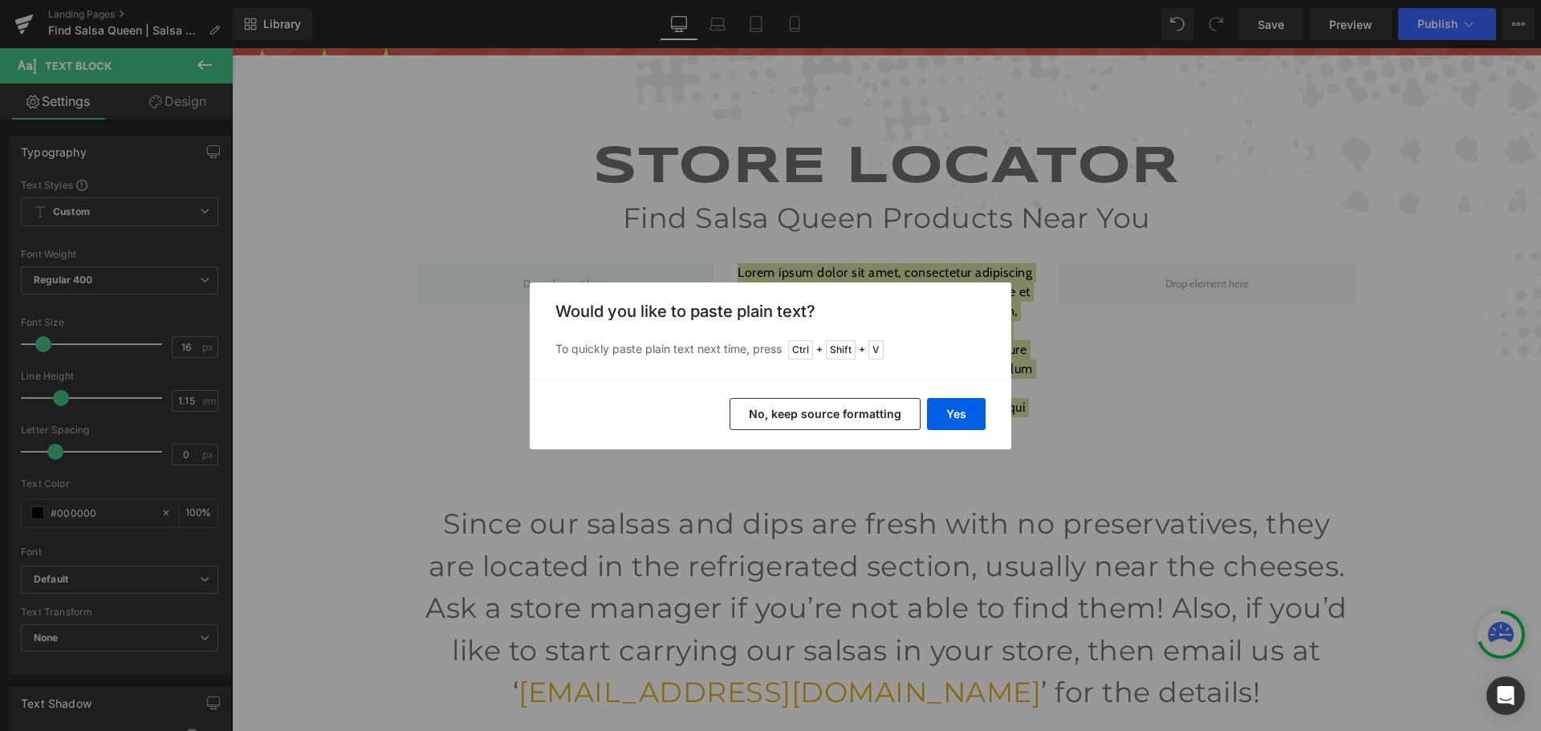
click at [871, 420] on button "No, keep source formatting" at bounding box center [824, 414] width 191 height 32
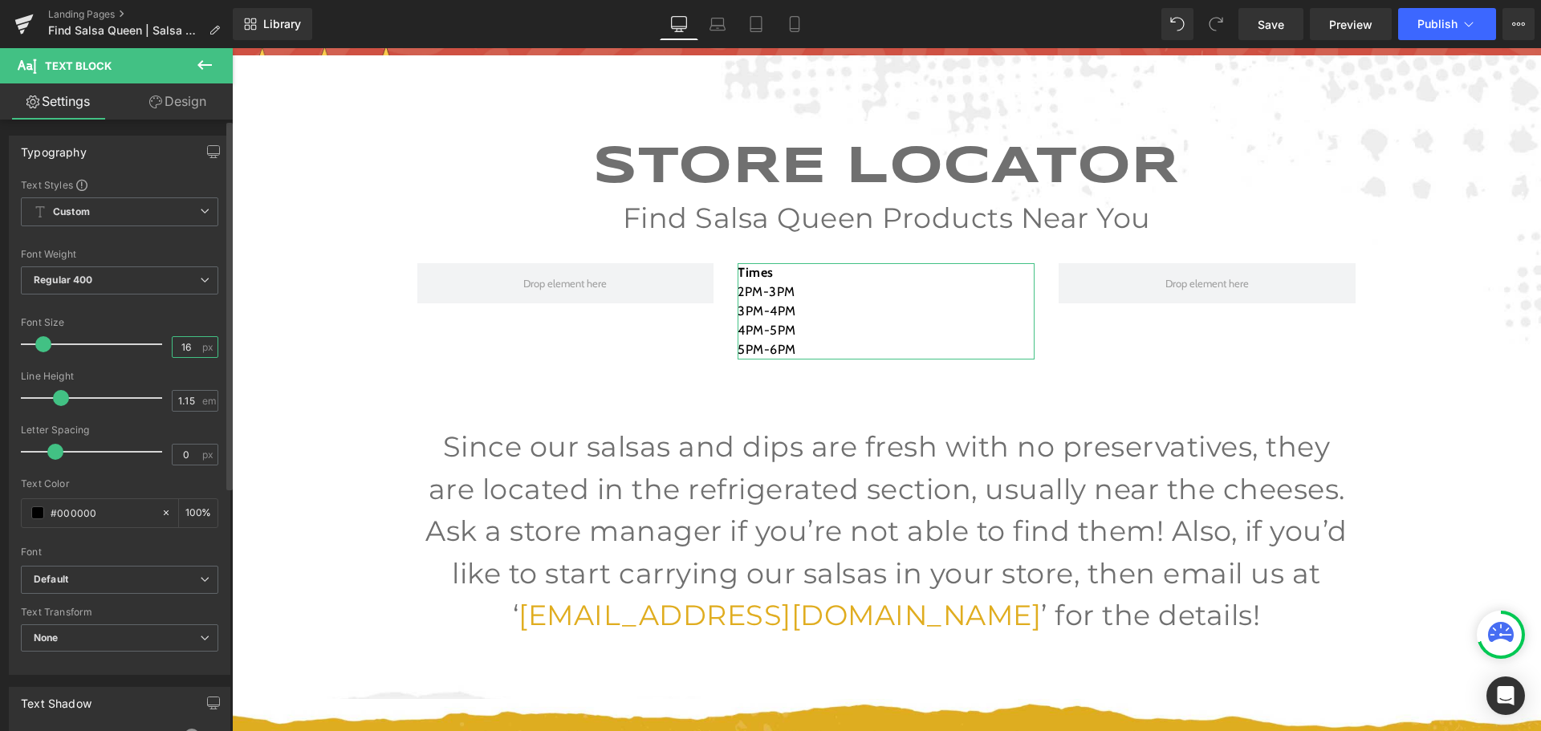
click at [189, 347] on input "16" at bounding box center [187, 347] width 28 height 20
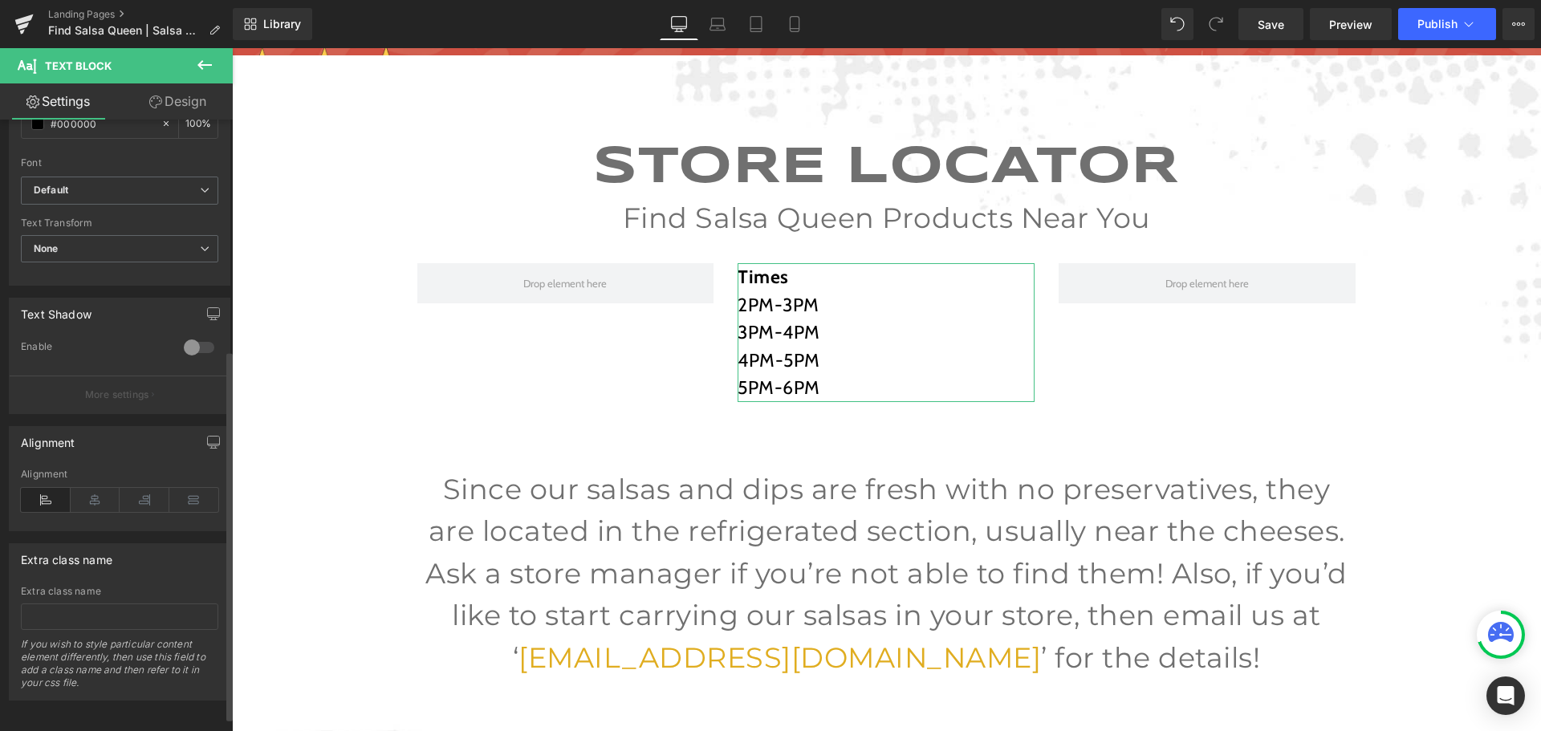
scroll to position [401, 0]
type input "23"
click at [105, 489] on icon at bounding box center [96, 497] width 50 height 24
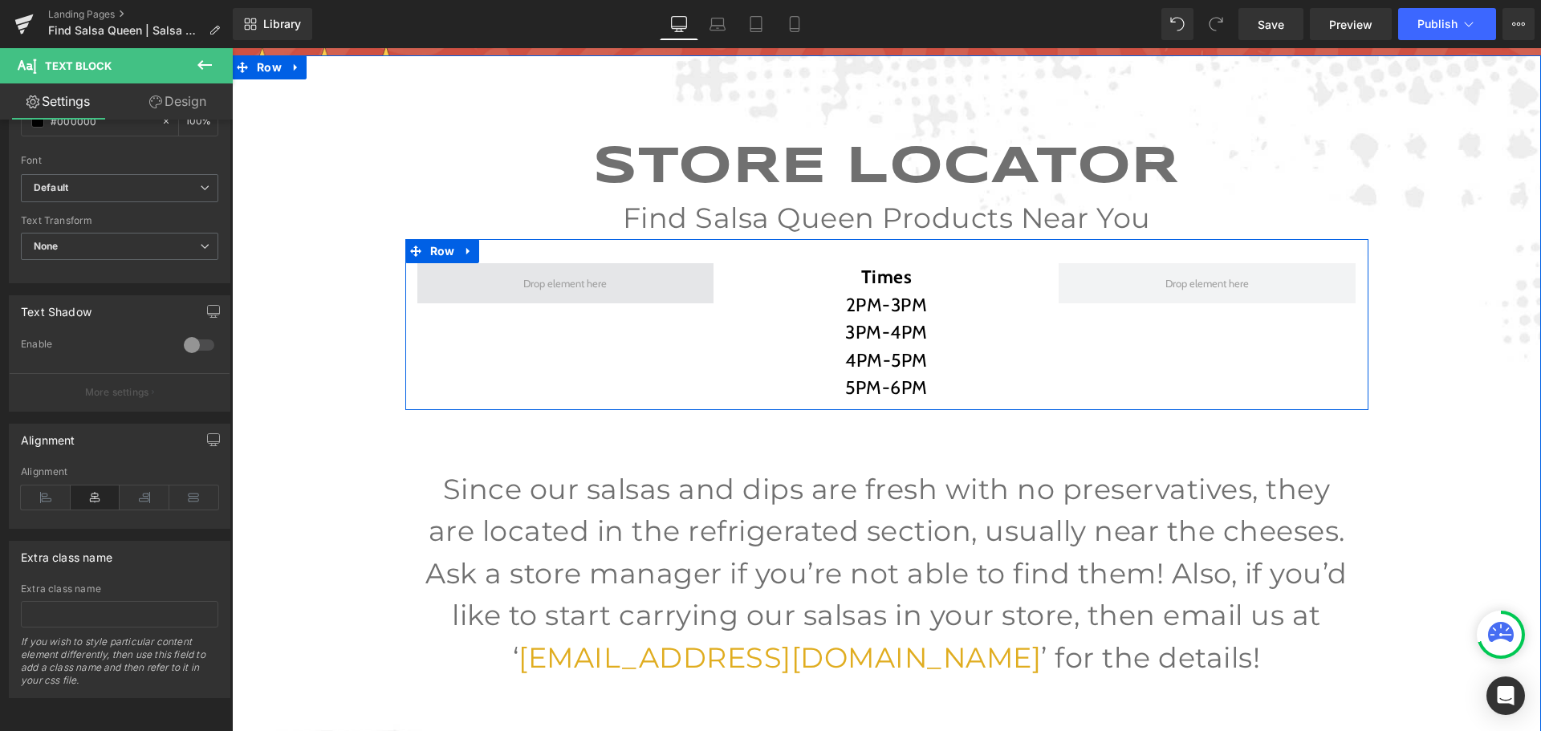
click at [576, 274] on span at bounding box center [565, 284] width 95 height 20
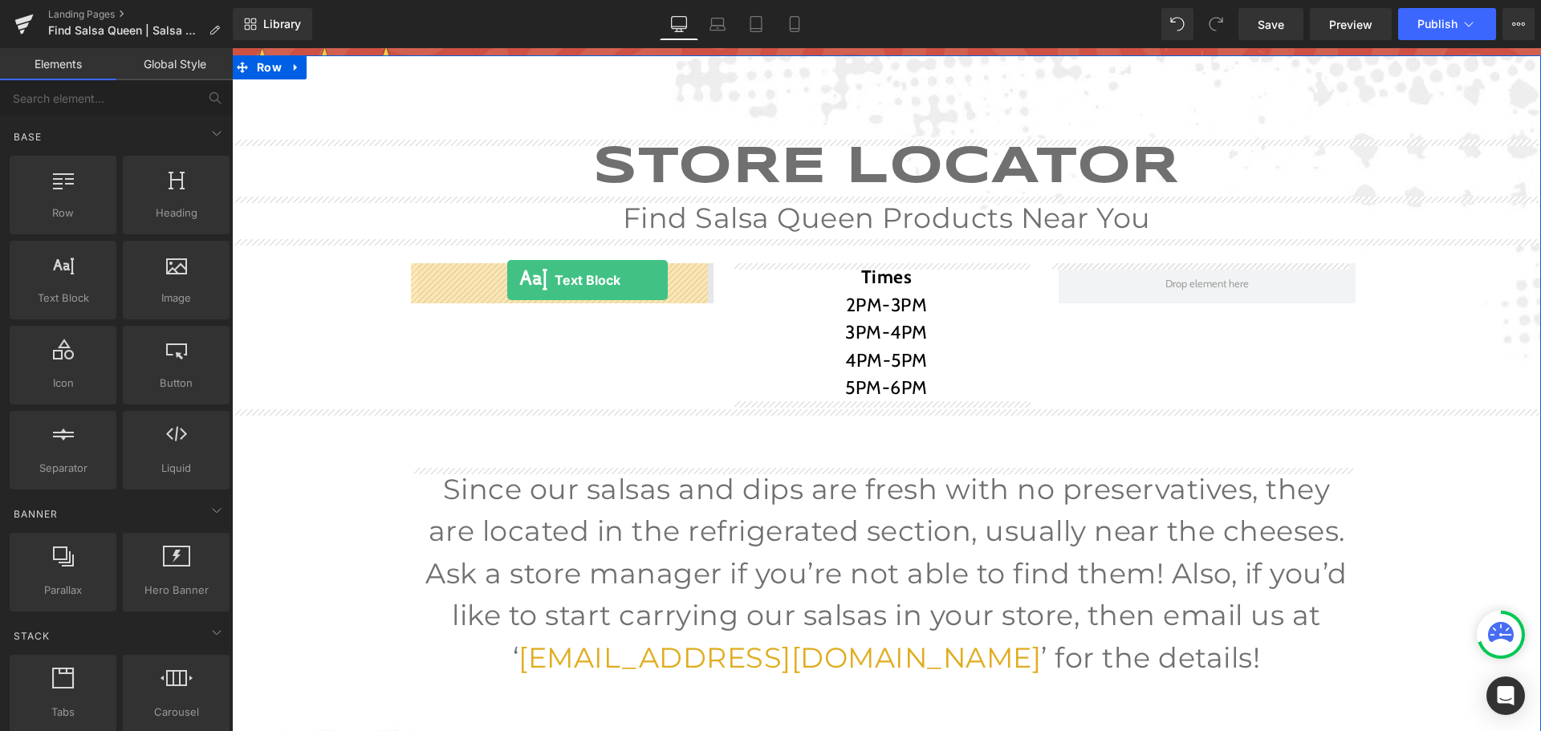
drag, startPoint x: 319, startPoint y: 312, endPoint x: 507, endPoint y: 280, distance: 190.5
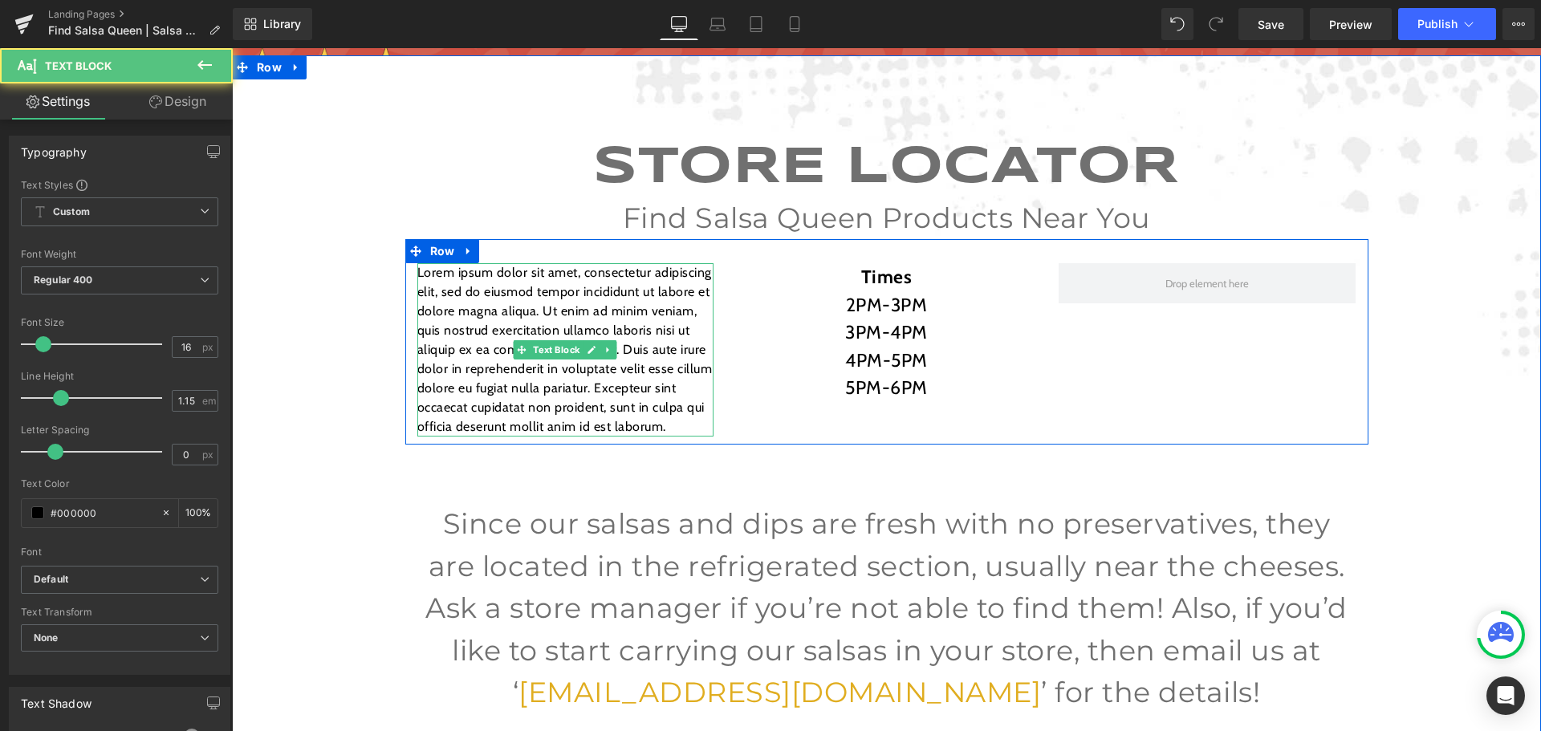
click at [530, 301] on p "Lorem ipsum dolor sit amet, consectetur adipiscing elit, sed do eiusmod tempor …" at bounding box center [565, 349] width 297 height 173
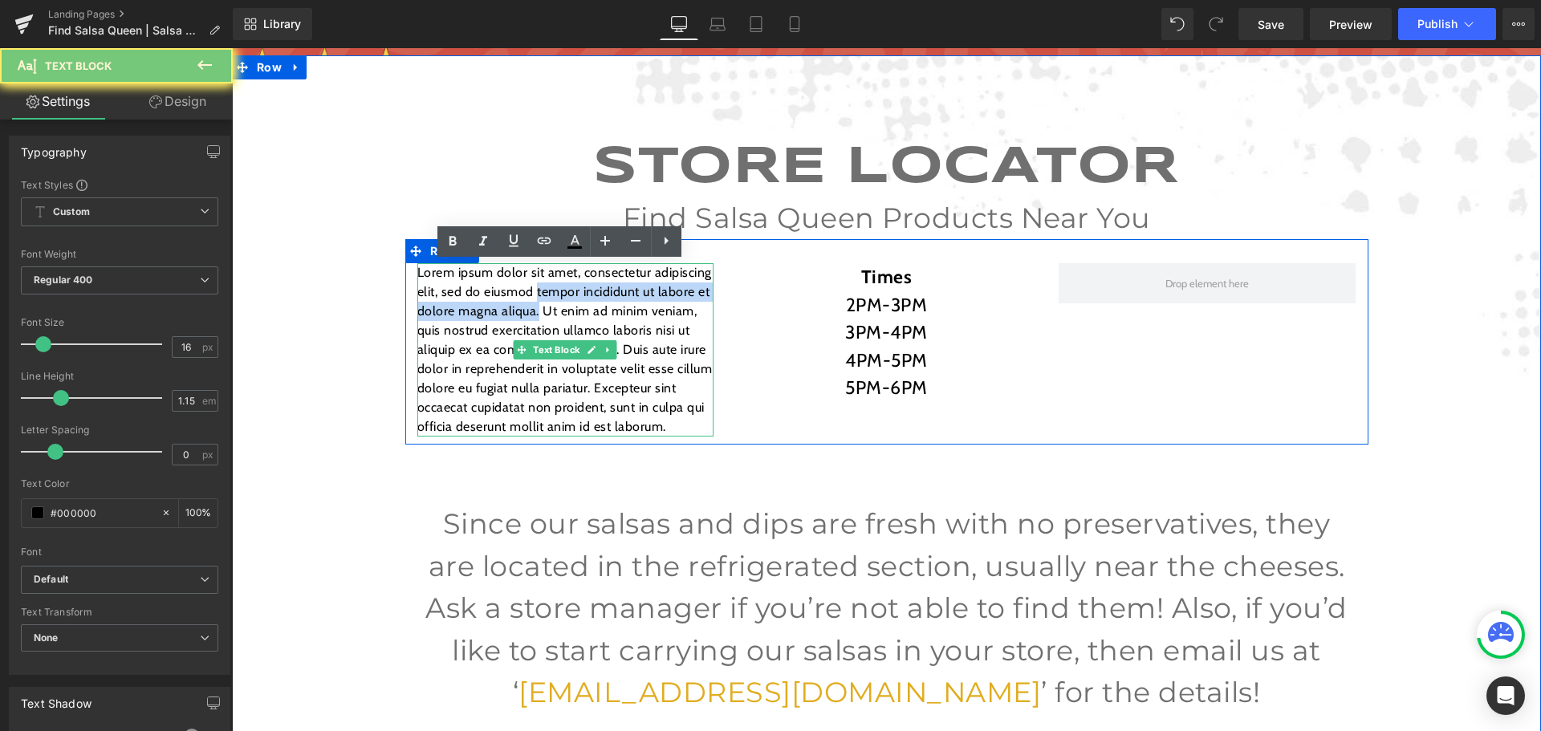
click at [530, 301] on p "Lorem ipsum dolor sit amet, consectetur adipiscing elit, sed do eiusmod tempor …" at bounding box center [565, 349] width 297 height 173
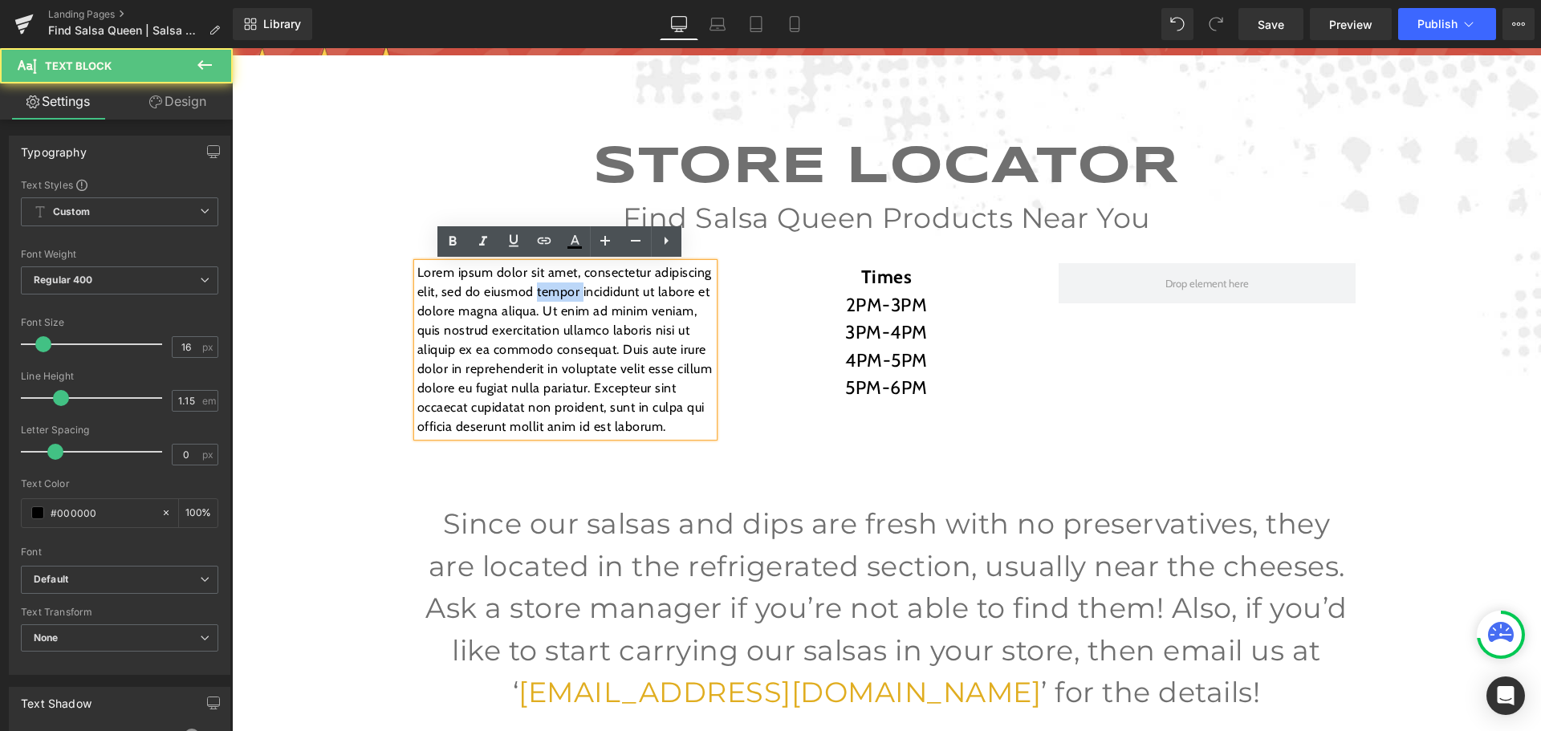
click at [530, 301] on p "Lorem ipsum dolor sit amet, consectetur adipiscing elit, sed do eiusmod tempor …" at bounding box center [565, 349] width 297 height 173
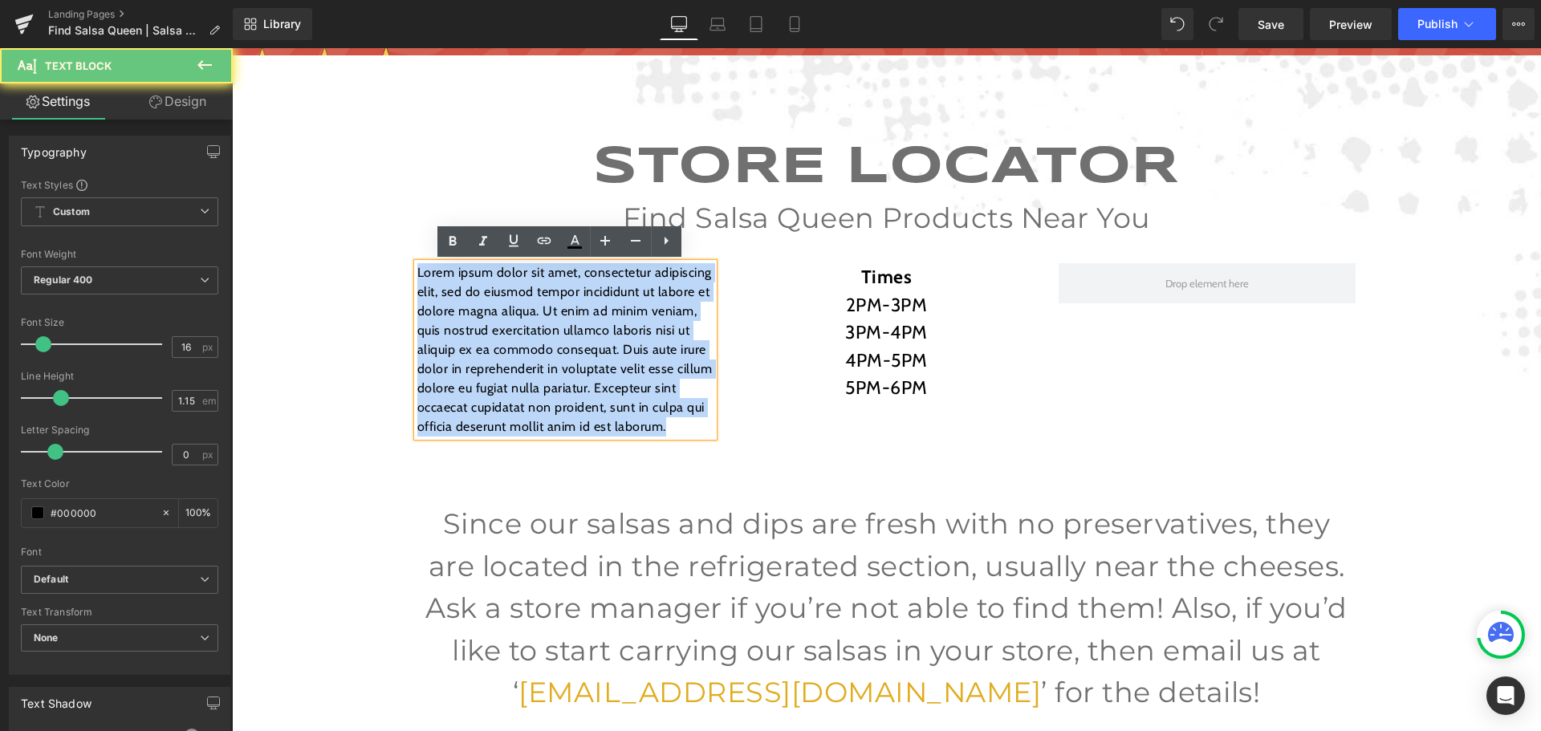
click at [530, 301] on p "Lorem ipsum dolor sit amet, consectetur adipiscing elit, sed do eiusmod tempor …" at bounding box center [565, 349] width 297 height 173
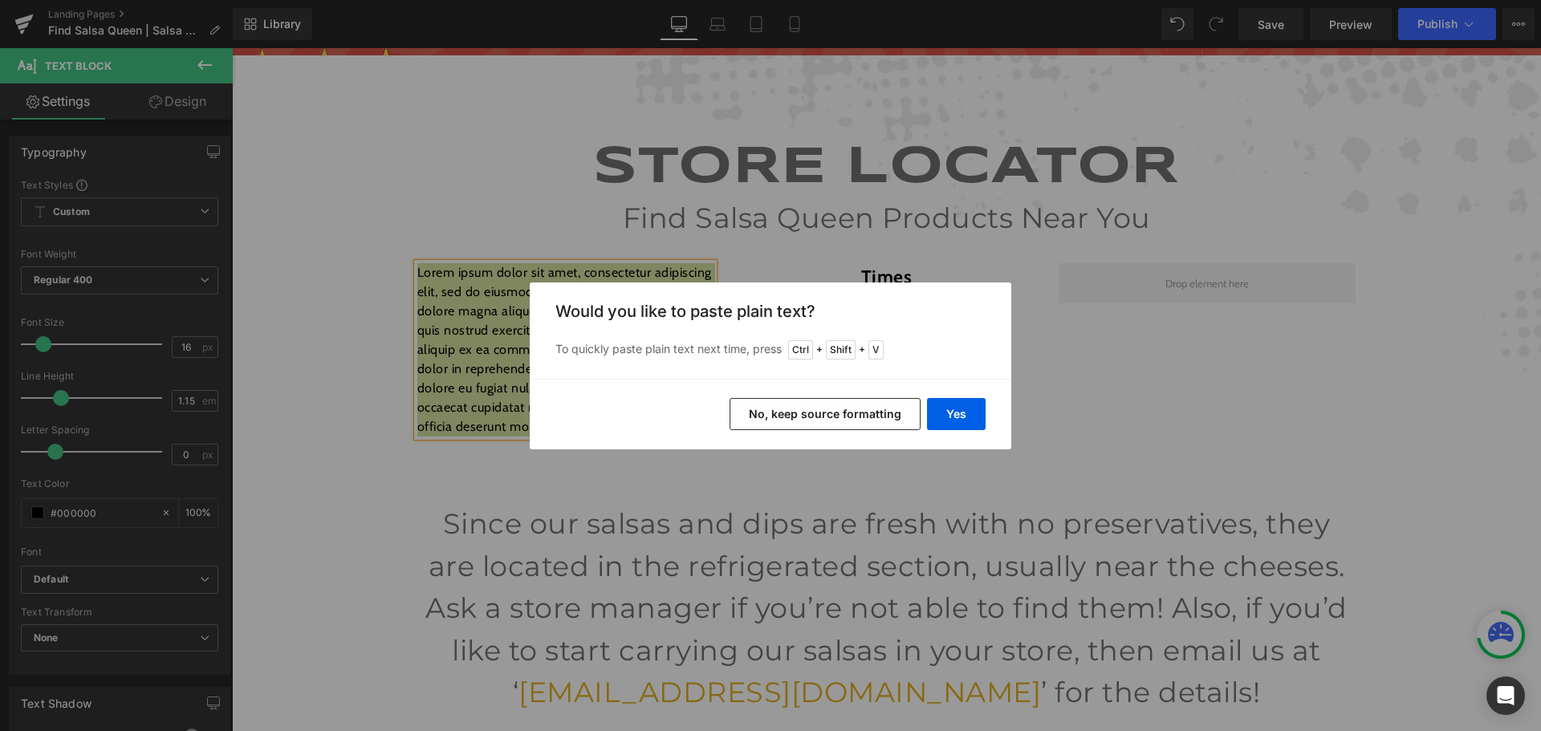
click at [884, 409] on button "No, keep source formatting" at bounding box center [824, 414] width 191 height 32
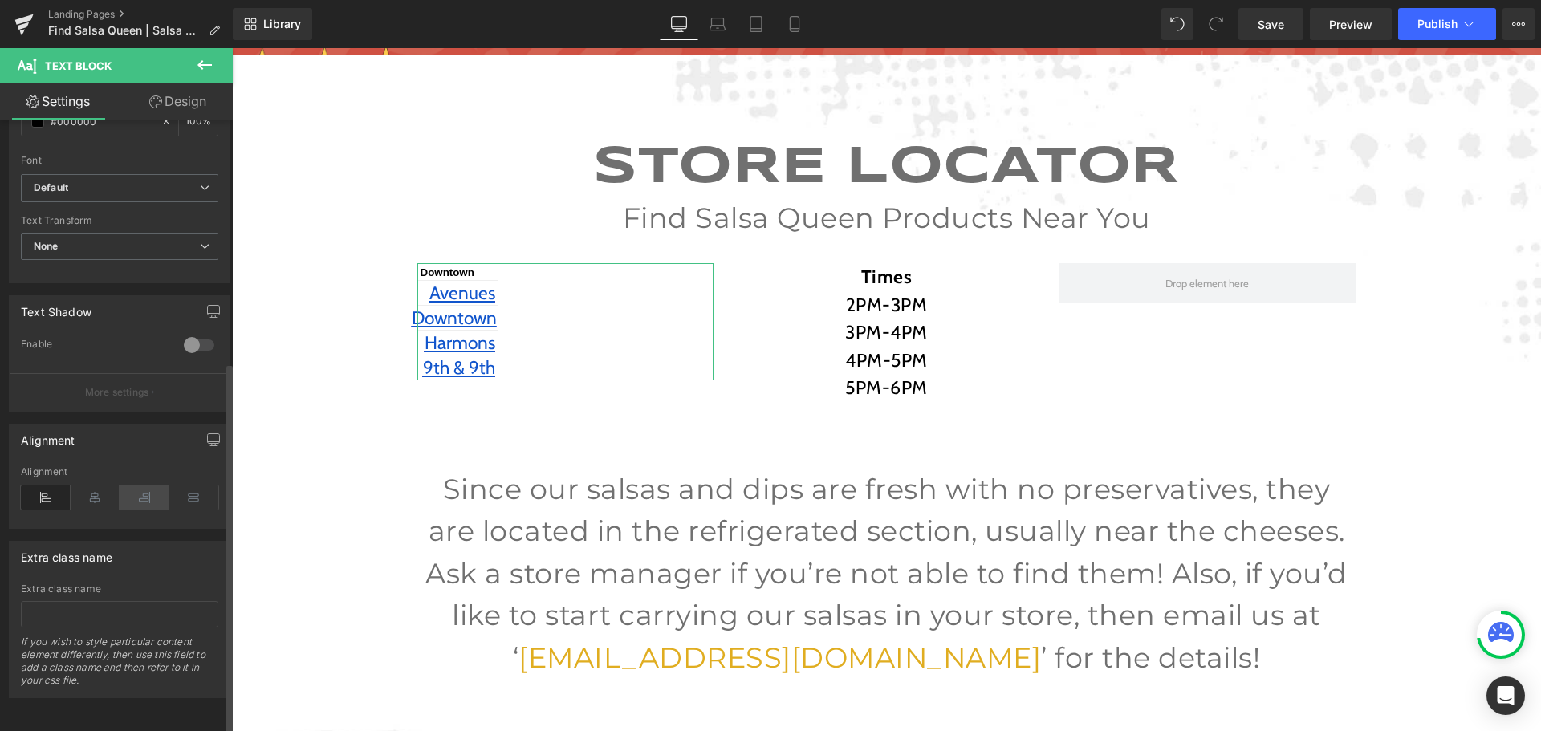
click at [130, 489] on icon at bounding box center [145, 497] width 50 height 24
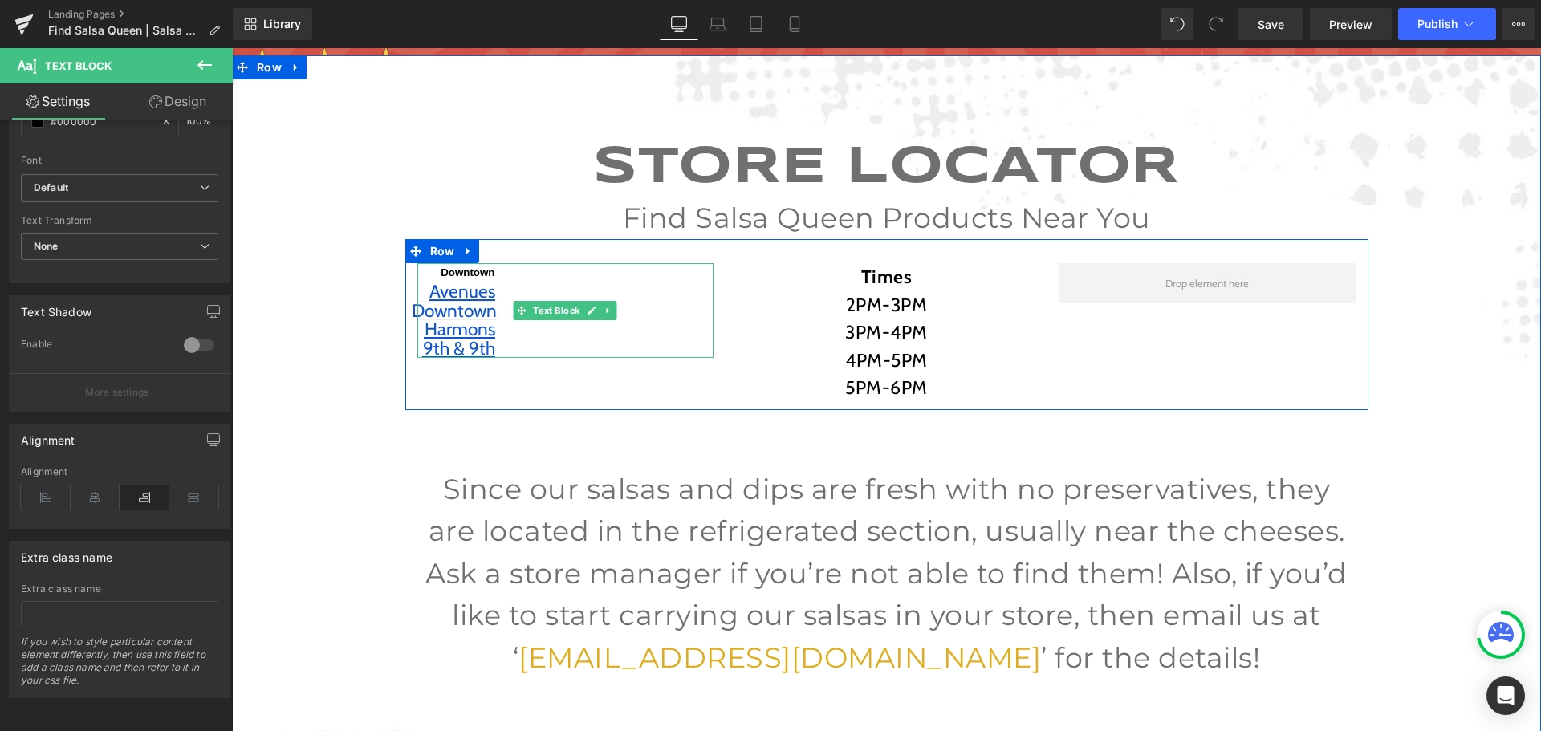
click at [622, 310] on div "[GEOGRAPHIC_DATA] [GEOGRAPHIC_DATA] 9th & 9th" at bounding box center [565, 310] width 297 height 95
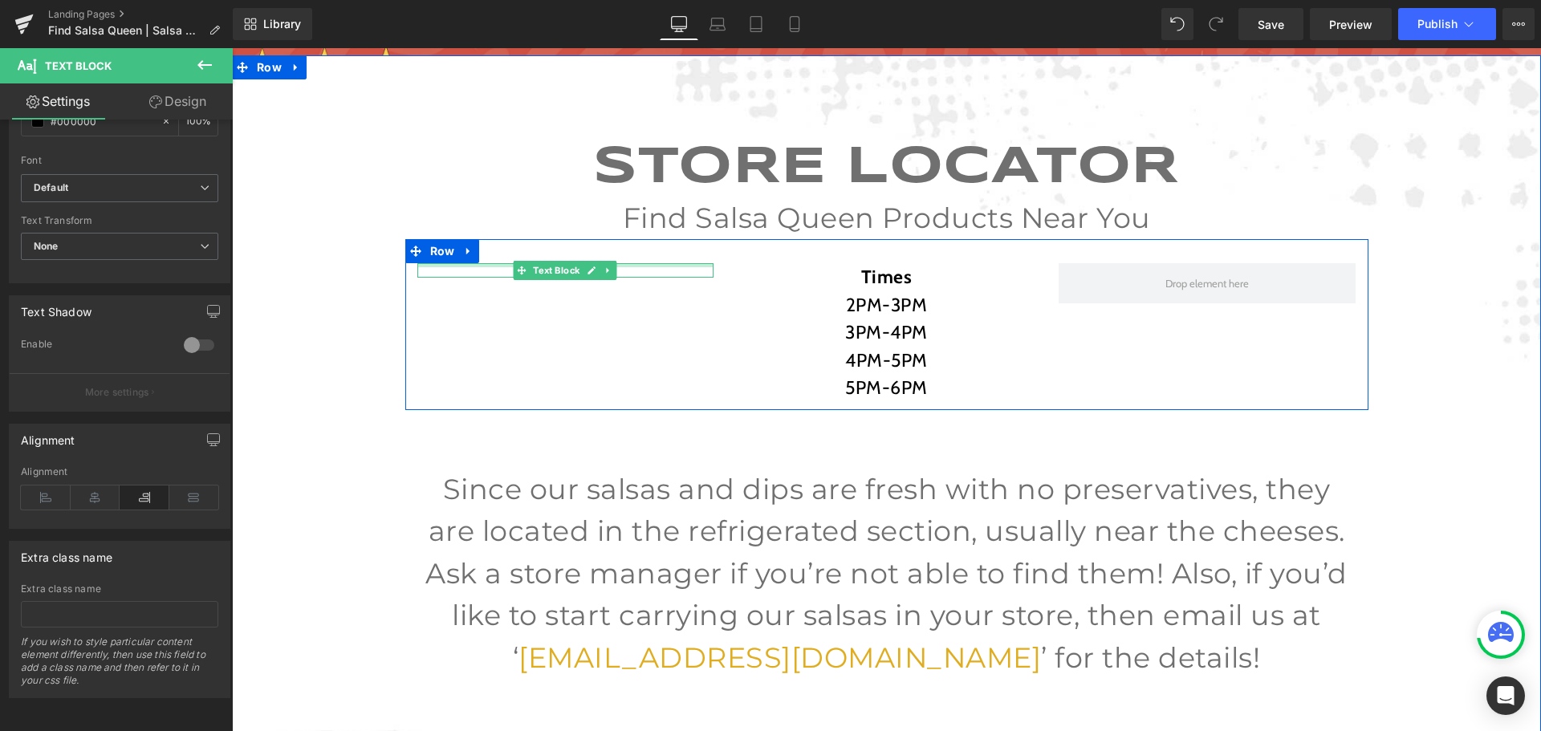
click at [662, 265] on div "Text Block" at bounding box center [565, 270] width 297 height 14
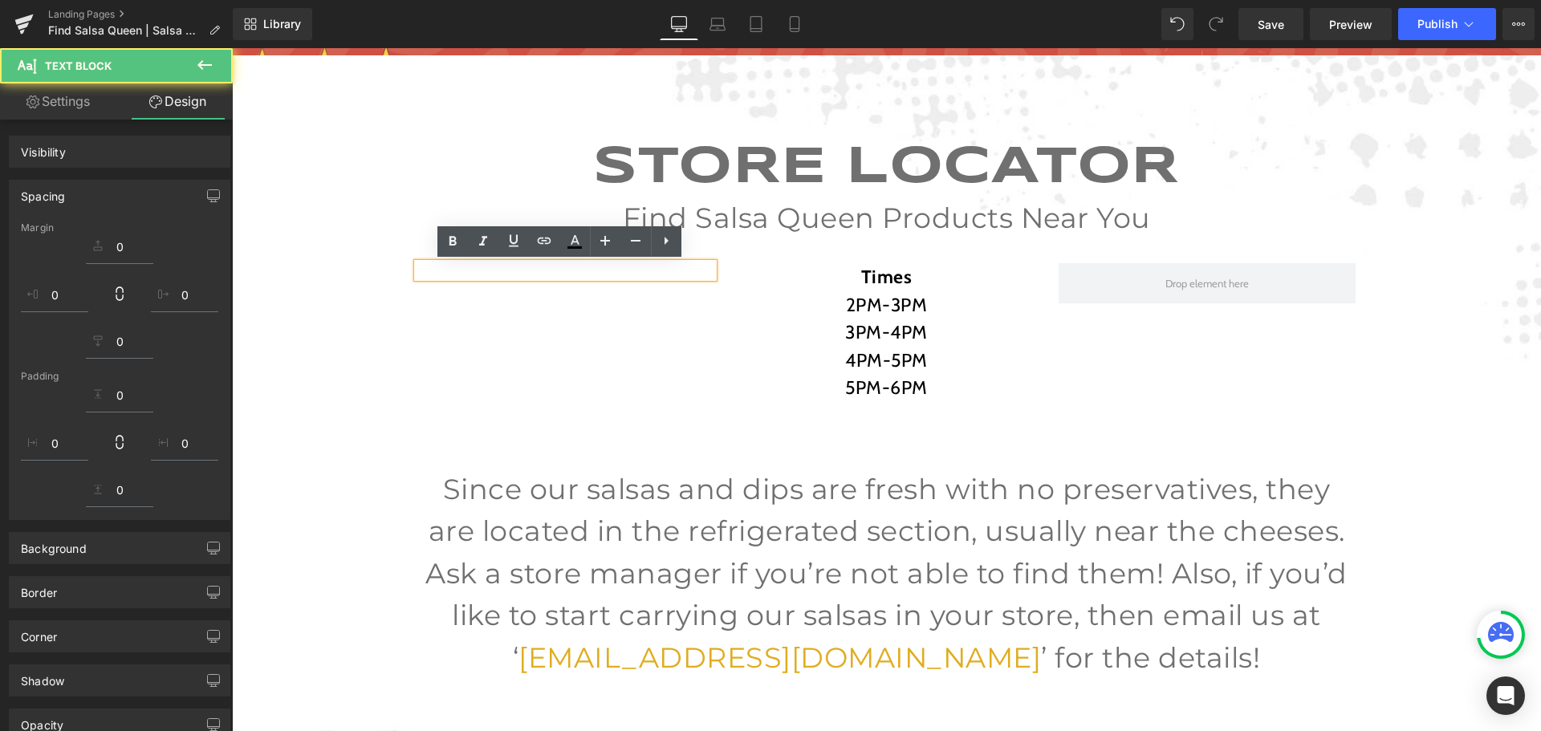
click at [662, 269] on div at bounding box center [565, 270] width 297 height 14
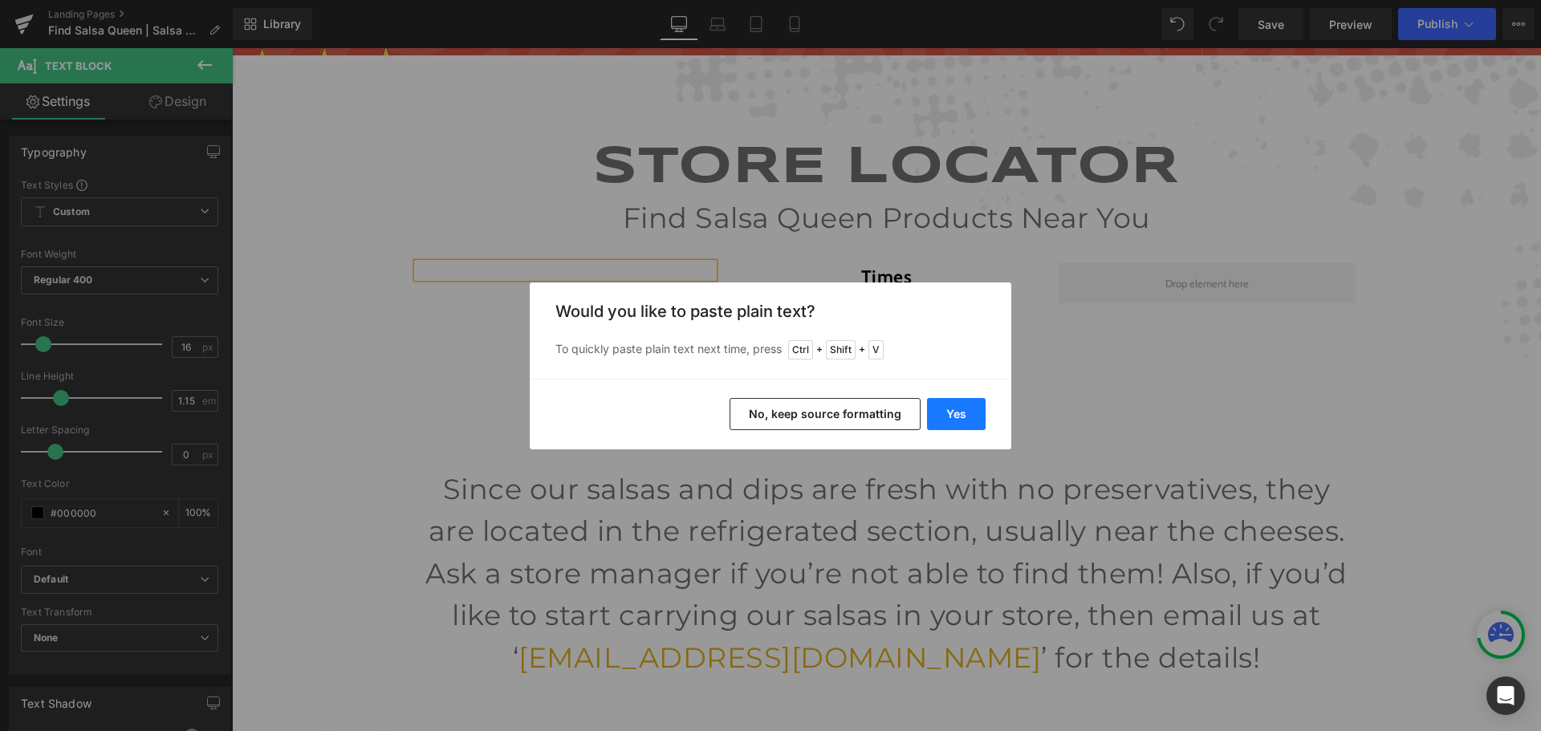
click at [945, 424] on button "Yes" at bounding box center [956, 414] width 59 height 32
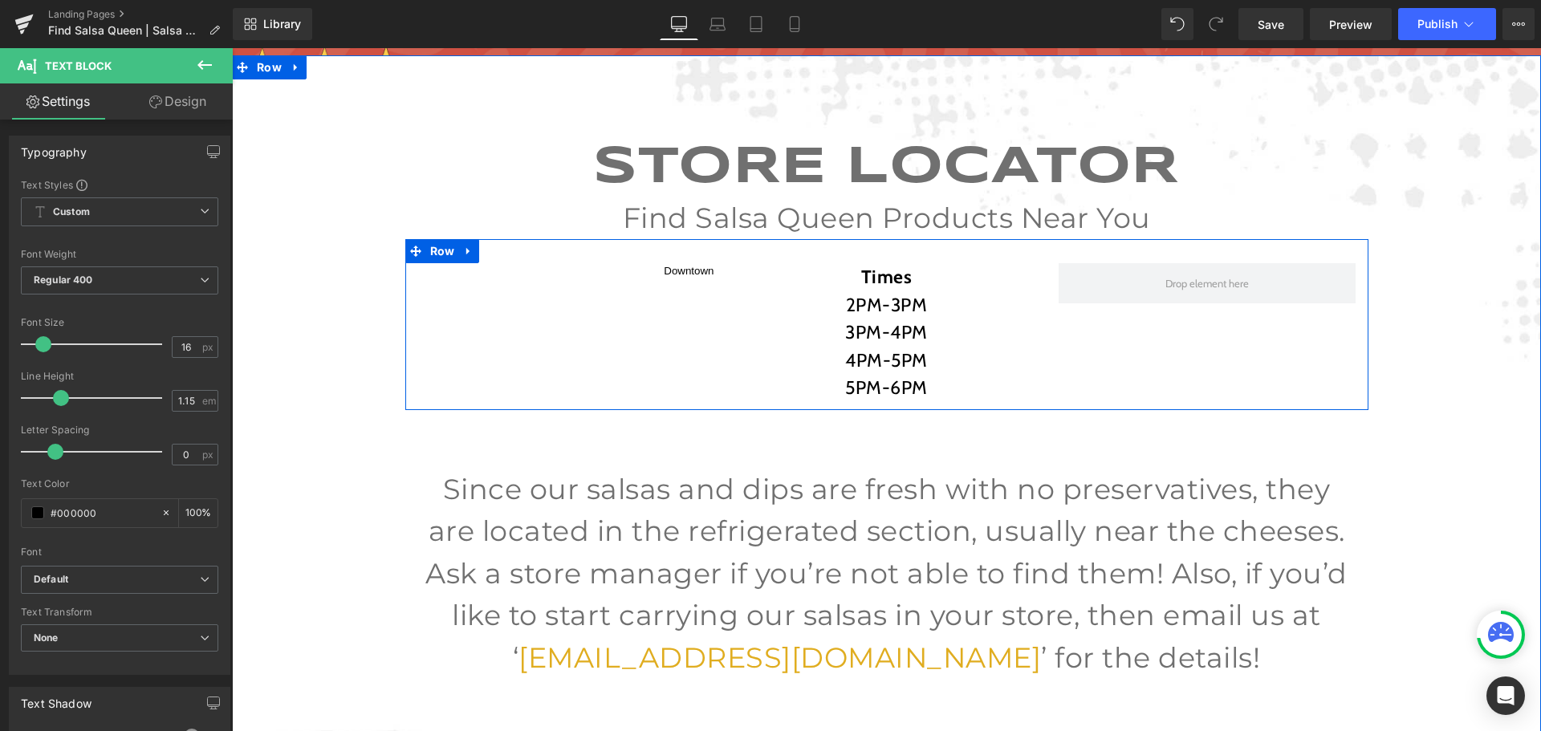
click at [693, 285] on div "Downtown Text Block Times 2PM-3PM 3PM-4PM 4PM-5PM 5PM-6PM Text Block Row" at bounding box center [886, 324] width 963 height 171
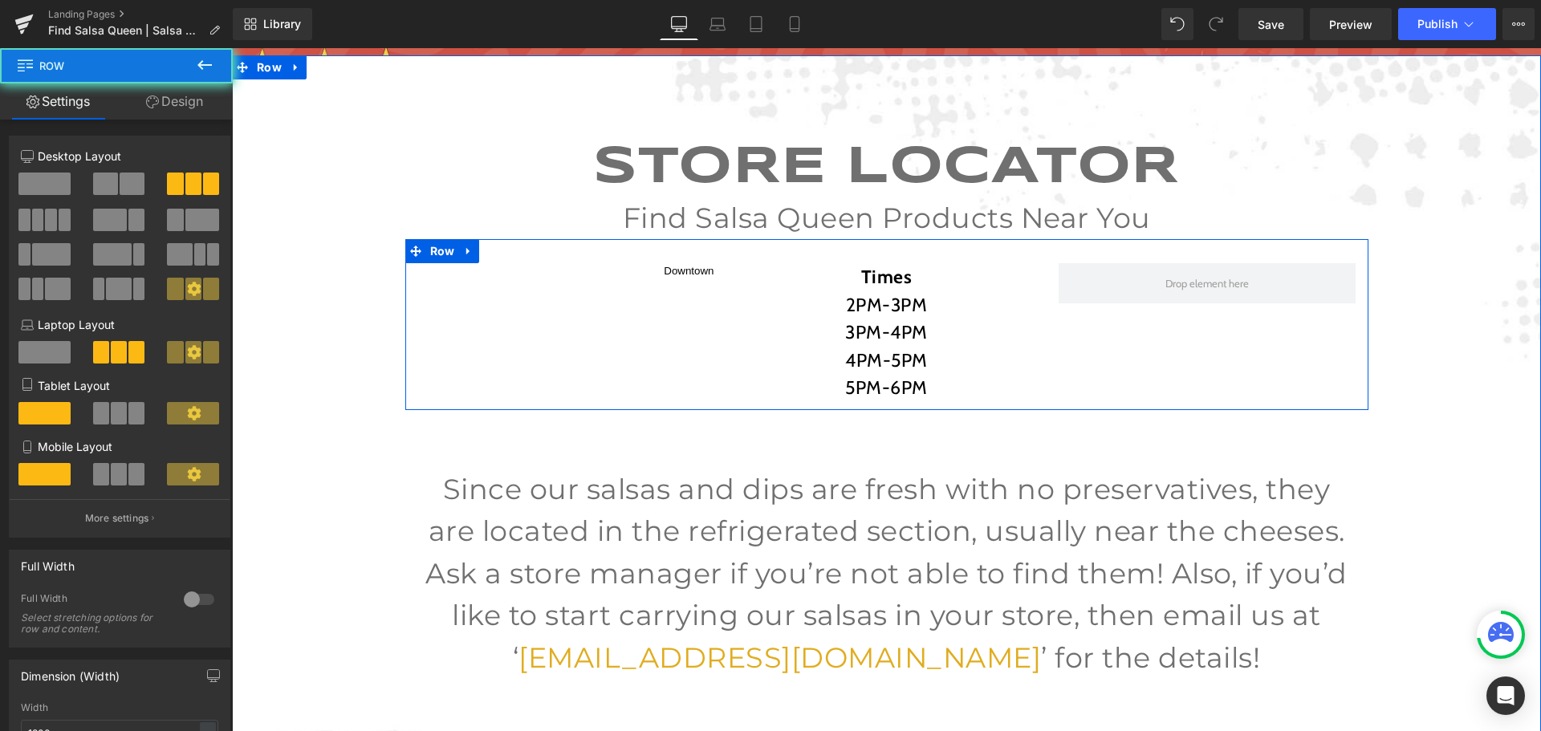
click at [712, 271] on div "Downtown Text Block" at bounding box center [565, 270] width 321 height 15
click at [709, 270] on div at bounding box center [711, 270] width 4 height 15
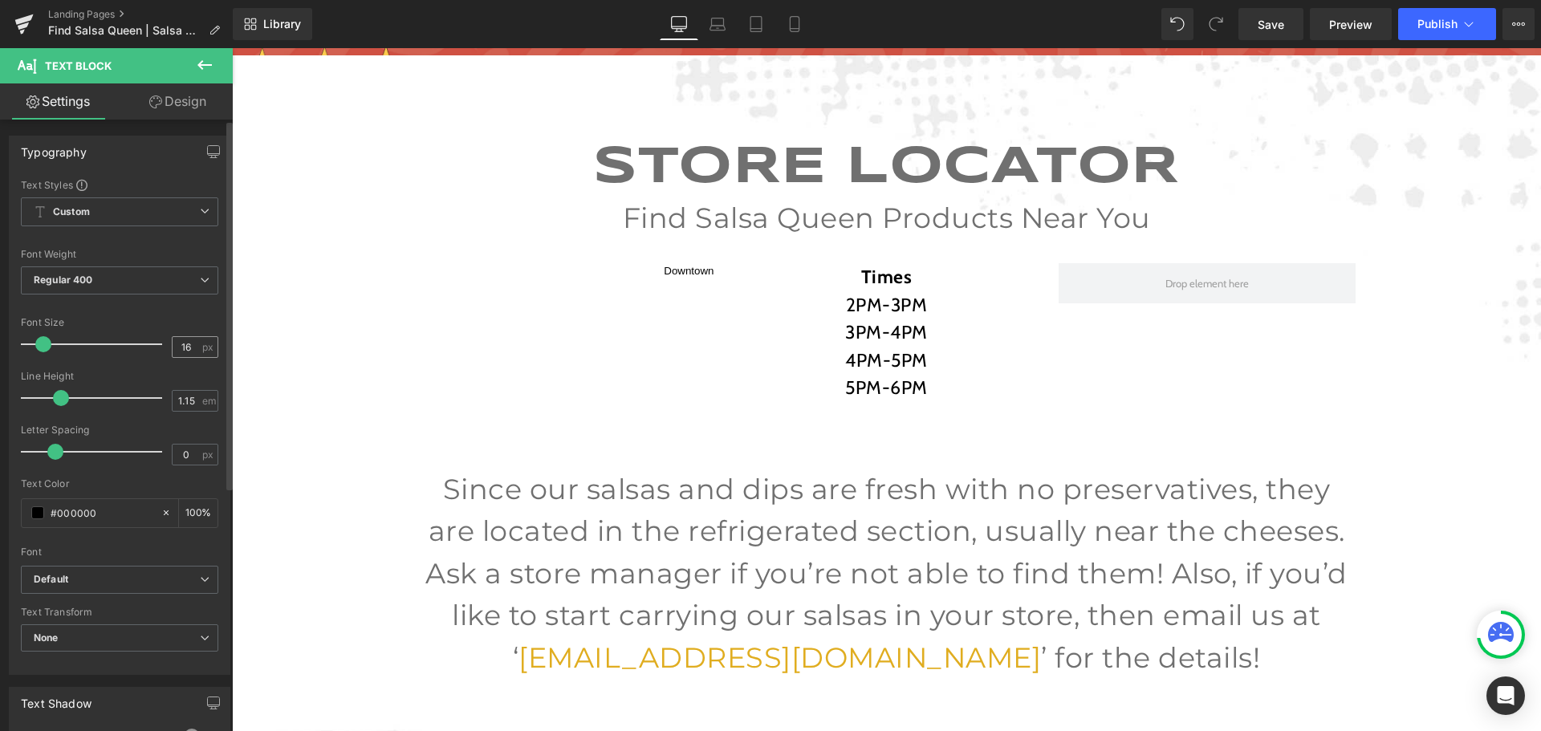
click at [202, 347] on span "px" at bounding box center [209, 347] width 14 height 10
click at [189, 339] on input "16" at bounding box center [187, 347] width 28 height 20
type input "1"
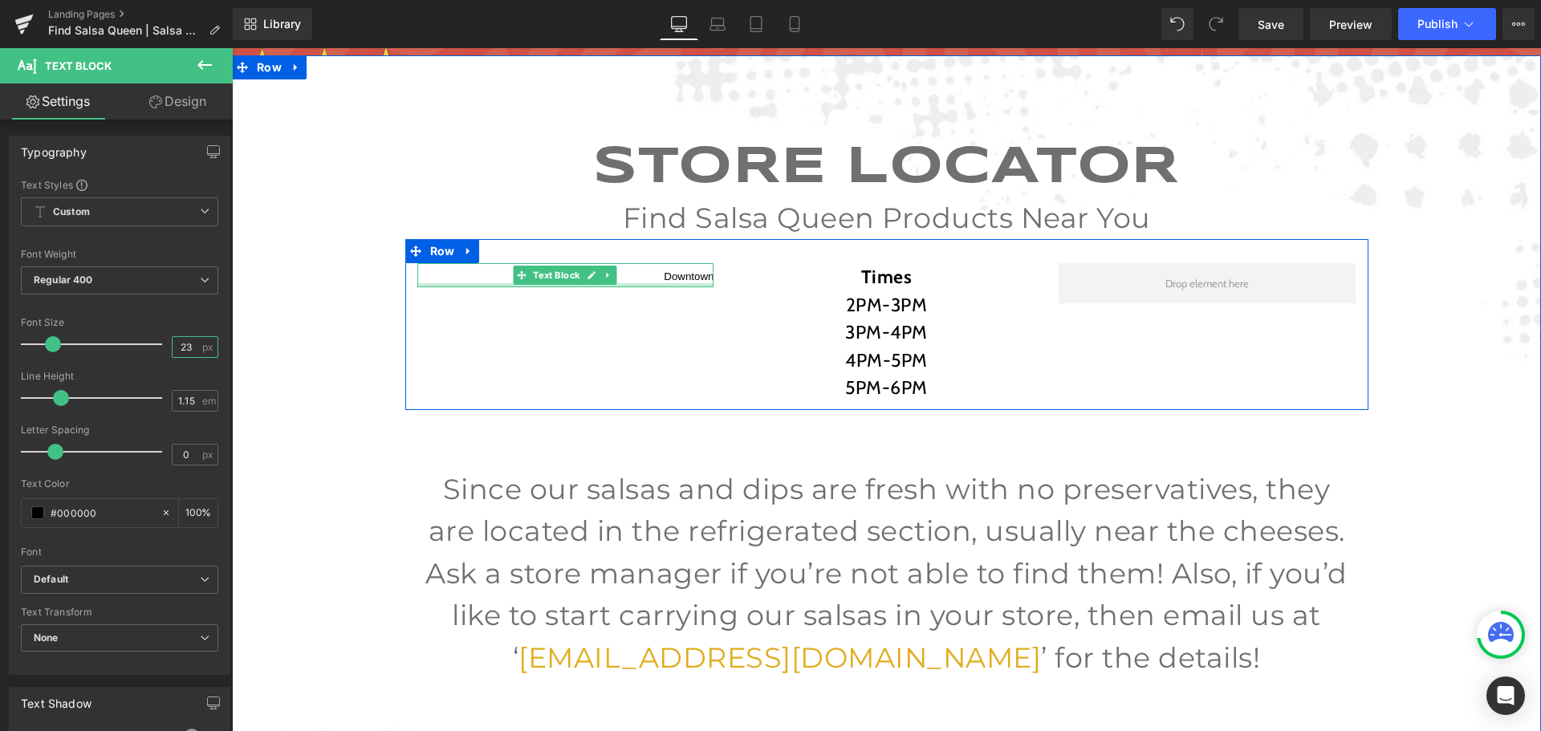
click at [695, 283] on div at bounding box center [565, 285] width 297 height 4
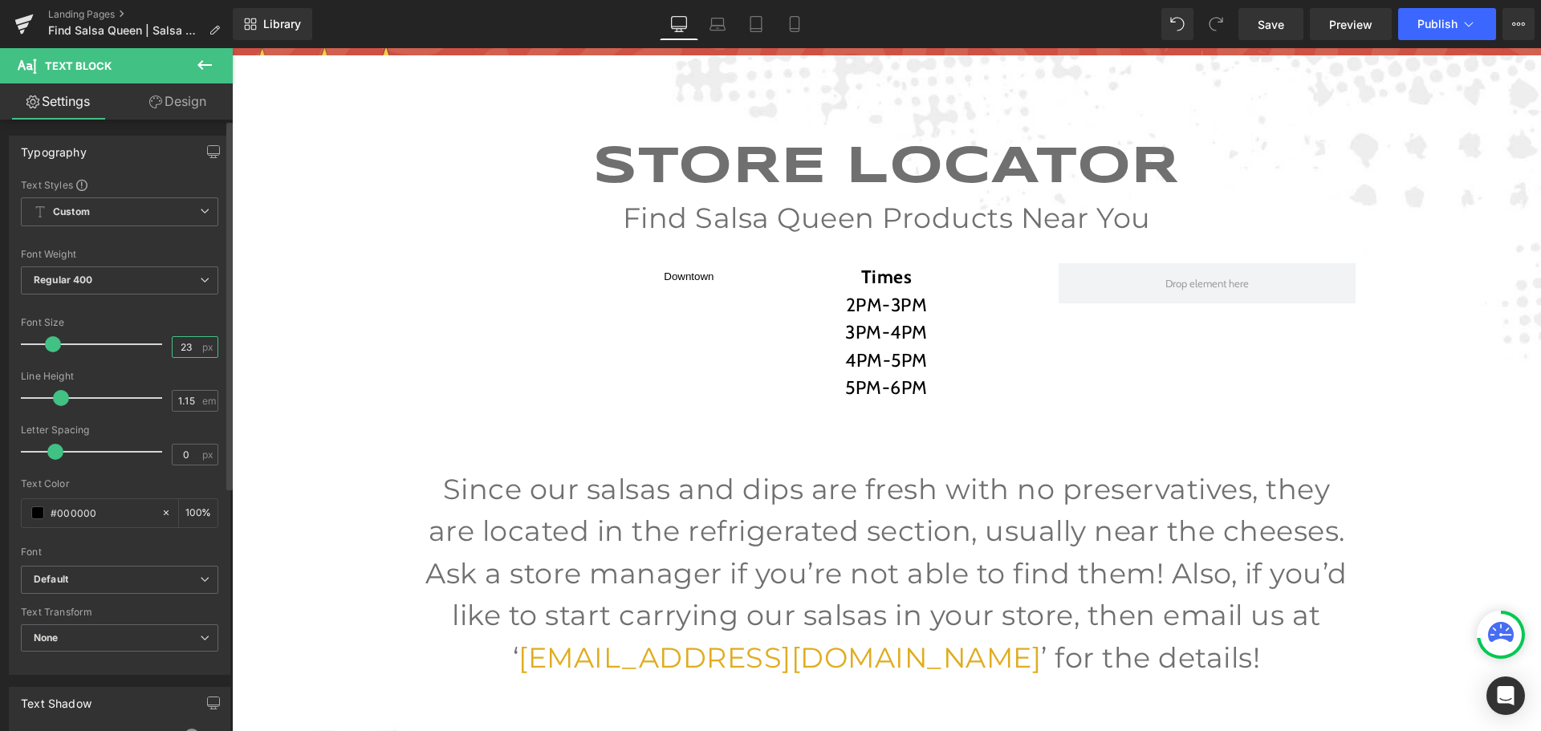
type input "2"
type input "23"
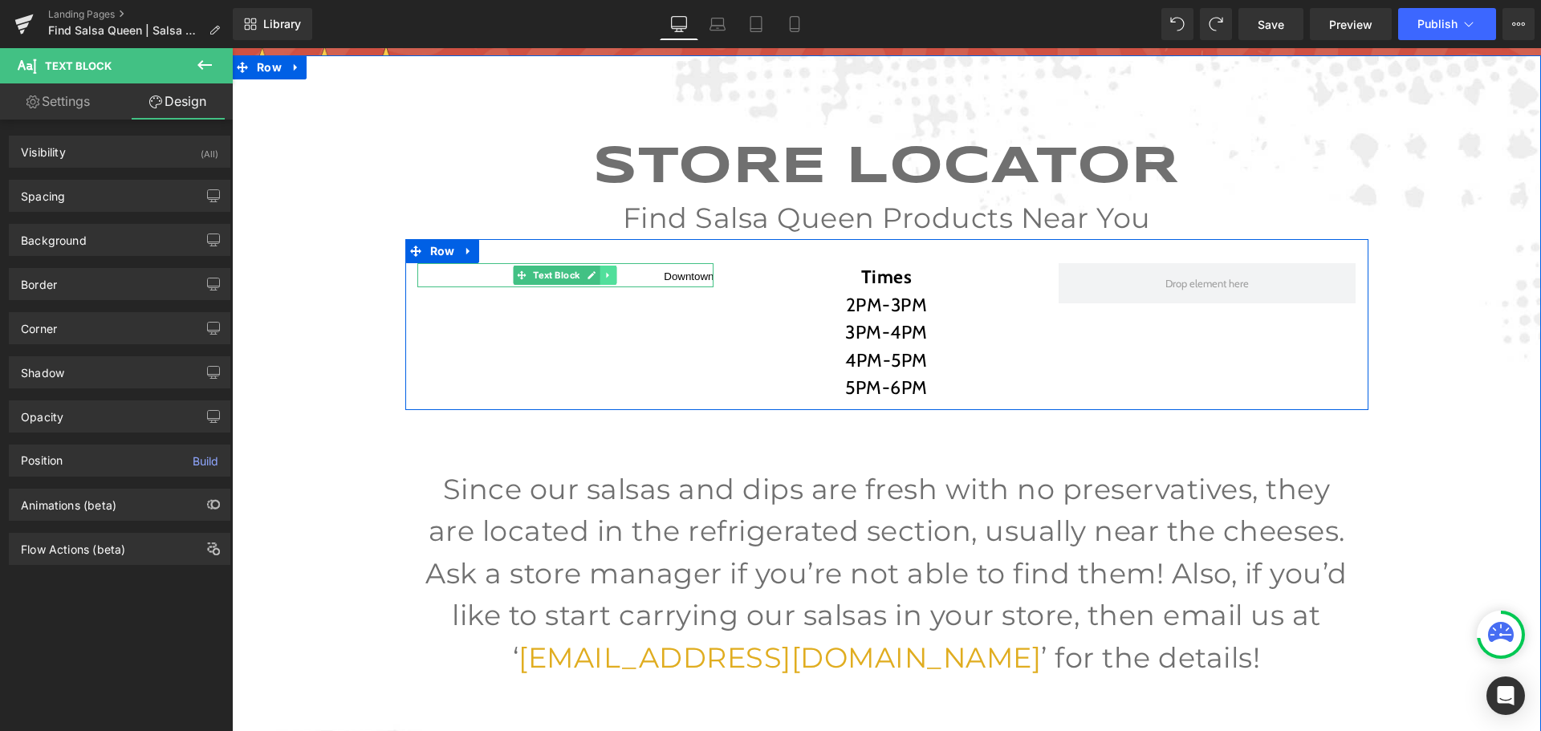
click at [604, 278] on icon at bounding box center [608, 275] width 9 height 10
click at [618, 278] on link at bounding box center [616, 275] width 17 height 19
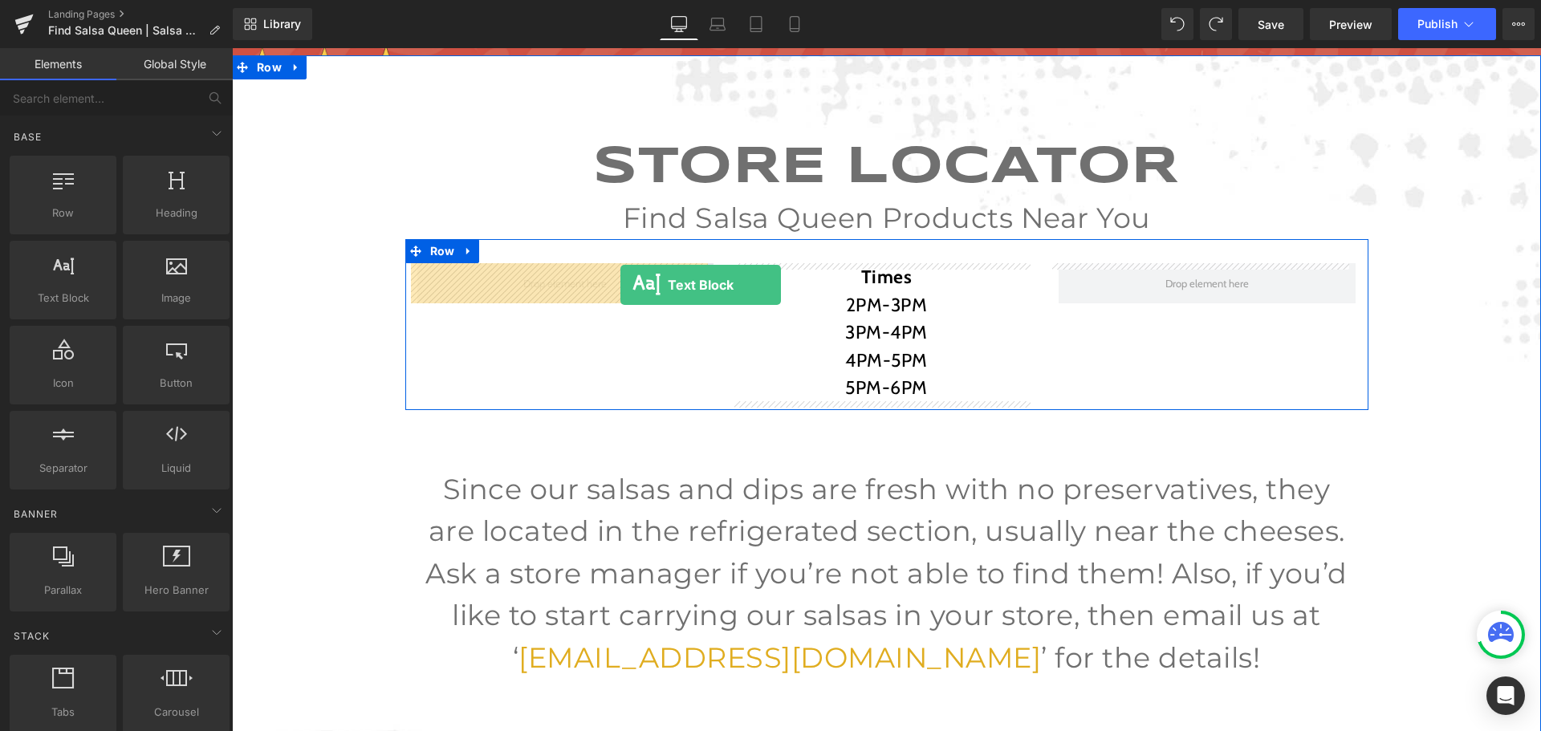
drag, startPoint x: 316, startPoint y: 309, endPoint x: 620, endPoint y: 285, distance: 305.0
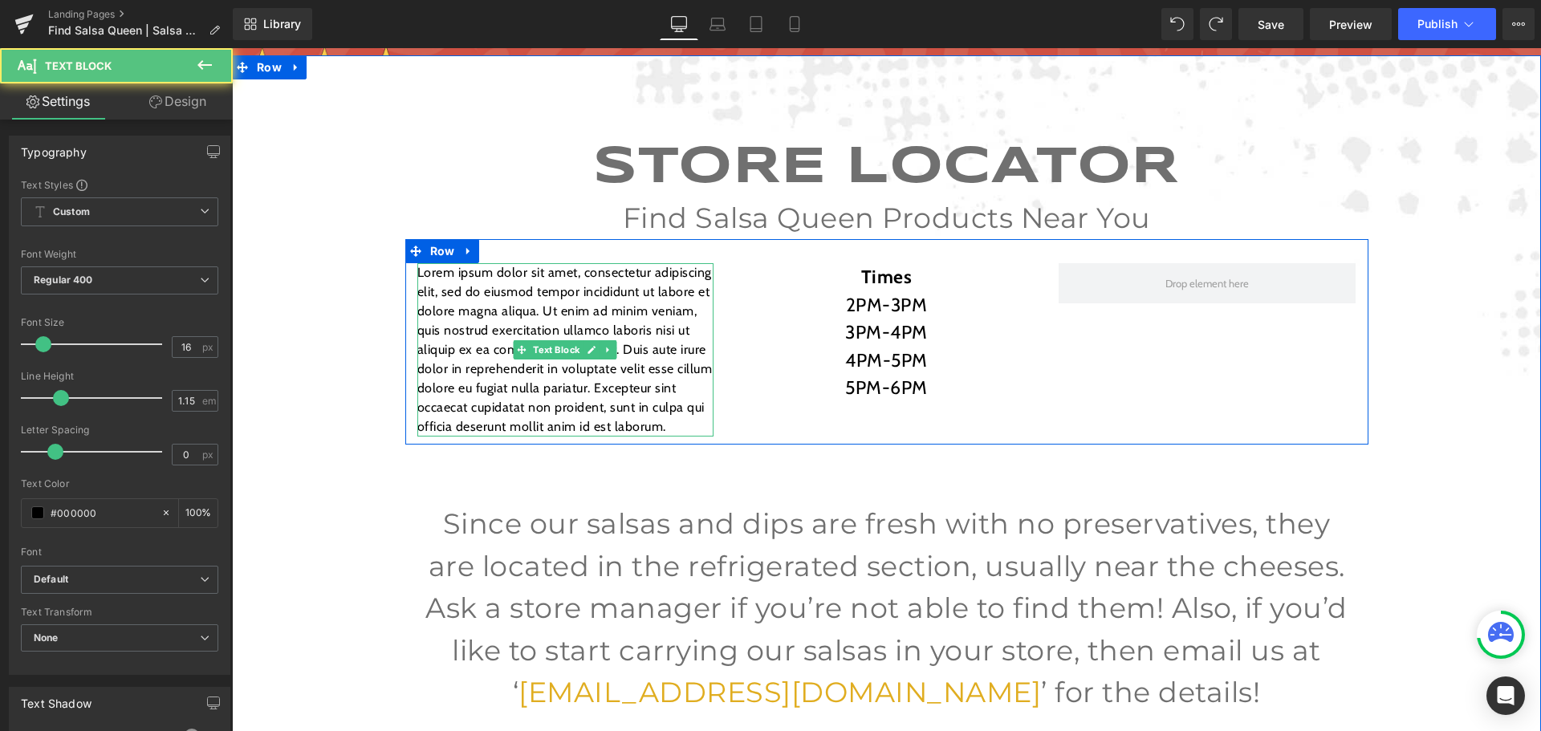
click at [620, 285] on p "Lorem ipsum dolor sit amet, consectetur adipiscing elit, sed do eiusmod tempor …" at bounding box center [565, 349] width 297 height 173
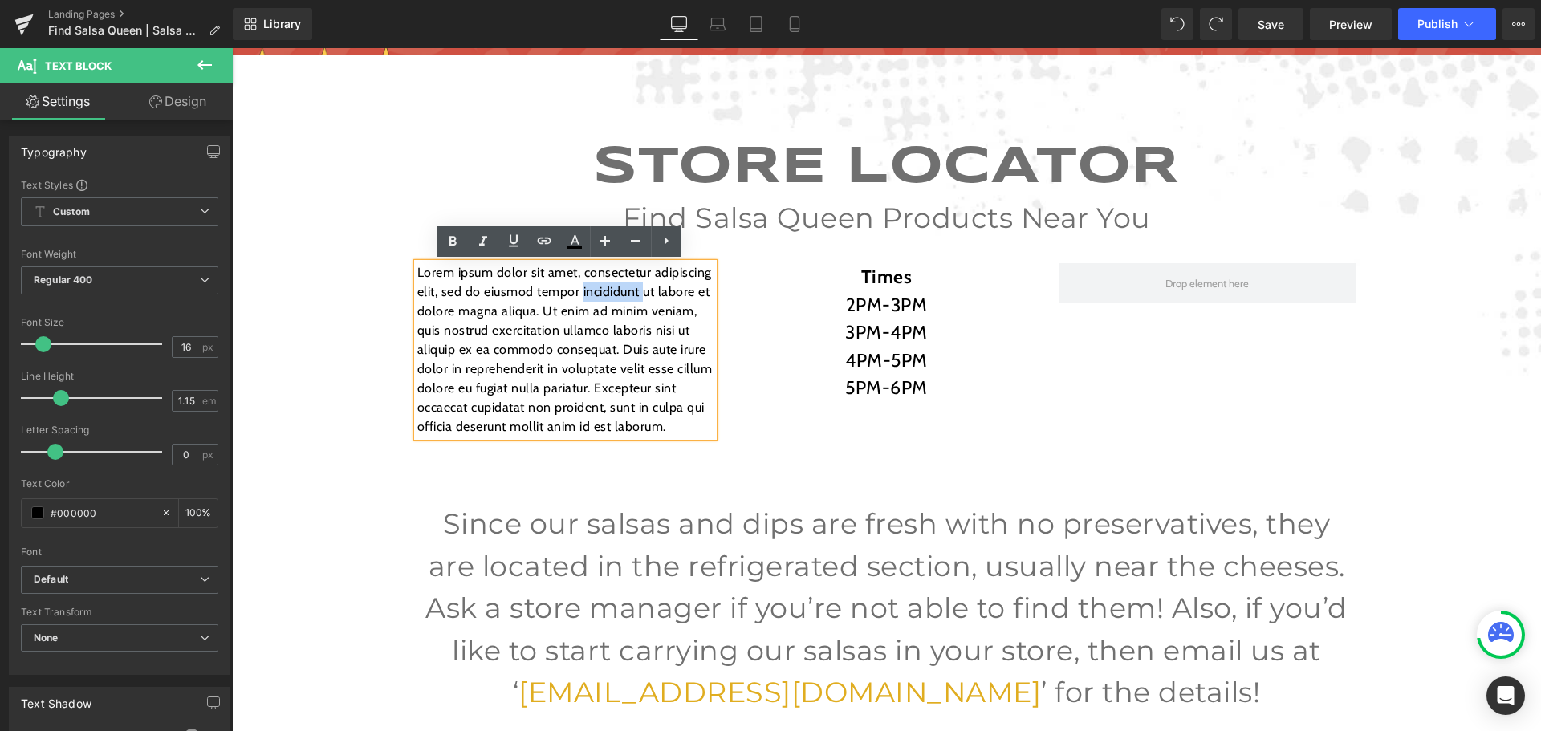
click at [620, 285] on p "Lorem ipsum dolor sit amet, consectetur adipiscing elit, sed do eiusmod tempor …" at bounding box center [565, 349] width 297 height 173
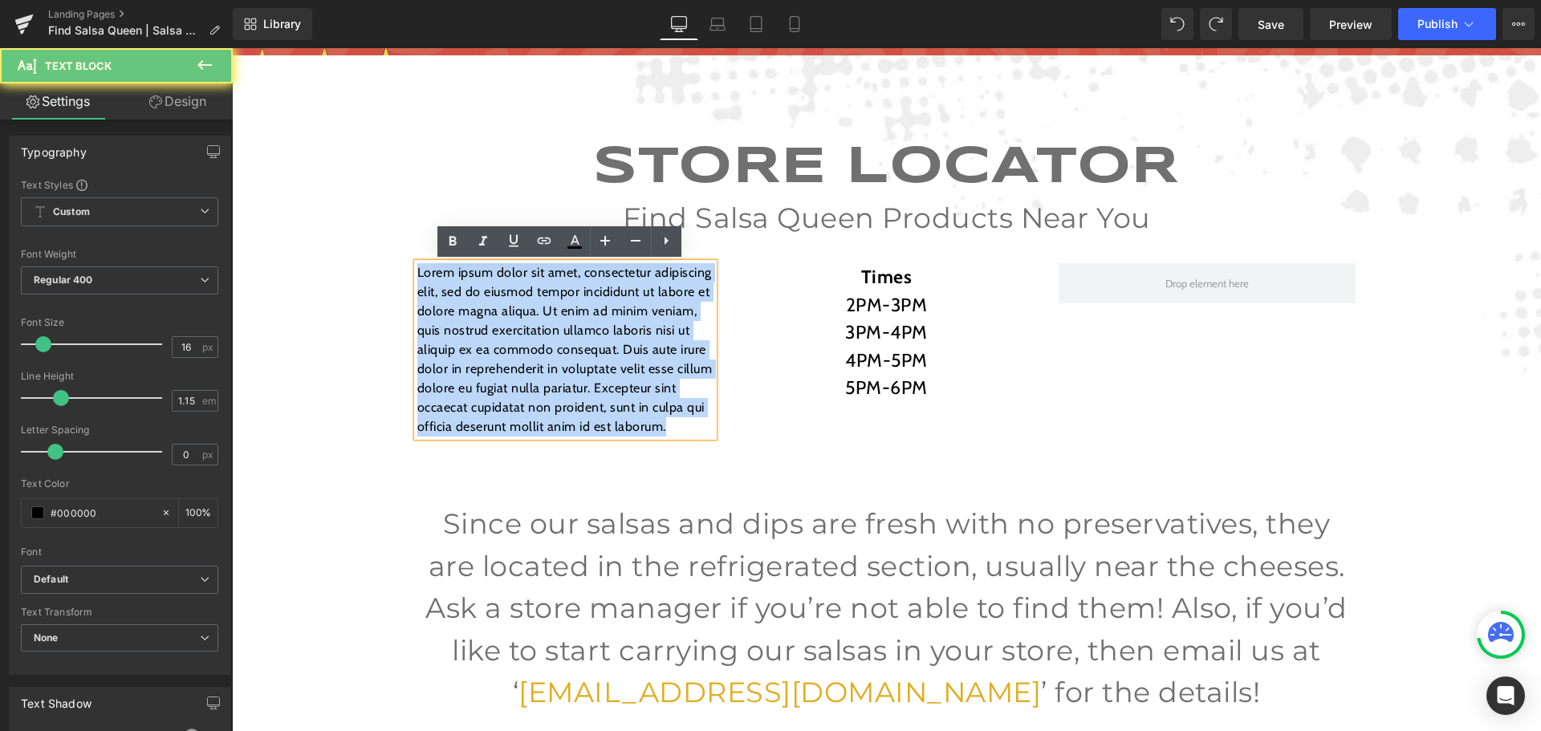
click at [620, 285] on p "Lorem ipsum dolor sit amet, consectetur adipiscing elit, sed do eiusmod tempor …" at bounding box center [565, 349] width 297 height 173
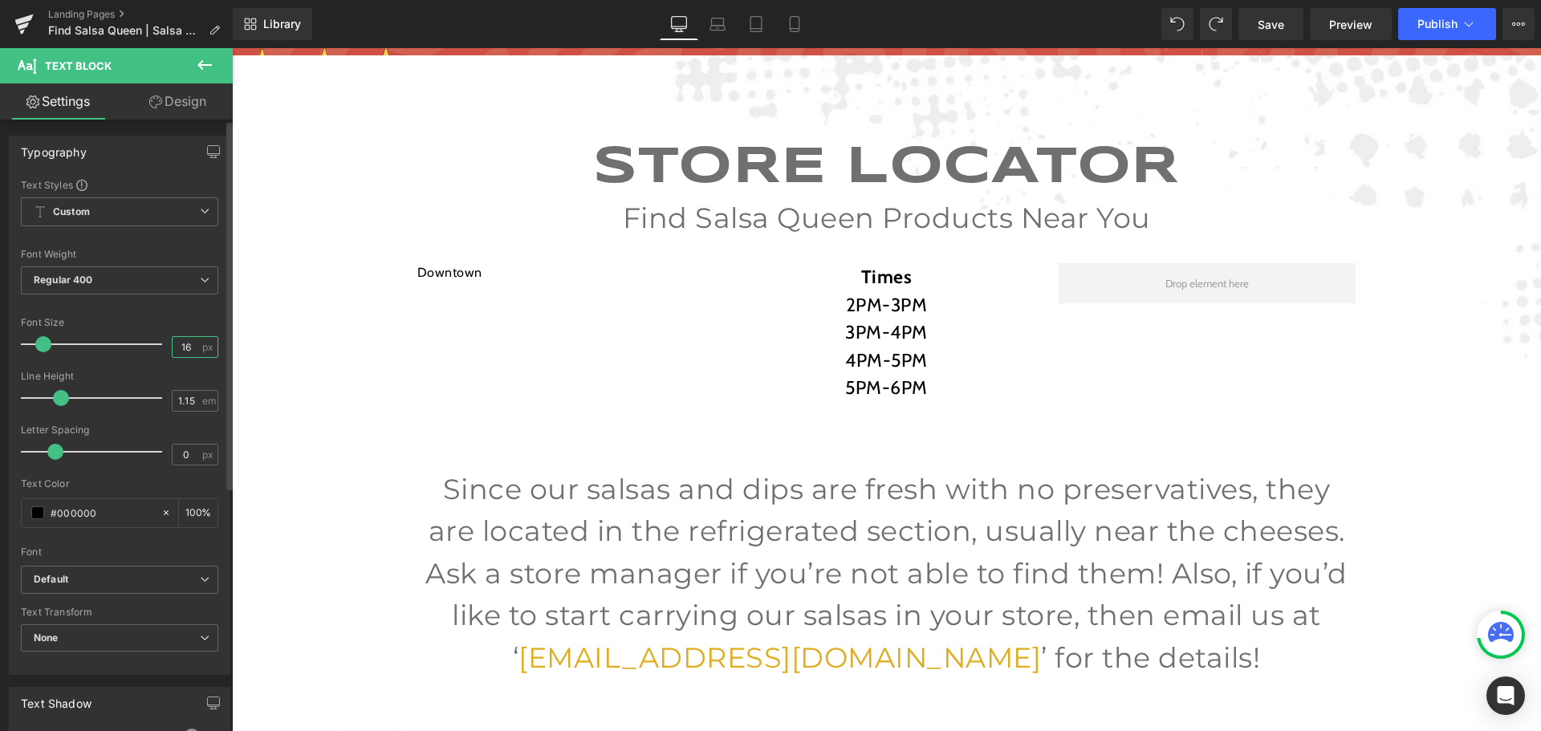
click at [183, 346] on input "16" at bounding box center [187, 347] width 28 height 20
type input "1"
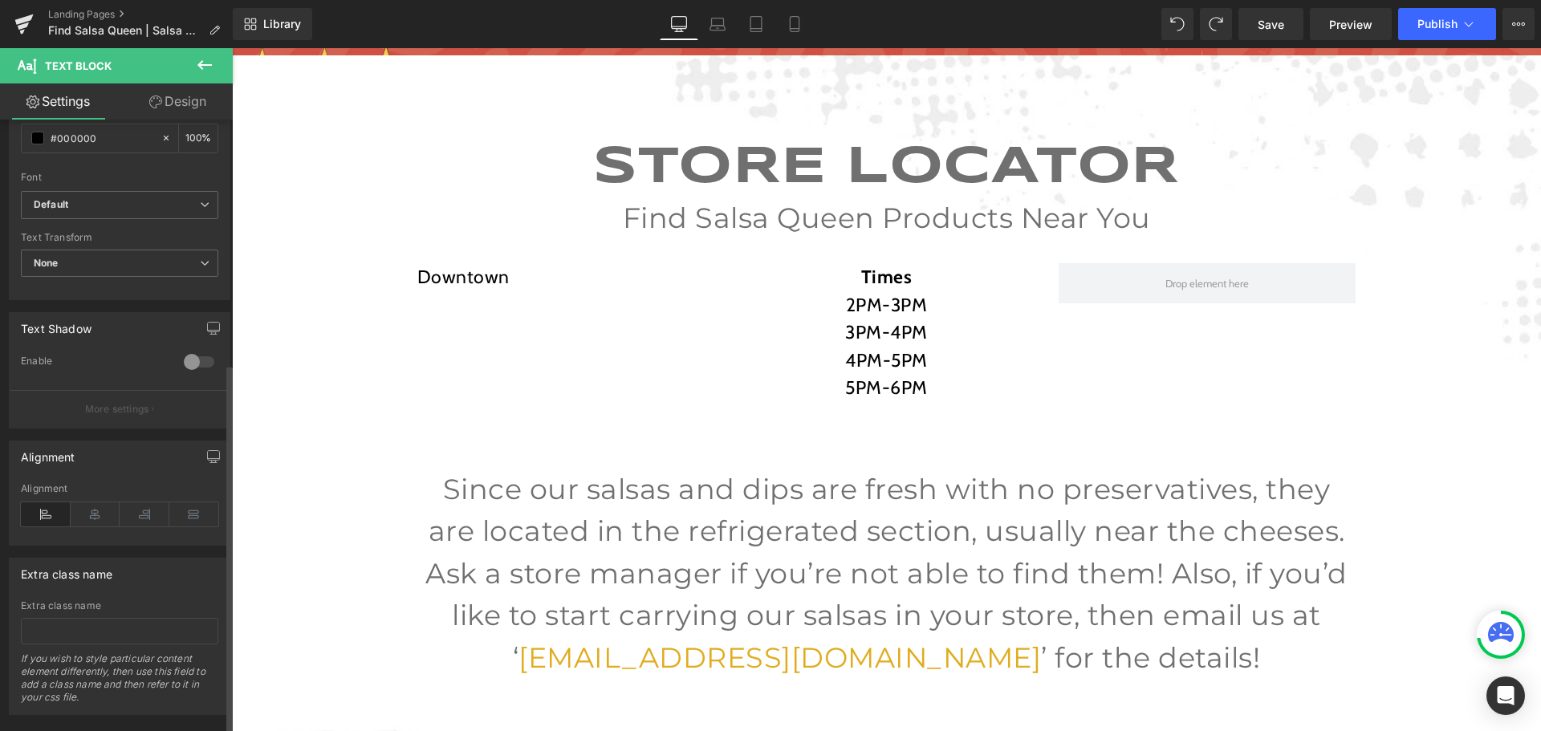
scroll to position [404, 0]
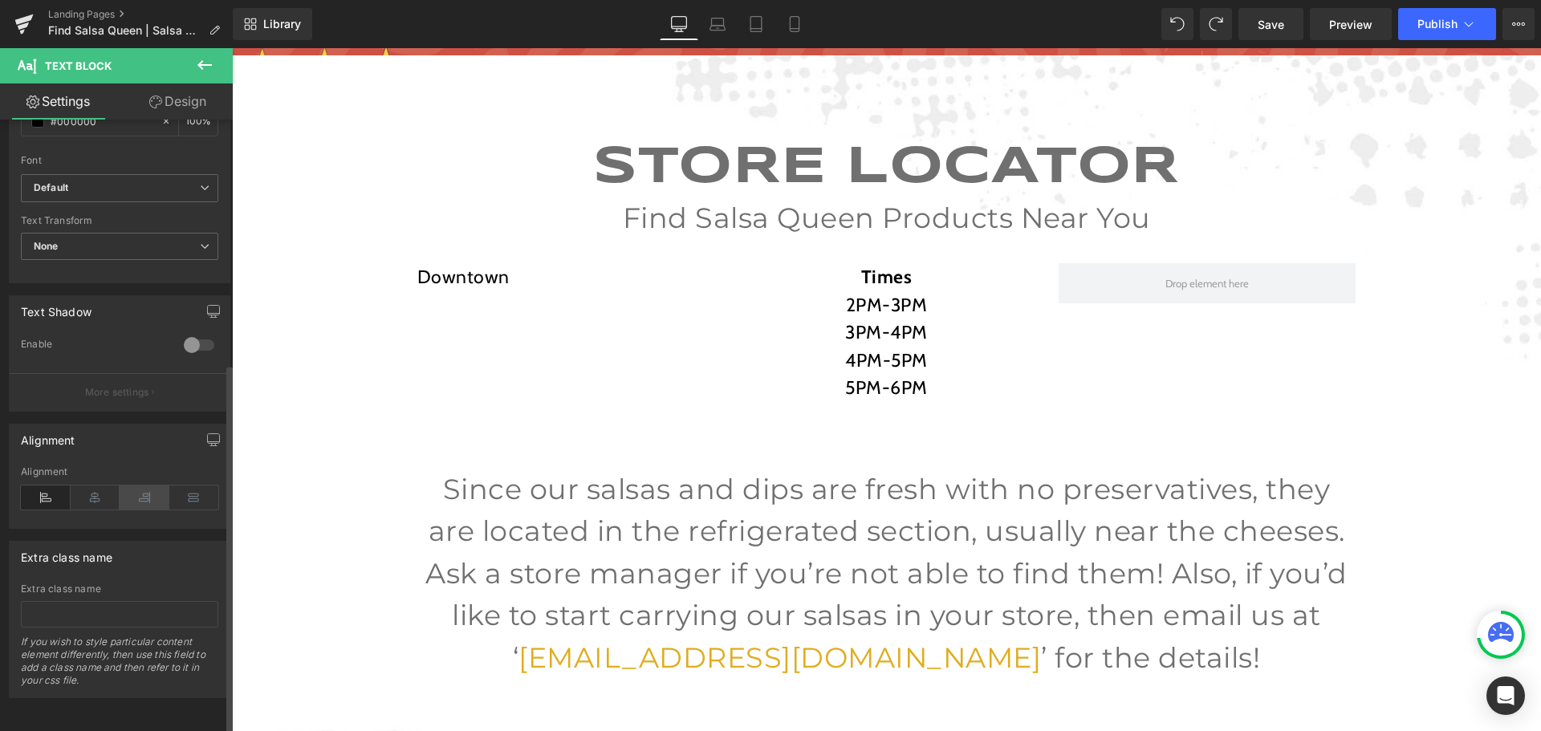
type input "23"
click at [131, 488] on icon at bounding box center [145, 497] width 50 height 24
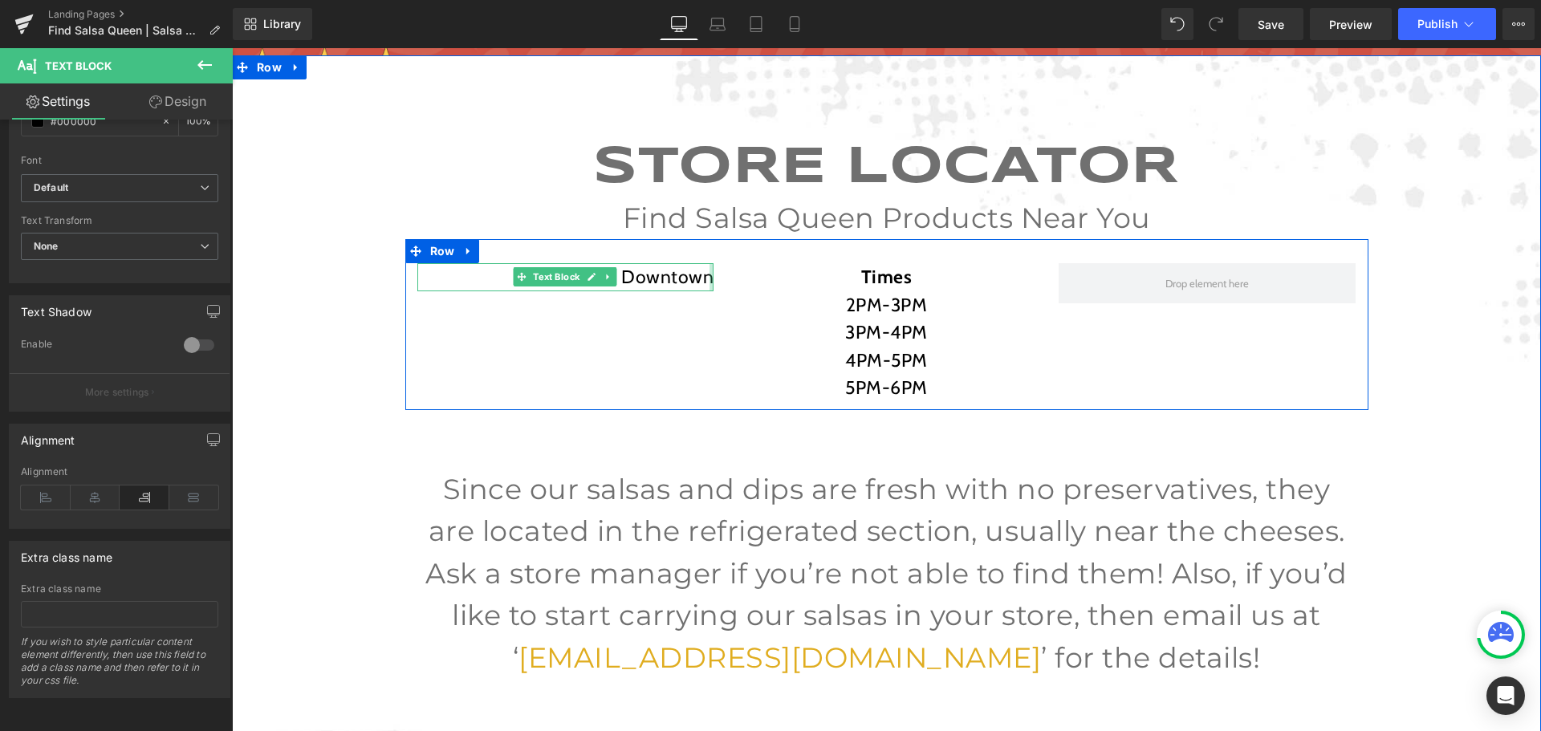
click at [704, 282] on div "Downtown Text Block" at bounding box center [565, 277] width 297 height 28
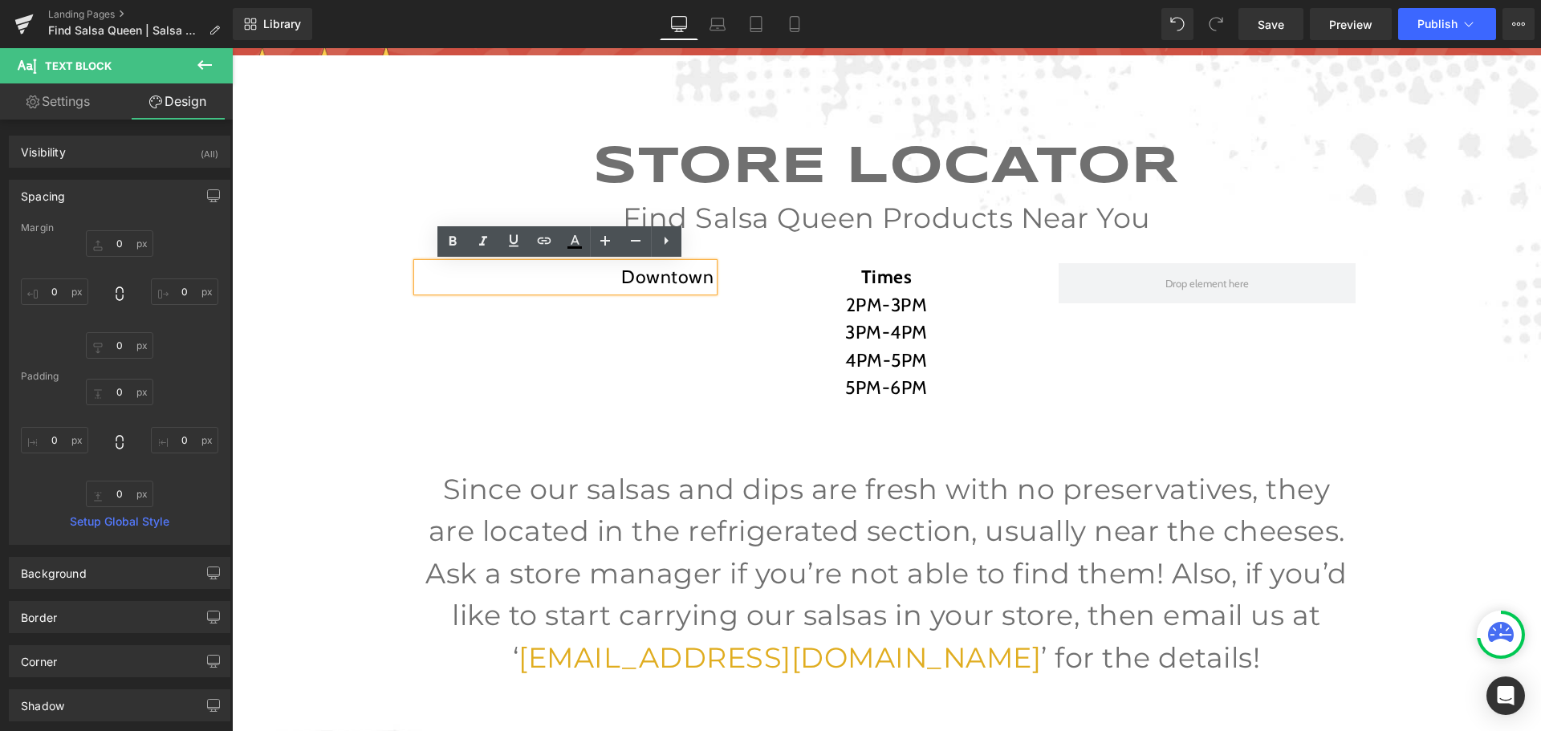
click at [706, 282] on p "Downtown" at bounding box center [565, 277] width 297 height 28
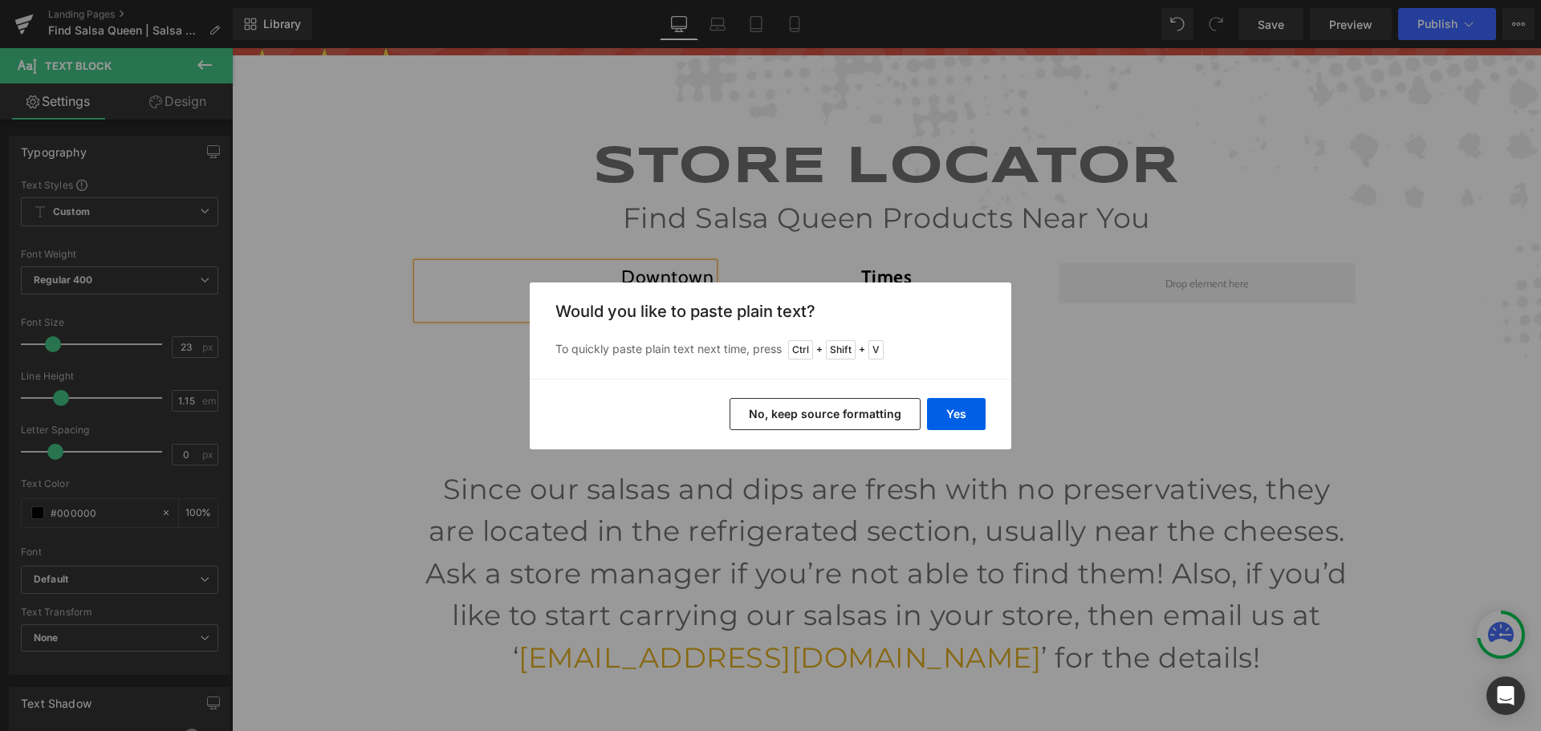
click at [803, 405] on button "No, keep source formatting" at bounding box center [824, 414] width 191 height 32
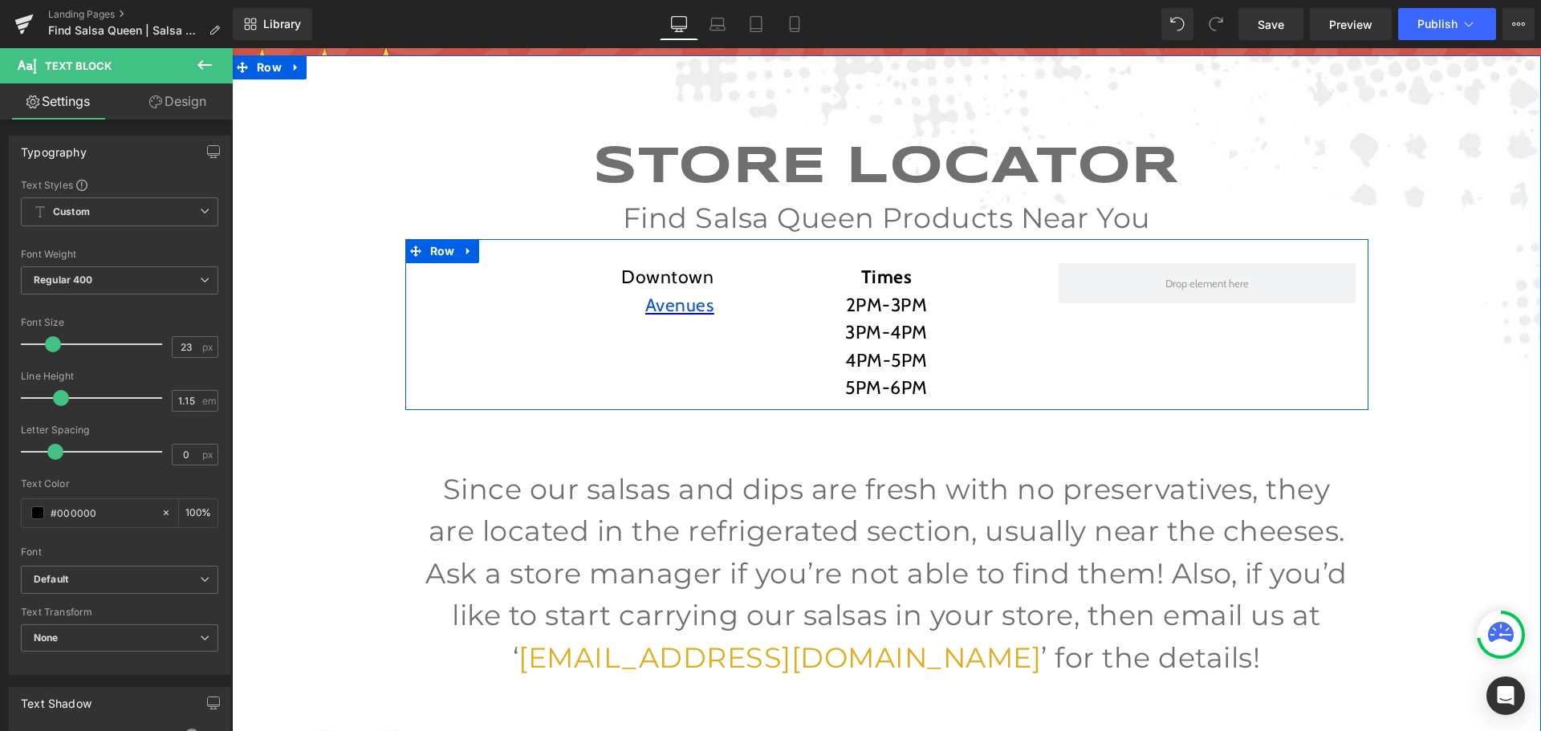
click at [714, 301] on div "[GEOGRAPHIC_DATA] Text Block" at bounding box center [565, 290] width 321 height 55
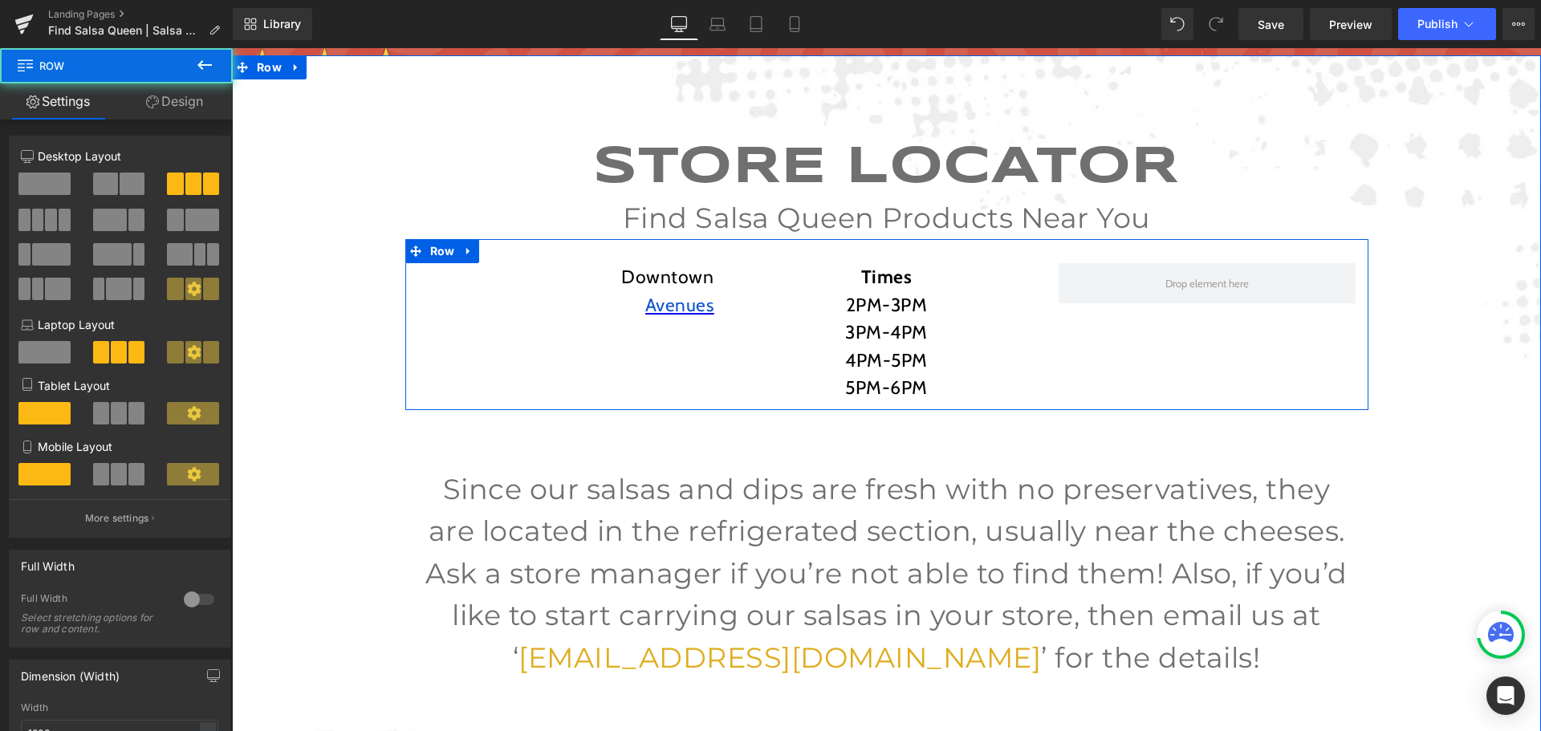
click at [232, 48] on div at bounding box center [232, 48] width 0 height 0
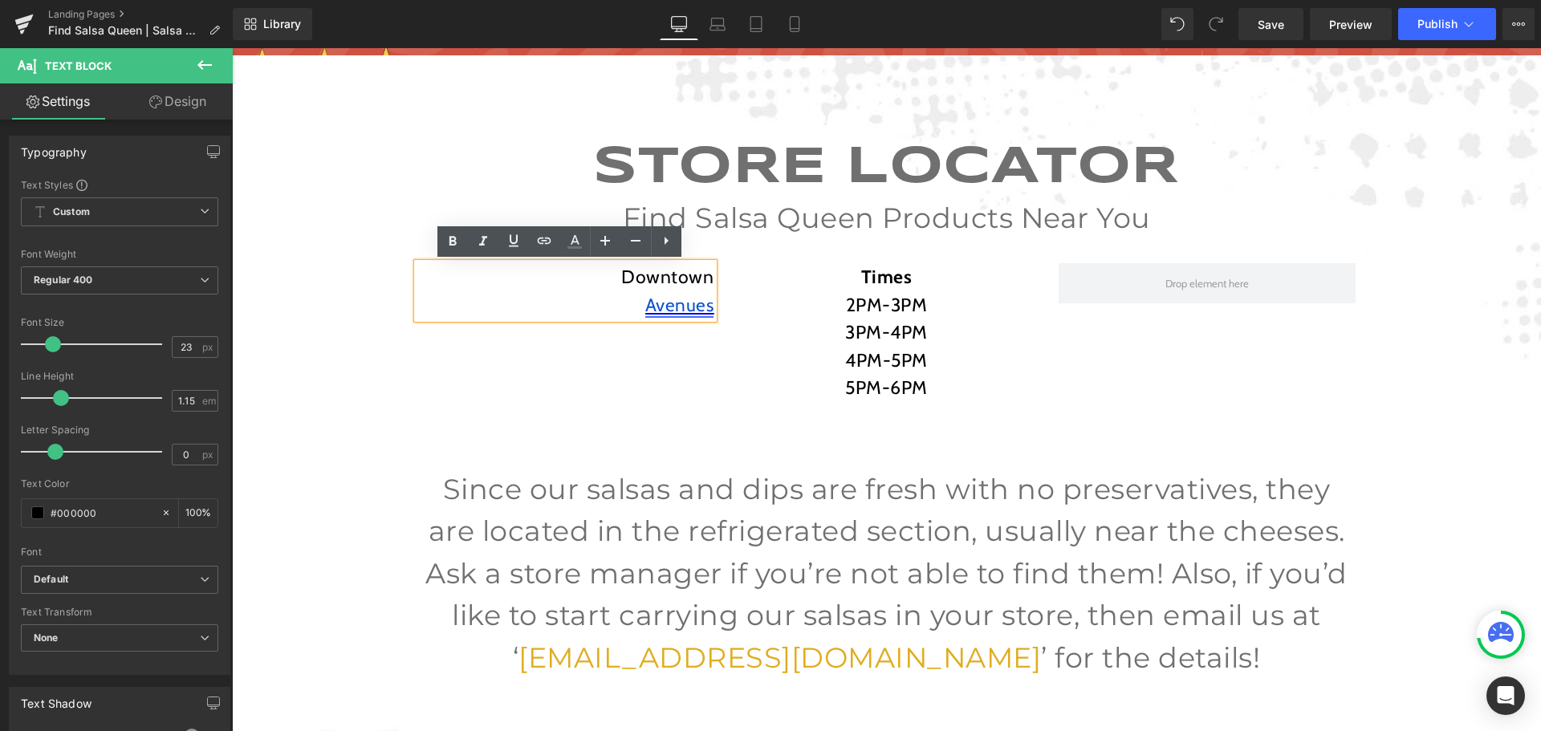
click at [704, 310] on span "Avenues" at bounding box center [679, 305] width 69 height 22
click at [705, 302] on span "Avenues" at bounding box center [679, 305] width 69 height 22
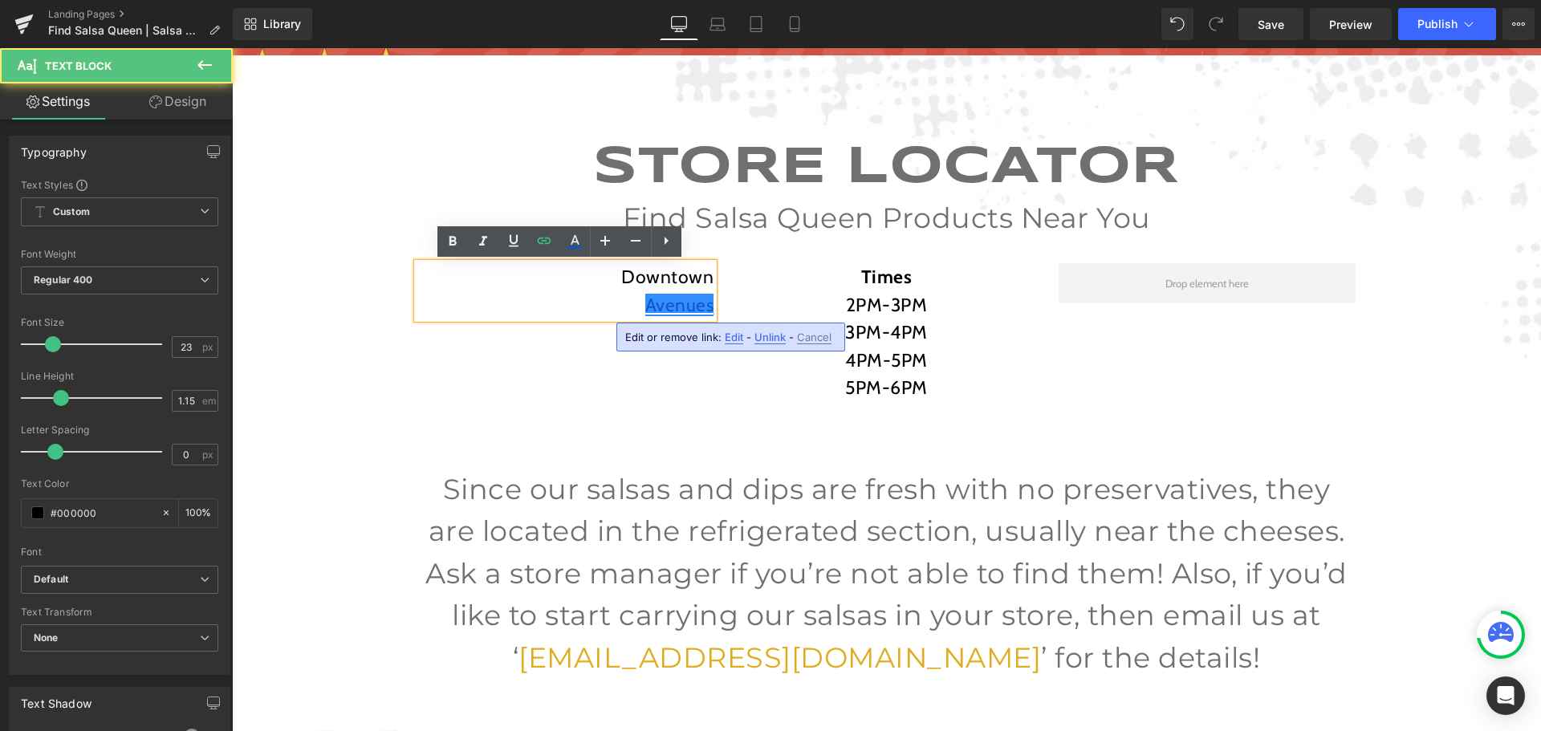
click at [593, 307] on p "Avenues" at bounding box center [565, 305] width 297 height 28
click at [703, 311] on span "Avenues" at bounding box center [679, 305] width 69 height 22
click at [708, 311] on div "[GEOGRAPHIC_DATA]" at bounding box center [565, 290] width 297 height 55
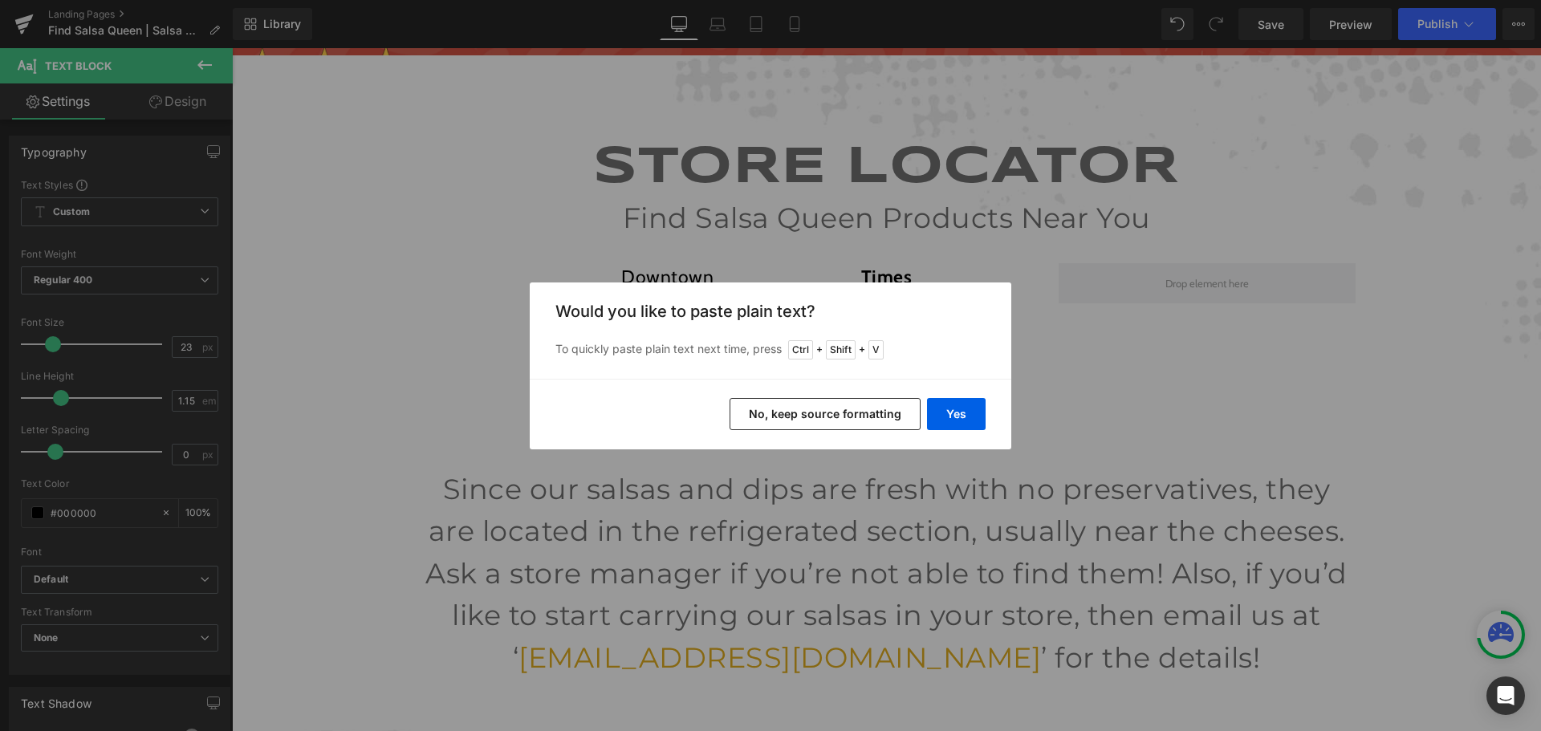
click at [847, 420] on button "No, keep source formatting" at bounding box center [824, 414] width 191 height 32
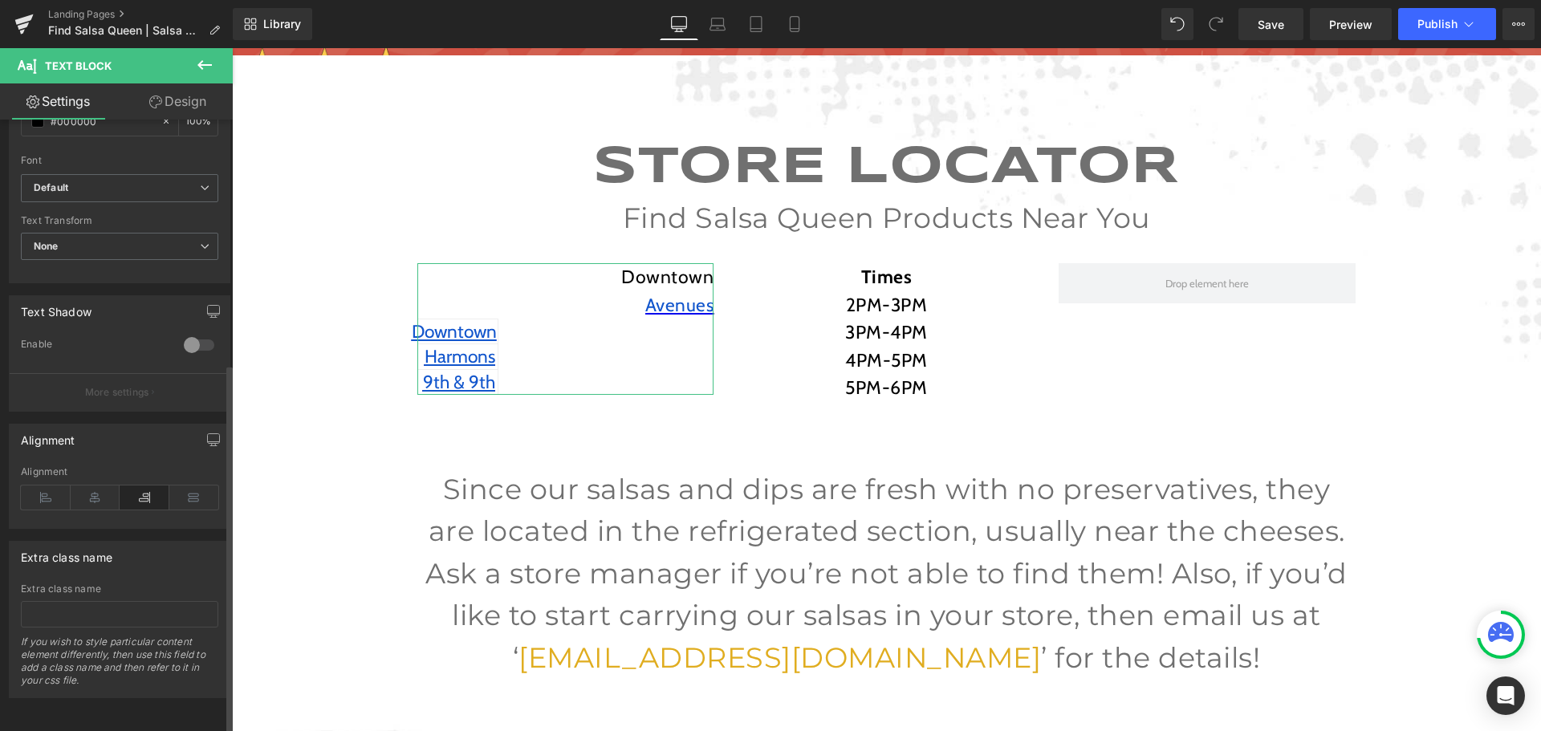
click at [141, 485] on icon at bounding box center [145, 497] width 50 height 24
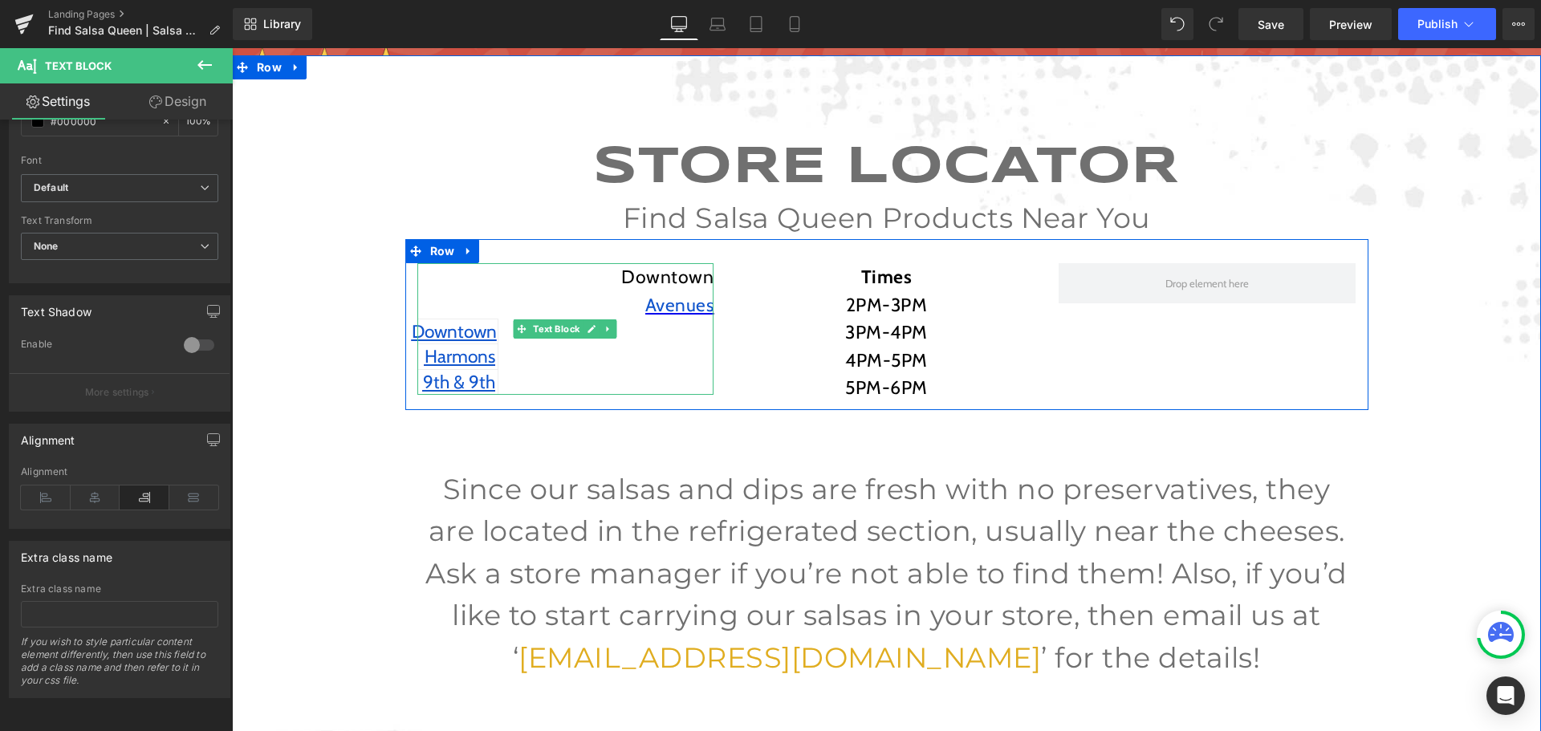
click at [523, 353] on div "[GEOGRAPHIC_DATA] [GEOGRAPHIC_DATA] 9th & 9th" at bounding box center [565, 329] width 297 height 132
click at [654, 331] on div "[GEOGRAPHIC_DATA]" at bounding box center [565, 301] width 297 height 76
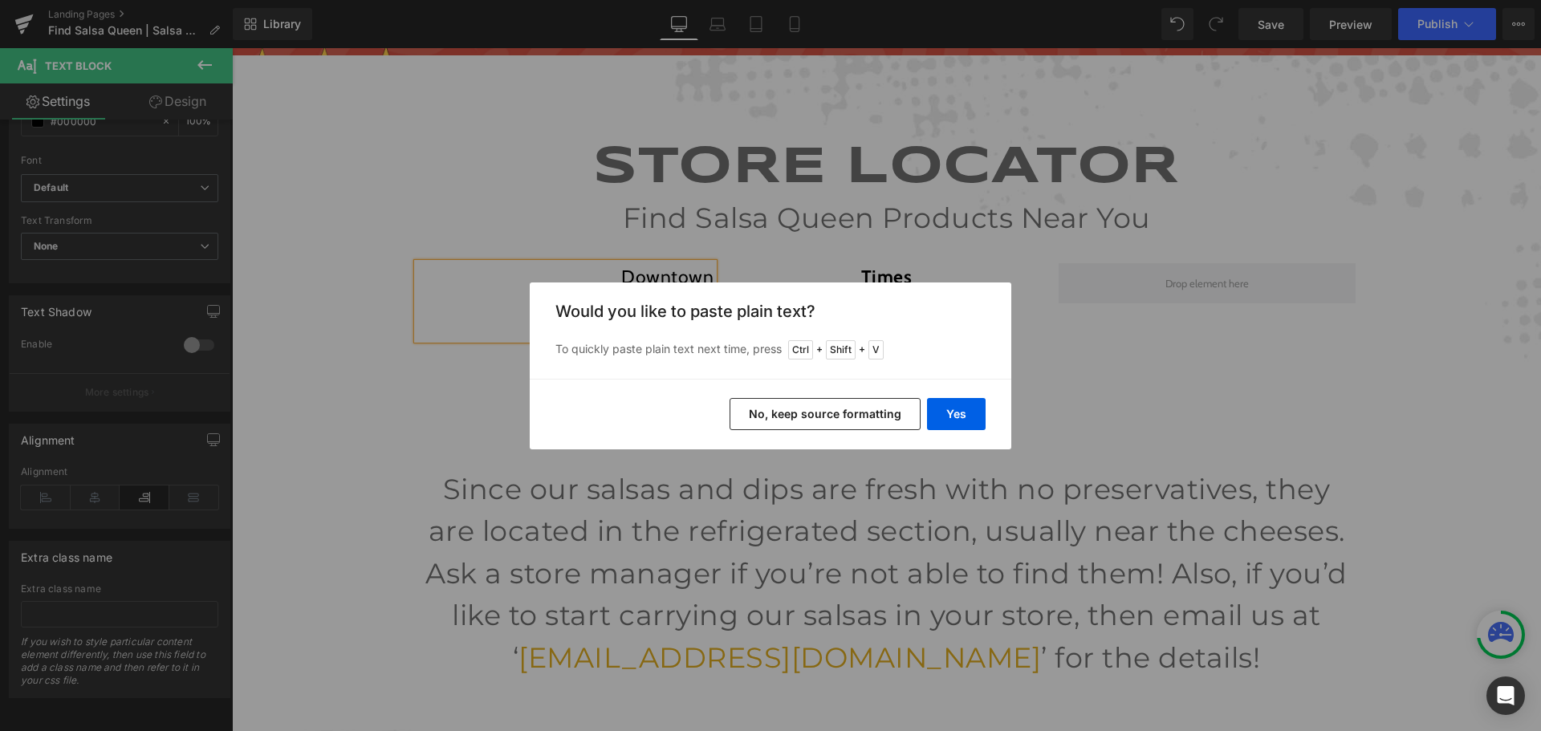
click at [826, 426] on button "No, keep source formatting" at bounding box center [824, 414] width 191 height 32
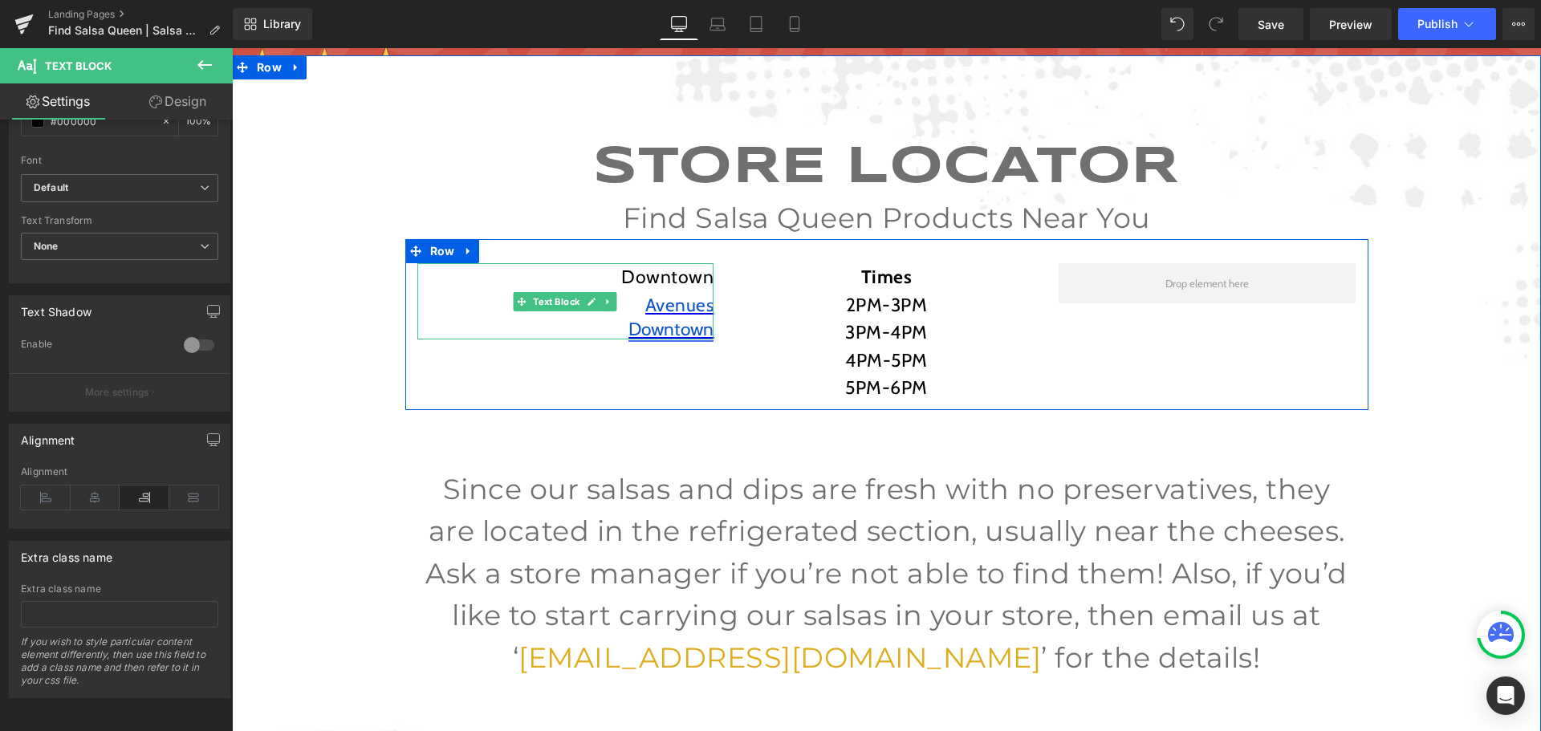
click at [712, 331] on div at bounding box center [712, 301] width 1 height 76
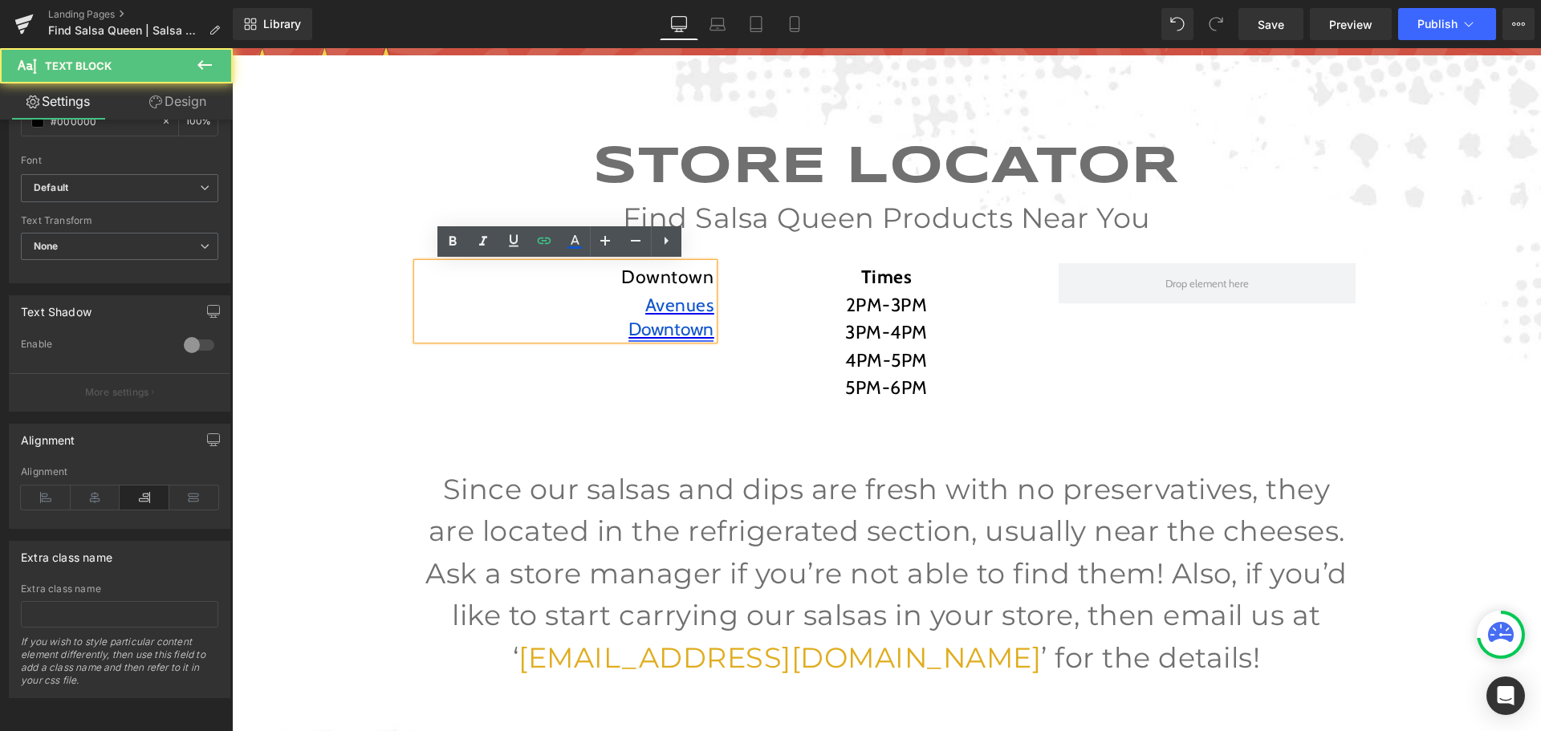
click at [706, 331] on span "Downtown" at bounding box center [670, 329] width 85 height 22
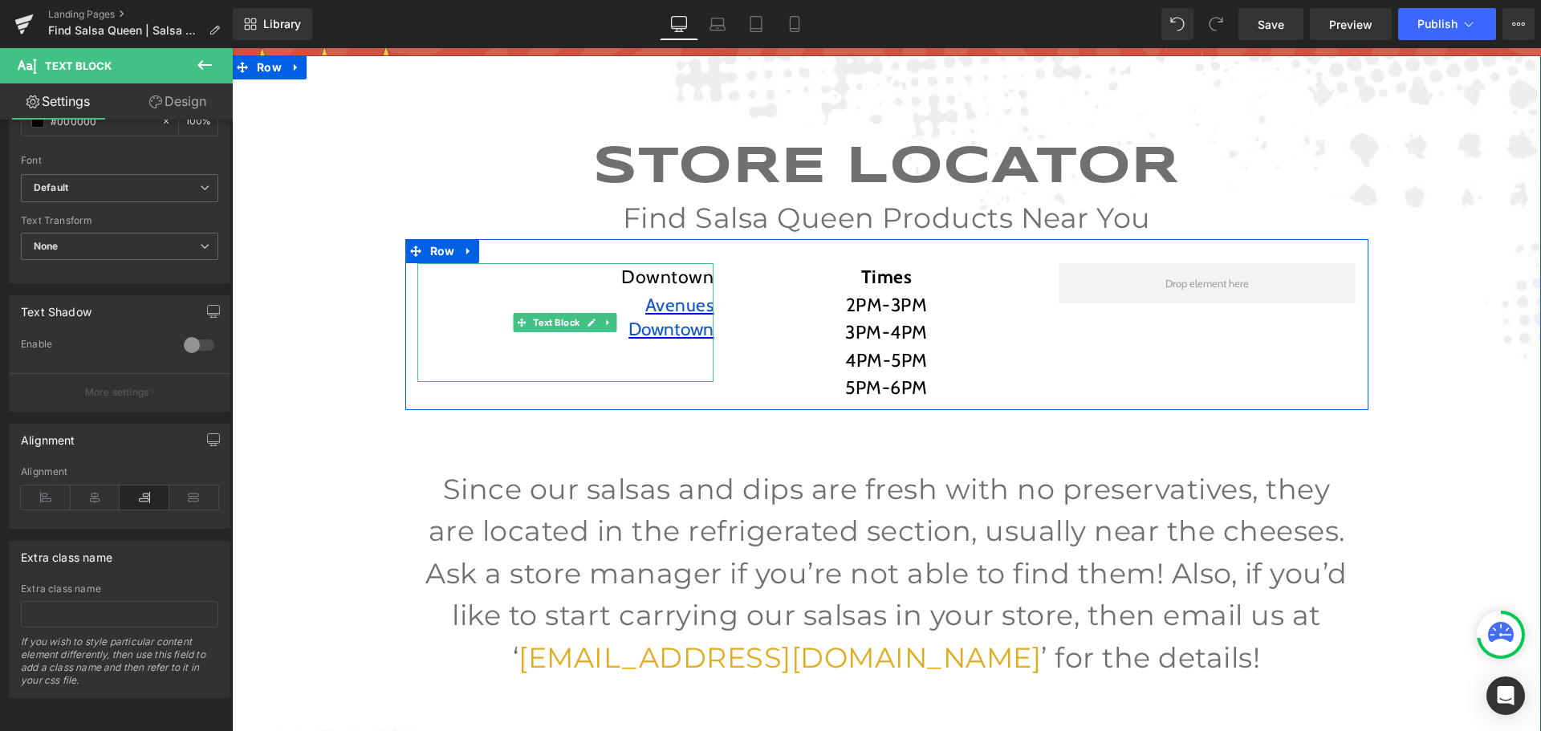
click at [663, 352] on div at bounding box center [565, 349] width 297 height 21
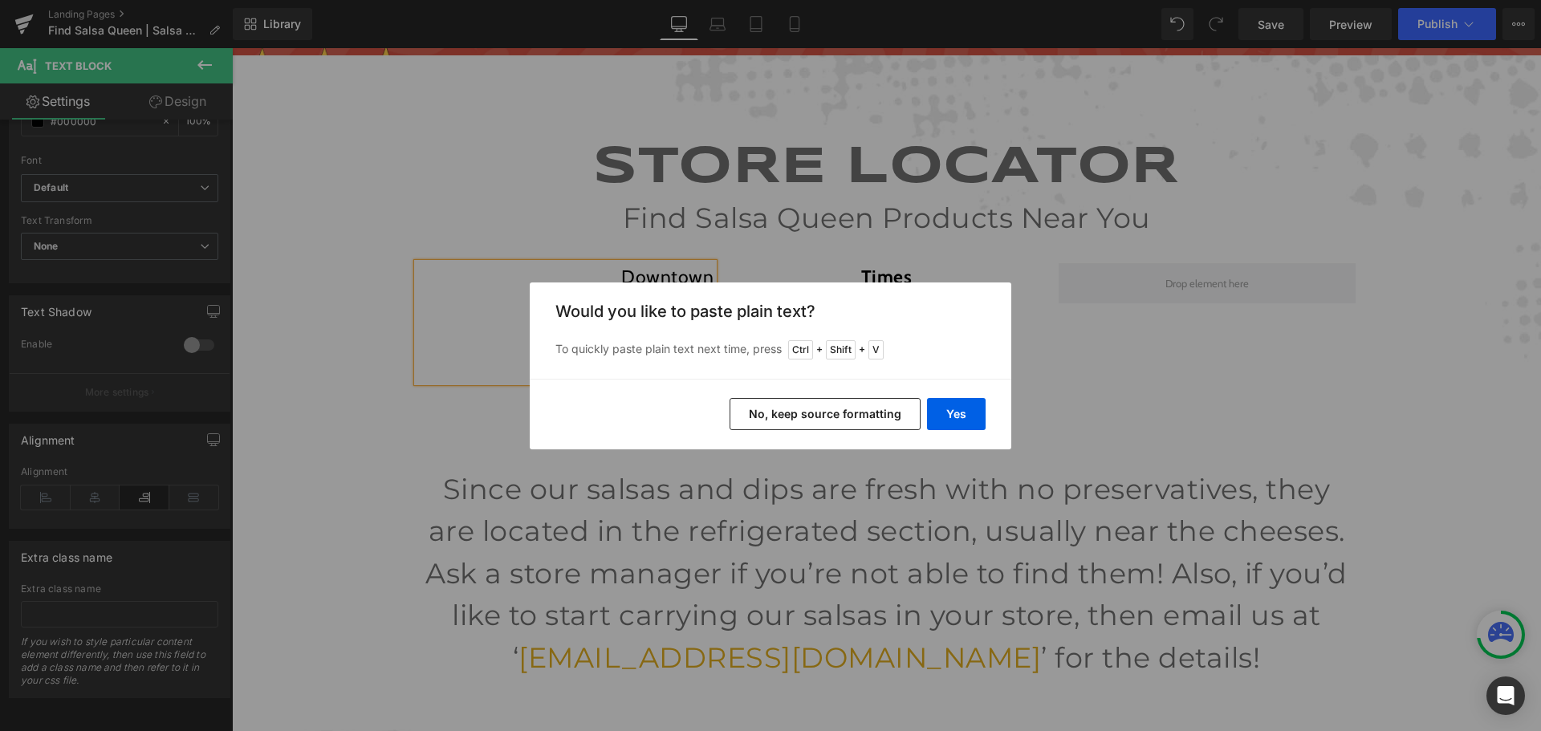
click at [867, 424] on button "No, keep source formatting" at bounding box center [824, 414] width 191 height 32
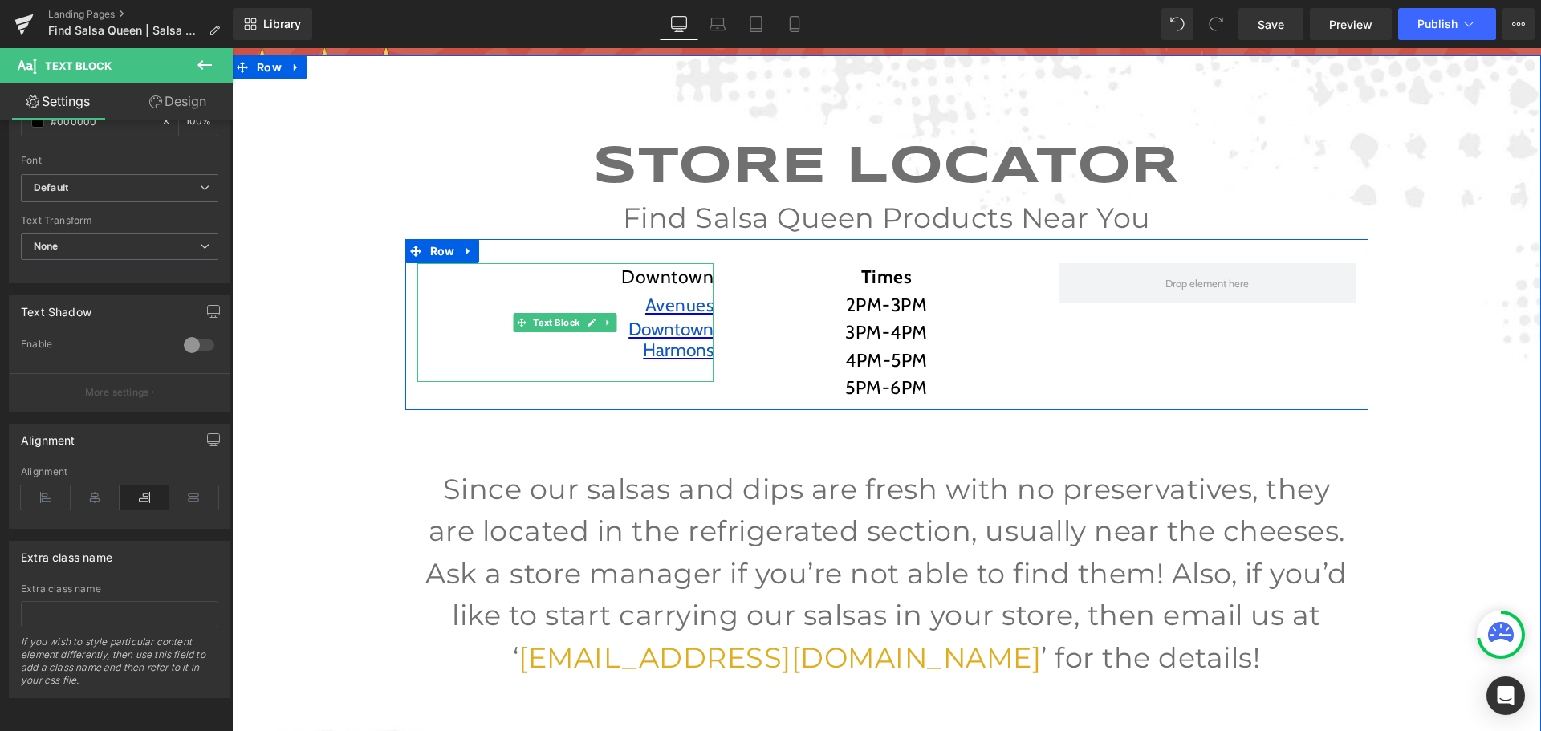
click at [654, 372] on div at bounding box center [565, 371] width 297 height 21
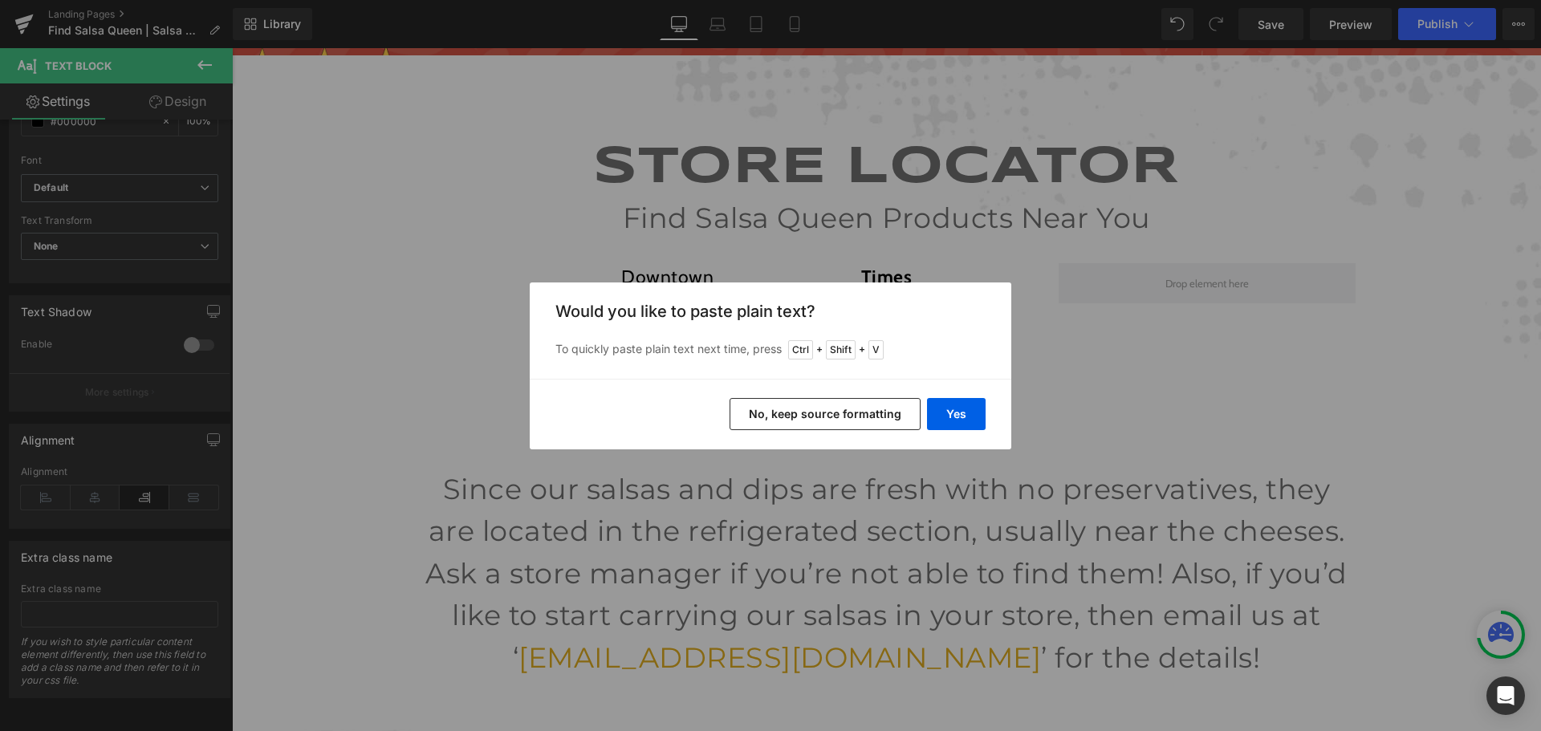
click at [837, 418] on button "No, keep source formatting" at bounding box center [824, 414] width 191 height 32
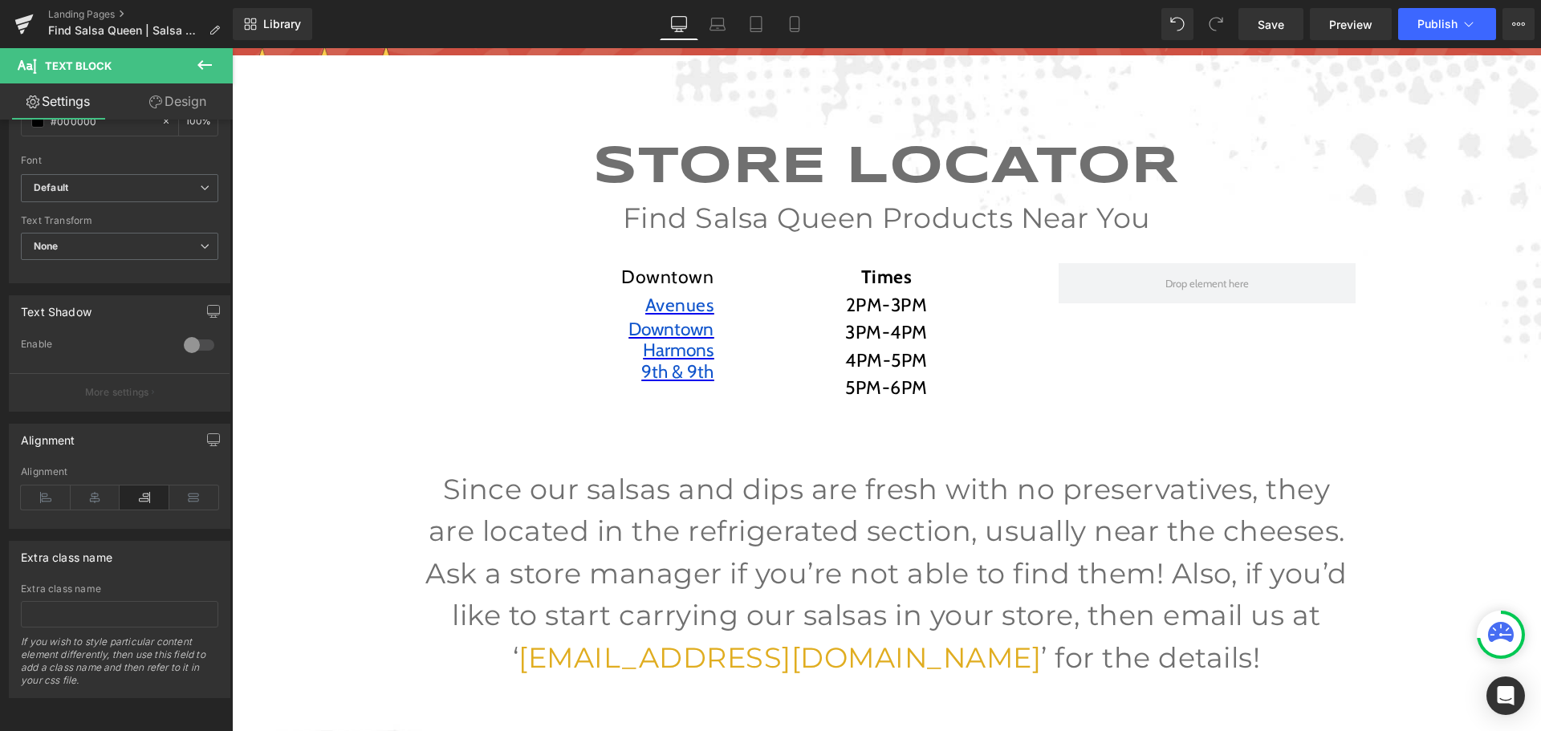
click at [207, 59] on icon at bounding box center [204, 64] width 19 height 19
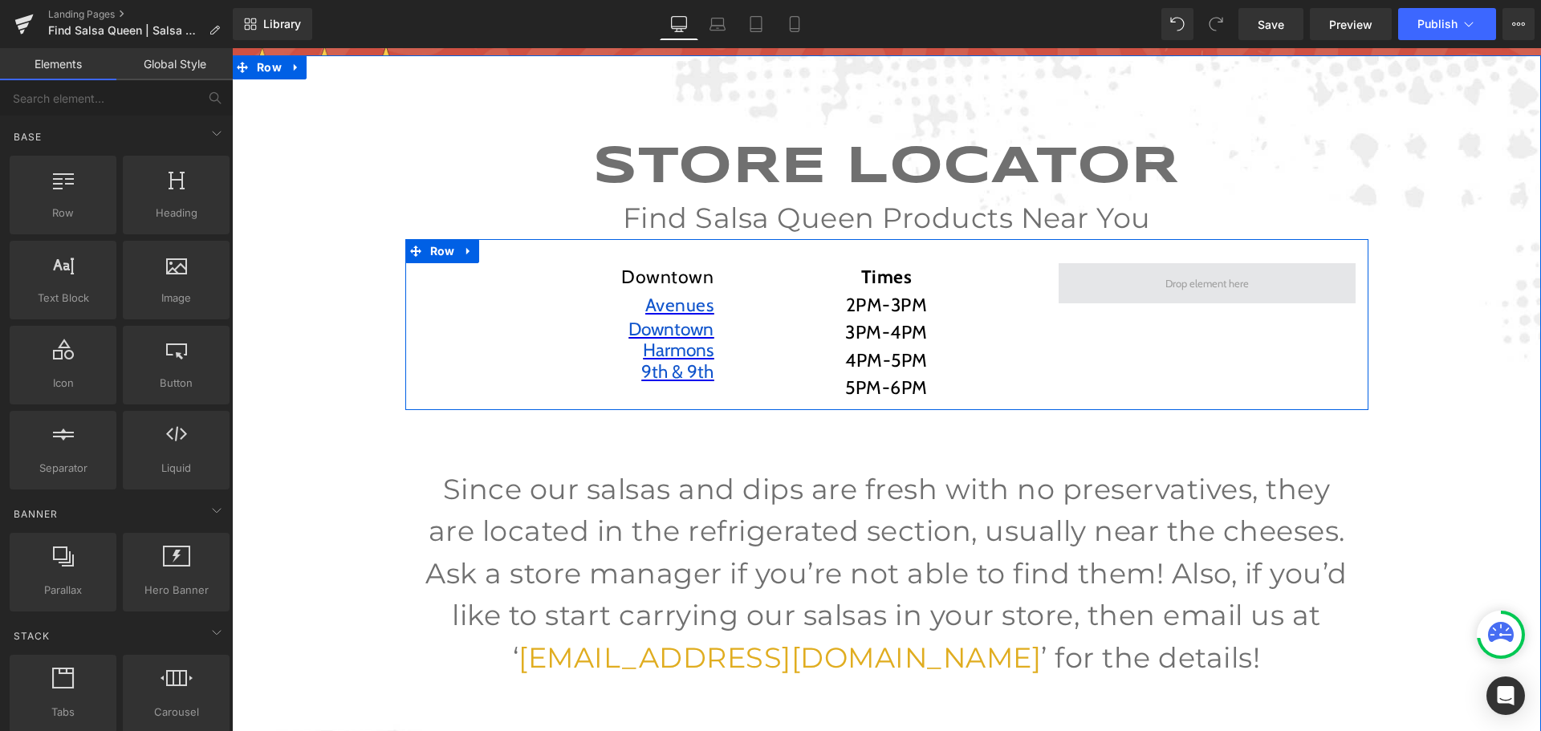
click at [1216, 281] on span at bounding box center [1206, 284] width 95 height 20
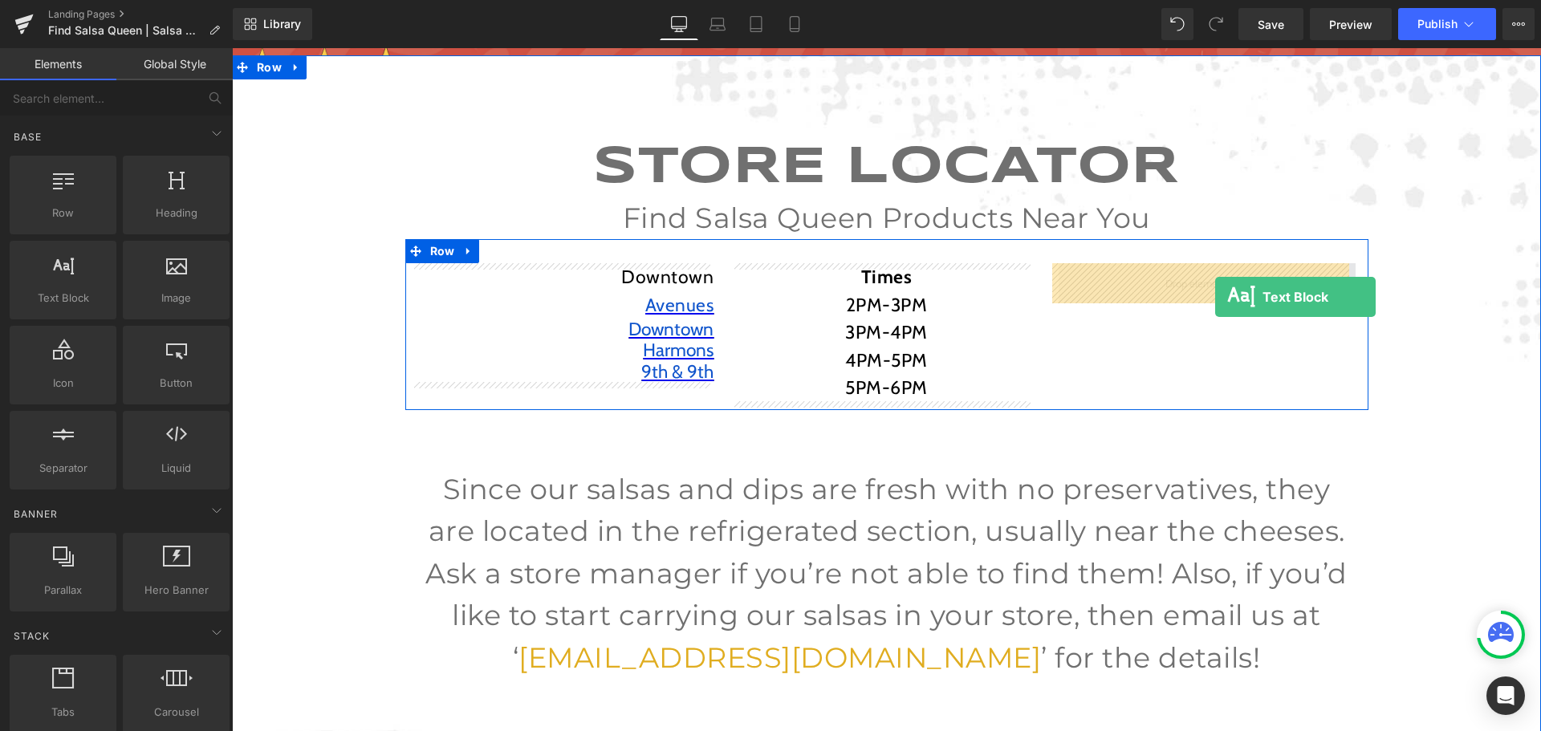
drag, startPoint x: 286, startPoint y: 313, endPoint x: 1215, endPoint y: 297, distance: 929.3
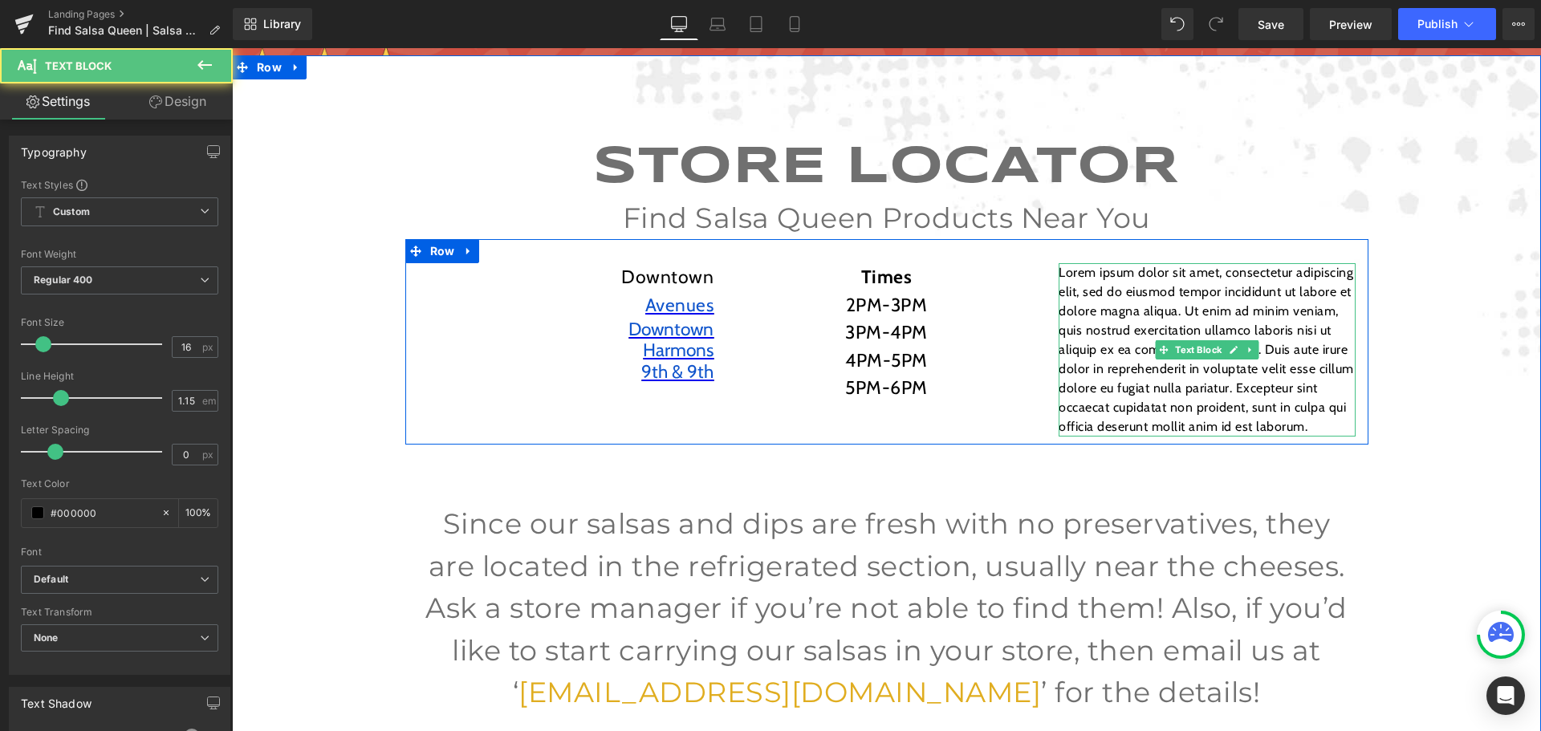
click at [1215, 297] on p "Lorem ipsum dolor sit amet, consectetur adipiscing elit, sed do eiusmod tempor …" at bounding box center [1206, 349] width 297 height 173
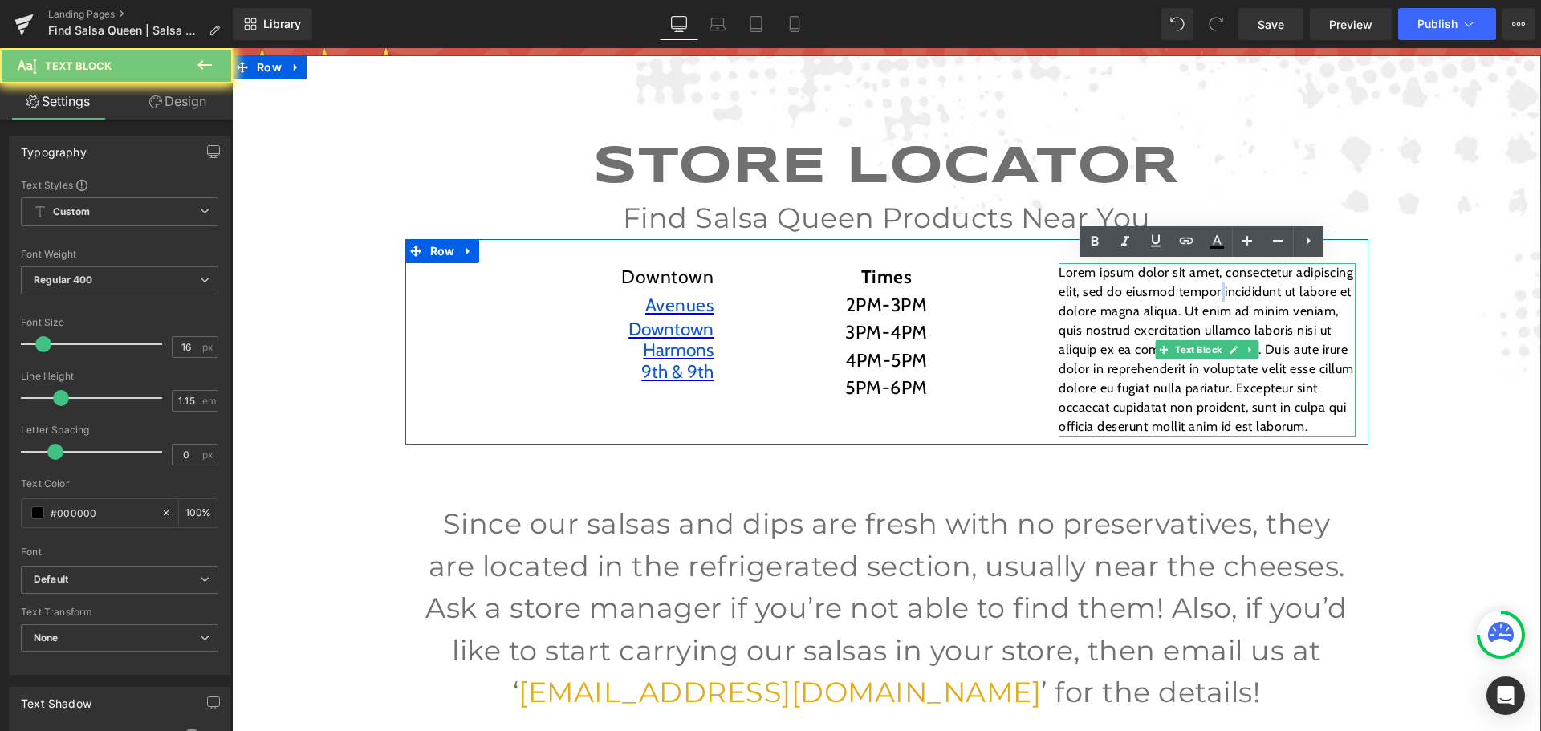
click at [1215, 297] on p "Lorem ipsum dolor sit amet, consectetur adipiscing elit, sed do eiusmod tempor …" at bounding box center [1206, 349] width 297 height 173
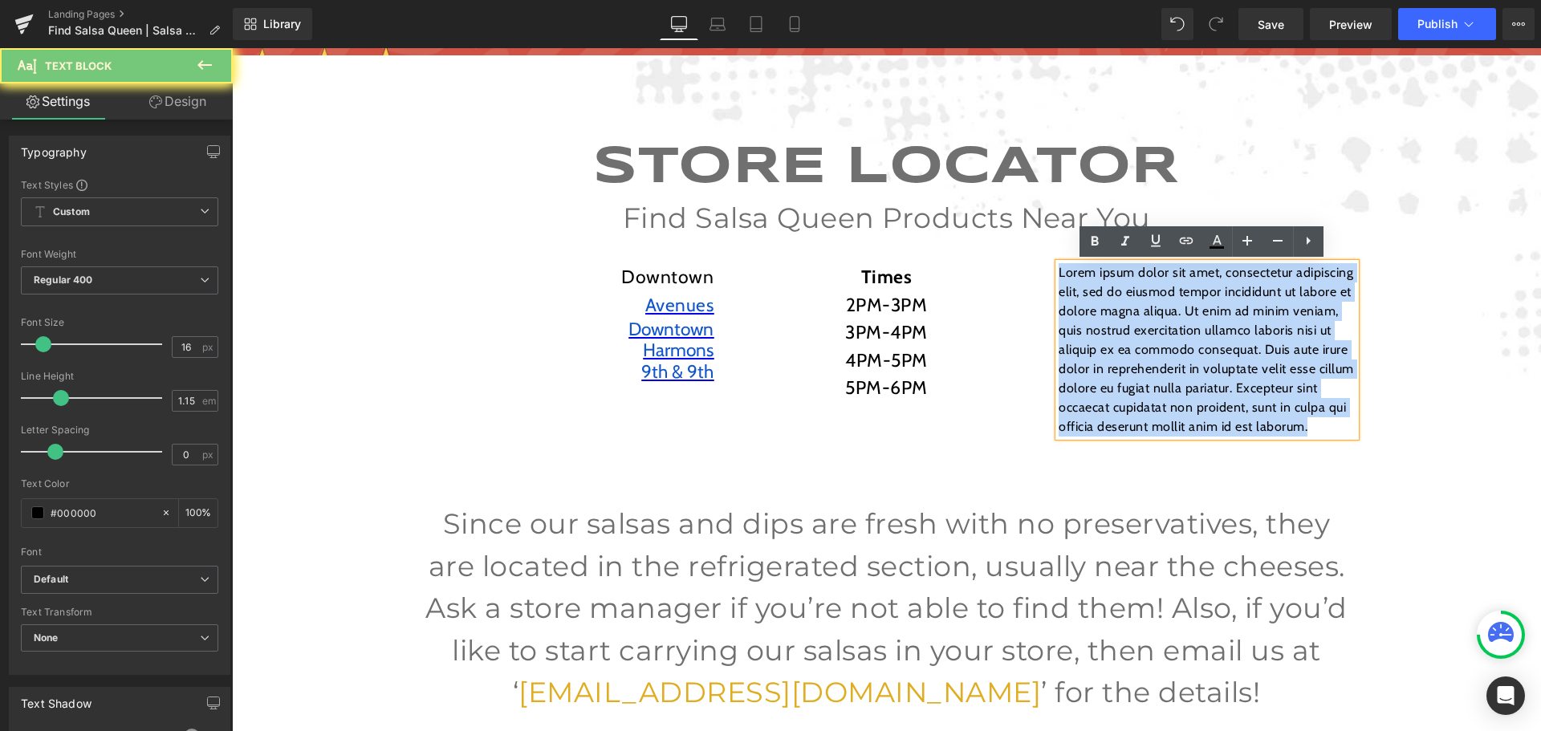
click at [1215, 297] on p "Lorem ipsum dolor sit amet, consectetur adipiscing elit, sed do eiusmod tempor …" at bounding box center [1206, 349] width 297 height 173
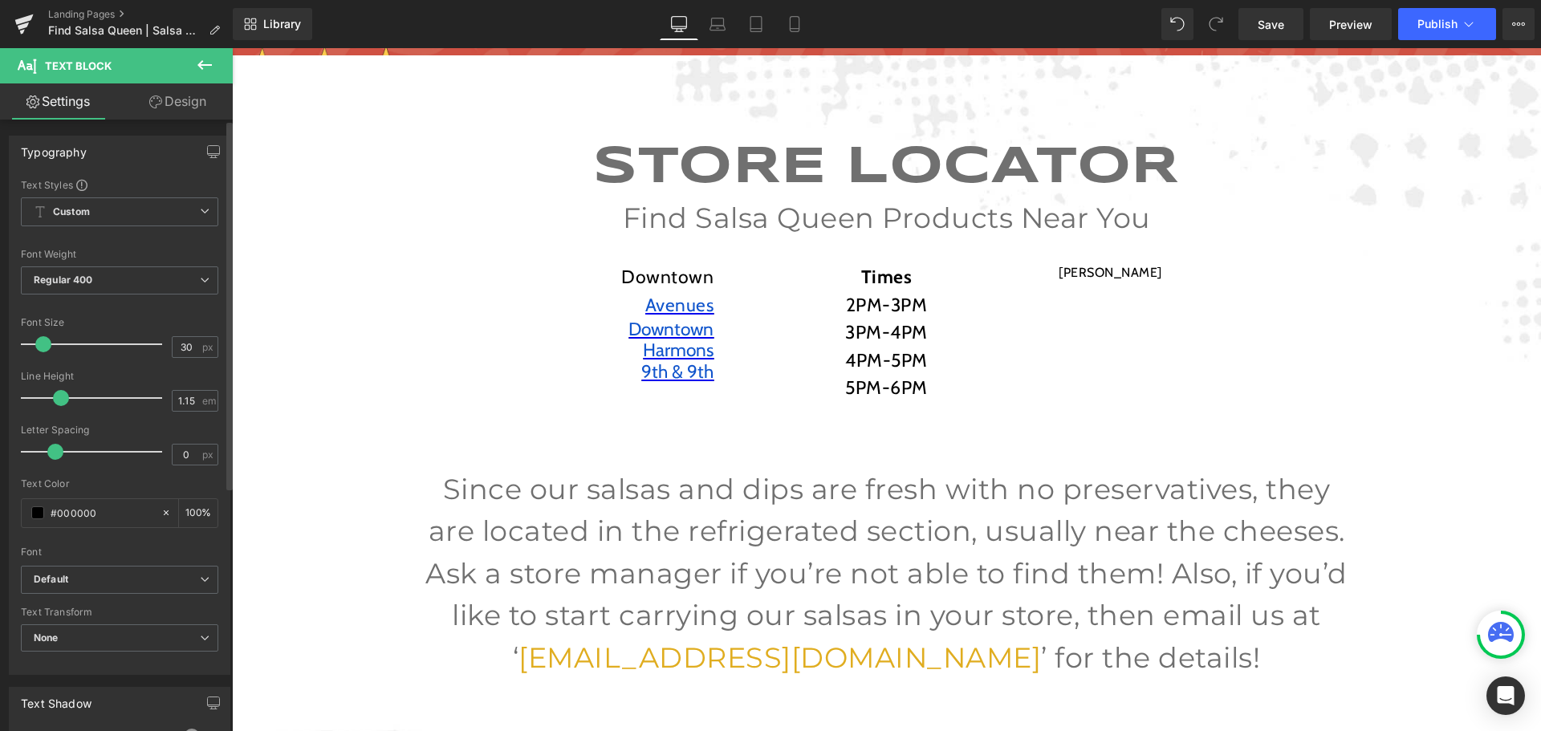
click at [62, 344] on div at bounding box center [95, 344] width 133 height 32
click at [192, 349] on input "30" at bounding box center [187, 347] width 28 height 20
type input "3"
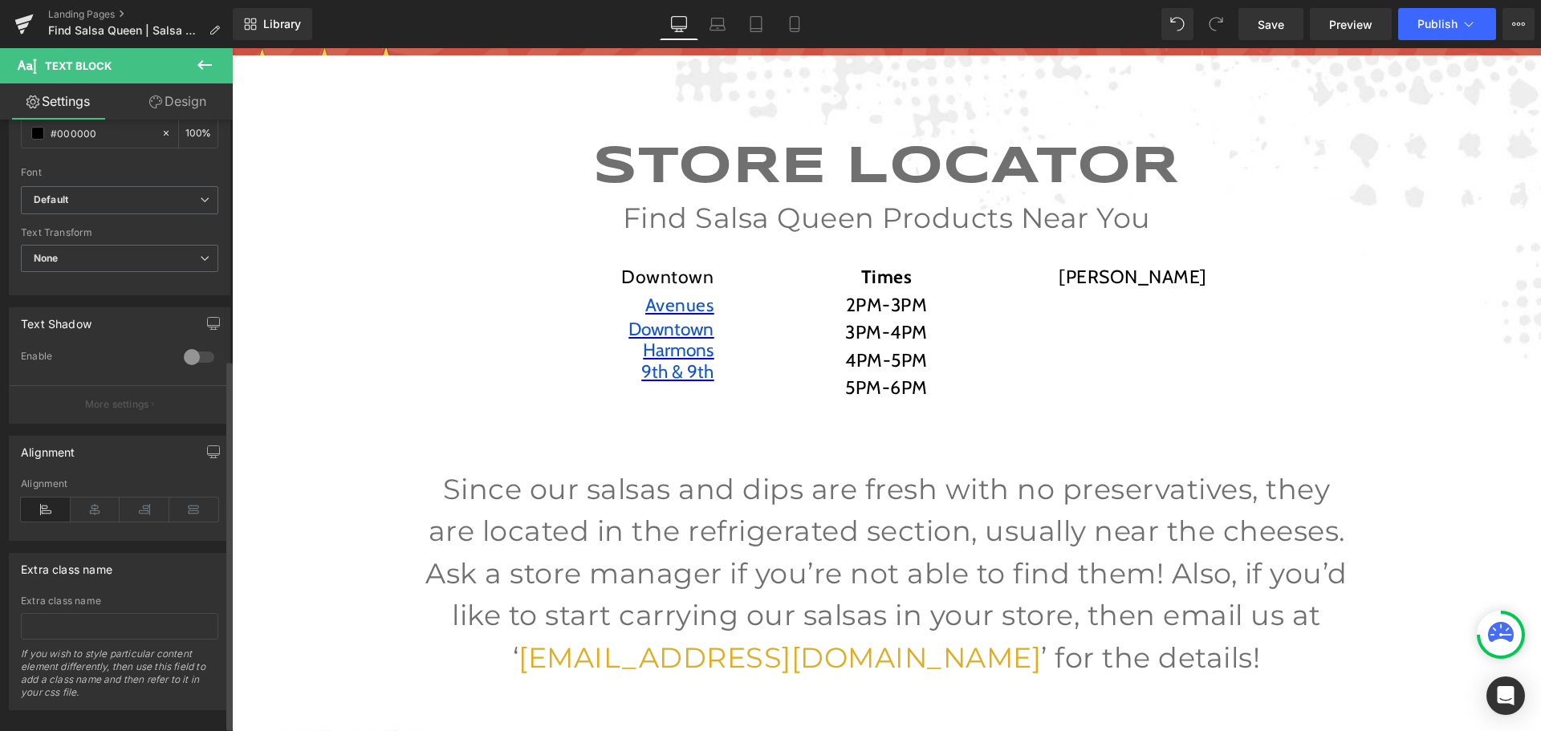
scroll to position [401, 0]
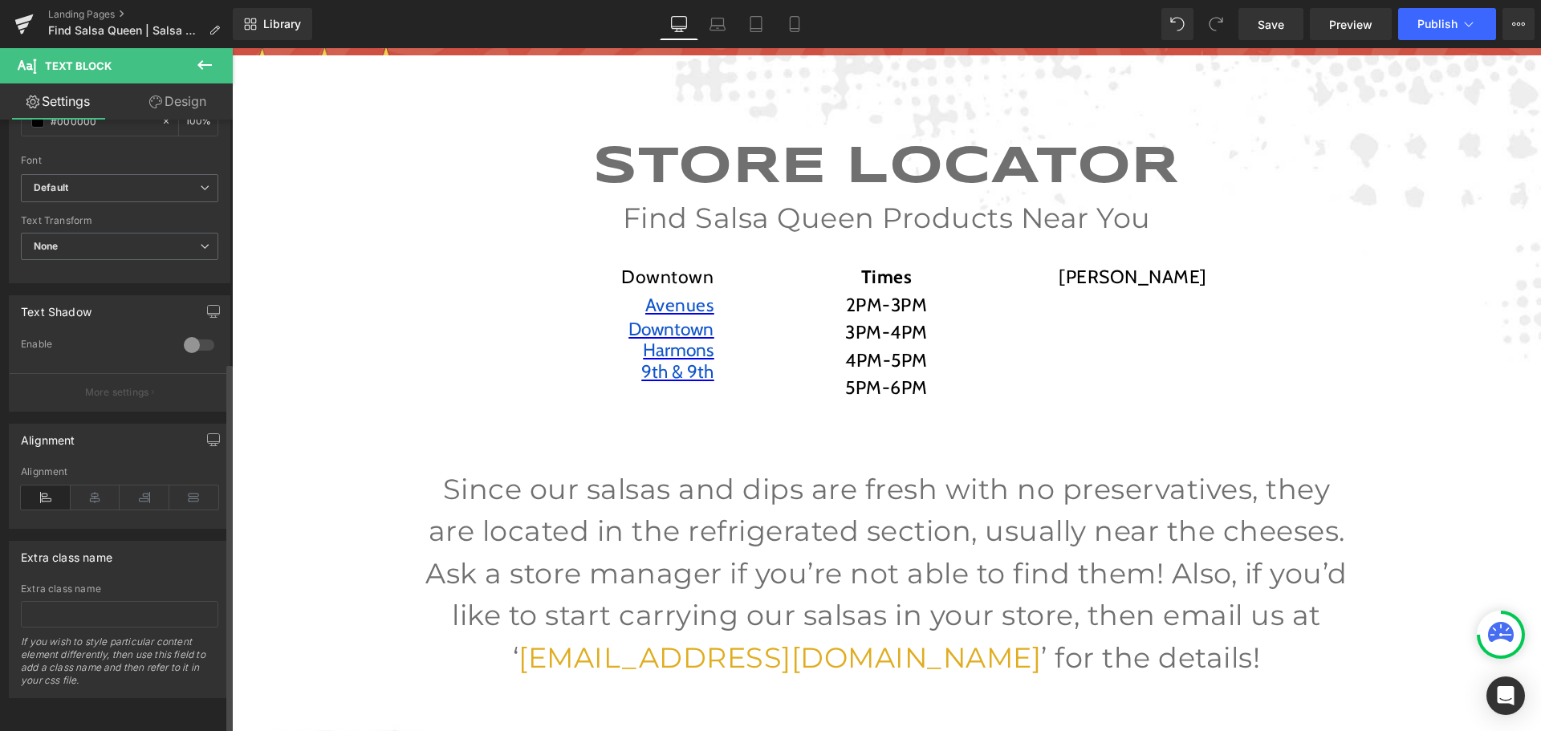
type input "23"
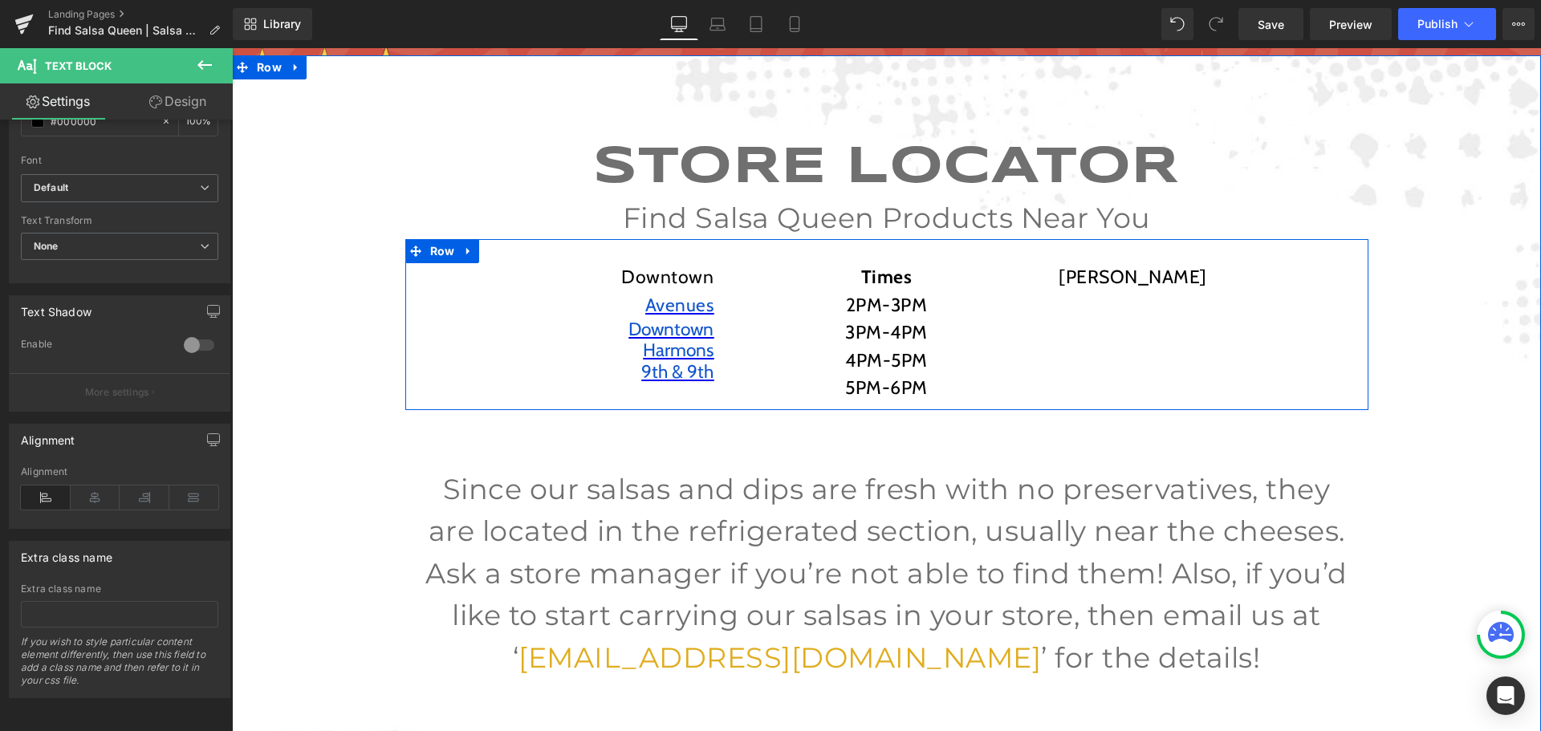
click at [1177, 288] on div "[PERSON_NAME] Text Block" at bounding box center [1206, 277] width 297 height 28
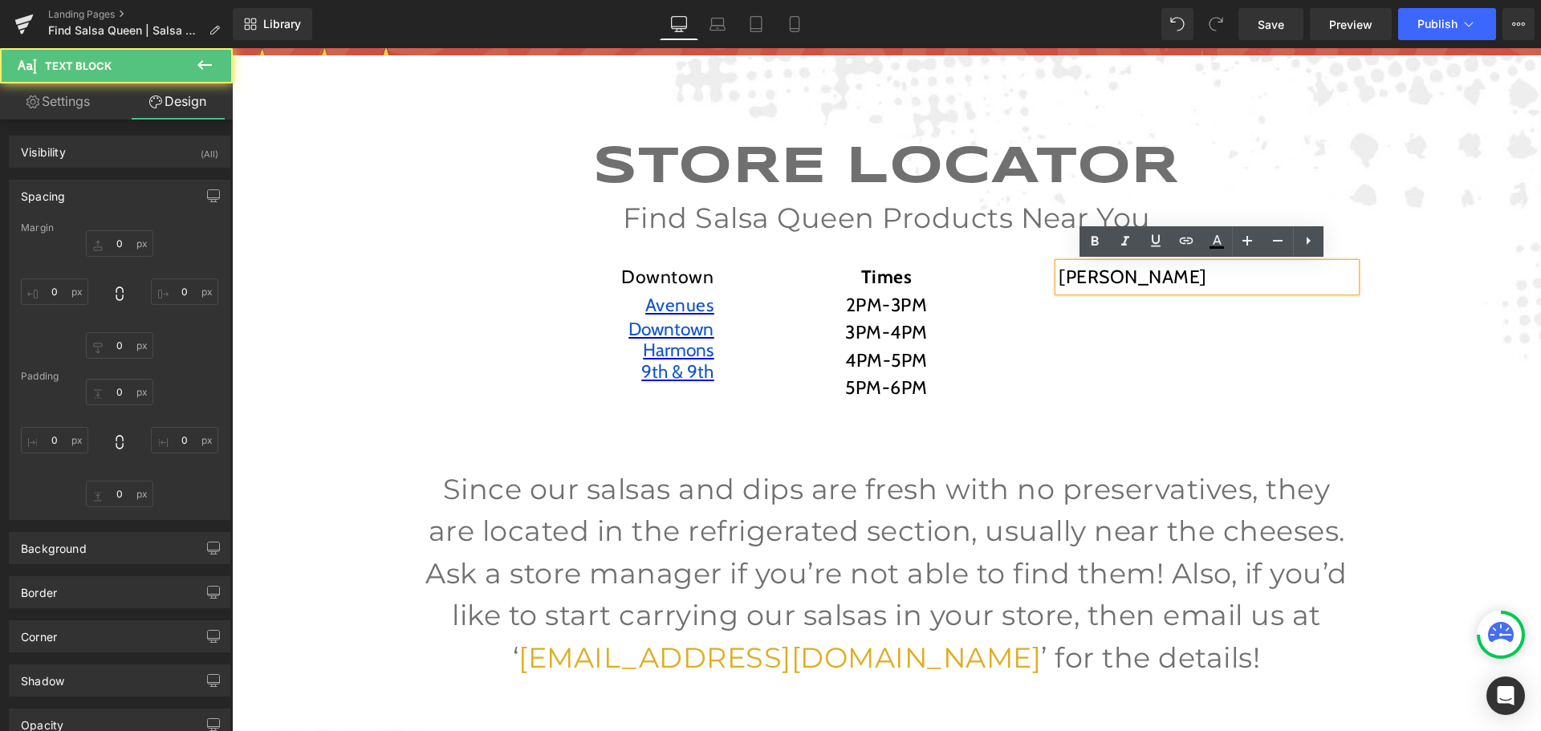
click at [1128, 284] on p "[PERSON_NAME]" at bounding box center [1206, 277] width 297 height 28
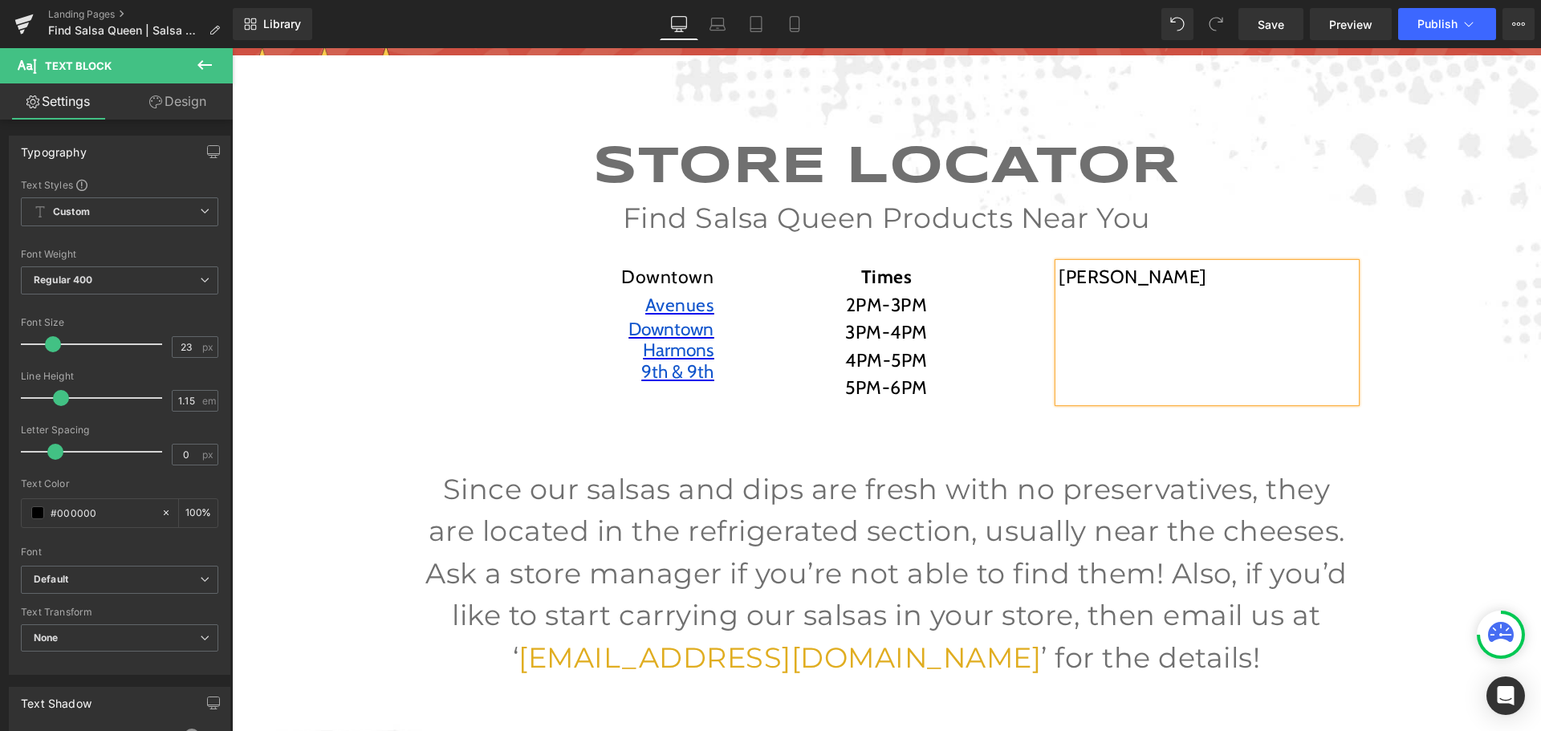
click at [1085, 299] on p at bounding box center [1206, 305] width 297 height 28
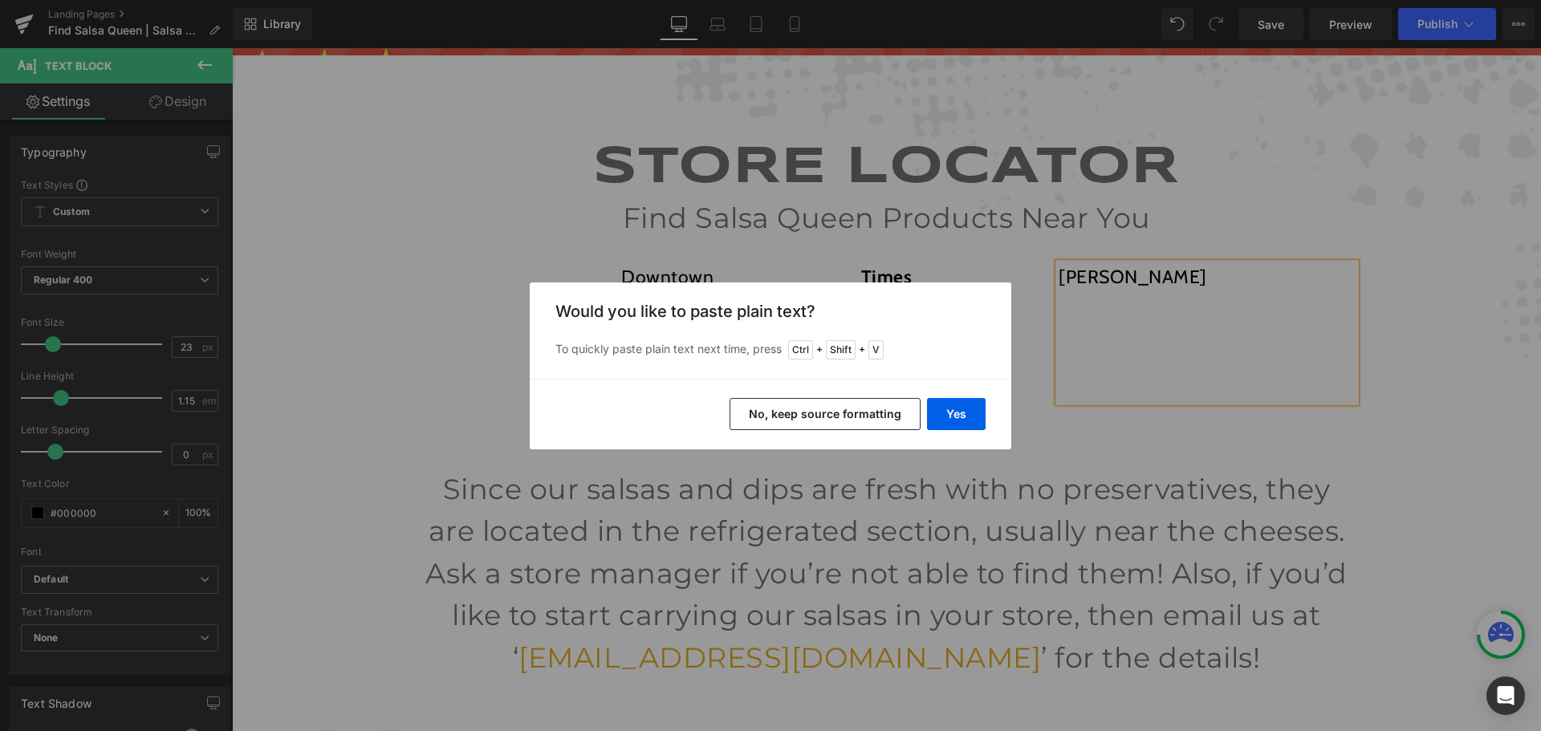
click at [841, 416] on button "No, keep source formatting" at bounding box center [824, 414] width 191 height 32
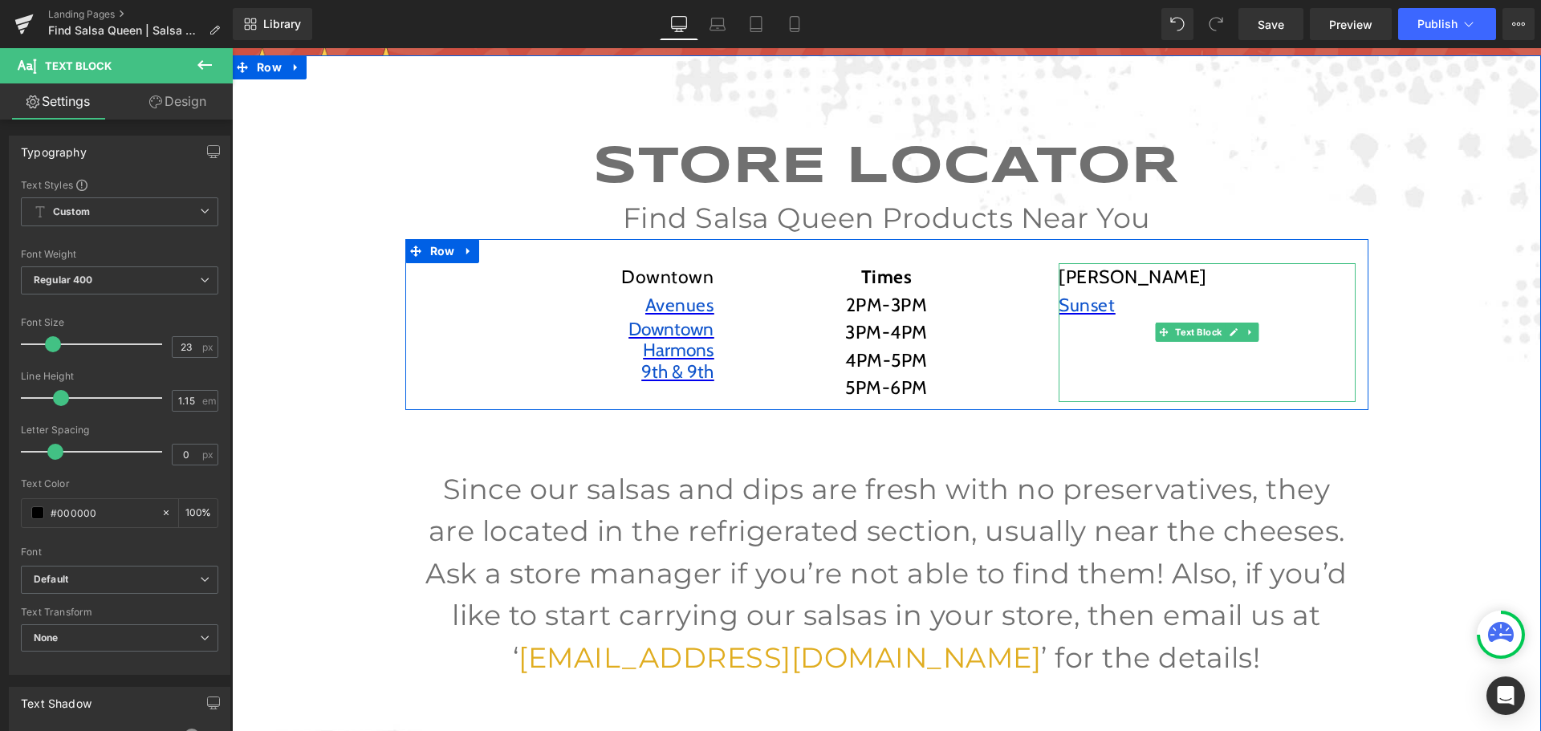
click at [1071, 325] on p at bounding box center [1206, 333] width 297 height 28
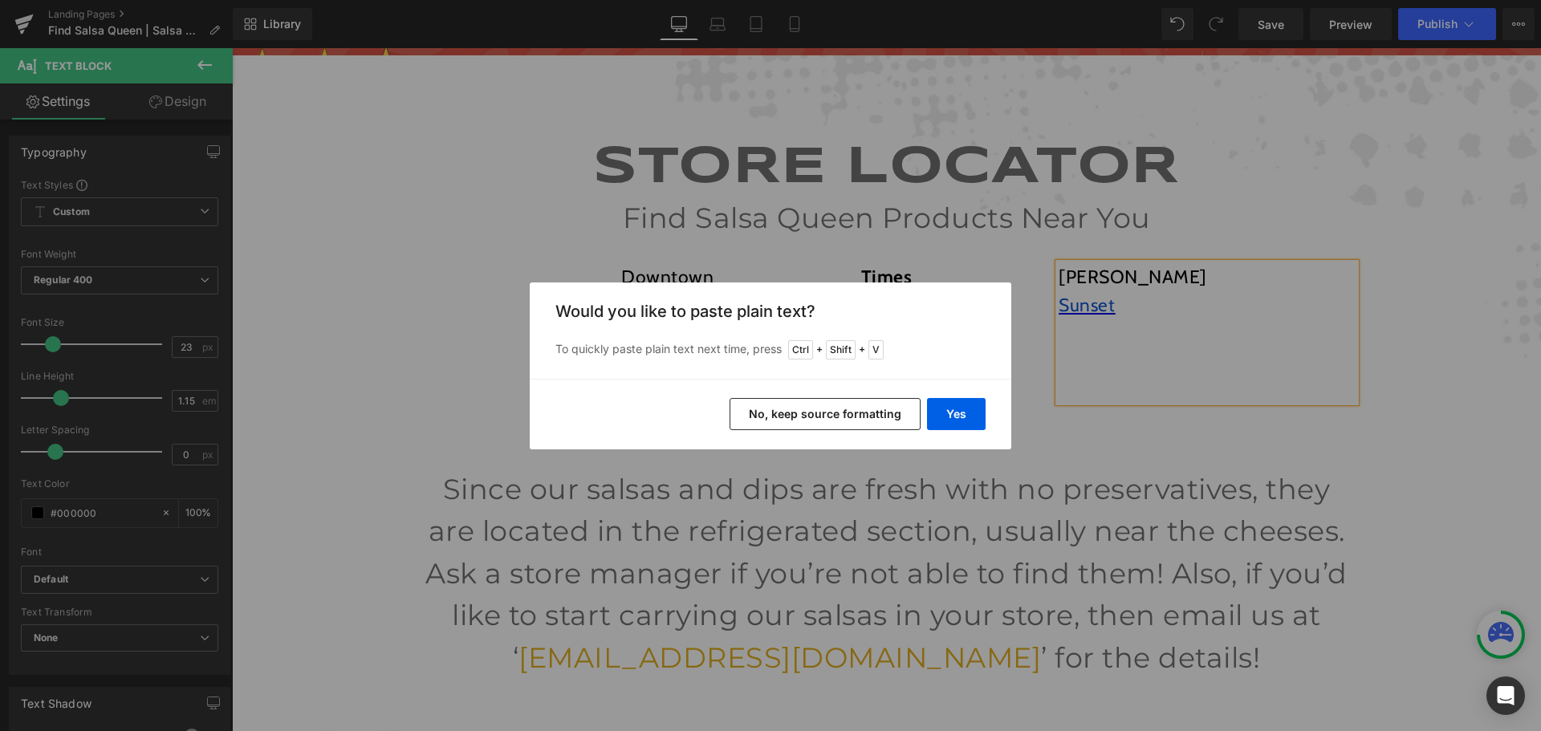
click at [776, 415] on button "No, keep source formatting" at bounding box center [824, 414] width 191 height 32
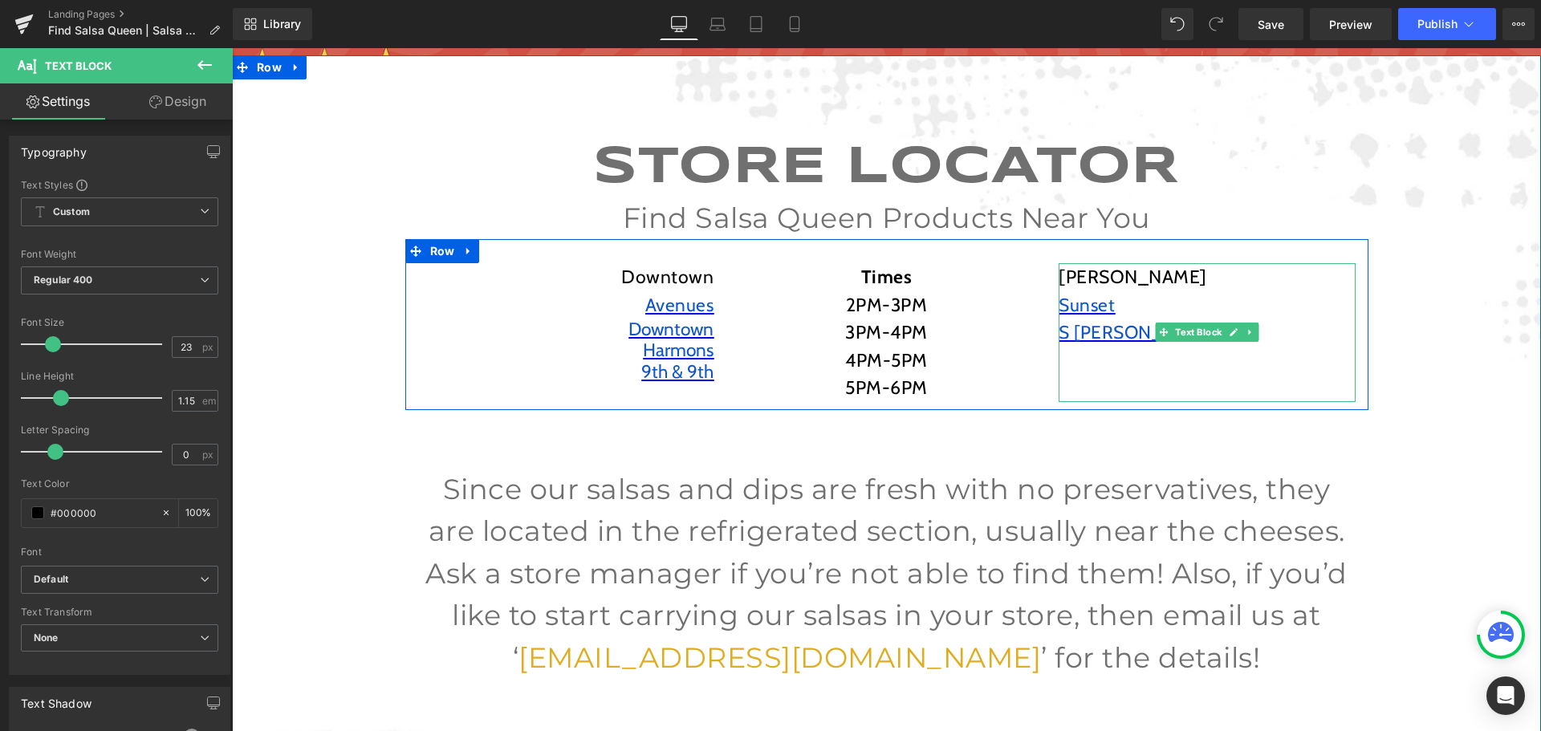
click at [1098, 349] on p at bounding box center [1206, 361] width 297 height 28
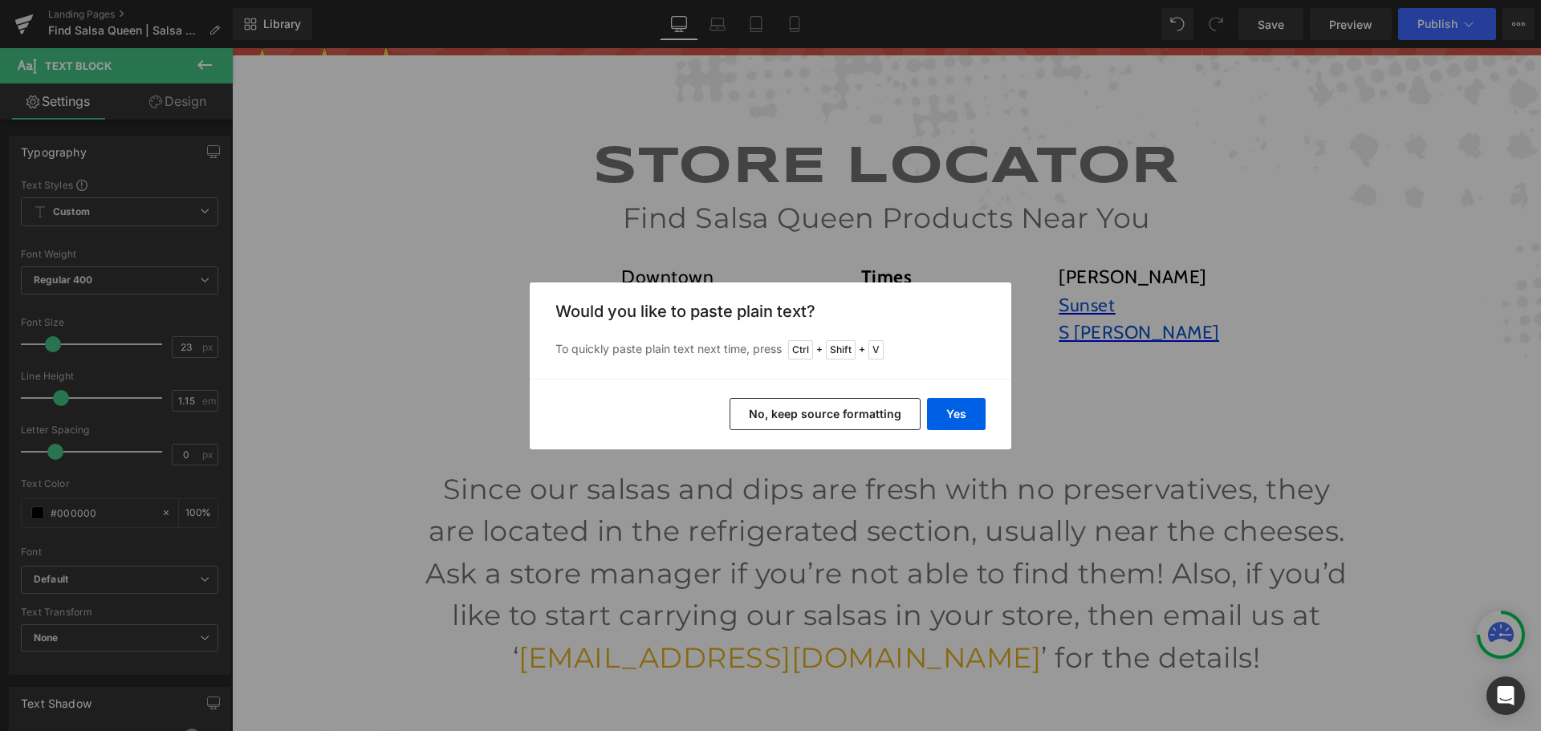
click at [891, 405] on button "No, keep source formatting" at bounding box center [824, 414] width 191 height 32
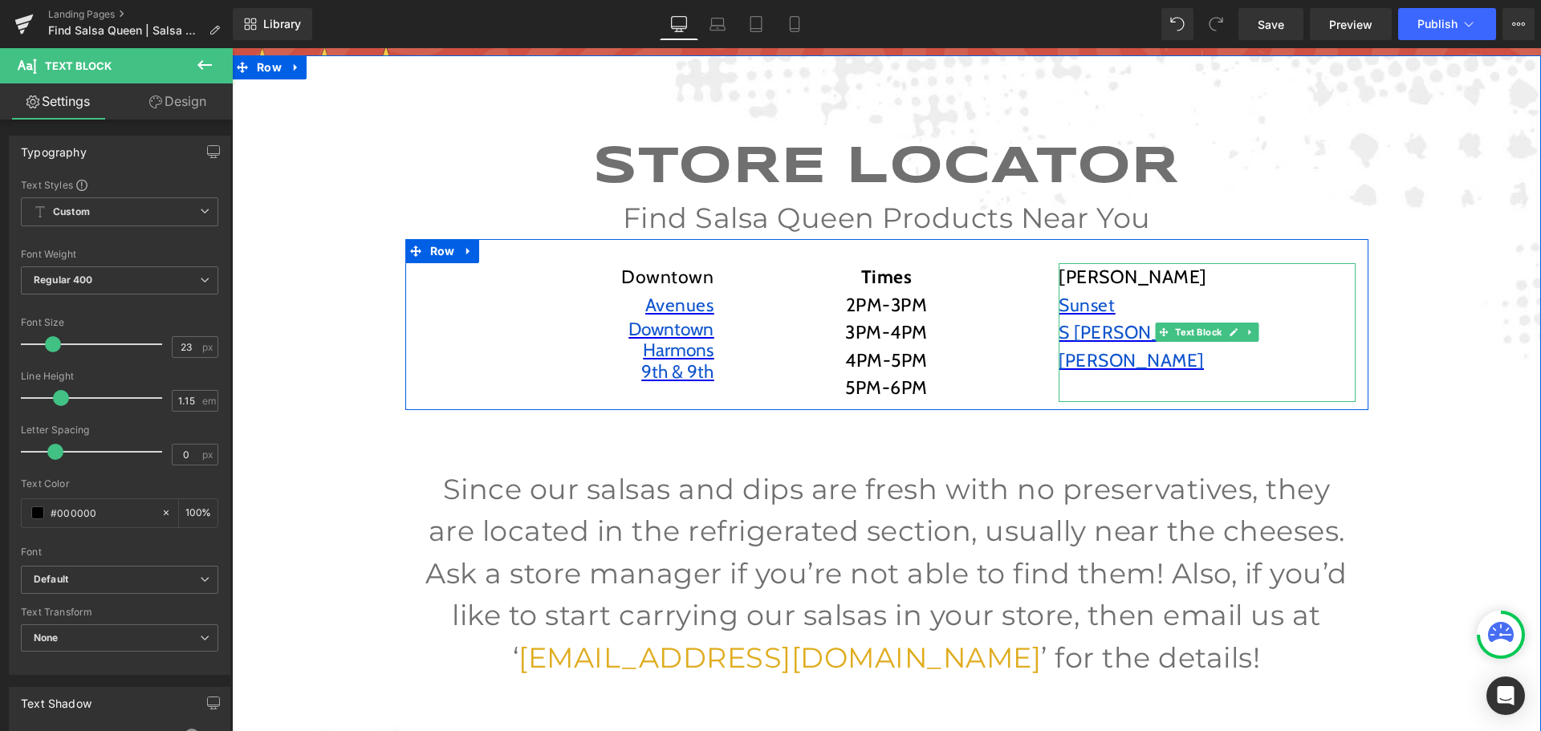
click at [1111, 384] on p at bounding box center [1206, 388] width 297 height 28
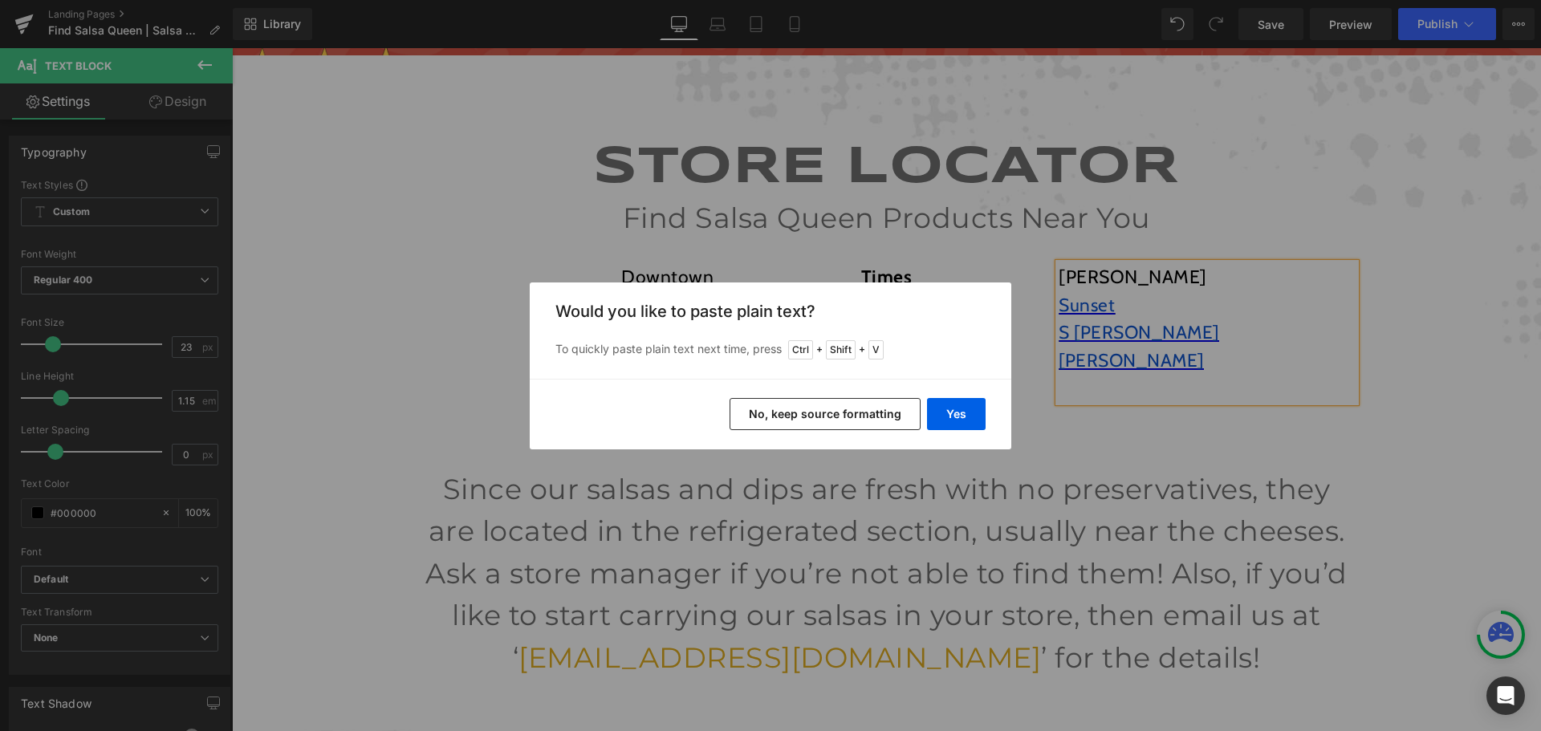
click at [853, 416] on button "No, keep source formatting" at bounding box center [824, 414] width 191 height 32
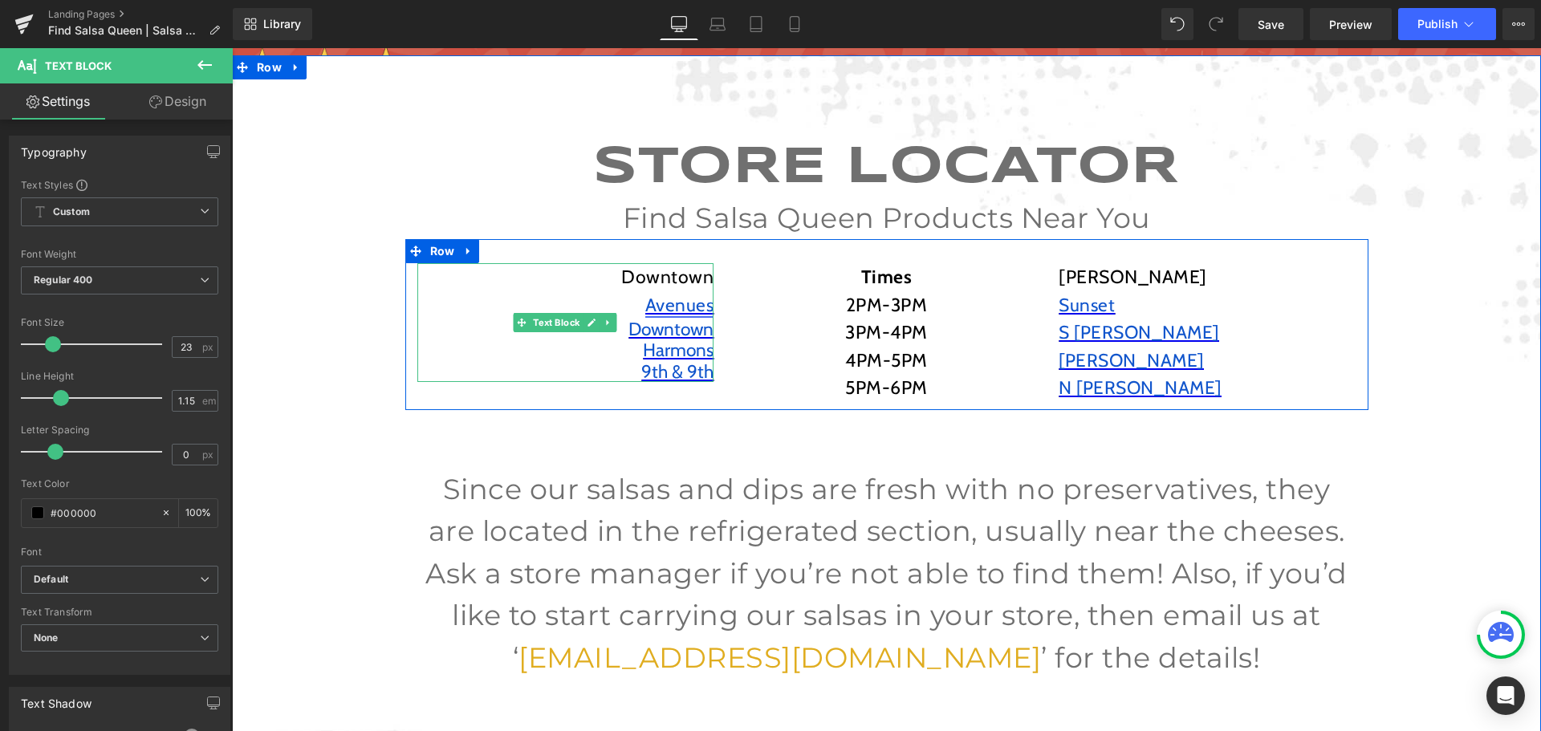
click at [645, 311] on span "Avenues" at bounding box center [679, 305] width 69 height 22
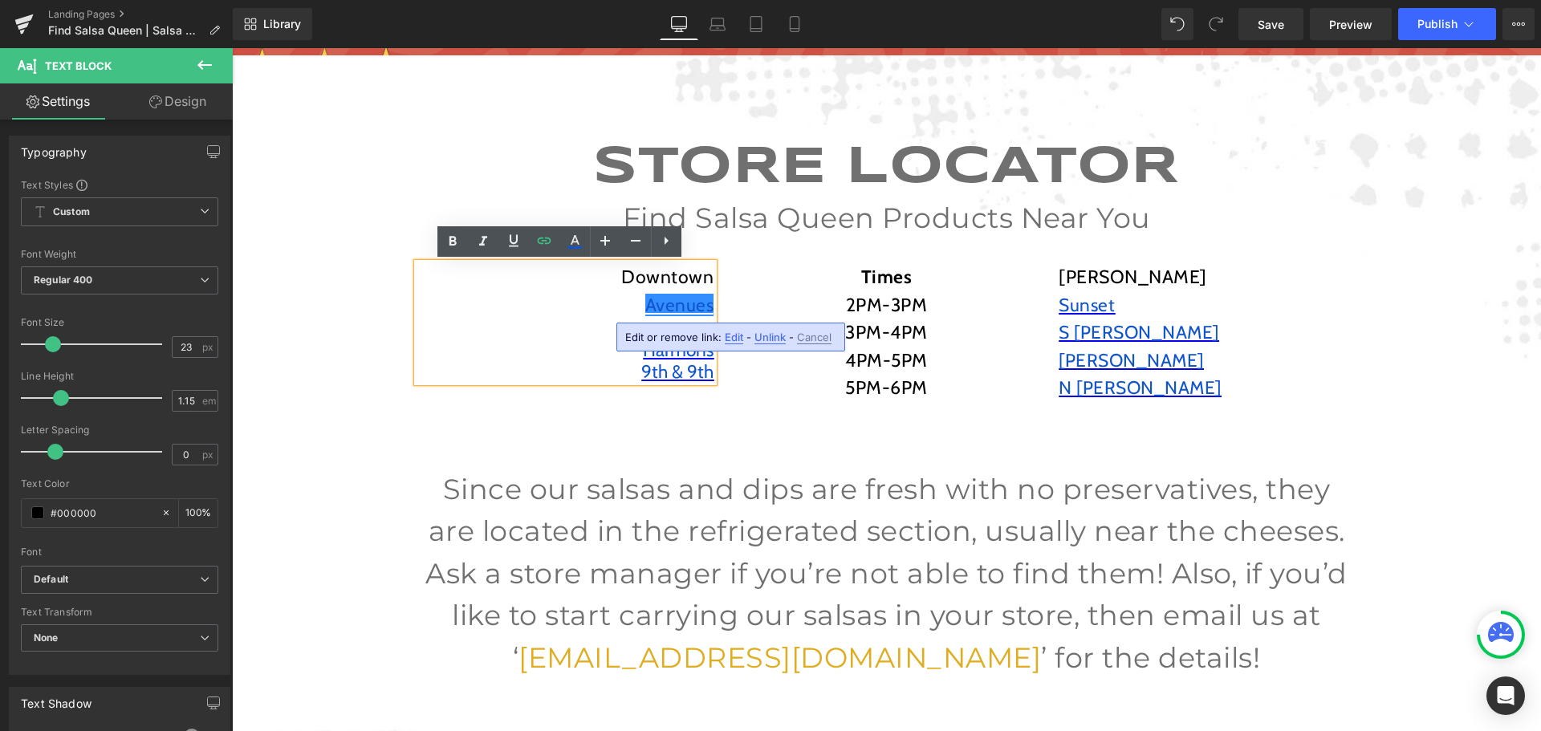
click at [597, 354] on div "Harmons" at bounding box center [565, 349] width 297 height 21
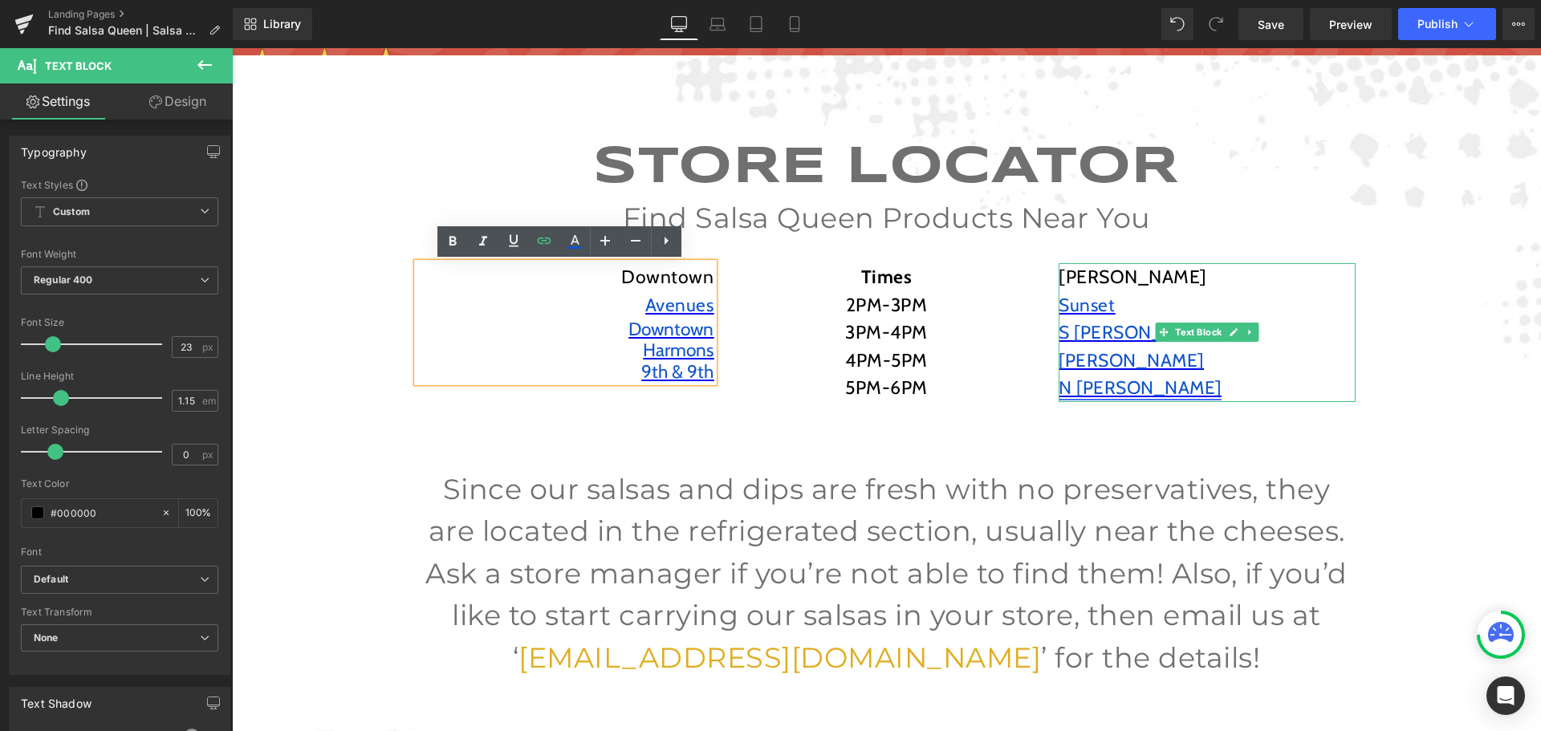
click at [1106, 393] on span "N [PERSON_NAME]" at bounding box center [1139, 387] width 163 height 22
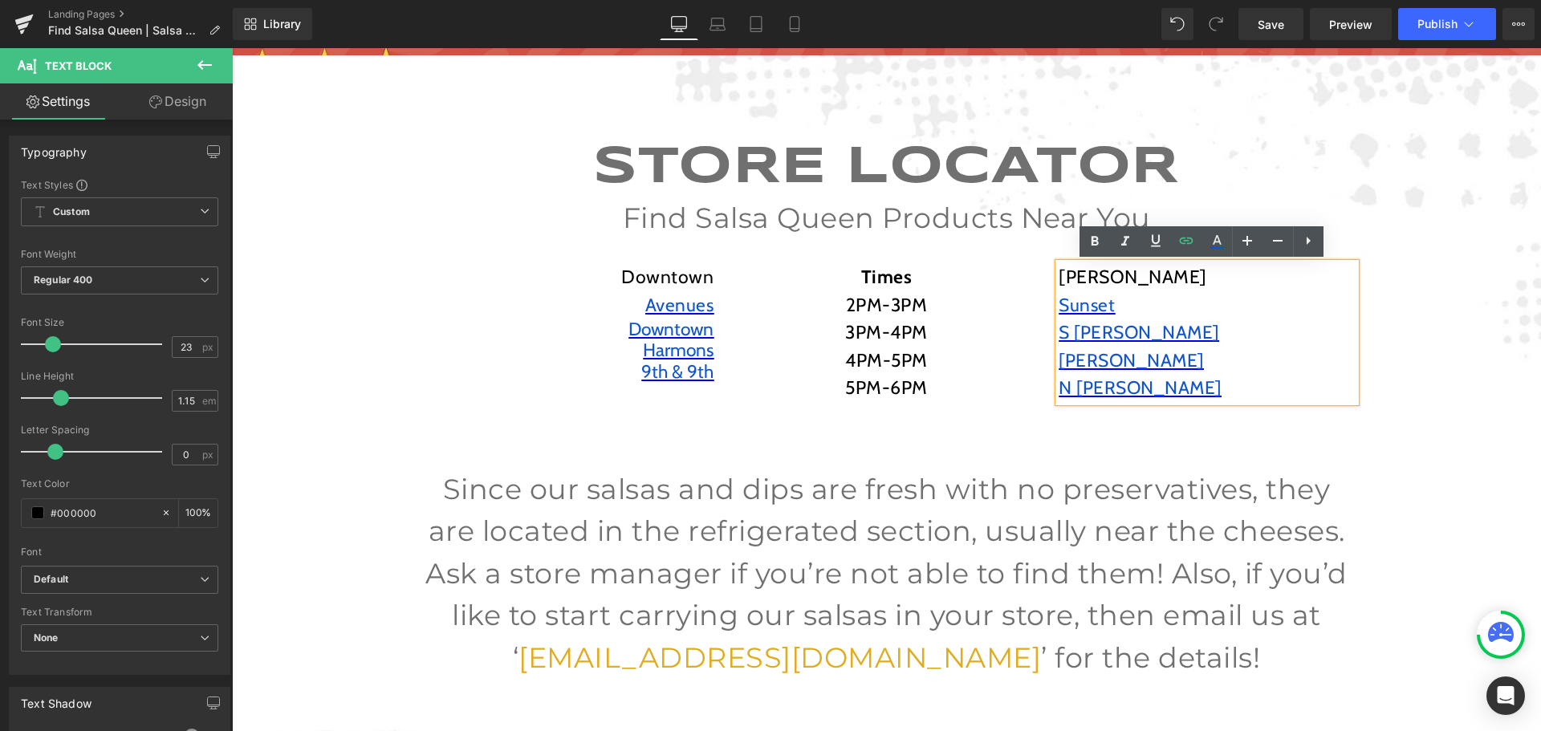
click at [1429, 327] on div "STORE LOCATOR Heading Find Salsa Queen Products Near You Text Block [GEOGRAPHIC…" at bounding box center [886, 473] width 1309 height 667
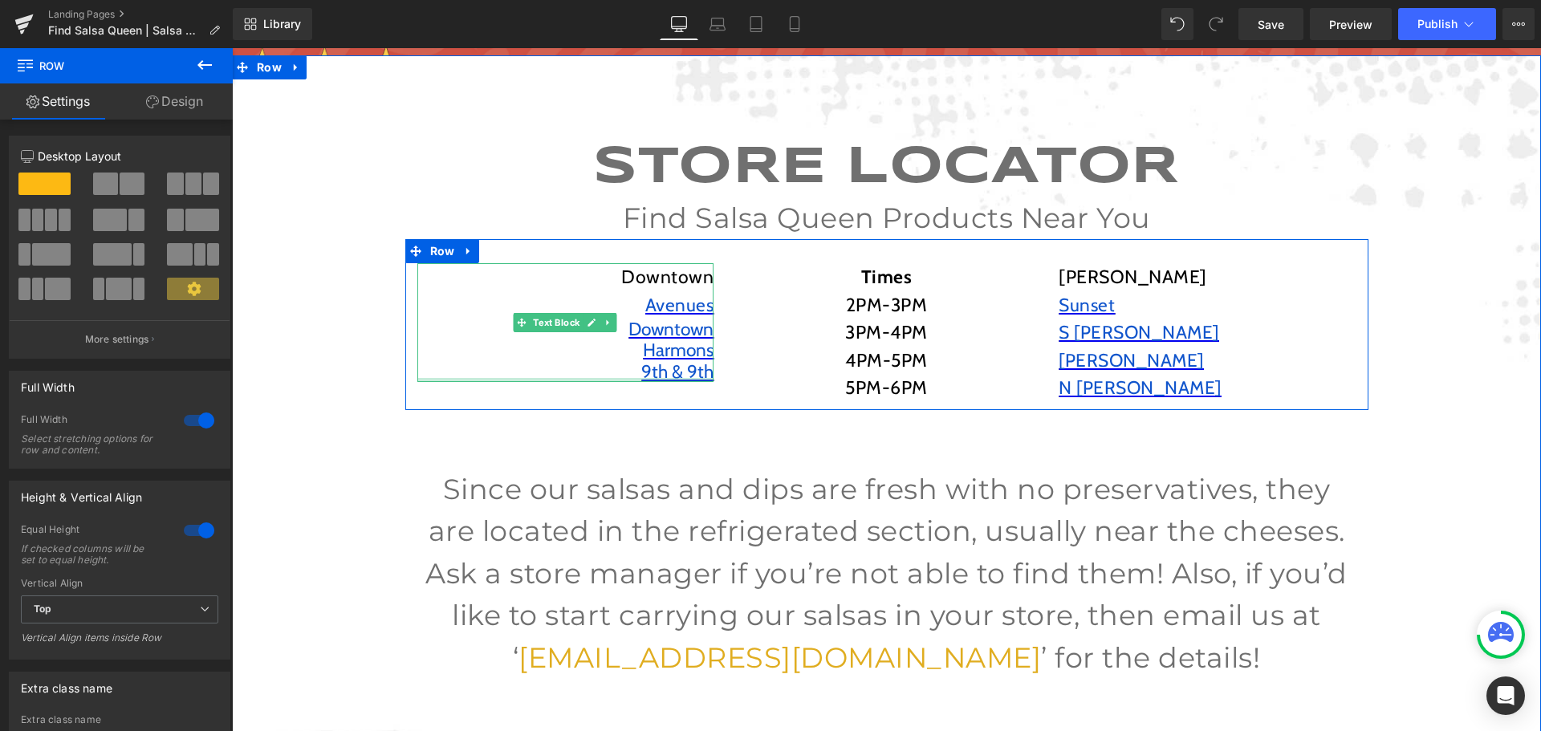
click at [695, 378] on div at bounding box center [565, 380] width 297 height 4
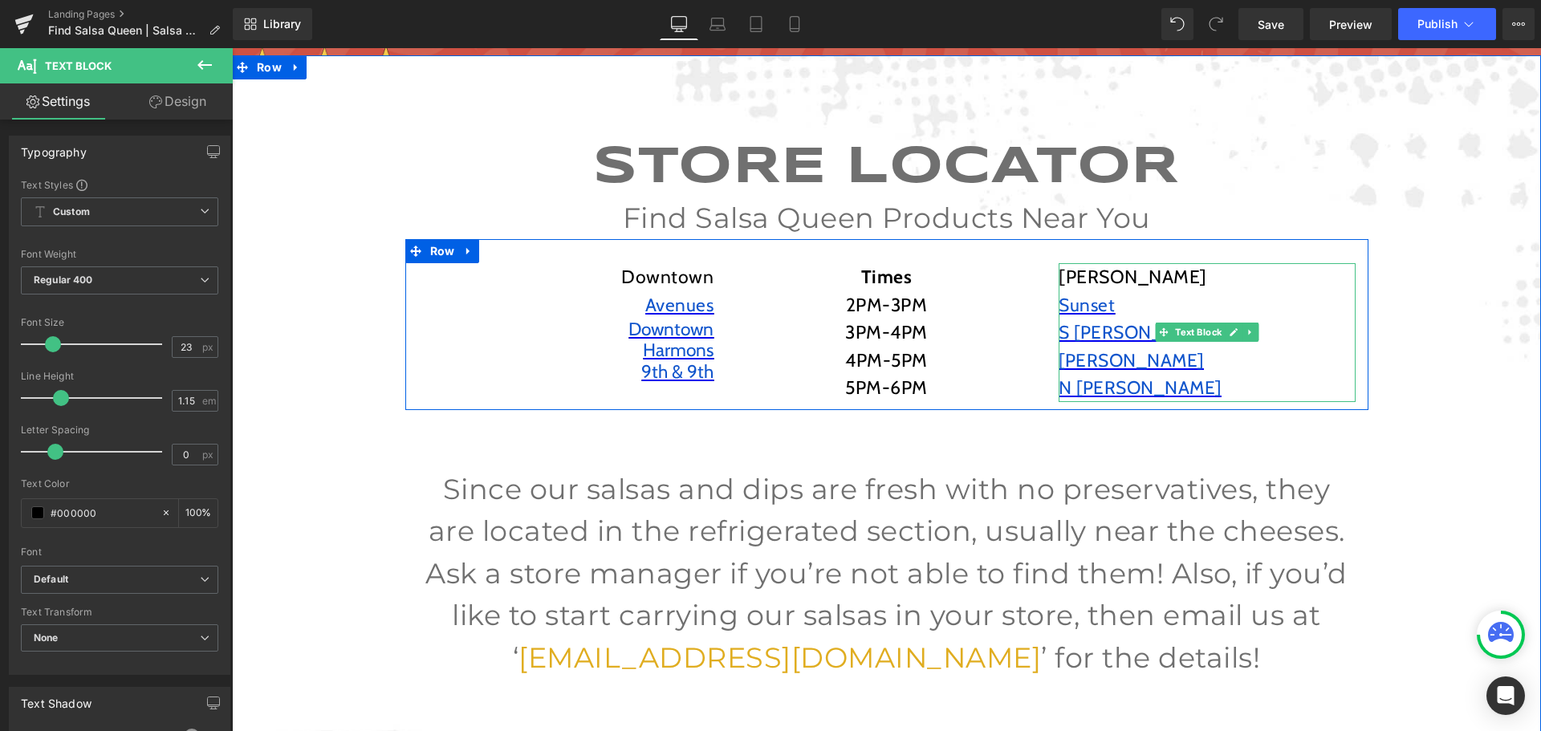
click at [1100, 372] on p "[PERSON_NAME]" at bounding box center [1206, 361] width 297 height 28
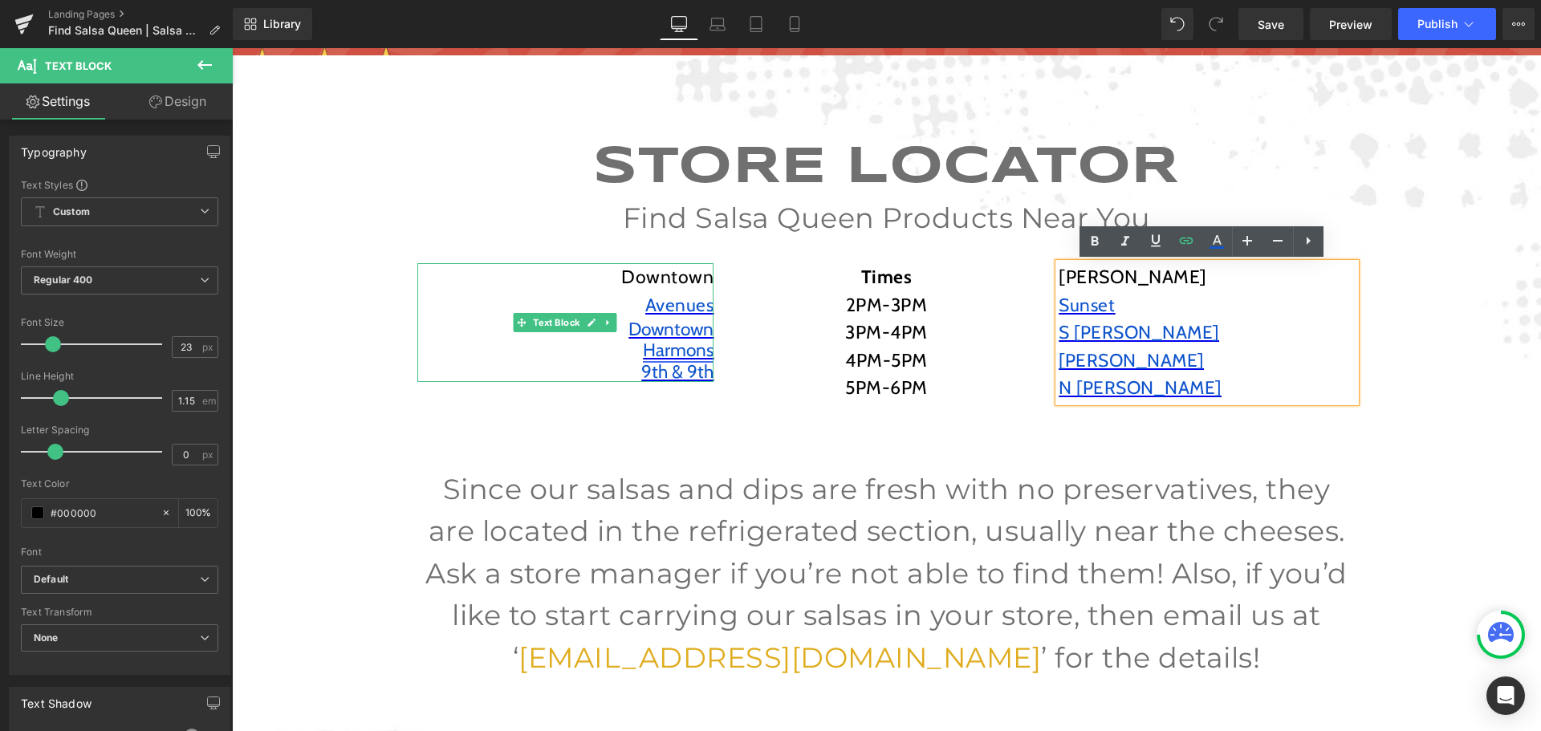
click at [671, 357] on span "Harmons" at bounding box center [678, 350] width 71 height 22
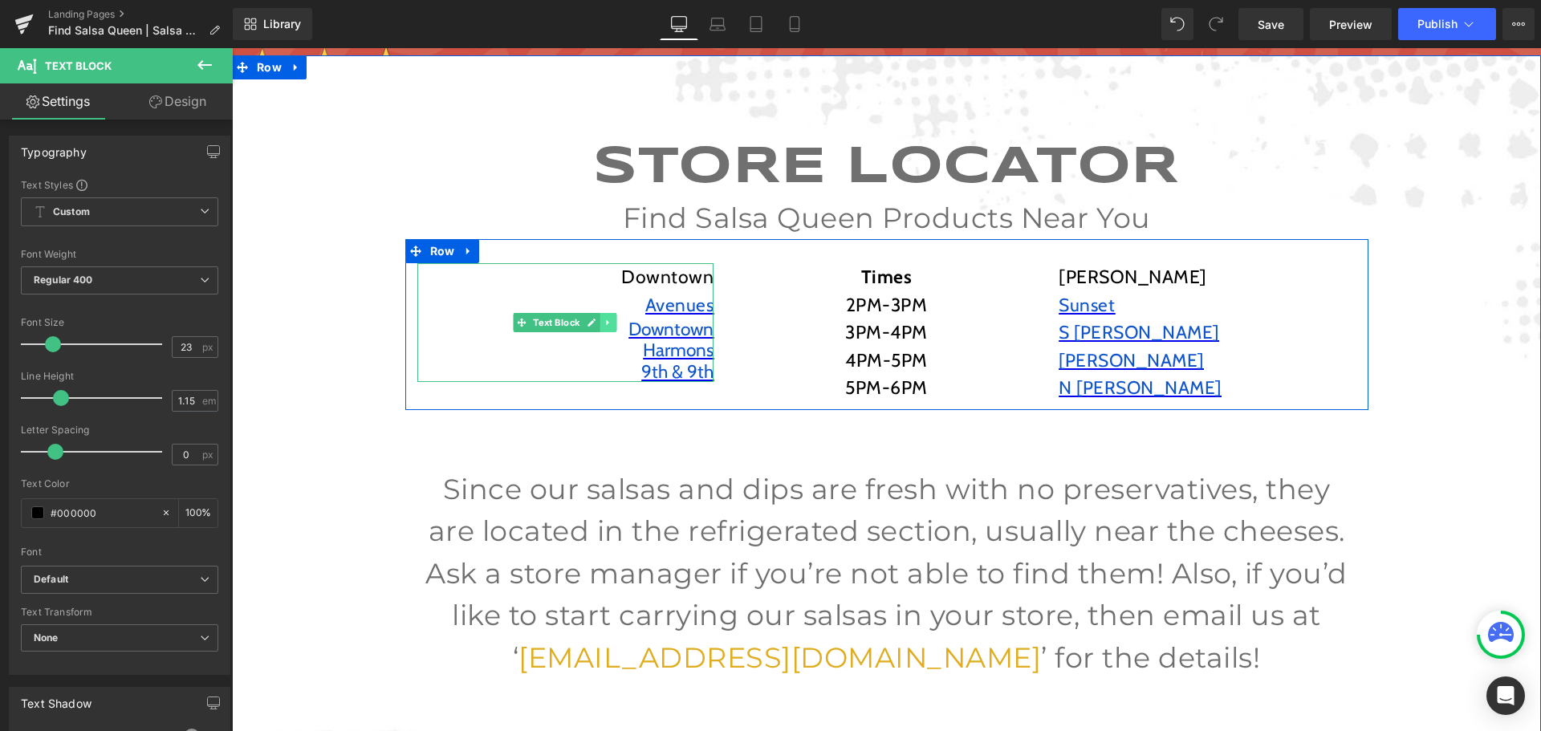
click at [604, 326] on icon at bounding box center [608, 323] width 9 height 10
click at [625, 327] on link at bounding box center [633, 322] width 17 height 19
click at [604, 324] on icon at bounding box center [608, 323] width 9 height 10
click at [608, 328] on link at bounding box center [616, 322] width 17 height 19
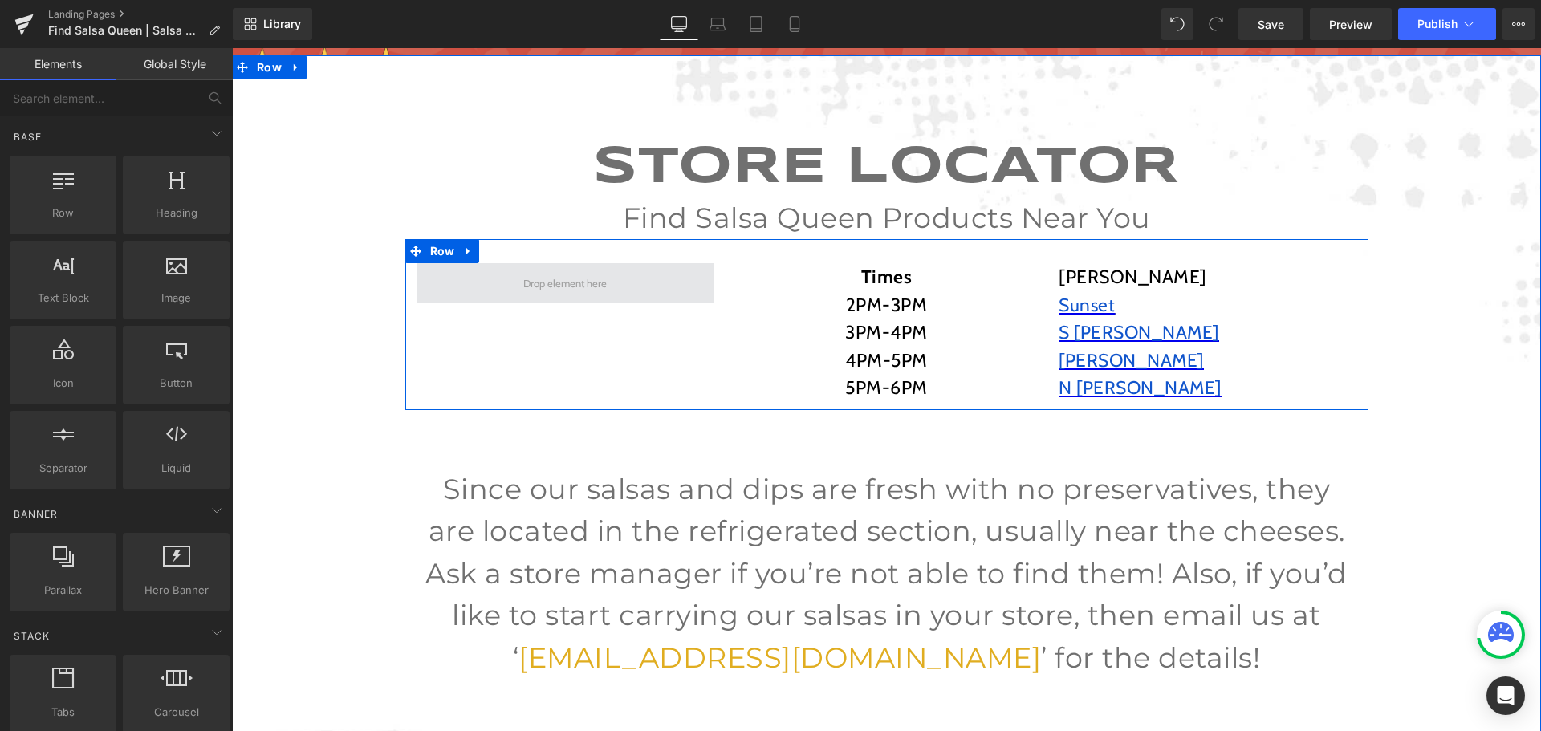
click at [553, 270] on span at bounding box center [565, 283] width 297 height 40
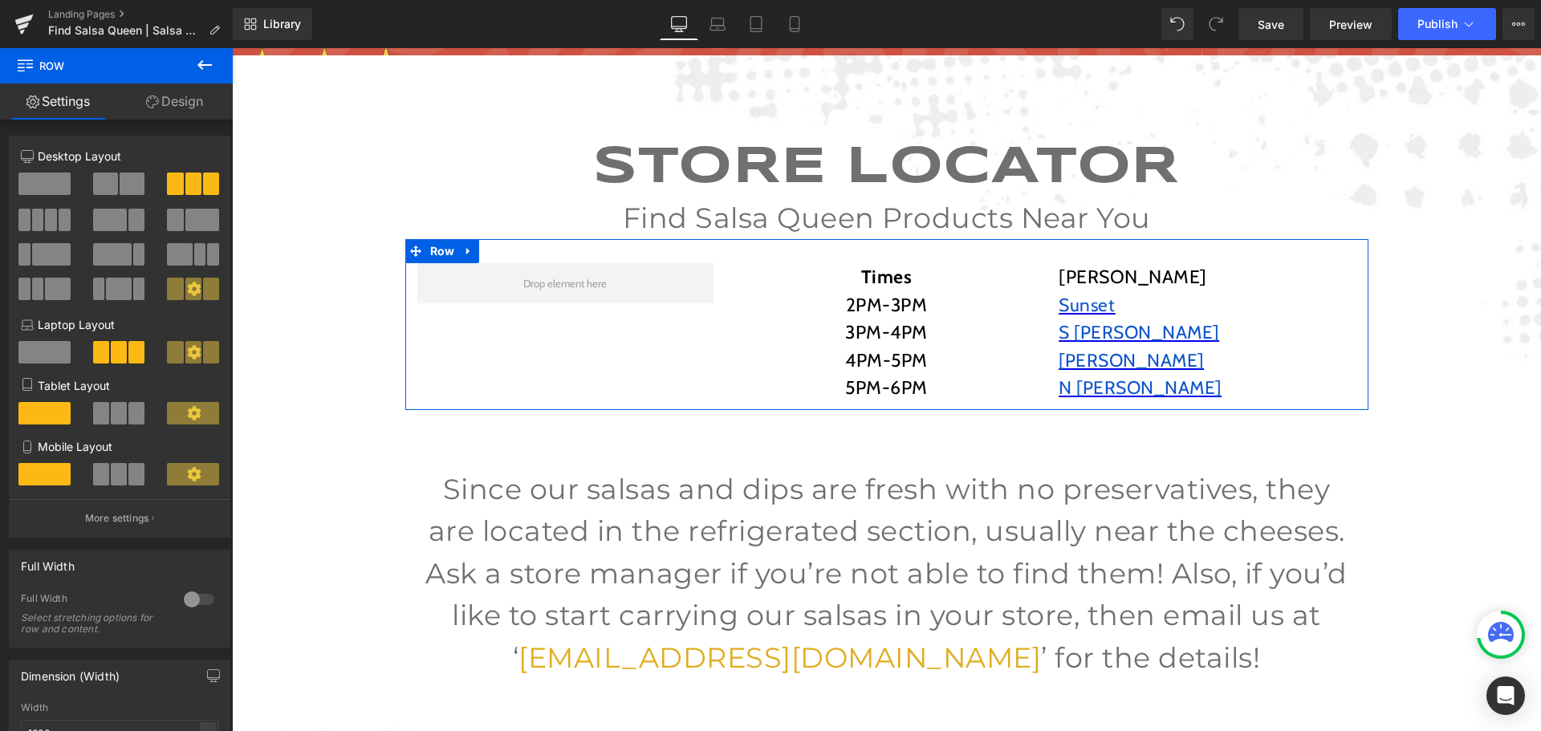
click at [193, 99] on link "Design" at bounding box center [174, 101] width 116 height 36
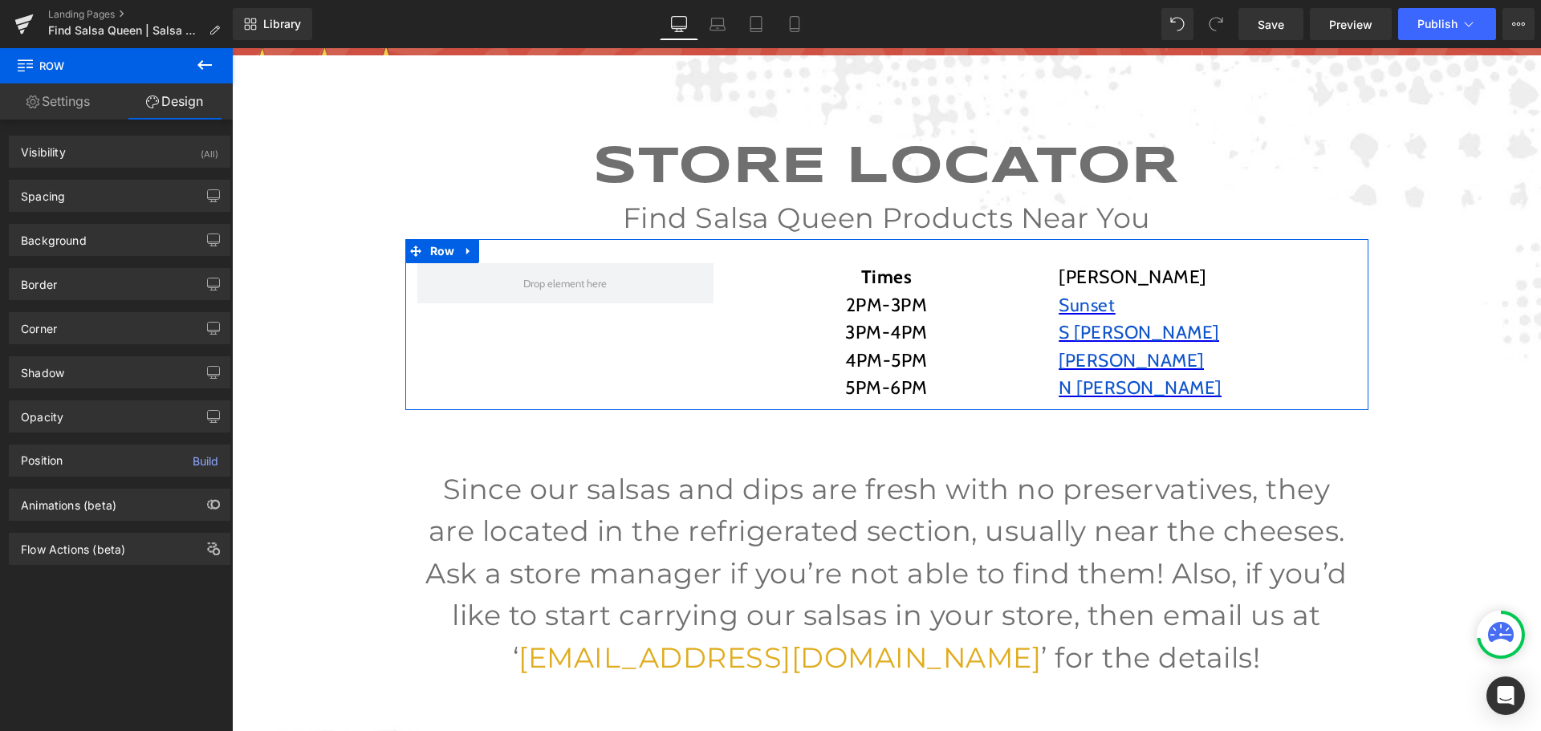
click at [64, 104] on link "Settings" at bounding box center [58, 101] width 116 height 36
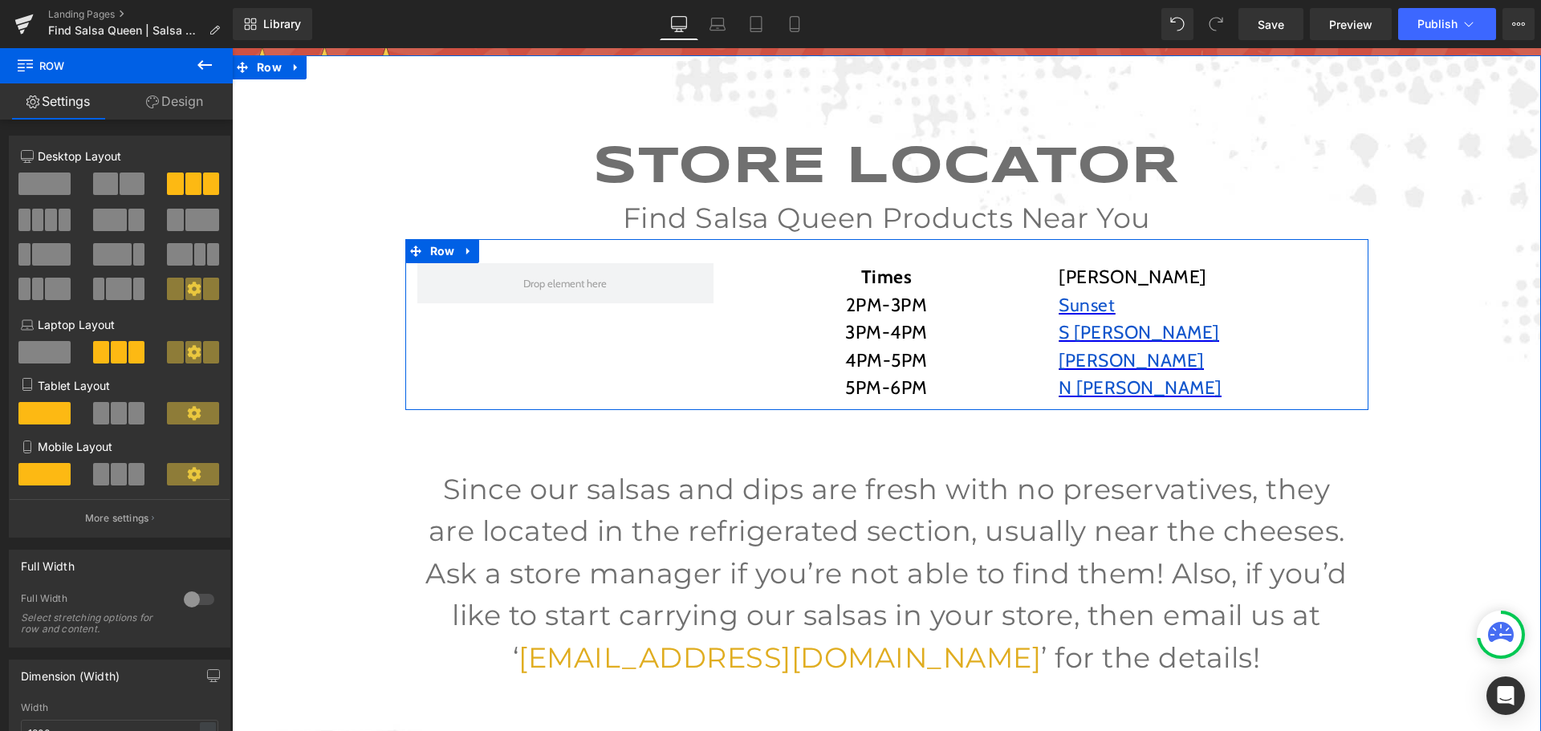
click at [704, 351] on div "Times 2PM-3PM 3PM-4PM 4PM-5PM 5PM-6PM Text Block [PERSON_NAME] Sunset S [PERSON…" at bounding box center [886, 324] width 963 height 171
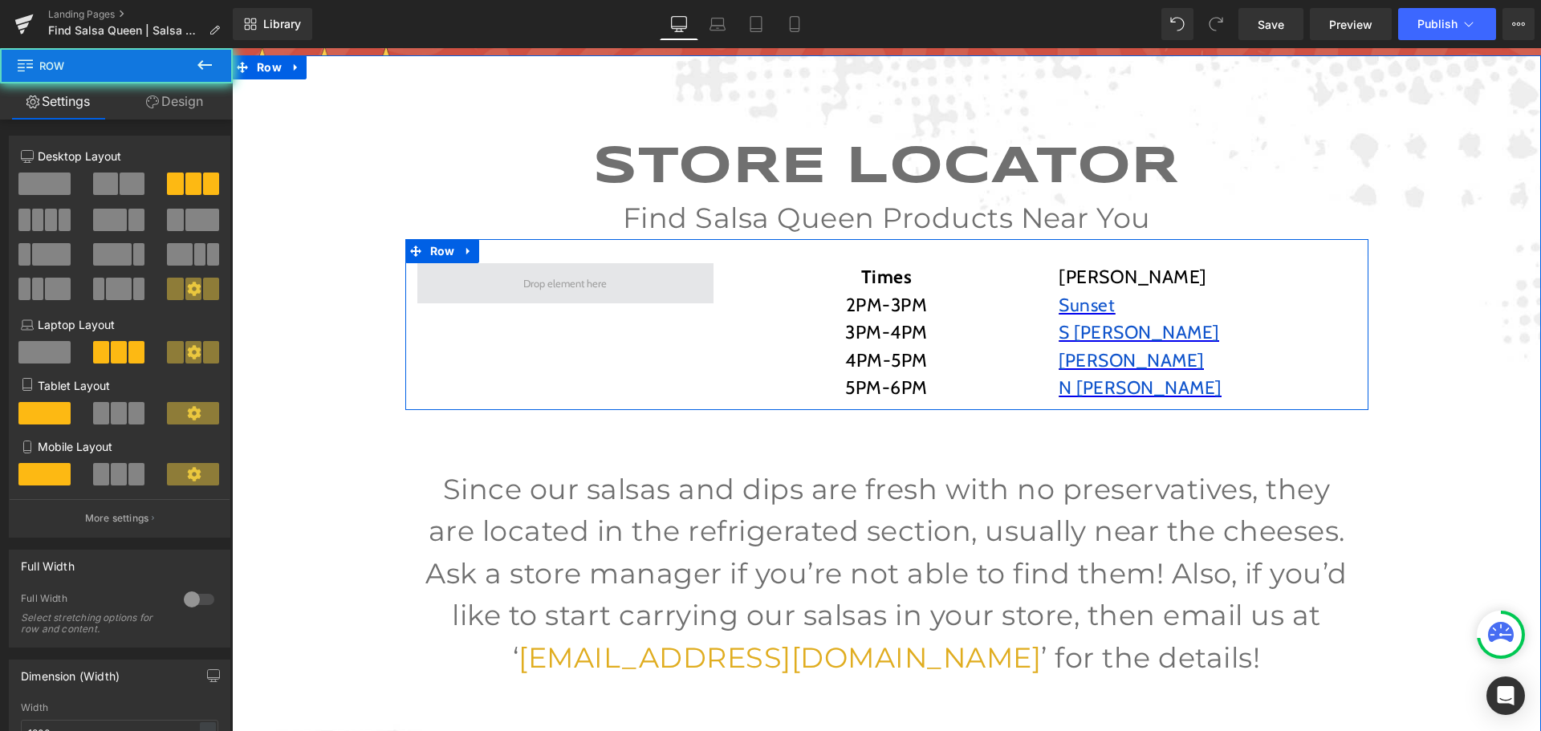
click at [629, 275] on span at bounding box center [565, 283] width 297 height 40
click at [539, 294] on span at bounding box center [565, 283] width 297 height 40
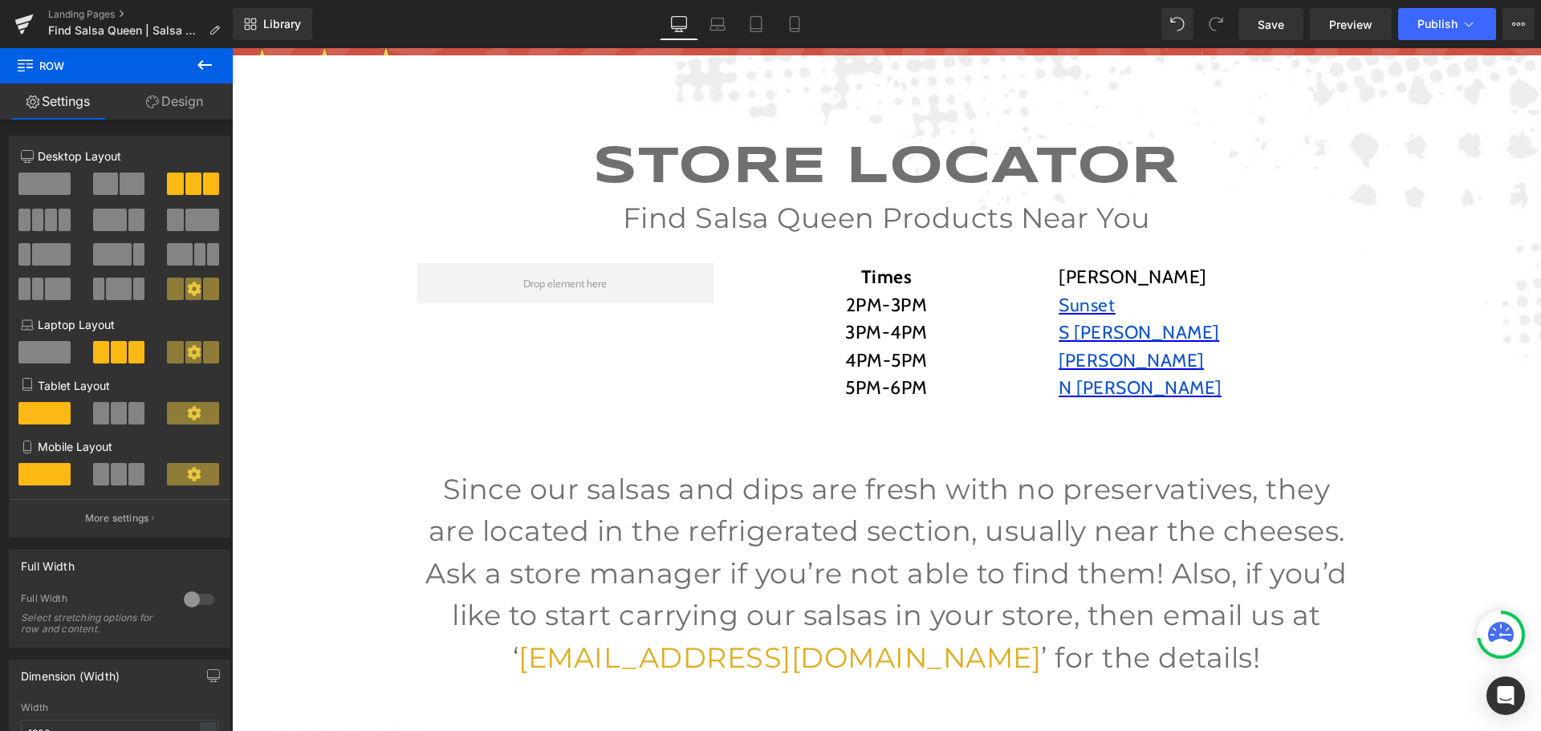
click at [203, 70] on icon at bounding box center [204, 64] width 19 height 19
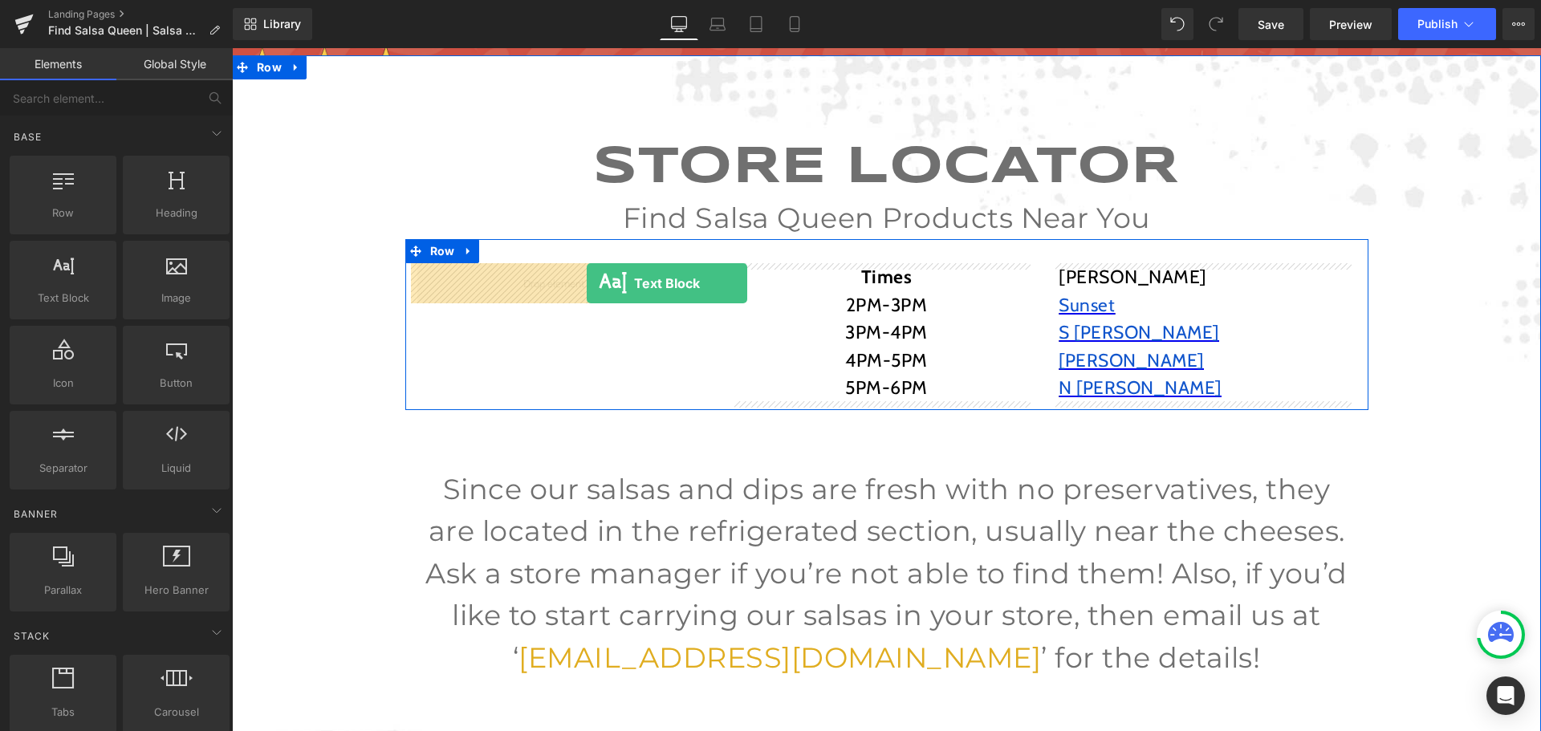
drag, startPoint x: 312, startPoint y: 321, endPoint x: 578, endPoint y: 280, distance: 268.7
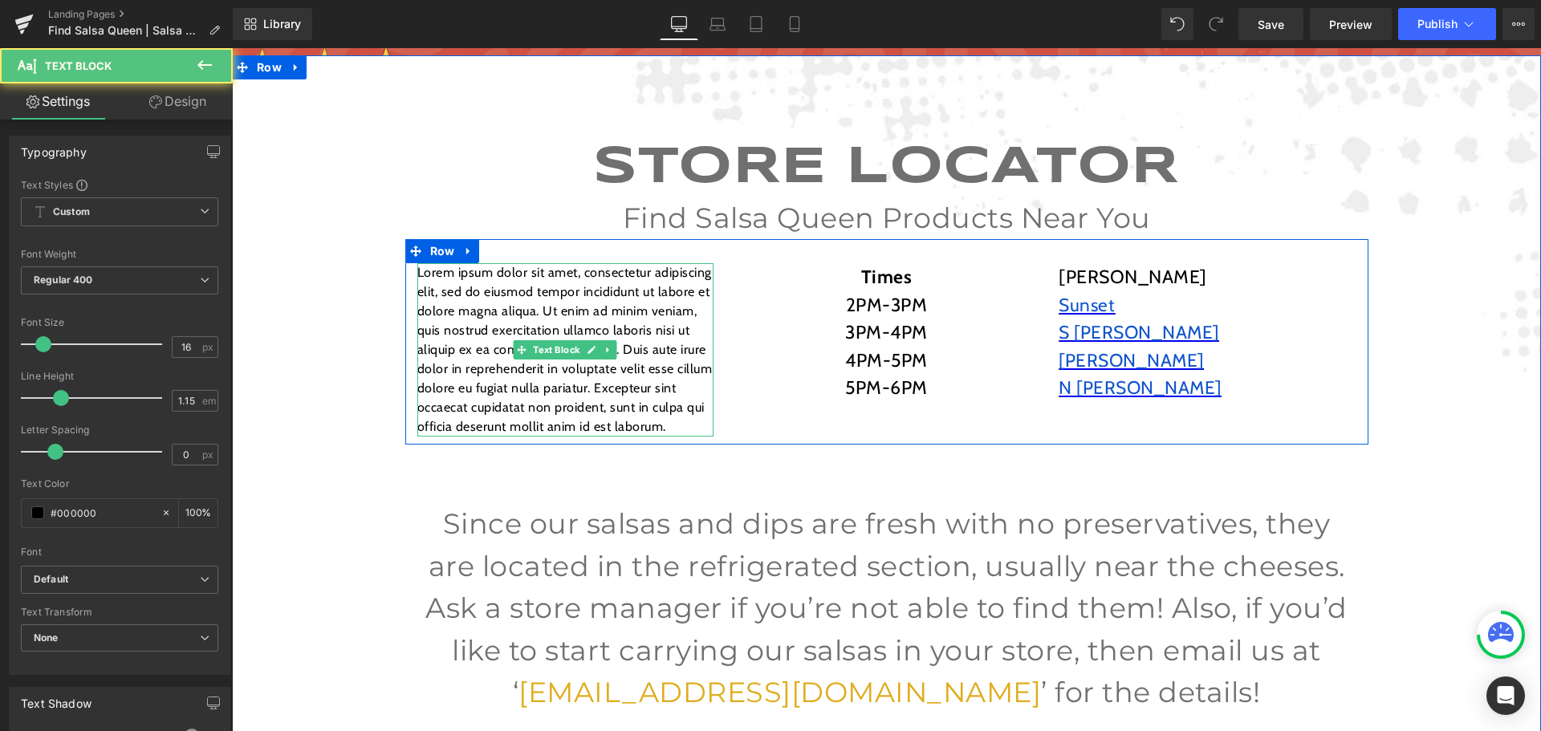
click at [610, 290] on p "Lorem ipsum dolor sit amet, consectetur adipiscing elit, sed do eiusmod tempor …" at bounding box center [565, 349] width 297 height 173
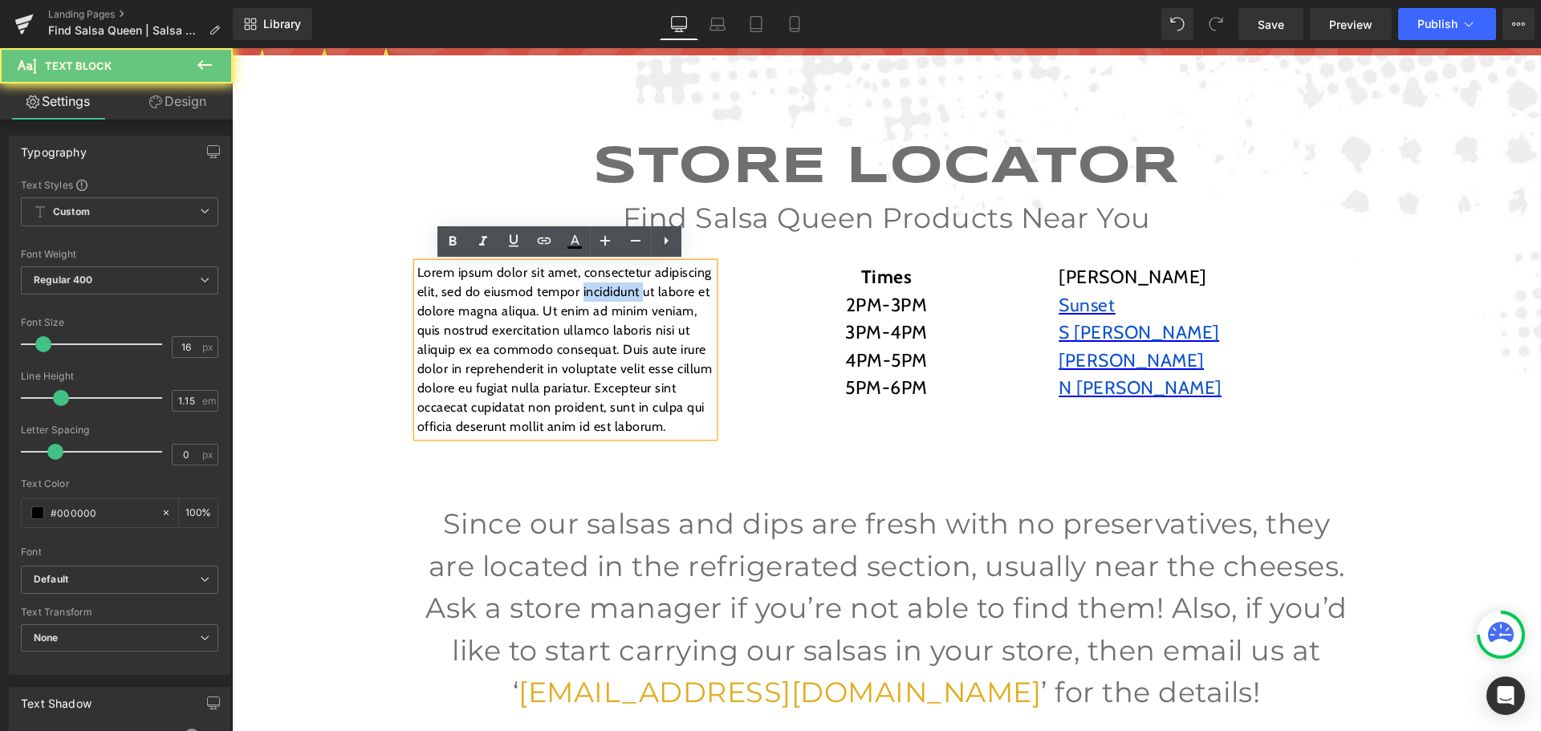
click at [610, 290] on p "Lorem ipsum dolor sit amet, consectetur adipiscing elit, sed do eiusmod tempor …" at bounding box center [565, 349] width 297 height 173
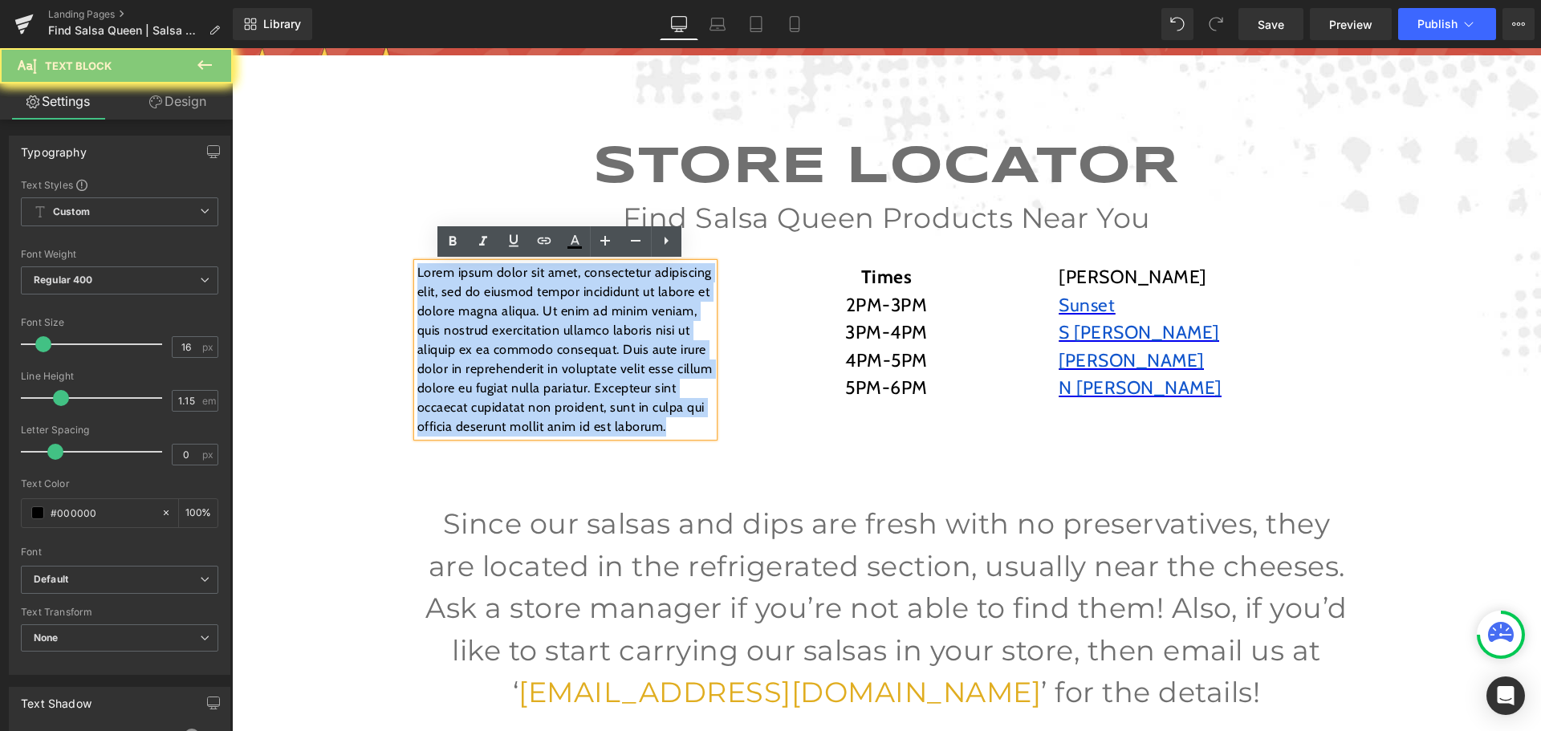
click at [610, 290] on p "Lorem ipsum dolor sit amet, consectetur adipiscing elit, sed do eiusmod tempor …" at bounding box center [565, 349] width 297 height 173
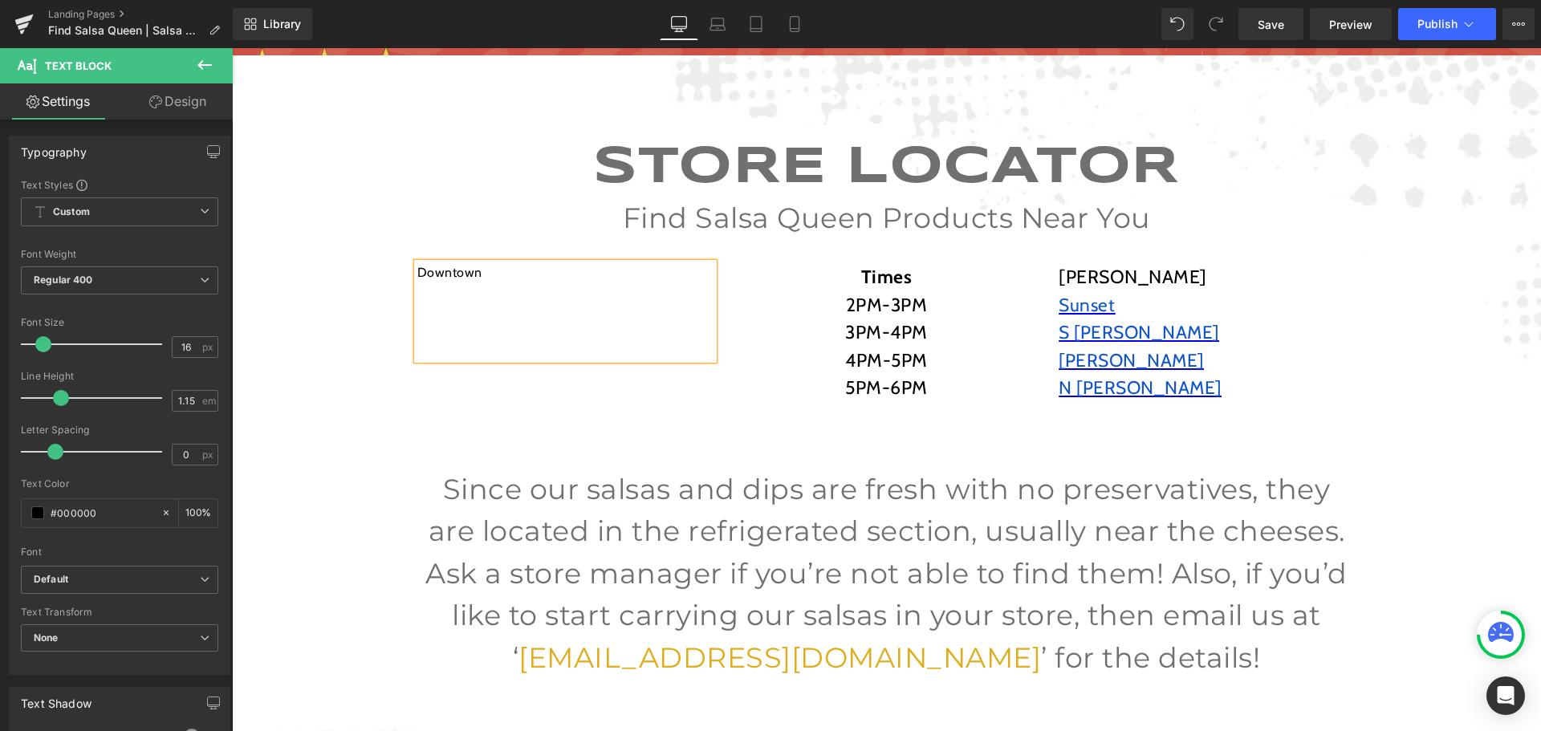
click at [613, 305] on p at bounding box center [565, 311] width 297 height 19
click at [181, 348] on input "16" at bounding box center [187, 347] width 28 height 20
click at [182, 348] on input "16" at bounding box center [187, 347] width 28 height 20
type input "23"
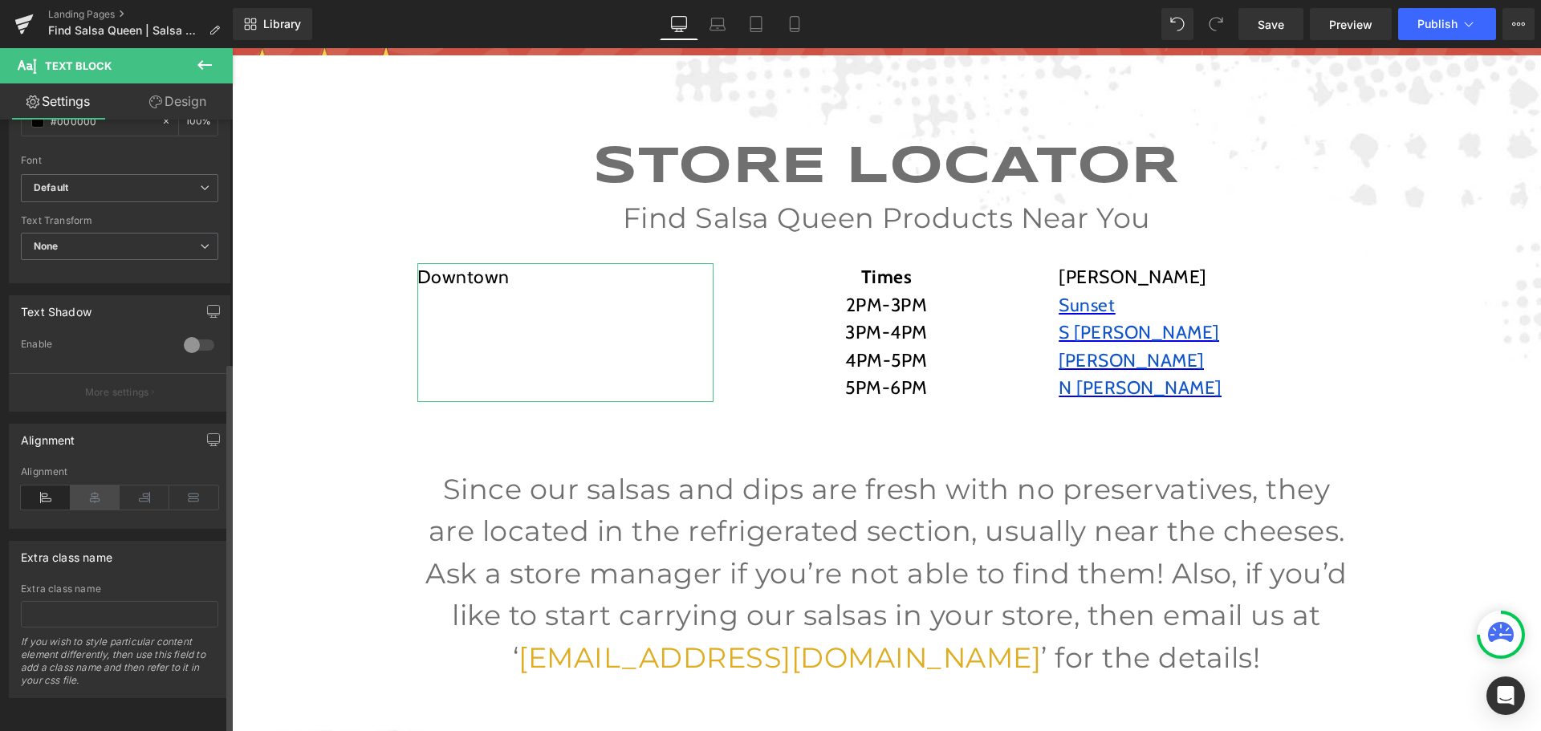
click at [91, 493] on icon at bounding box center [96, 497] width 50 height 24
click at [139, 494] on icon at bounding box center [145, 497] width 50 height 24
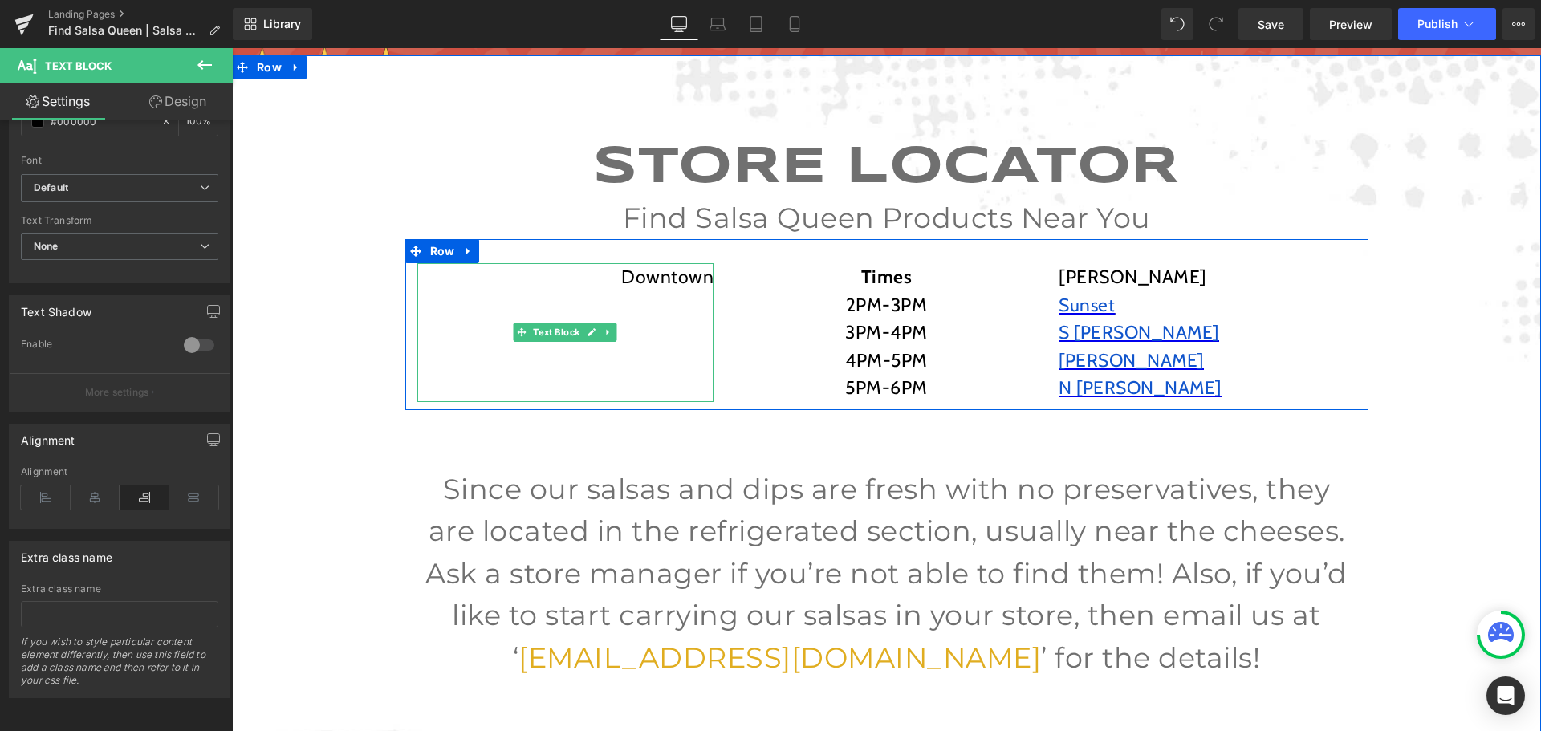
click at [684, 301] on p at bounding box center [565, 305] width 297 height 28
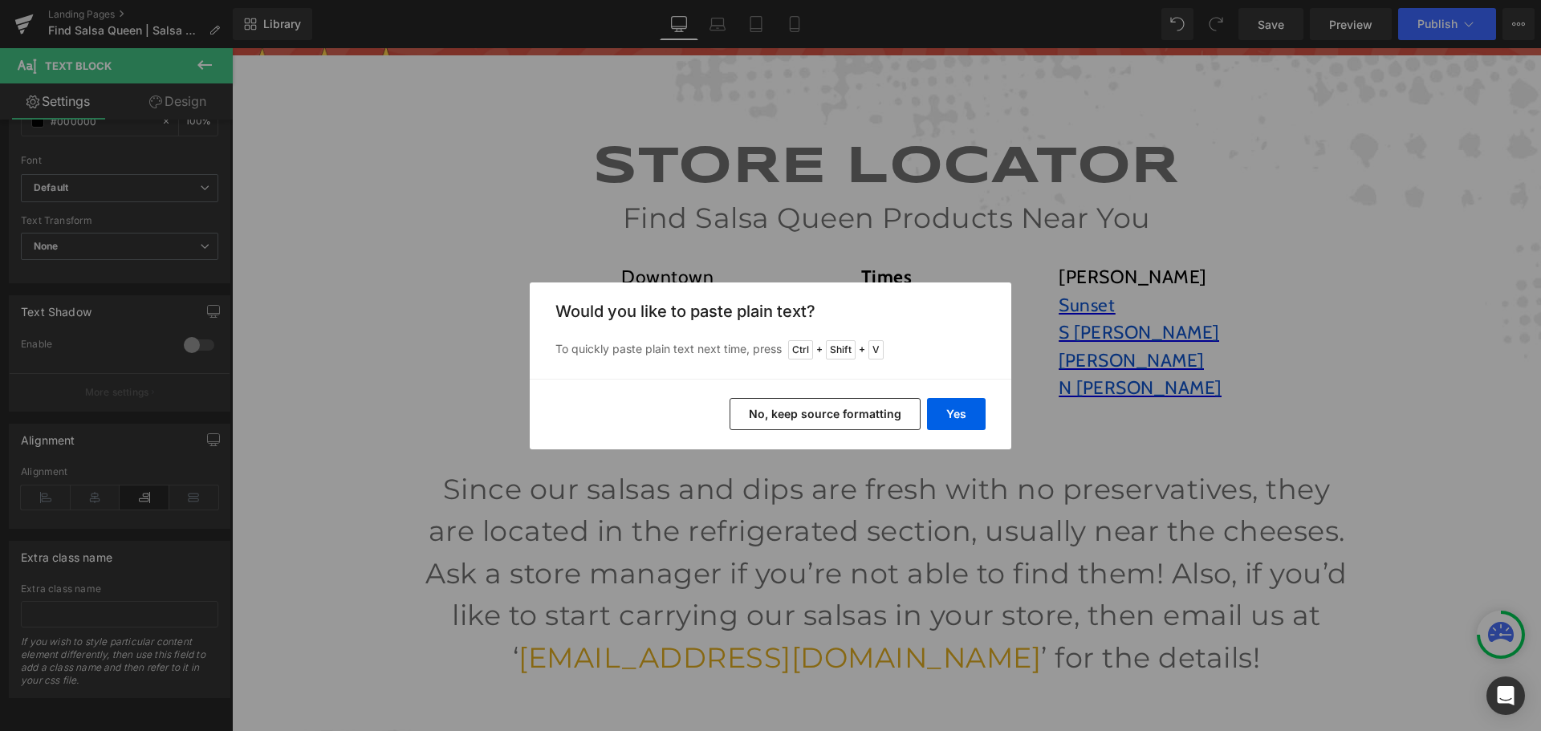
click at [798, 410] on button "No, keep source formatting" at bounding box center [824, 414] width 191 height 32
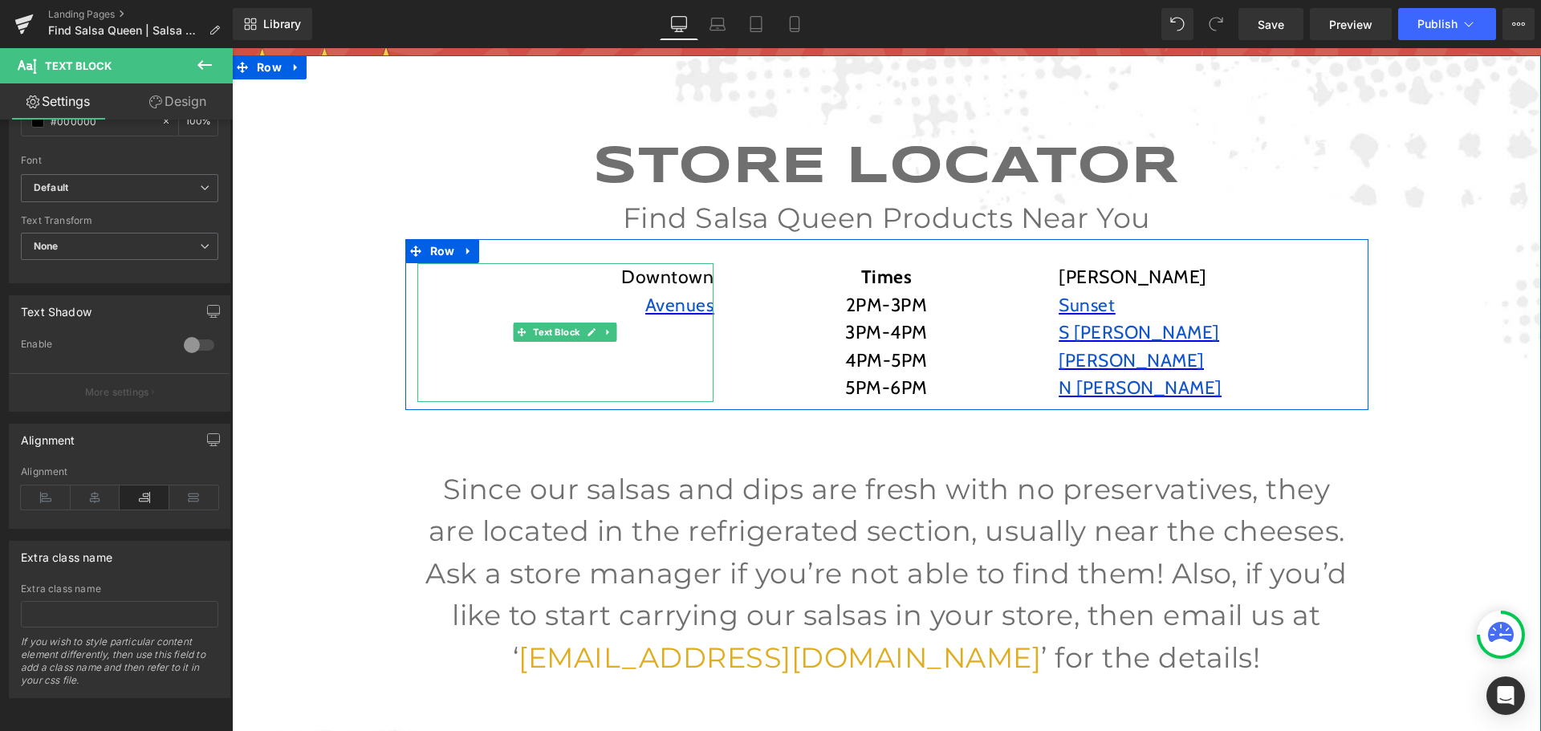
click at [686, 339] on p at bounding box center [565, 333] width 297 height 28
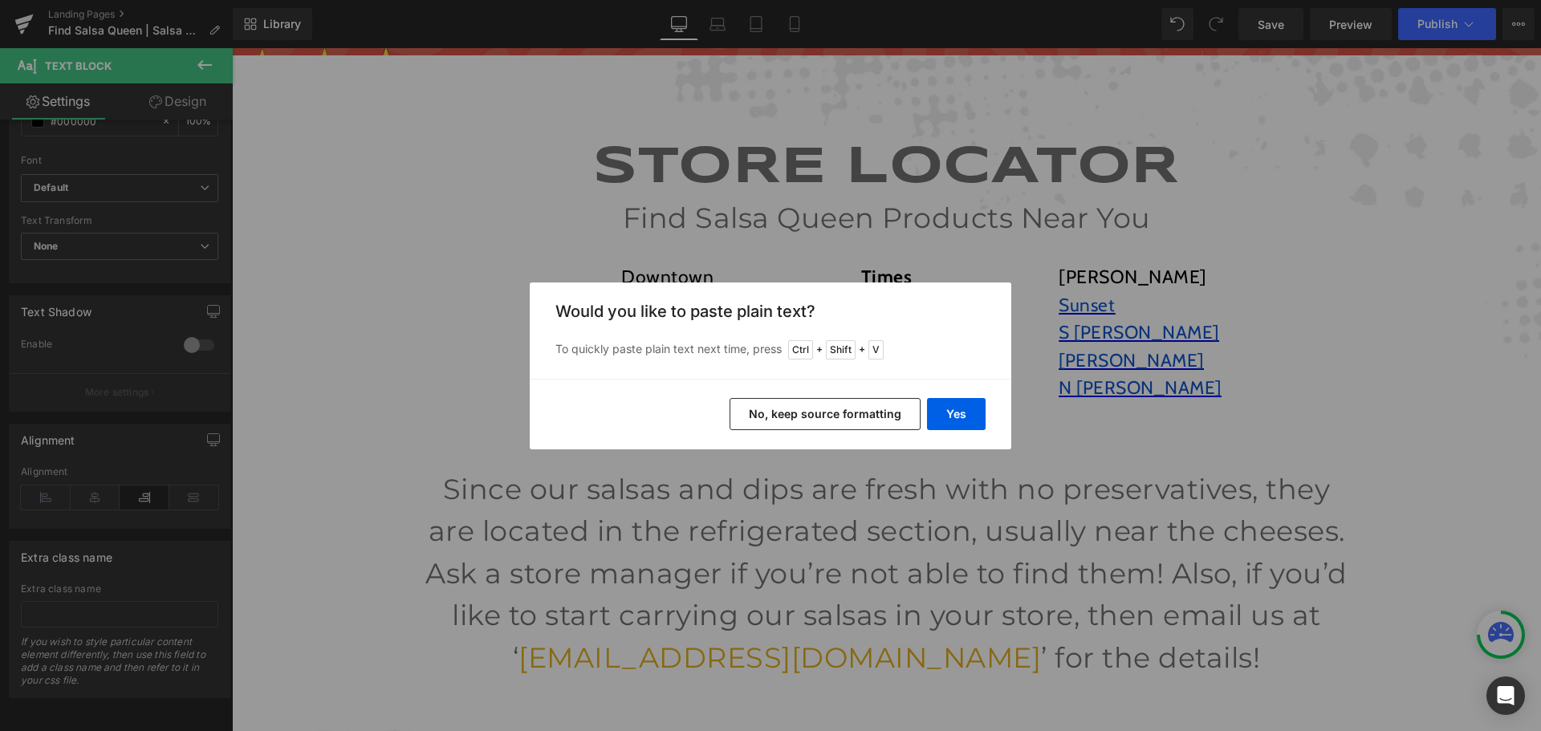
click at [779, 409] on button "No, keep source formatting" at bounding box center [824, 414] width 191 height 32
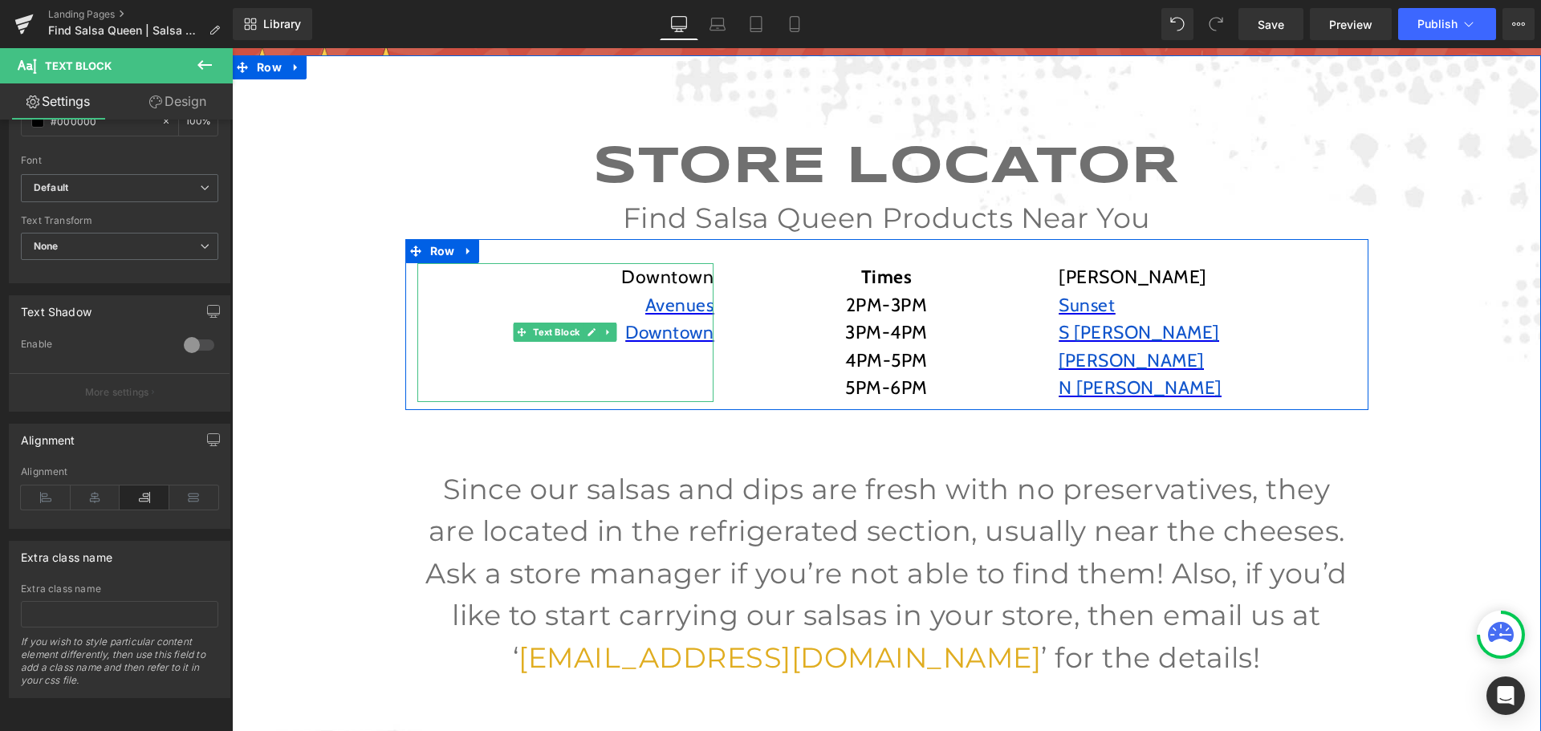
click at [653, 357] on p at bounding box center [565, 361] width 297 height 28
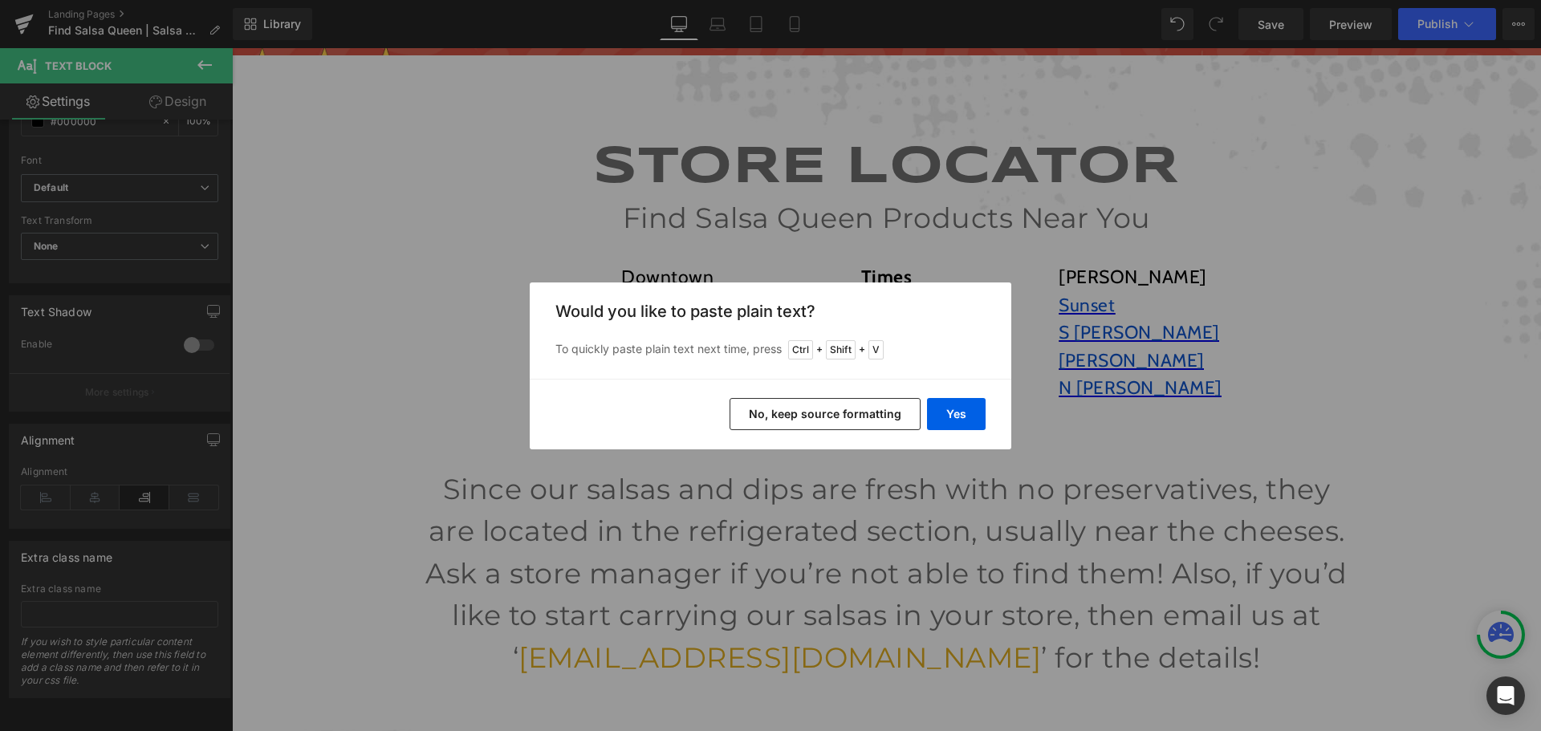
drag, startPoint x: 771, startPoint y: 417, endPoint x: 529, endPoint y: 371, distance: 246.6
click at [771, 417] on button "No, keep source formatting" at bounding box center [824, 414] width 191 height 32
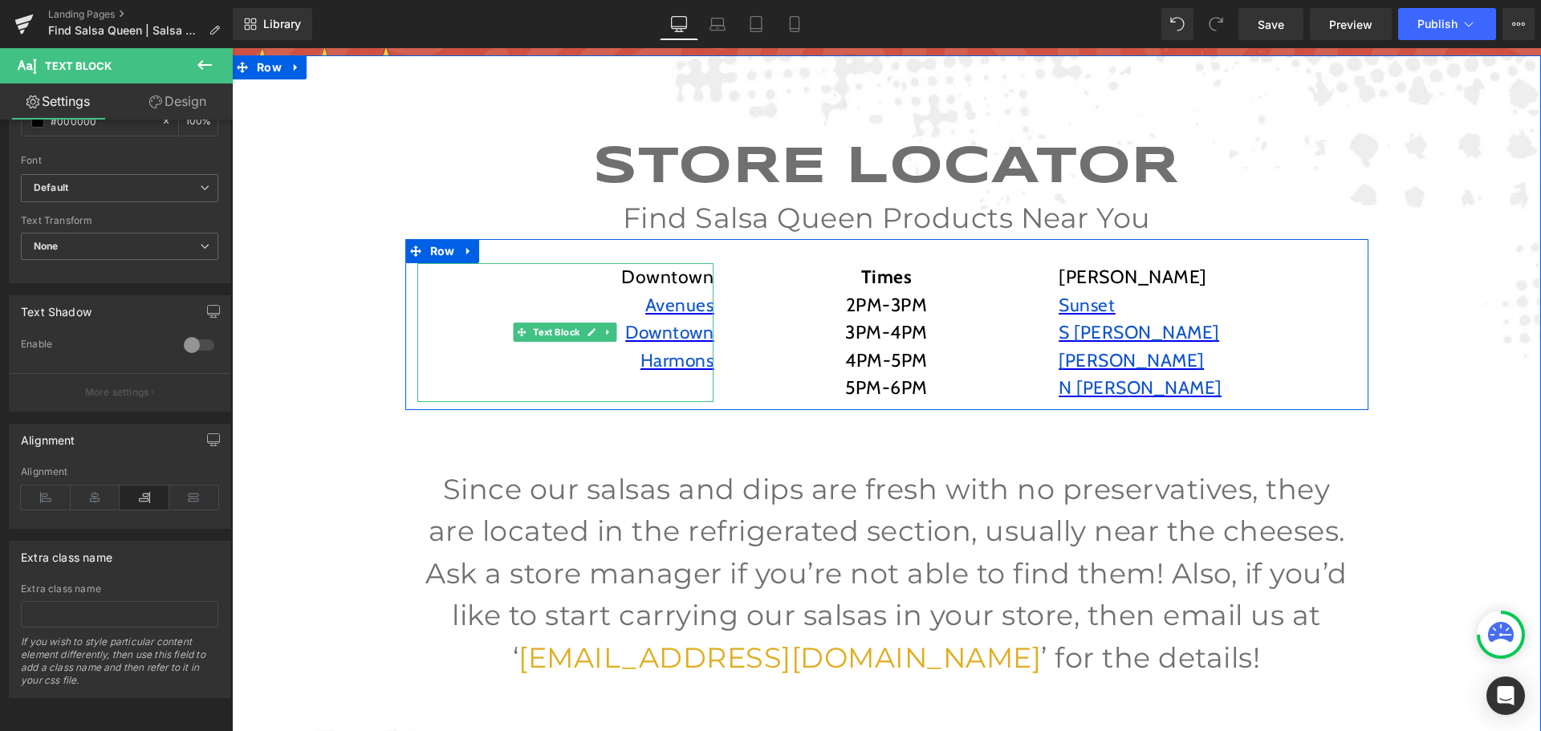
click at [682, 388] on p at bounding box center [565, 388] width 297 height 28
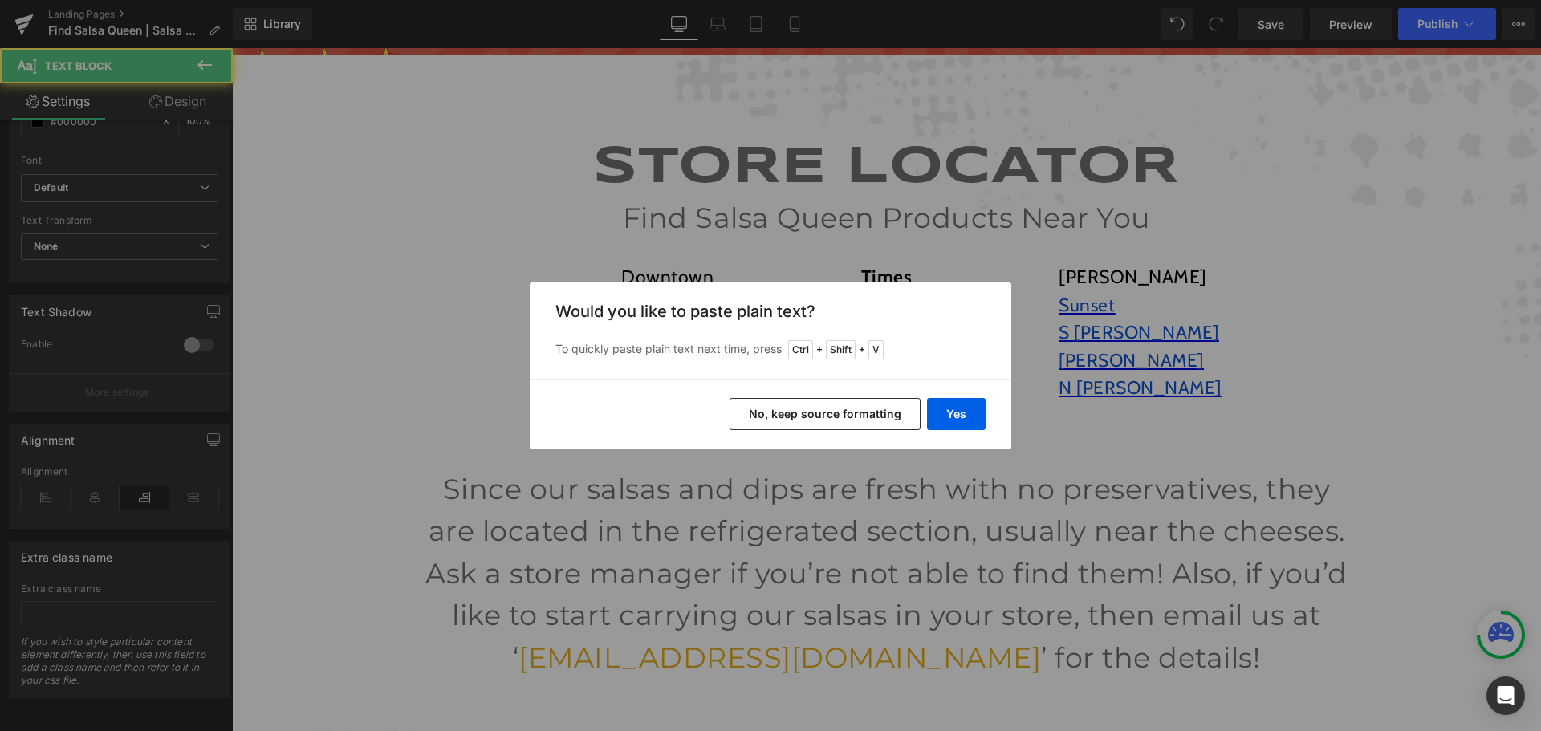
click at [855, 412] on button "No, keep source formatting" at bounding box center [824, 414] width 191 height 32
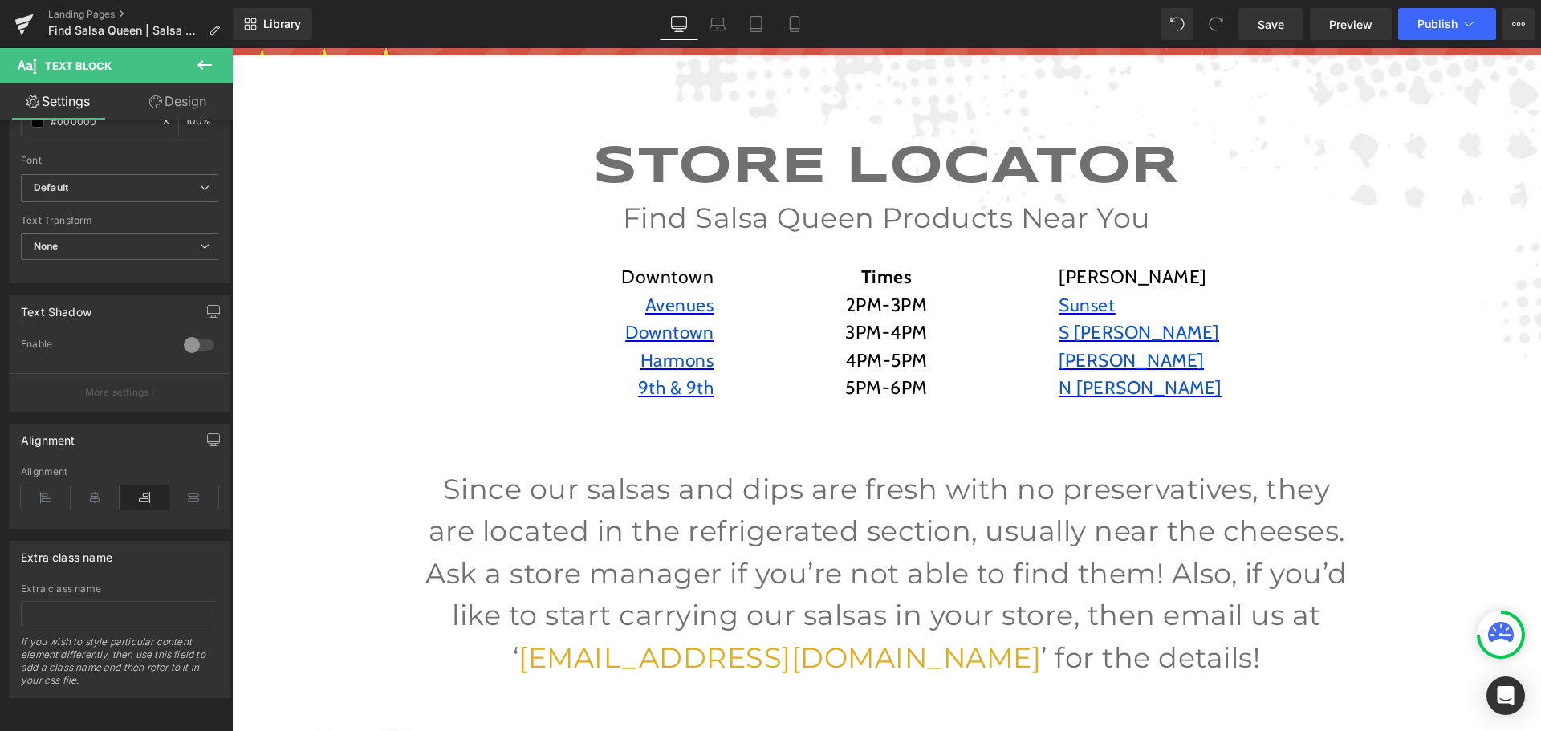
click at [209, 75] on button at bounding box center [205, 65] width 56 height 35
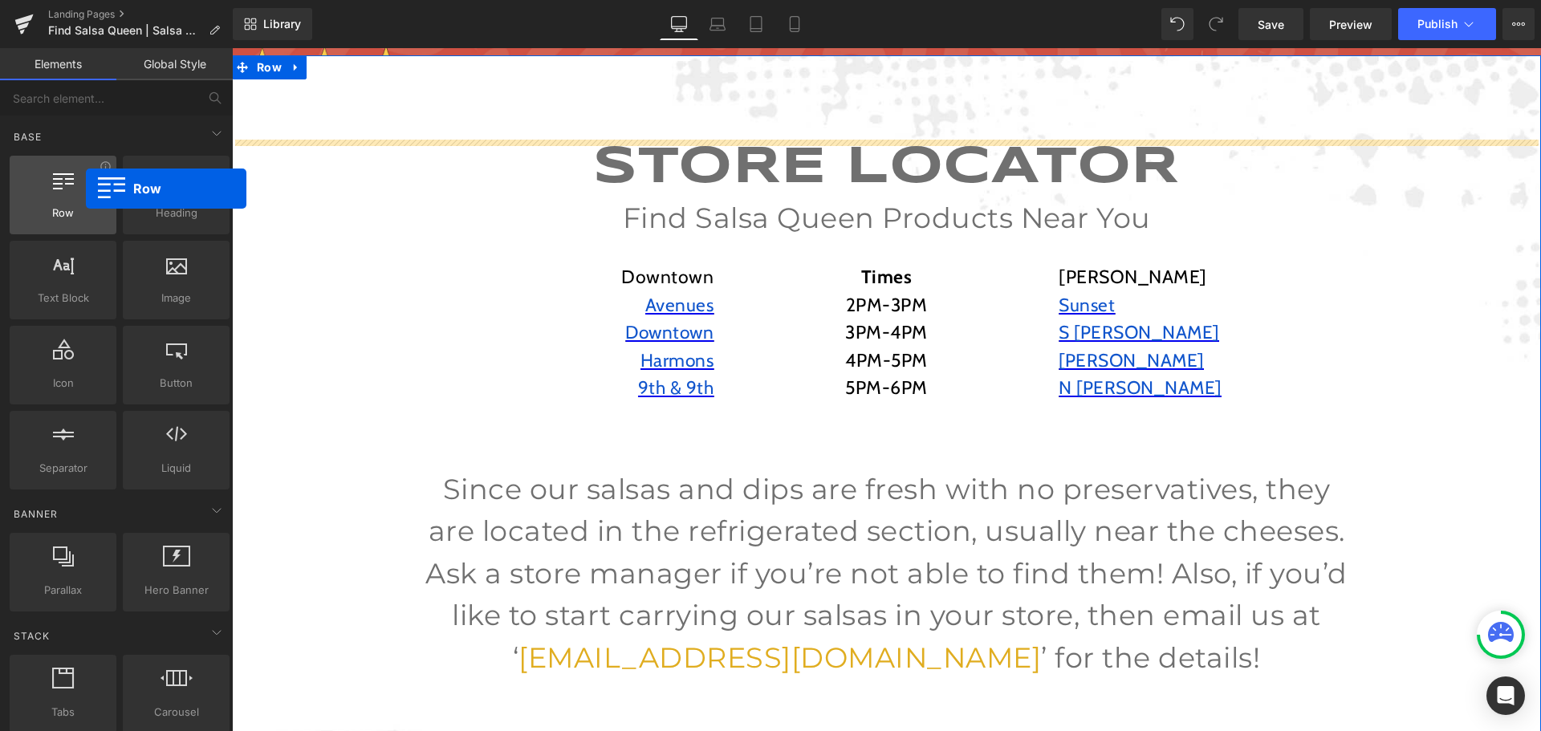
drag, startPoint x: 61, startPoint y: 200, endPoint x: 76, endPoint y: 191, distance: 17.6
click at [76, 191] on div at bounding box center [62, 186] width 97 height 36
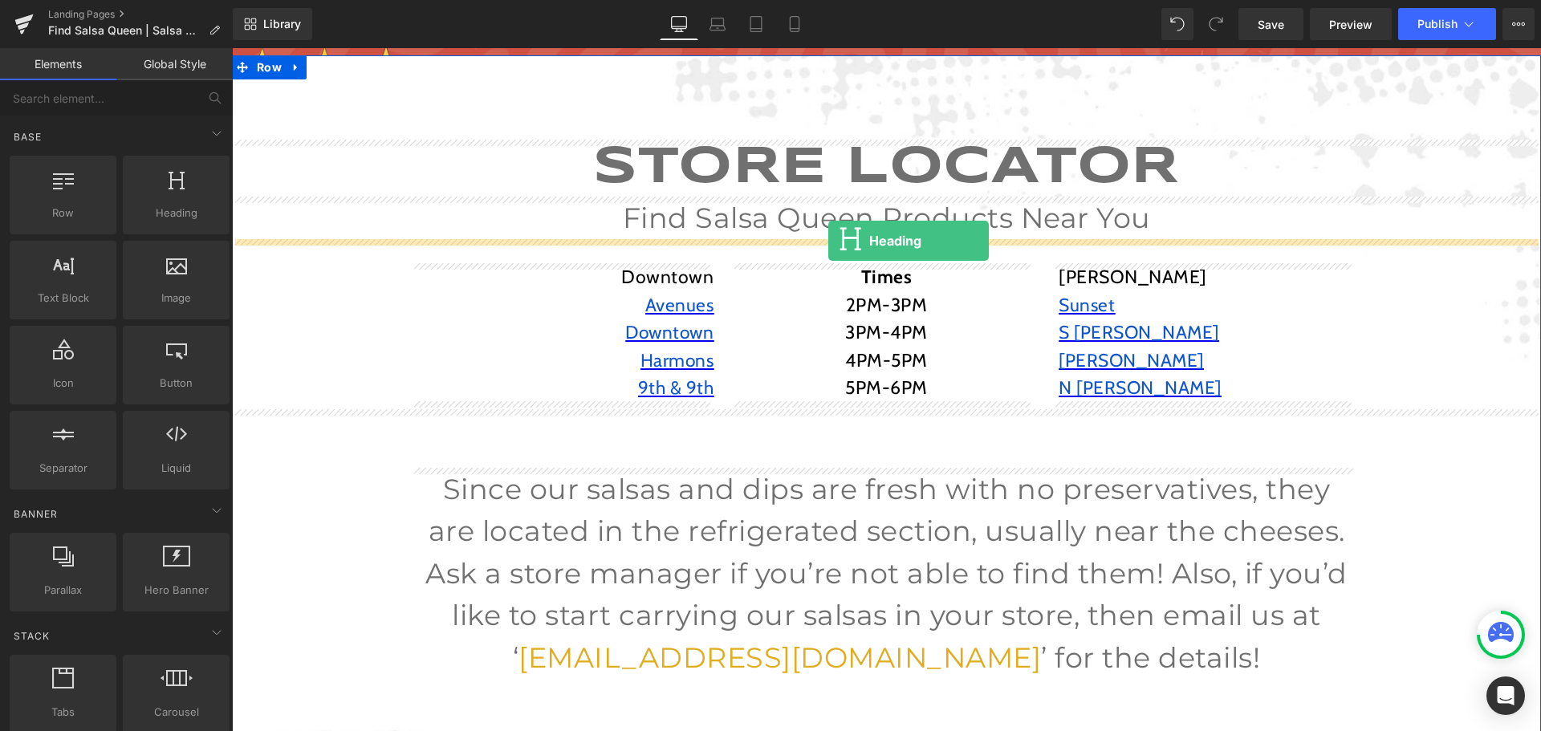
drag, startPoint x: 421, startPoint y: 265, endPoint x: 828, endPoint y: 241, distance: 407.5
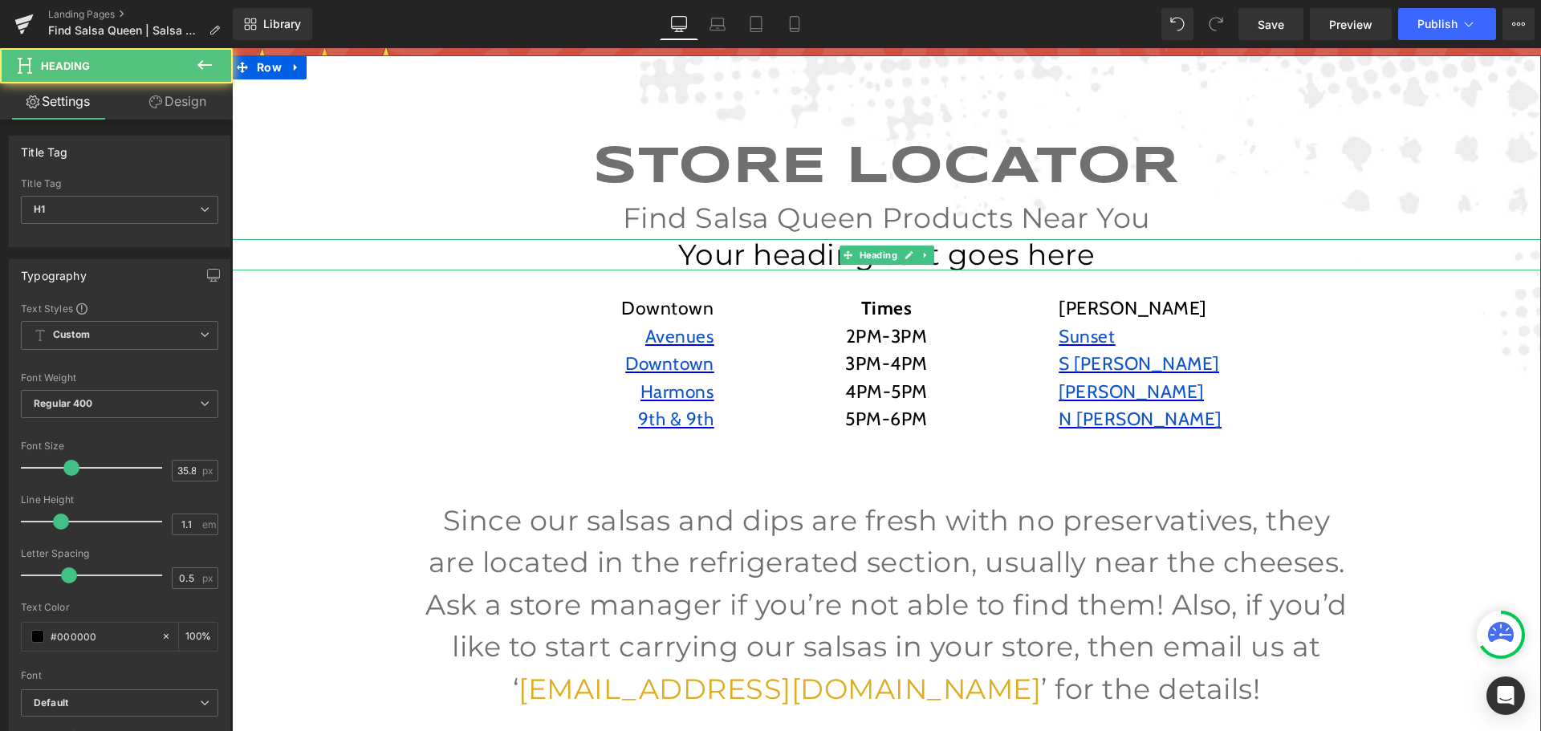
click at [828, 245] on h1 "Your heading text goes here" at bounding box center [886, 254] width 1309 height 31
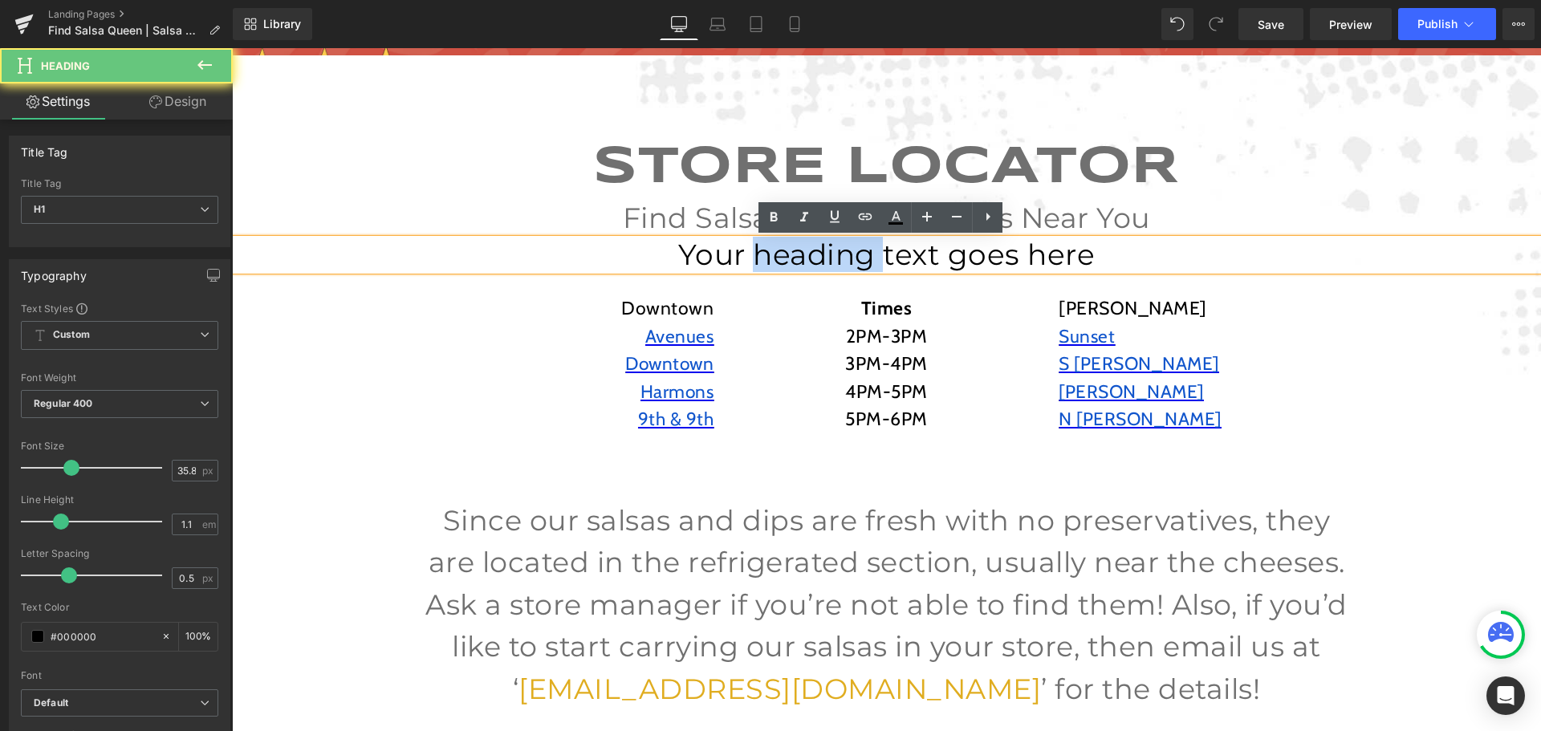
click at [828, 245] on h1 "Your heading text goes here" at bounding box center [886, 254] width 1309 height 31
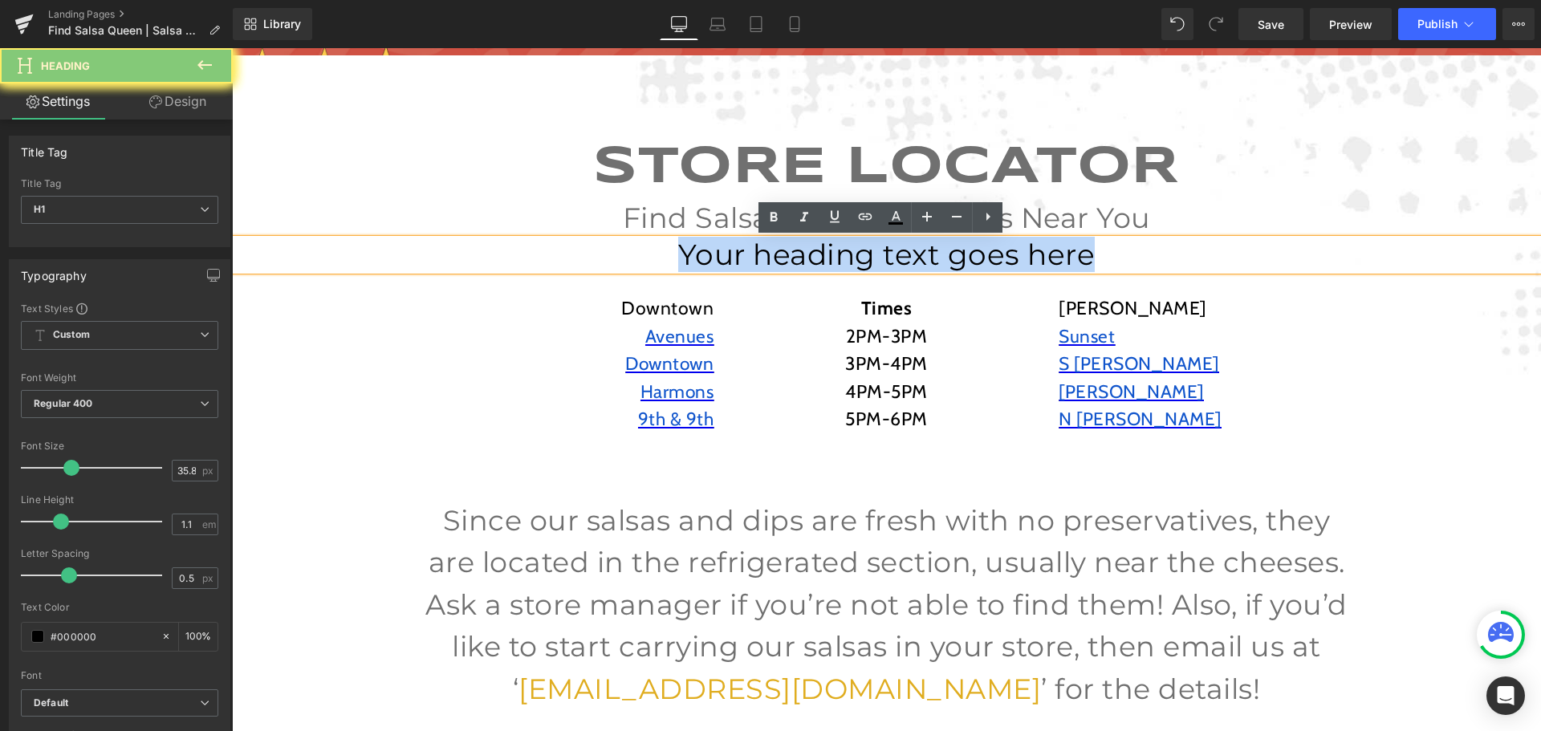
click at [828, 245] on h1 "Your heading text goes here" at bounding box center [886, 254] width 1309 height 31
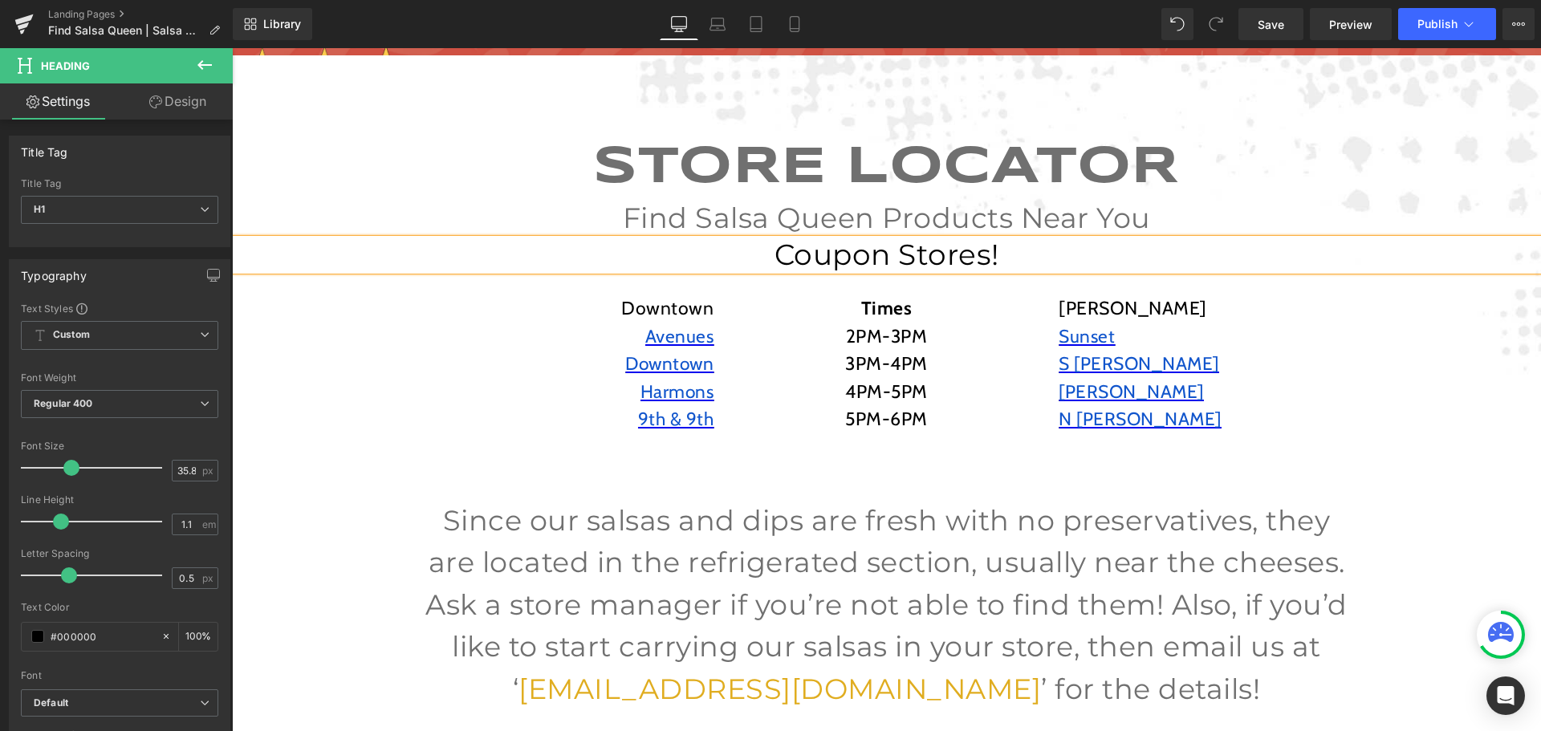
click at [1311, 332] on p "Sunset" at bounding box center [1206, 337] width 297 height 28
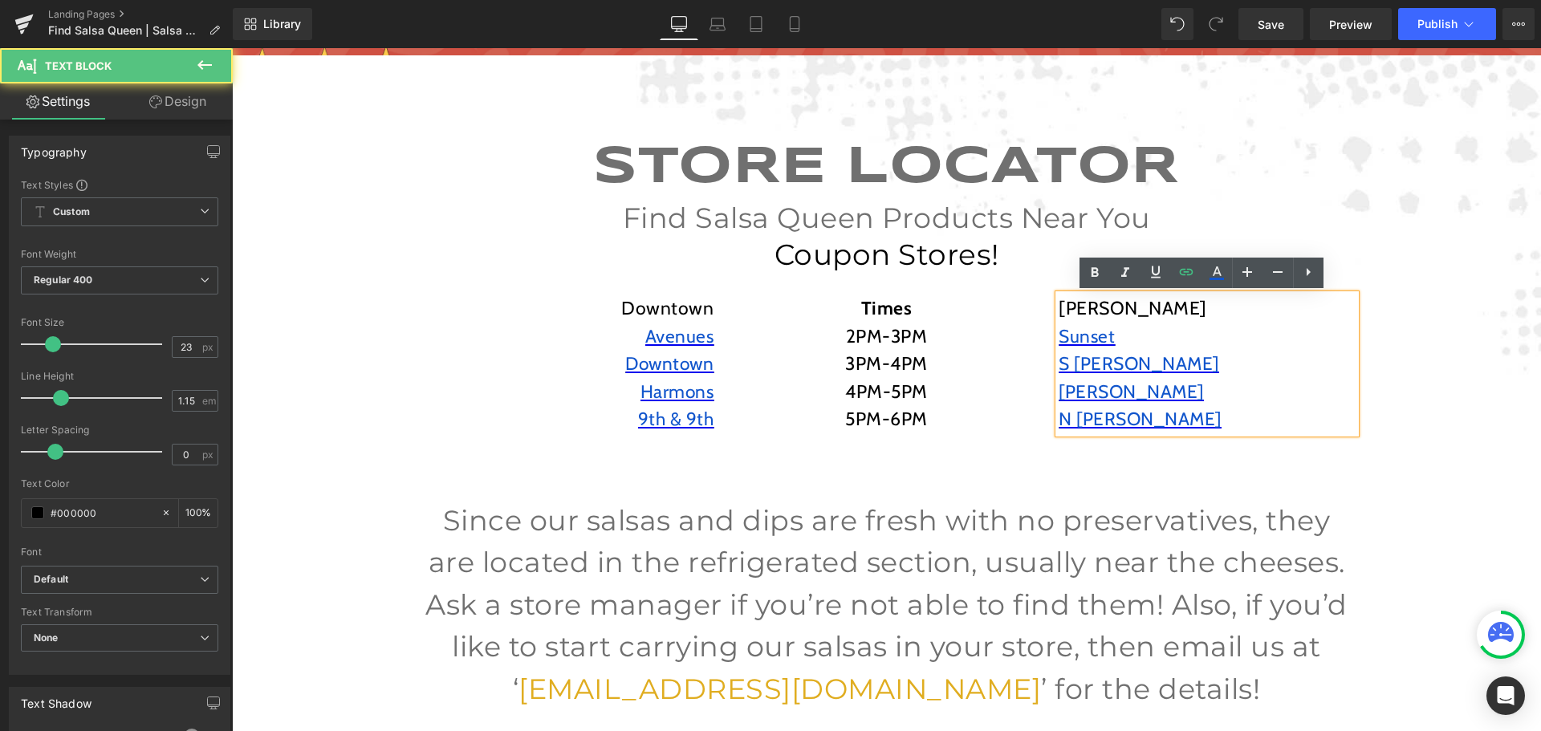
drag, startPoint x: 1436, startPoint y: 370, endPoint x: 1424, endPoint y: 359, distance: 15.9
click at [1436, 367] on div "STORE LOCATOR Heading Find Salsa Queen Products Near You Text Block Coupon Stor…" at bounding box center [886, 489] width 1309 height 698
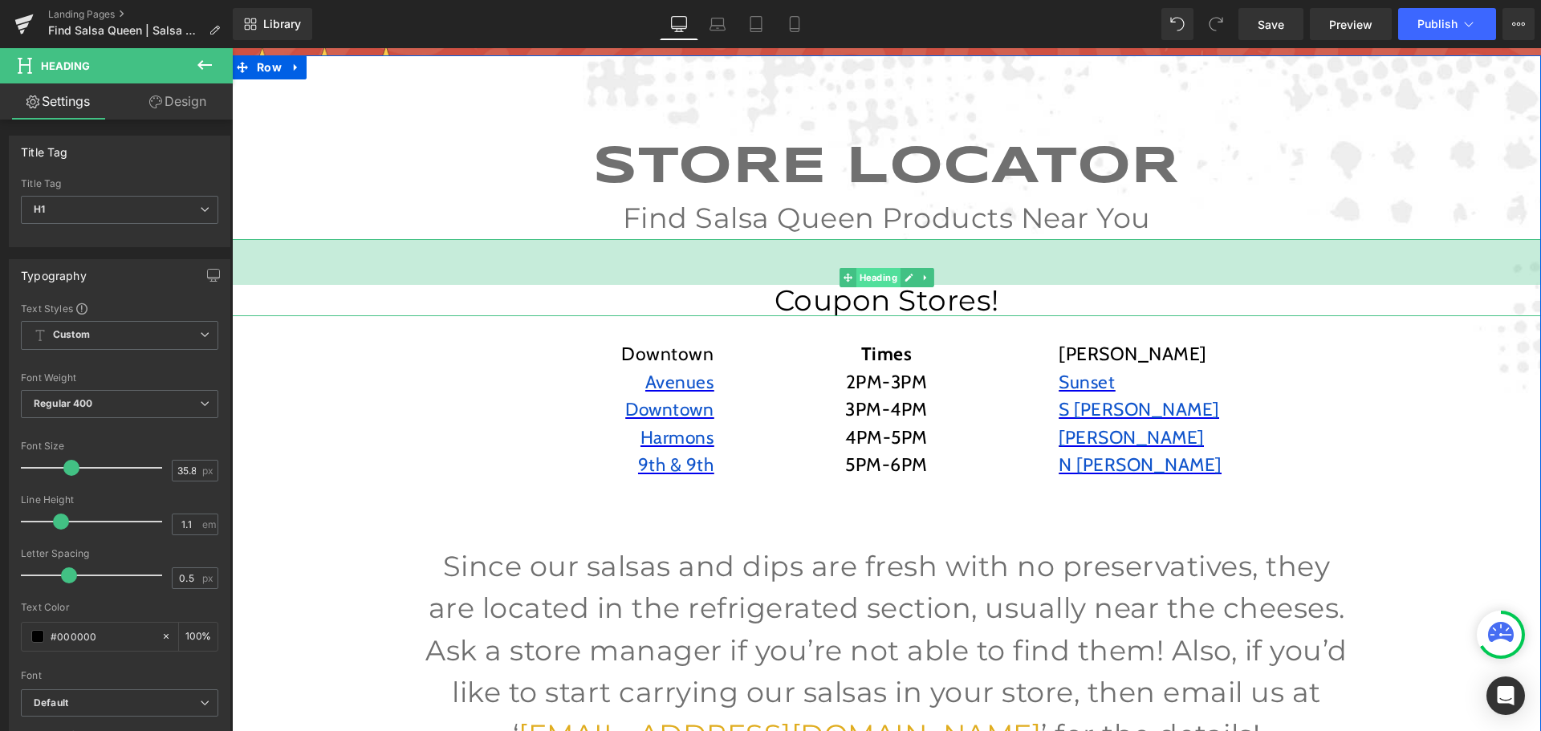
drag, startPoint x: 861, startPoint y: 242, endPoint x: 867, endPoint y: 287, distance: 46.2
click at [867, 287] on div "Coupon Stores! Heading 57px" at bounding box center [886, 277] width 1309 height 77
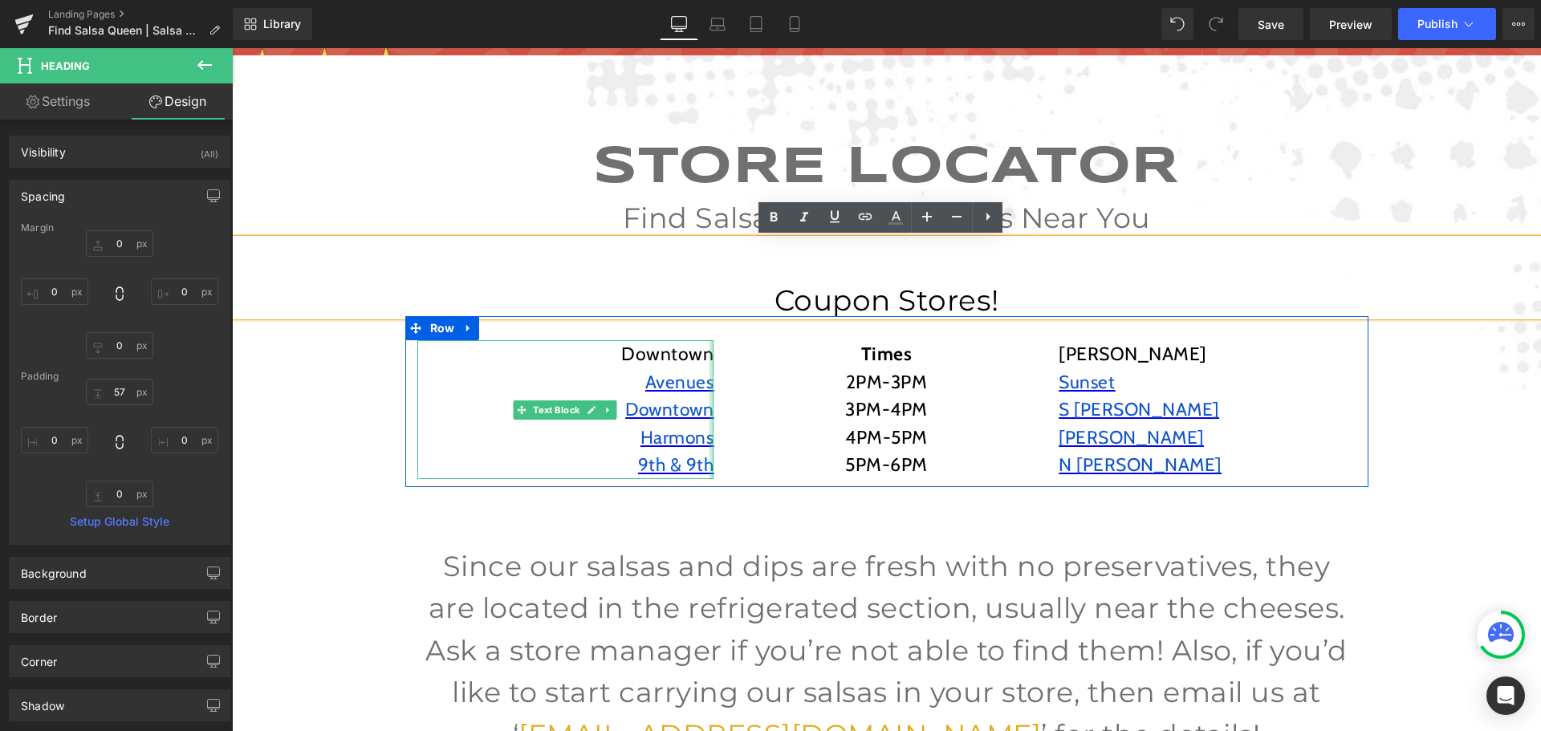
click at [692, 350] on p "Downtown" at bounding box center [565, 354] width 297 height 28
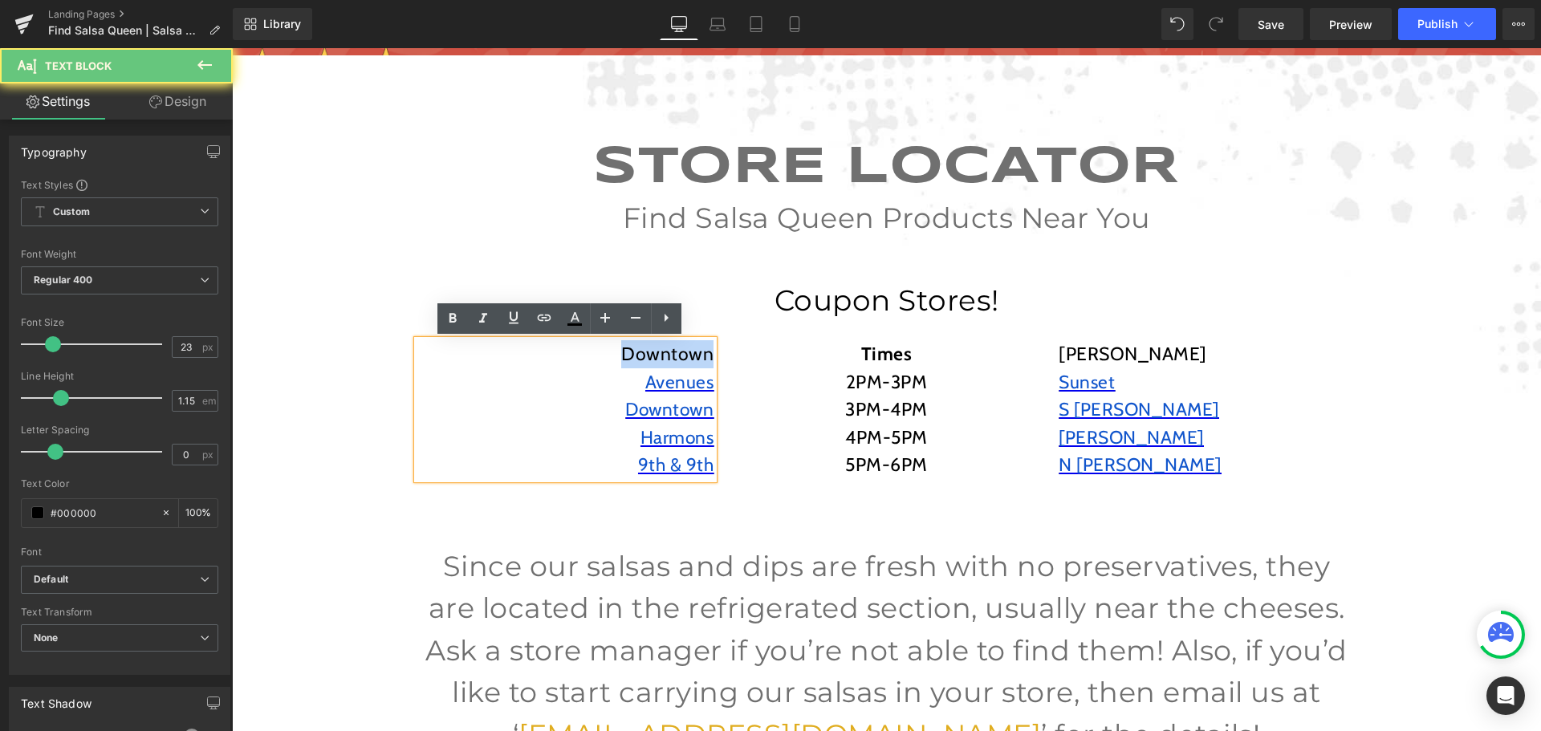
click at [692, 350] on p "Downtown" at bounding box center [565, 354] width 297 height 28
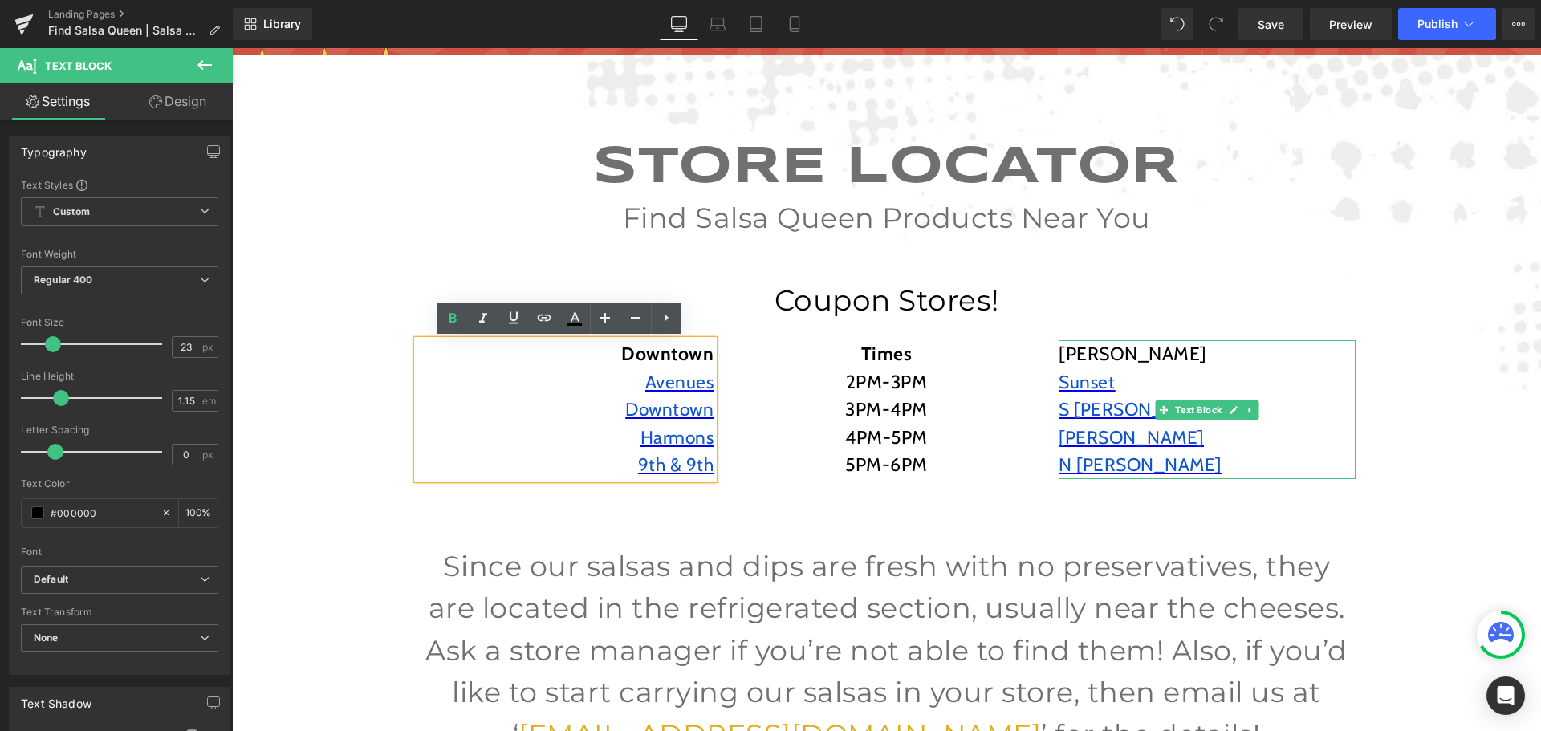
click at [1072, 346] on p "[PERSON_NAME]" at bounding box center [1206, 354] width 297 height 28
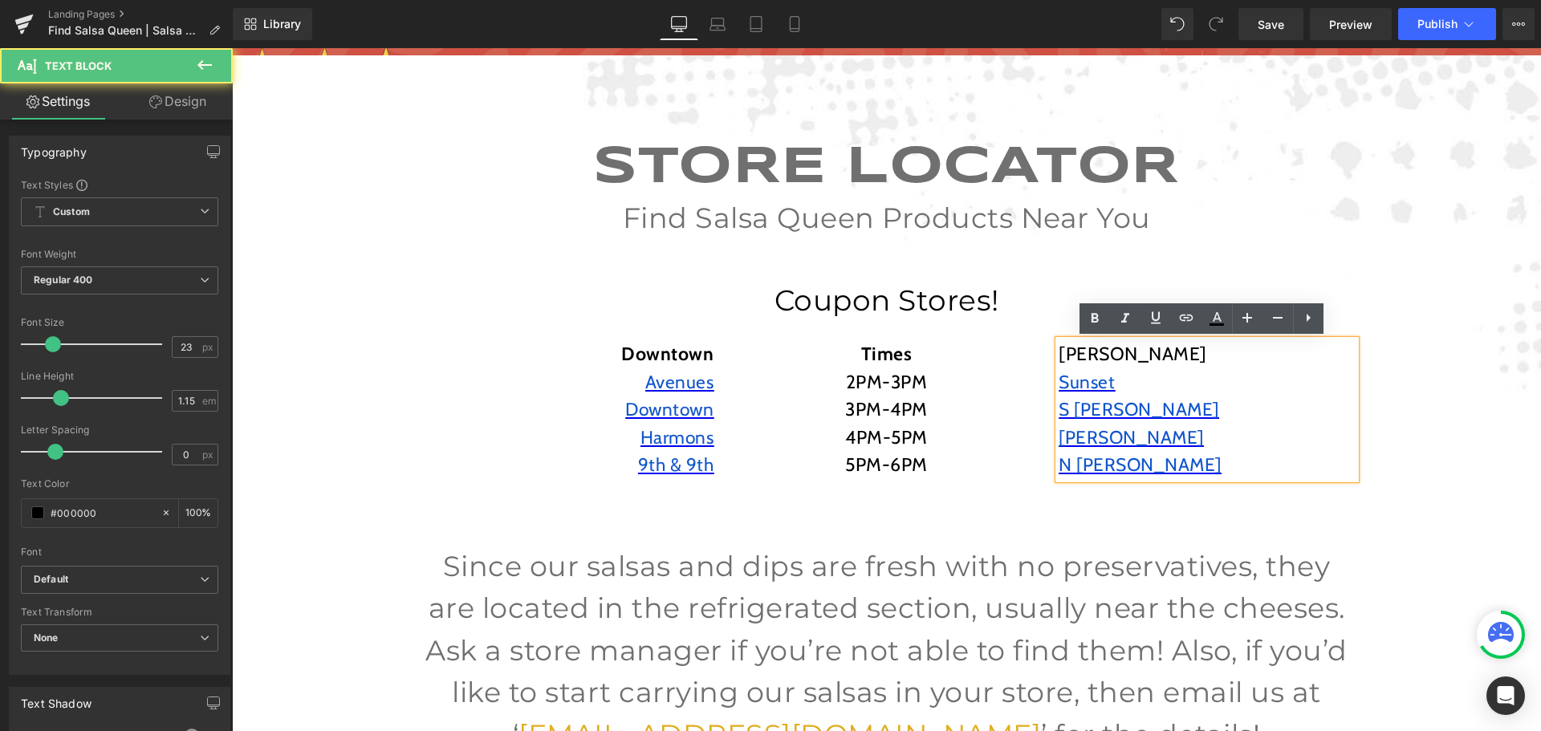
click at [1075, 351] on p "[PERSON_NAME]" at bounding box center [1206, 354] width 297 height 28
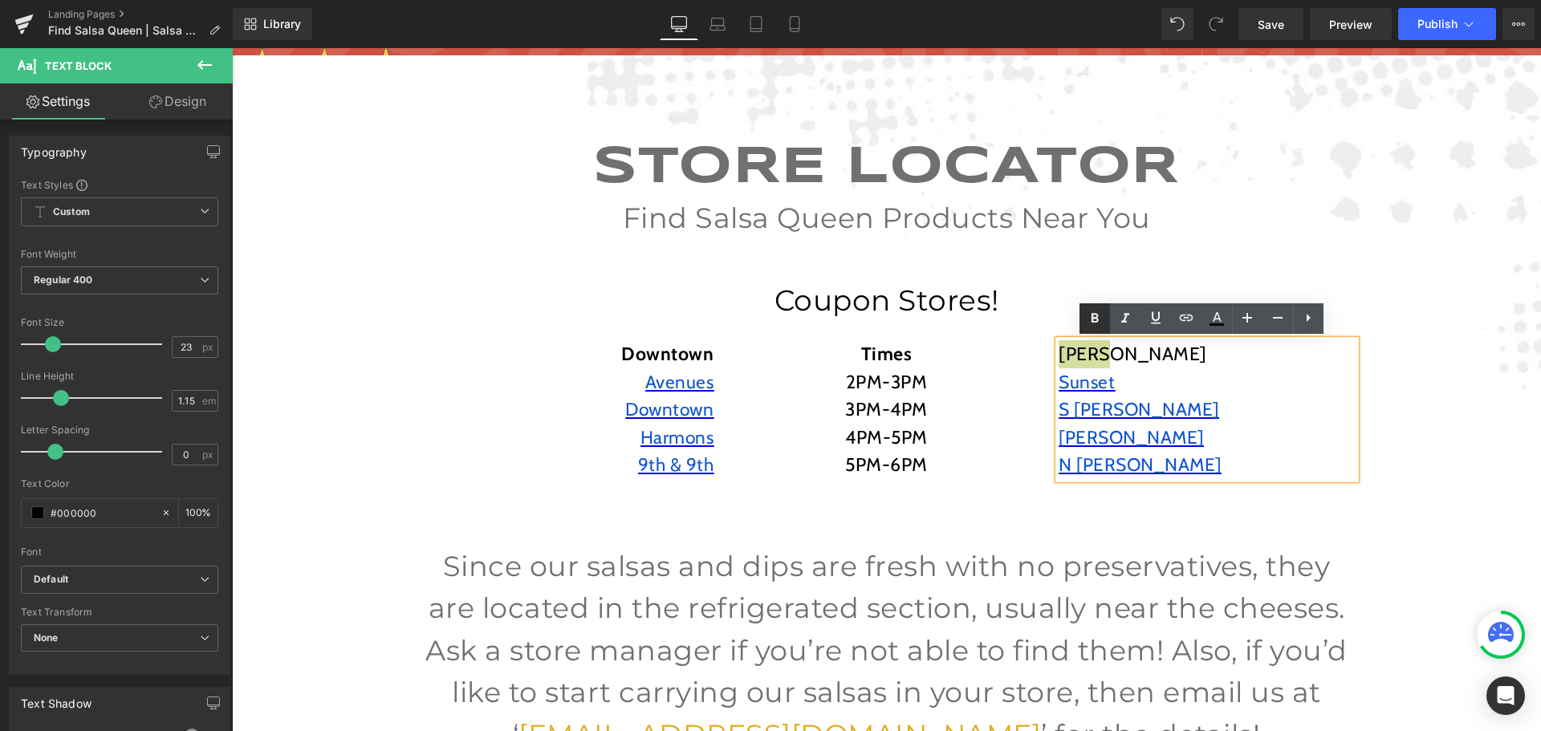
click at [889, 306] on h1 "Coupon Stores!" at bounding box center [886, 300] width 1309 height 31
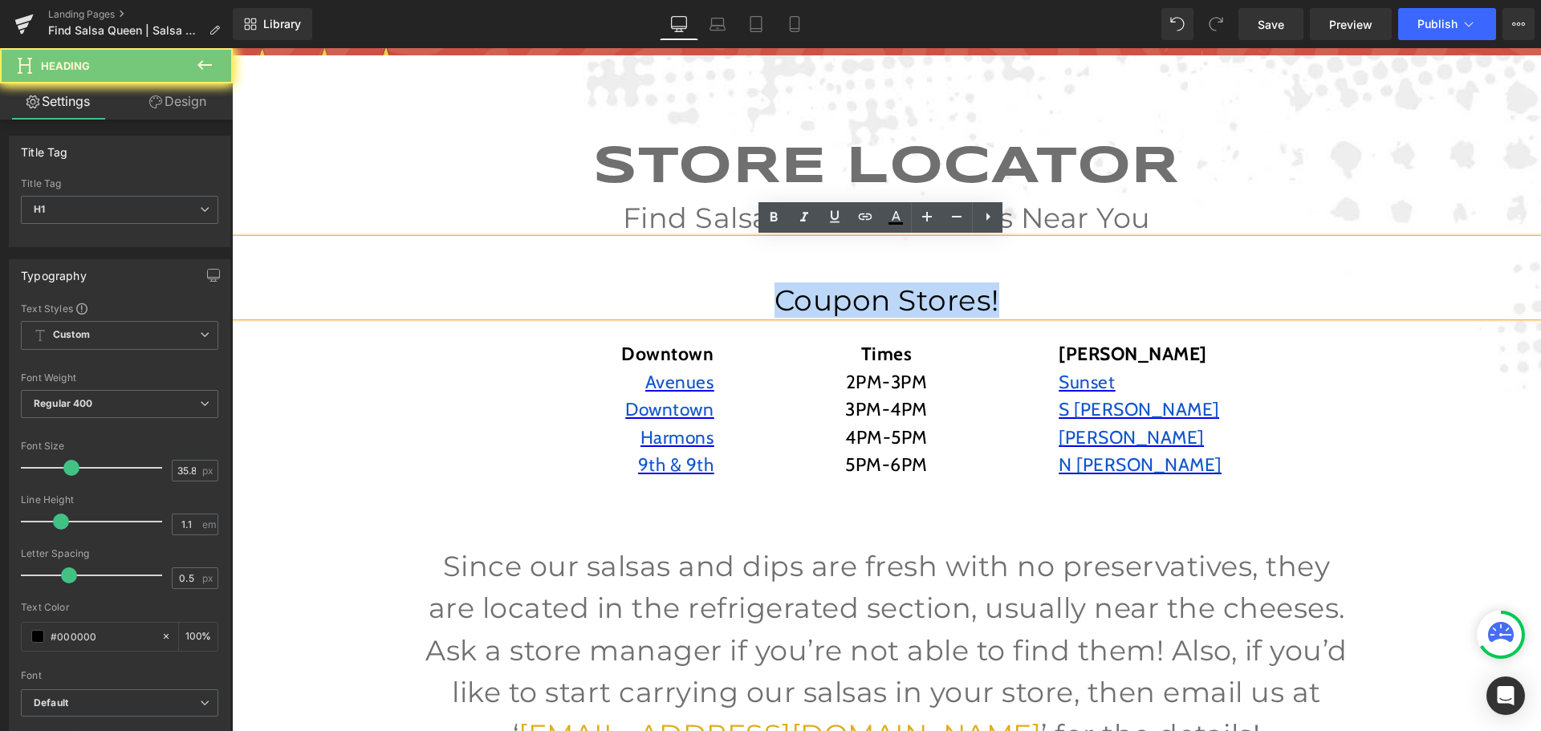
click at [889, 306] on h1 "Coupon Stores!" at bounding box center [886, 300] width 1309 height 31
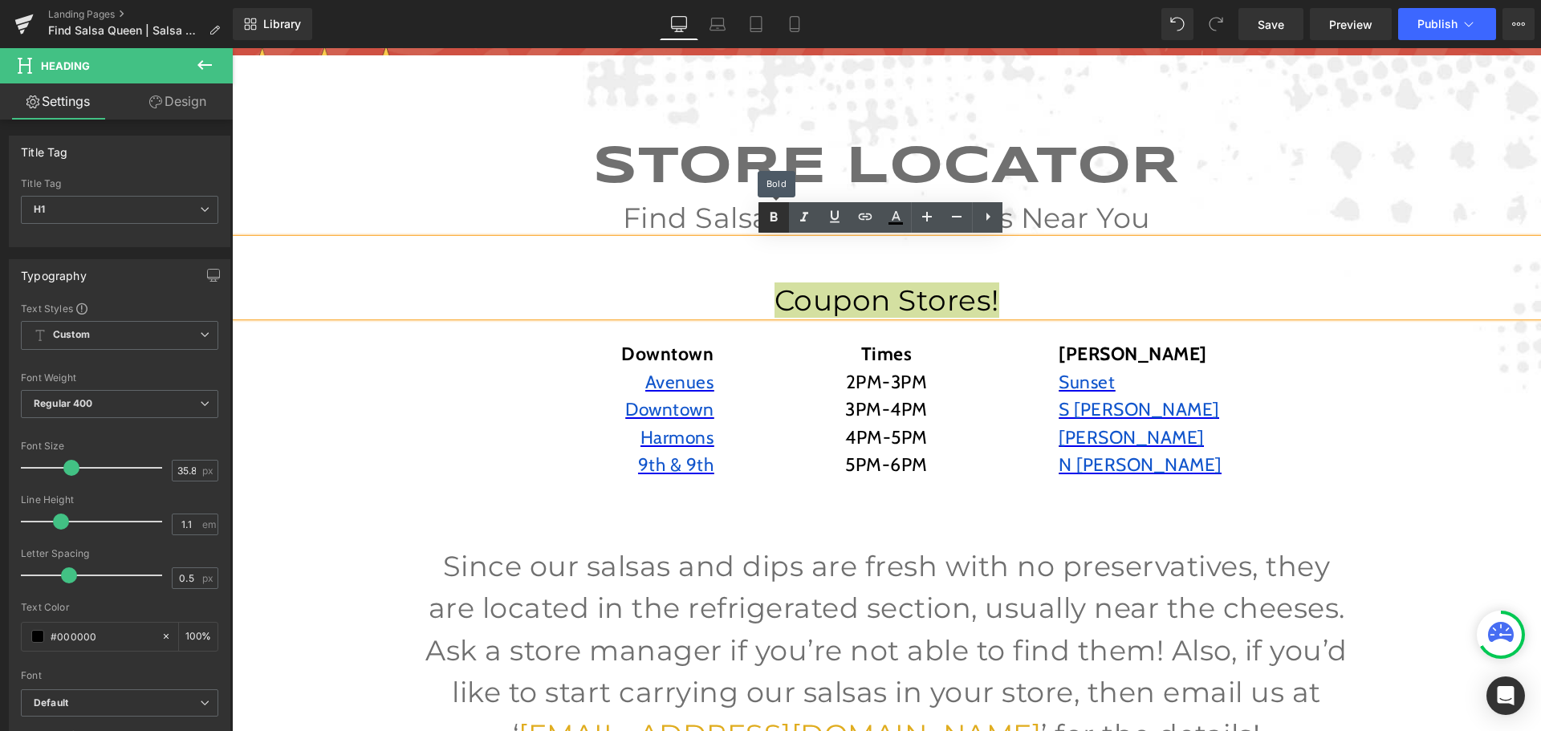
click at [770, 211] on icon at bounding box center [773, 217] width 19 height 19
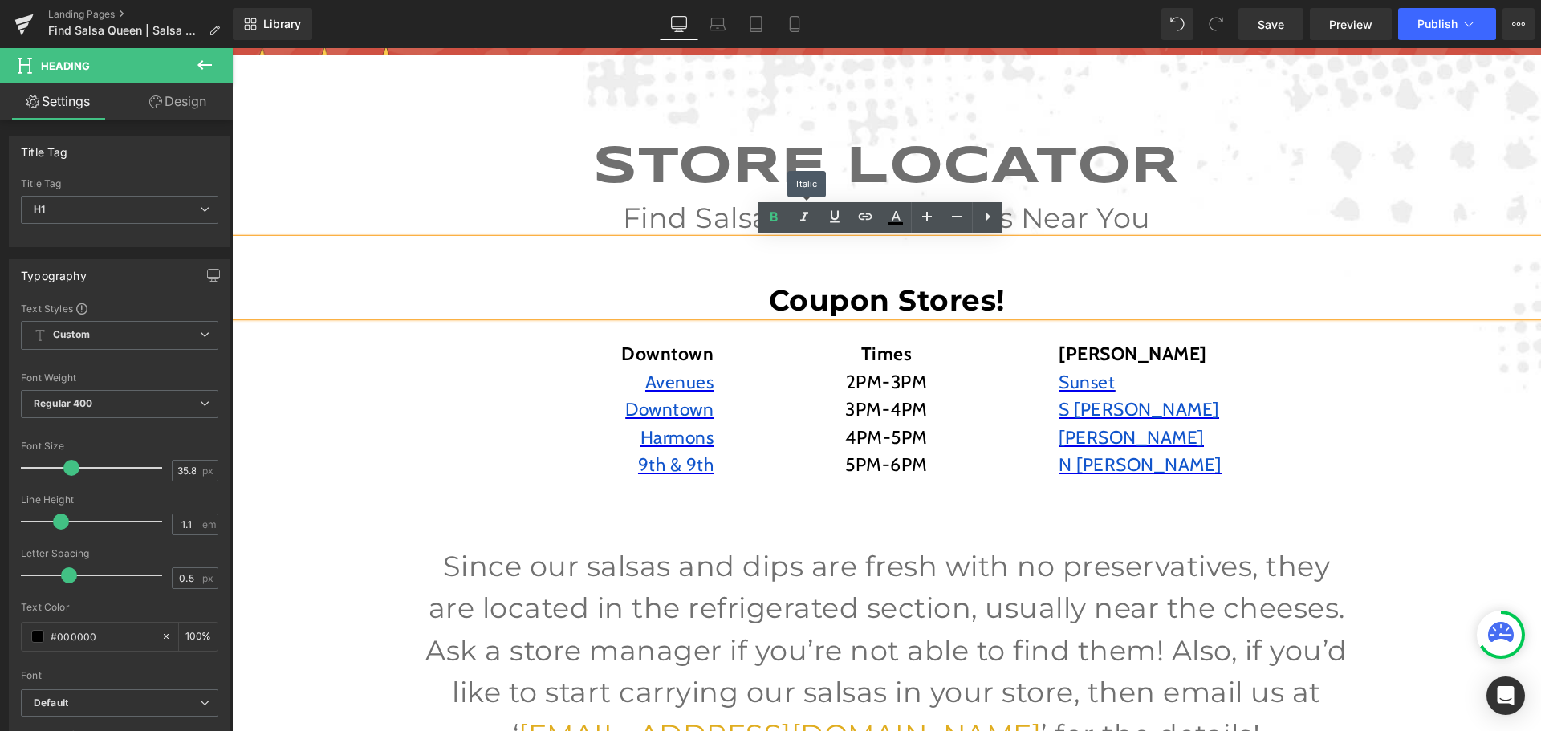
click at [1491, 479] on div "STORE LOCATOR Heading Find Salsa Queen Products Near You Text Block Coupon Stor…" at bounding box center [886, 512] width 1309 height 744
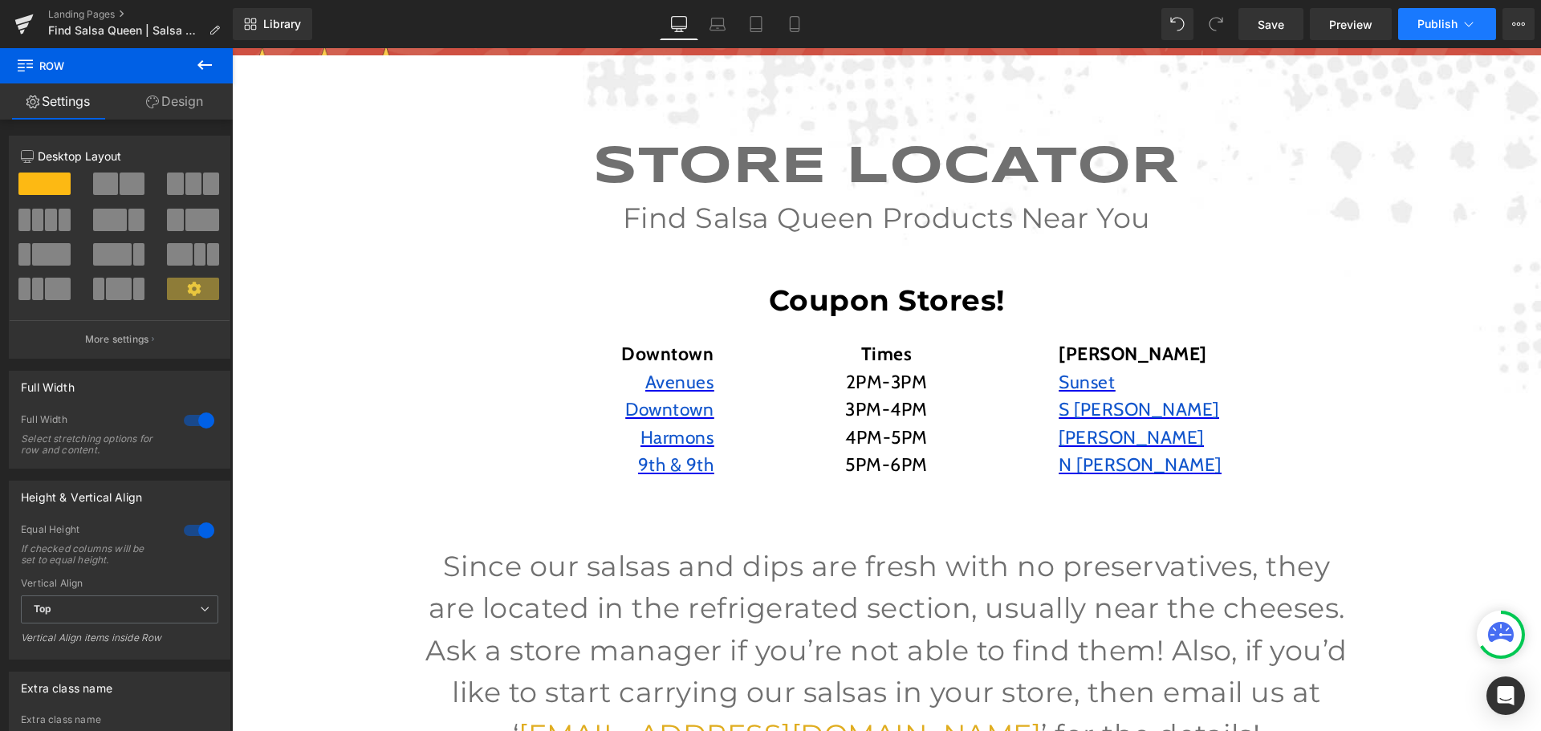
click at [1412, 12] on button "Publish" at bounding box center [1447, 24] width 98 height 32
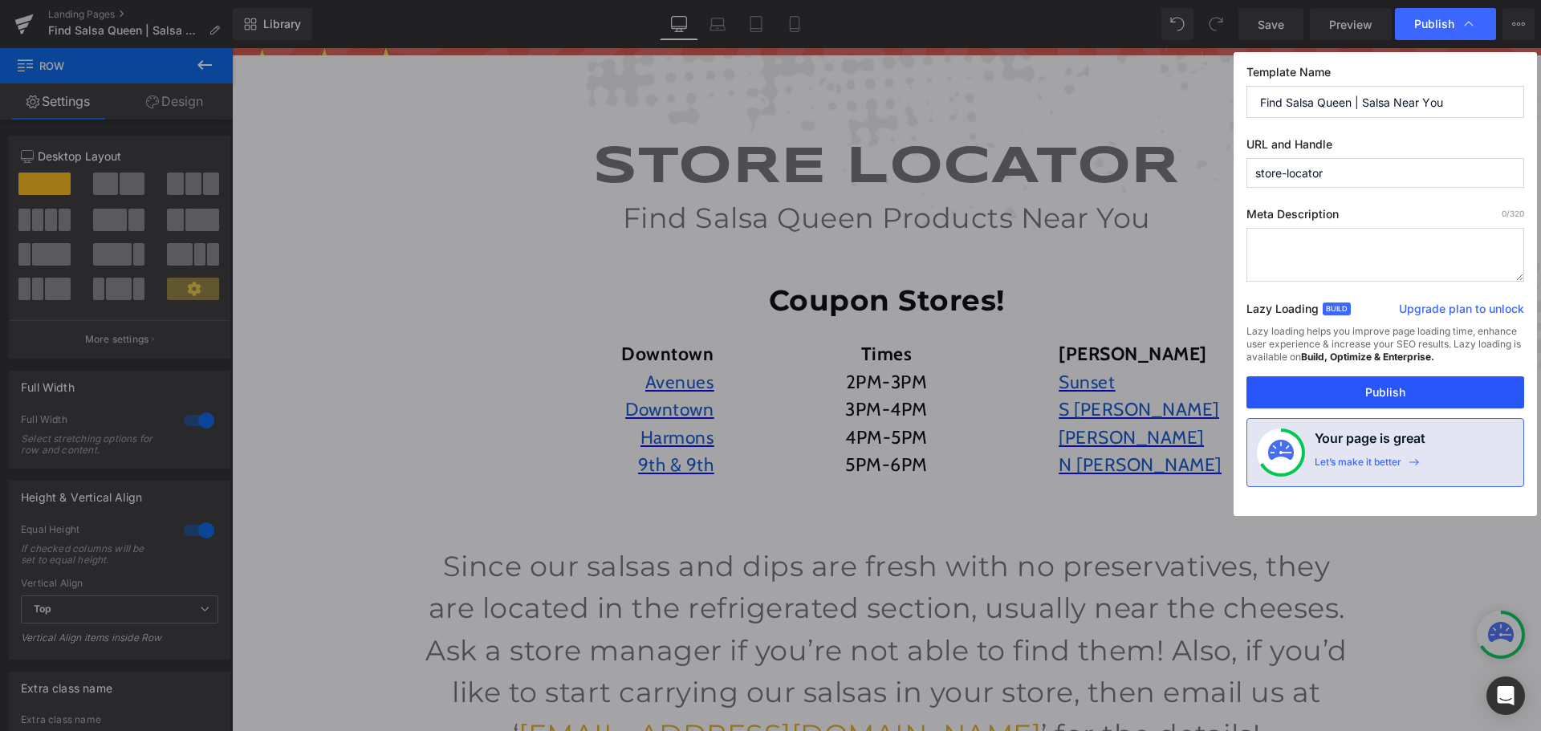
click at [1304, 391] on button "Publish" at bounding box center [1385, 392] width 278 height 32
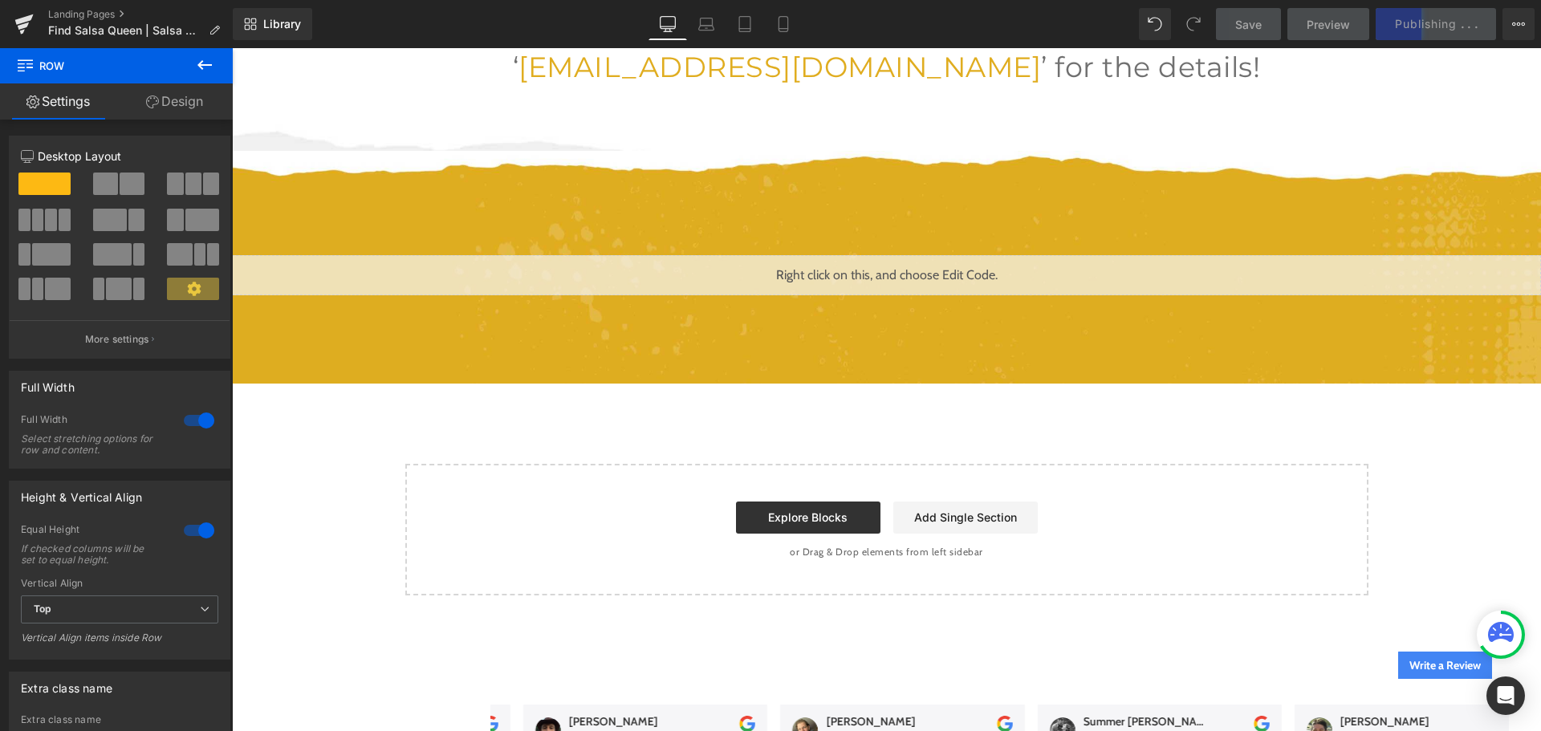
scroll to position [642, 0]
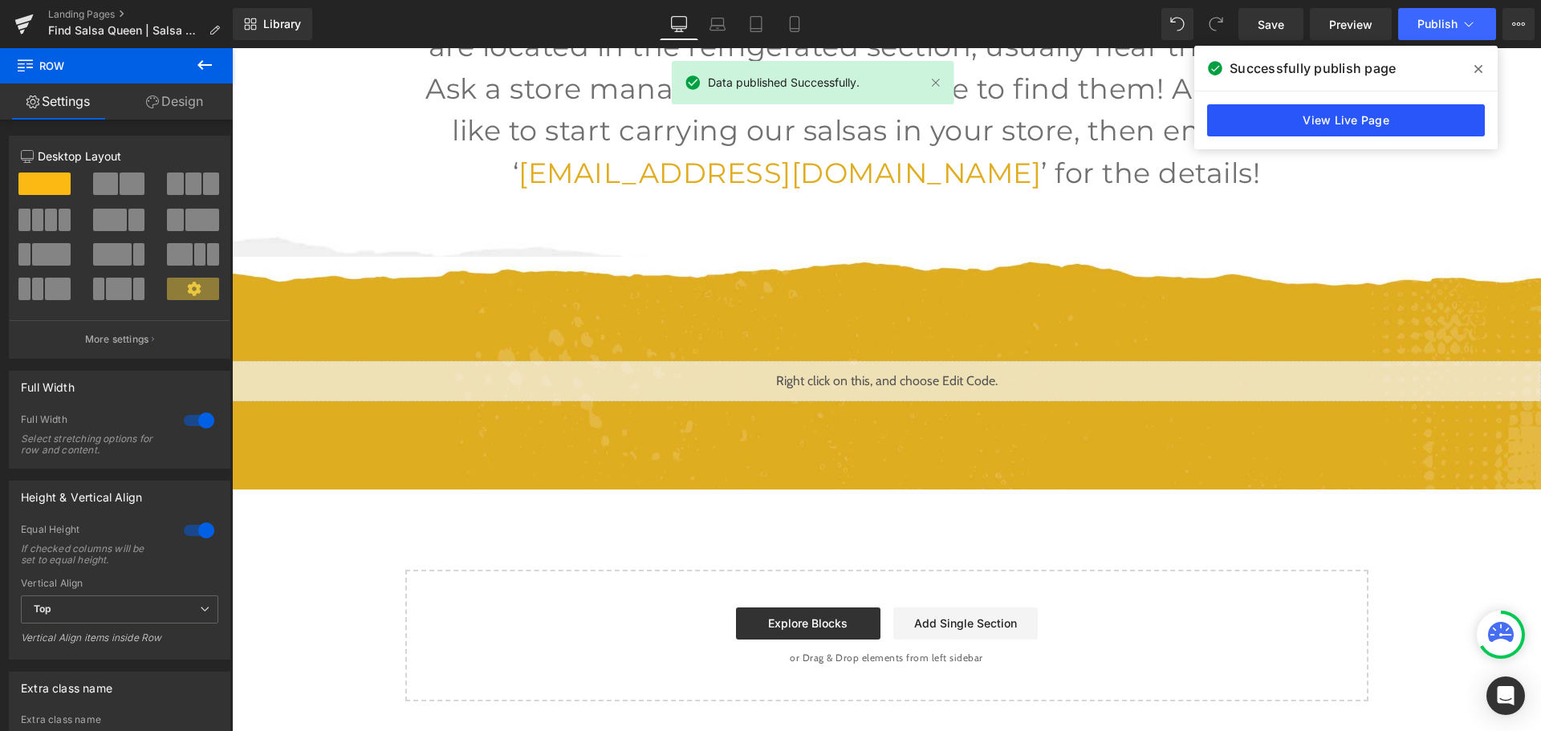
click at [1410, 116] on link "View Live Page" at bounding box center [1346, 120] width 278 height 32
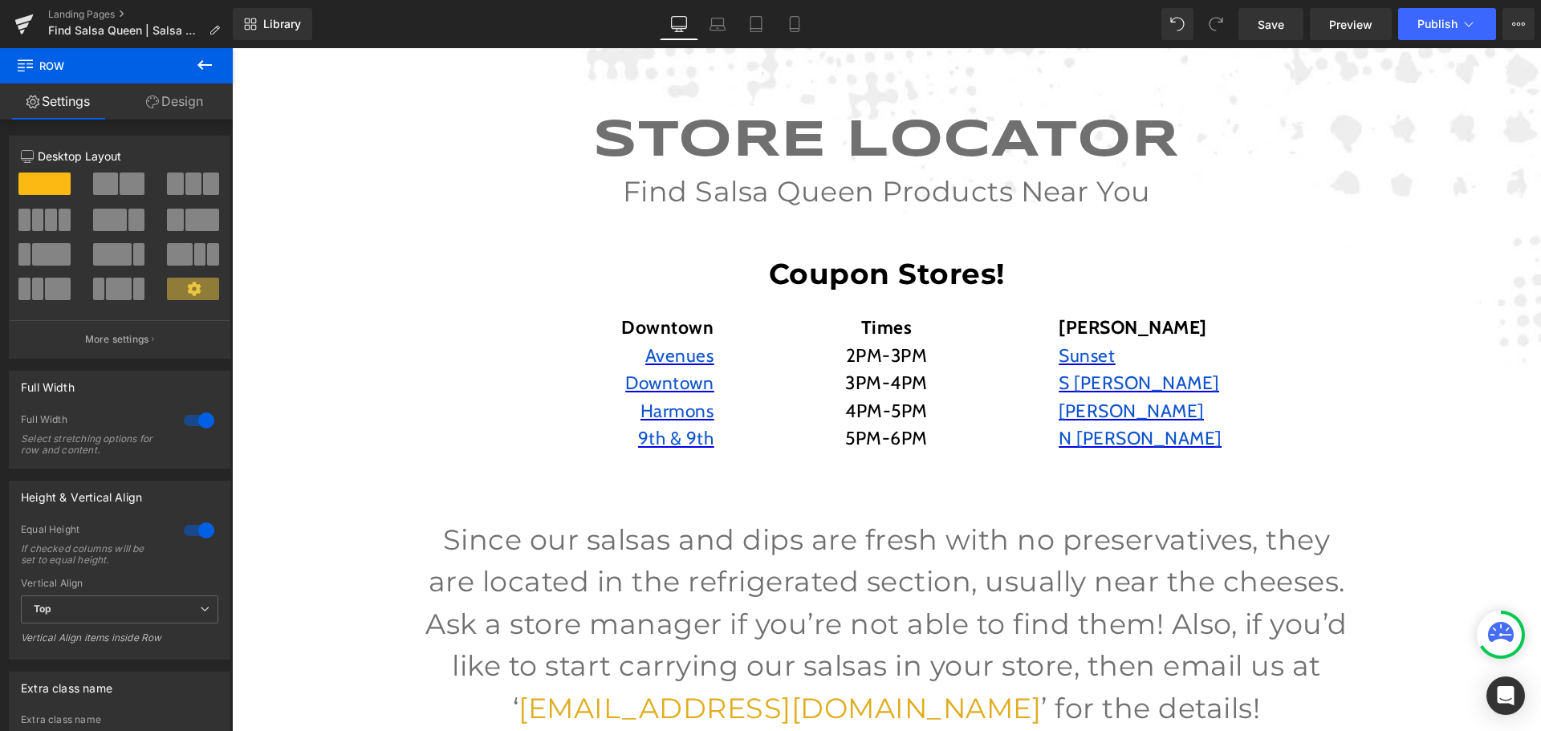
scroll to position [0, 0]
